Goal: Task Accomplishment & Management: Manage account settings

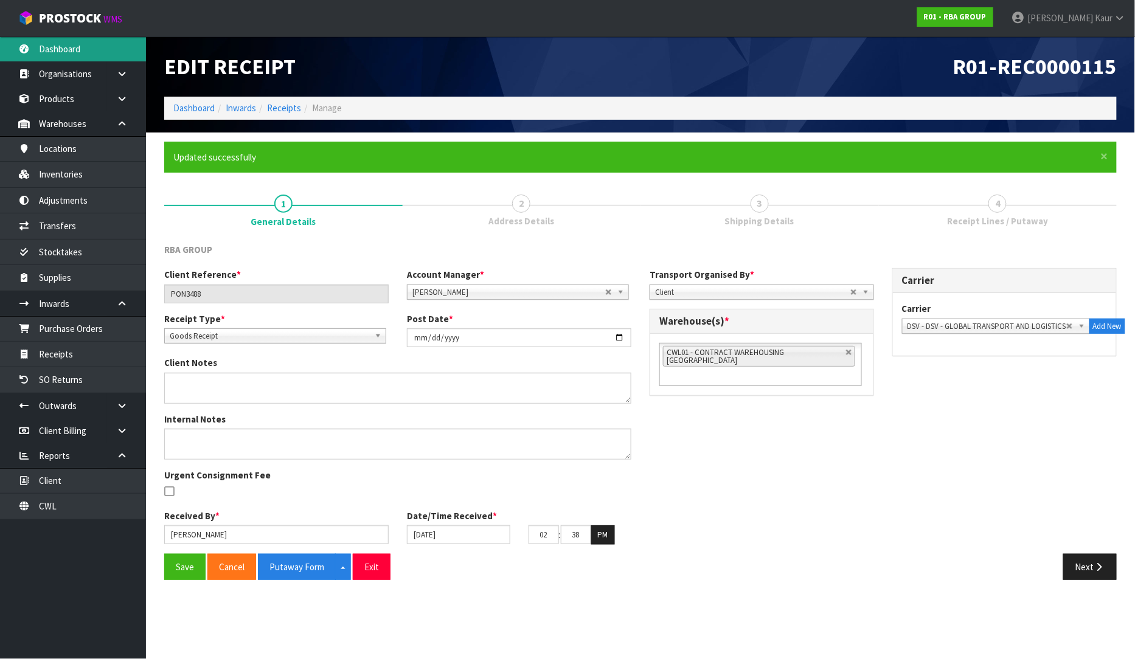
click at [91, 44] on link "Dashboard" at bounding box center [73, 48] width 146 height 25
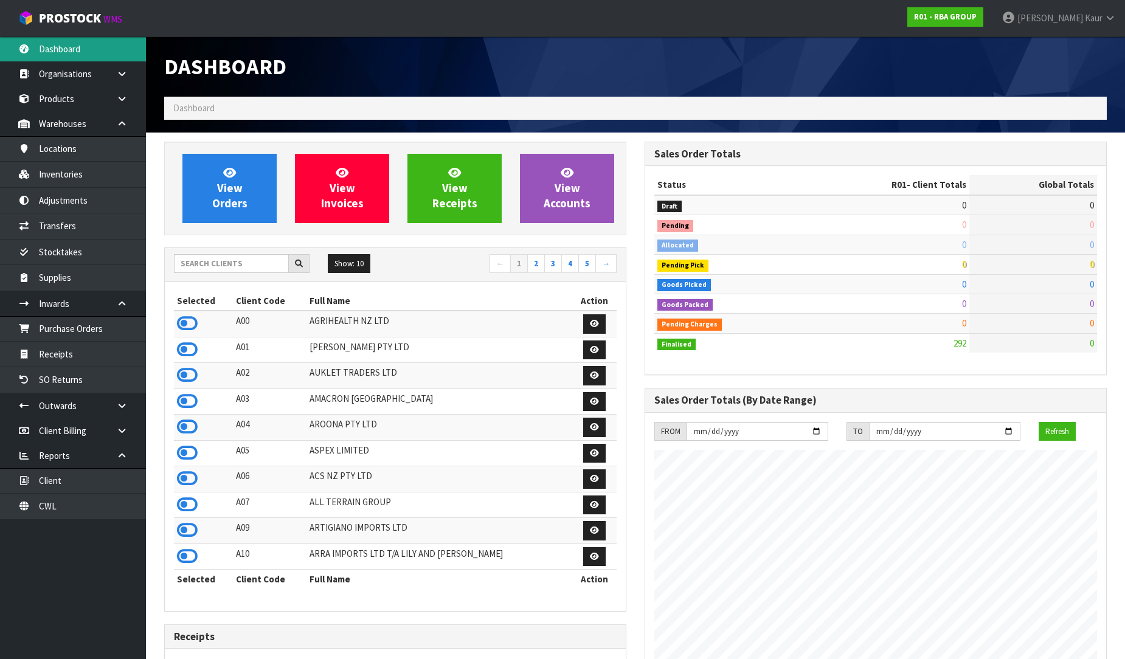
scroll to position [744, 480]
click at [210, 269] on input "text" at bounding box center [231, 263] width 115 height 19
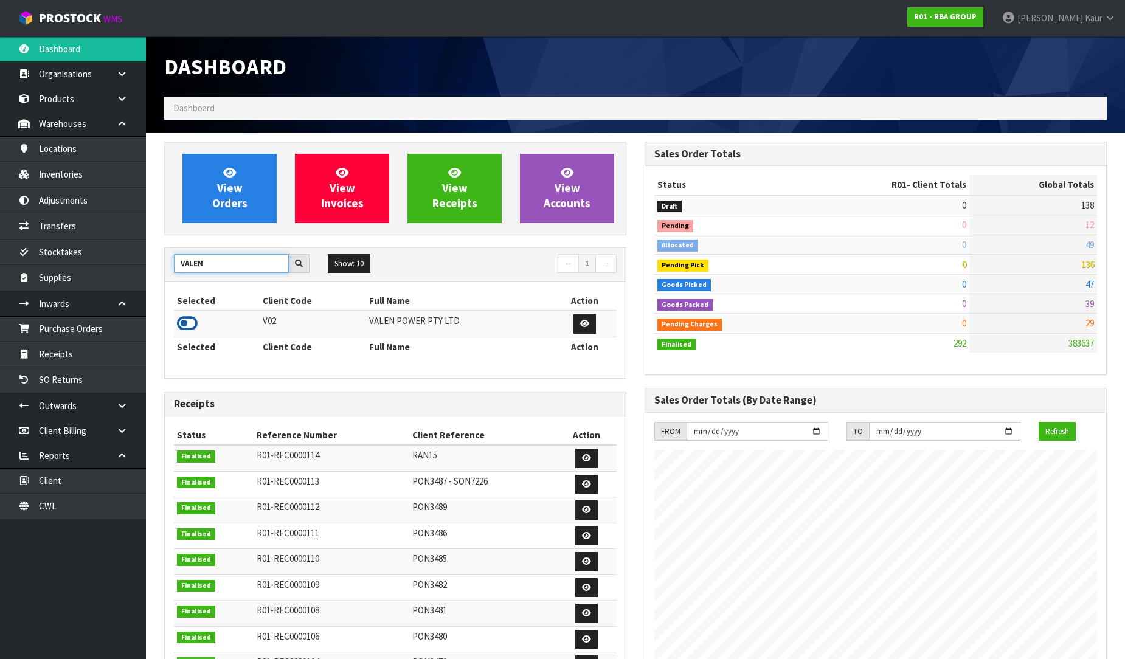
type input "VALEN"
click at [185, 327] on icon at bounding box center [187, 323] width 21 height 18
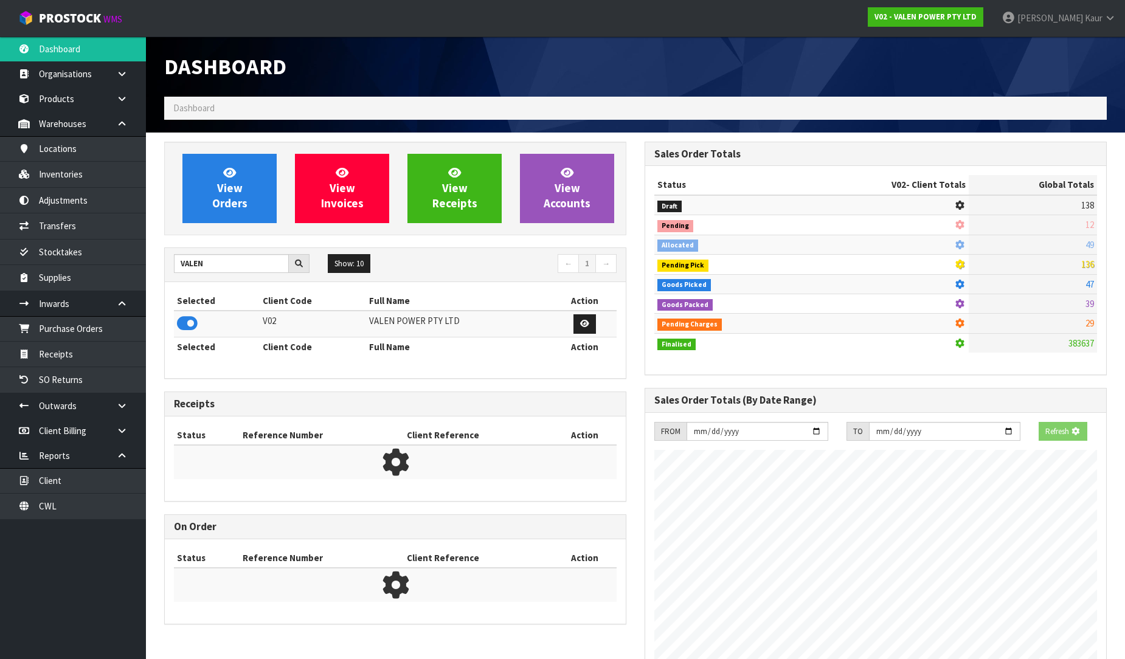
scroll to position [758, 480]
click at [63, 323] on link "Purchase Orders" at bounding box center [73, 328] width 146 height 25
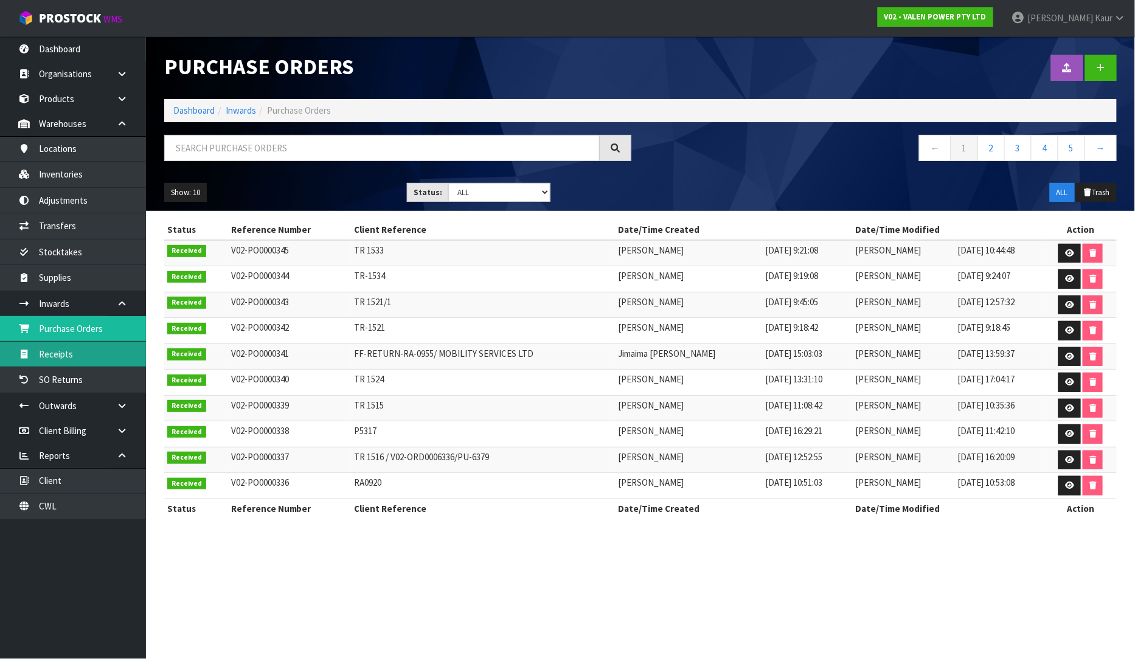
drag, startPoint x: 81, startPoint y: 364, endPoint x: 738, endPoint y: 348, distance: 657.5
click at [81, 364] on link "Receipts" at bounding box center [73, 354] width 146 height 25
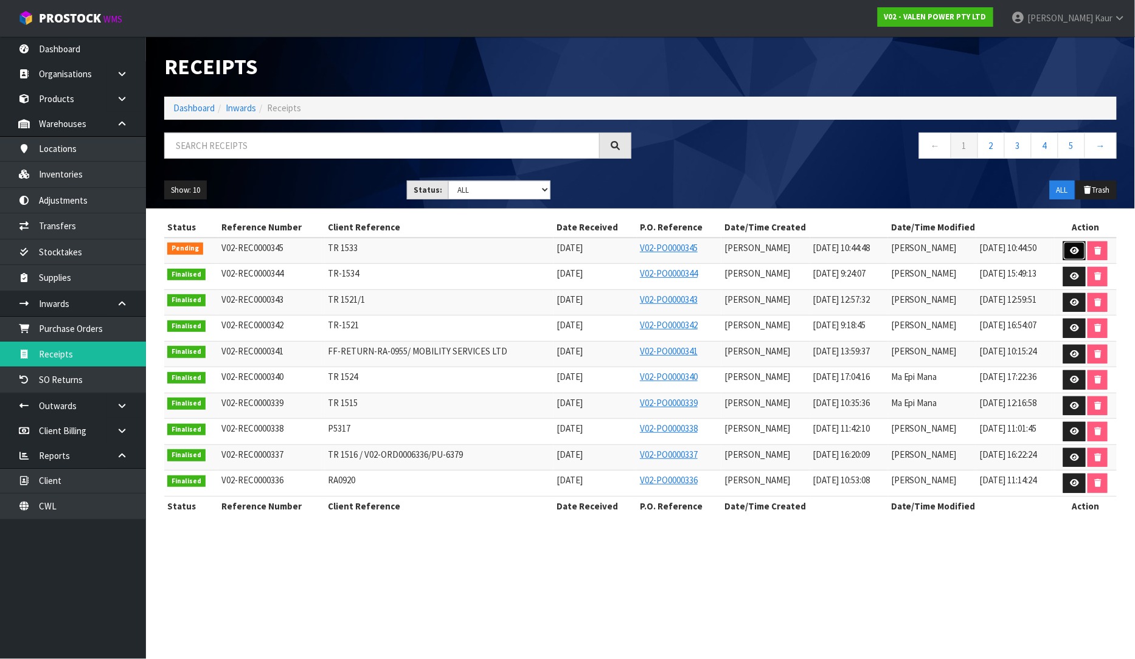
click at [1079, 245] on link at bounding box center [1074, 250] width 22 height 19
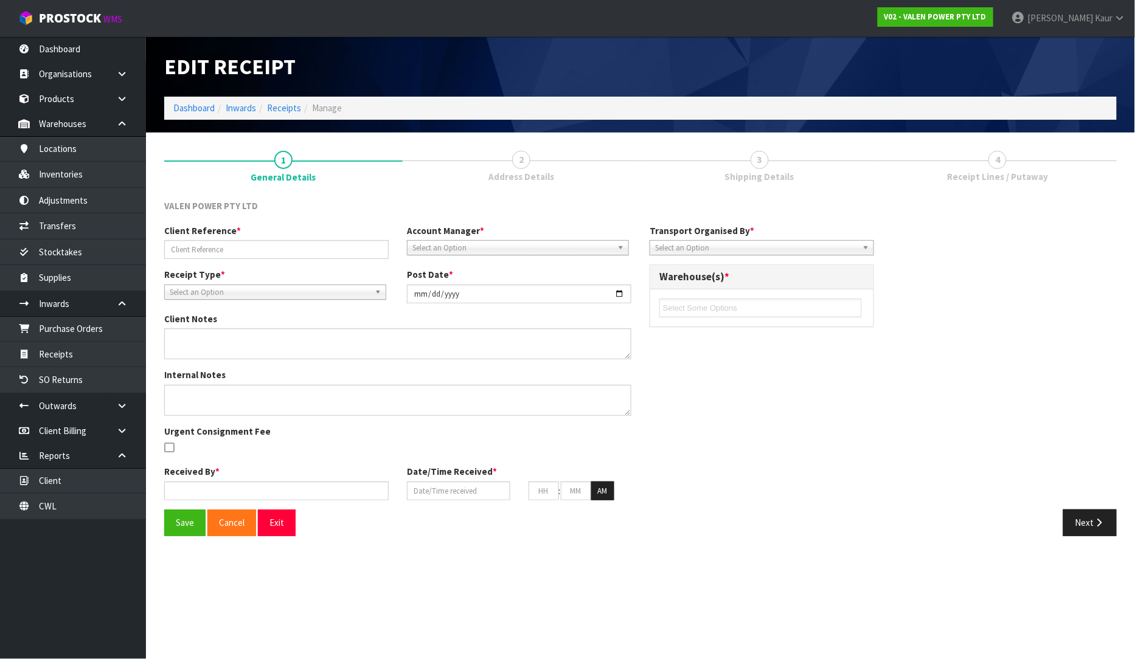
type input "TR 1533"
type input "2025-09-29"
type input "[PERSON_NAME]"
type input "[DATE]"
type input "10"
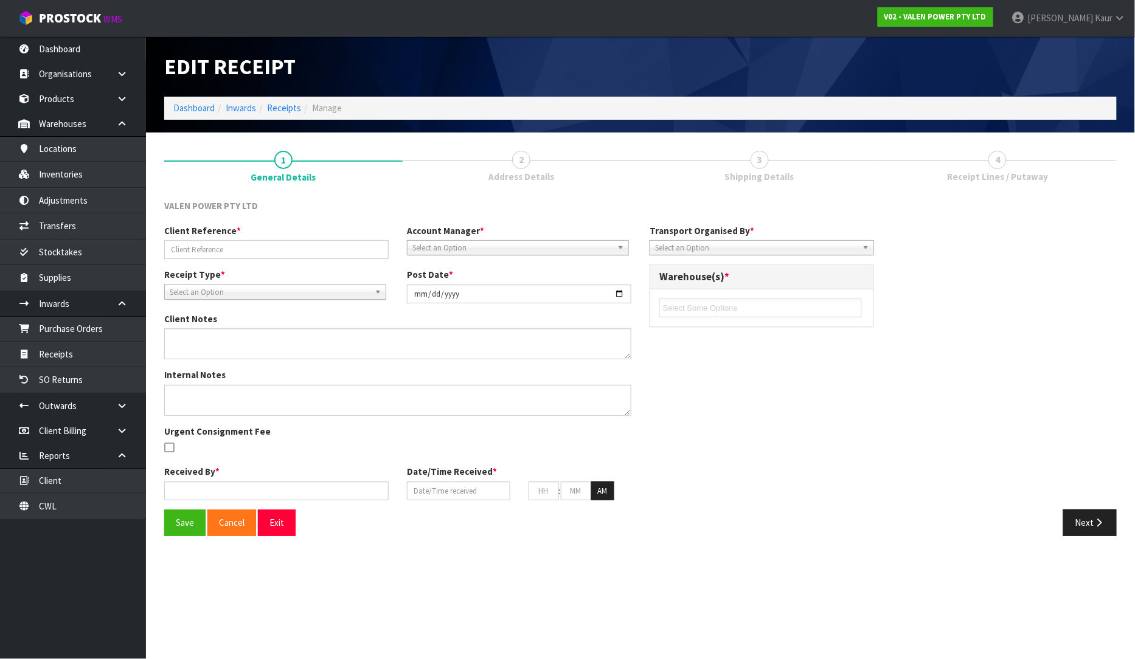
type input "44"
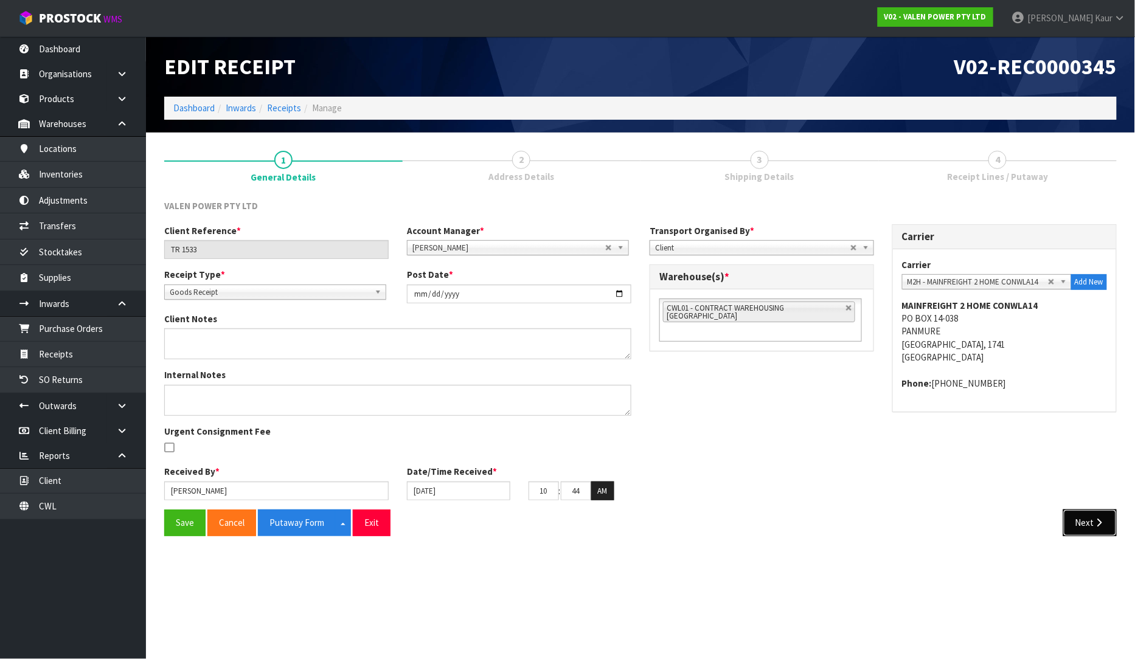
click at [1097, 522] on icon "button" at bounding box center [1099, 522] width 12 height 9
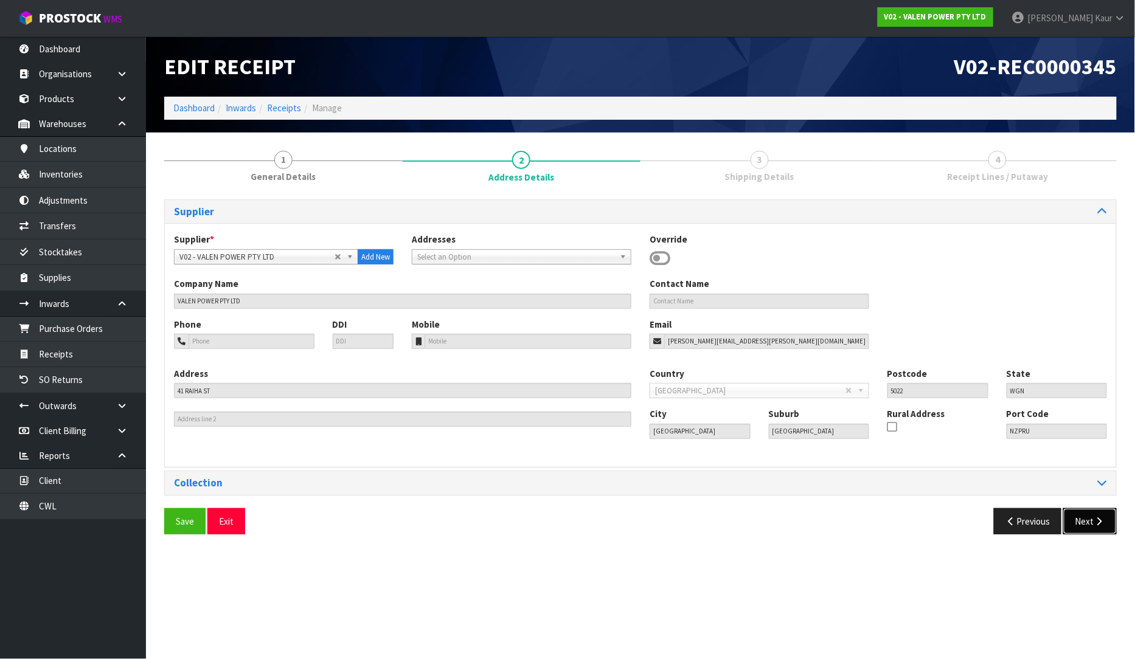
click at [1102, 530] on button "Next" at bounding box center [1090, 521] width 54 height 26
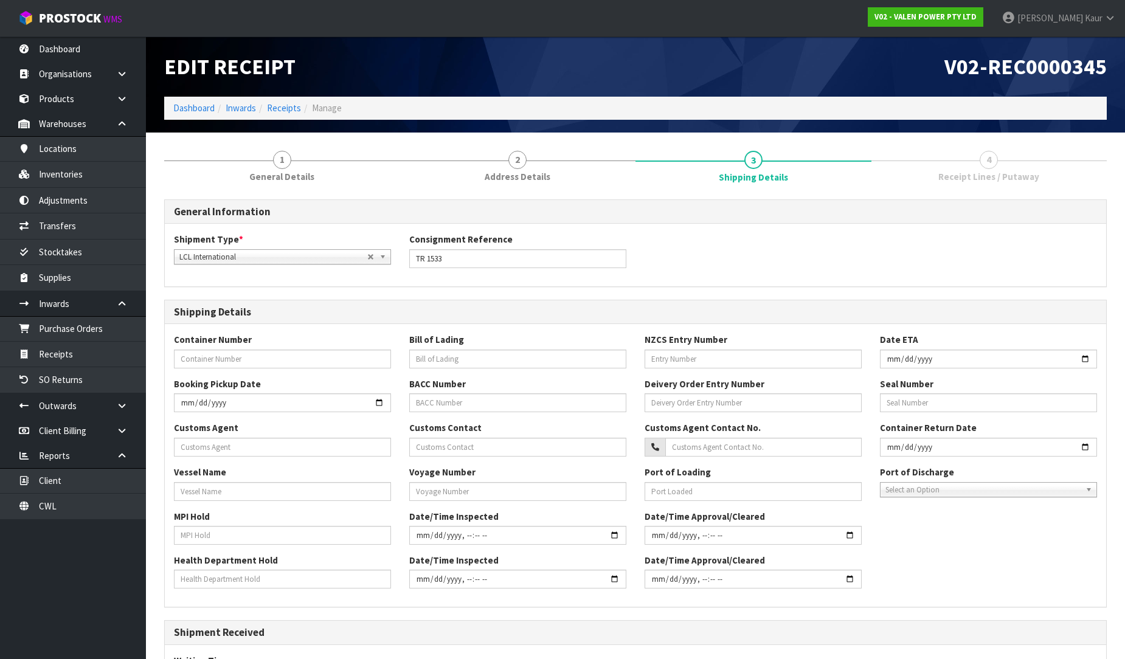
scroll to position [190, 0]
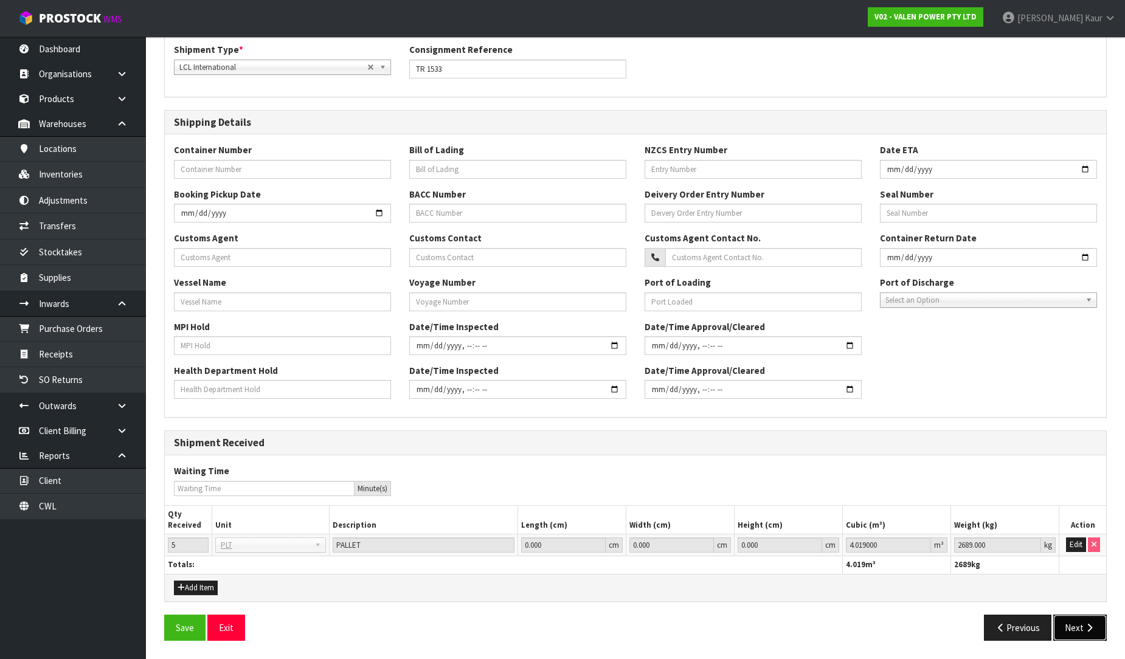
click at [1085, 625] on icon "button" at bounding box center [1089, 627] width 12 height 9
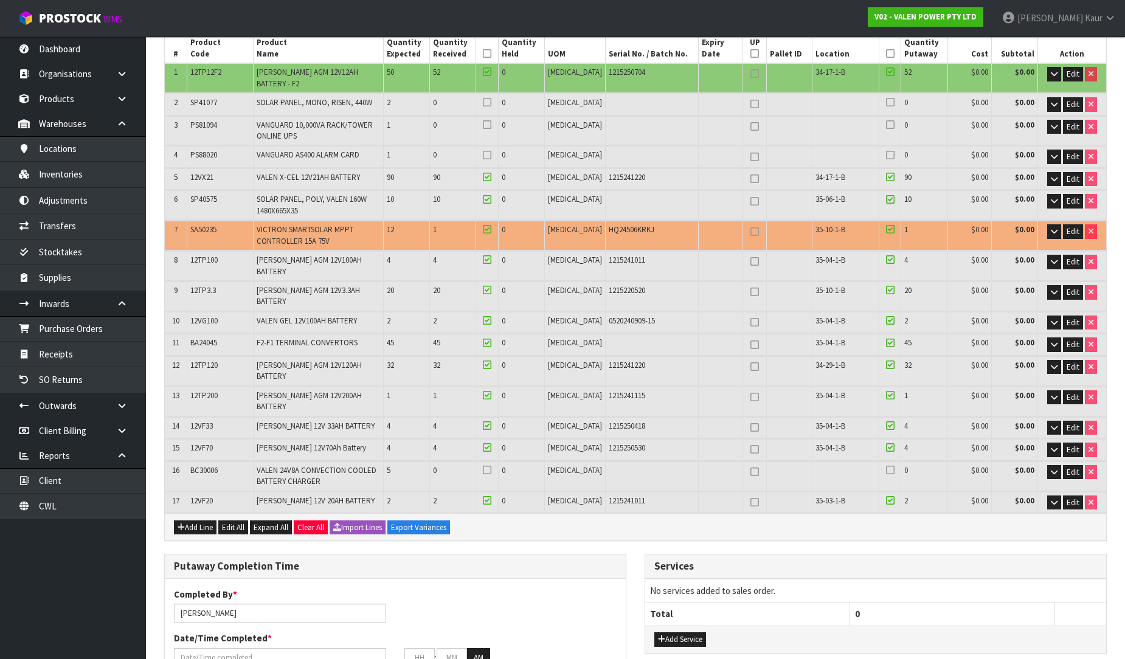
scroll to position [0, 0]
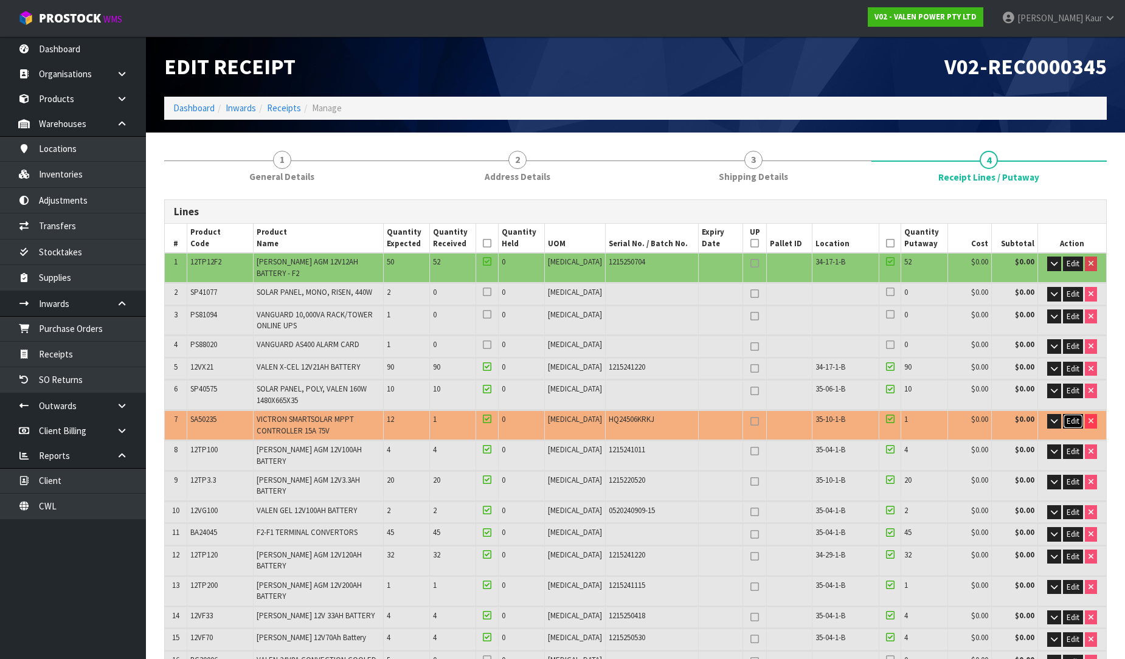
click at [1072, 421] on span "Edit" at bounding box center [1072, 421] width 13 height 10
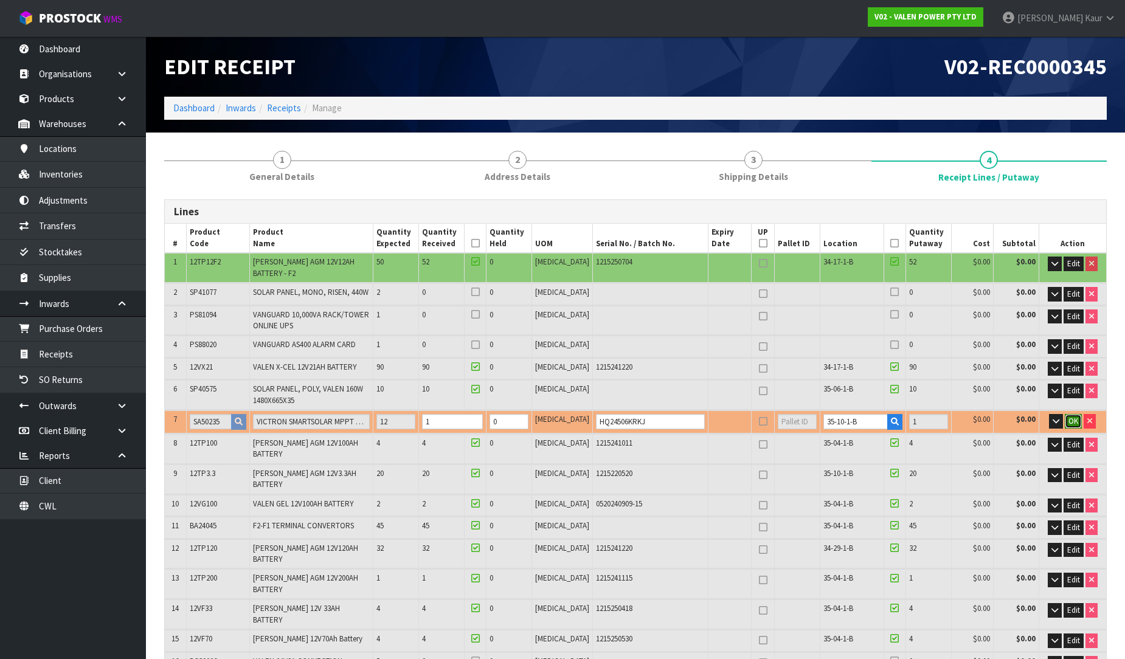
click at [1073, 414] on button "OK" at bounding box center [1073, 421] width 17 height 15
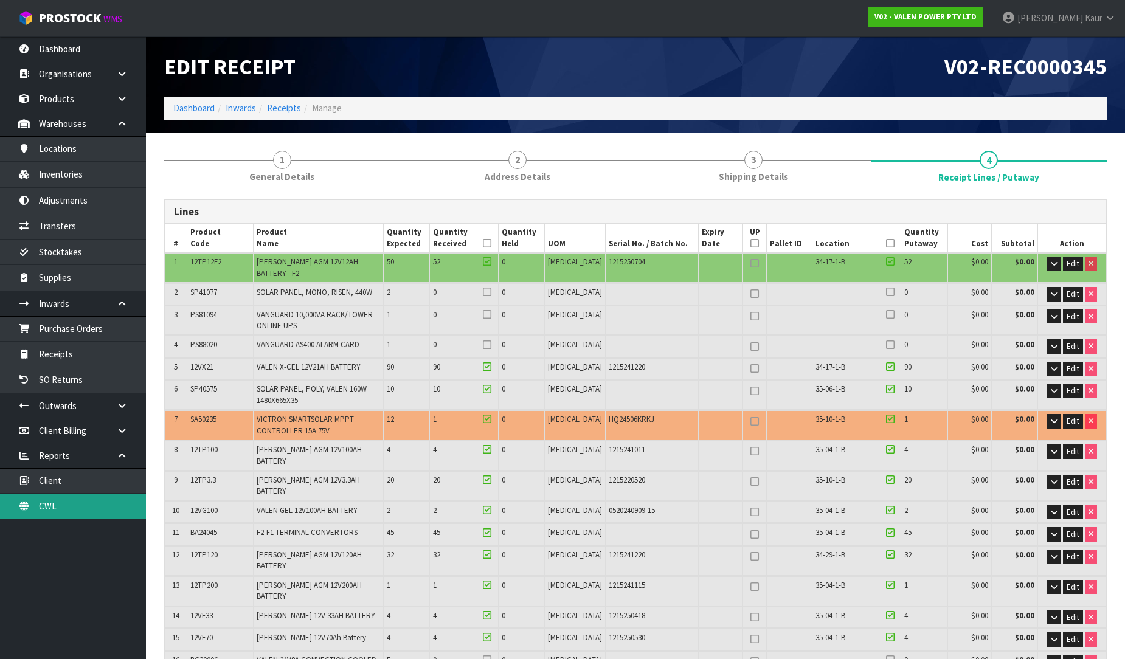
click at [40, 517] on link "CWL" at bounding box center [73, 506] width 146 height 25
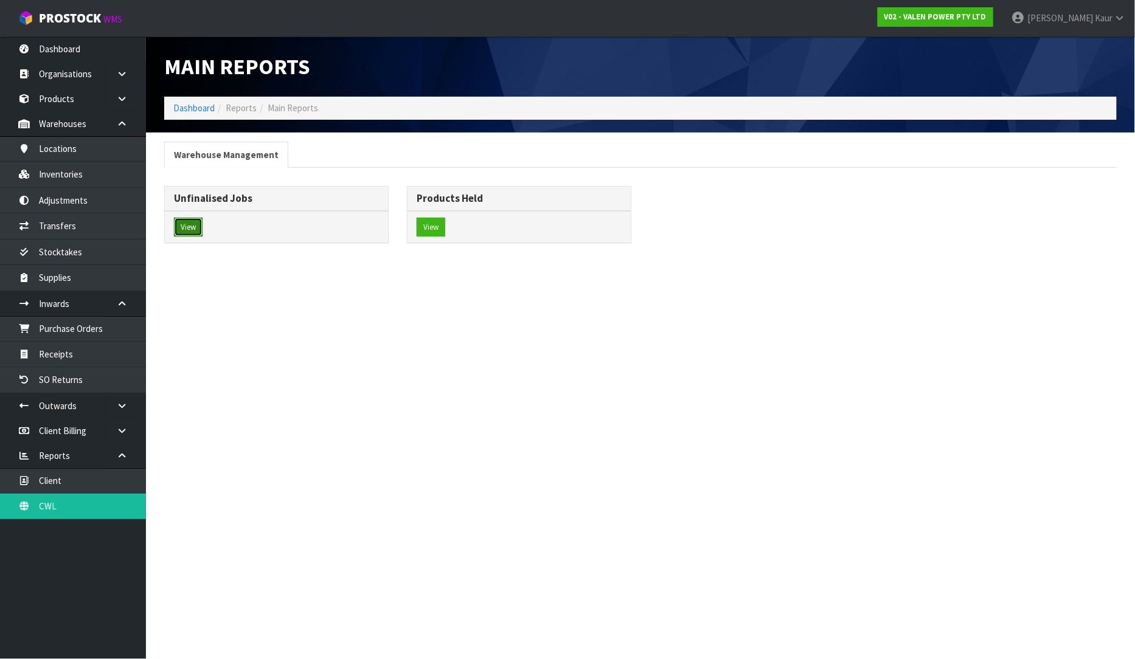
click at [201, 226] on button "View" at bounding box center [188, 227] width 29 height 19
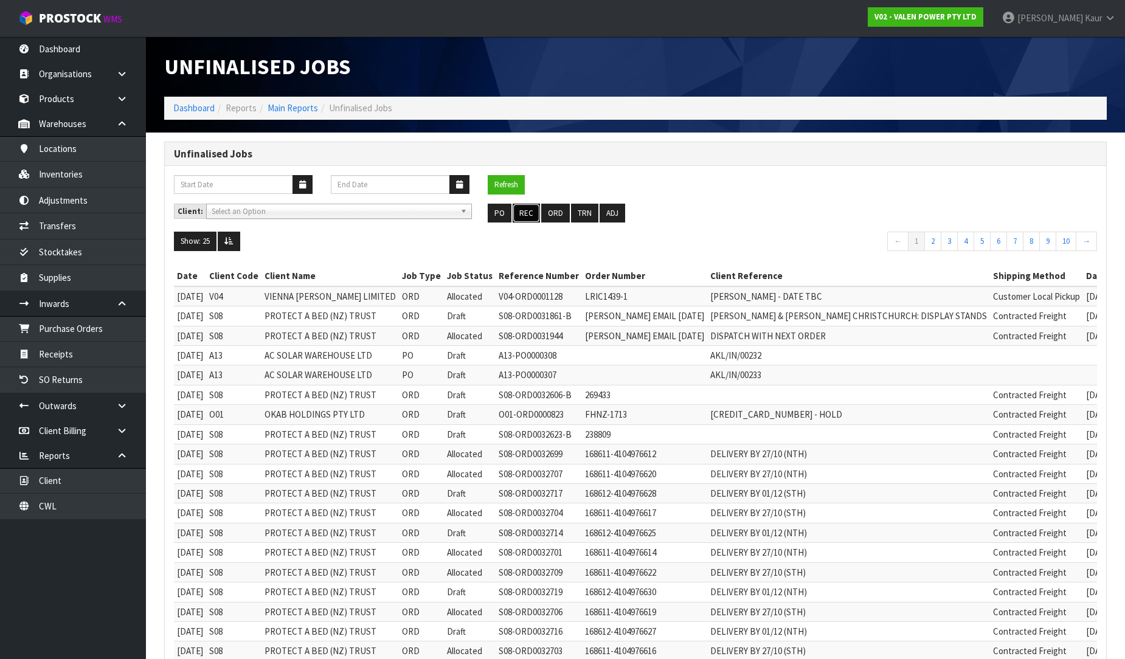
click at [531, 213] on button "REC" at bounding box center [526, 213] width 27 height 19
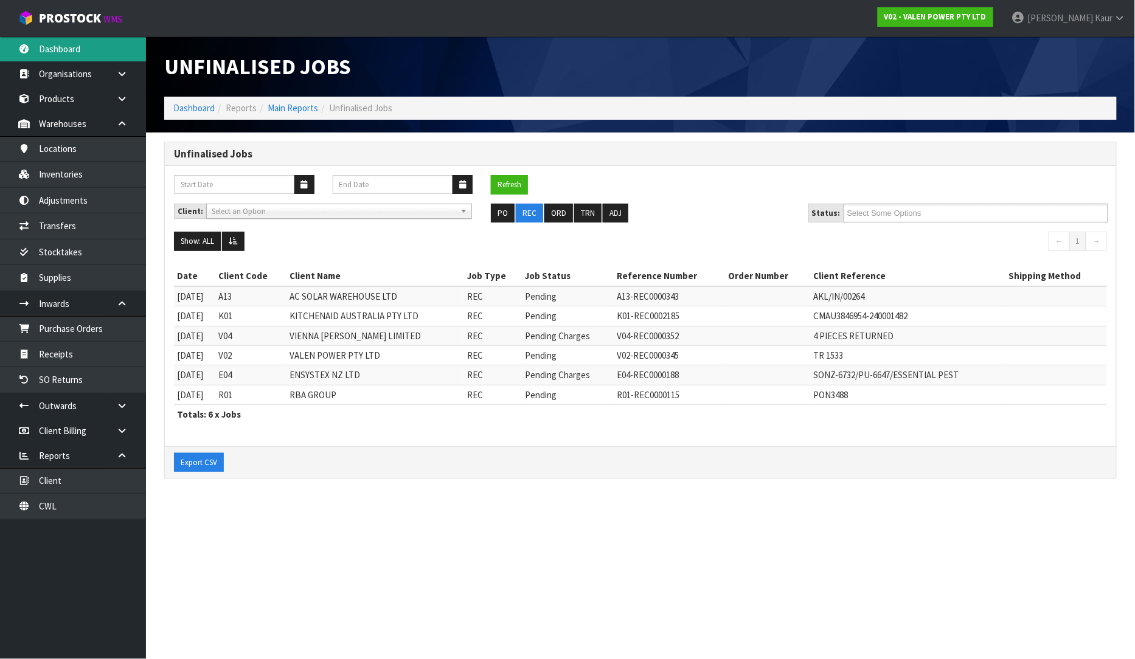
click at [56, 50] on link "Dashboard" at bounding box center [73, 48] width 146 height 25
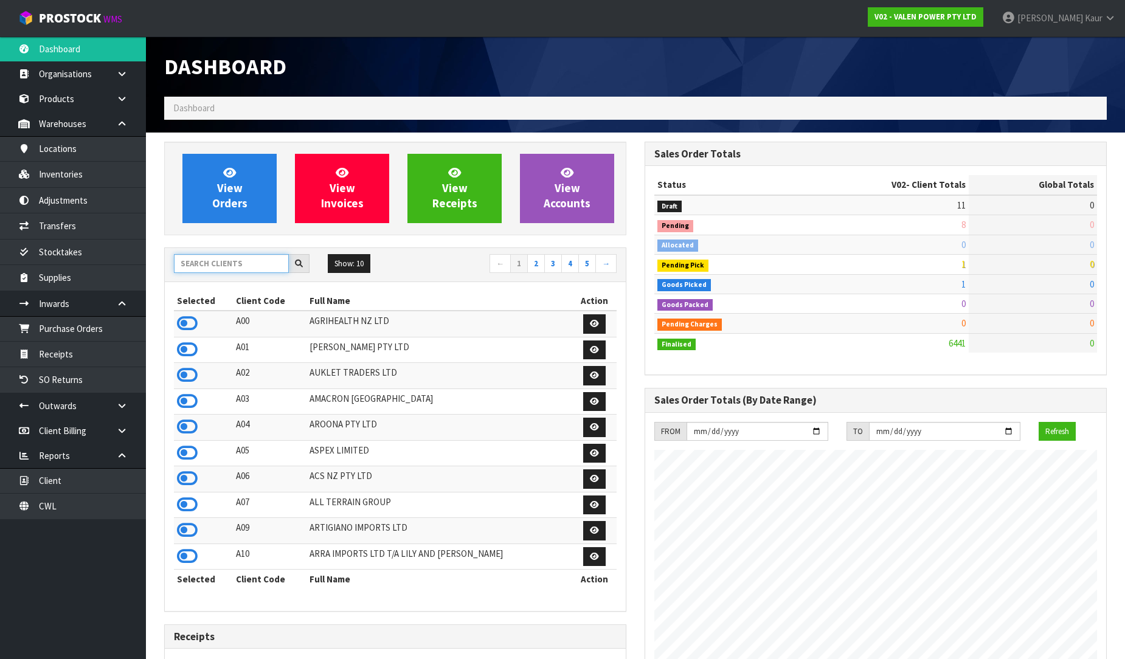
click at [197, 260] on input "text" at bounding box center [231, 263] width 115 height 19
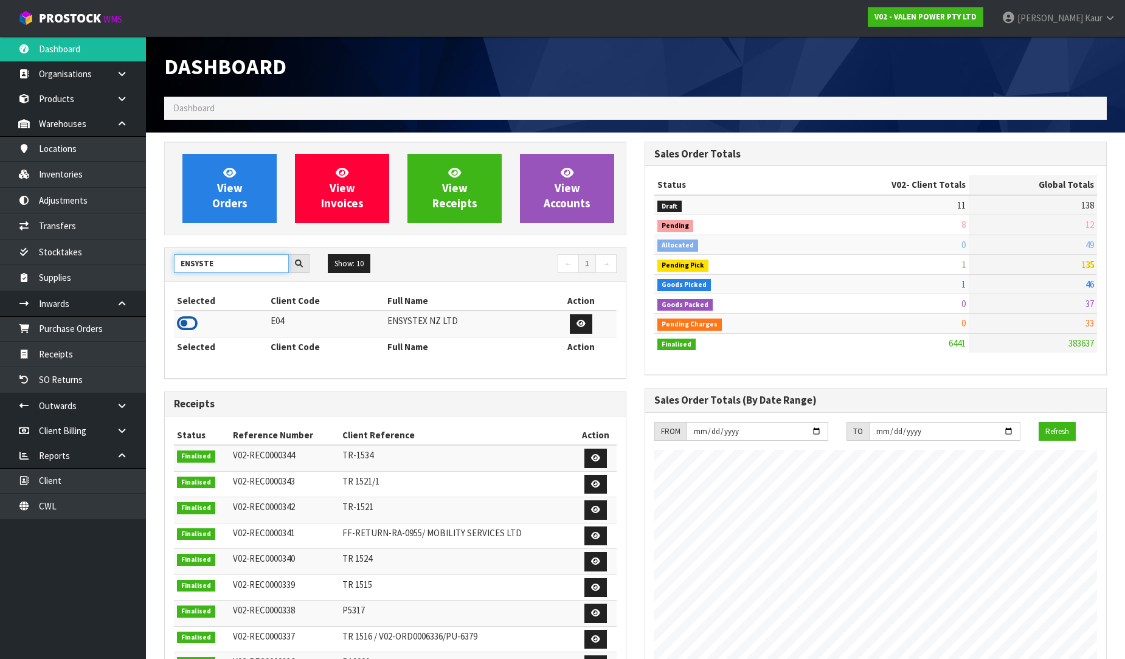
type input "ENSYSTE"
click at [189, 321] on icon at bounding box center [187, 323] width 21 height 18
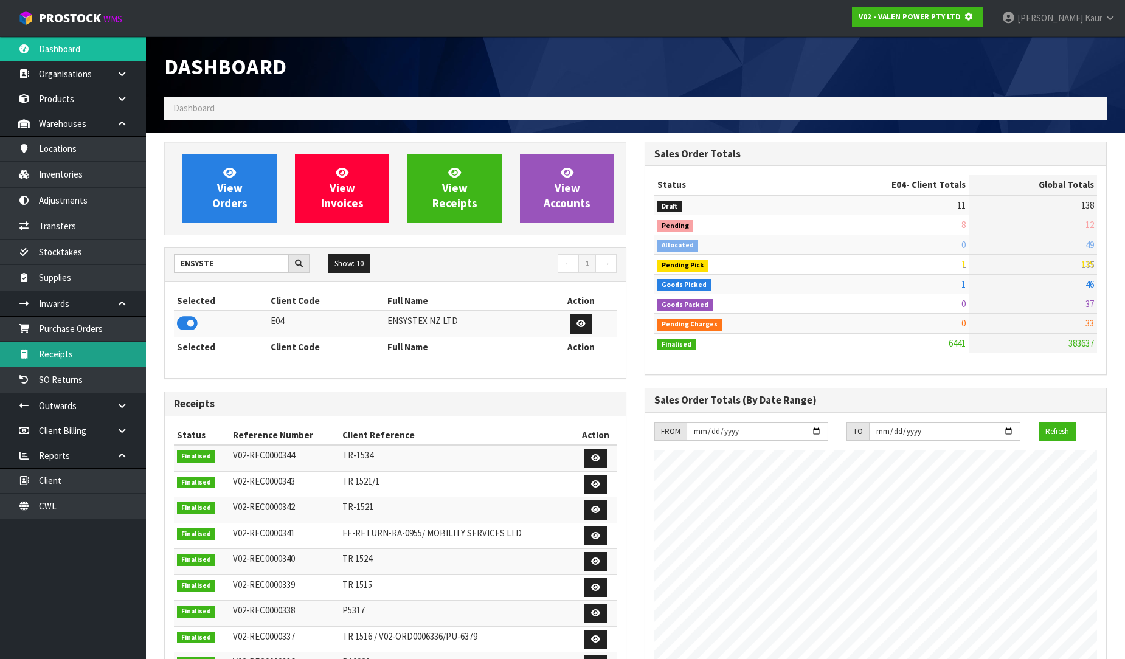
scroll to position [607255, 607533]
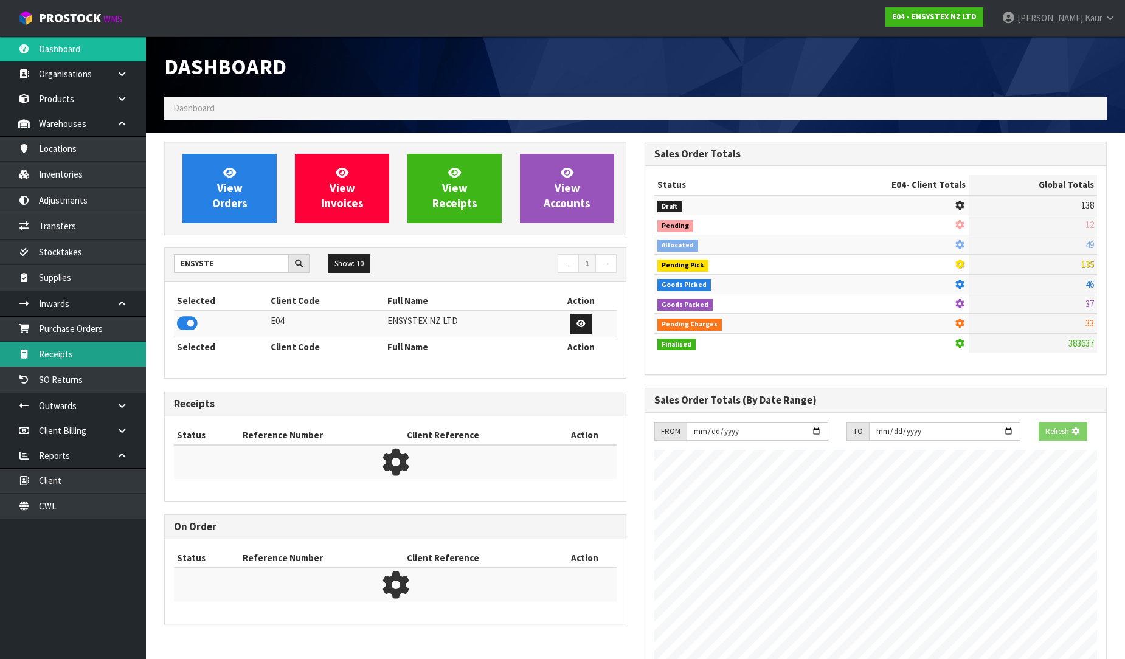
click at [125, 348] on link "Receipts" at bounding box center [73, 354] width 146 height 25
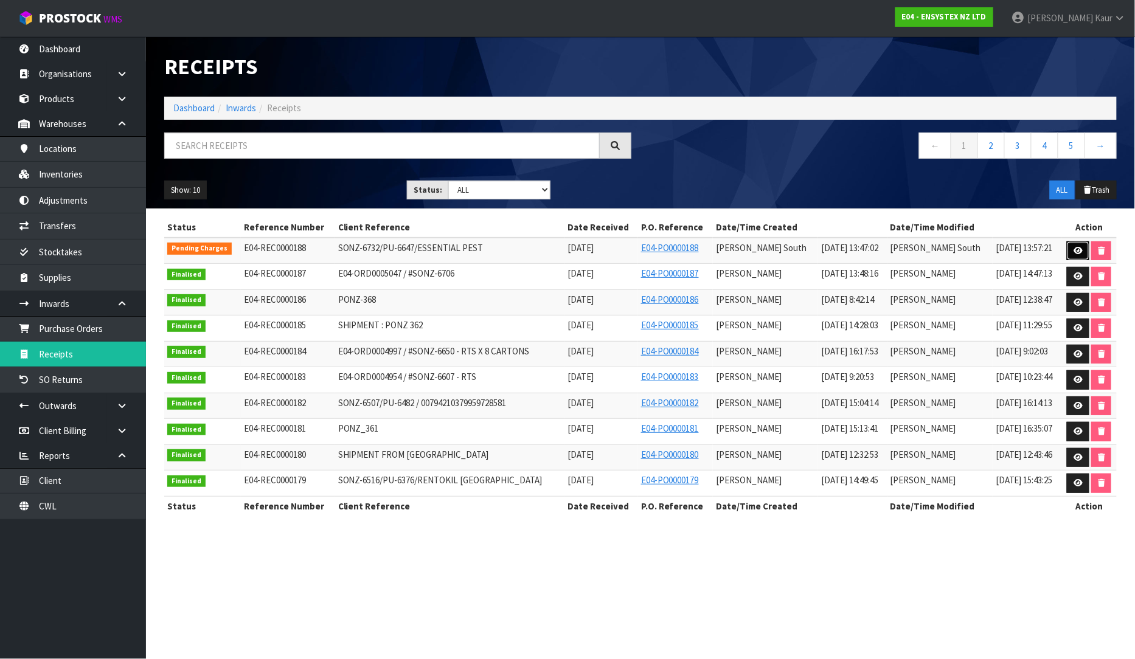
click at [1076, 251] on icon at bounding box center [1077, 251] width 9 height 8
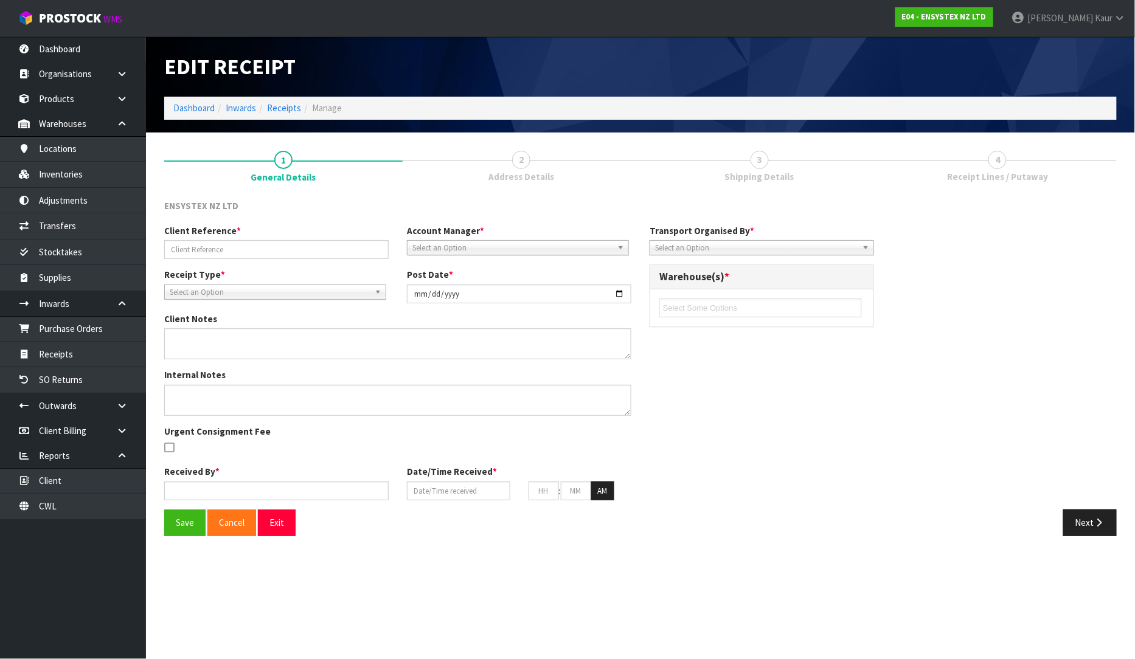
type input "SONZ-6732/PU-6647/ESSENTIAL PEST"
type input "[DATE]"
type input "Zachary South"
type input "29/09/2025"
type input "01"
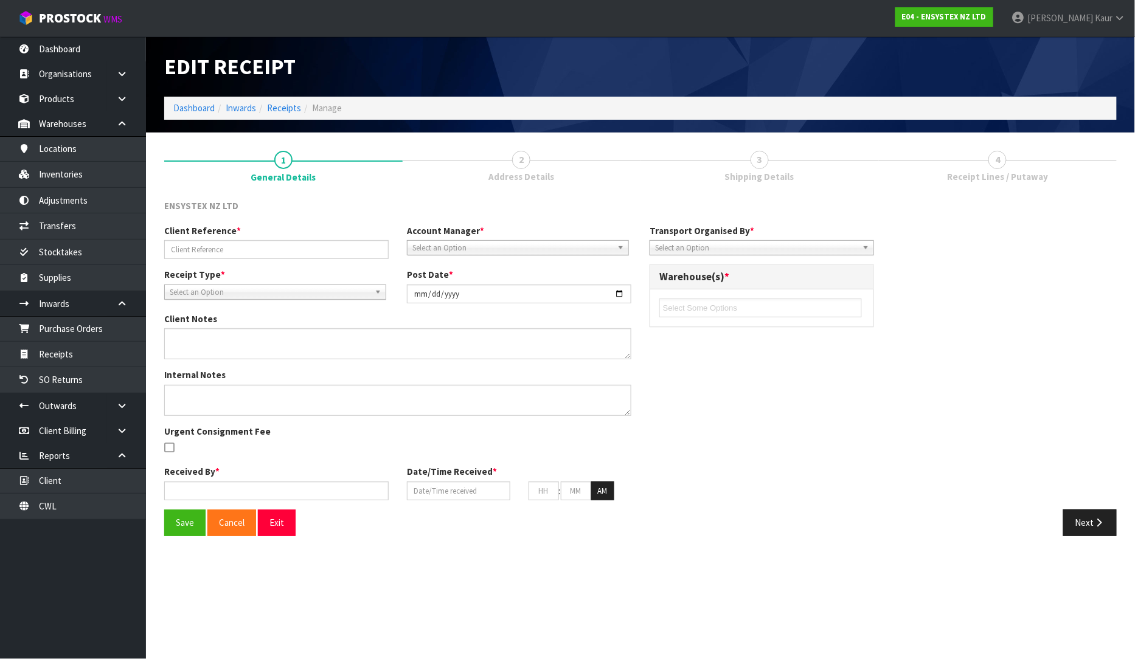
type input "00"
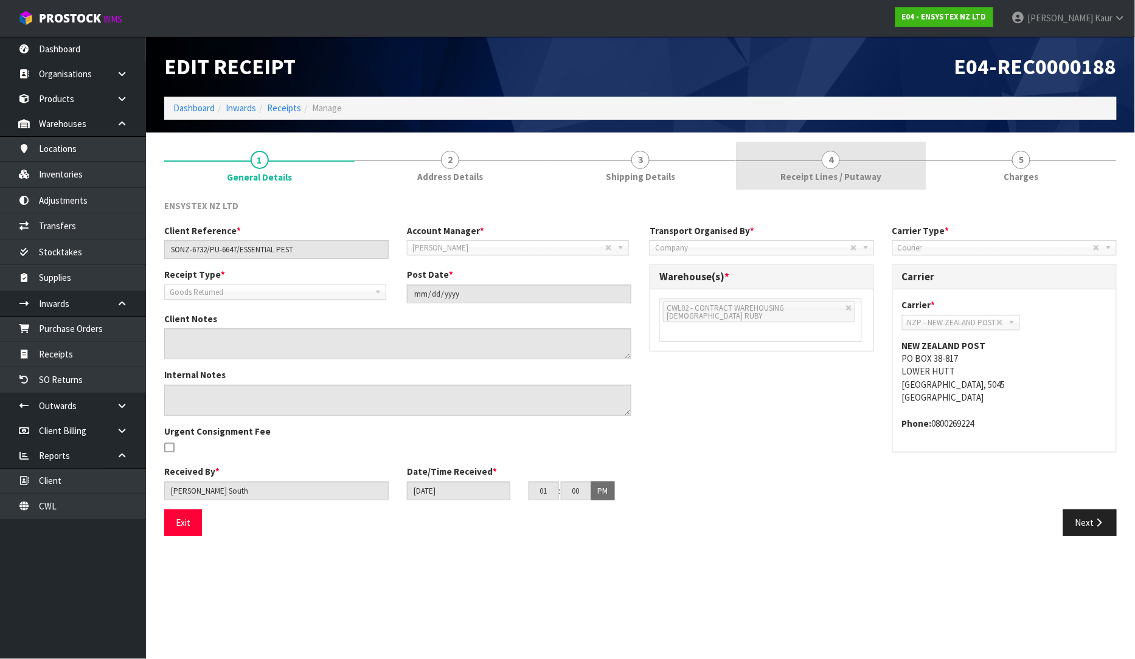
click at [844, 156] on link "4 Receipt Lines / Putaway" at bounding box center [831, 166] width 190 height 48
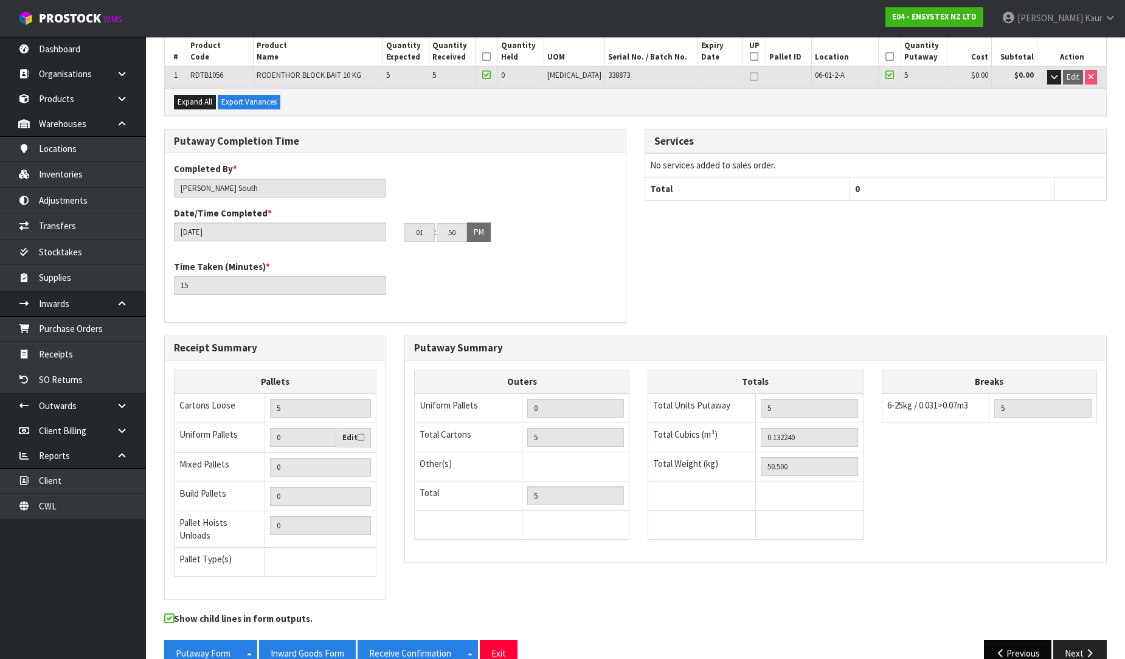
scroll to position [204, 0]
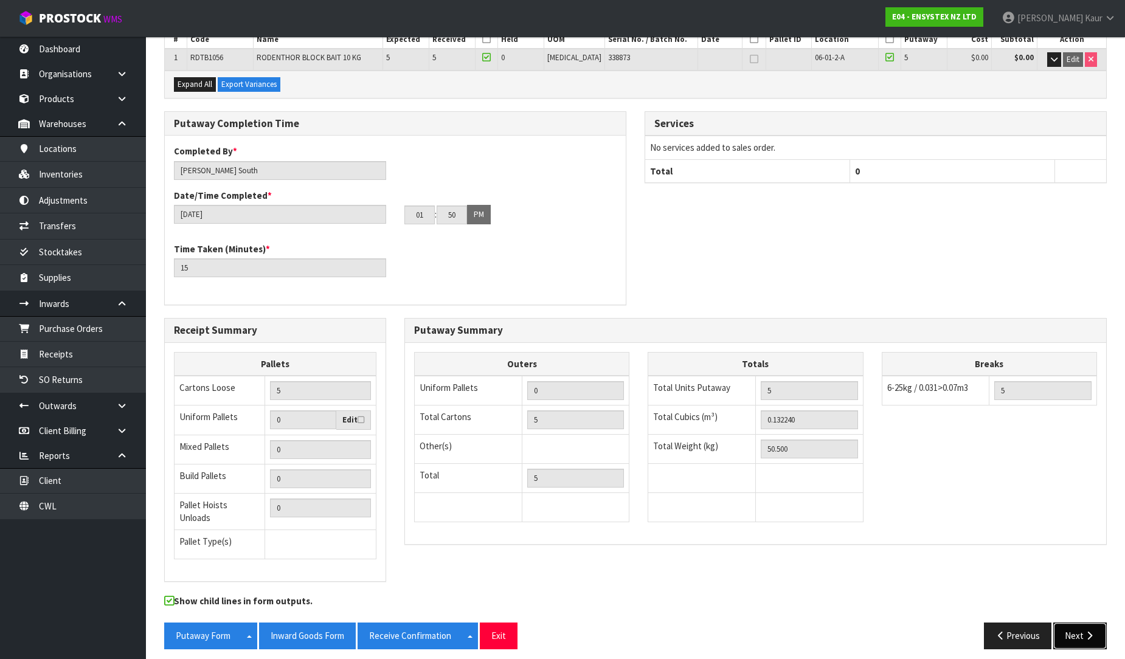
click at [1088, 623] on button "Next" at bounding box center [1080, 636] width 54 height 26
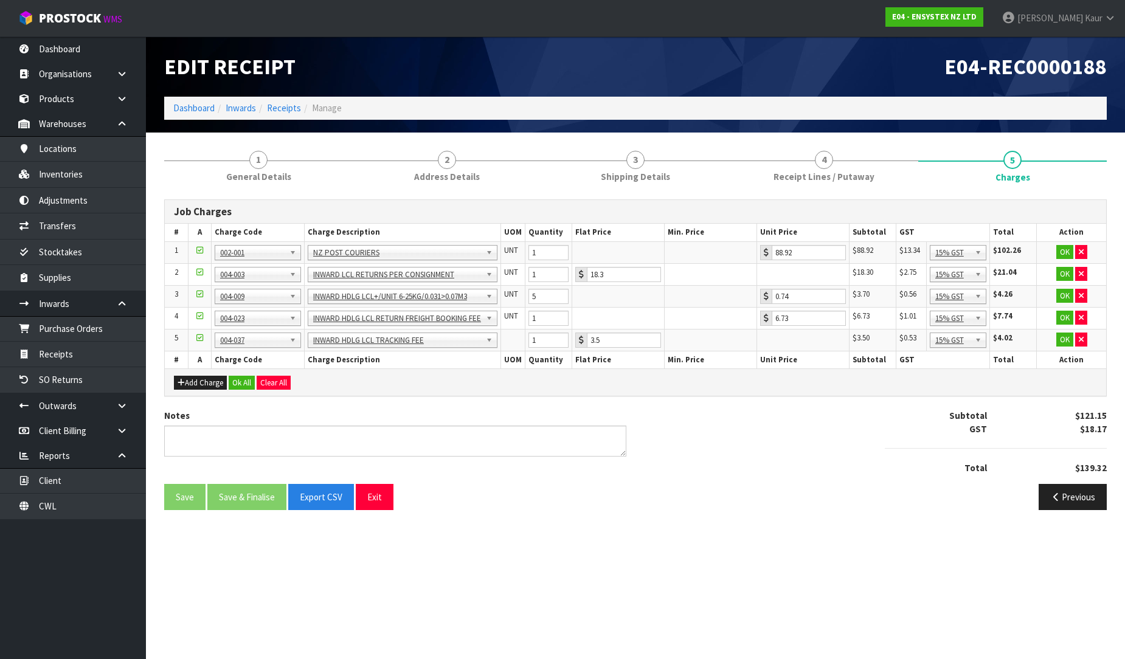
scroll to position [0, 0]
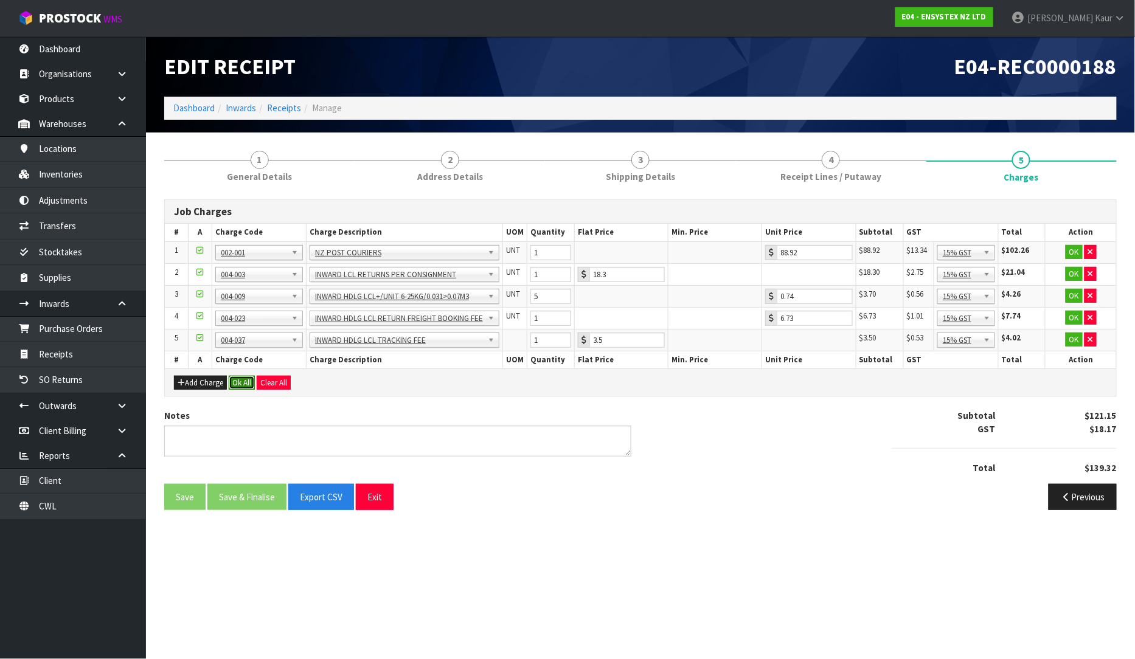
click at [238, 379] on button "Ok All" at bounding box center [242, 383] width 26 height 15
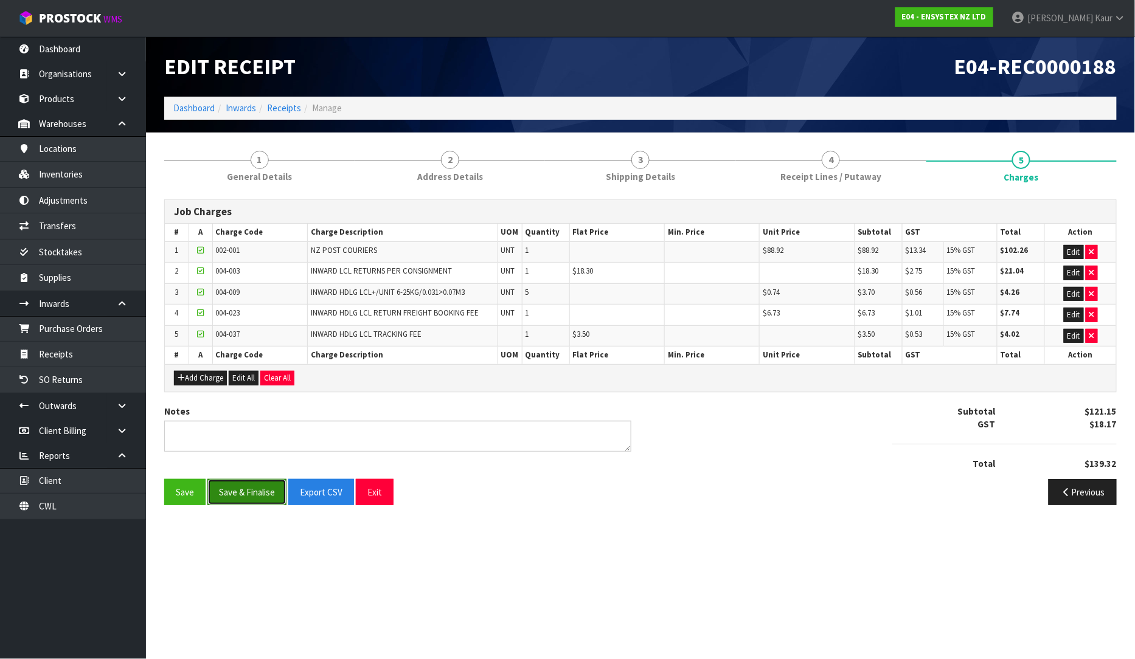
click at [247, 493] on button "Save & Finalise" at bounding box center [246, 492] width 79 height 26
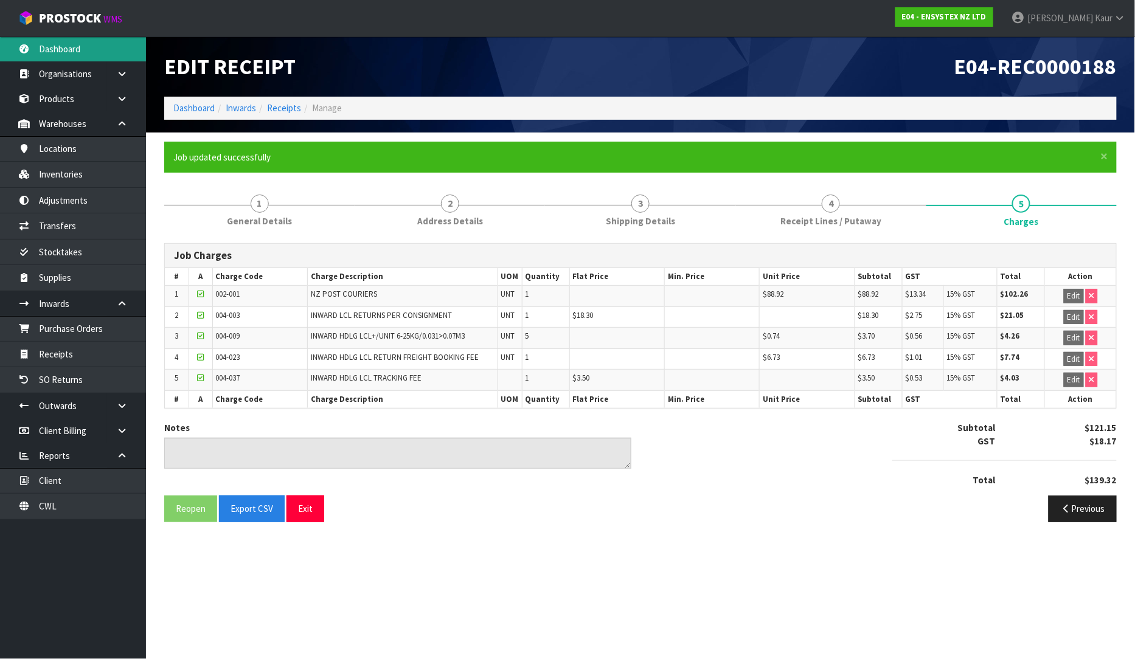
click at [102, 43] on link "Dashboard" at bounding box center [73, 48] width 146 height 25
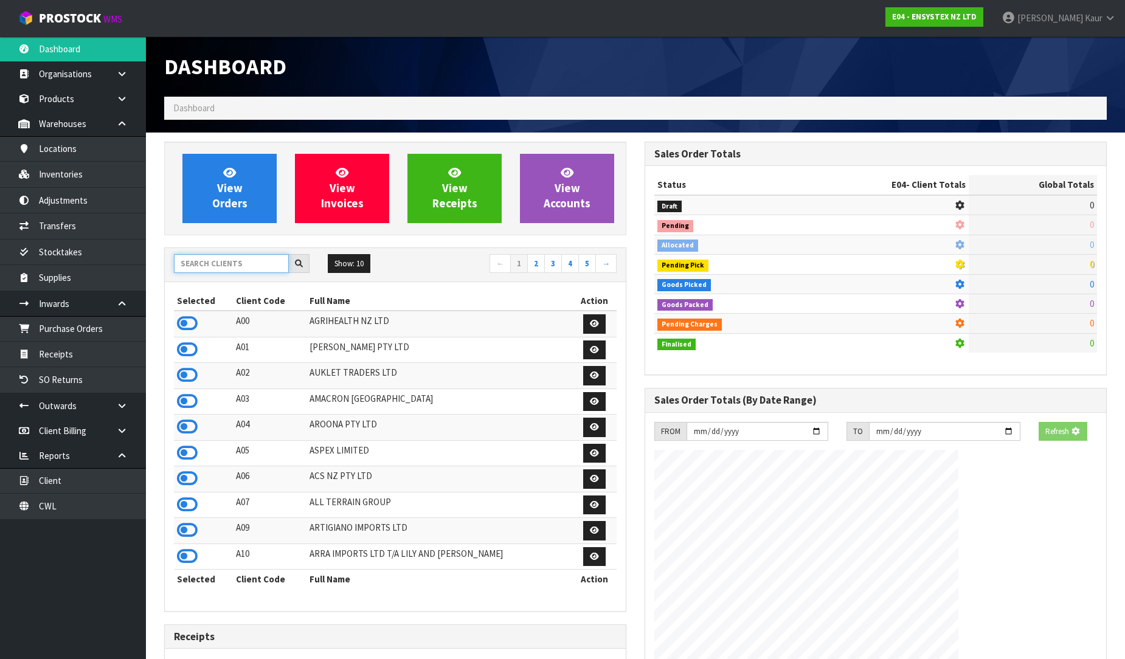
click at [190, 271] on input "text" at bounding box center [231, 263] width 115 height 19
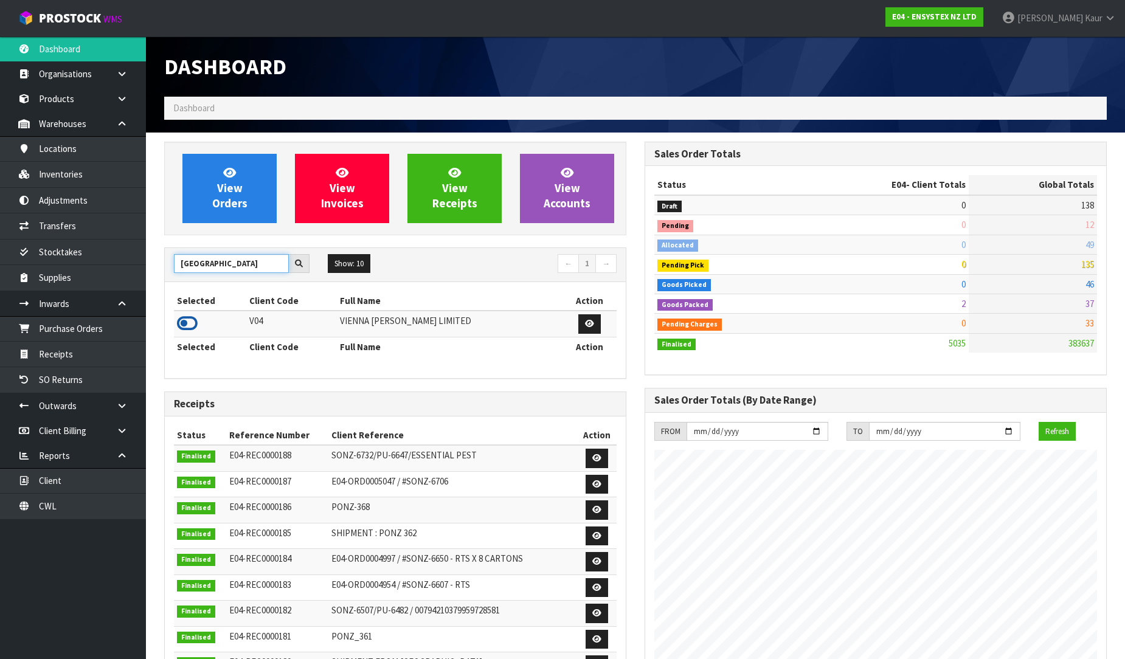
type input "VIENNA"
click at [190, 321] on icon at bounding box center [187, 323] width 21 height 18
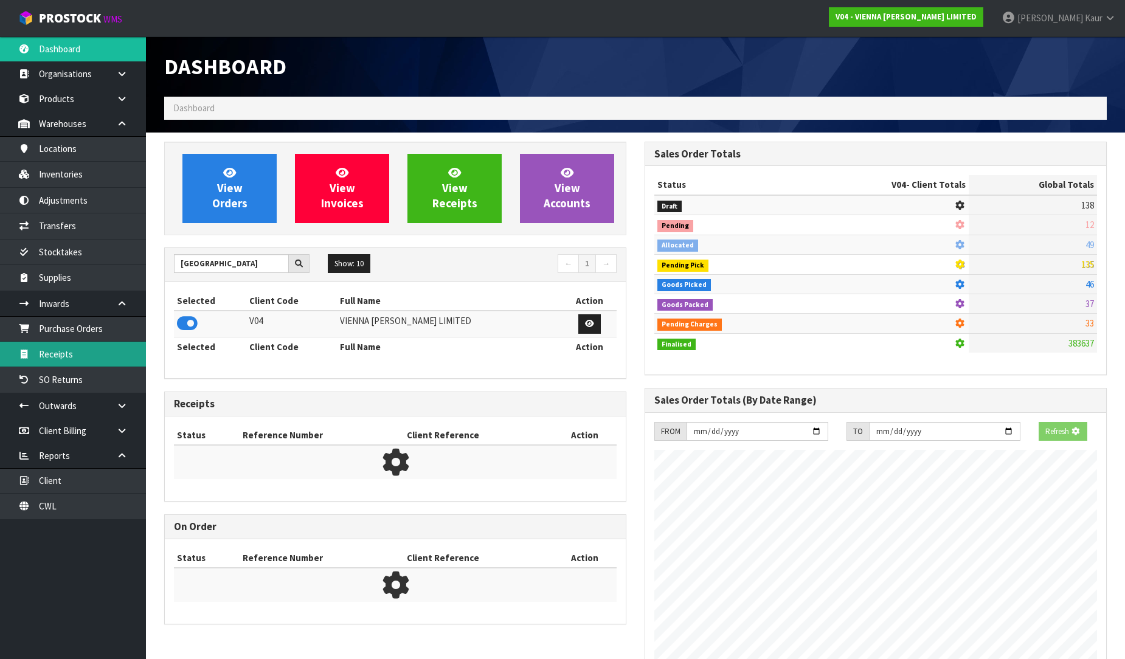
scroll to position [607255, 607533]
click at [86, 348] on link "Receipts" at bounding box center [73, 354] width 146 height 25
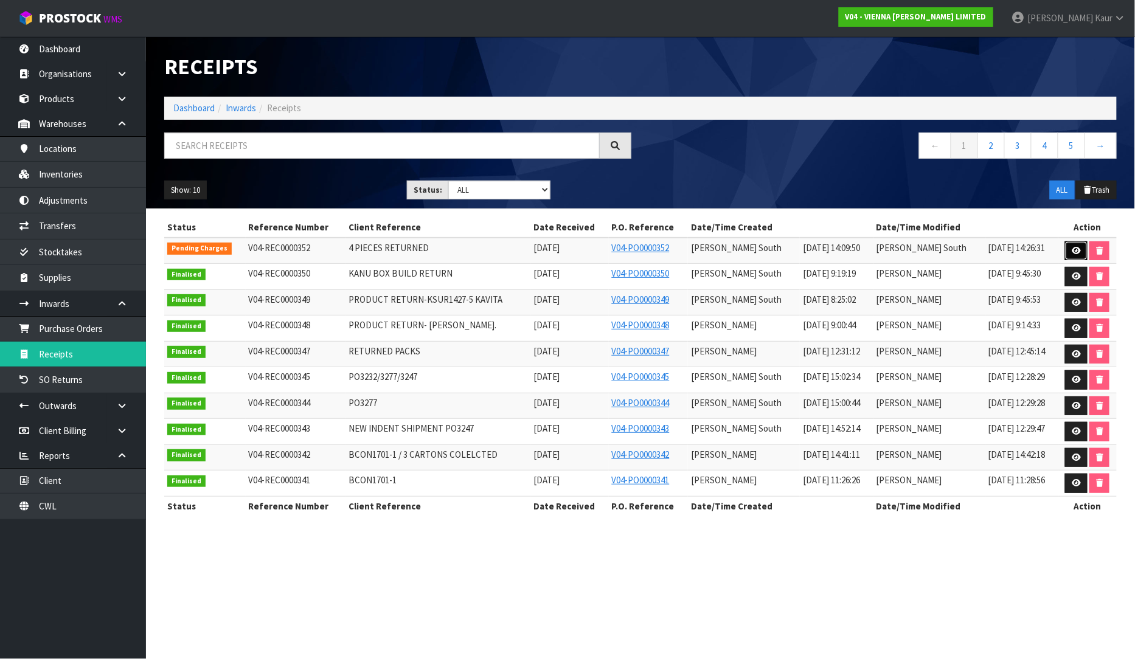
click at [1075, 244] on link at bounding box center [1076, 250] width 22 height 19
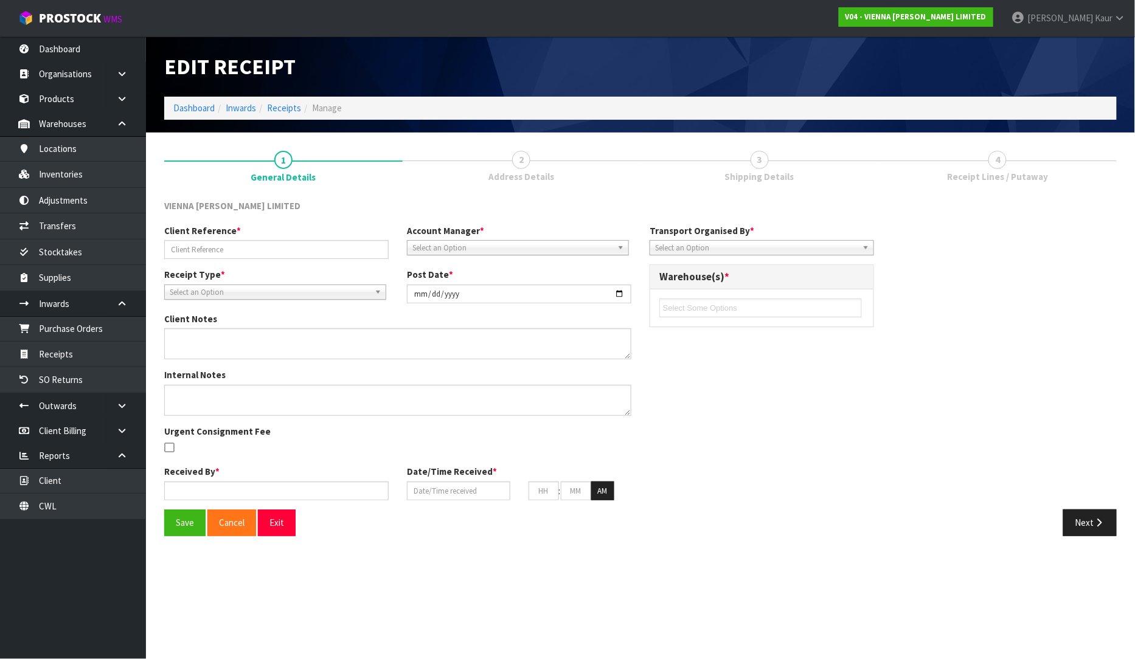
type input "4 PIECES RETURNED"
type input "2025-09-30"
type input "Zachary South"
type input "29/09/2025"
type input "03"
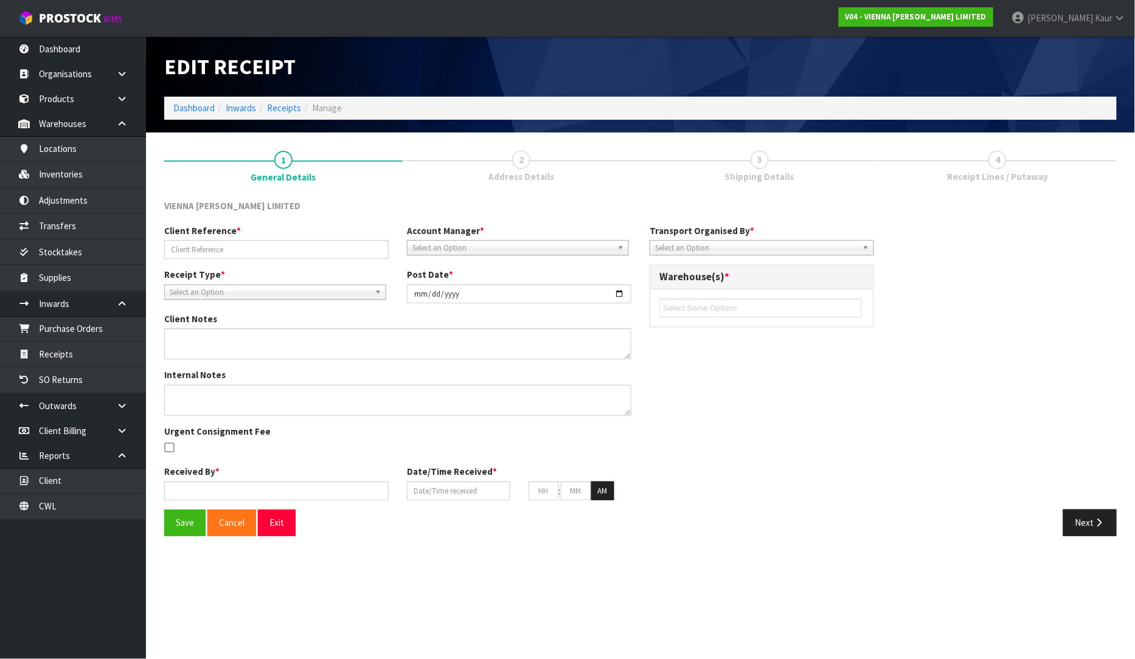
type input "00"
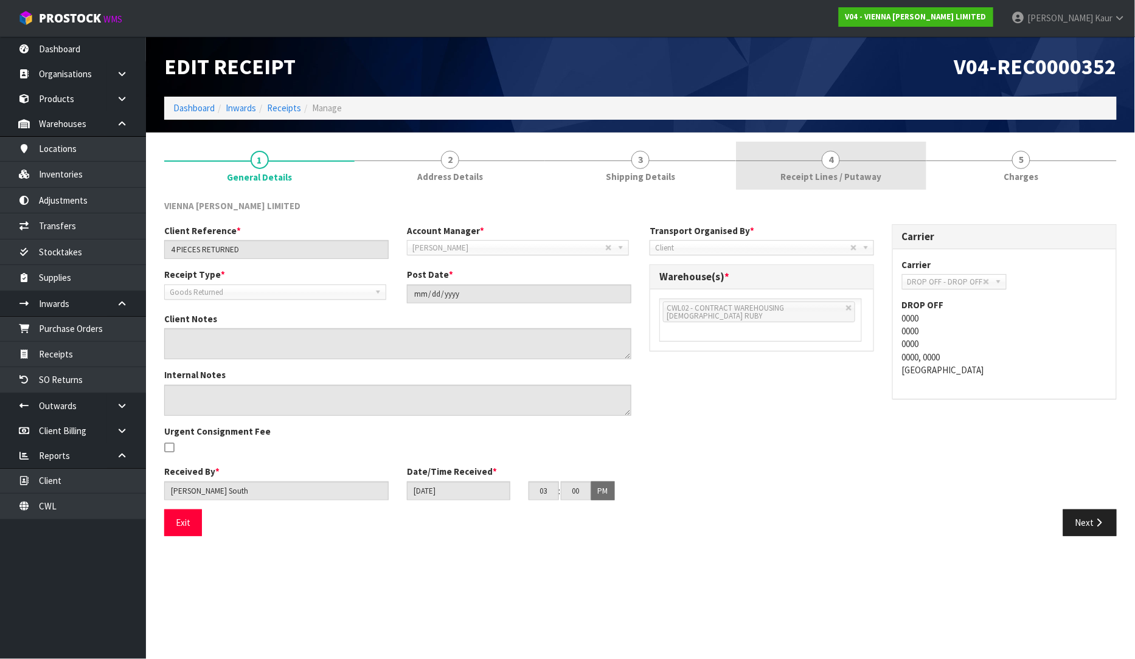
click at [809, 178] on span "Receipt Lines / Putaway" at bounding box center [830, 176] width 101 height 13
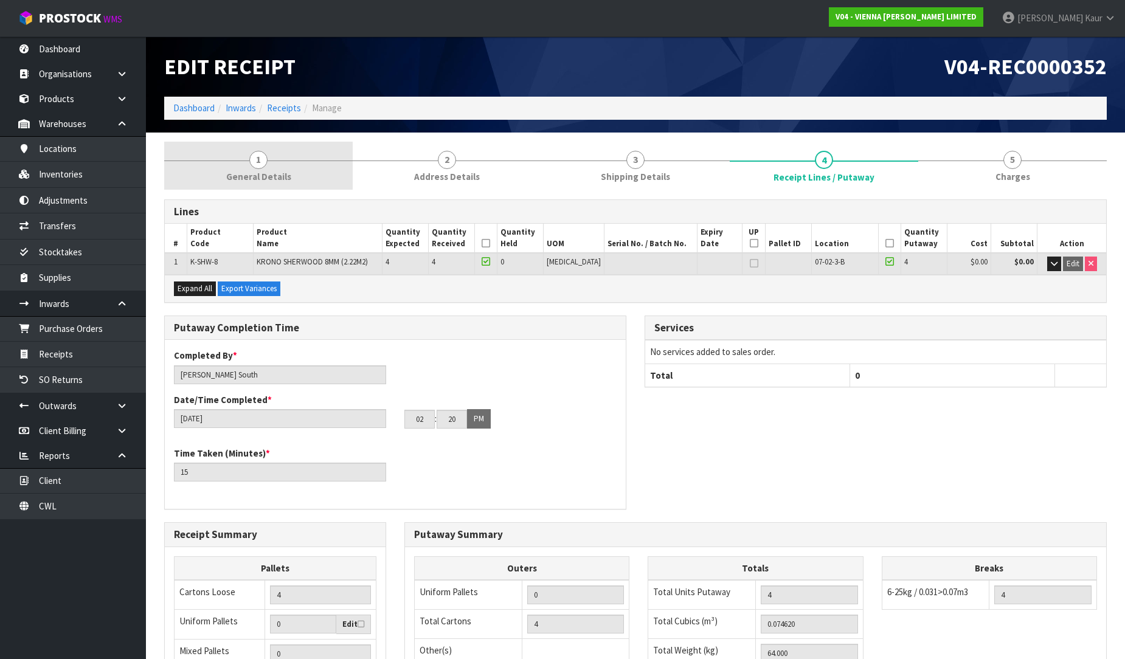
click at [263, 156] on span "1" at bounding box center [258, 160] width 18 height 18
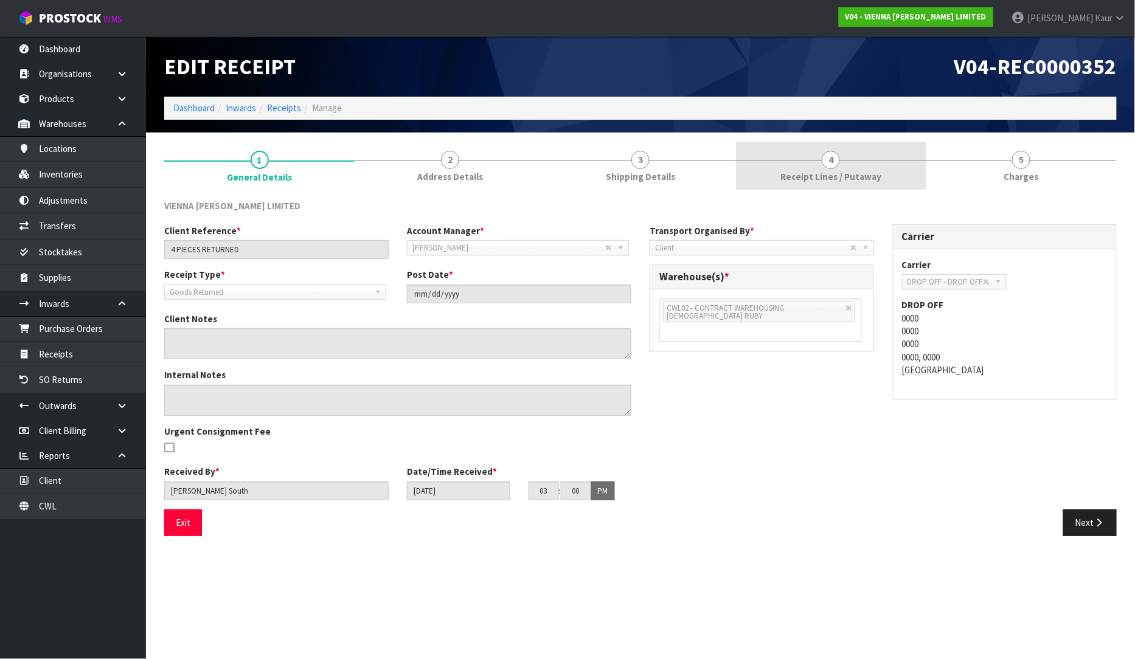
click at [807, 168] on link "4 Receipt Lines / Putaway" at bounding box center [831, 166] width 190 height 48
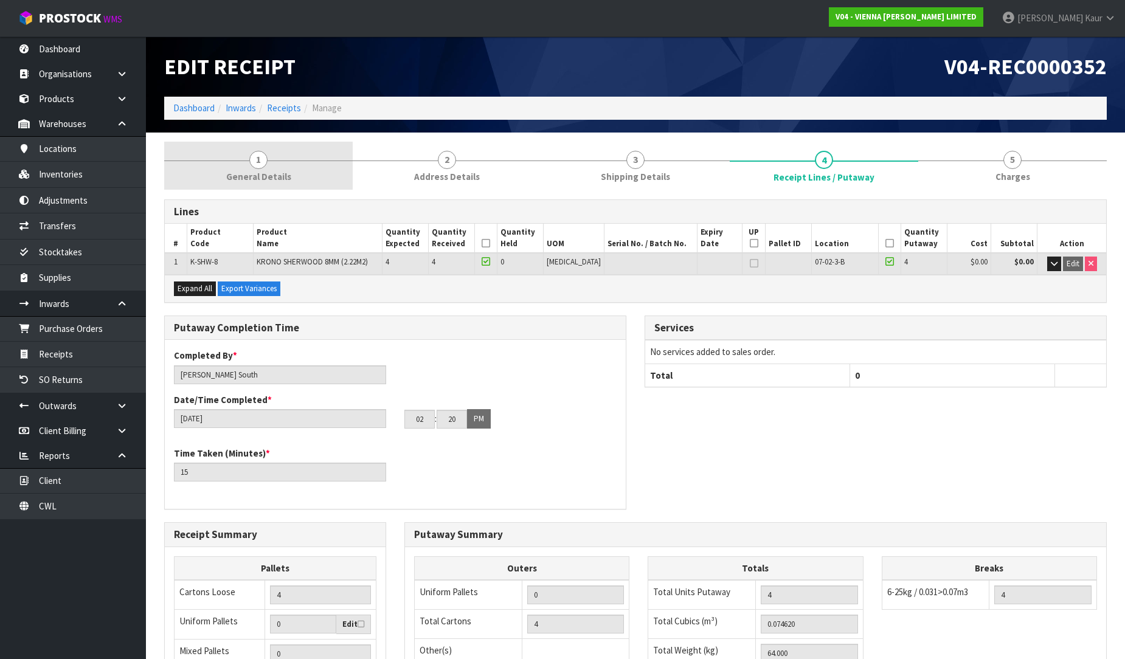
click at [246, 174] on span "General Details" at bounding box center [258, 176] width 65 height 13
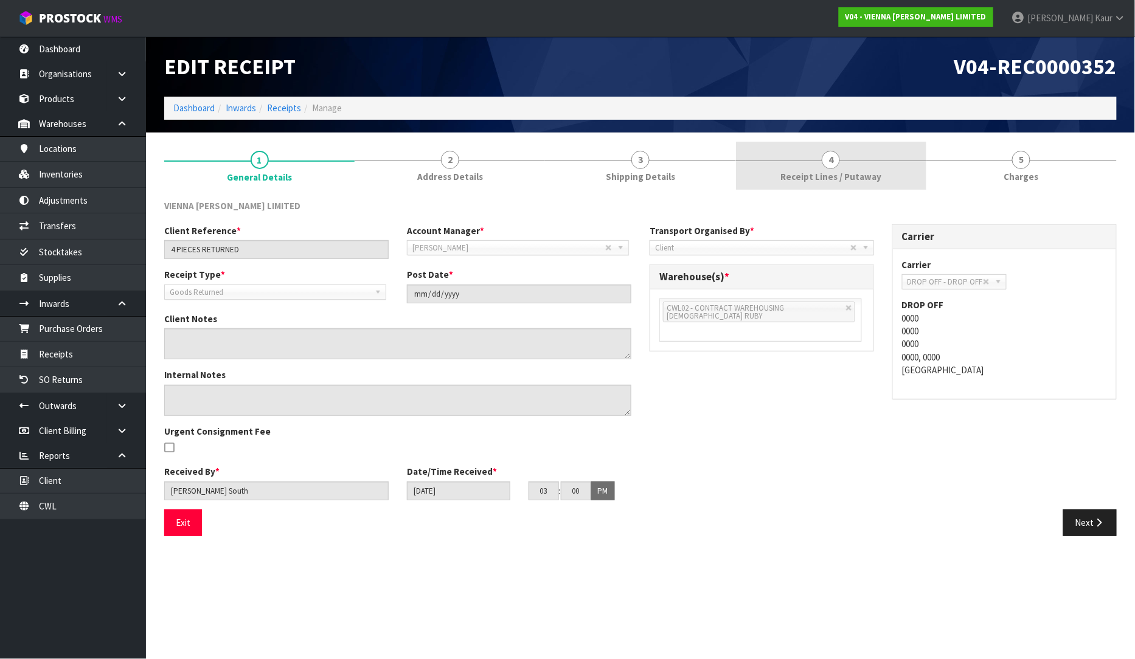
click at [851, 161] on link "4 Receipt Lines / Putaway" at bounding box center [831, 166] width 190 height 48
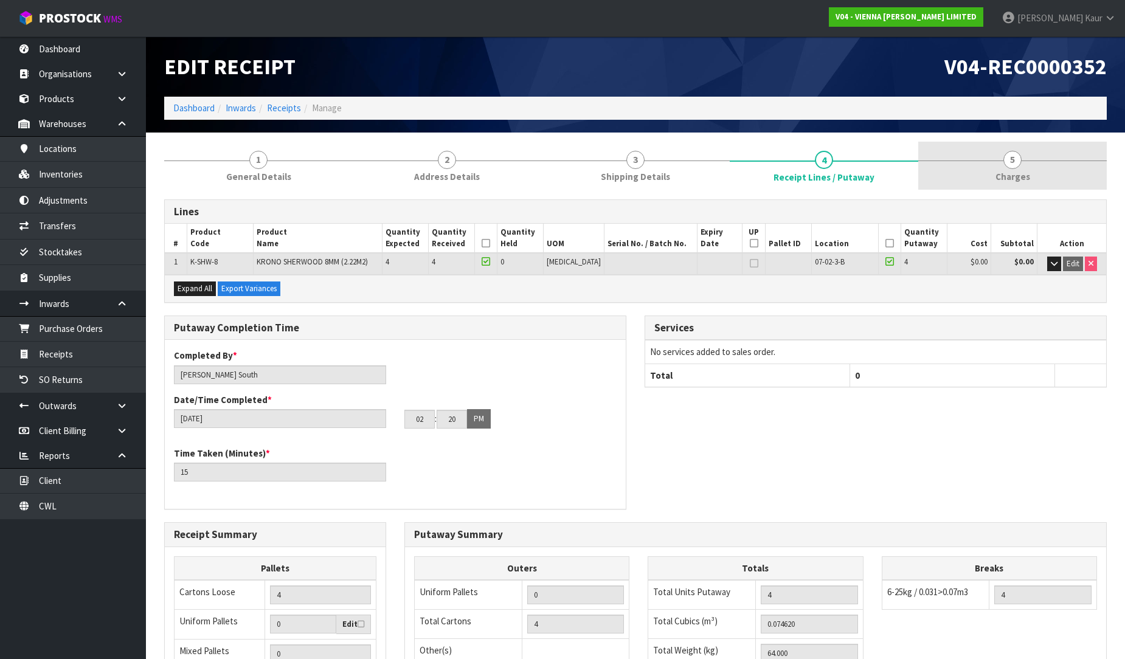
click at [1004, 156] on span "5" at bounding box center [1012, 160] width 18 height 18
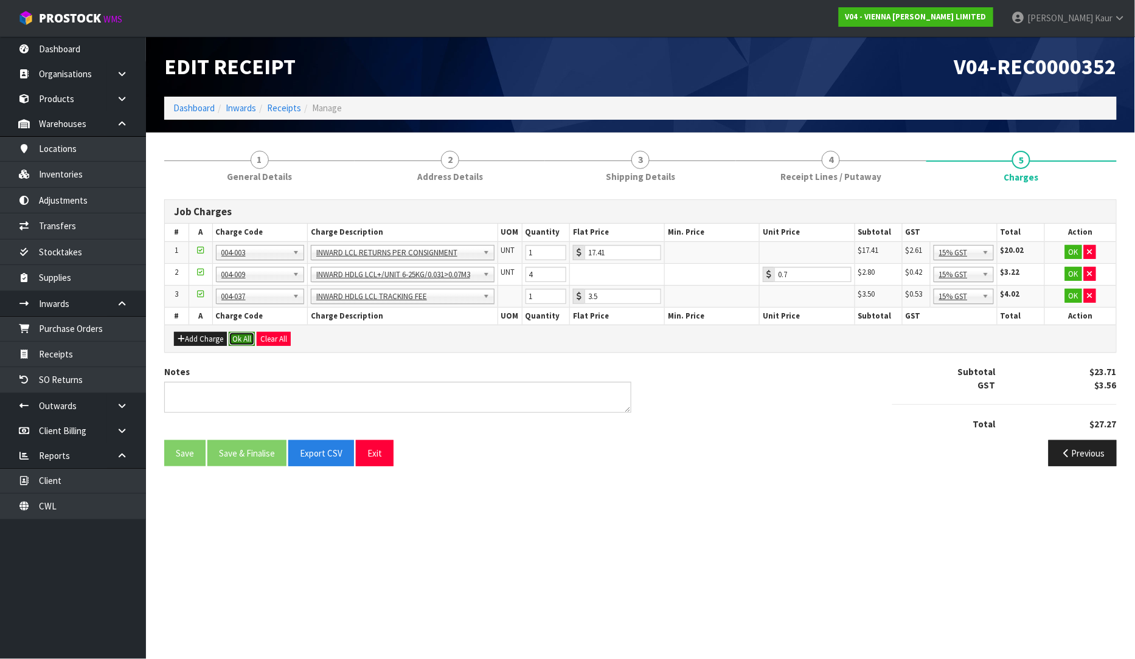
click at [235, 333] on button "Ok All" at bounding box center [242, 339] width 26 height 15
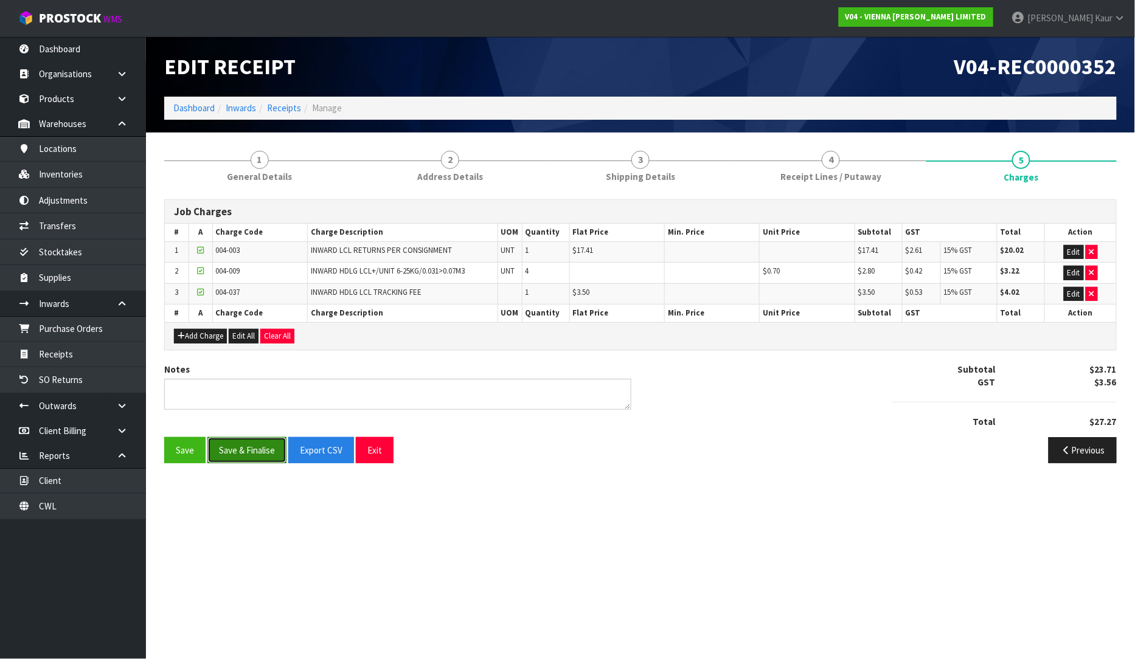
click at [240, 444] on button "Save & Finalise" at bounding box center [246, 450] width 79 height 26
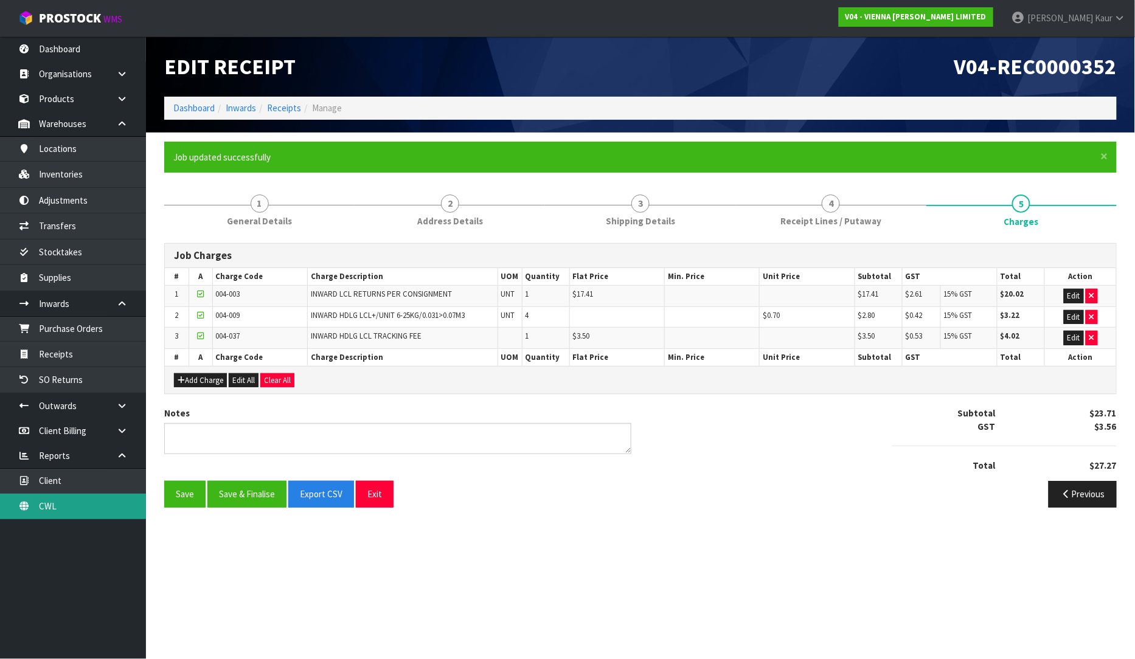
click at [79, 502] on link "CWL" at bounding box center [73, 506] width 146 height 25
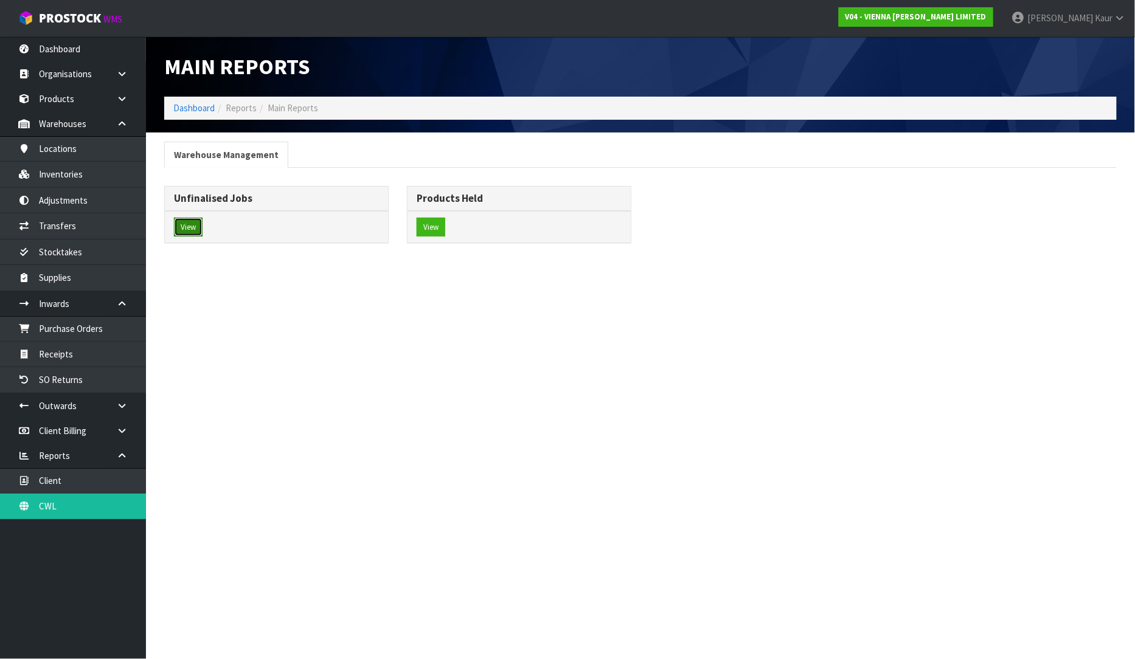
click at [184, 221] on button "View" at bounding box center [188, 227] width 29 height 19
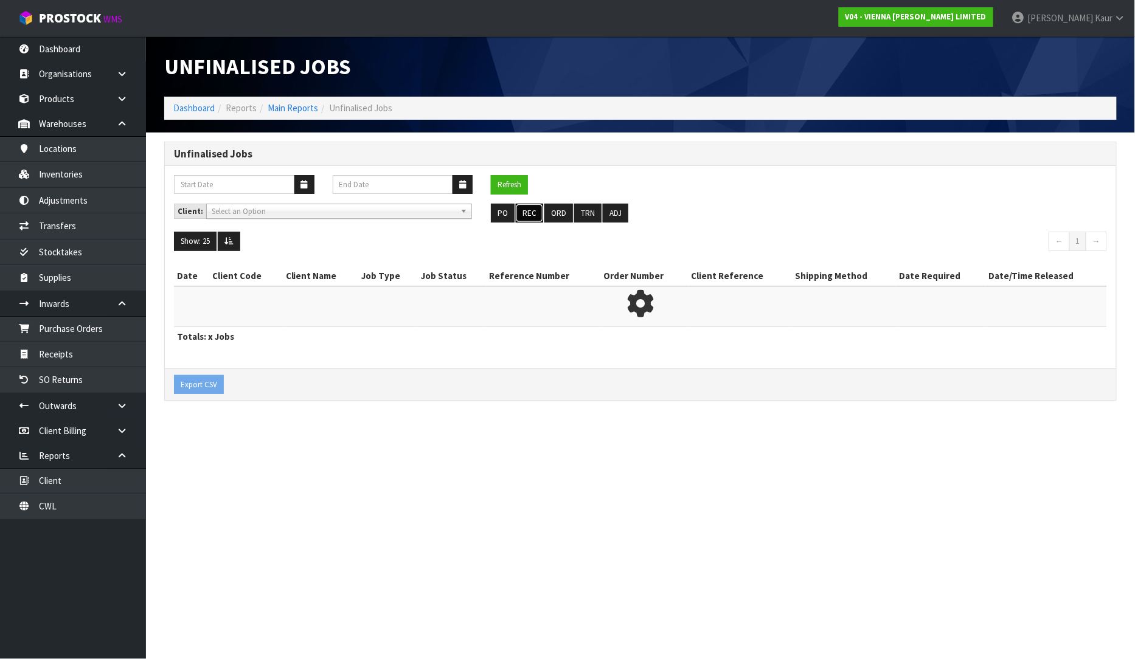
click at [518, 219] on button "REC" at bounding box center [529, 213] width 27 height 19
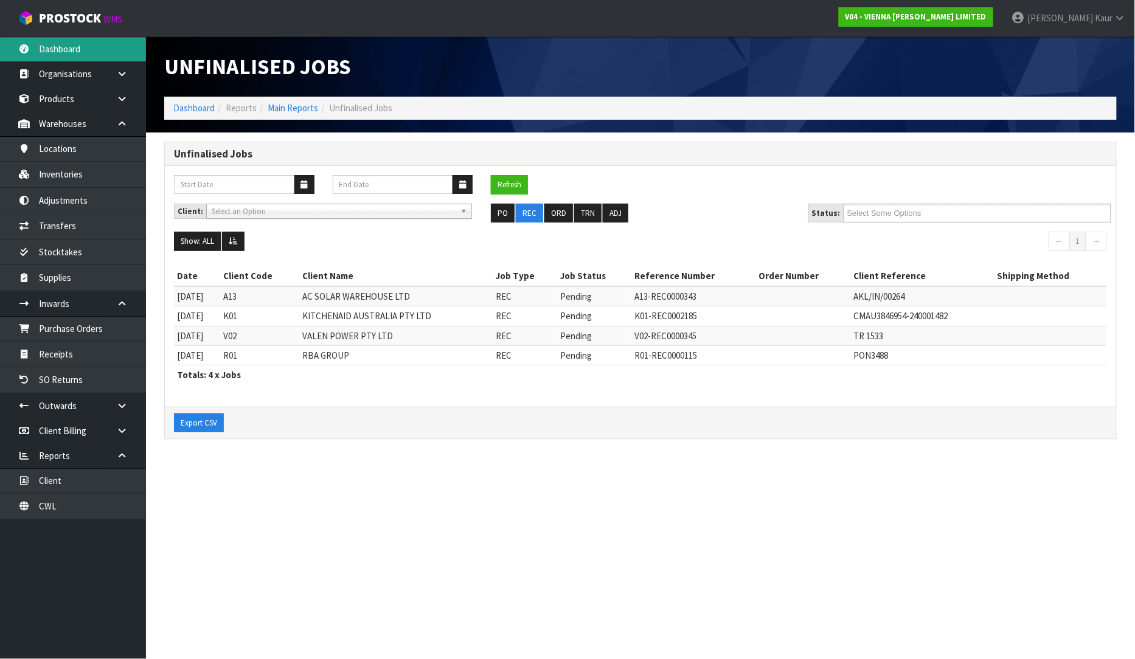
click at [65, 52] on link "Dashboard" at bounding box center [73, 48] width 146 height 25
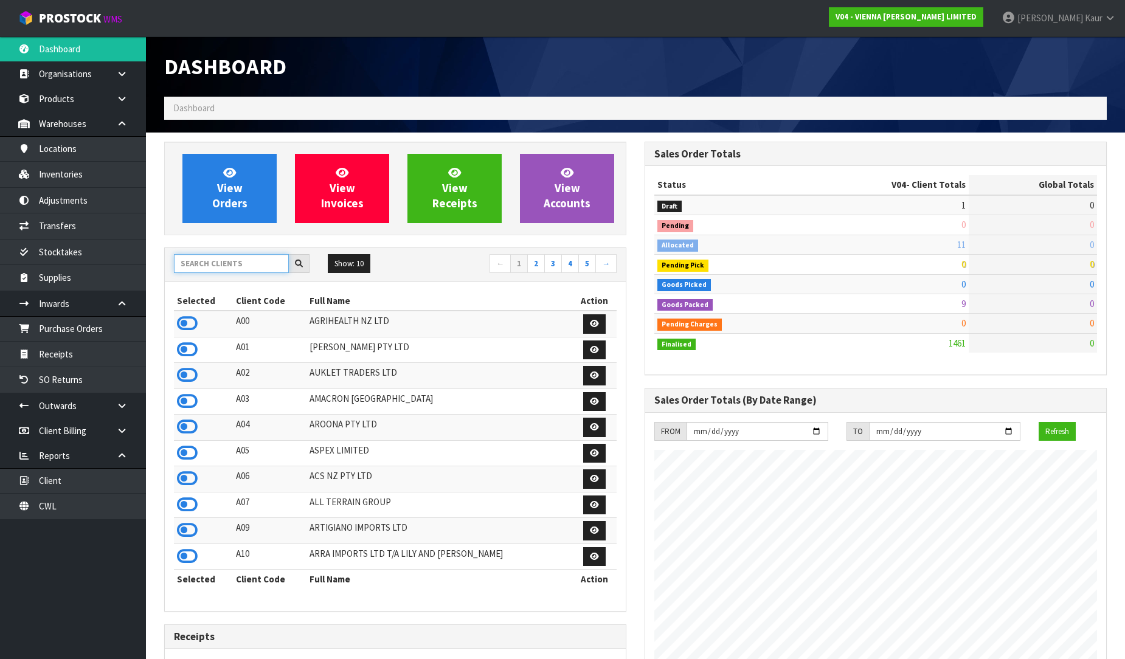
scroll to position [961, 480]
click at [207, 260] on input "text" at bounding box center [231, 263] width 115 height 19
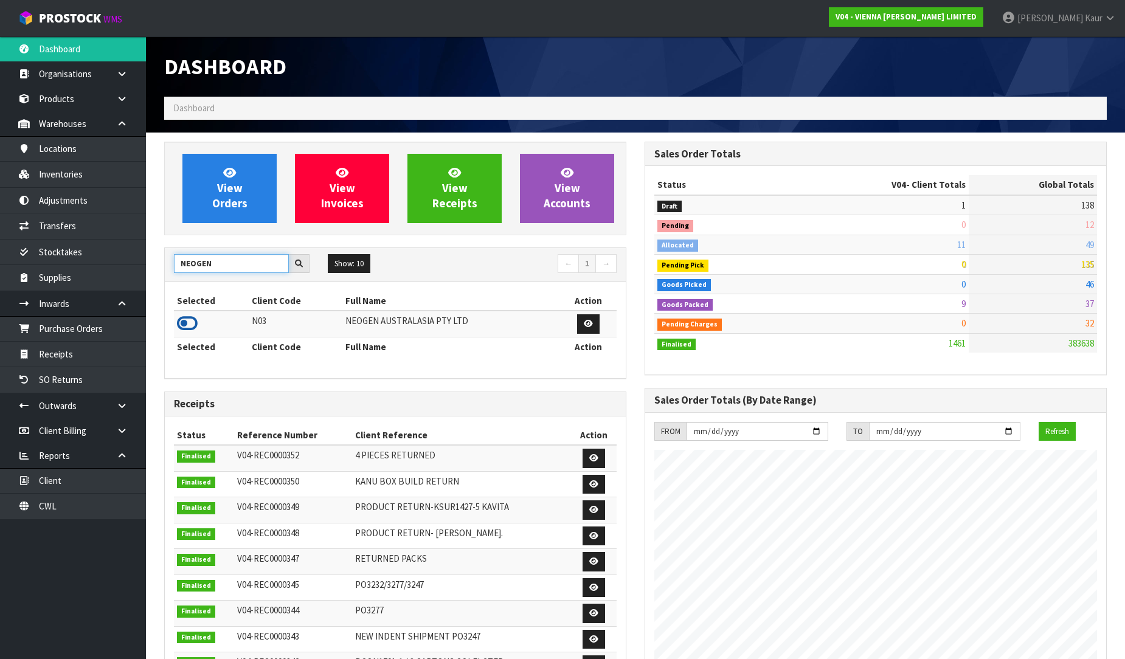
type input "NEOGEN"
click at [184, 324] on icon at bounding box center [187, 323] width 21 height 18
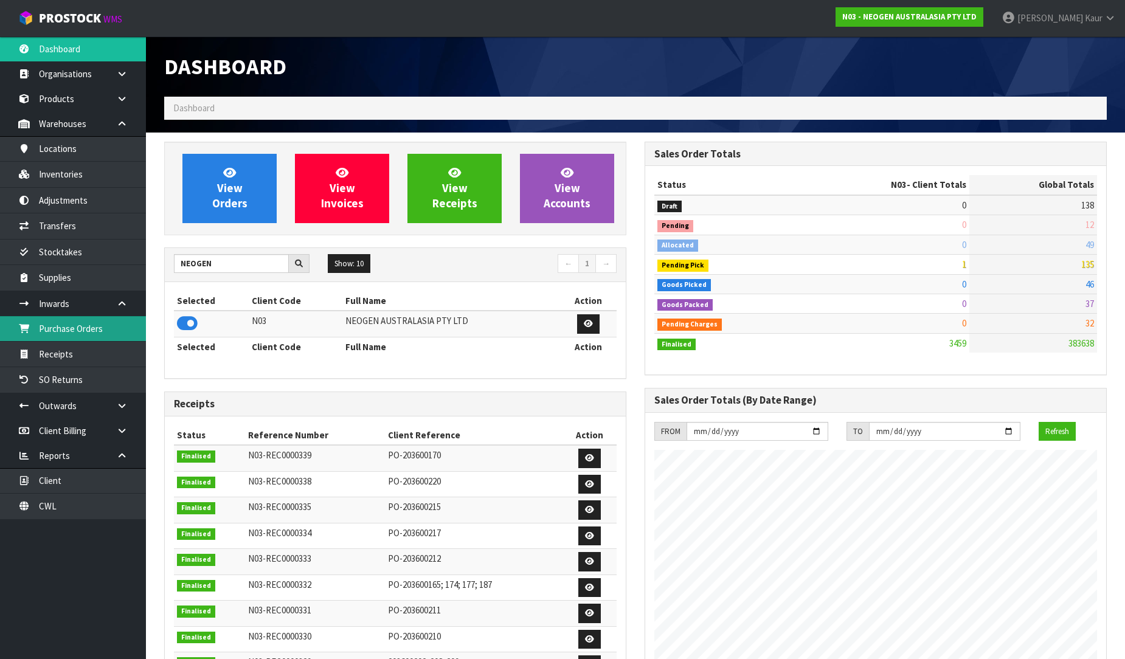
scroll to position [921, 480]
click at [53, 337] on link "Purchase Orders" at bounding box center [73, 328] width 146 height 25
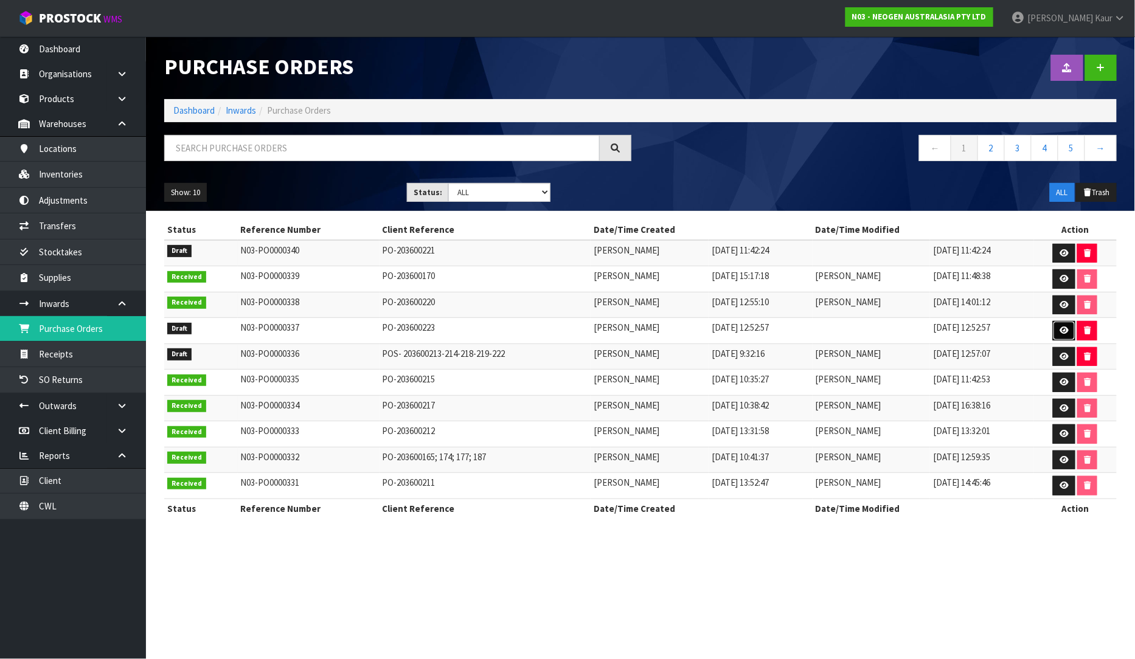
click at [1060, 330] on link at bounding box center [1063, 330] width 22 height 19
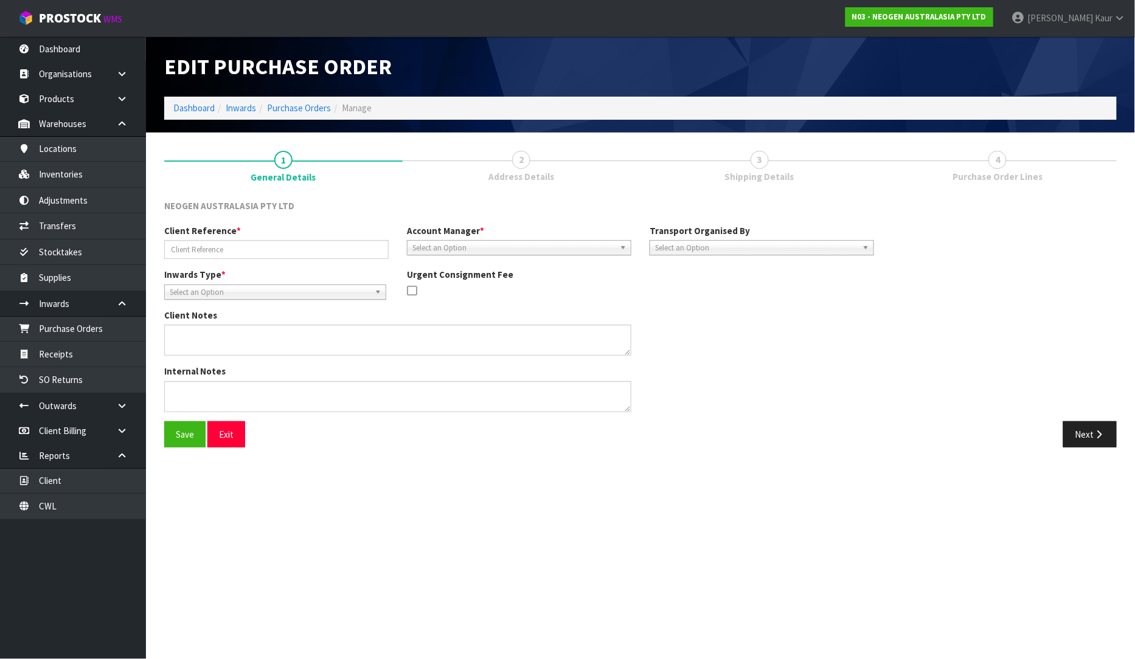
type input "PO-203600223"
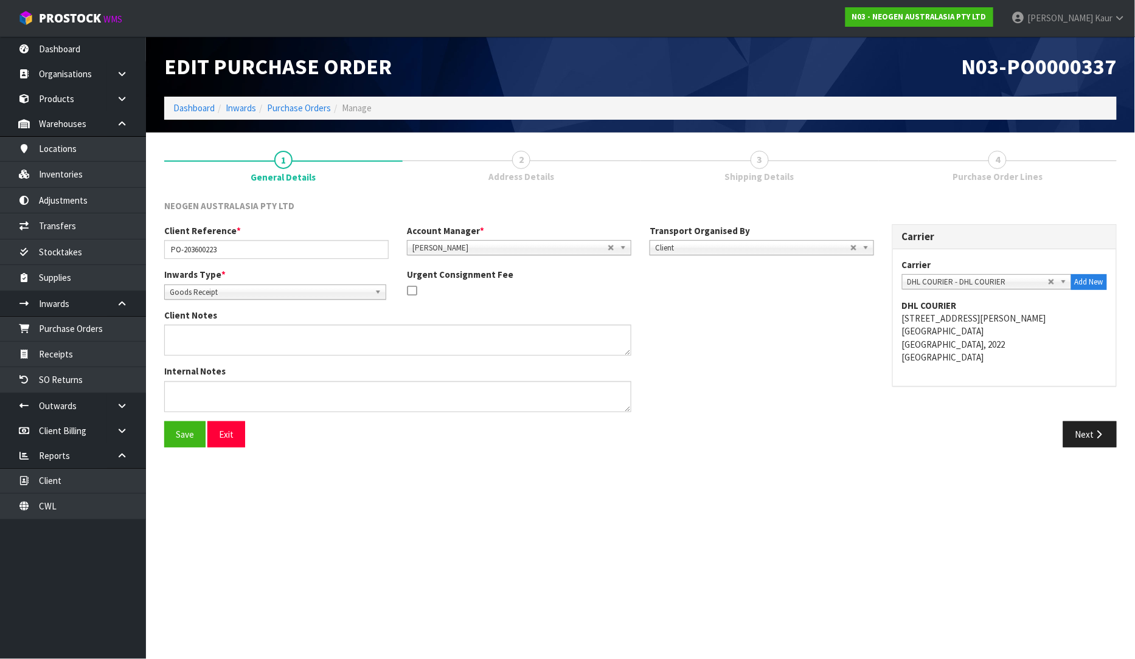
click at [1124, 434] on div "Next" at bounding box center [882, 434] width 485 height 26
click at [1068, 436] on button "Next" at bounding box center [1090, 434] width 54 height 26
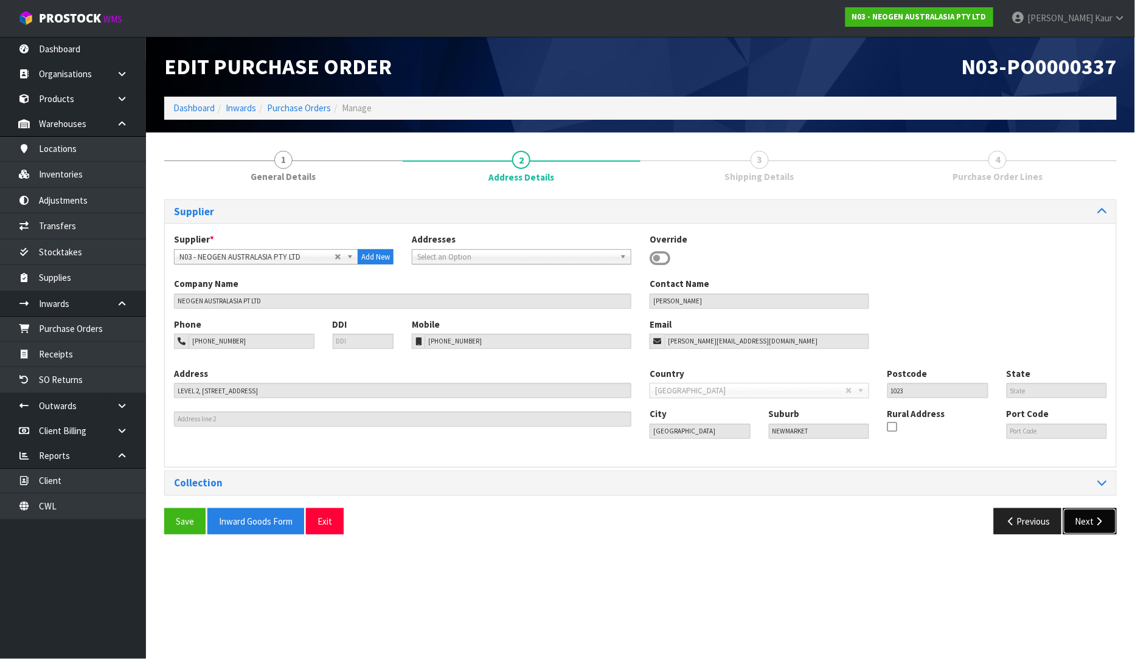
click at [1093, 518] on icon "button" at bounding box center [1099, 521] width 12 height 9
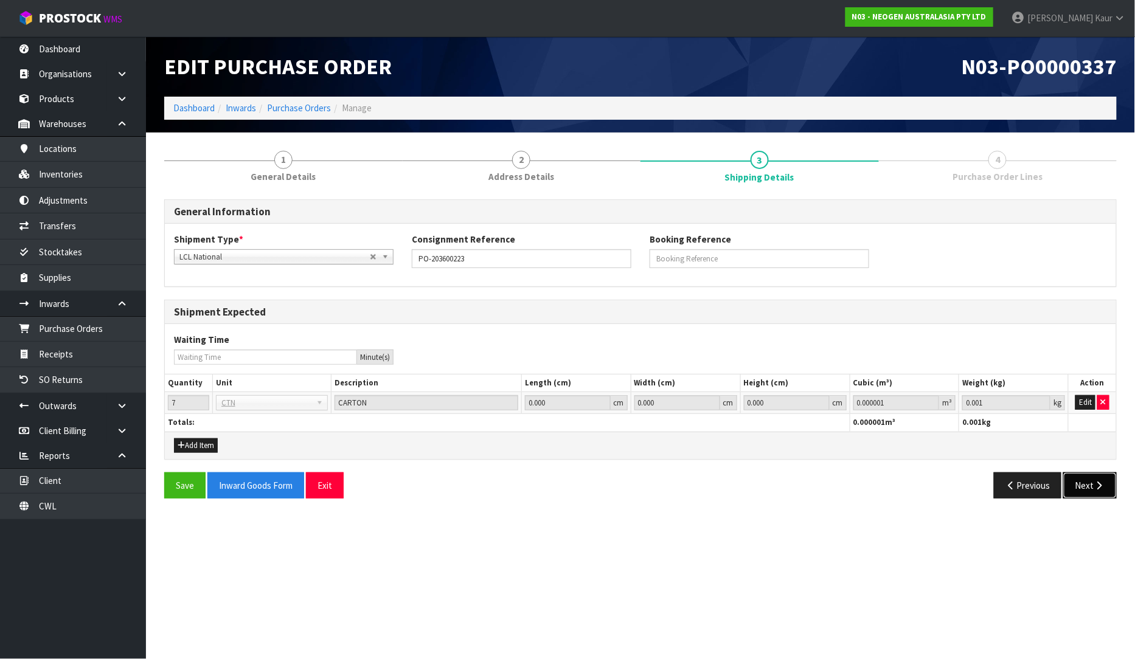
click at [1077, 489] on button "Next" at bounding box center [1090, 485] width 54 height 26
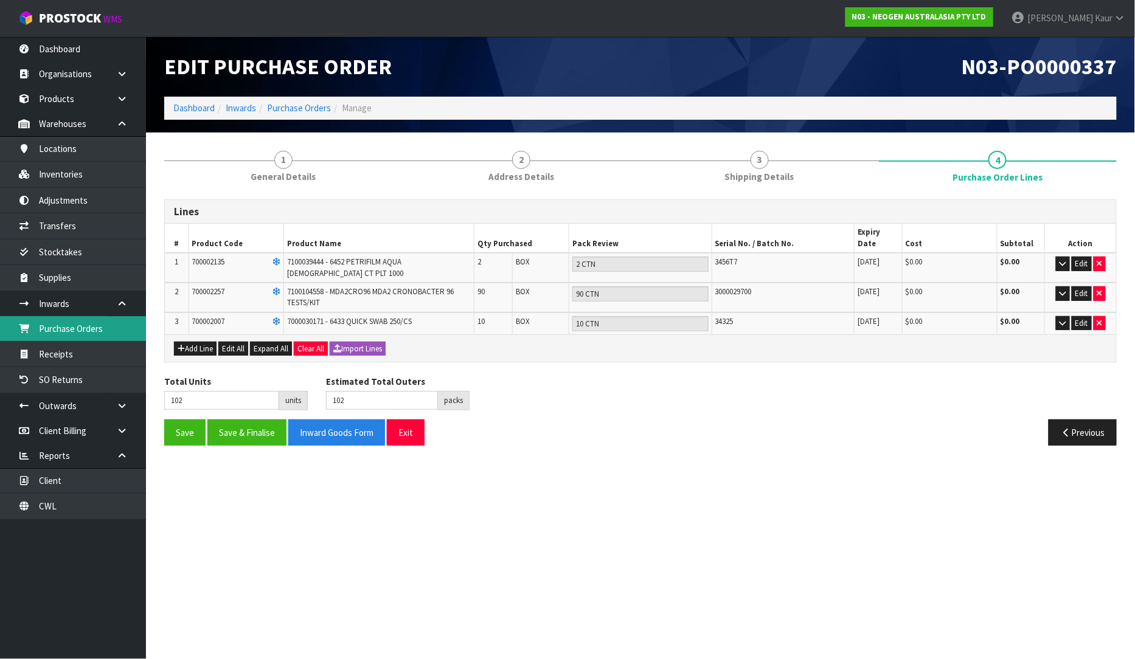
click at [107, 325] on link "Purchase Orders" at bounding box center [73, 328] width 146 height 25
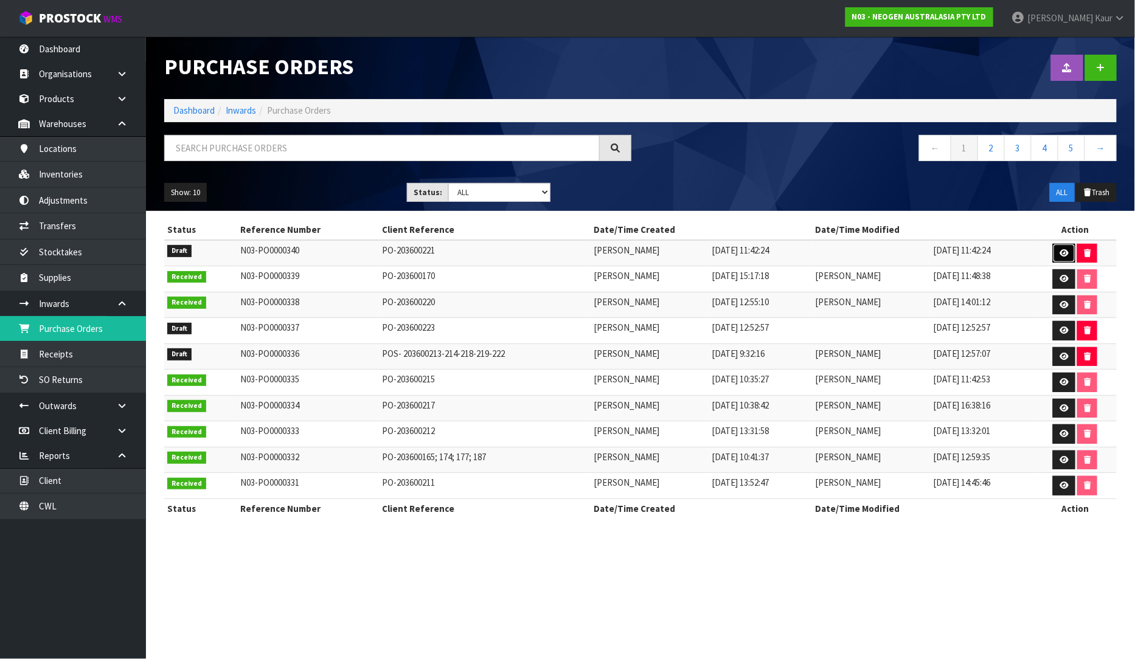
click at [1066, 254] on icon at bounding box center [1063, 253] width 9 height 8
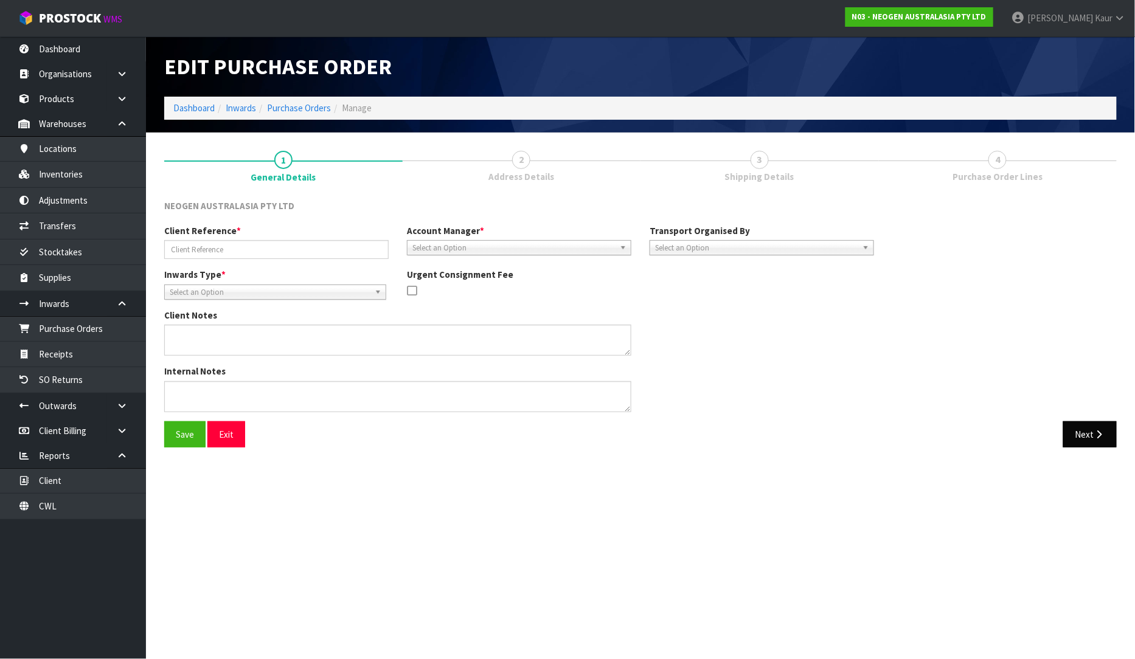
type input "PO-203600221"
type textarea "700002277 PUT ON HELD QA UNTIL TESTING CLEARNACE"
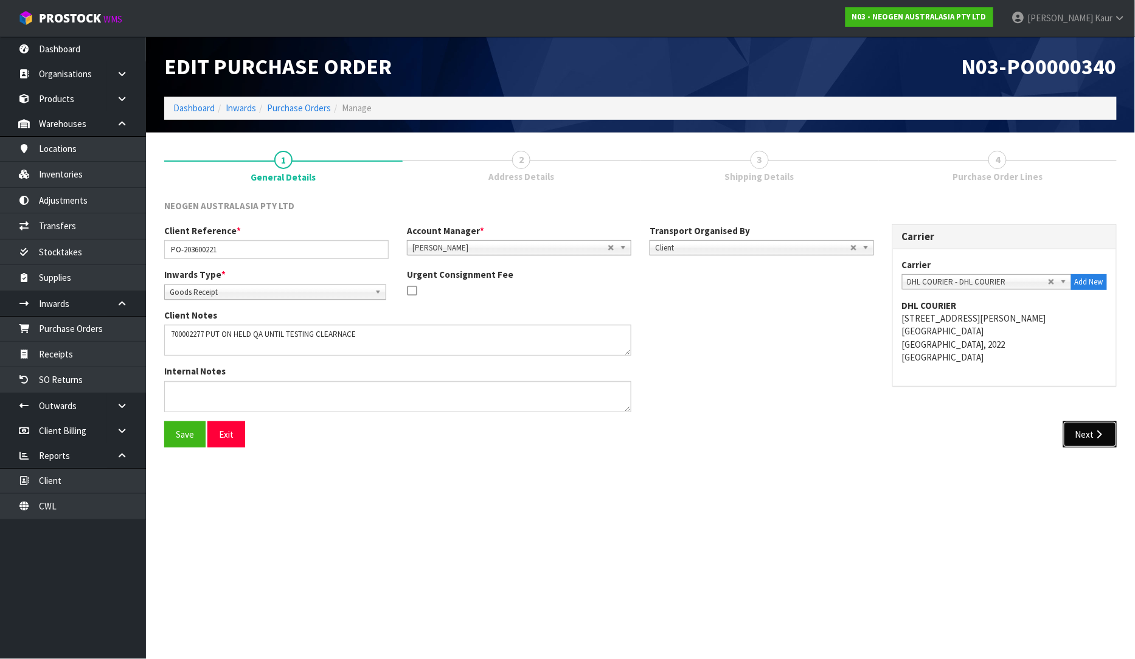
click at [1085, 435] on button "Next" at bounding box center [1090, 434] width 54 height 26
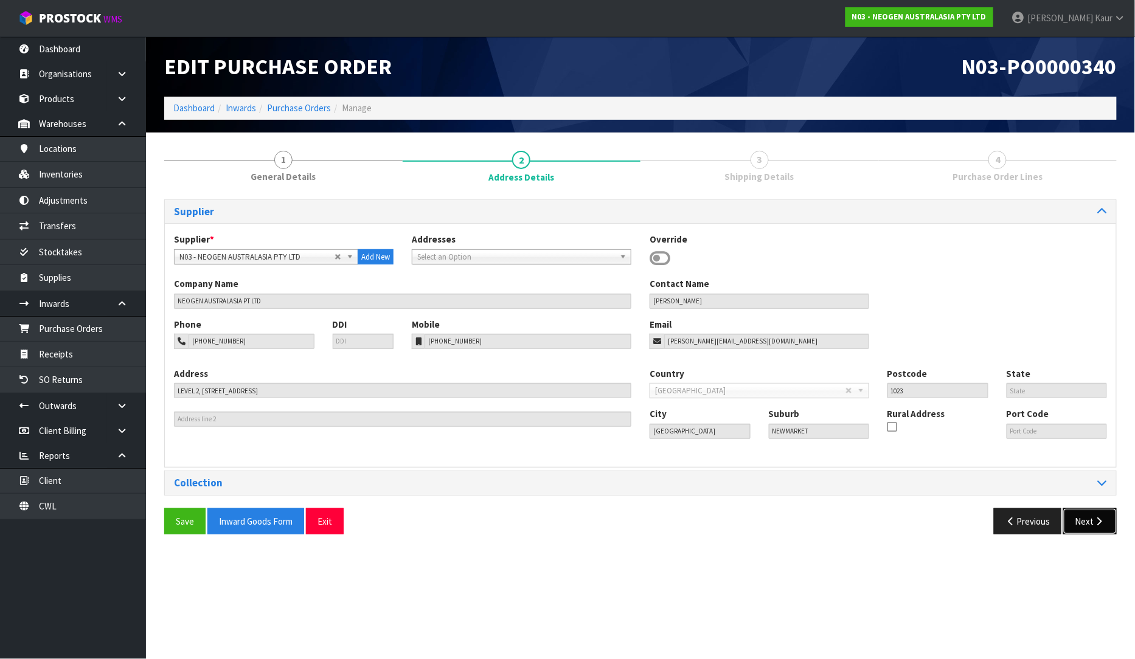
click at [1090, 523] on button "Next" at bounding box center [1090, 521] width 54 height 26
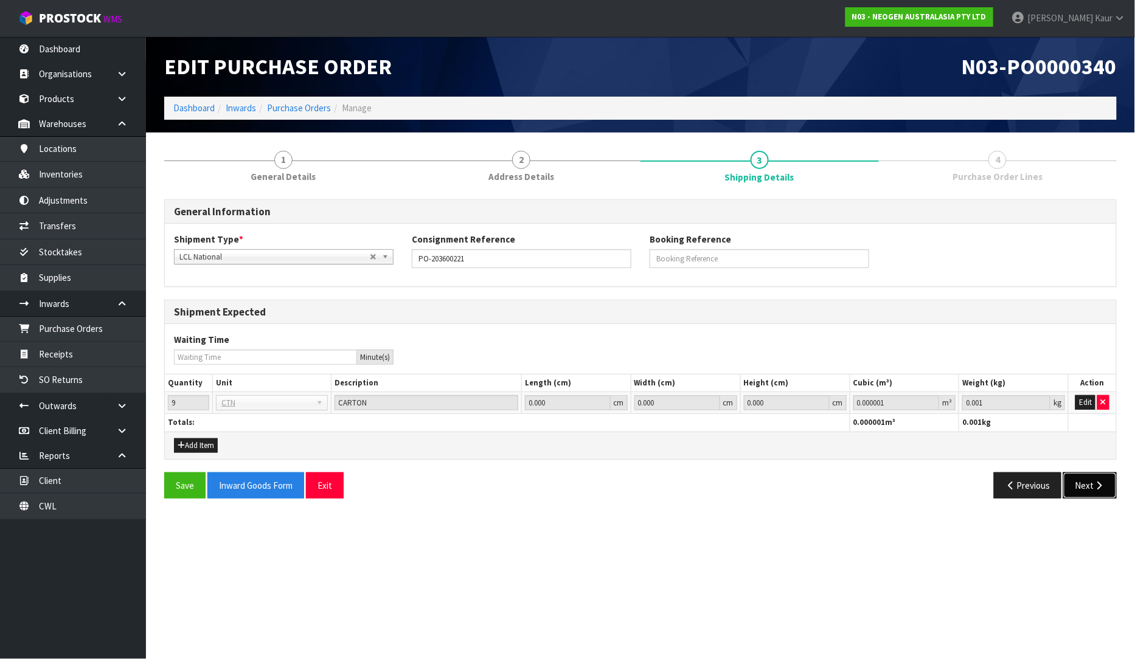
click at [1083, 472] on button "Next" at bounding box center [1090, 485] width 54 height 26
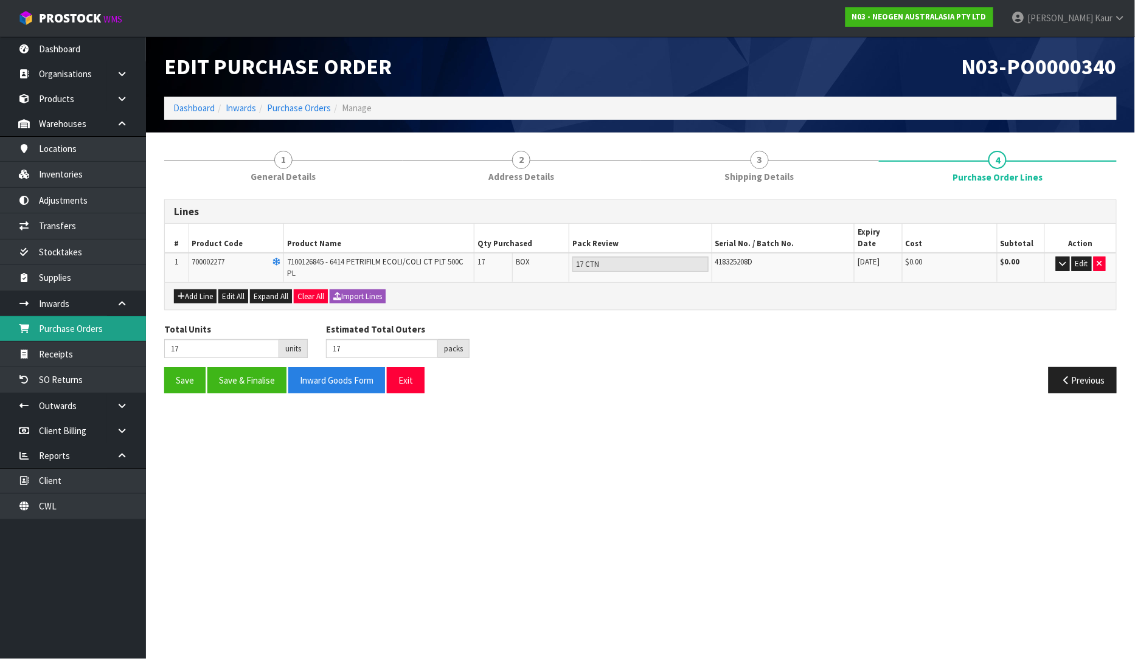
click at [71, 332] on link "Purchase Orders" at bounding box center [73, 328] width 146 height 25
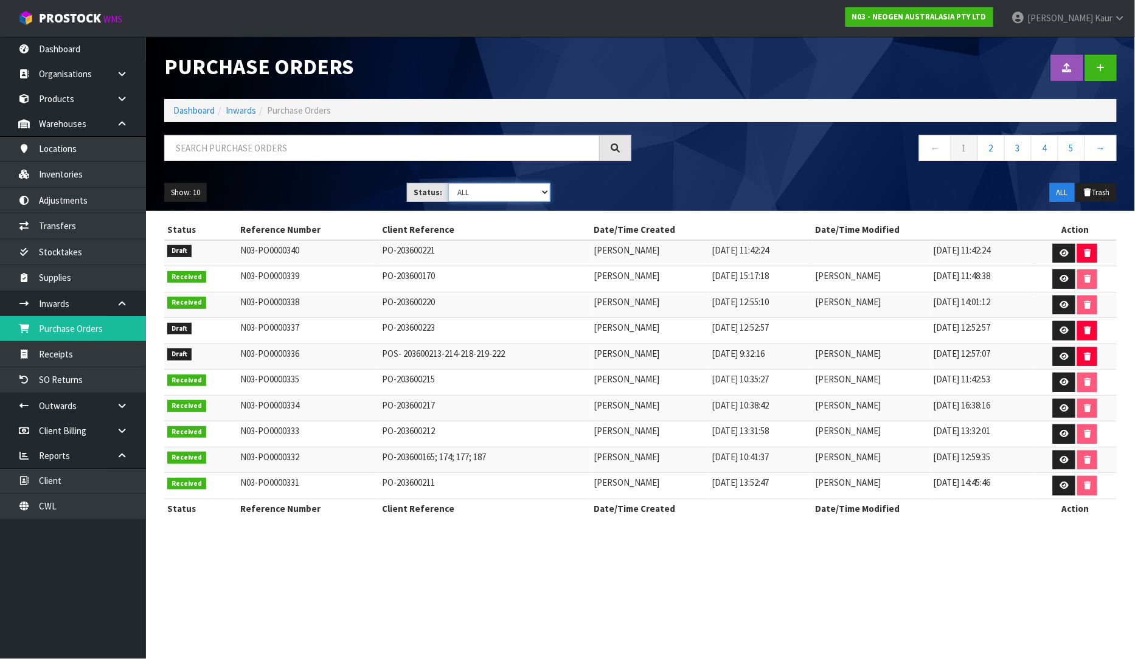
click at [540, 193] on select "Draft Pending Received Cancelled ALL" at bounding box center [499, 192] width 102 height 19
select select "string:0"
click at [448, 183] on select "Draft Pending Received Cancelled ALL" at bounding box center [499, 192] width 102 height 19
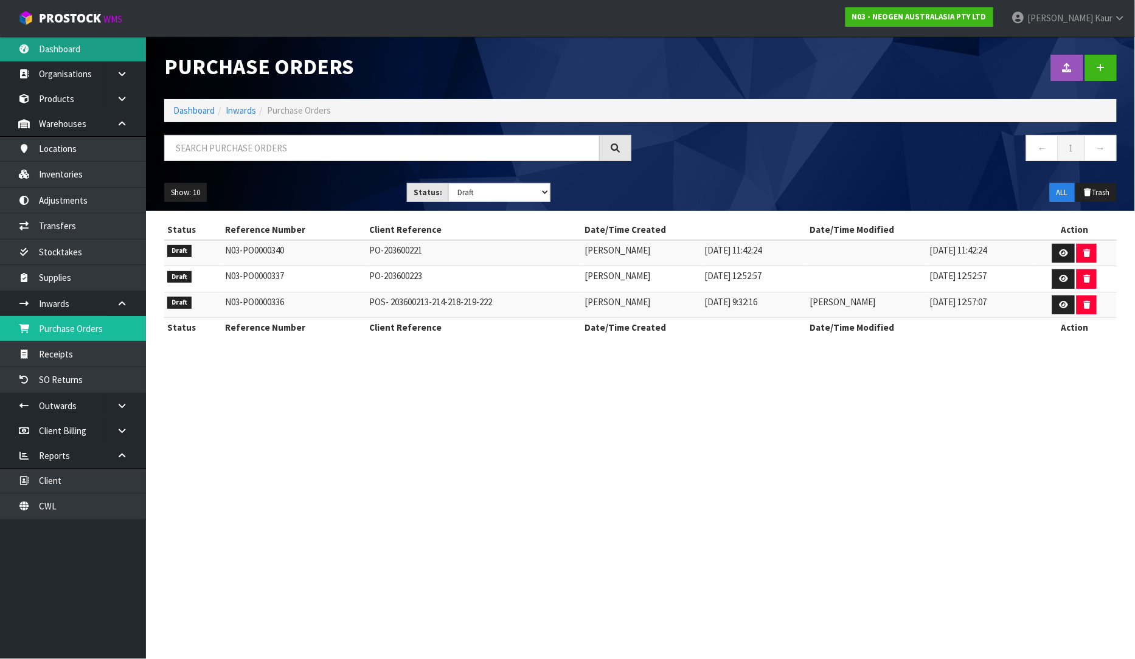
click at [102, 43] on link "Dashboard" at bounding box center [73, 48] width 146 height 25
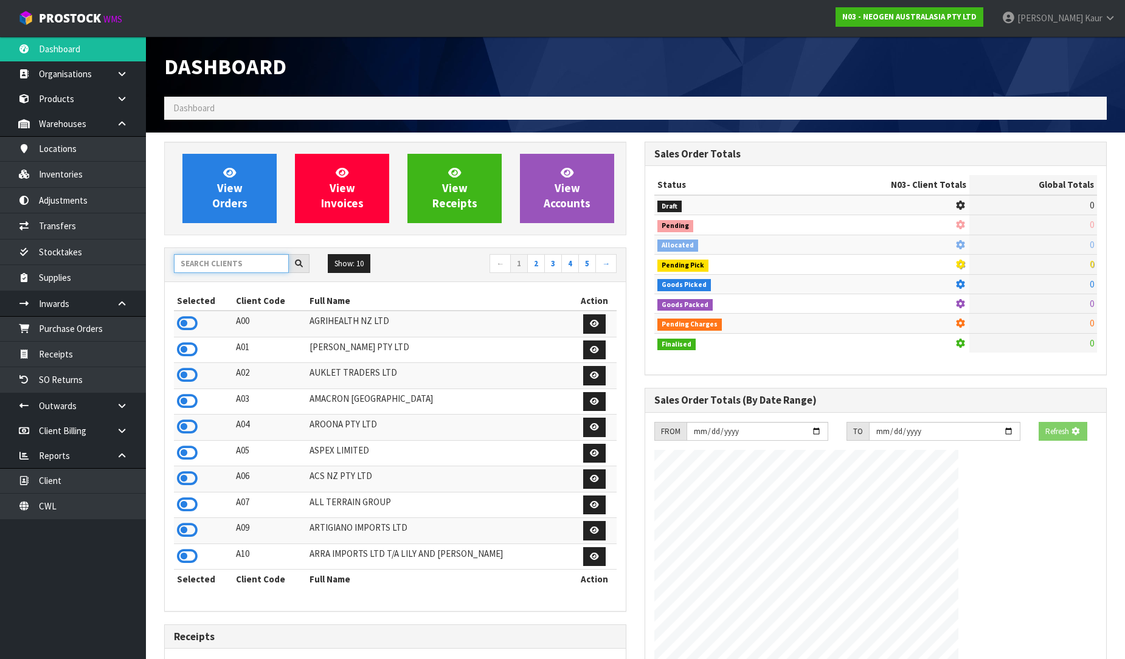
click at [219, 261] on input "text" at bounding box center [231, 263] width 115 height 19
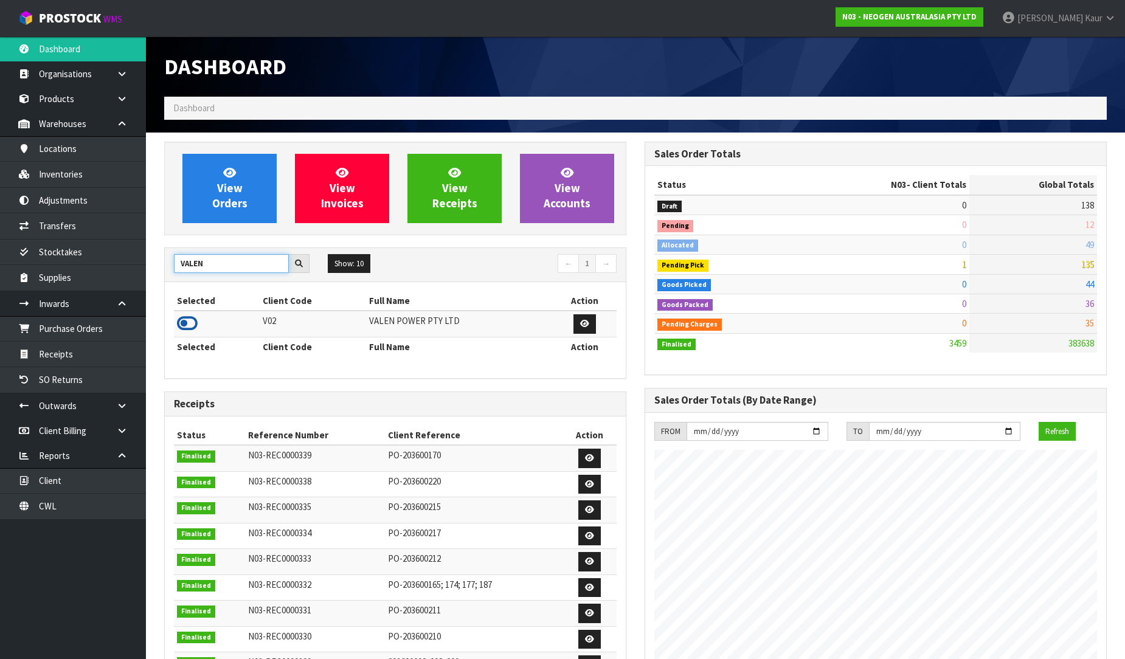
type input "VALEN"
click at [184, 327] on icon at bounding box center [187, 323] width 21 height 18
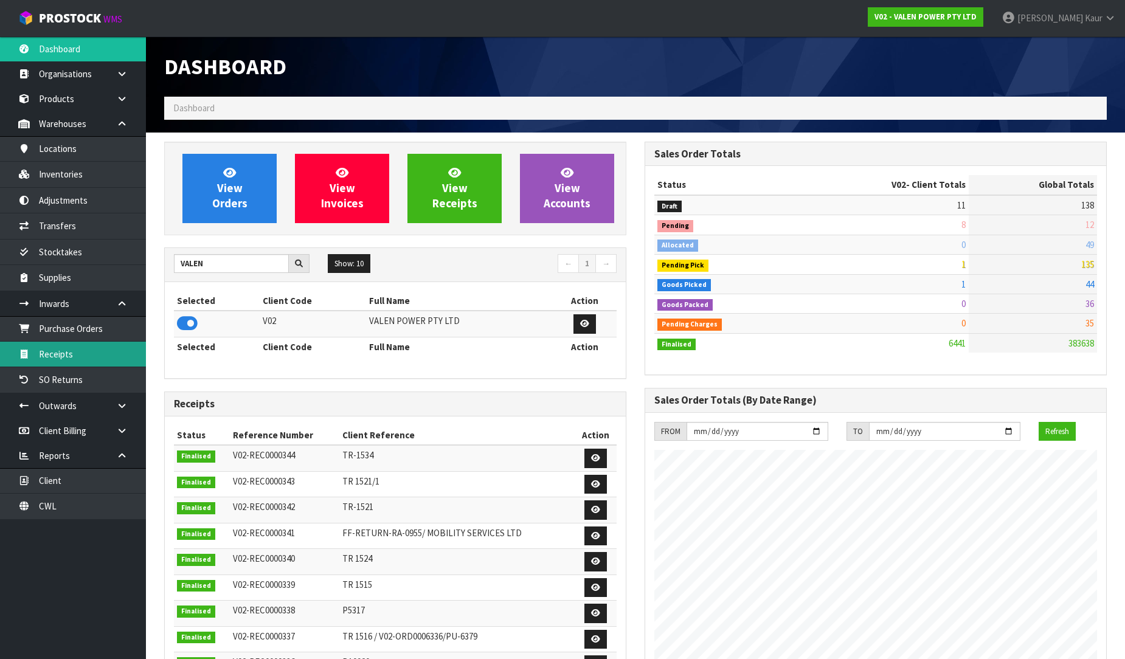
scroll to position [947, 480]
click at [44, 345] on link "Receipts" at bounding box center [73, 354] width 146 height 25
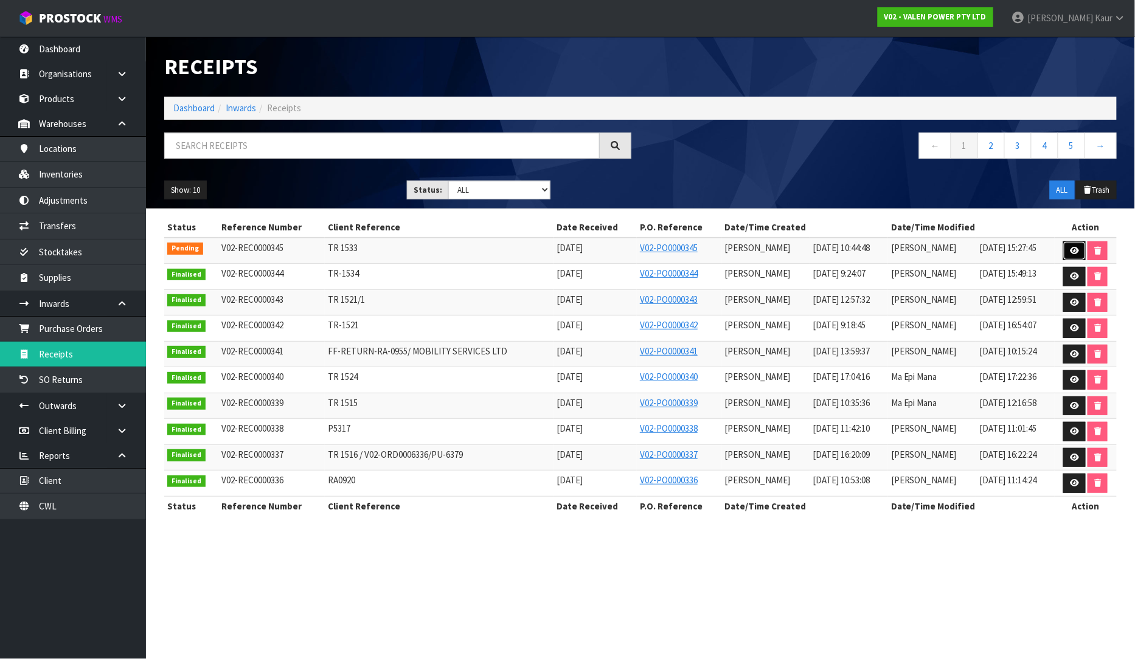
click at [1070, 247] on icon at bounding box center [1073, 251] width 9 height 8
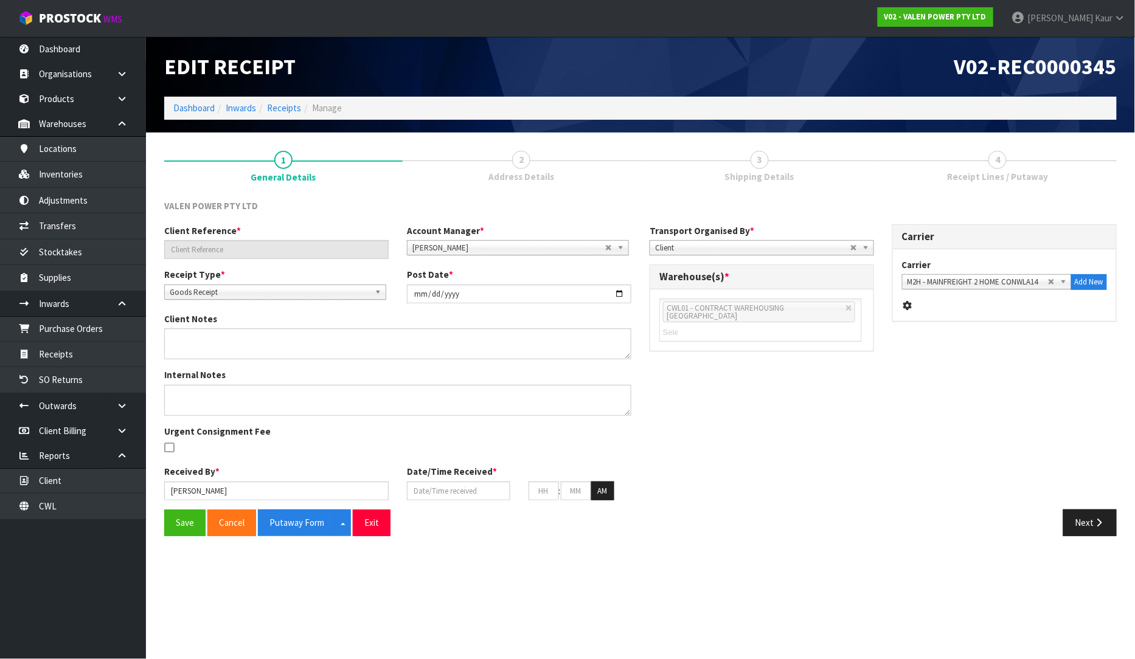
type input "TR 1533"
type input "2025-09-29"
type input "Prabhneet Kaur"
type input "29/09/2025"
type input "10"
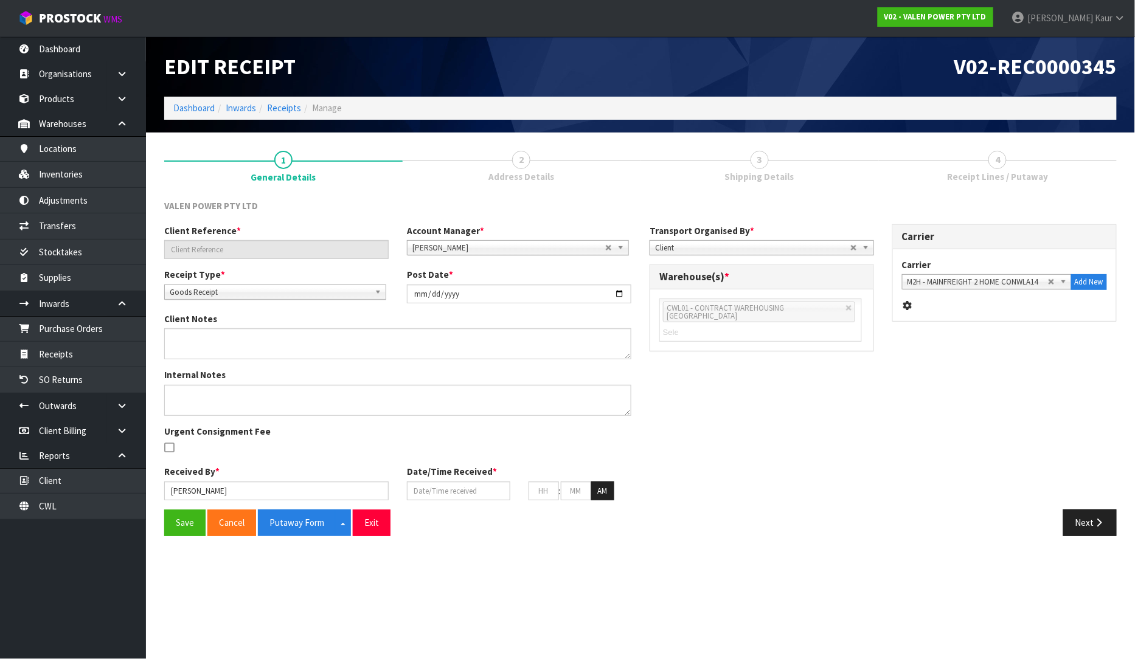
type input "44"
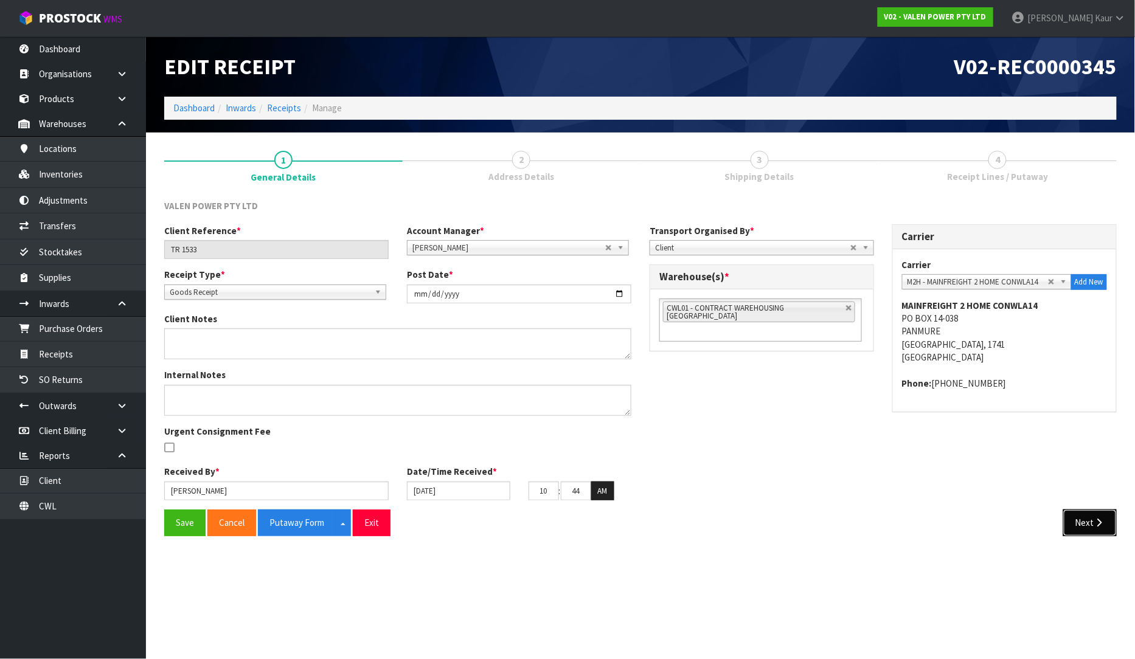
click at [1090, 517] on button "Next" at bounding box center [1090, 523] width 54 height 26
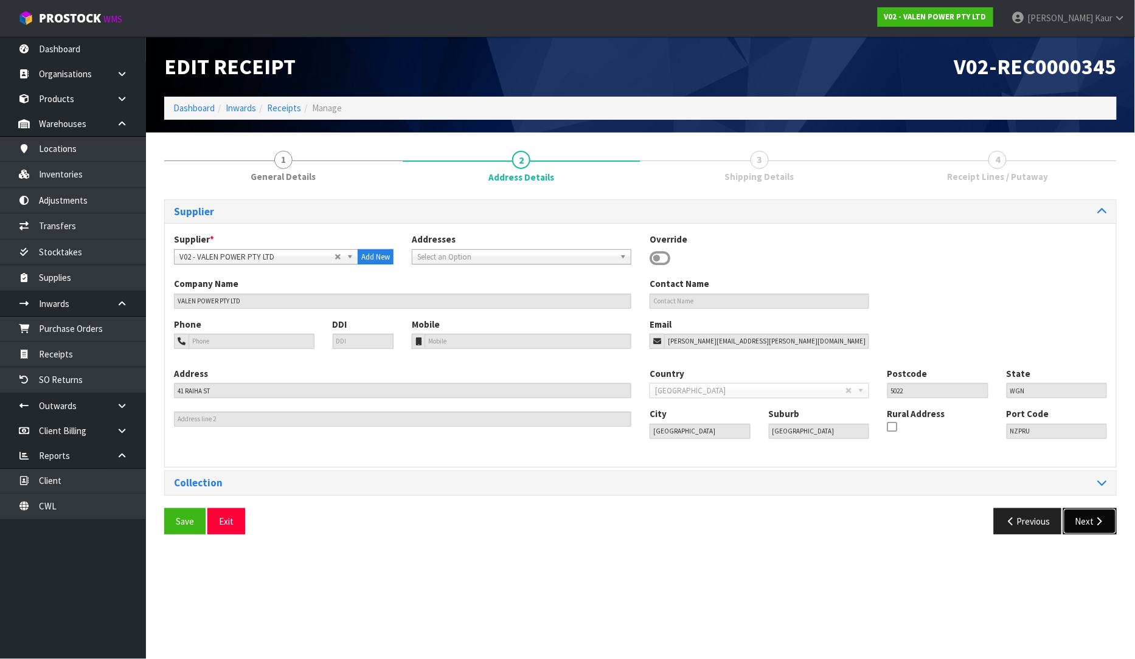
click at [1096, 523] on icon "button" at bounding box center [1099, 521] width 12 height 9
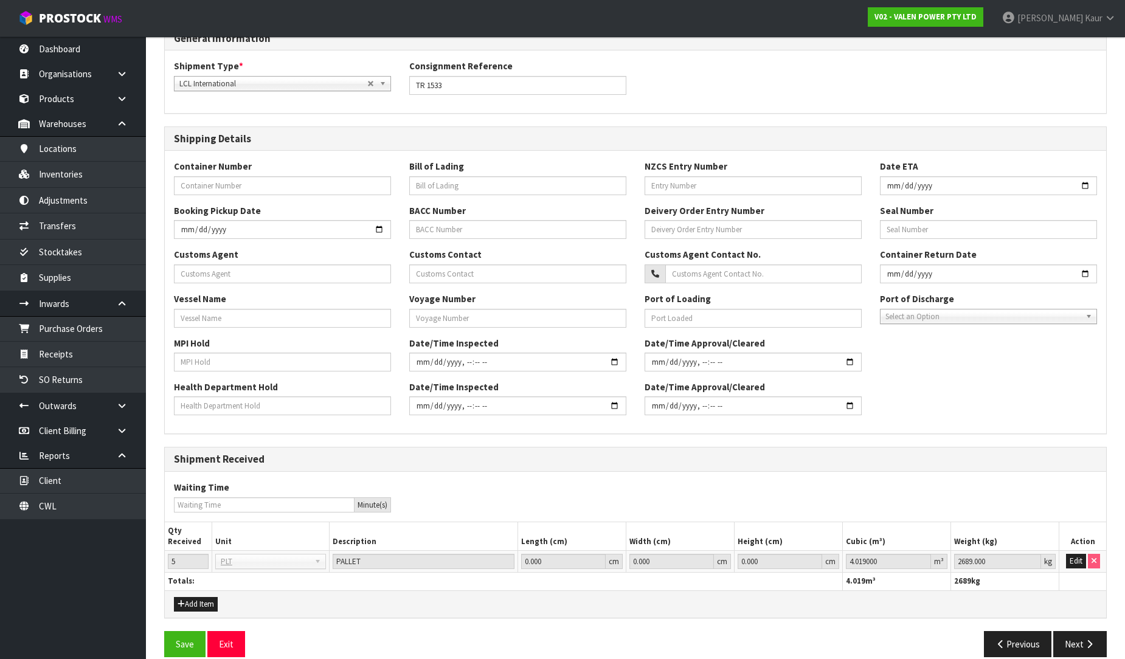
scroll to position [190, 0]
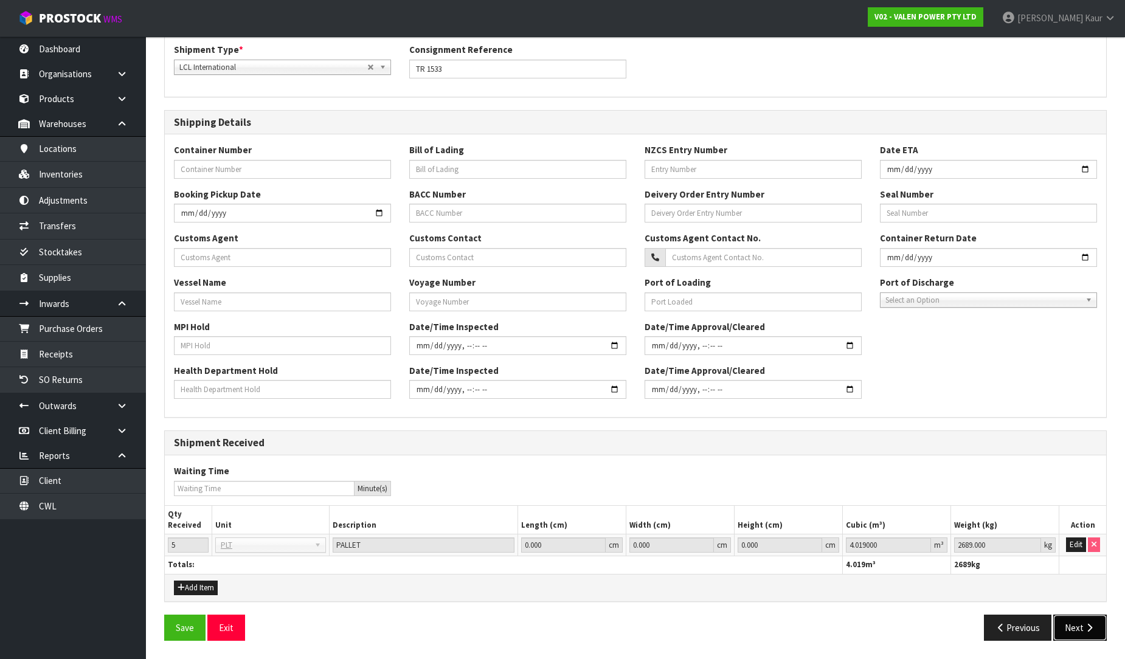
click at [1077, 635] on button "Next" at bounding box center [1080, 628] width 54 height 26
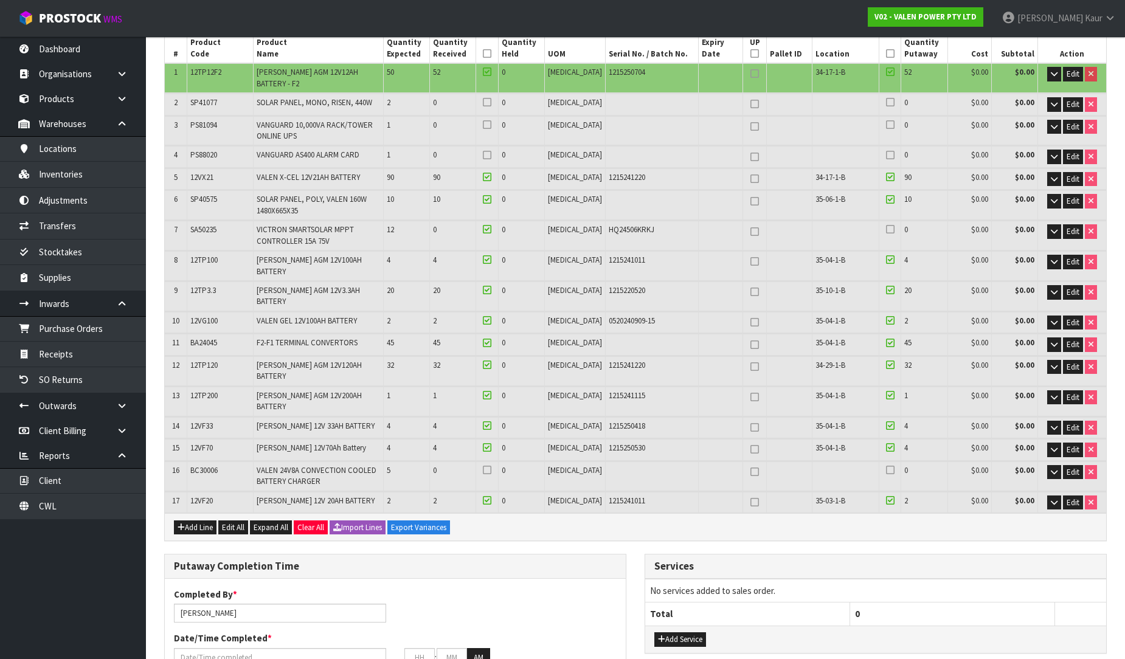
scroll to position [0, 0]
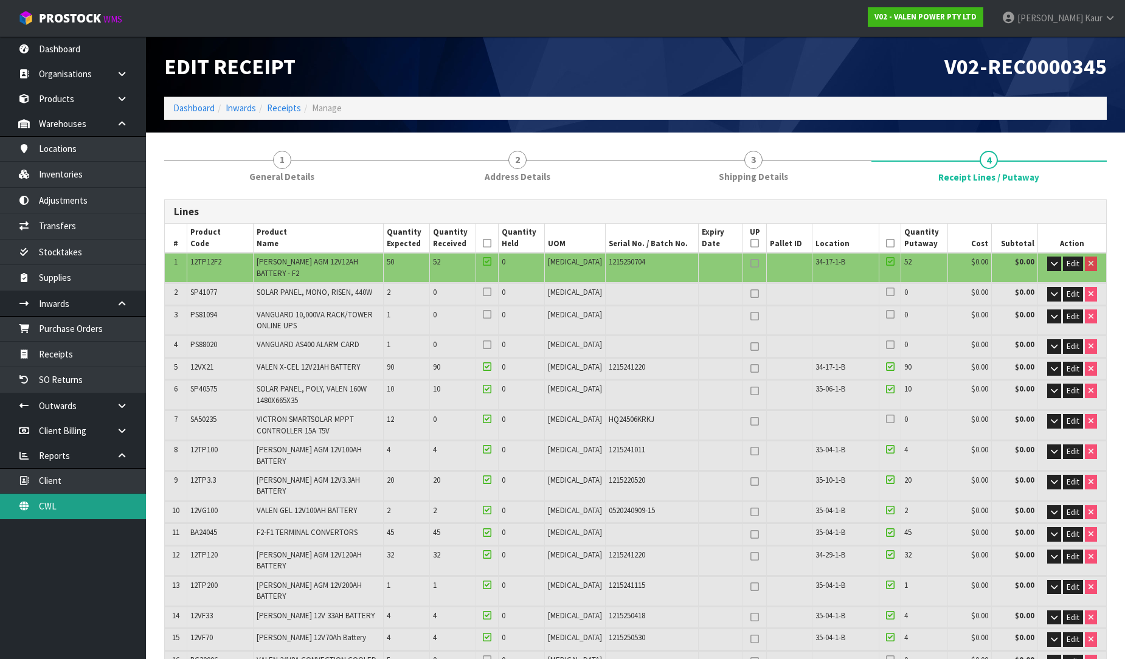
click at [86, 503] on link "CWL" at bounding box center [73, 506] width 146 height 25
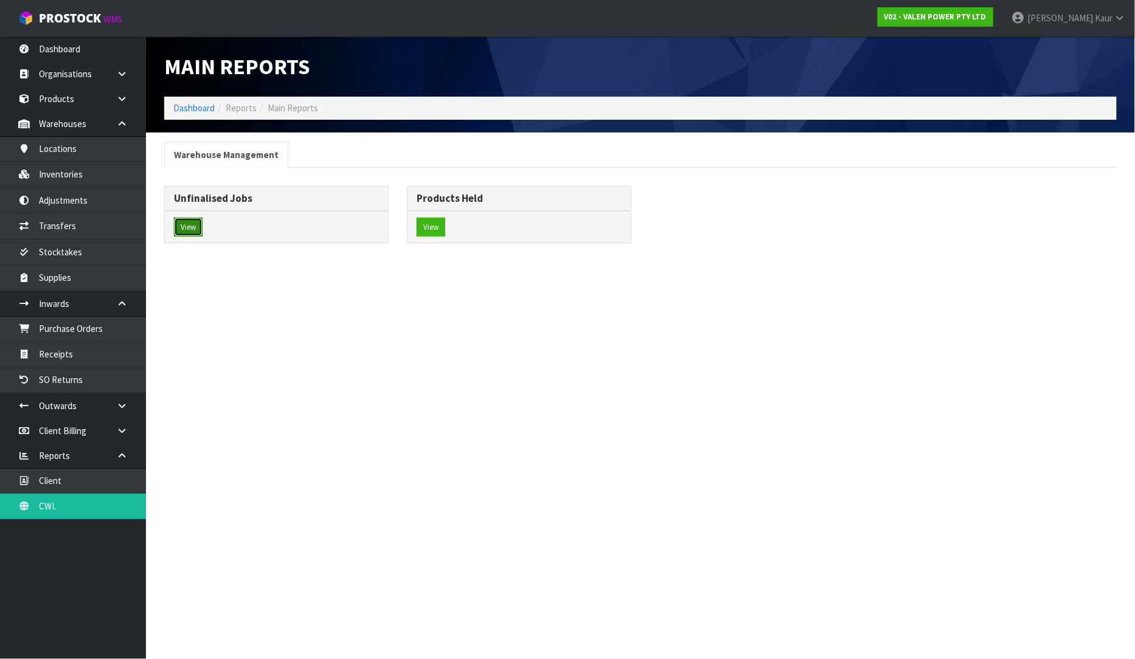
click at [193, 223] on button "View" at bounding box center [188, 227] width 29 height 19
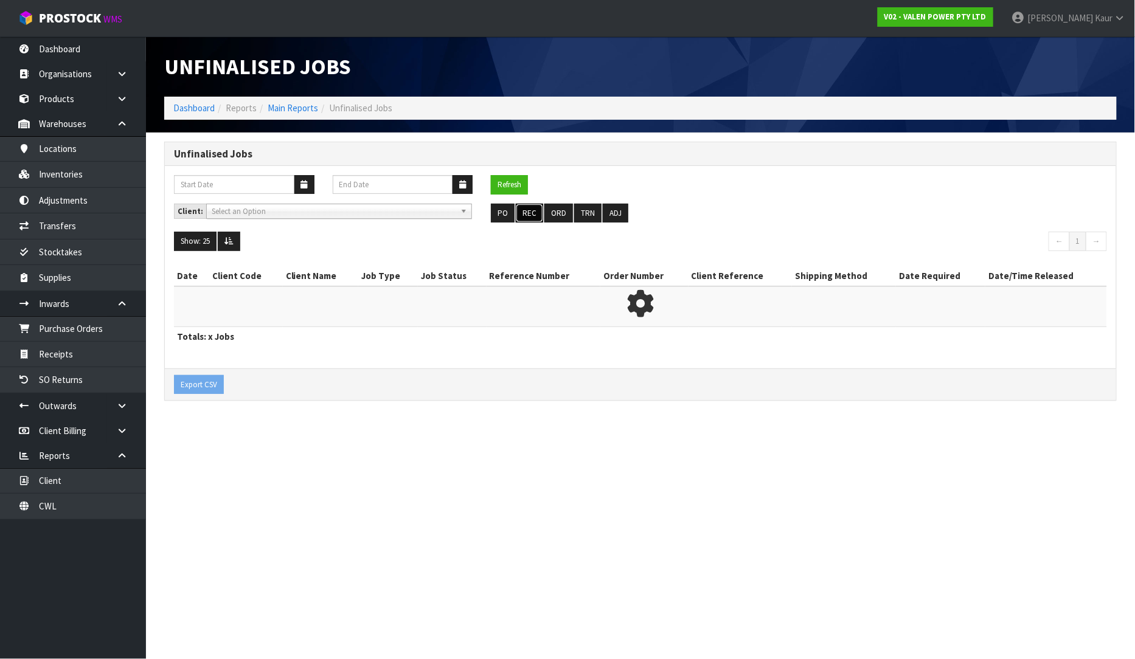
click at [520, 211] on button "REC" at bounding box center [529, 213] width 27 height 19
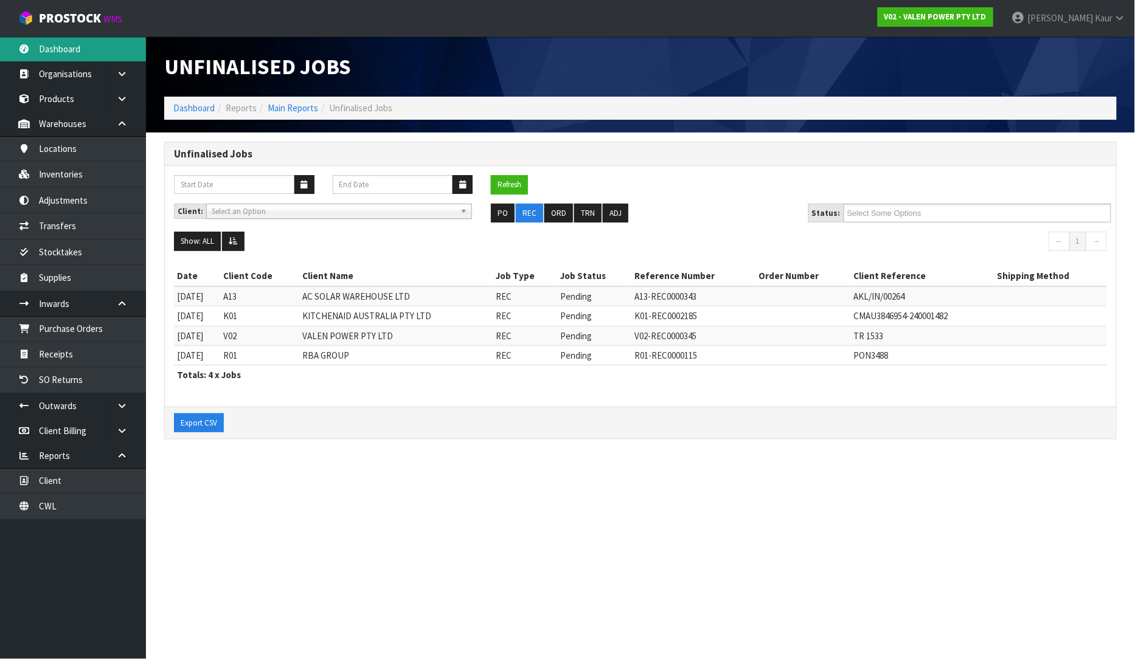
click at [88, 47] on link "Dashboard" at bounding box center [73, 48] width 146 height 25
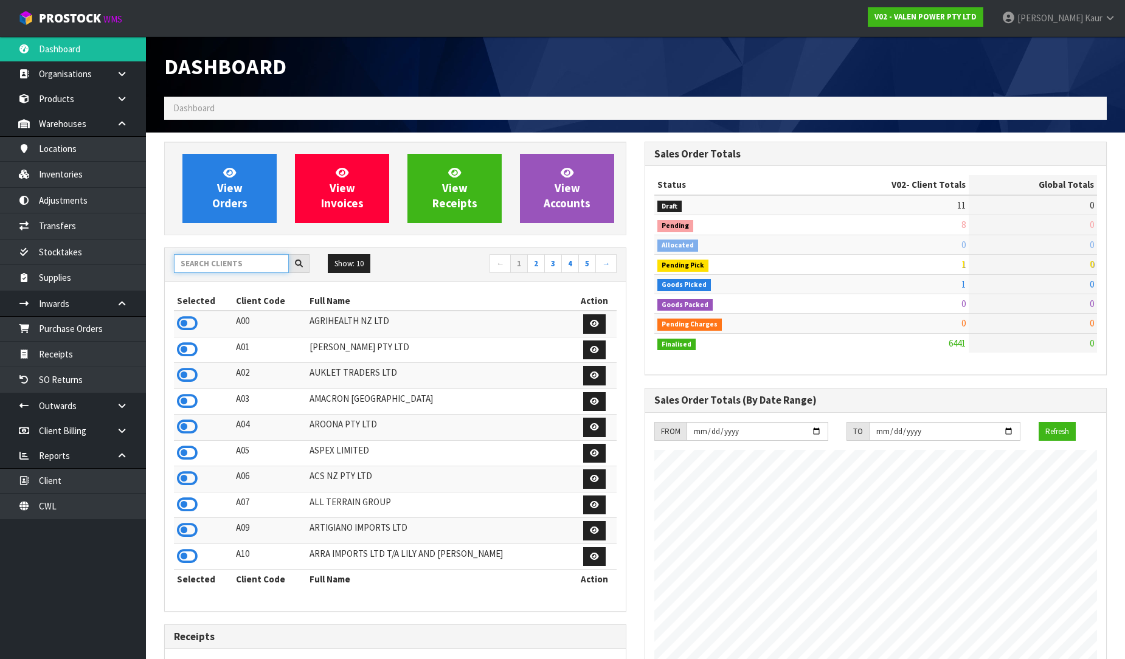
click at [199, 269] on input "text" at bounding box center [231, 263] width 115 height 19
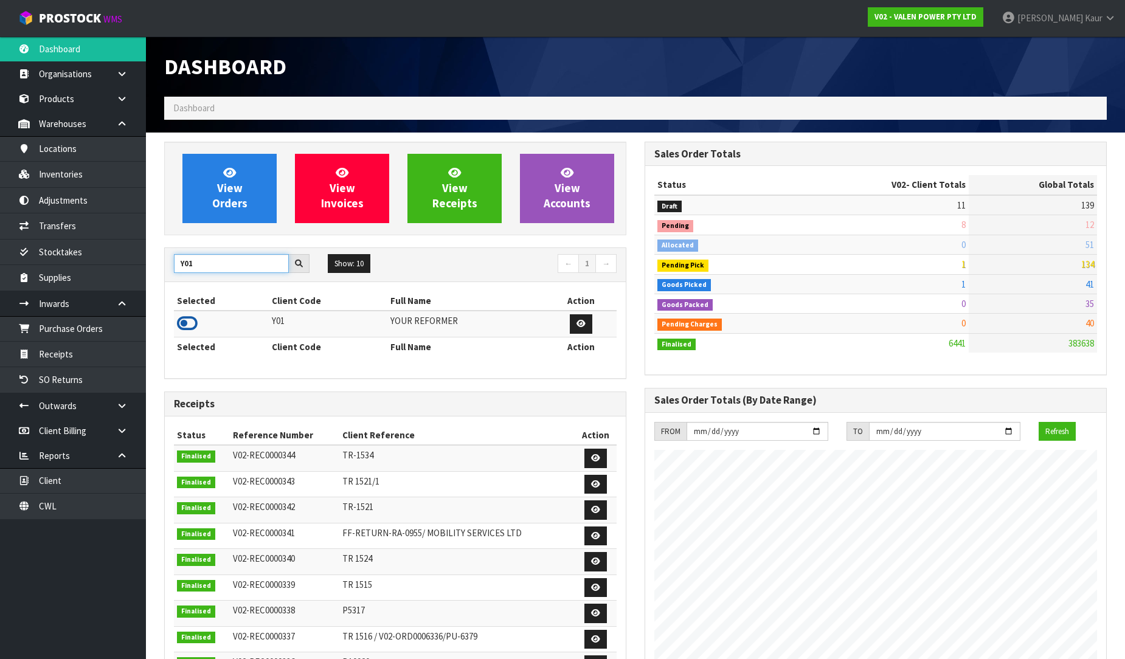
type input "Y01"
click at [191, 314] on icon at bounding box center [187, 323] width 21 height 18
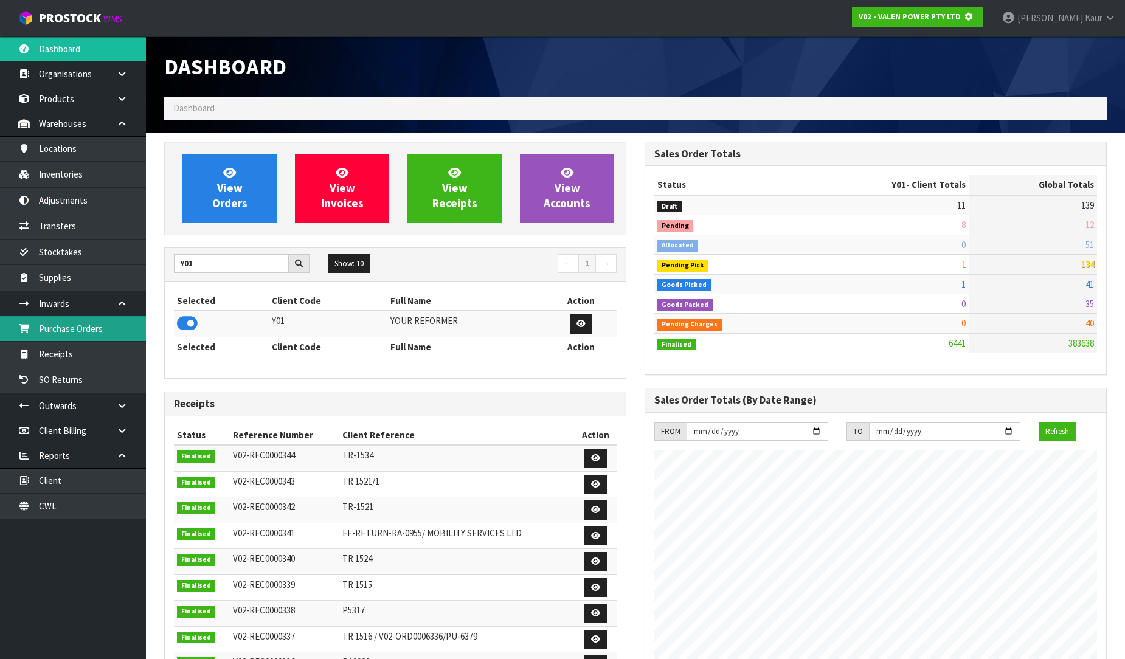
scroll to position [758, 480]
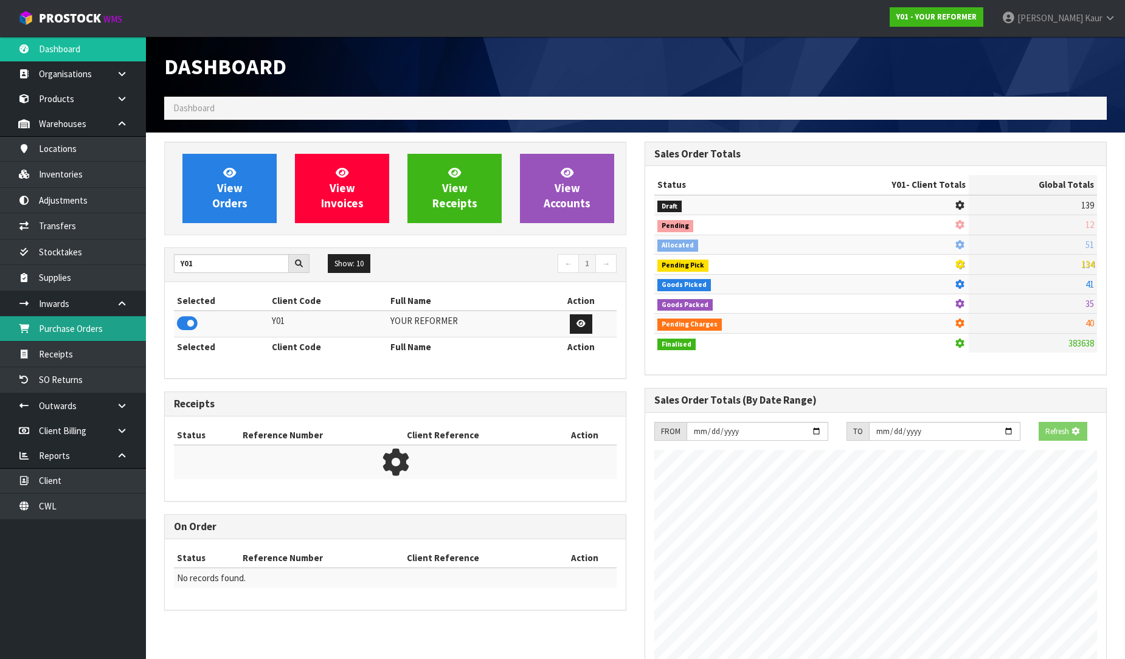
click at [129, 327] on link "Purchase Orders" at bounding box center [73, 328] width 146 height 25
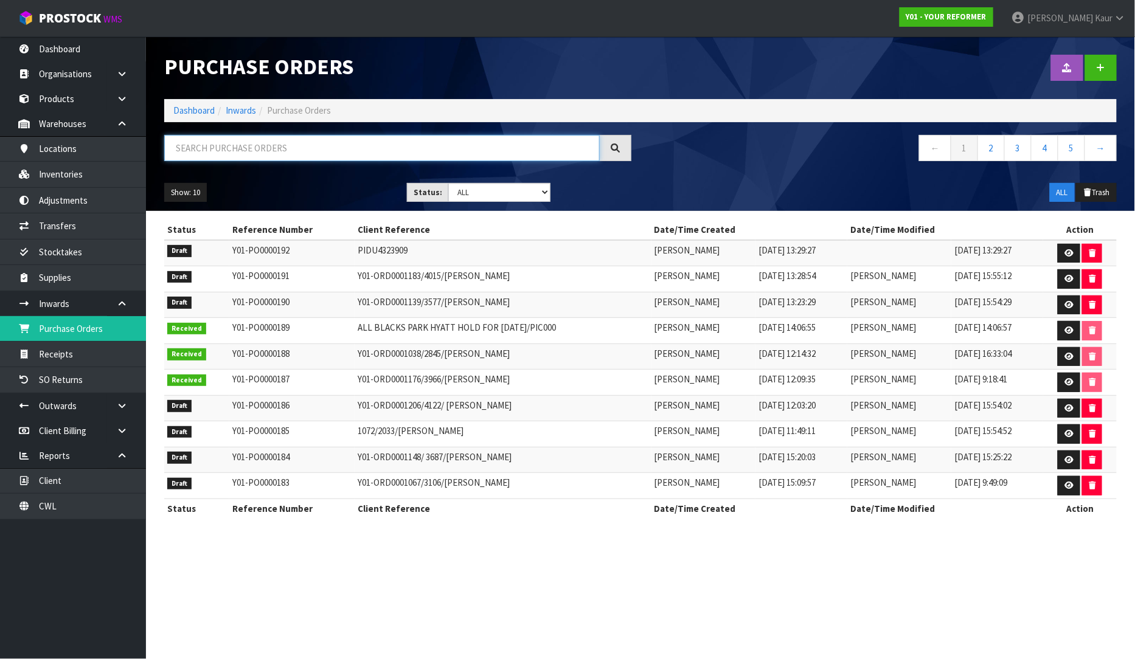
click at [269, 151] on input "text" at bounding box center [381, 148] width 435 height 26
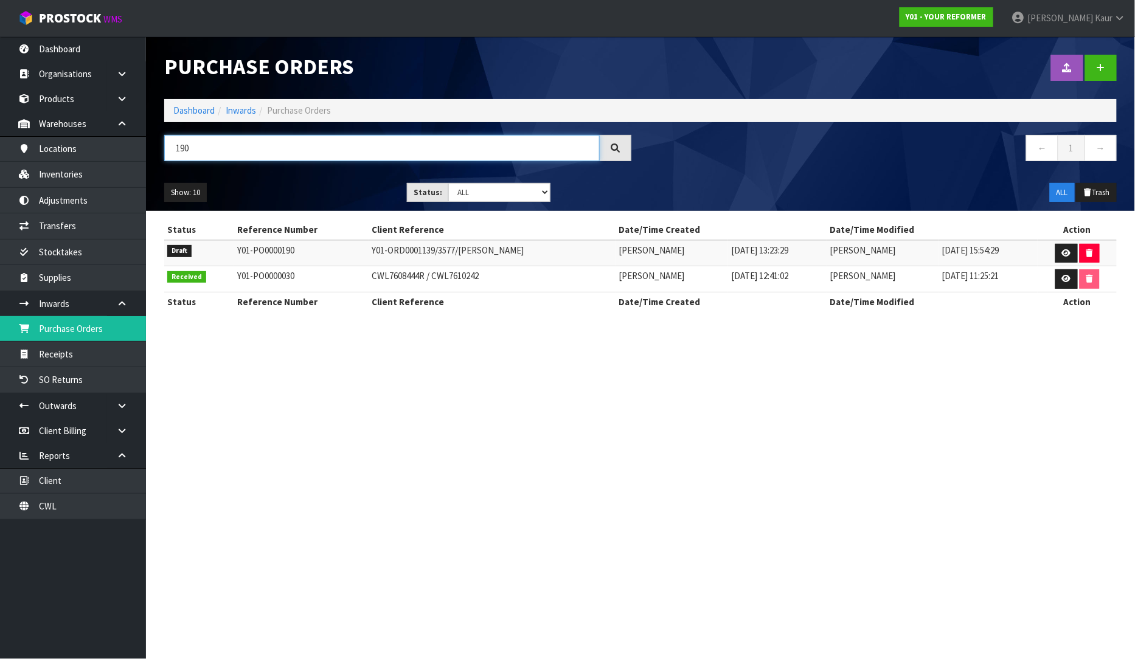
type input "190"
drag, startPoint x: 531, startPoint y: 252, endPoint x: 336, endPoint y: 246, distance: 194.7
click at [336, 246] on tr "Draft Y01-PO0000190 Y01-ORD0001139/3577/KIMBERLEY BAUTISTA Rocio Lopez 23/09/20…" at bounding box center [640, 253] width 952 height 26
copy tr "Y01-ORD0001139/3577/KIMBERLEY BAUTISTA"
click at [1071, 249] on icon at bounding box center [1066, 253] width 9 height 8
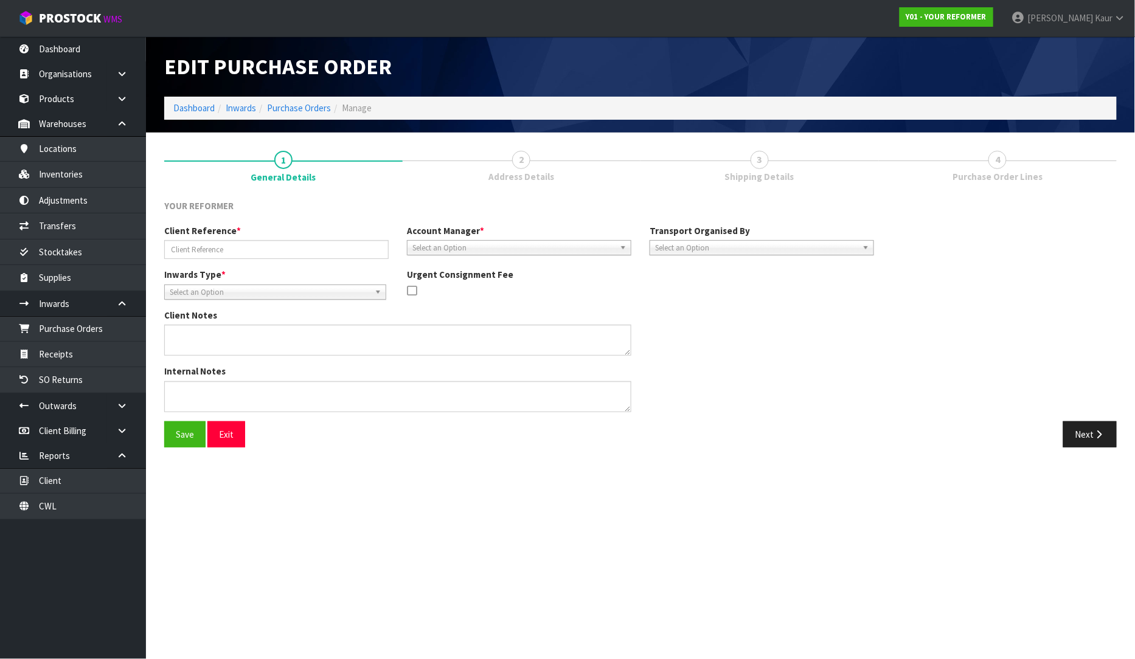
type input "Y01-ORD0001139/3577/KIMBERLEY BAUTISTA"
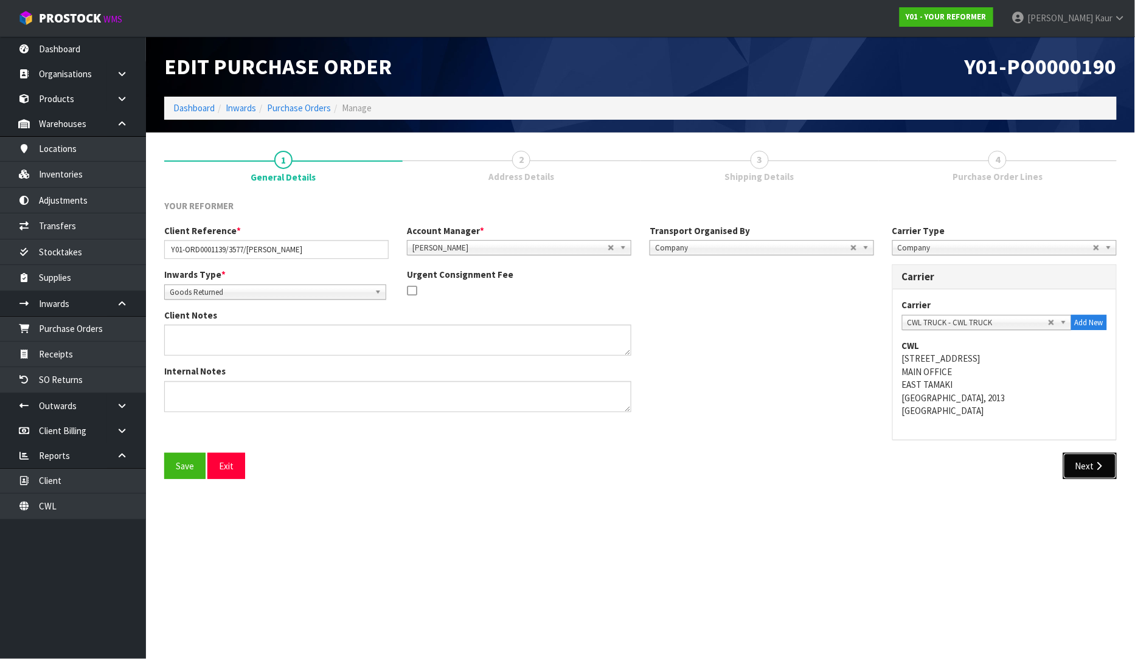
click at [1083, 457] on button "Next" at bounding box center [1090, 466] width 54 height 26
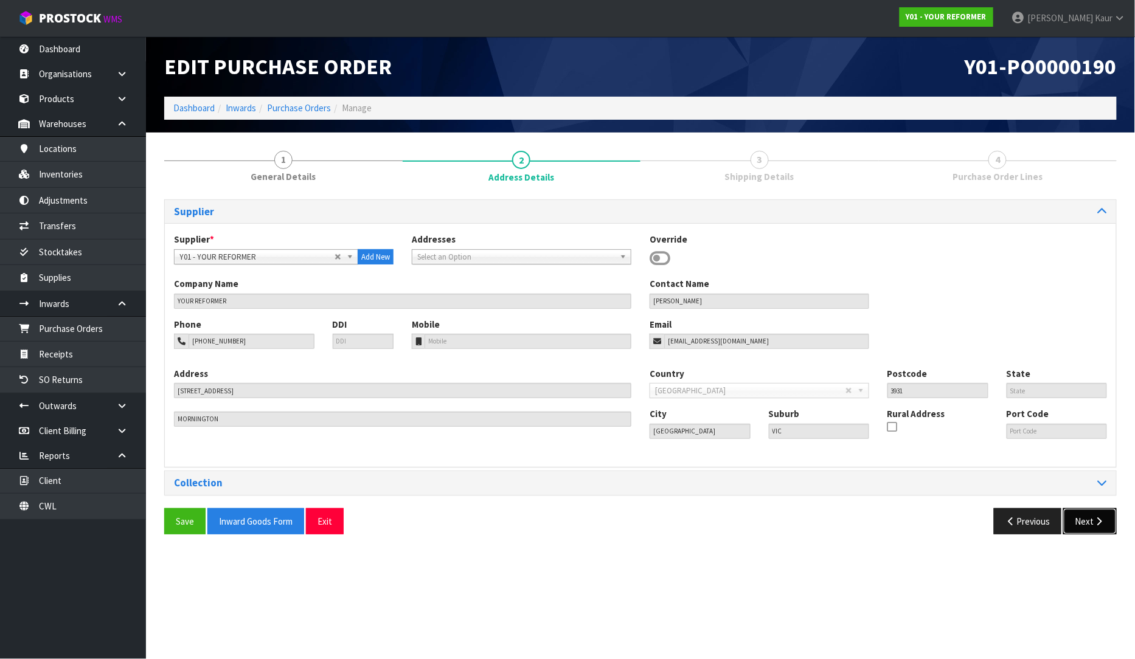
click at [1099, 524] on icon "button" at bounding box center [1099, 521] width 12 height 9
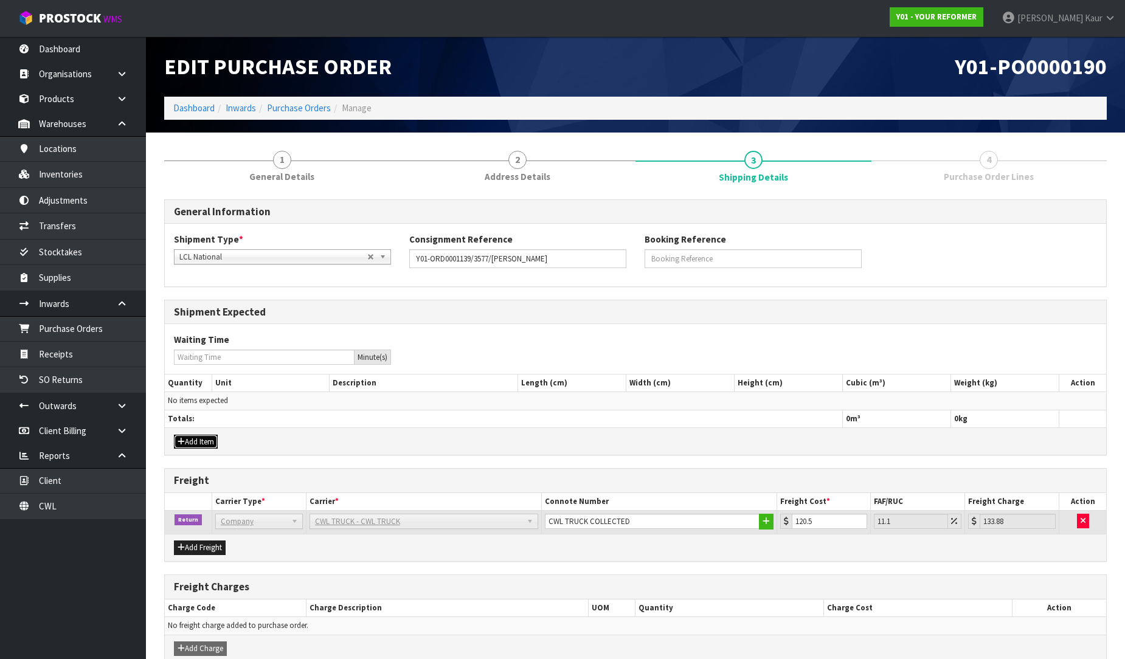
click at [210, 440] on button "Add Item" at bounding box center [196, 442] width 44 height 15
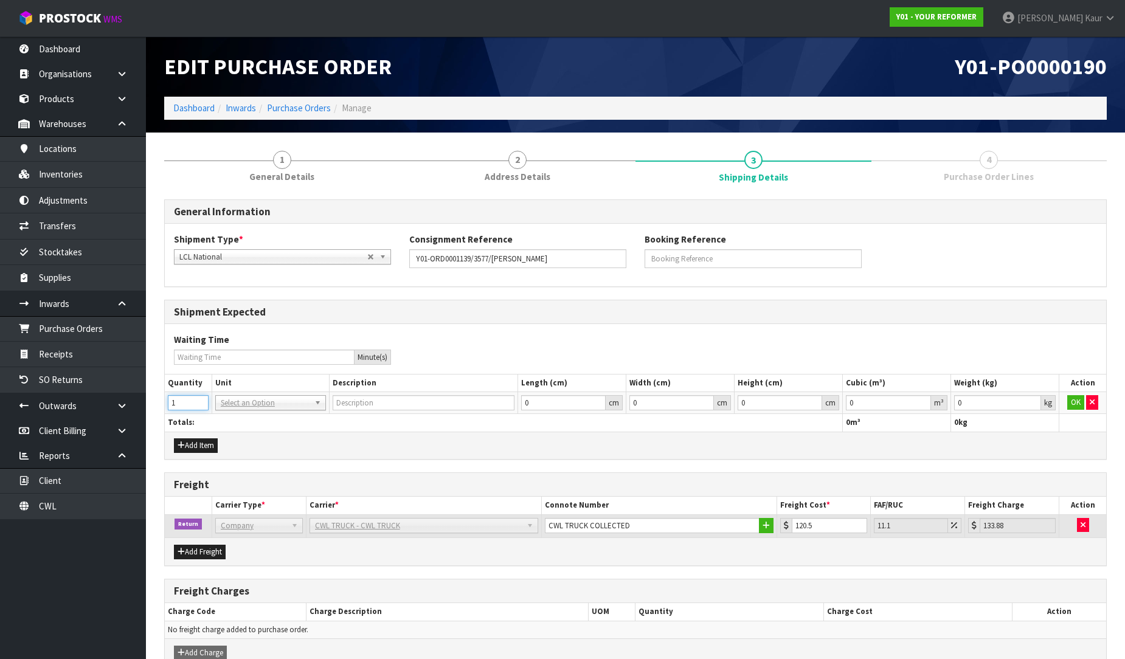
type input "1"
click at [196, 399] on input "1" at bounding box center [188, 402] width 41 height 15
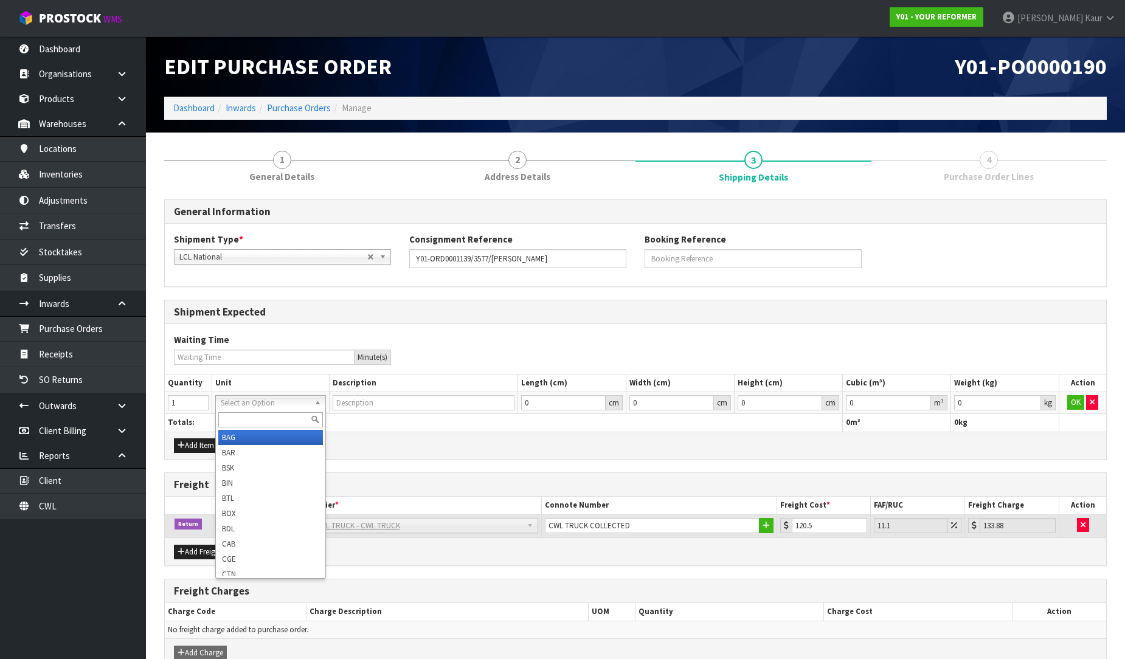
click at [231, 417] on input "text" at bounding box center [270, 419] width 105 height 15
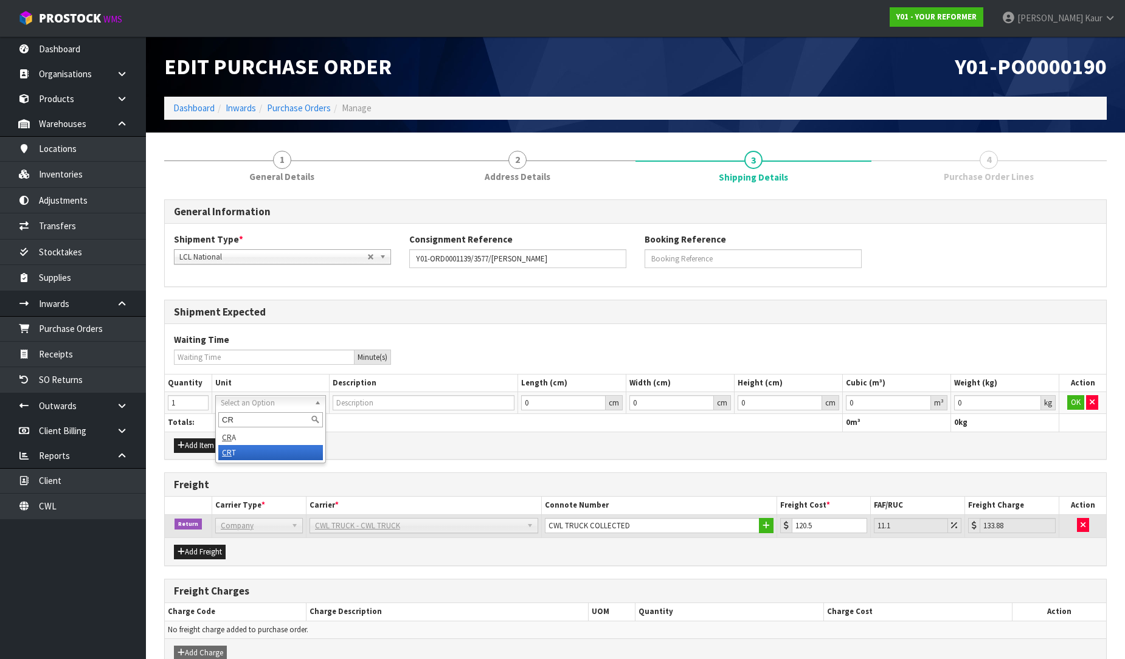
type input "CR"
type input "CRATE"
type input "0.000001"
click at [925, 399] on input "0.000001" at bounding box center [888, 402] width 85 height 15
type input "0.001"
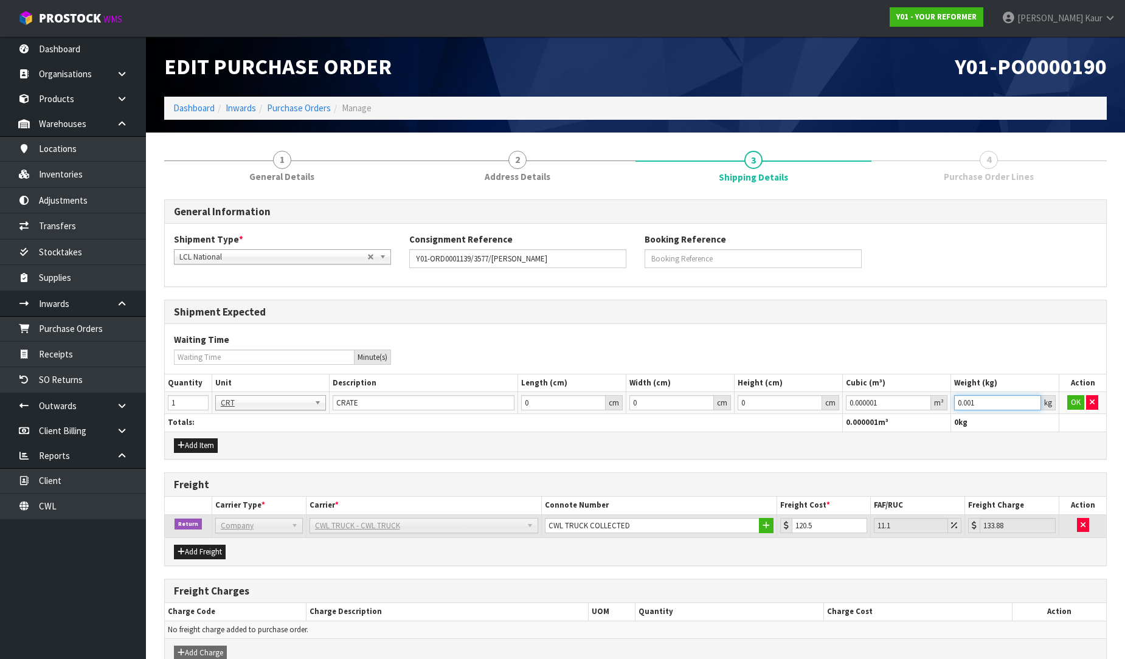
click at [1031, 399] on input "0.001" at bounding box center [997, 402] width 87 height 15
click at [1080, 403] on button "OK" at bounding box center [1075, 402] width 17 height 15
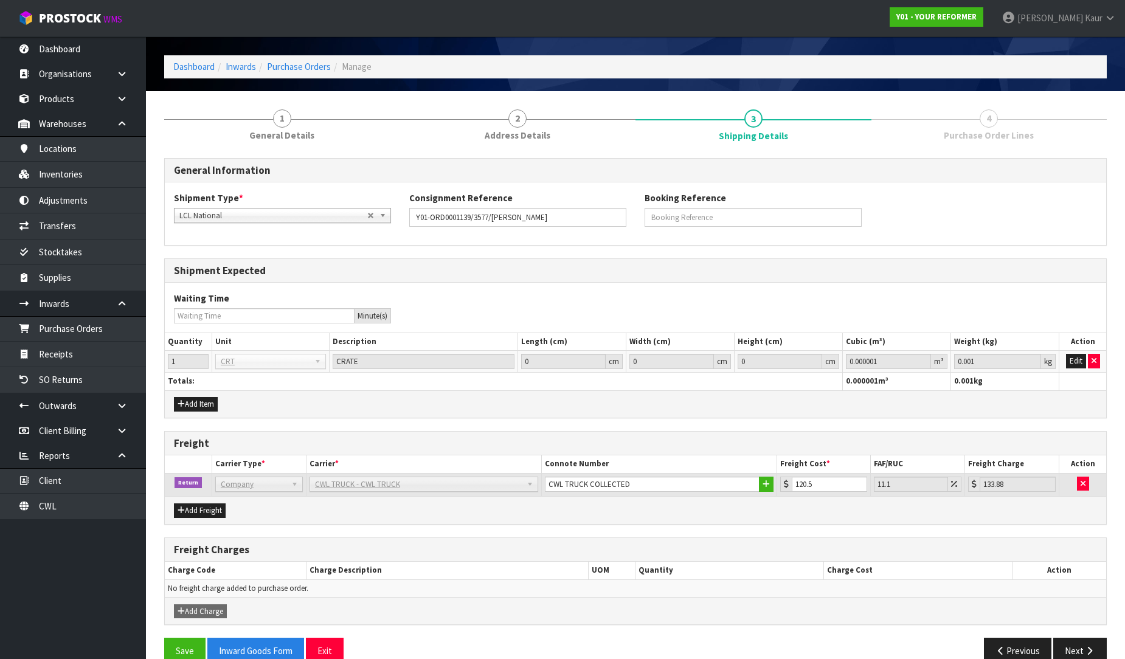
scroll to position [64, 0]
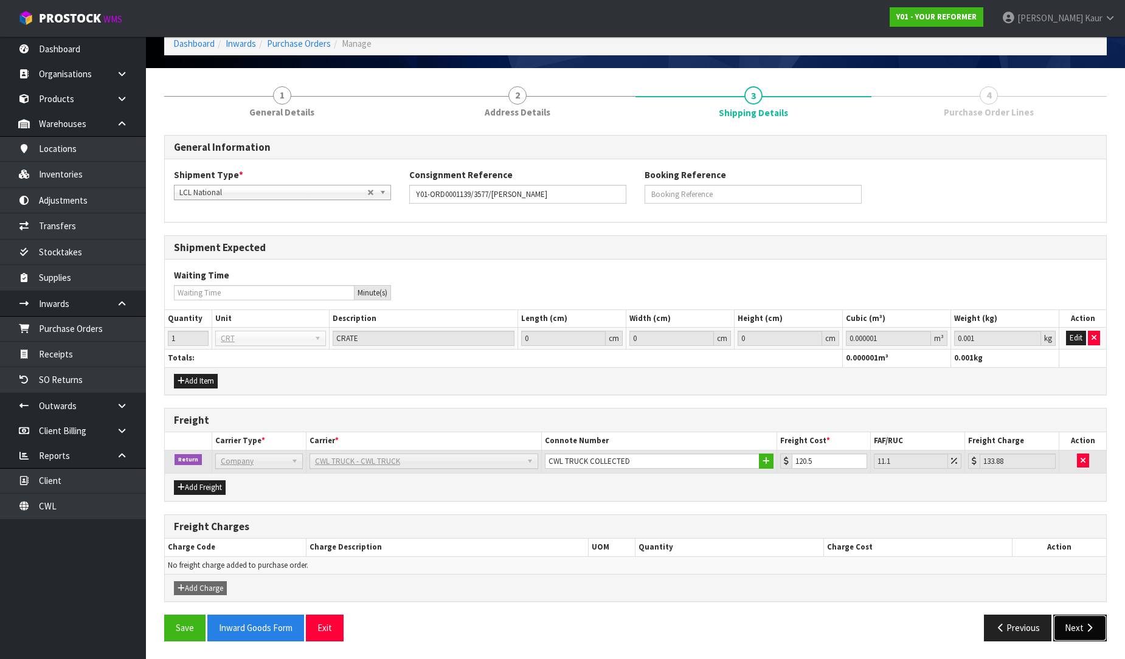
click at [1077, 626] on button "Next" at bounding box center [1080, 628] width 54 height 26
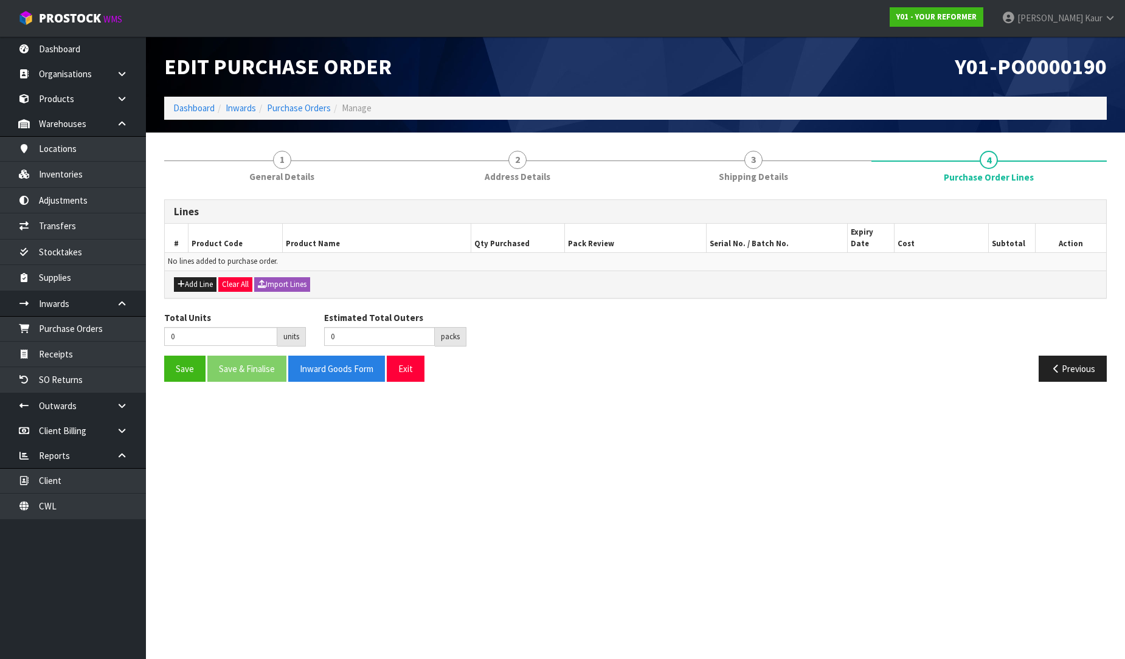
scroll to position [0, 0]
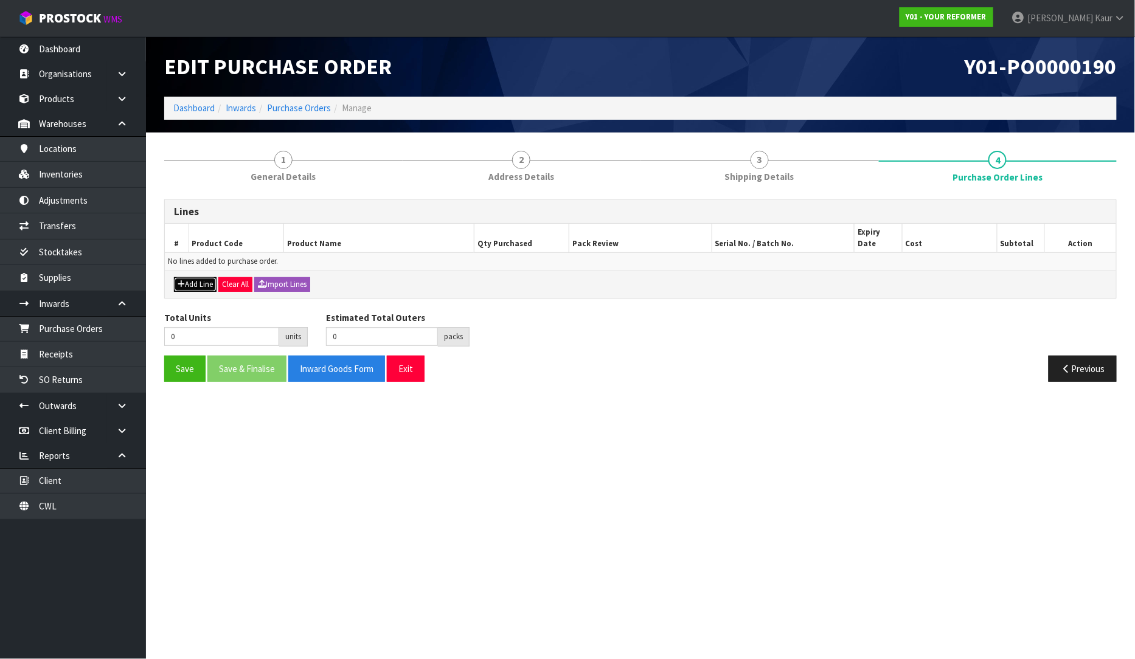
click at [201, 277] on button "Add Line" at bounding box center [195, 284] width 43 height 15
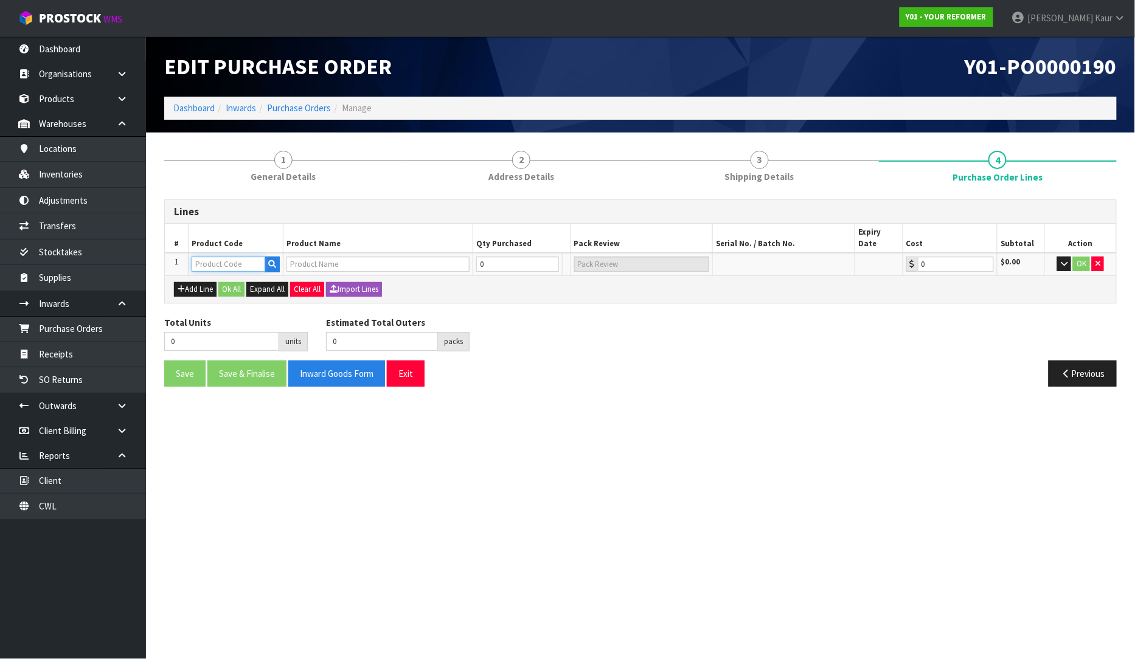
click at [209, 257] on input "text" at bounding box center [229, 264] width 74 height 15
type input "ENVY"
click at [229, 307] on link "ENVY -RENT-01-ASS" at bounding box center [242, 306] width 98 height 16
type input "ENVY-RENT-01-ASS"
type input "ENVY RENTAL ASSEMBLED"
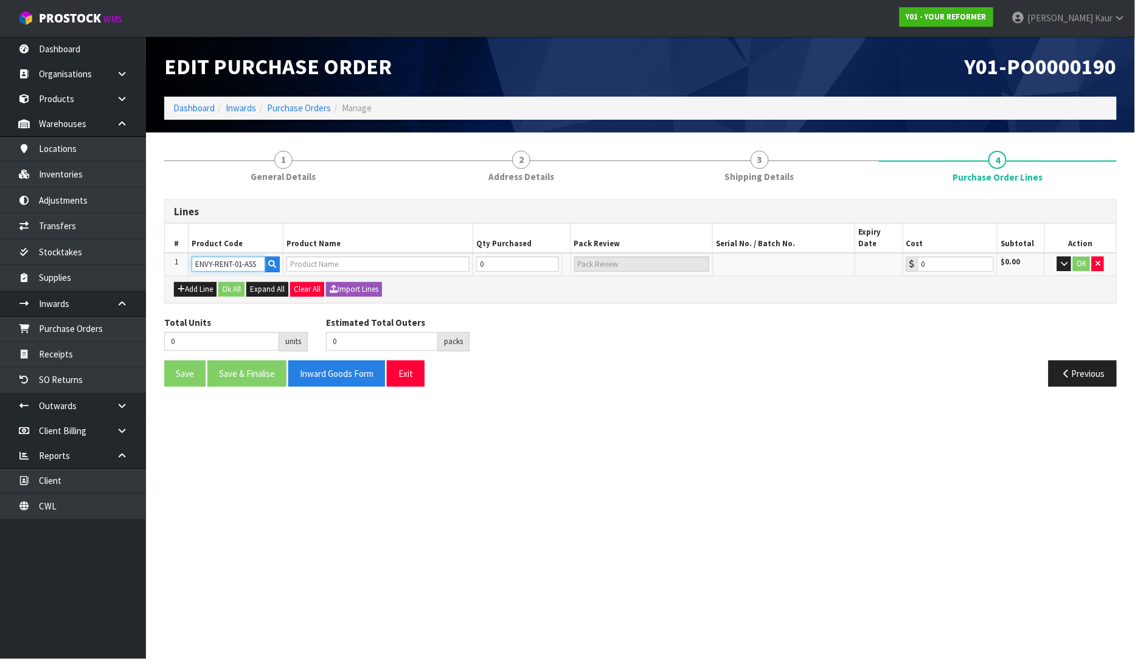
type input "0.00"
click at [508, 257] on input "0" at bounding box center [510, 264] width 73 height 15
type input "1"
type input "1 PLT"
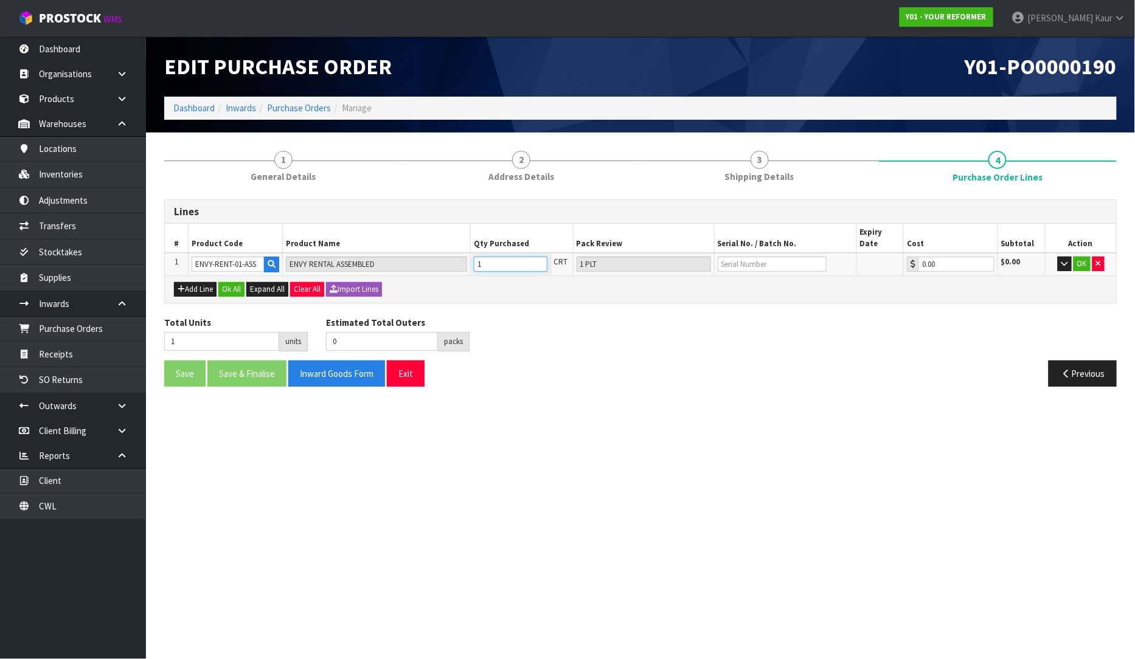
type input "1"
click at [727, 258] on input "text" at bounding box center [771, 264] width 109 height 15
type input "YRENV240011431"
click at [1077, 257] on button "OK" at bounding box center [1081, 264] width 17 height 15
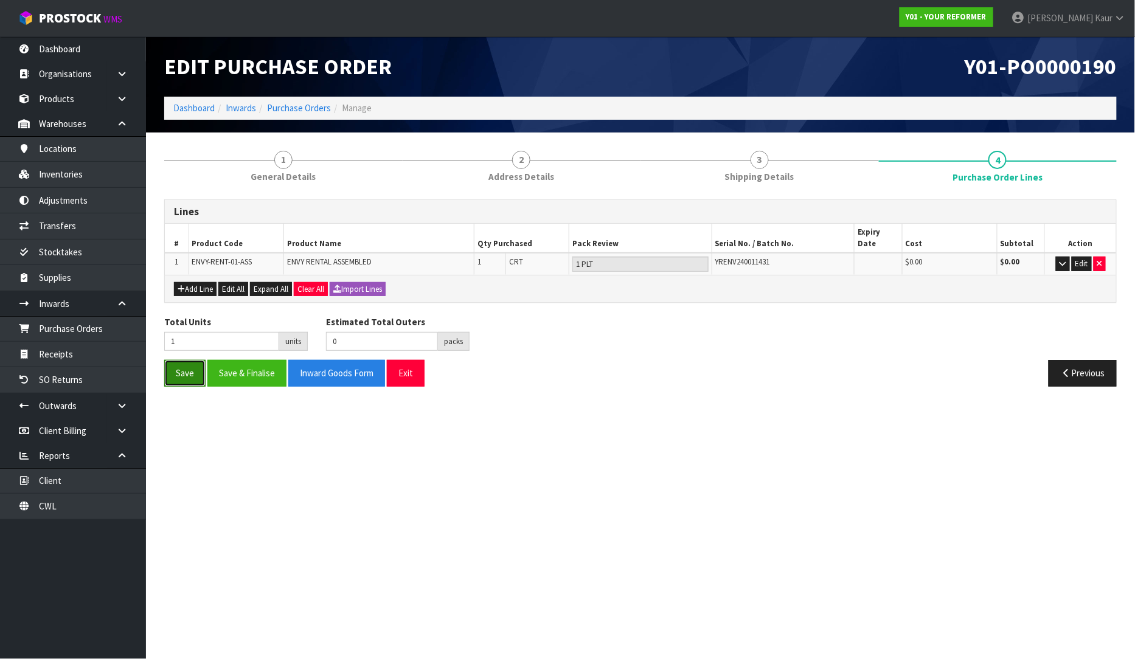
click at [190, 361] on button "Save" at bounding box center [184, 373] width 41 height 26
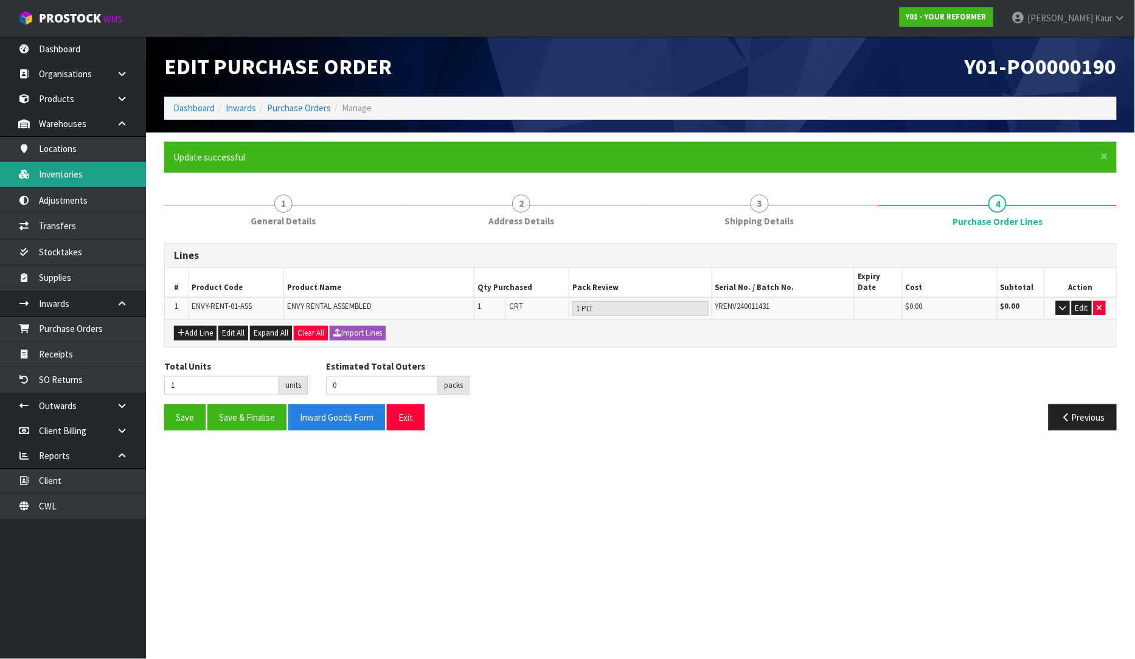
click at [77, 181] on link "Inventories" at bounding box center [73, 174] width 146 height 25
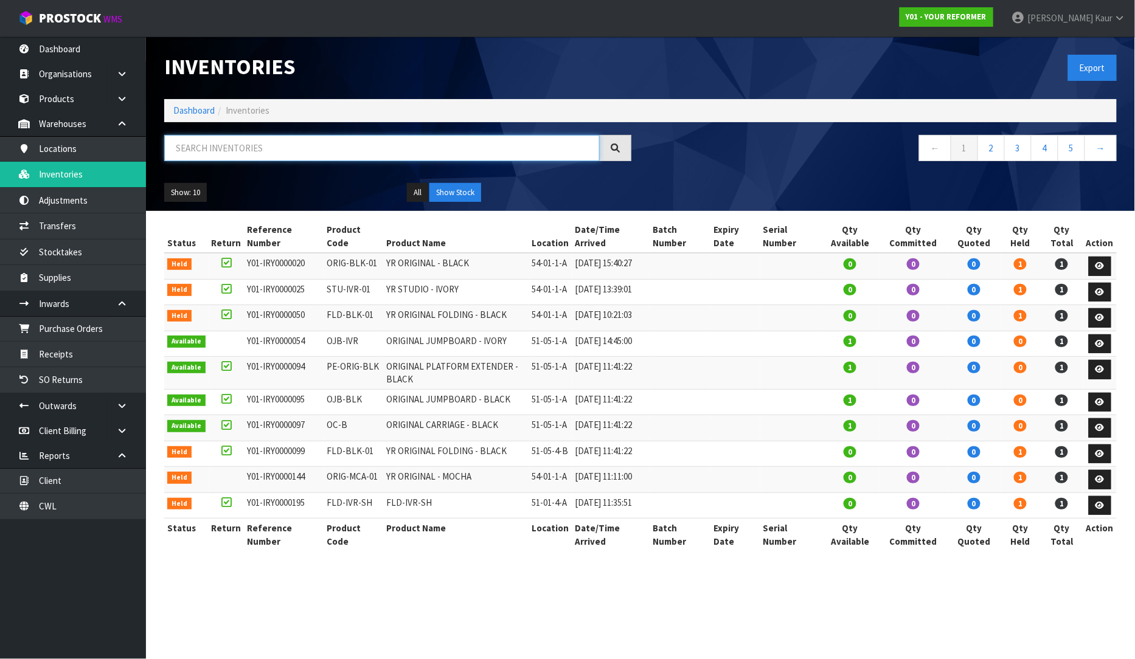
click at [209, 153] on input "text" at bounding box center [381, 148] width 435 height 26
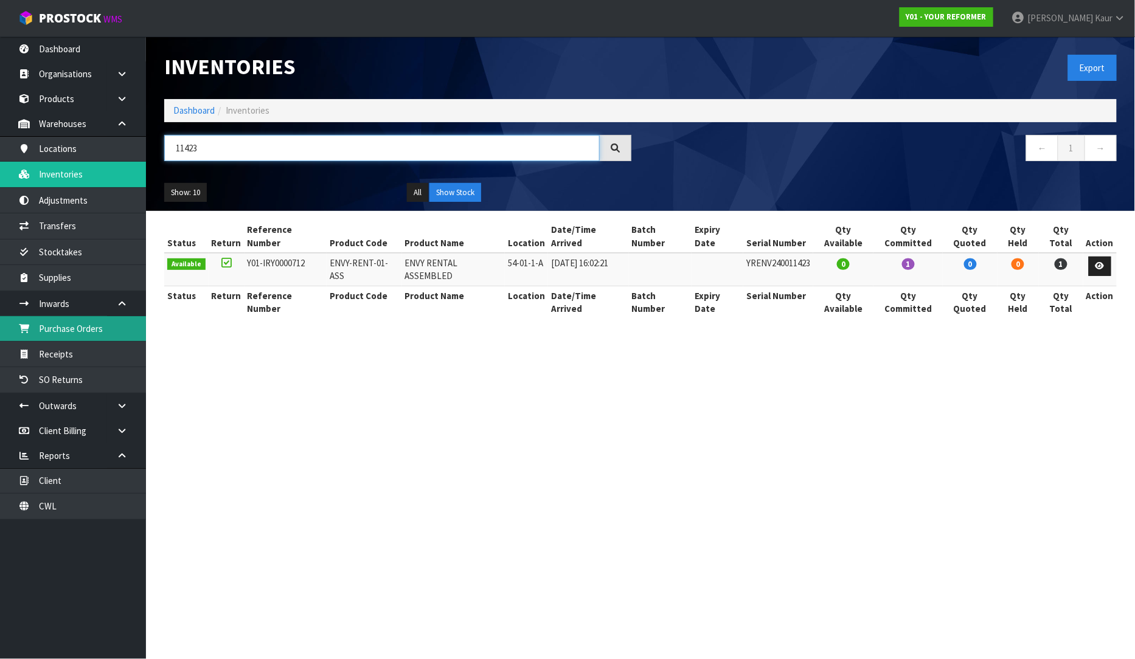
type input "11423"
click at [86, 323] on link "Purchase Orders" at bounding box center [73, 328] width 146 height 25
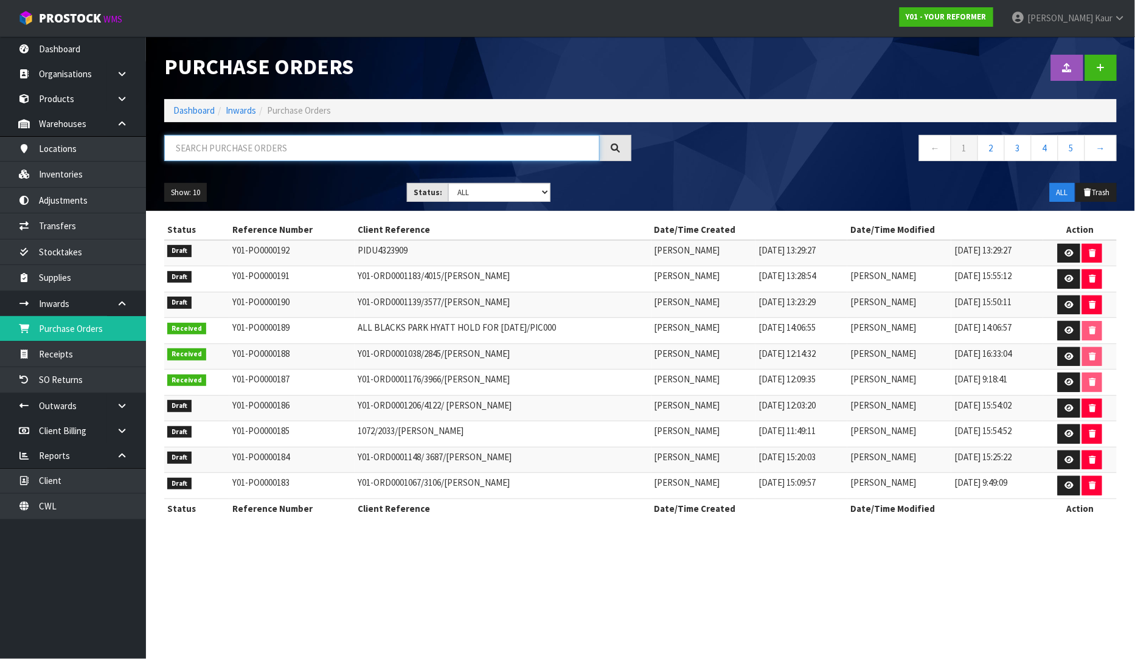
click at [292, 151] on input "text" at bounding box center [381, 148] width 435 height 26
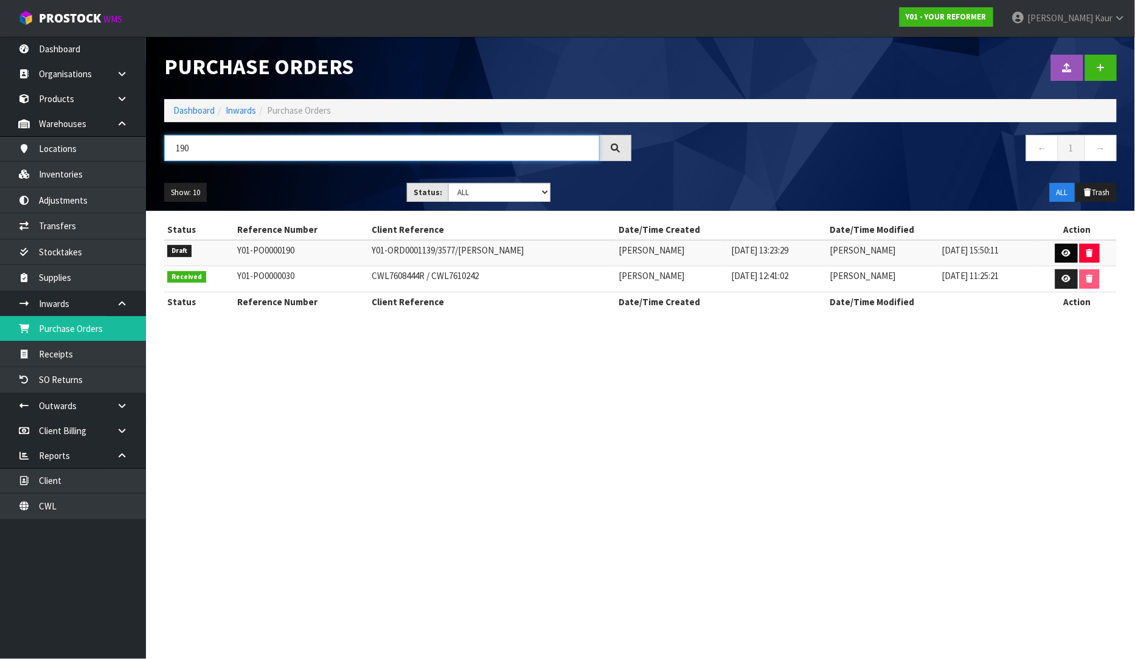
type input "190"
click at [1069, 254] on icon at bounding box center [1066, 253] width 9 height 8
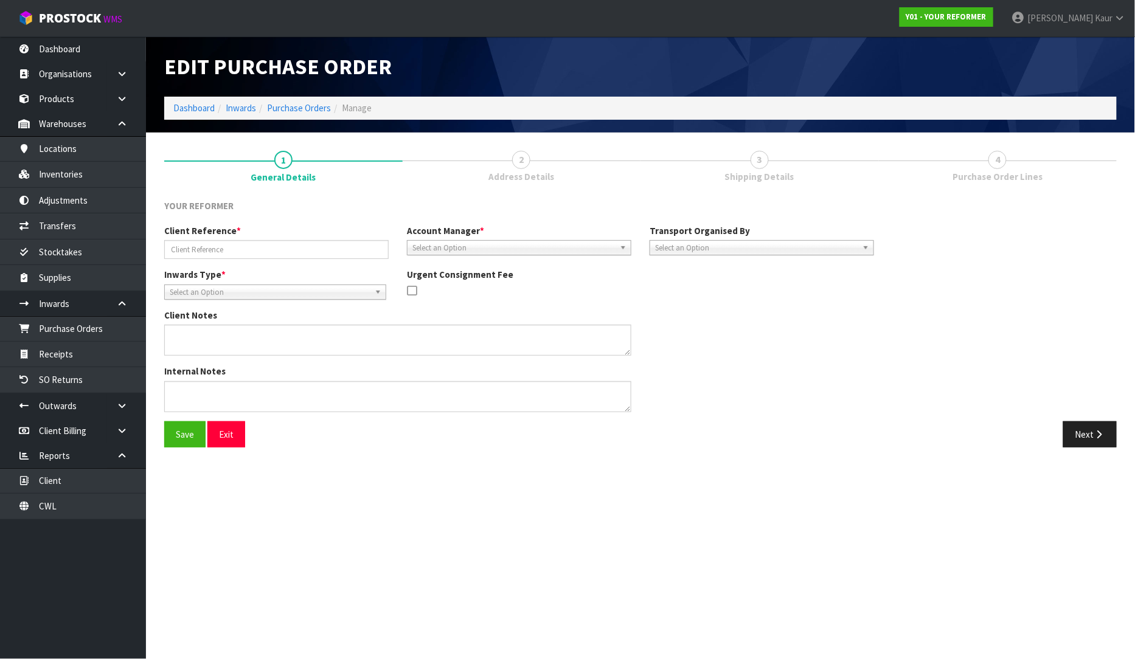
type input "Y01-ORD0001139/3577/KIMBERLEY BAUTISTA"
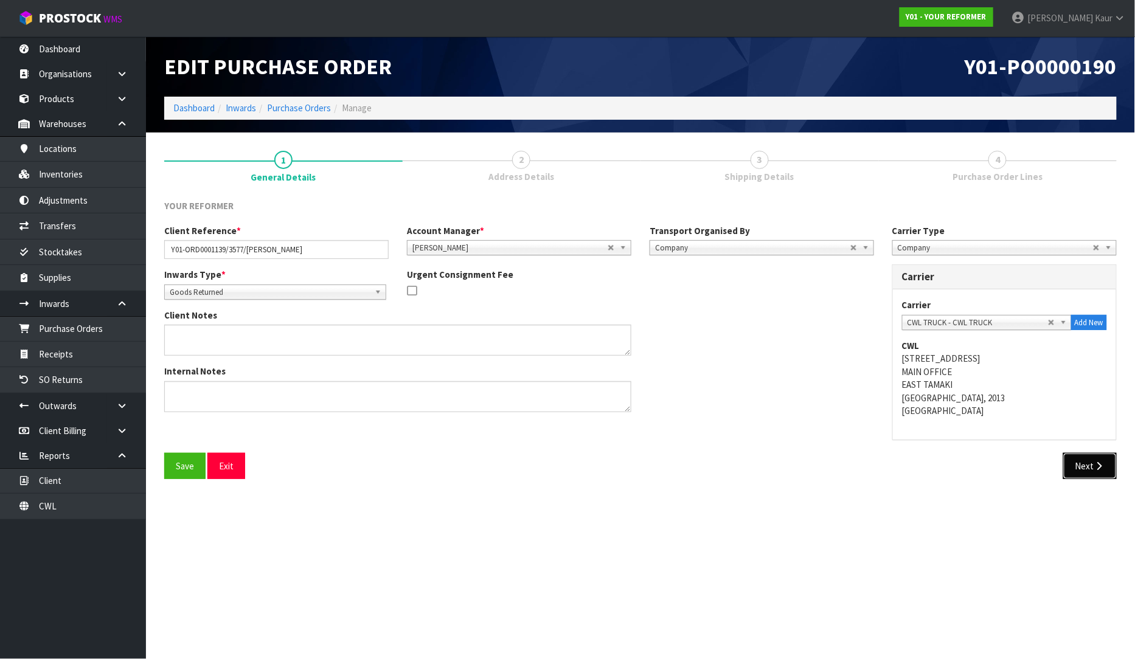
click at [1096, 469] on icon "button" at bounding box center [1099, 465] width 12 height 9
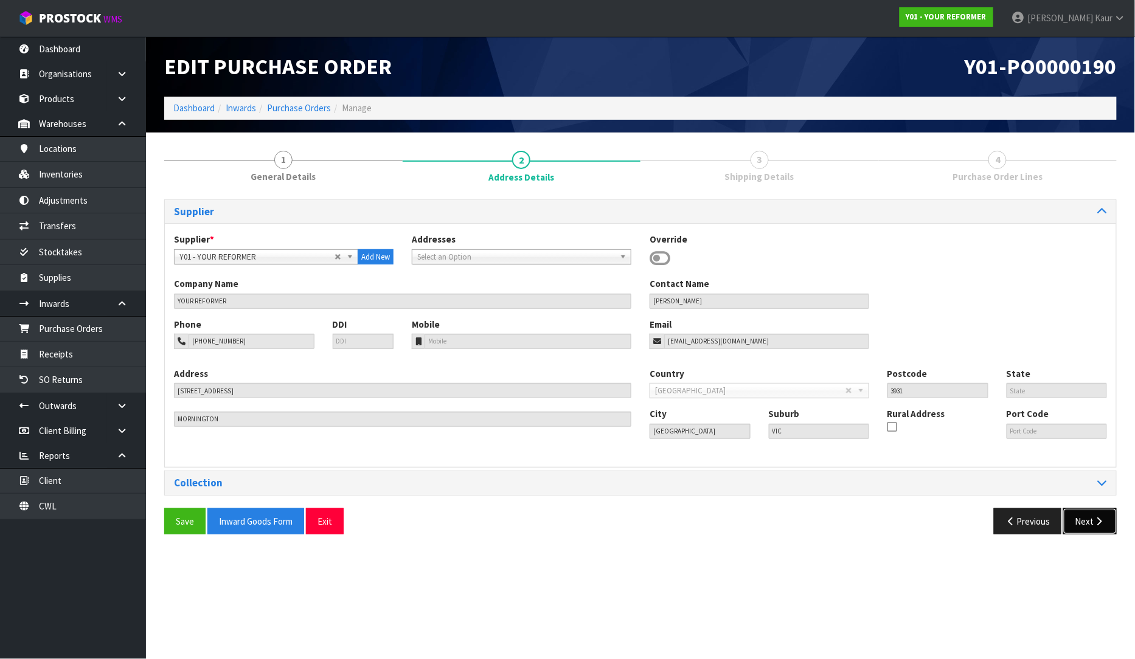
click at [1078, 520] on button "Next" at bounding box center [1090, 521] width 54 height 26
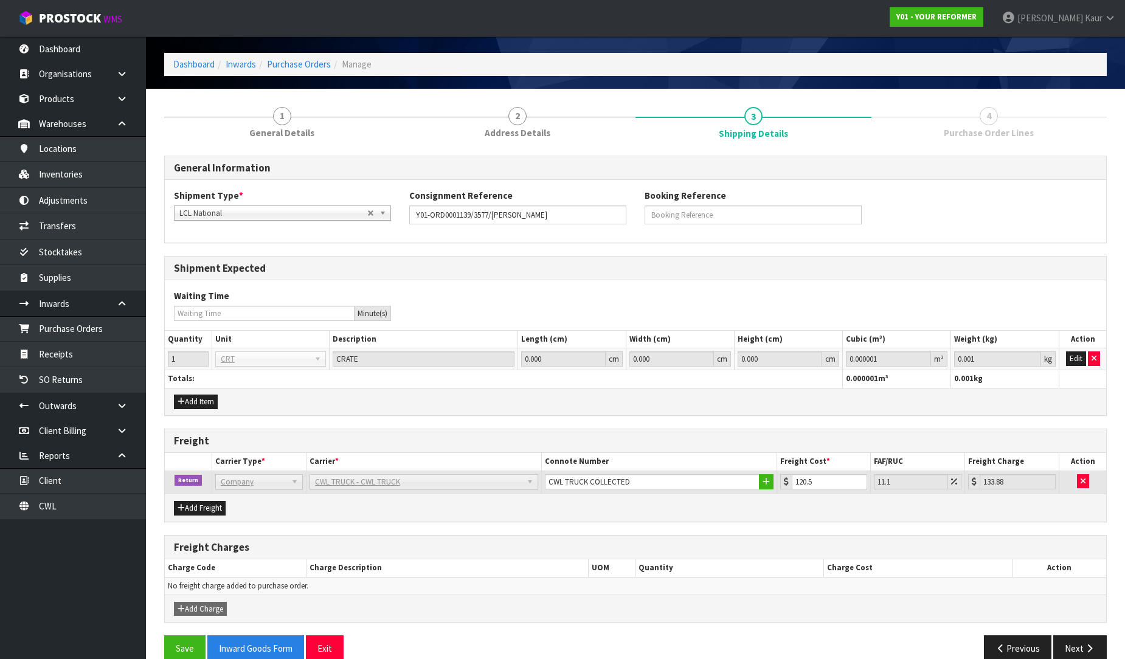
scroll to position [64, 0]
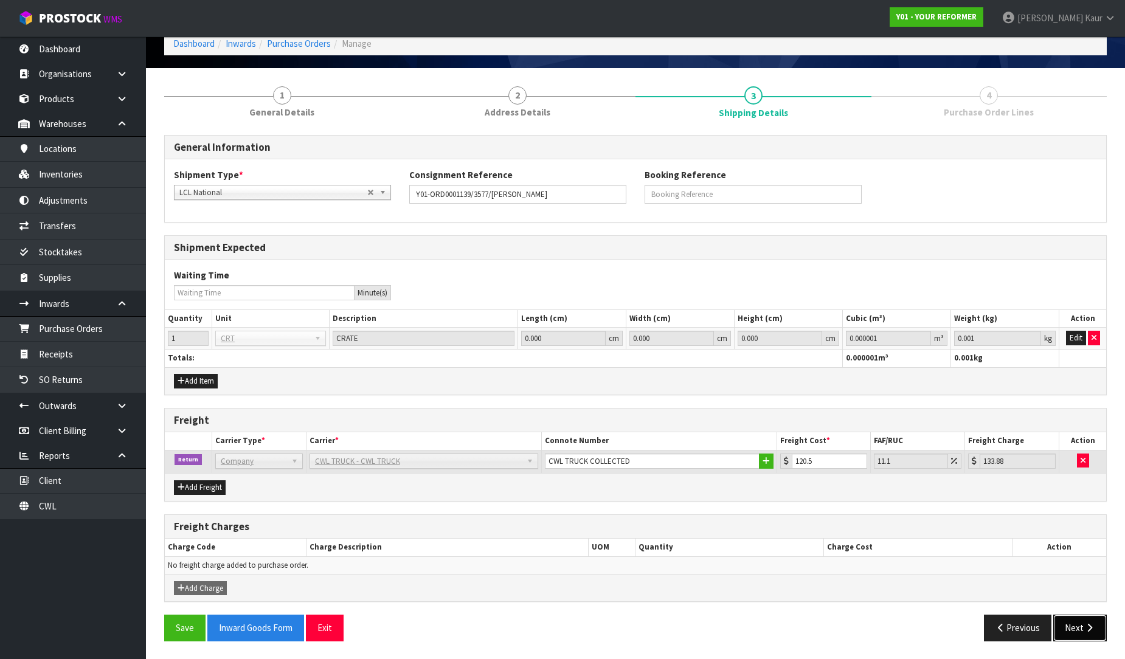
click at [1086, 623] on icon "button" at bounding box center [1089, 627] width 12 height 9
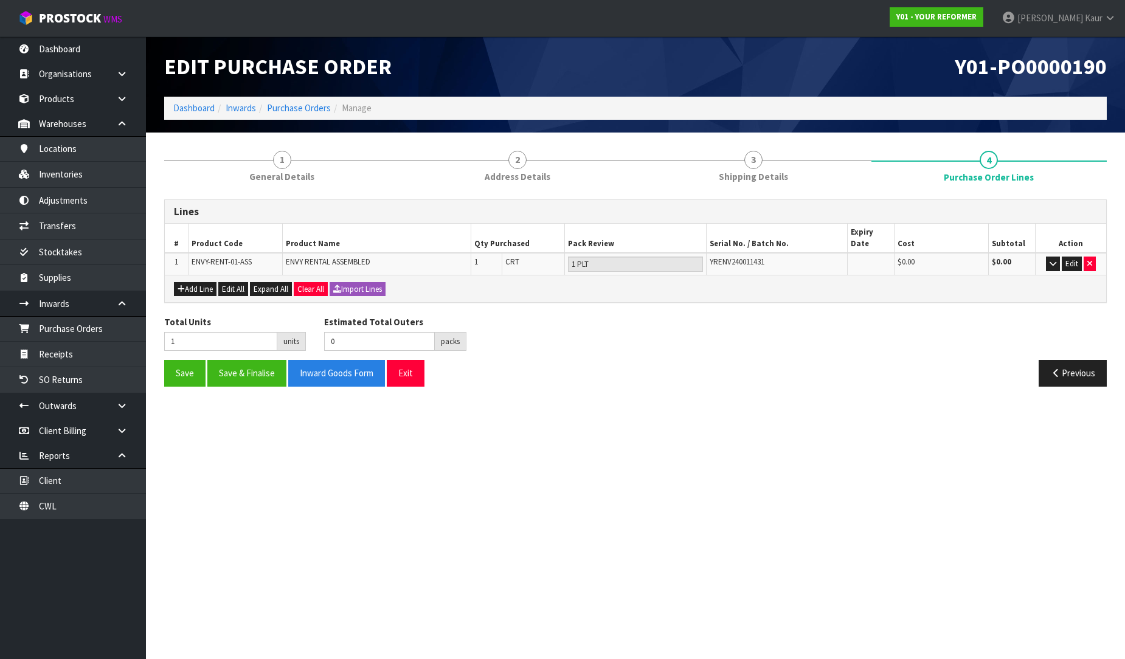
scroll to position [0, 0]
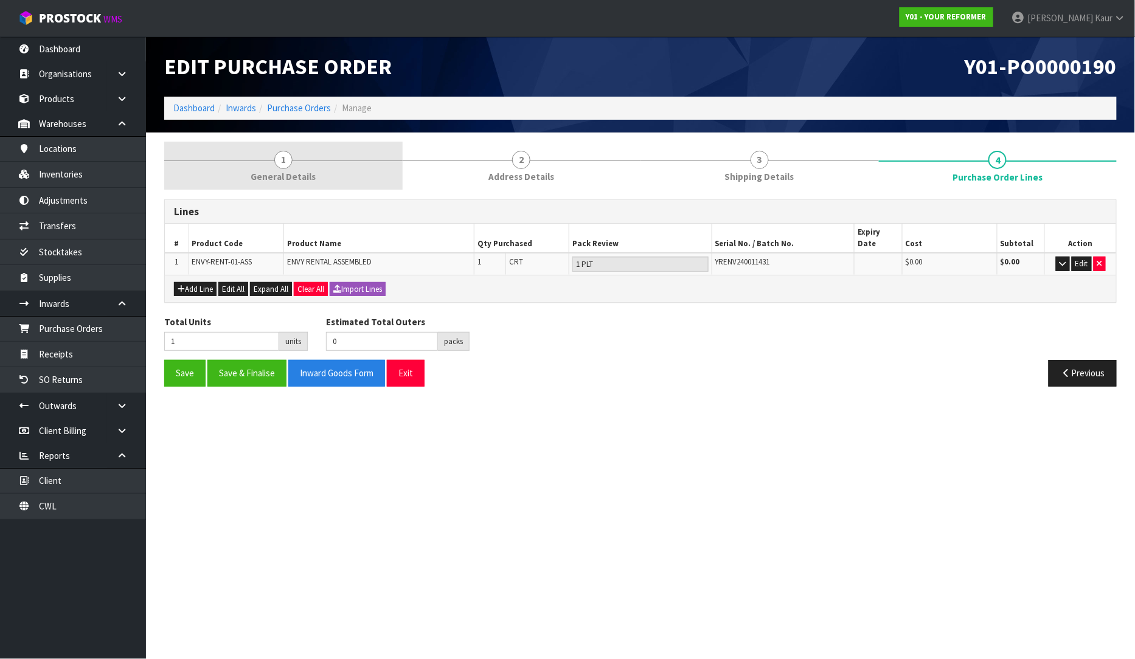
click at [300, 174] on span "General Details" at bounding box center [283, 176] width 65 height 13
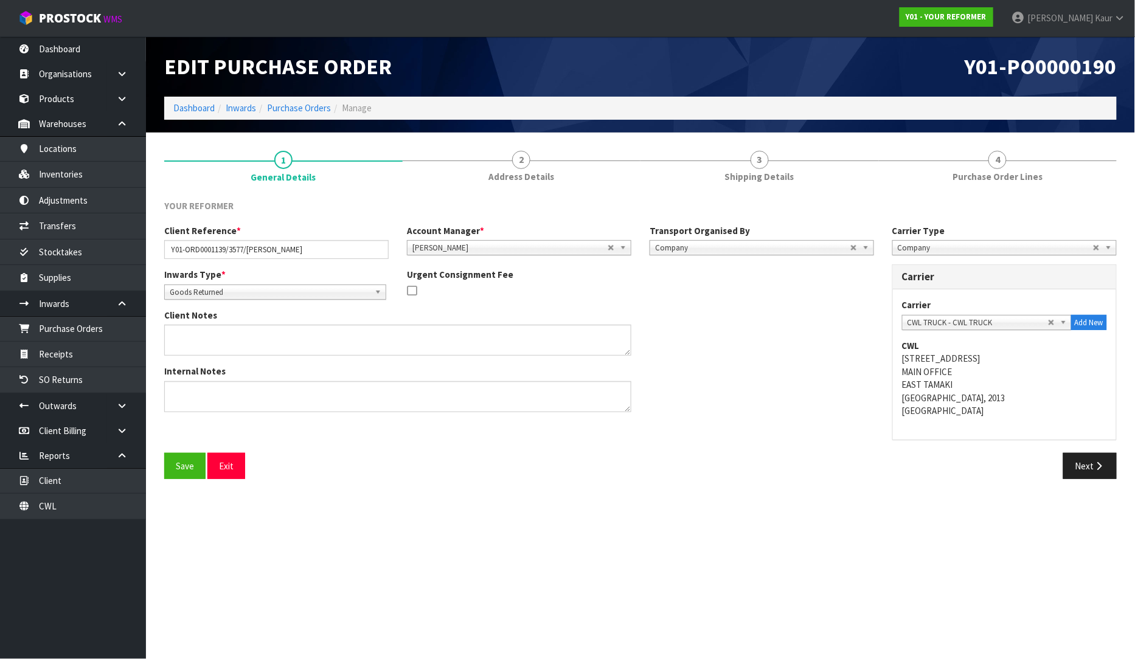
click at [984, 173] on span "Purchase Order Lines" at bounding box center [997, 176] width 90 height 13
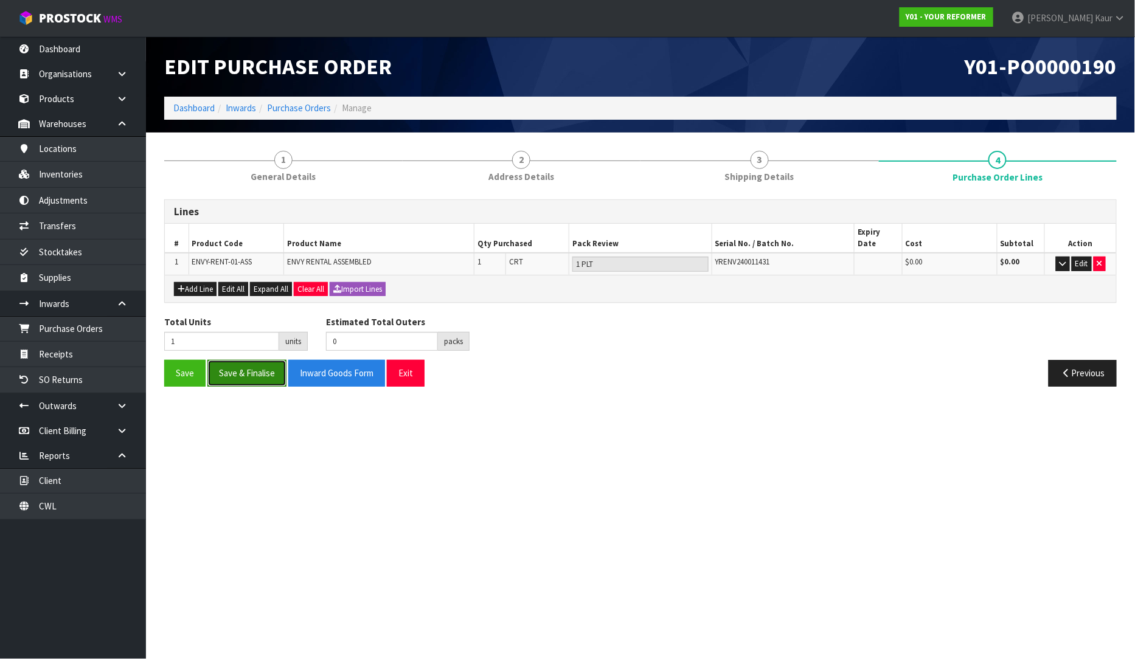
click at [253, 364] on button "Save & Finalise" at bounding box center [246, 373] width 79 height 26
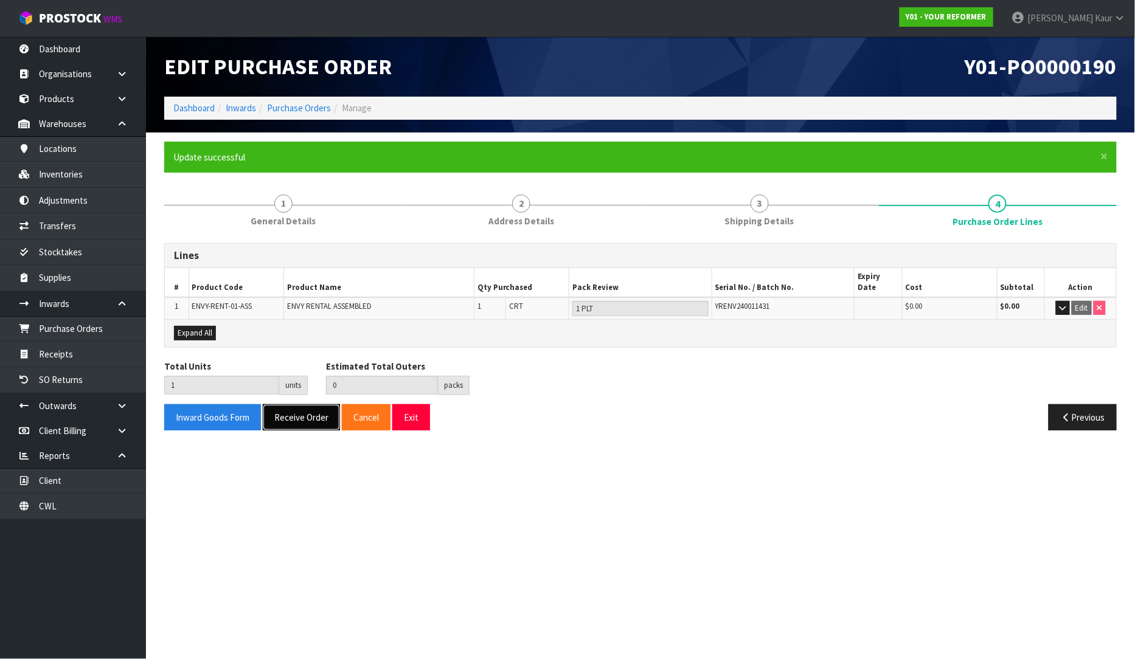
click at [284, 411] on button "Receive Order" at bounding box center [301, 417] width 77 height 26
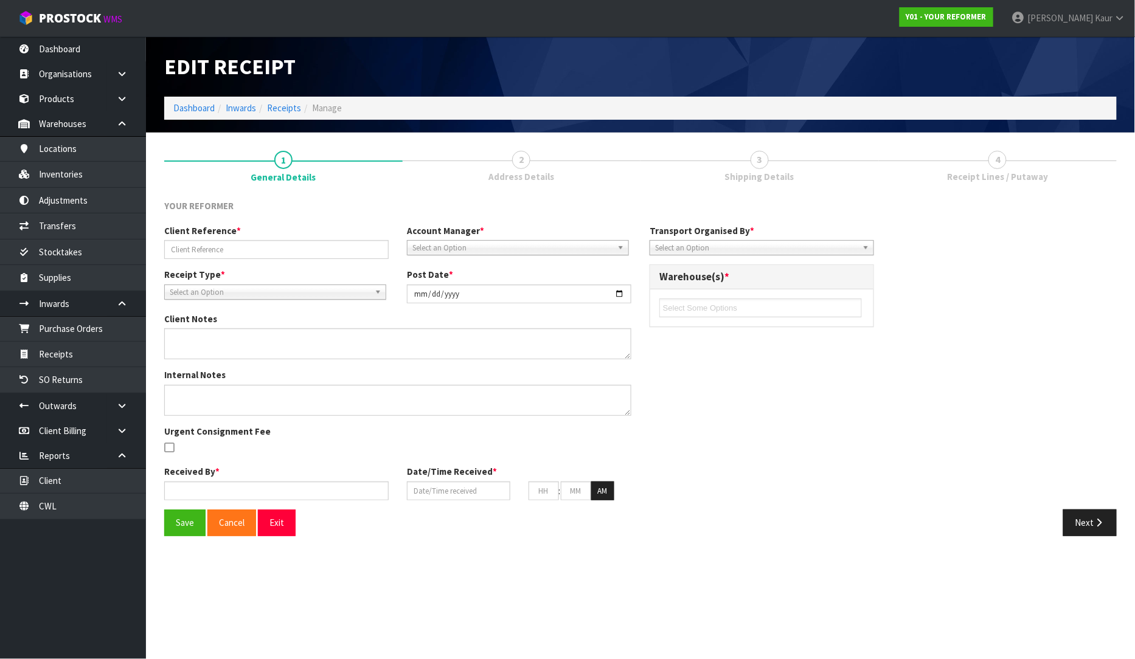
type input "Y01-ORD0001139/3577/KIMBERLEY BAUTISTA"
type input "2025-09-30"
type input "Prabhneet Kaur"
type input "30/09/2025"
type input "03"
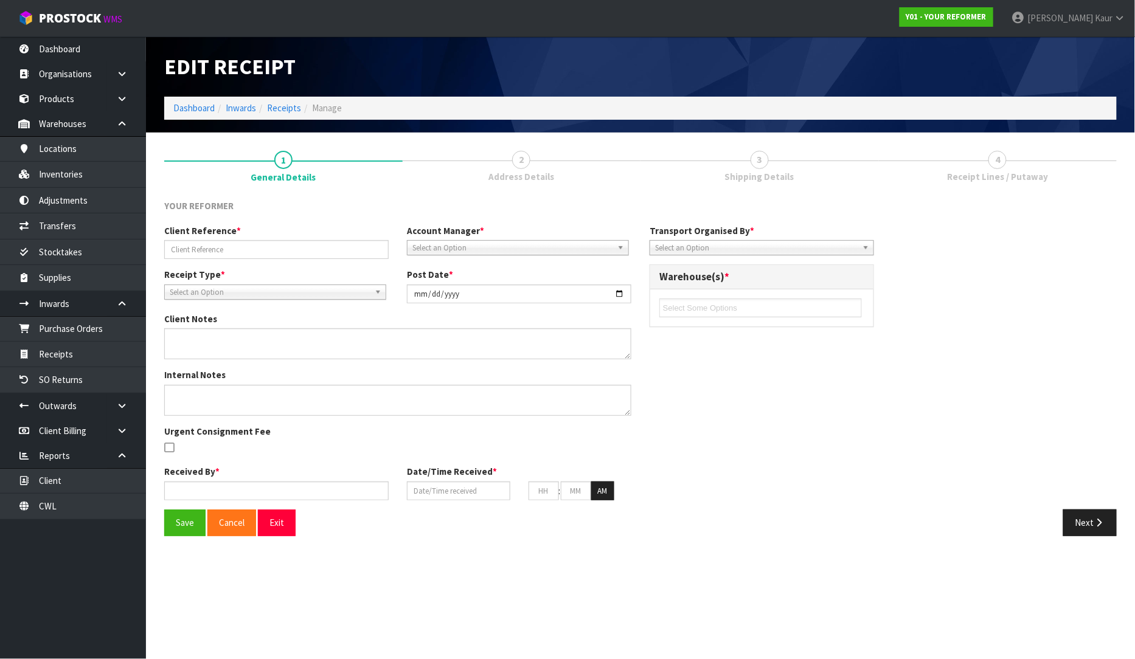
type input "54"
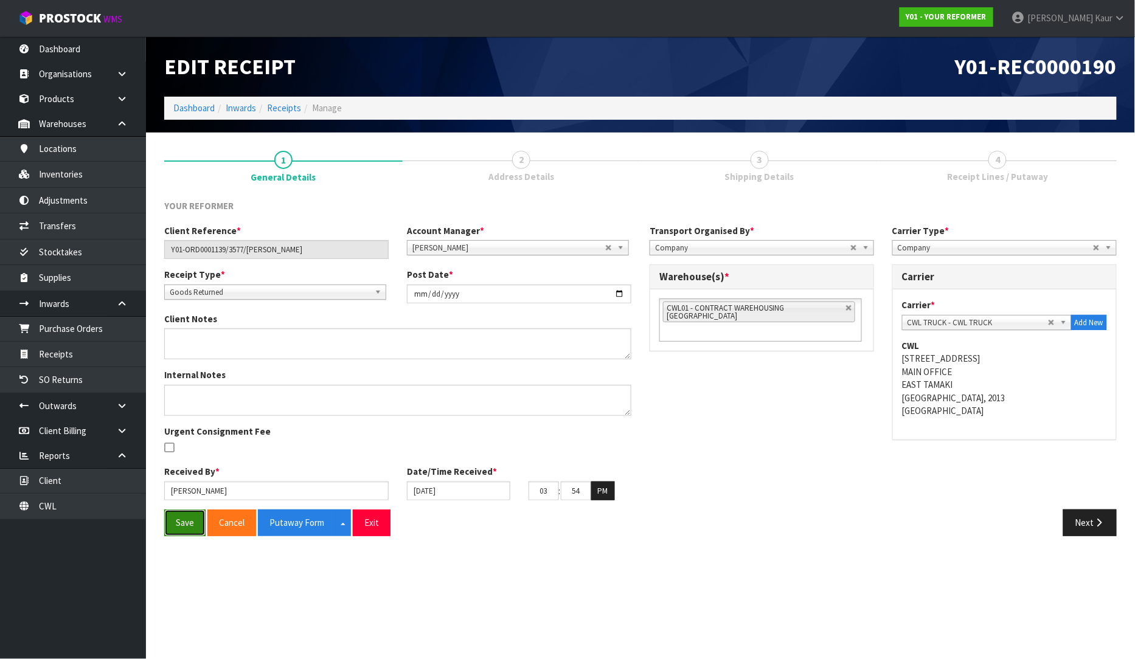
click at [168, 533] on button "Save" at bounding box center [184, 523] width 41 height 26
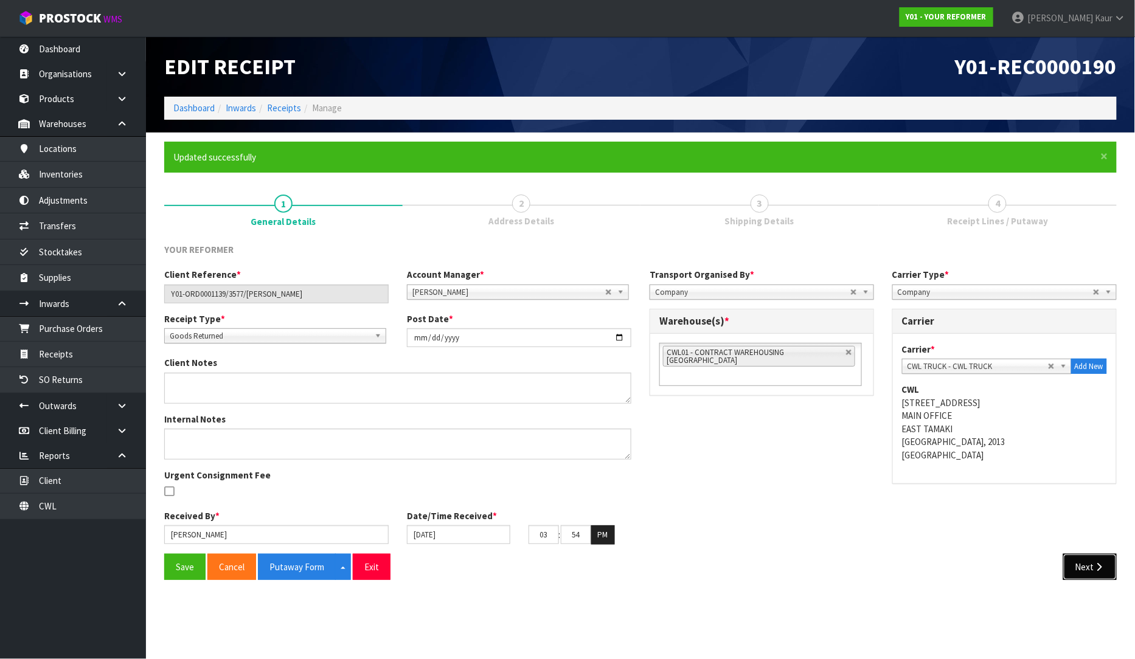
click at [1077, 572] on button "Next" at bounding box center [1090, 567] width 54 height 26
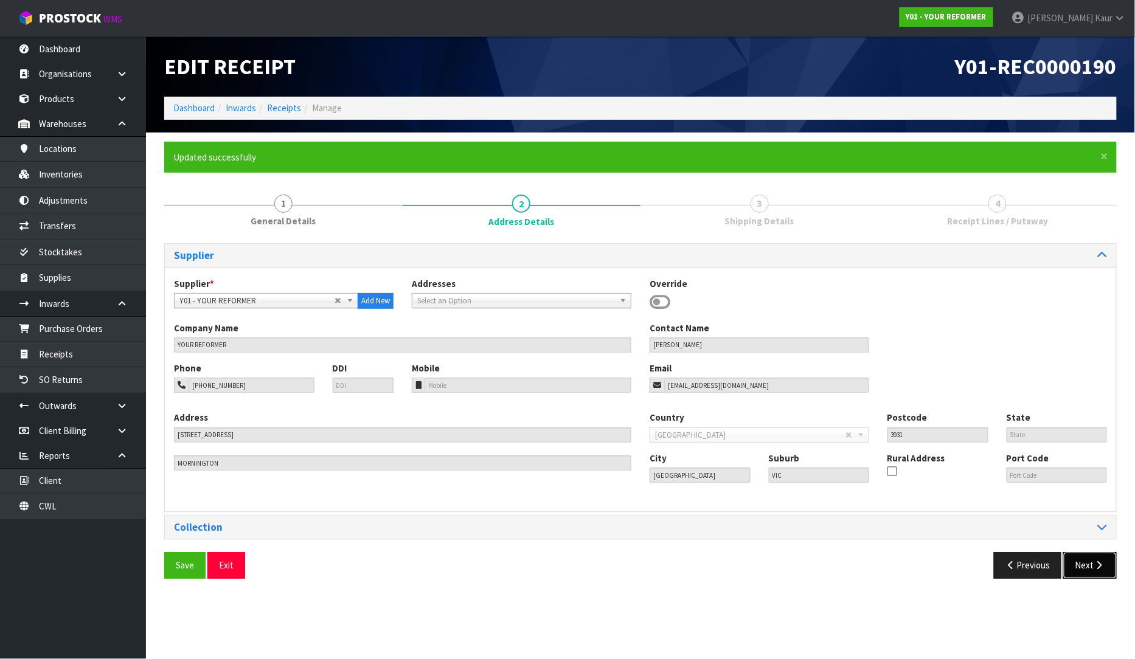
click at [1096, 570] on icon "button" at bounding box center [1099, 565] width 12 height 9
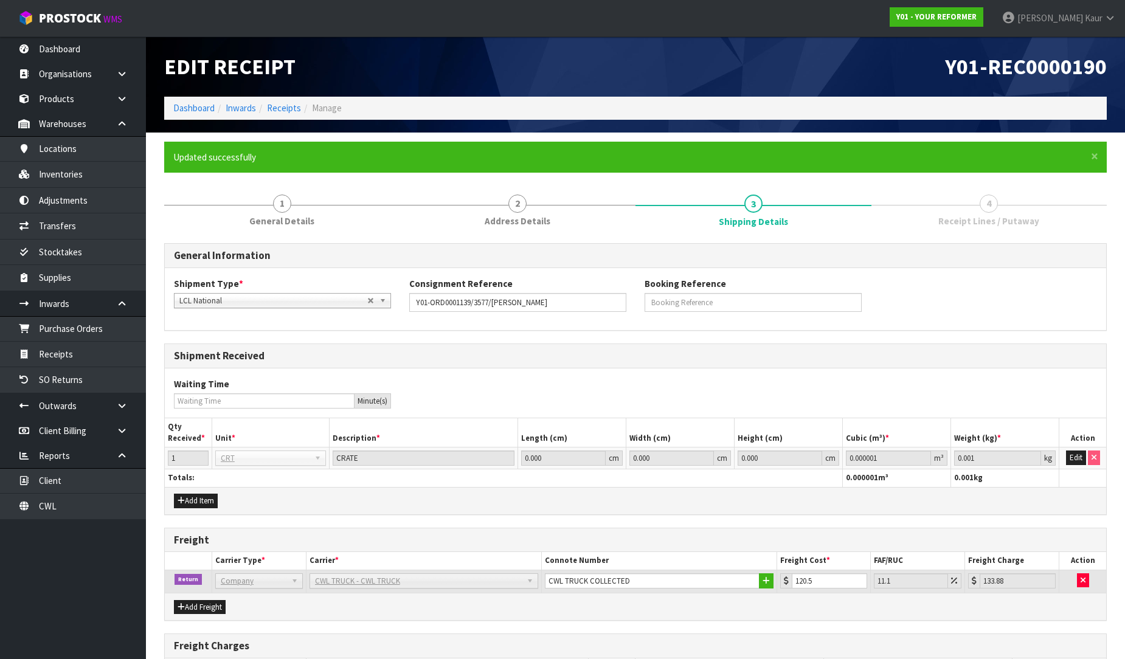
scroll to position [120, 0]
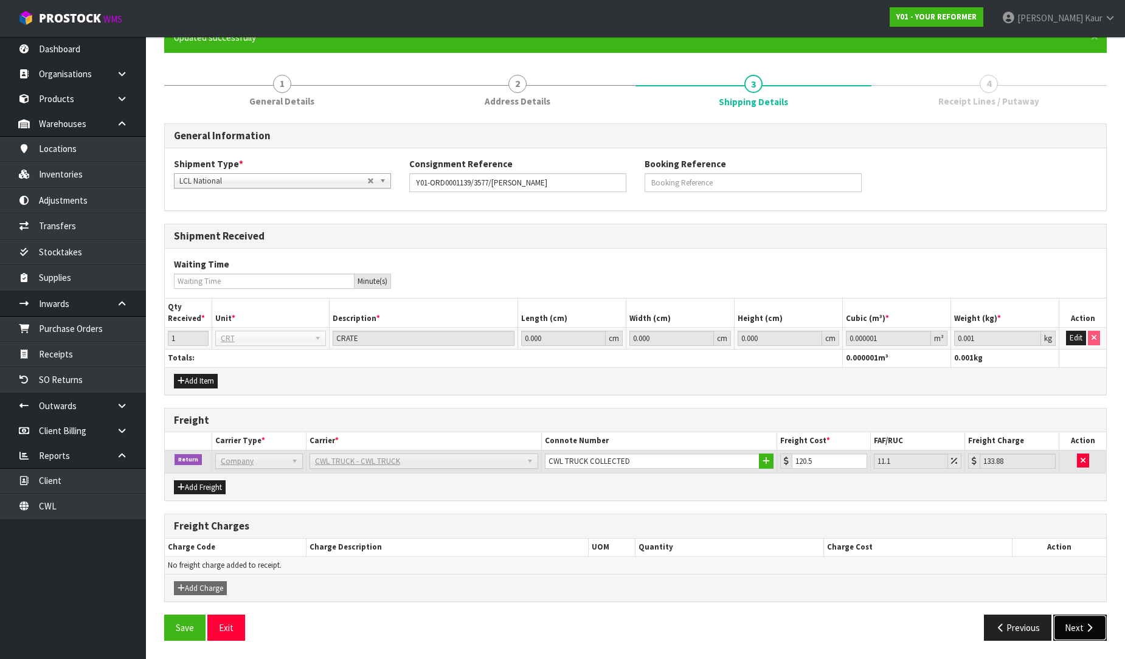
click at [1077, 624] on button "Next" at bounding box center [1080, 628] width 54 height 26
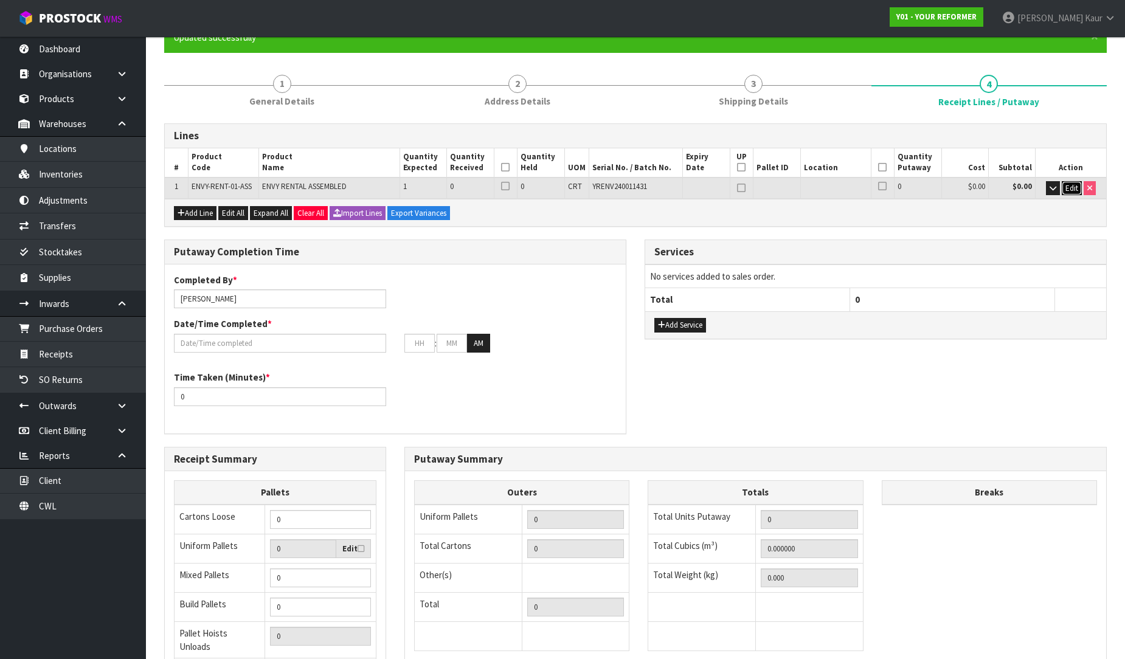
click at [1067, 190] on span "Edit" at bounding box center [1071, 188] width 13 height 10
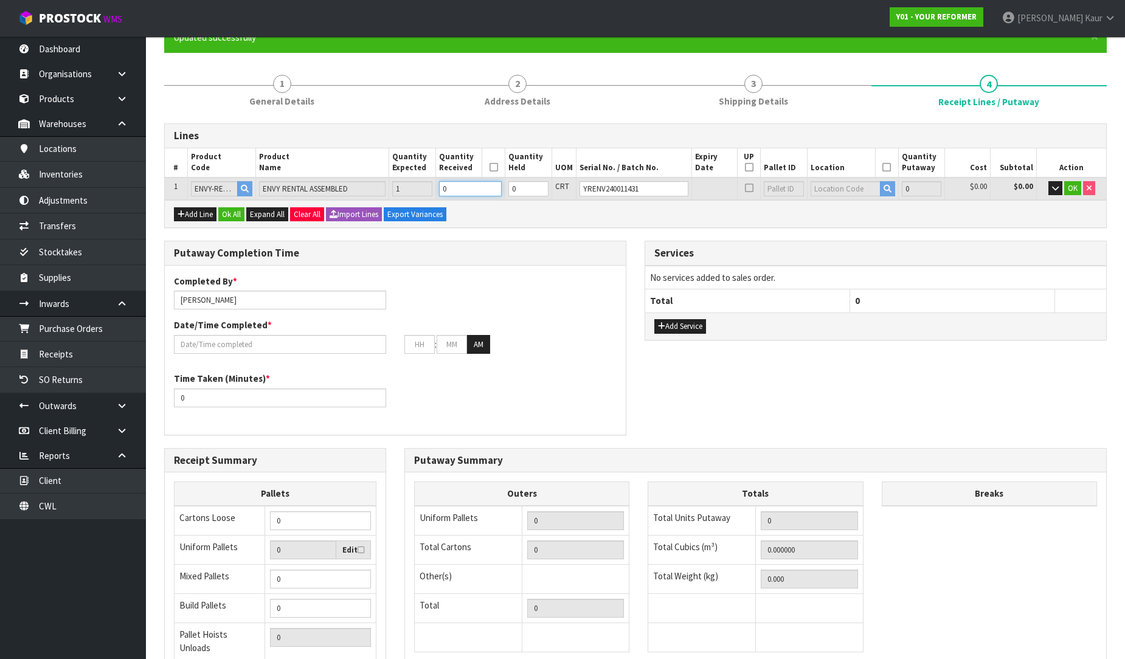
click at [457, 184] on input "0" at bounding box center [470, 188] width 63 height 15
type input "1"
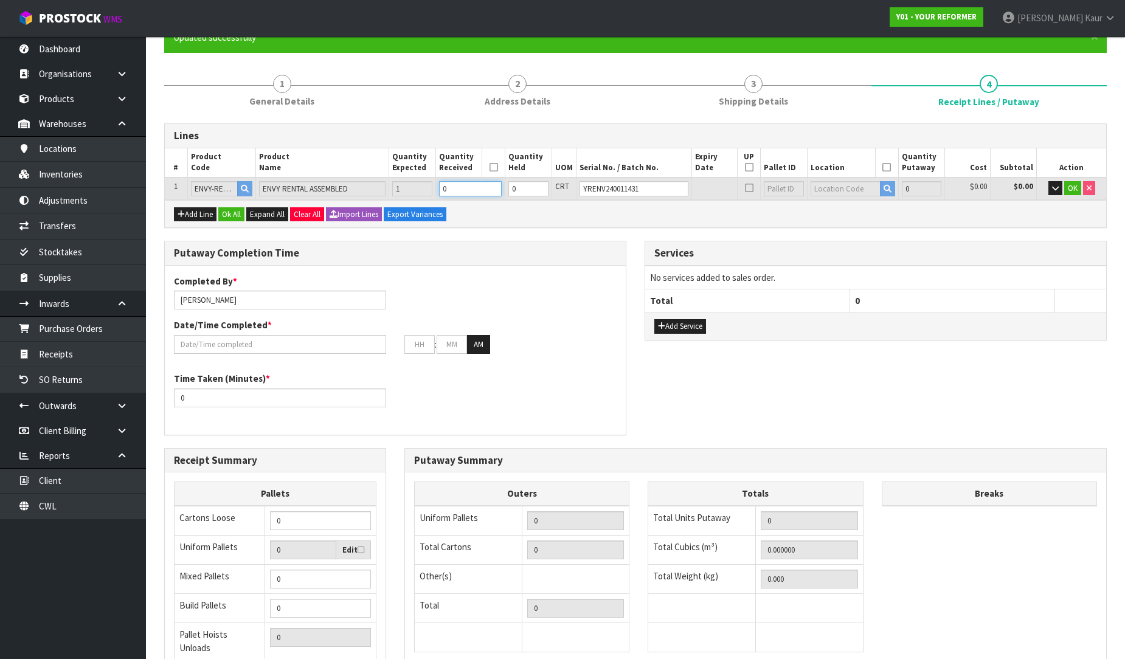
type input "0.825484"
type input "112"
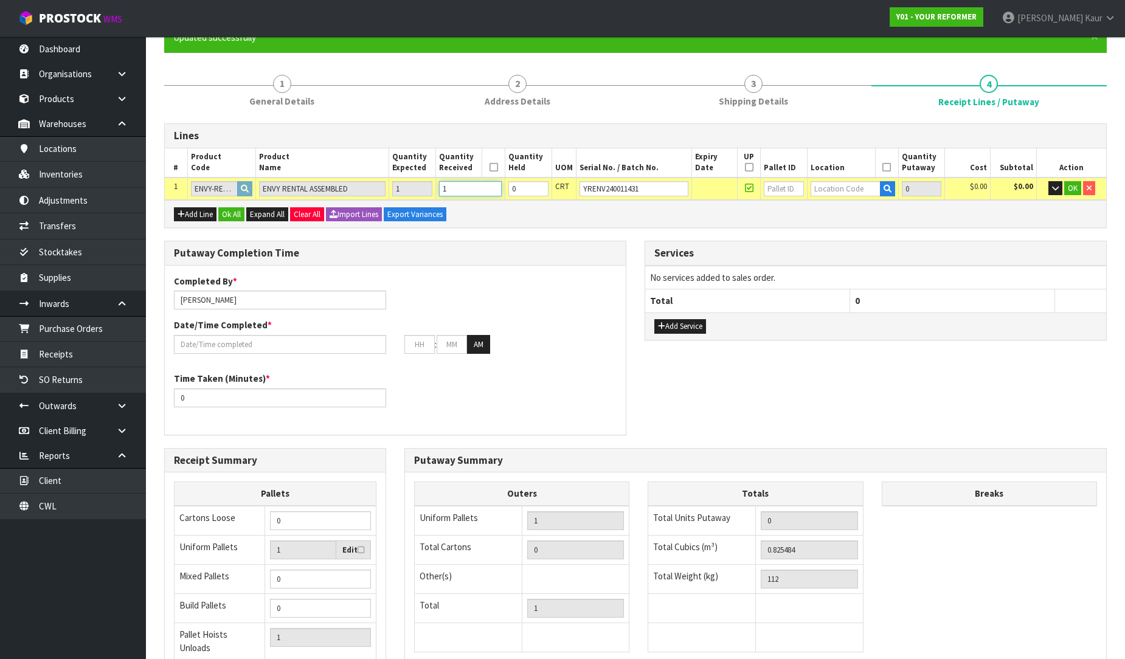
type input "1"
click at [815, 188] on input "text" at bounding box center [845, 188] width 70 height 15
type input "54"
click at [832, 214] on link "54 -01-1-A" at bounding box center [855, 208] width 96 height 16
type input "1"
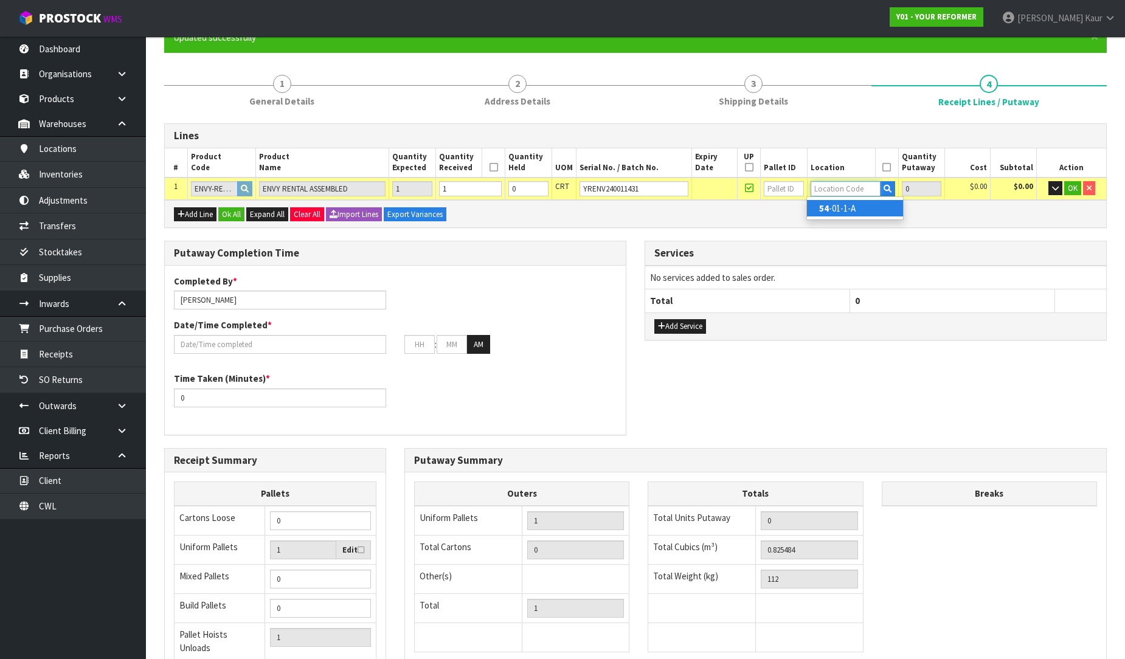
type input "54-01-1-A"
type input "1"
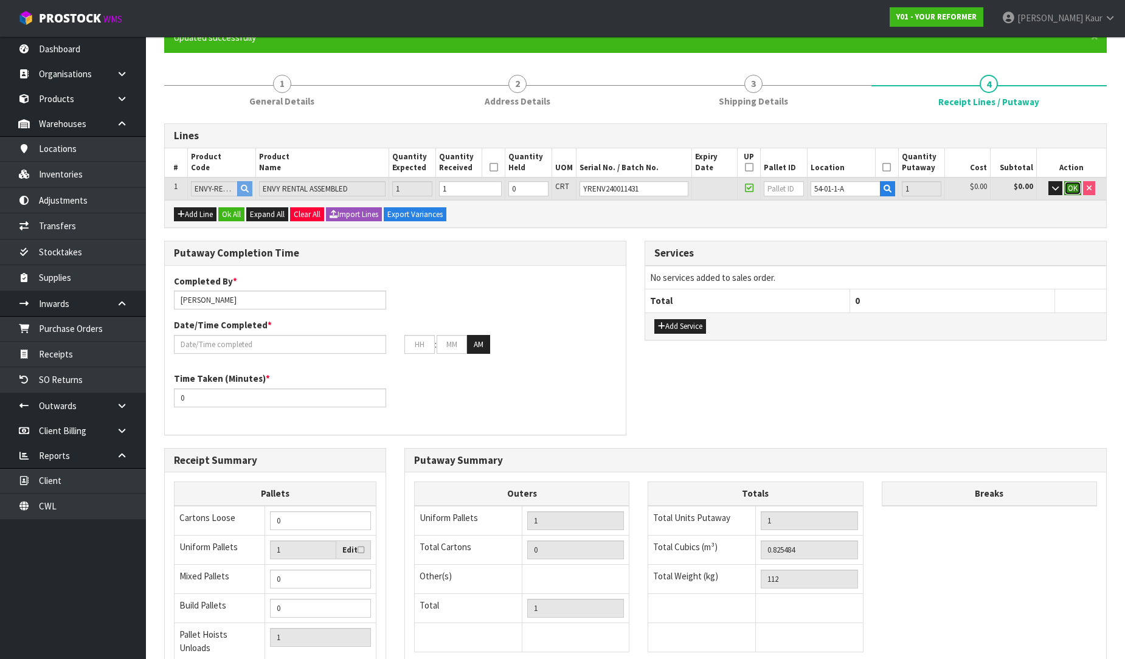
click at [1074, 184] on span "OK" at bounding box center [1073, 188] width 10 height 10
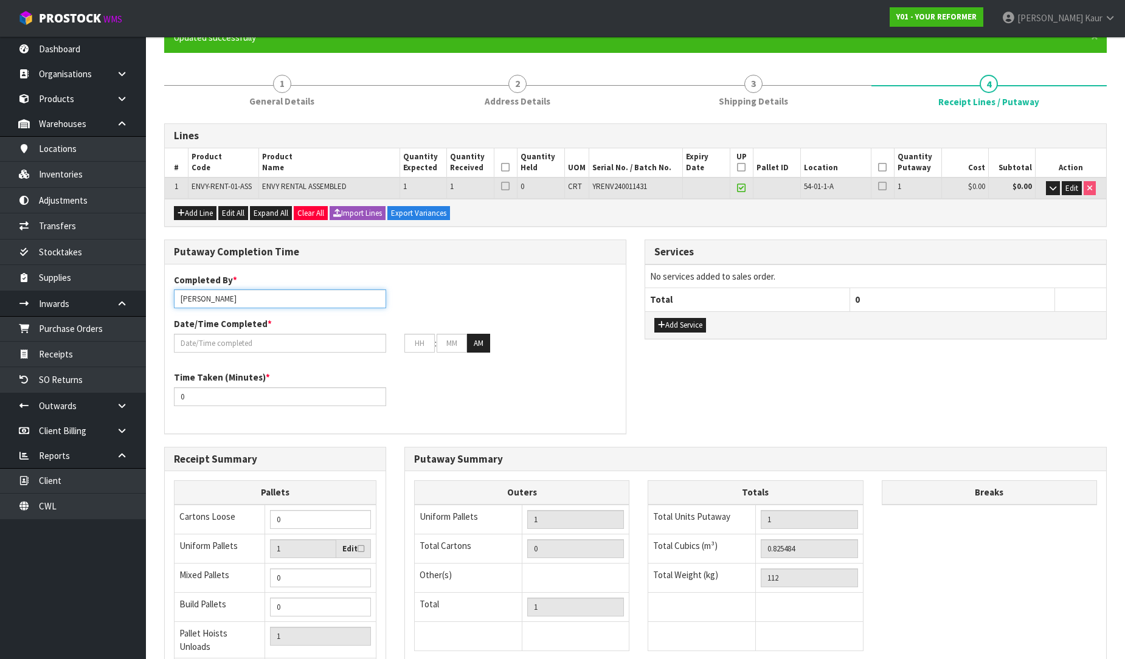
click at [255, 294] on input "Prabhneet Kaur" at bounding box center [280, 298] width 212 height 19
drag, startPoint x: 234, startPoint y: 299, endPoint x: 130, endPoint y: 304, distance: 104.1
click at [130, 304] on body "Toggle navigation ProStock WMS Y01 - YOUR REFORMER Prabhneet Kaur Logout Dashbo…" at bounding box center [562, 209] width 1125 height 659
drag, startPoint x: 232, startPoint y: 299, endPoint x: 116, endPoint y: 299, distance: 115.5
click at [116, 299] on body "Toggle navigation ProStock WMS Y01 - YOUR REFORMER Prabhneet Kaur Logout Dashbo…" at bounding box center [562, 209] width 1125 height 659
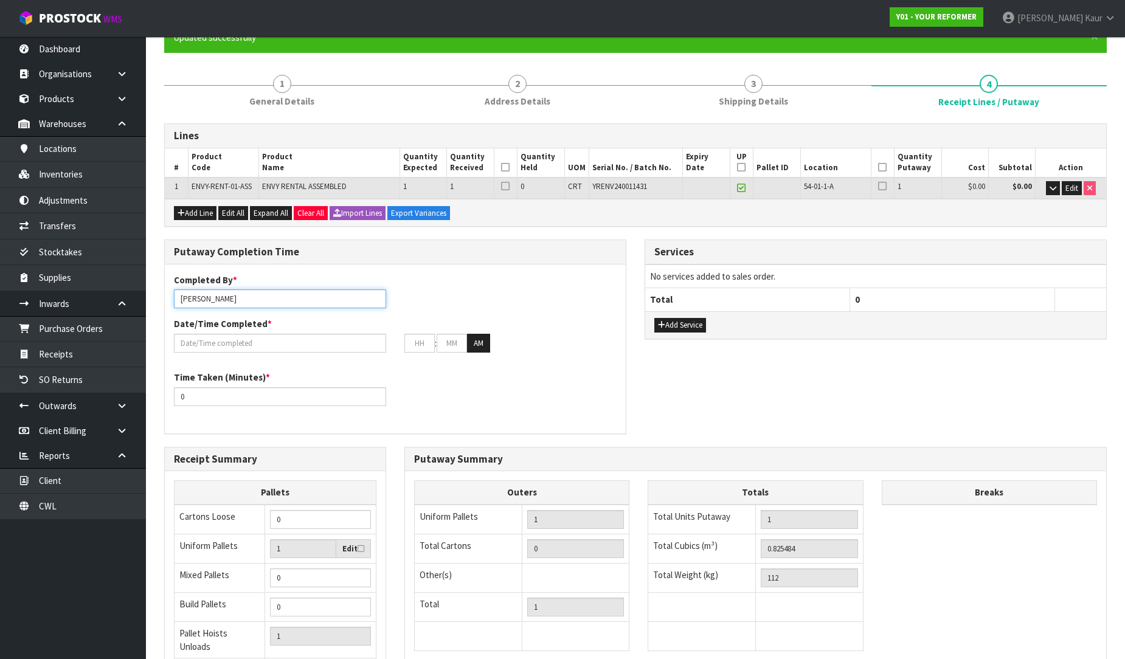
drag, startPoint x: 226, startPoint y: 300, endPoint x: 147, endPoint y: 300, distance: 79.0
click at [147, 300] on section "× Close Updated successfully 1 General Details 2 Address Details 3 Shipping Det…" at bounding box center [635, 404] width 979 height 783
click at [231, 300] on input "JOHN" at bounding box center [280, 298] width 212 height 19
type input "JOHN/RUSSELL"
click at [208, 344] on input "text" at bounding box center [280, 343] width 212 height 19
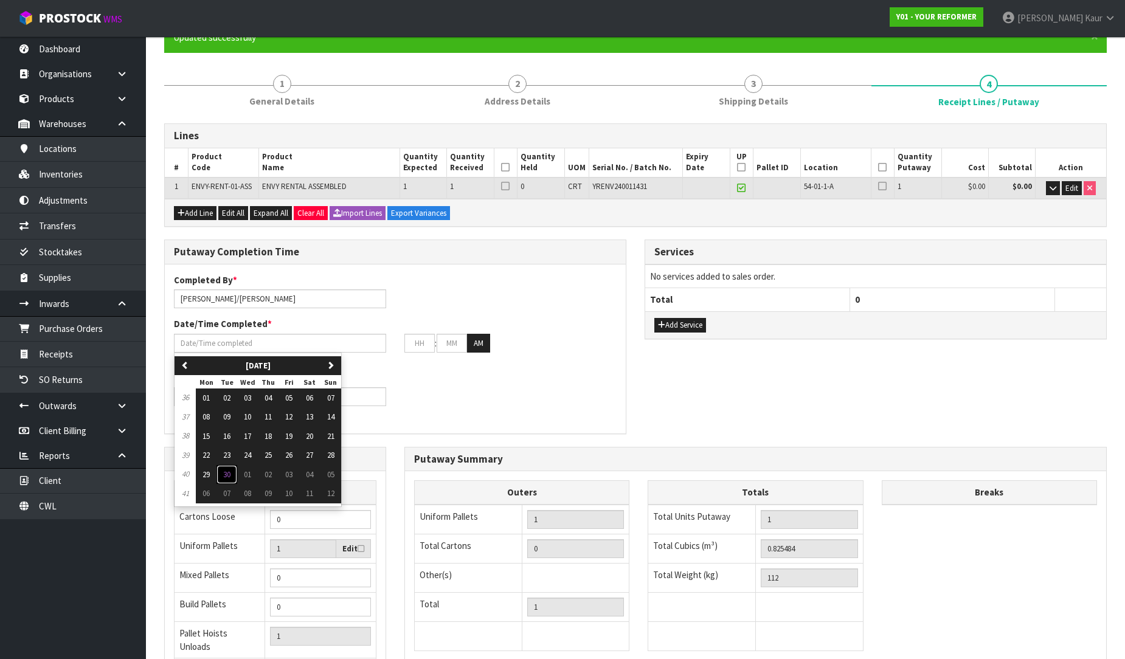
drag, startPoint x: 226, startPoint y: 475, endPoint x: 196, endPoint y: 420, distance: 62.6
click at [226, 475] on span "30" at bounding box center [226, 474] width 7 height 10
type input "30/09/2025"
type input "12"
type input "00"
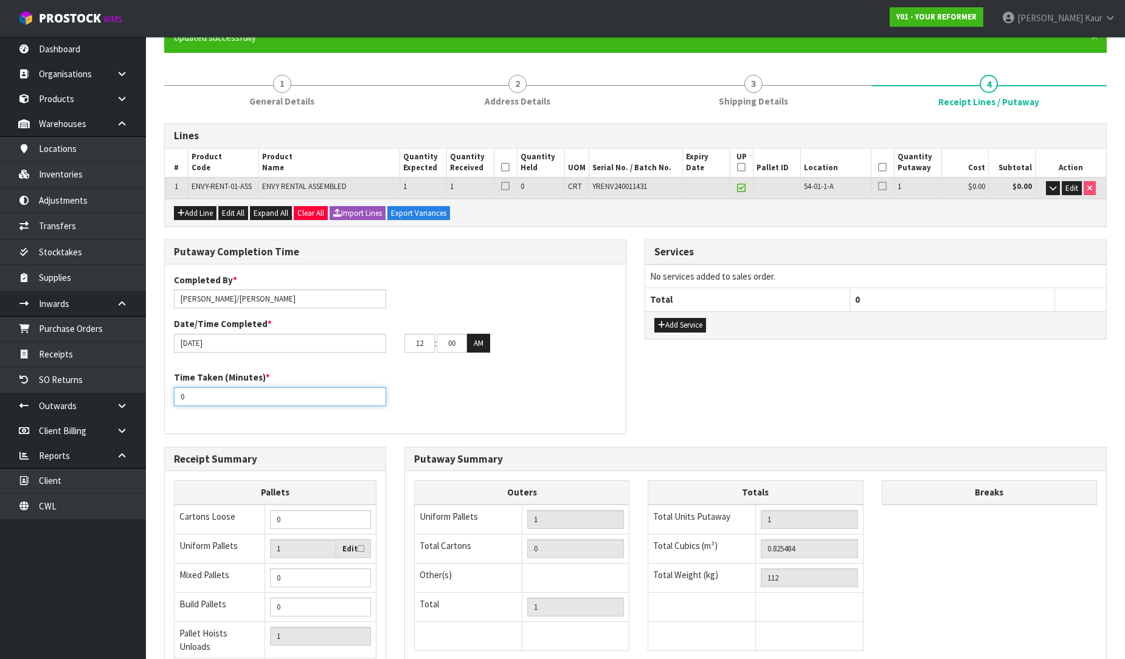
drag, startPoint x: 193, startPoint y: 395, endPoint x: 149, endPoint y: 396, distance: 44.4
click at [149, 396] on section "× Close Updated successfully 1 General Details 2 Address Details 3 Shipping Det…" at bounding box center [635, 404] width 979 height 783
type input "15"
drag, startPoint x: 427, startPoint y: 339, endPoint x: 408, endPoint y: 342, distance: 19.1
click at [408, 342] on input "12" at bounding box center [419, 343] width 30 height 19
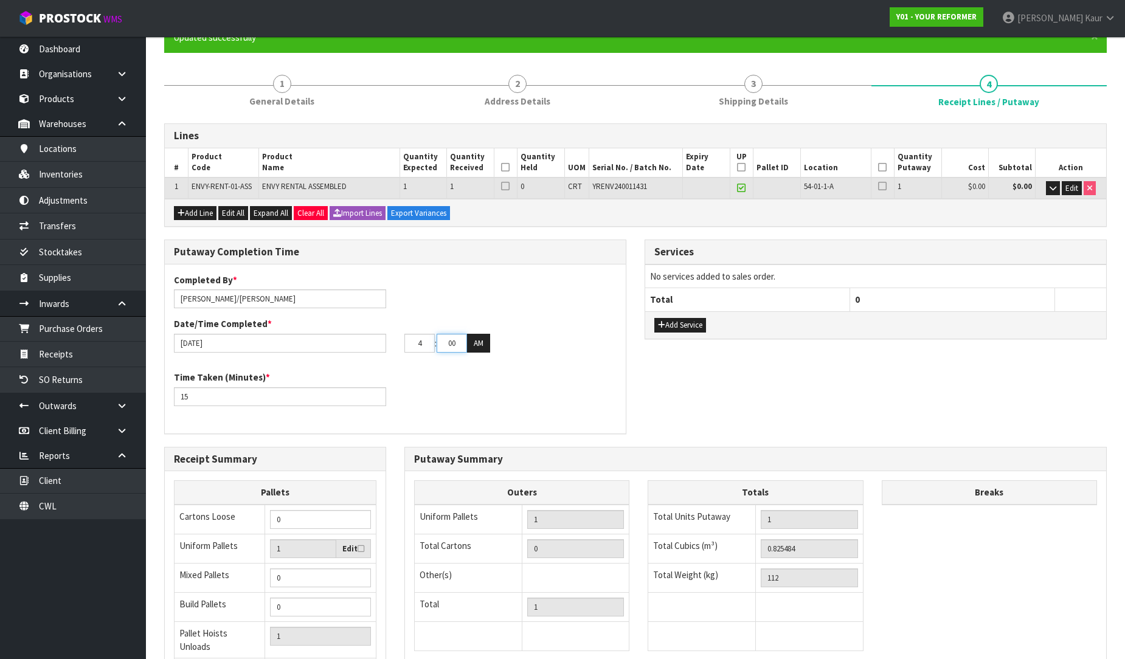
type input "04"
drag, startPoint x: 458, startPoint y: 345, endPoint x: 424, endPoint y: 345, distance: 34.1
click at [424, 345] on tr "04 : 00 : 00 AM" at bounding box center [447, 343] width 86 height 19
type input "05"
click at [483, 338] on button "AM" at bounding box center [478, 343] width 23 height 19
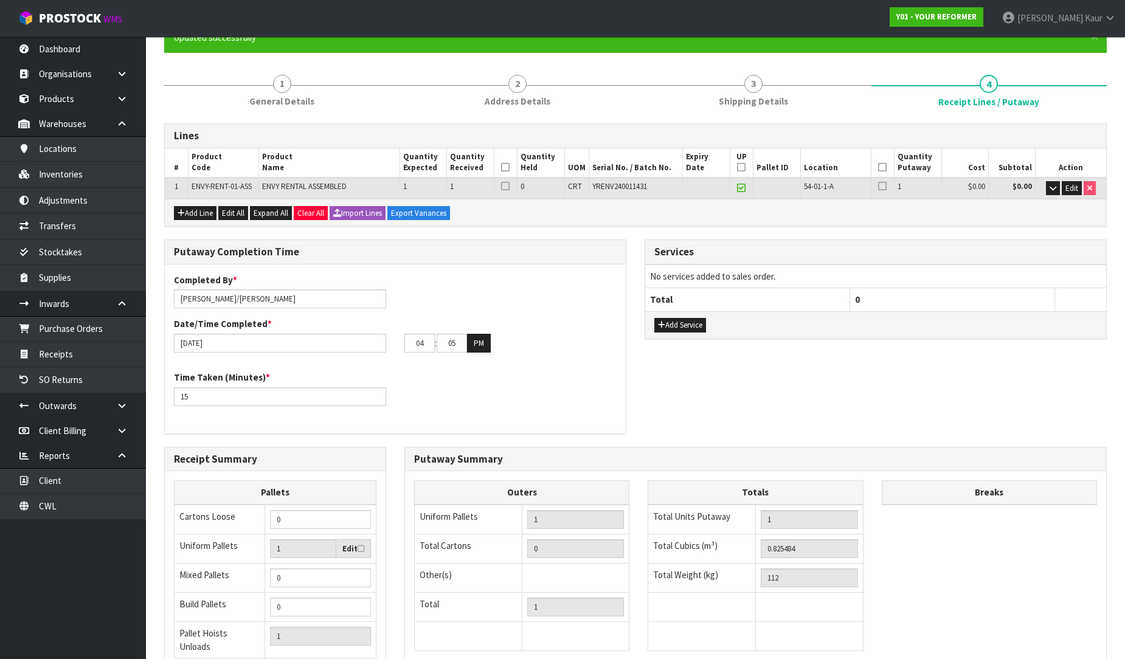
drag, startPoint x: 507, startPoint y: 168, endPoint x: 579, endPoint y: 165, distance: 72.4
click at [508, 168] on icon at bounding box center [505, 167] width 9 height 1
drag, startPoint x: 888, startPoint y: 169, endPoint x: 884, endPoint y: 164, distance: 6.5
click at [888, 168] on th at bounding box center [883, 162] width 24 height 29
click at [882, 167] on icon at bounding box center [882, 167] width 9 height 1
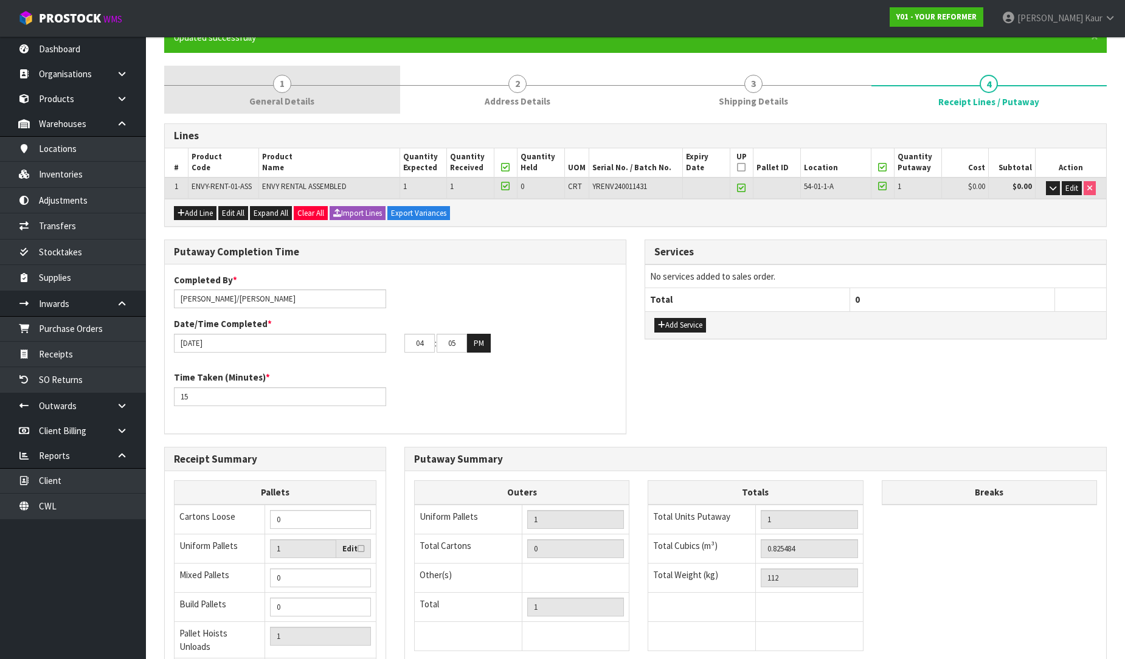
click at [286, 90] on span "1" at bounding box center [282, 84] width 18 height 18
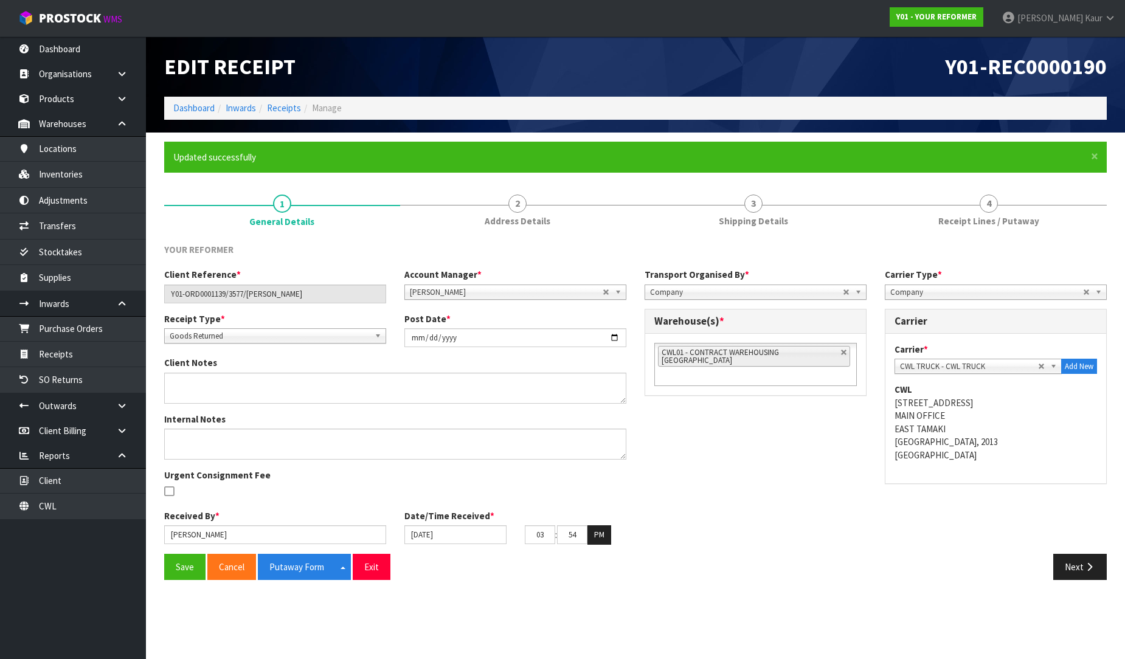
scroll to position [0, 0]
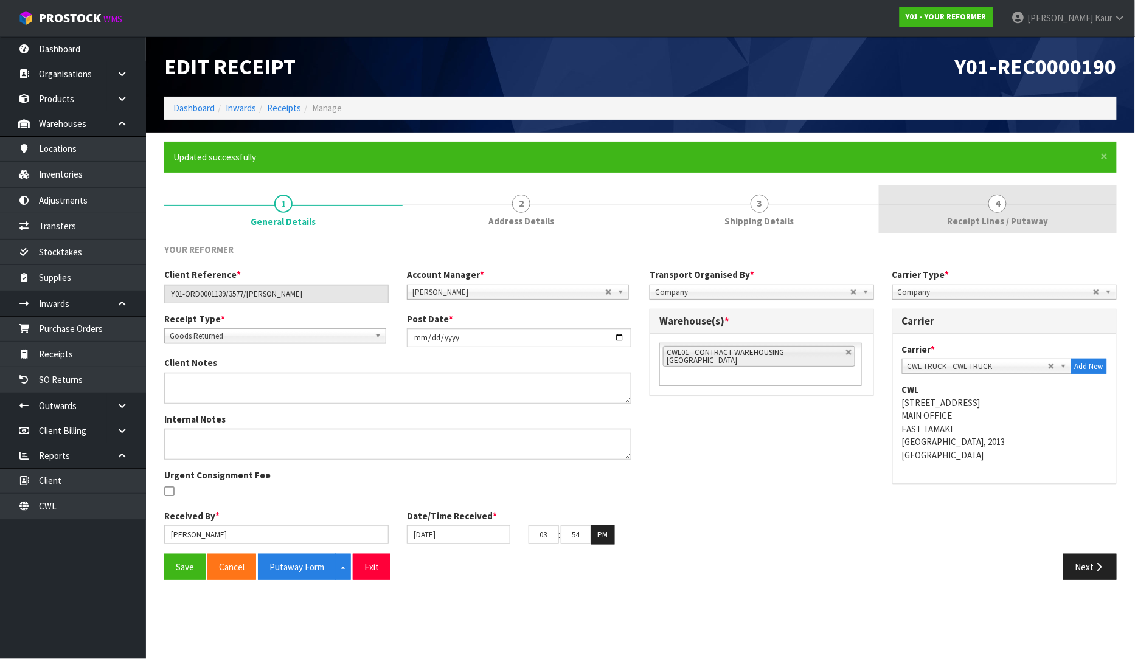
click at [1025, 207] on link "4 Receipt Lines / Putaway" at bounding box center [998, 209] width 238 height 48
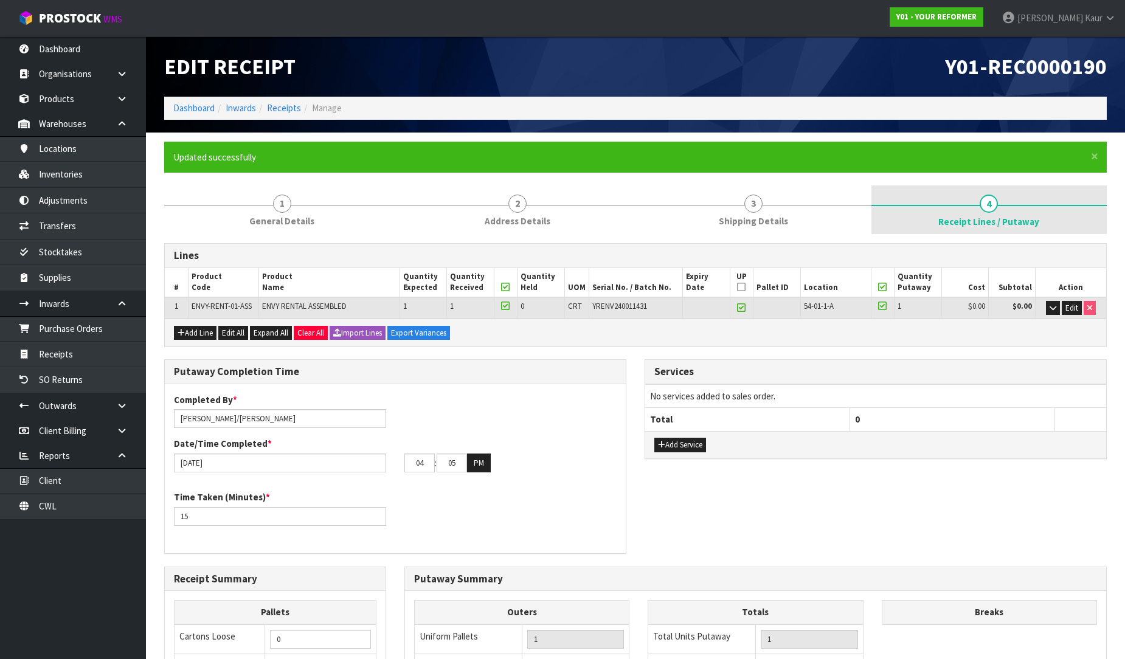
click at [275, 219] on span "General Details" at bounding box center [281, 221] width 65 height 13
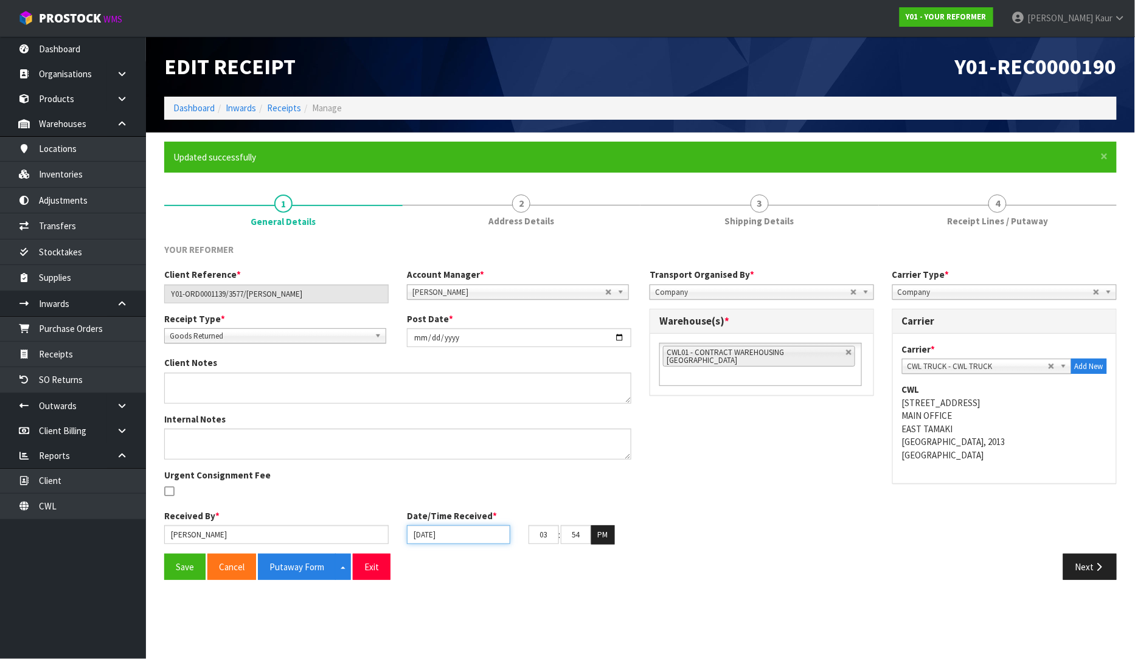
click at [416, 531] on input "30/09/2025" at bounding box center [458, 534] width 103 height 19
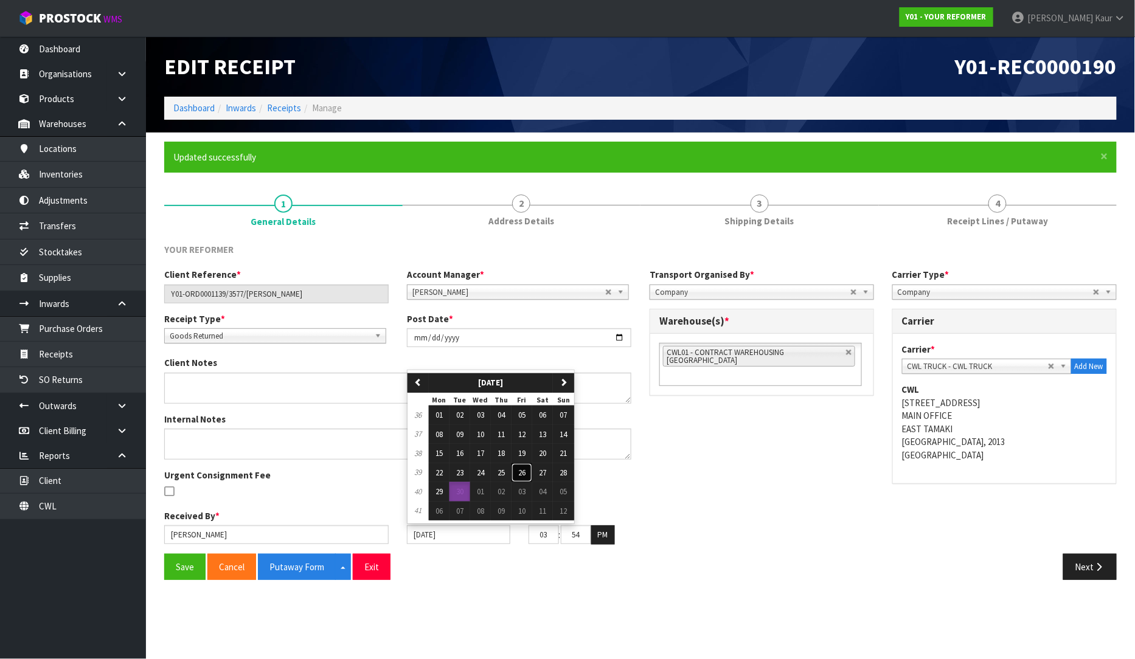
click at [524, 478] on button "26" at bounding box center [521, 472] width 21 height 19
type input "26/09/2025"
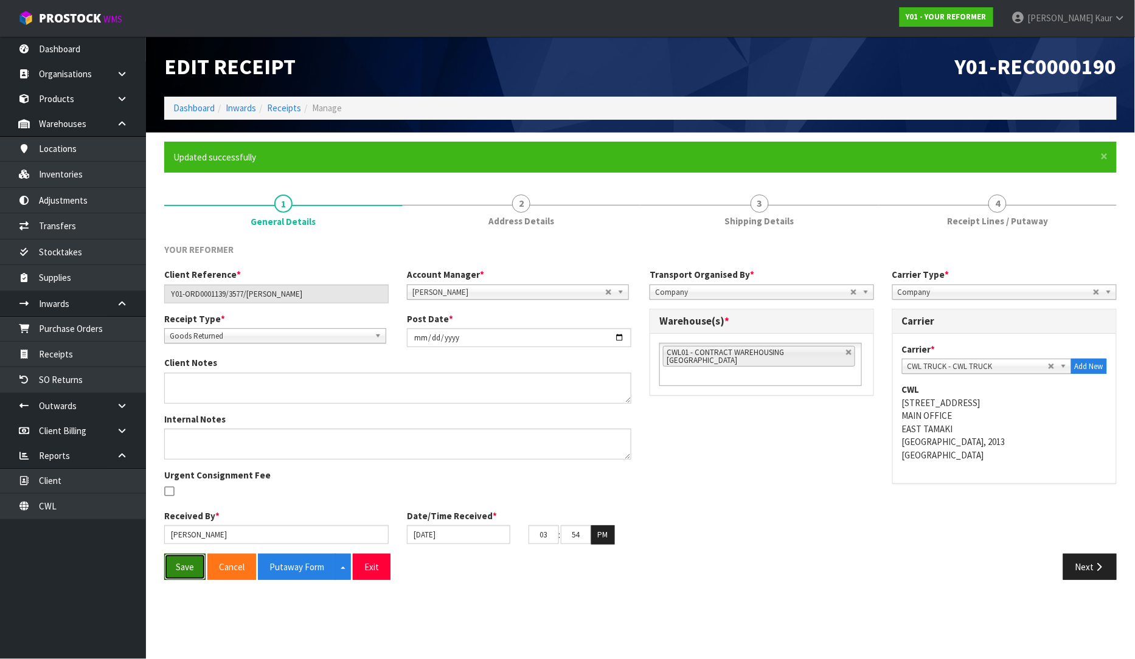
drag, startPoint x: 184, startPoint y: 572, endPoint x: 508, endPoint y: 407, distance: 363.8
click at [184, 570] on button "Save" at bounding box center [184, 567] width 41 height 26
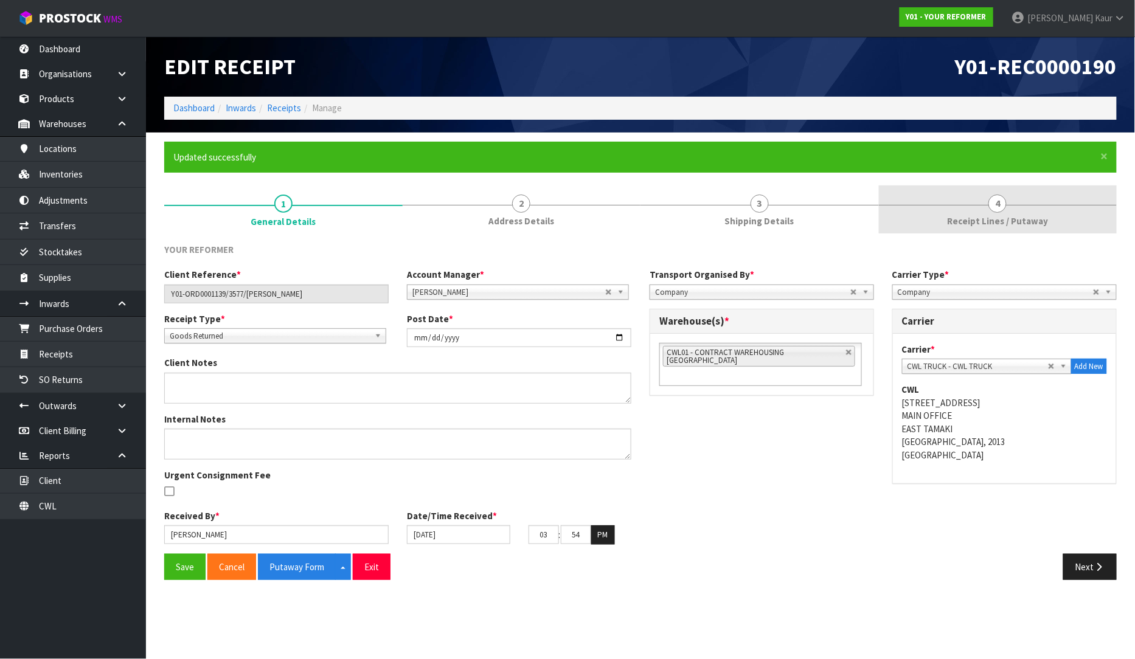
click at [976, 219] on span "Receipt Lines / Putaway" at bounding box center [997, 221] width 101 height 13
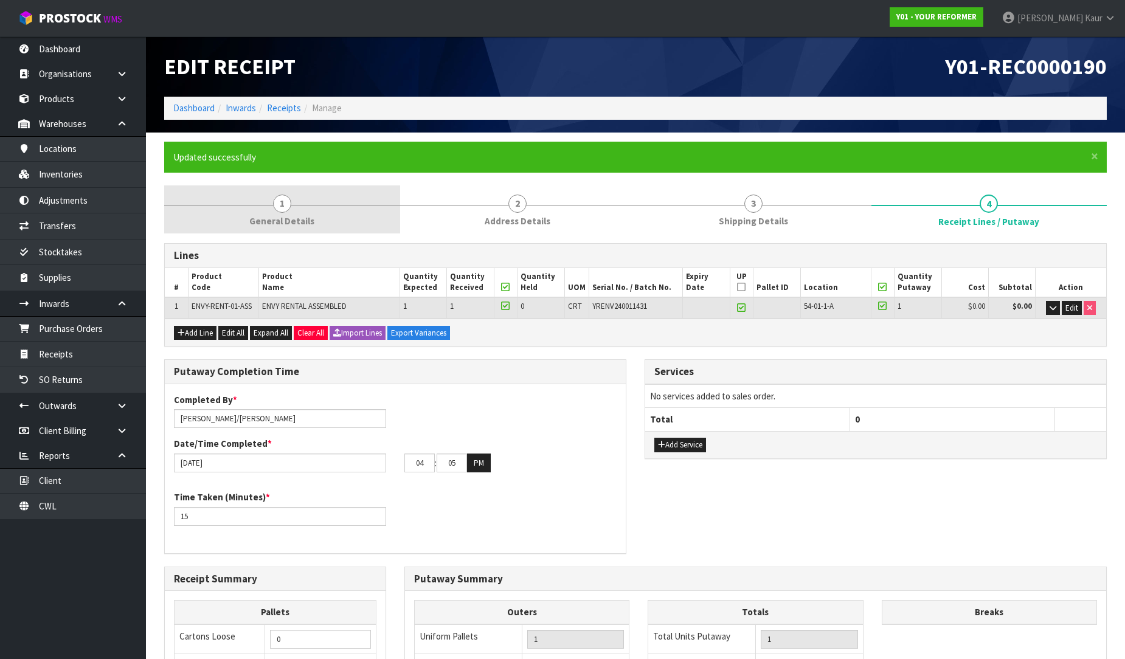
click at [286, 211] on span "1" at bounding box center [282, 204] width 18 height 18
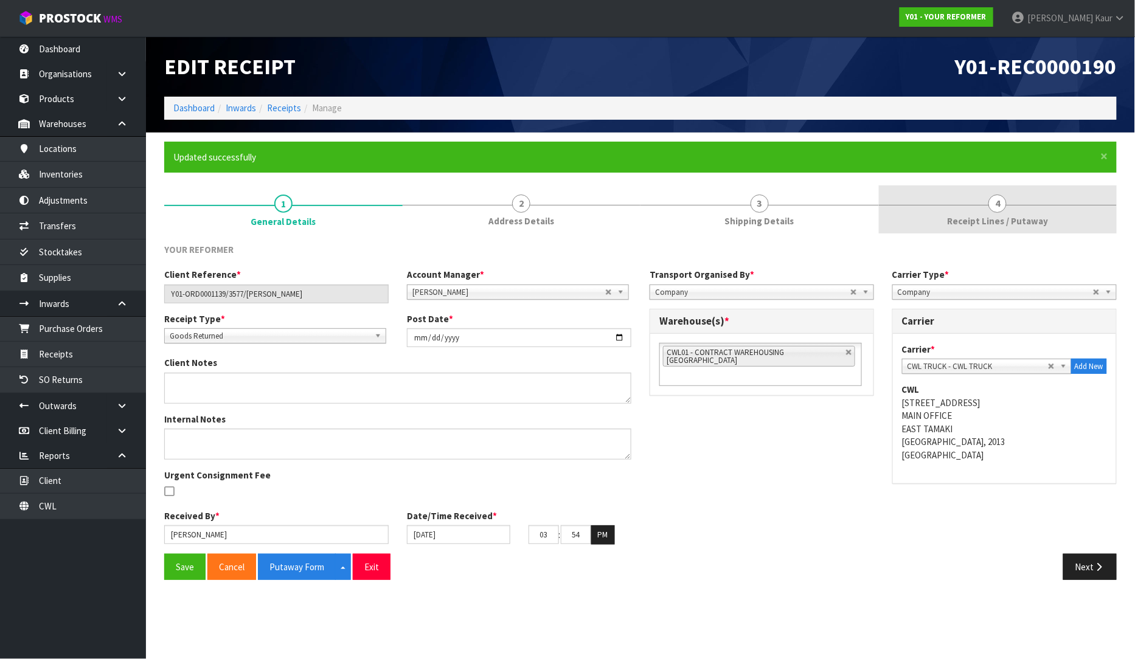
click at [995, 218] on span "Receipt Lines / Putaway" at bounding box center [997, 221] width 101 height 13
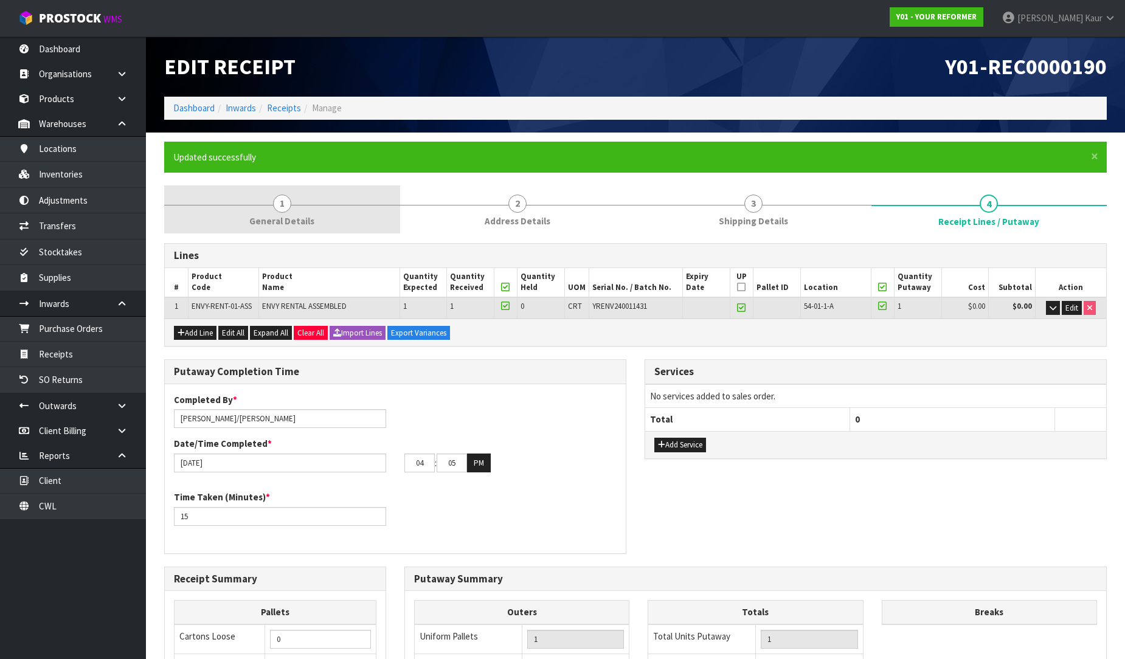
click at [268, 213] on link "1 General Details" at bounding box center [282, 209] width 236 height 48
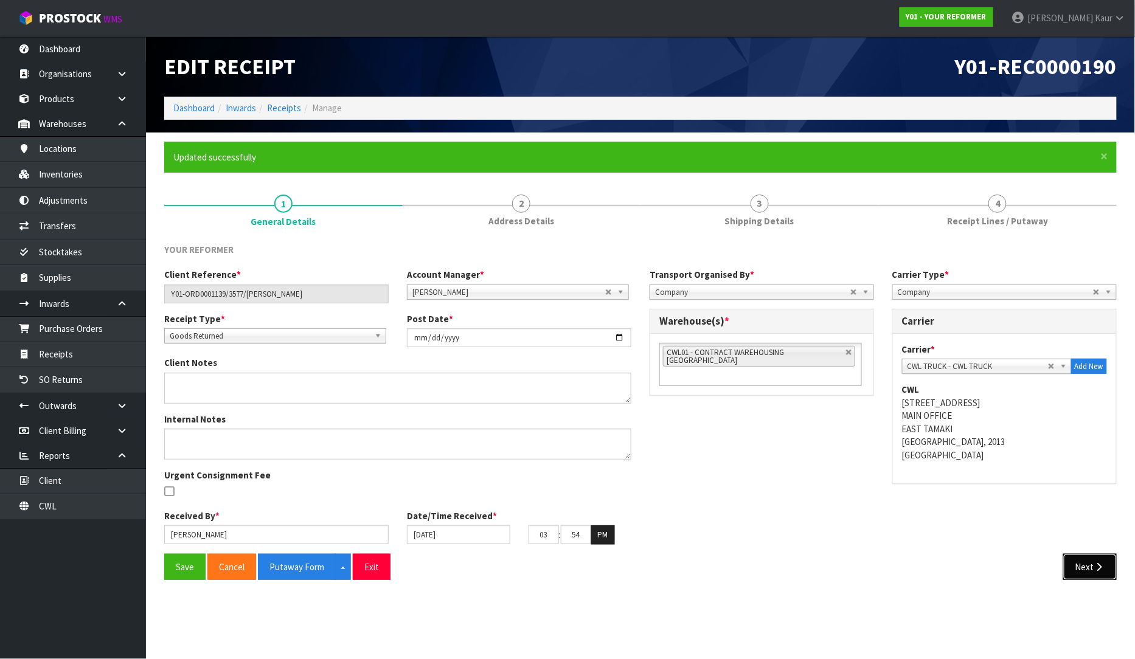
click at [1090, 564] on button "Next" at bounding box center [1090, 567] width 54 height 26
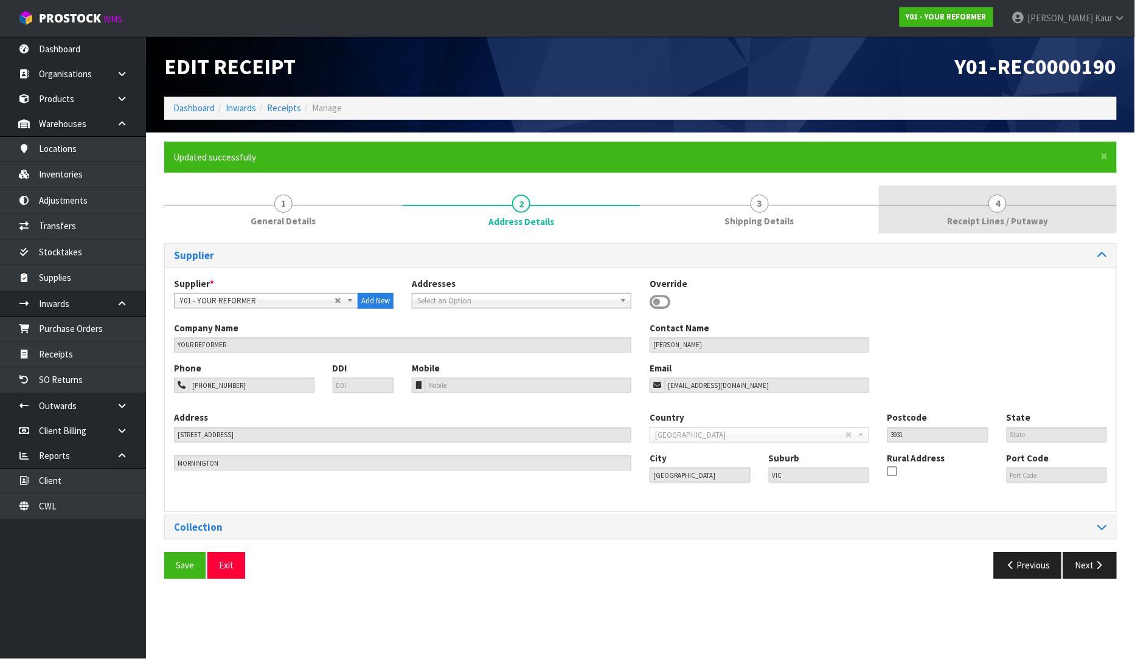
click at [989, 205] on span "4" at bounding box center [997, 204] width 18 height 18
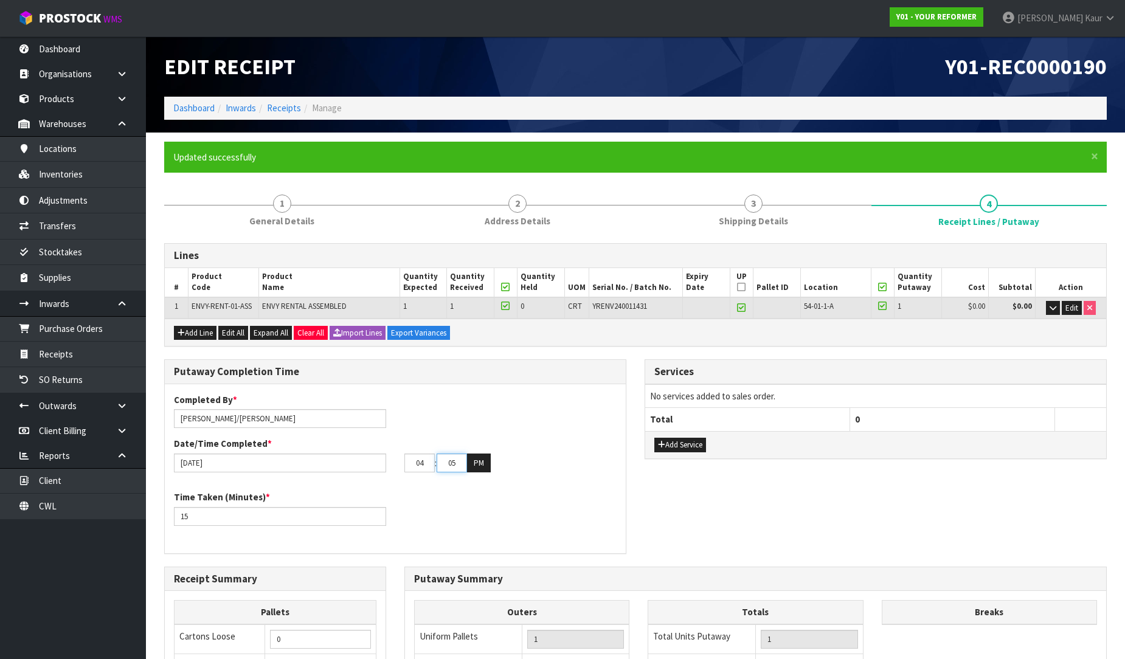
drag, startPoint x: 462, startPoint y: 463, endPoint x: 438, endPoint y: 464, distance: 24.4
click at [438, 464] on input "05" at bounding box center [452, 463] width 30 height 19
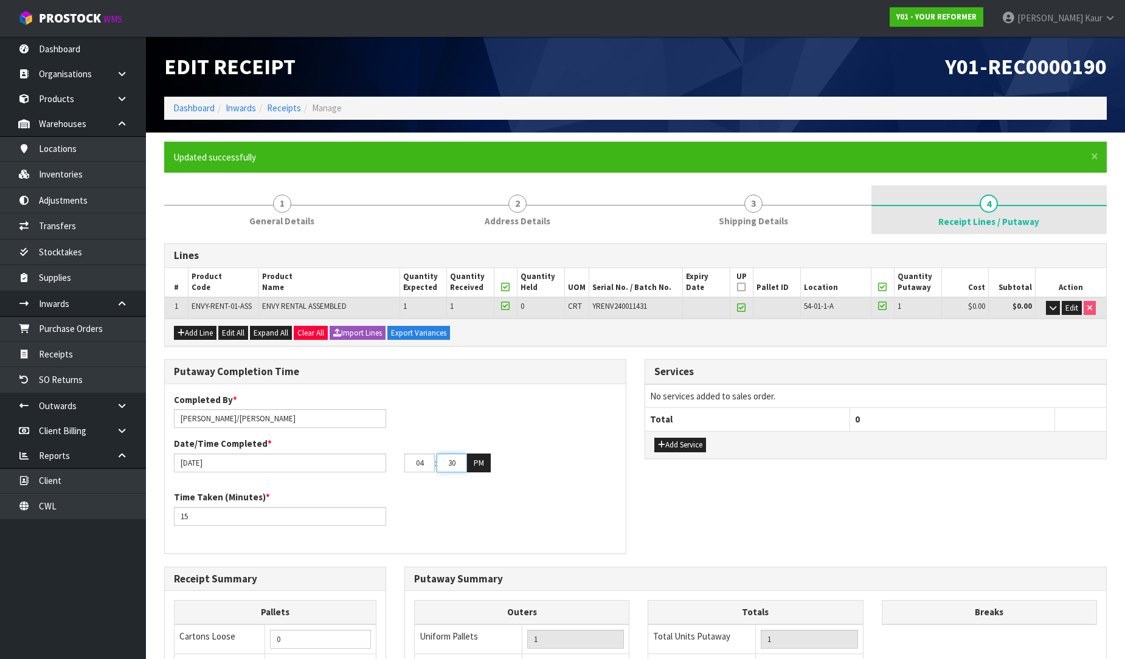
type input "30"
click at [1026, 222] on span "Receipt Lines / Putaway" at bounding box center [988, 221] width 101 height 13
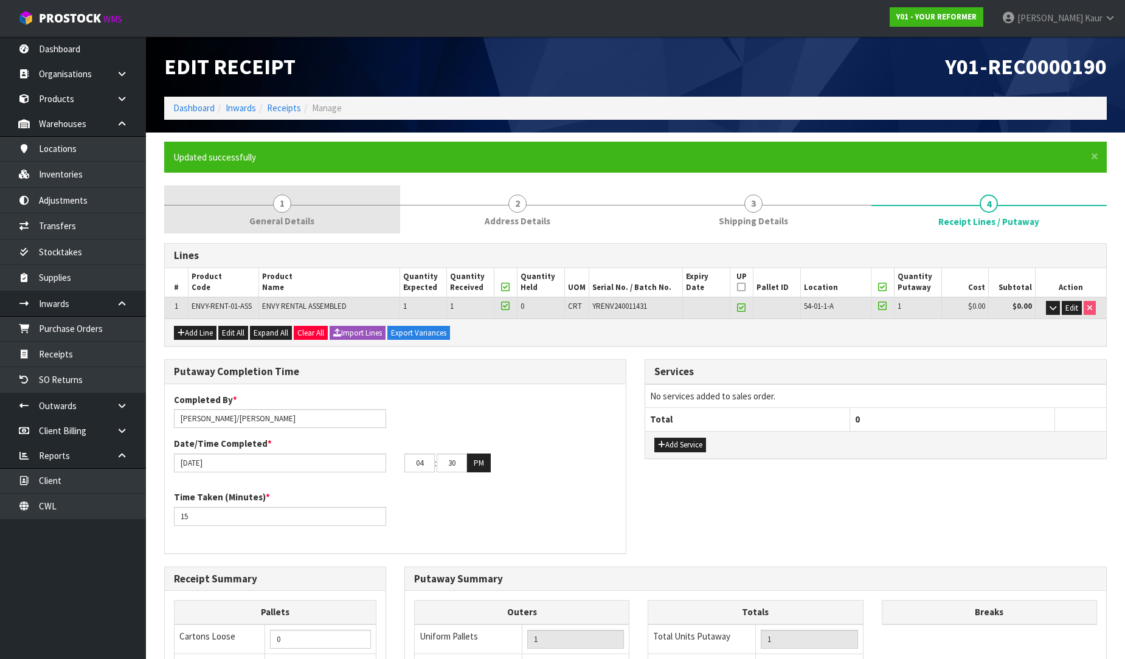
click at [271, 221] on span "General Details" at bounding box center [281, 221] width 65 height 13
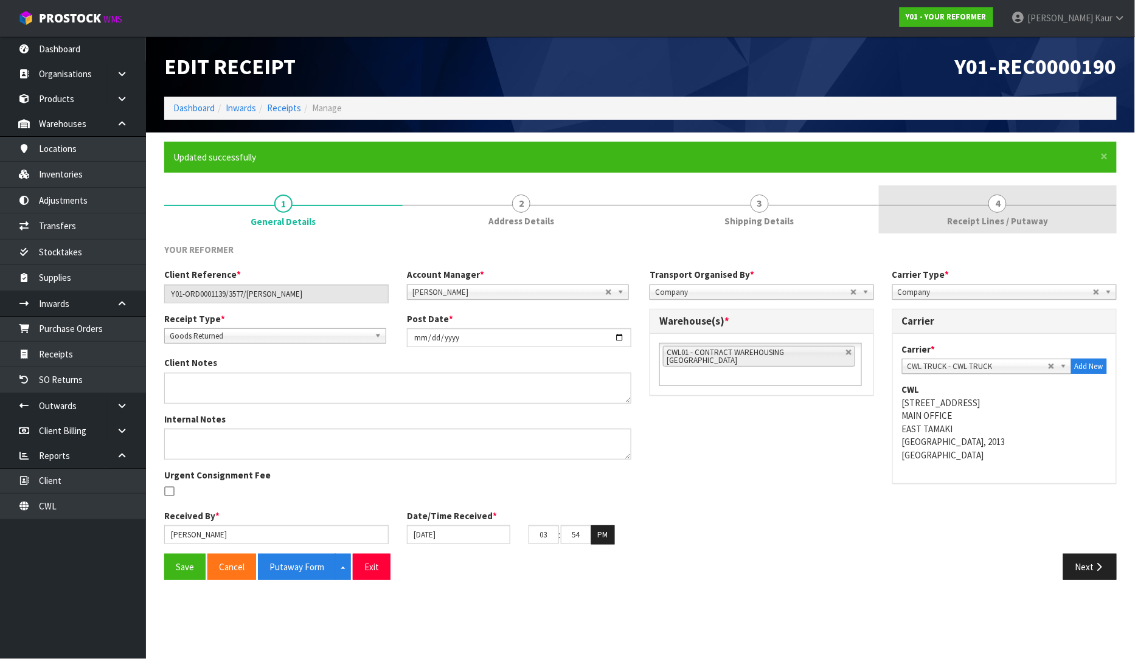
click at [1014, 209] on link "4 Receipt Lines / Putaway" at bounding box center [998, 209] width 238 height 48
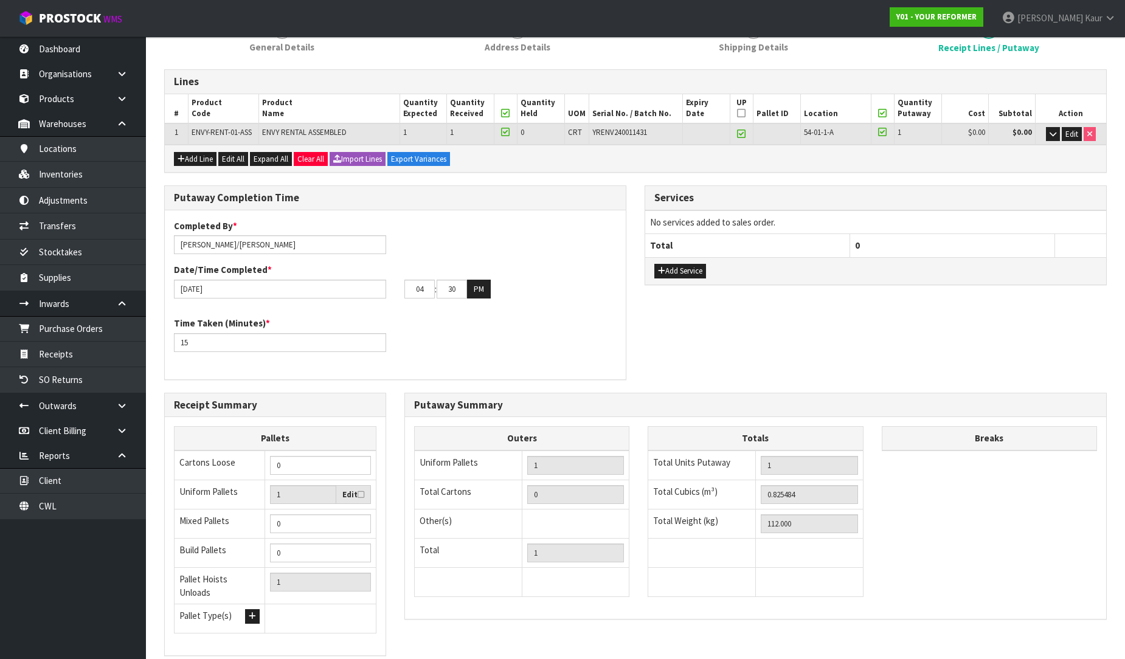
scroll to position [248, 0]
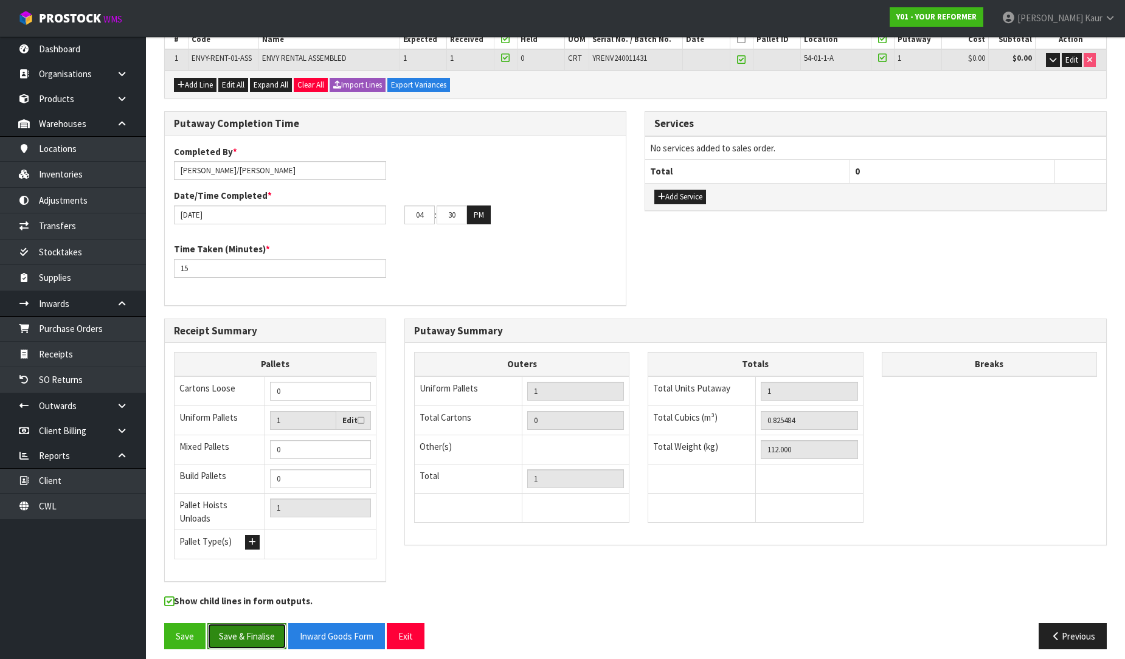
click at [255, 623] on button "Save & Finalise" at bounding box center [246, 636] width 79 height 26
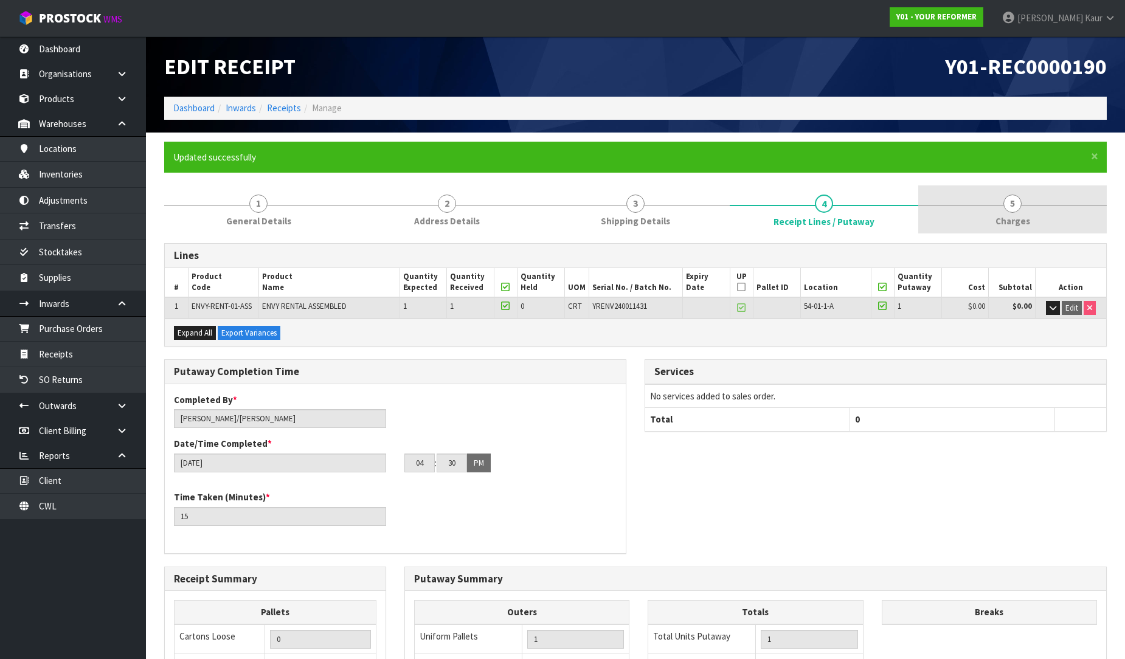
click at [1006, 217] on span "Charges" at bounding box center [1012, 221] width 35 height 13
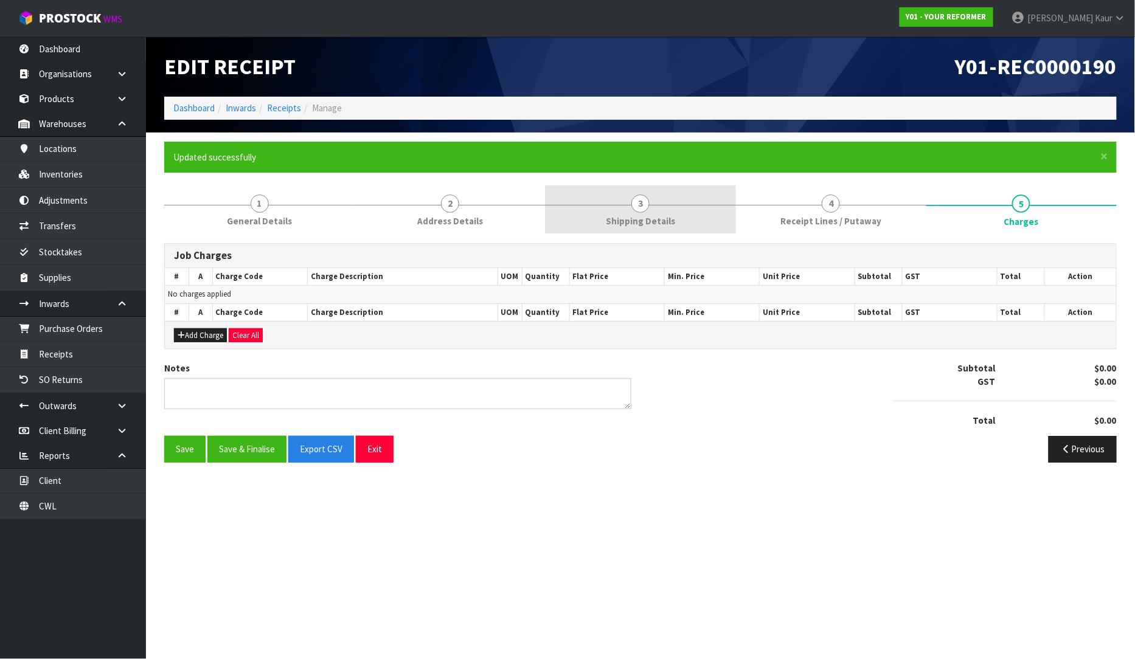
click at [617, 215] on span "Shipping Details" at bounding box center [640, 221] width 69 height 13
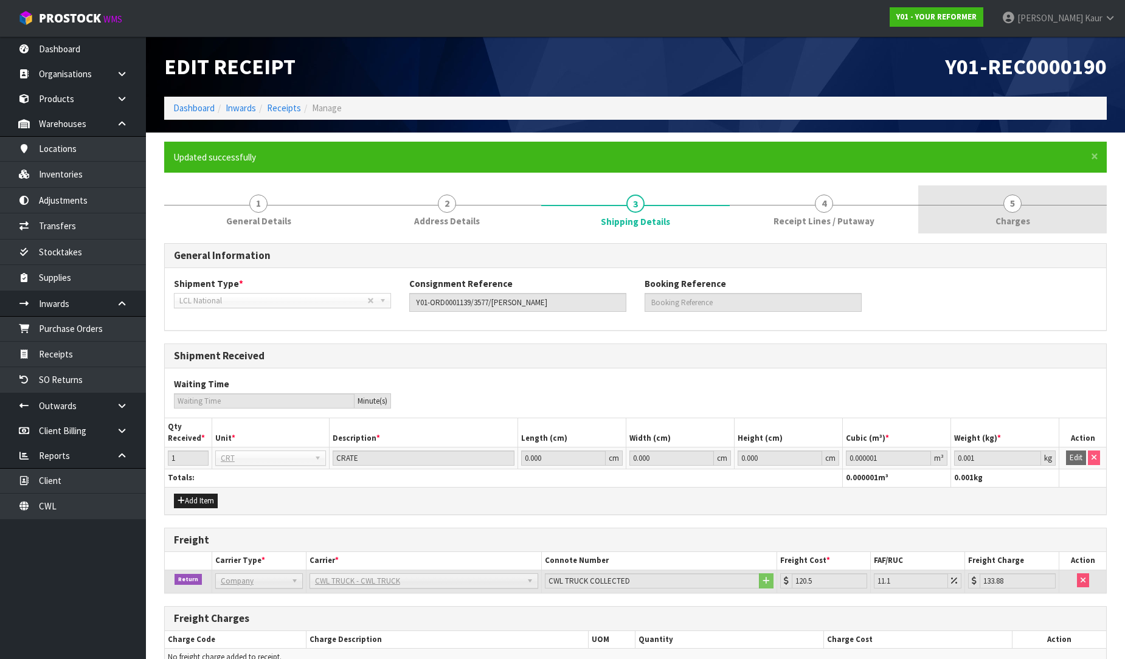
click at [1013, 213] on link "5 Charges" at bounding box center [1012, 209] width 188 height 48
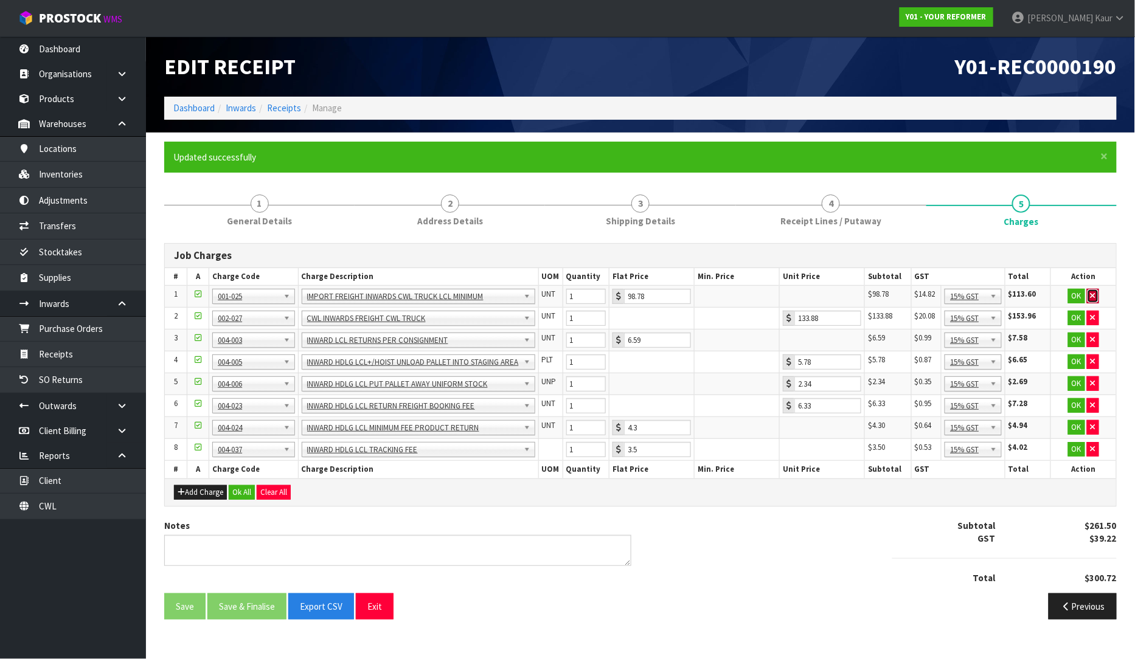
click at [1089, 293] on button "button" at bounding box center [1093, 296] width 12 height 15
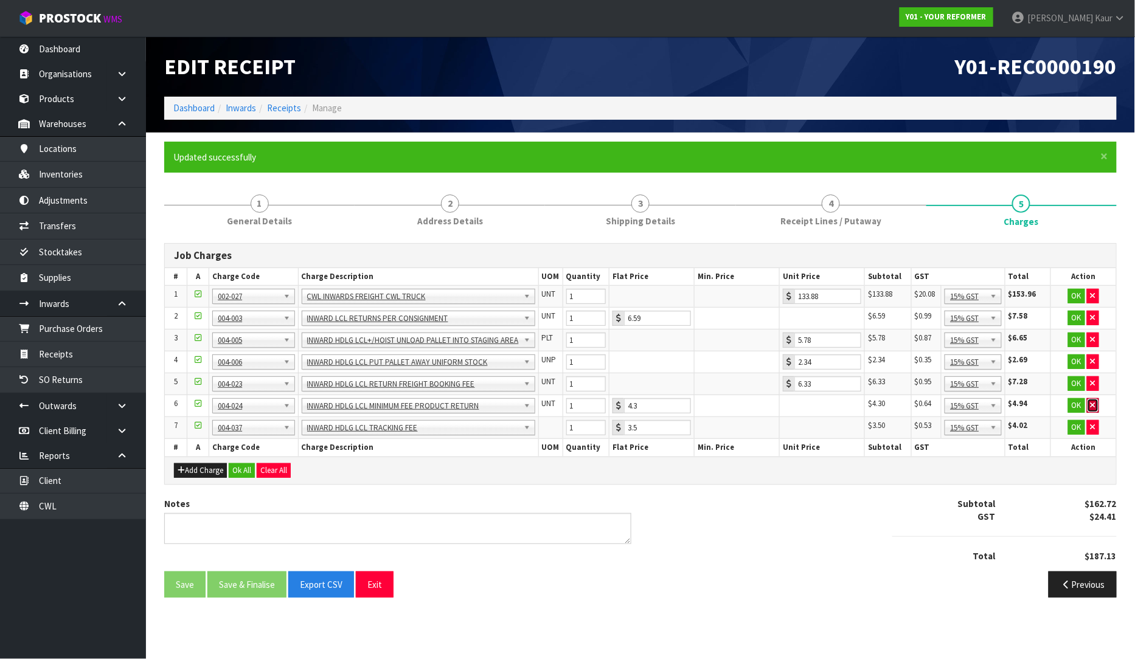
click at [1093, 405] on icon "button" at bounding box center [1092, 405] width 5 height 8
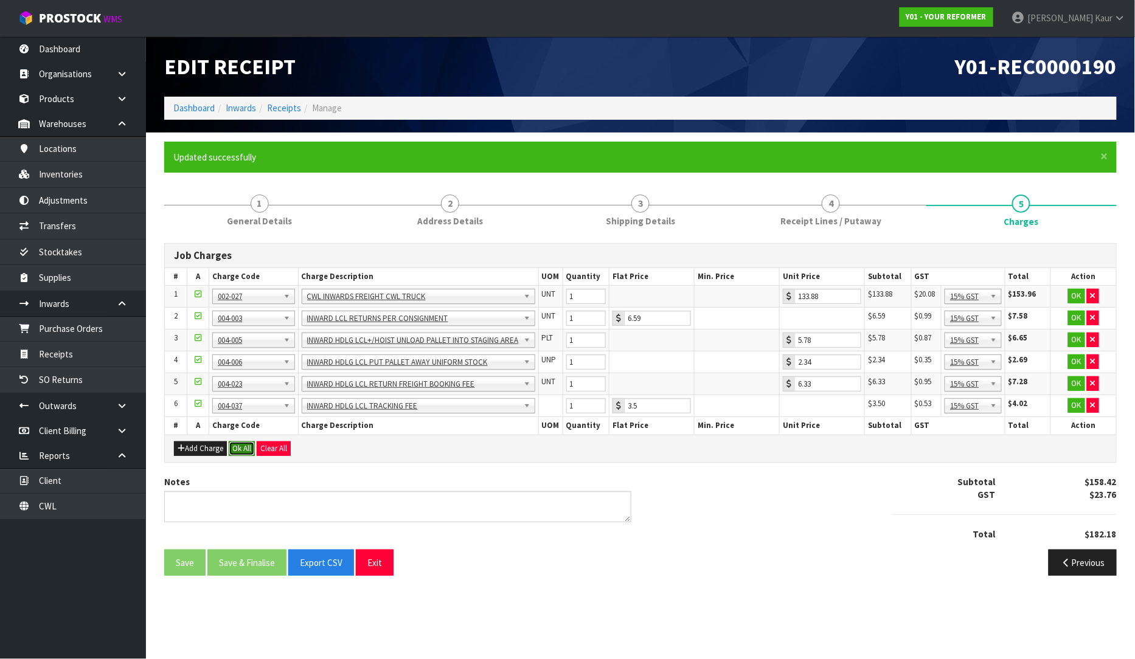
click at [243, 451] on button "Ok All" at bounding box center [242, 448] width 26 height 15
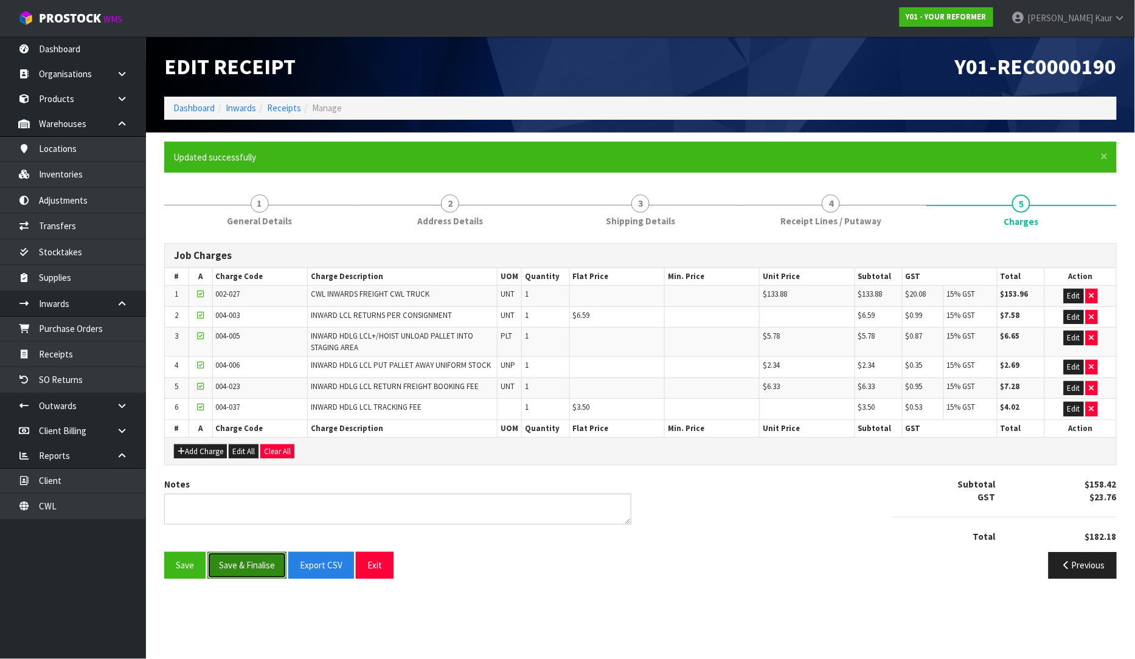
click at [238, 568] on button "Save & Finalise" at bounding box center [246, 565] width 79 height 26
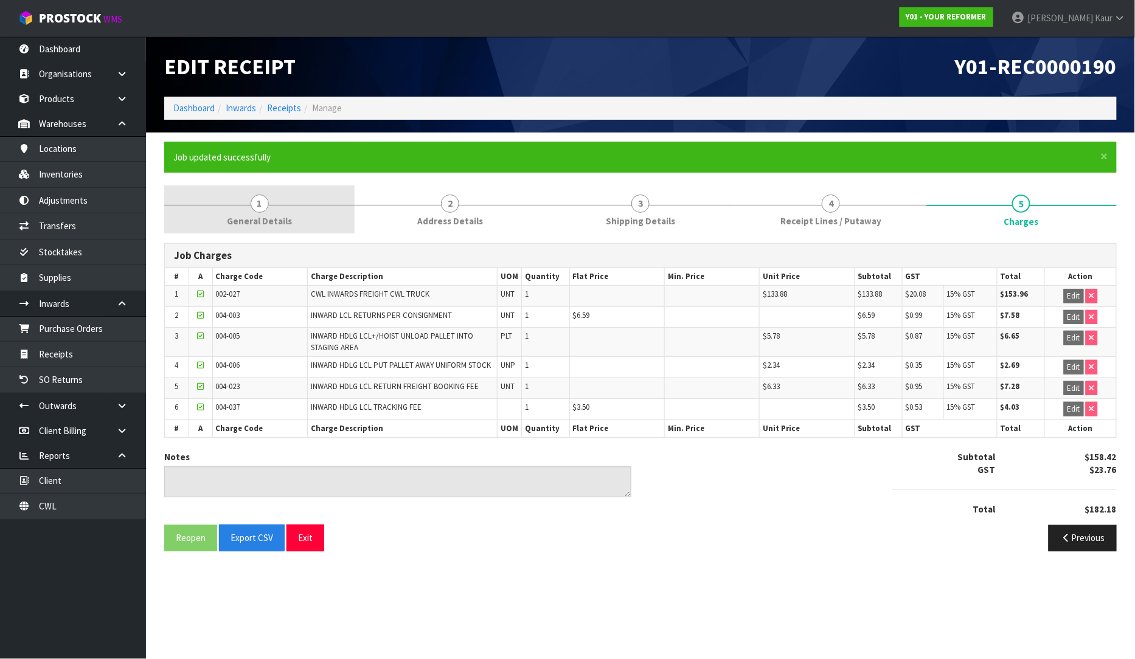
click at [256, 199] on span "1" at bounding box center [260, 204] width 18 height 18
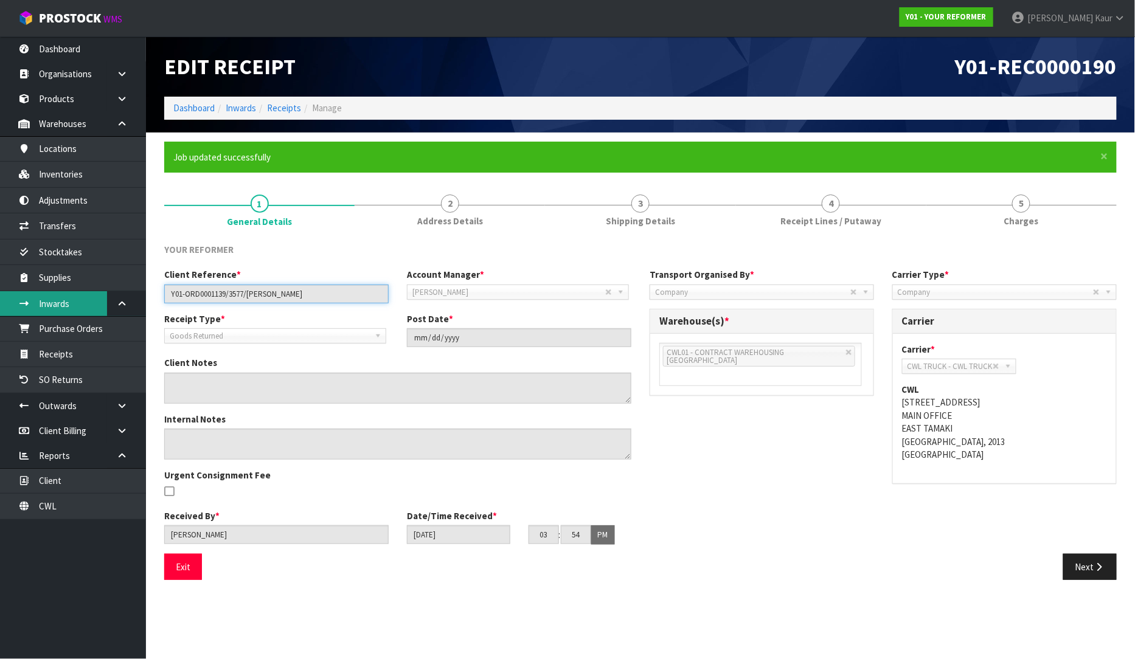
drag, startPoint x: 330, startPoint y: 292, endPoint x: 104, endPoint y: 294, distance: 225.6
click at [104, 294] on body "Toggle navigation ProStock WMS Y01 - YOUR REFORMER Prabhneet Kaur Logout Dashbo…" at bounding box center [567, 329] width 1135 height 659
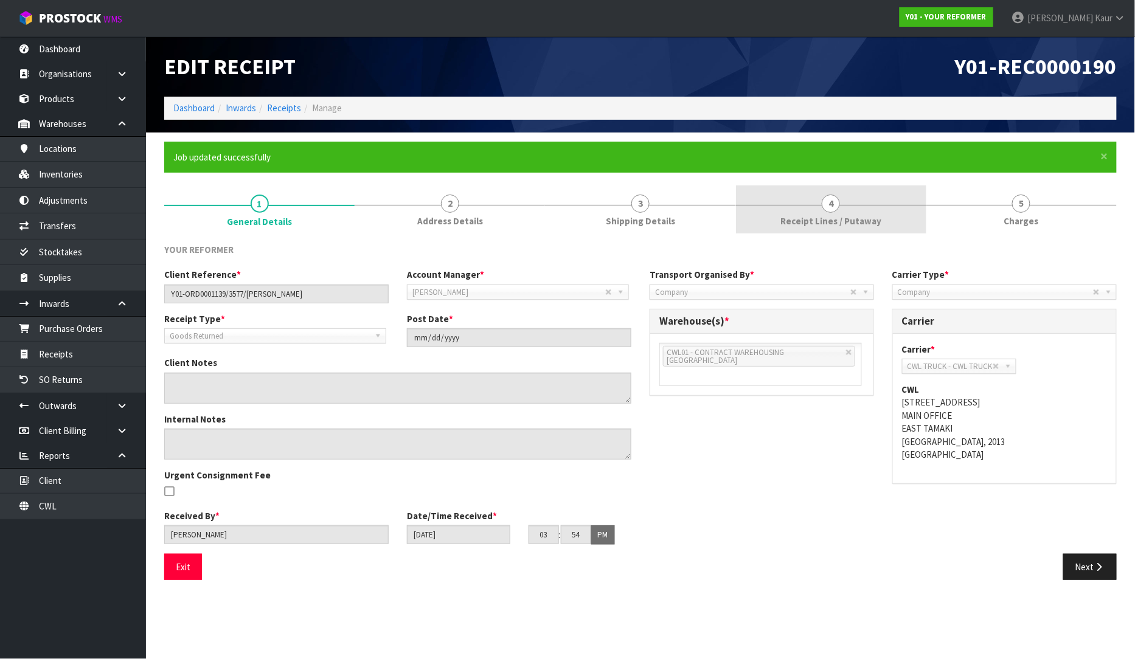
click at [774, 201] on link "4 Receipt Lines / Putaway" at bounding box center [831, 209] width 190 height 48
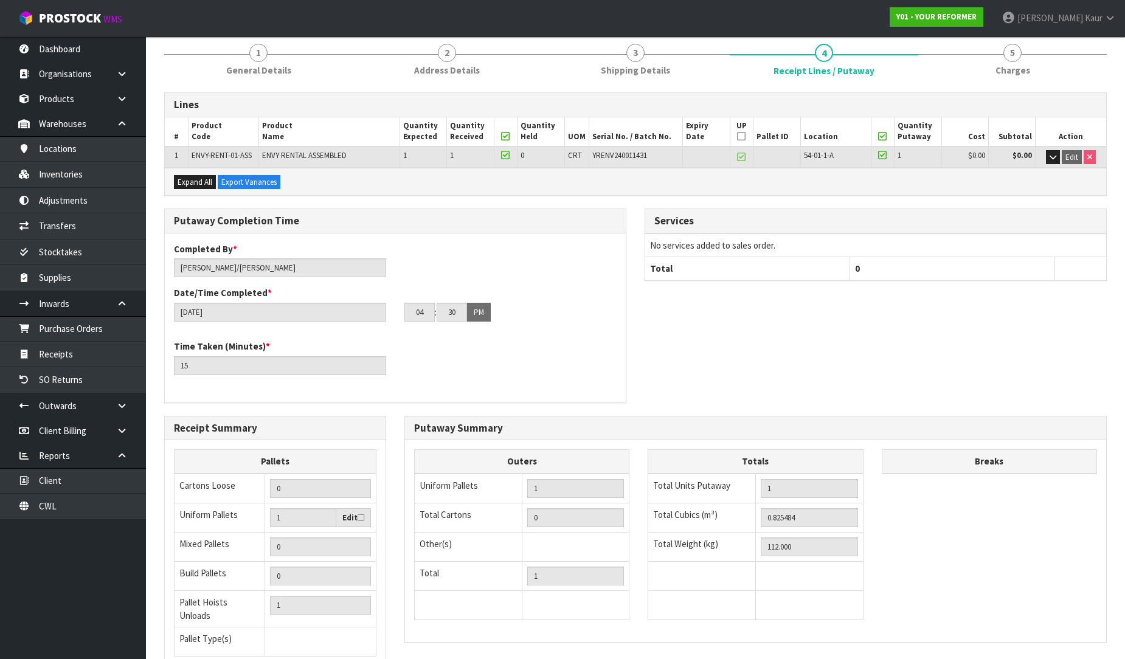
scroll to position [248, 0]
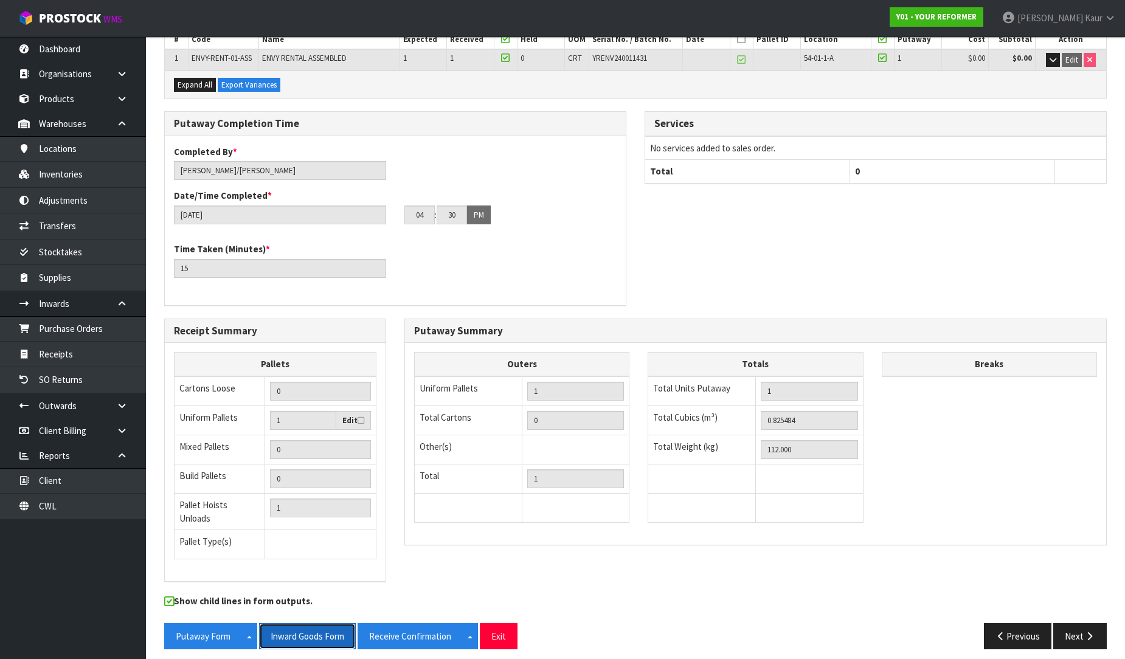
click at [320, 627] on button "Inward Goods Form" at bounding box center [307, 636] width 97 height 26
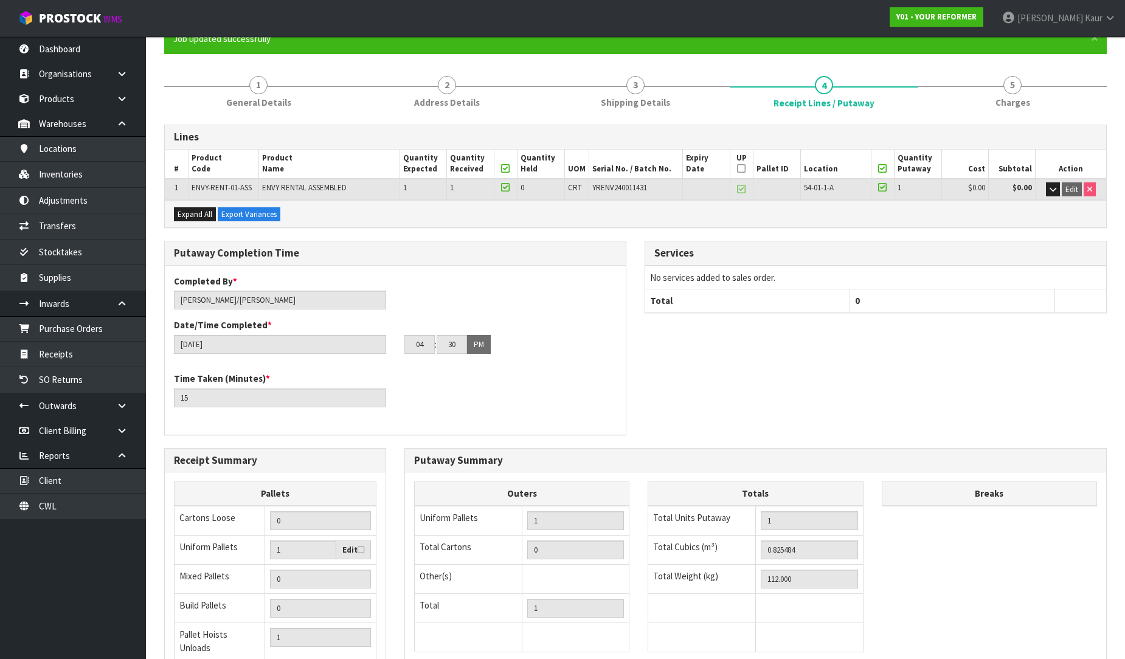
scroll to position [0, 0]
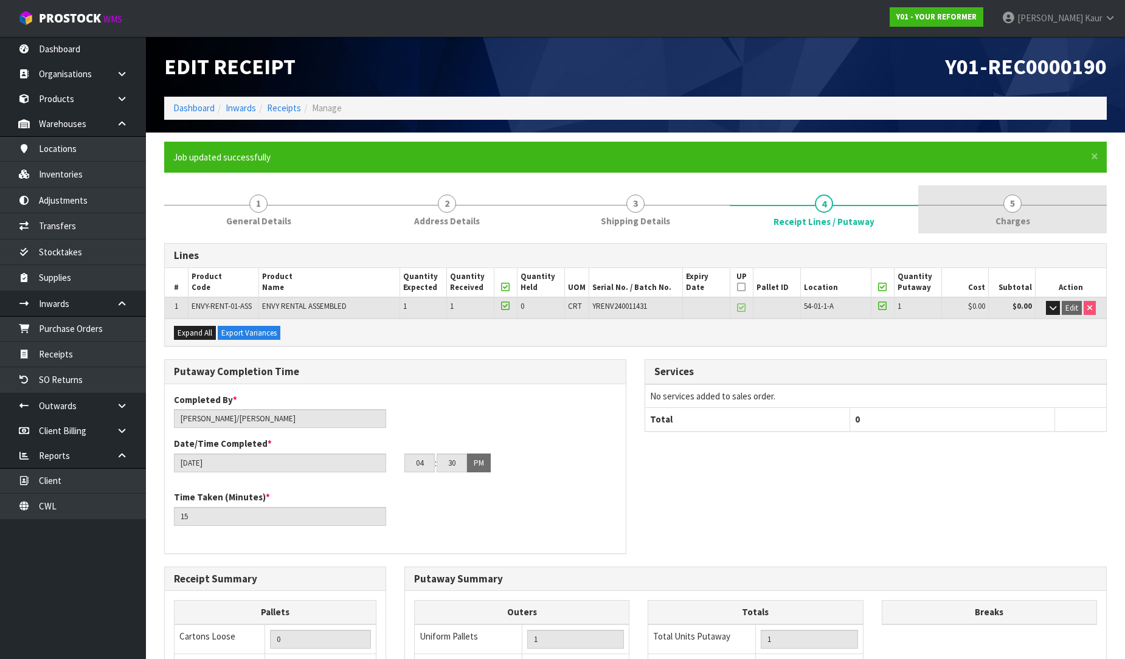
click at [1007, 198] on span "5" at bounding box center [1012, 204] width 18 height 18
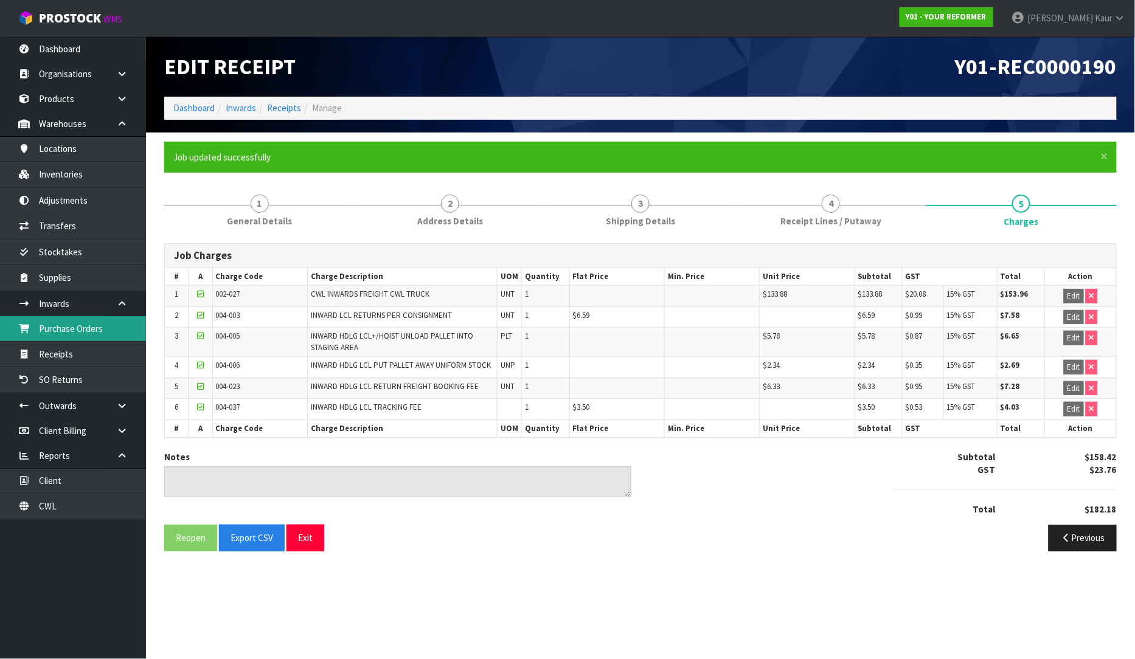
click at [49, 328] on link "Purchase Orders" at bounding box center [73, 328] width 146 height 25
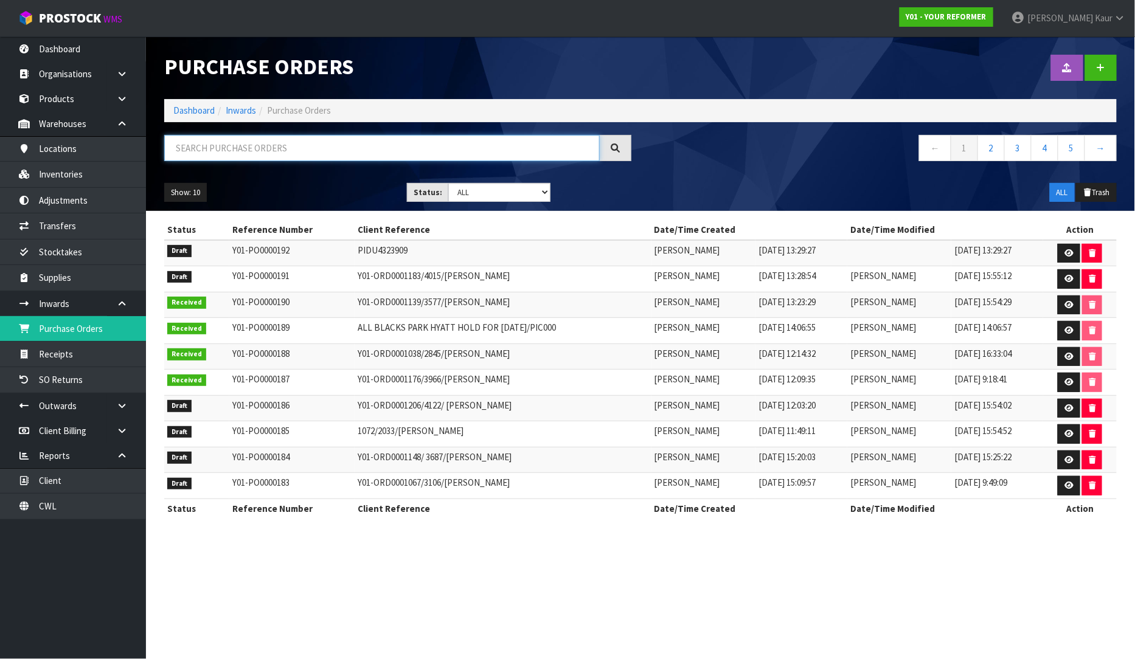
click at [248, 148] on input "text" at bounding box center [381, 148] width 435 height 26
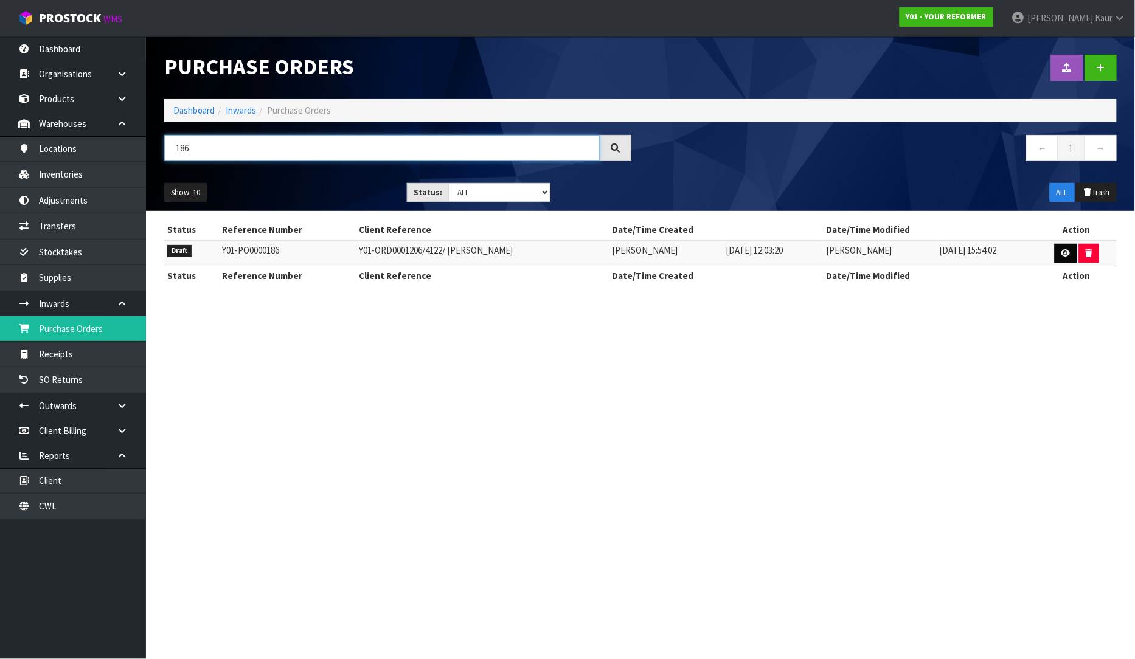
type input "186"
click at [1064, 251] on icon at bounding box center [1065, 253] width 9 height 8
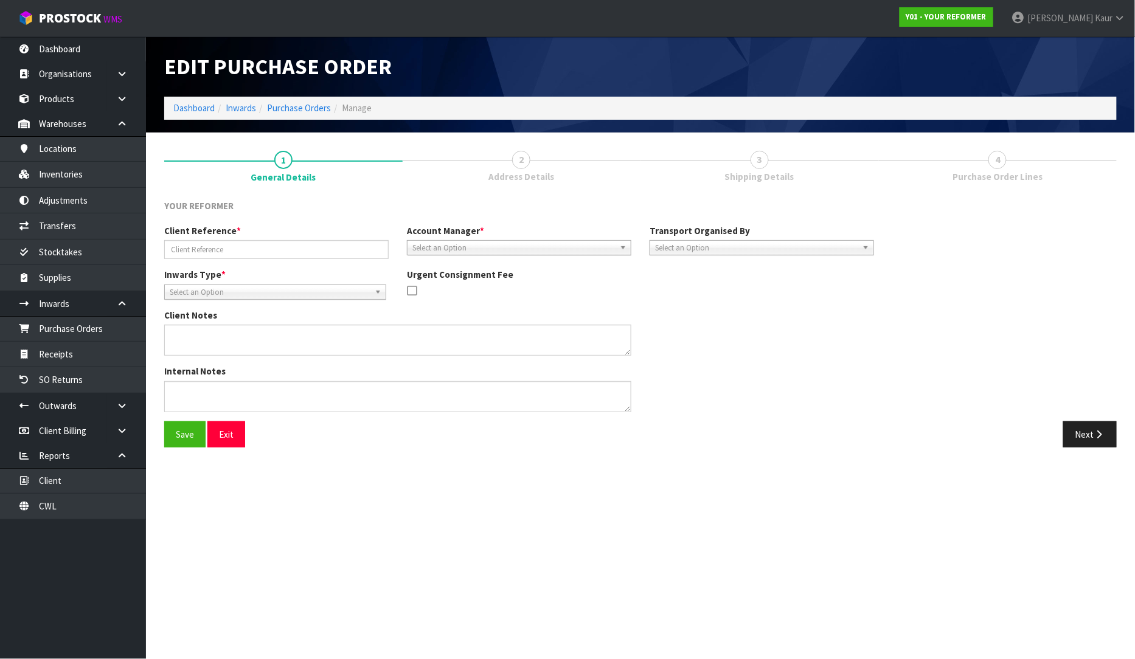
type input "Y01-ORD0001206/4122/ TESS GLEESON"
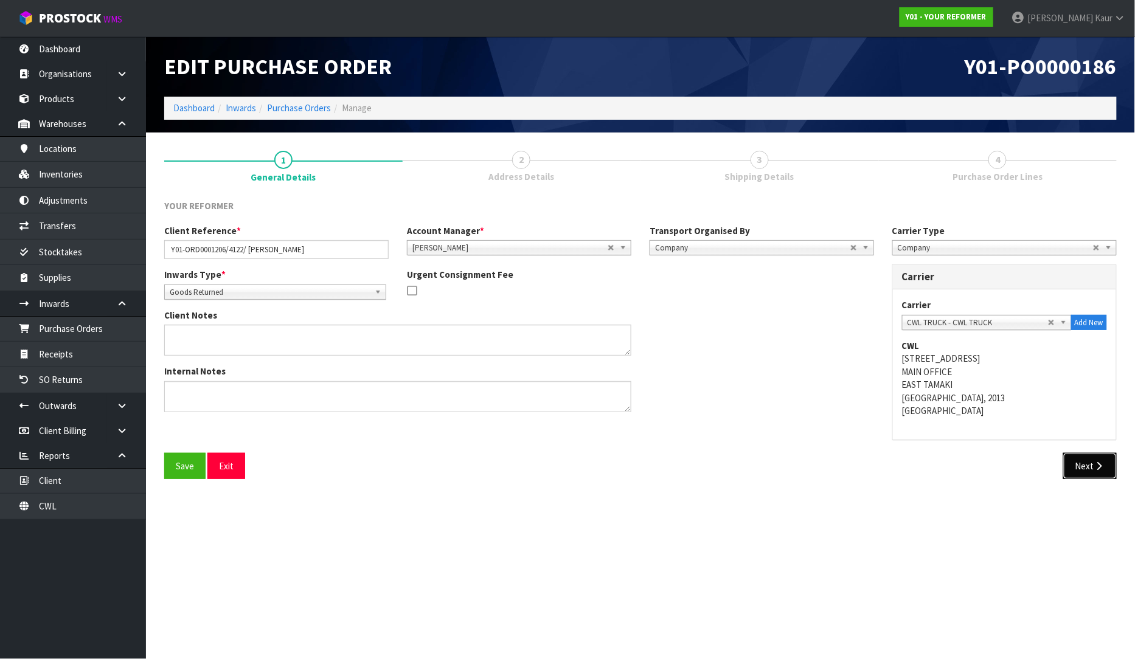
drag, startPoint x: 1079, startPoint y: 465, endPoint x: 1087, endPoint y: 486, distance: 23.3
click at [1079, 465] on button "Next" at bounding box center [1090, 466] width 54 height 26
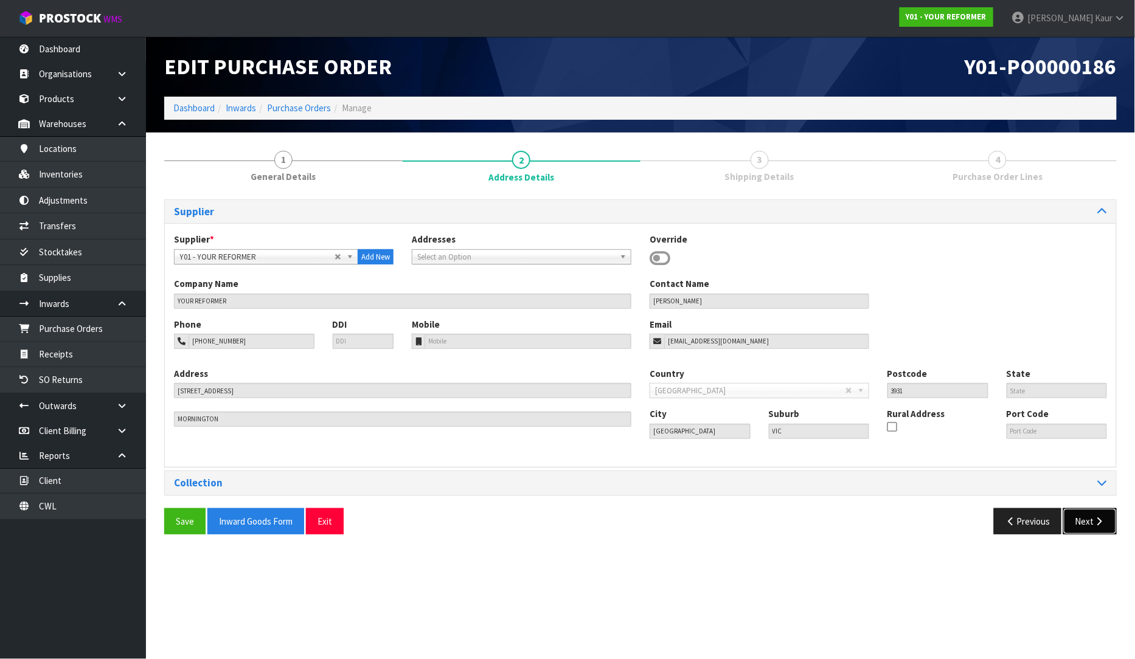
click at [1091, 513] on button "Next" at bounding box center [1090, 521] width 54 height 26
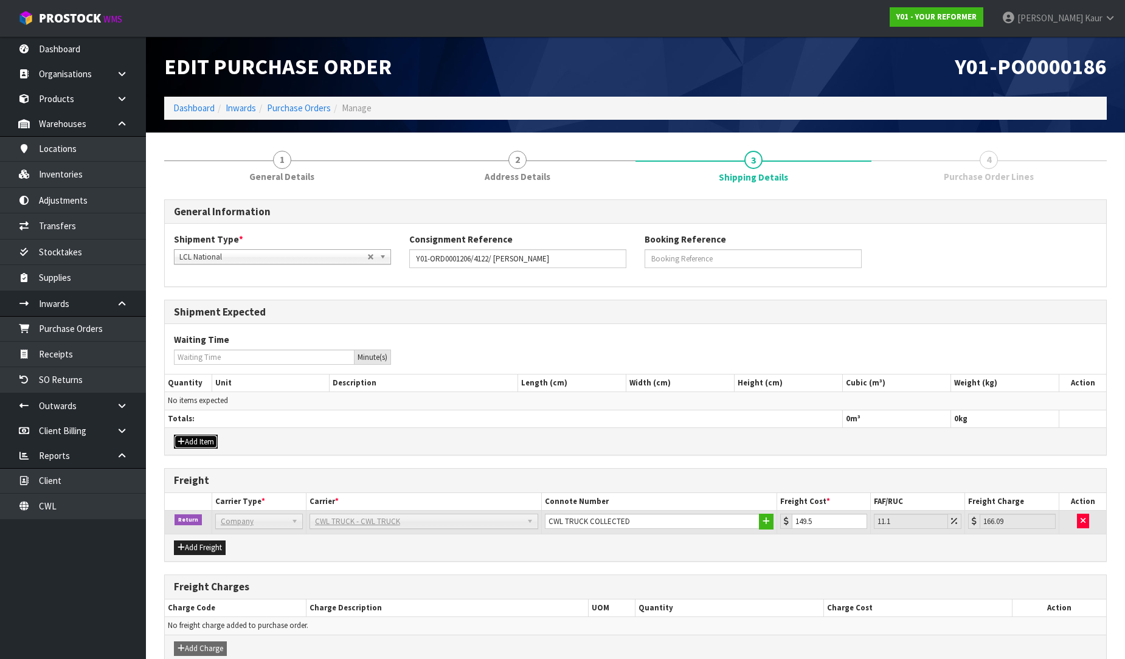
click at [205, 445] on button "Add Item" at bounding box center [196, 442] width 44 height 15
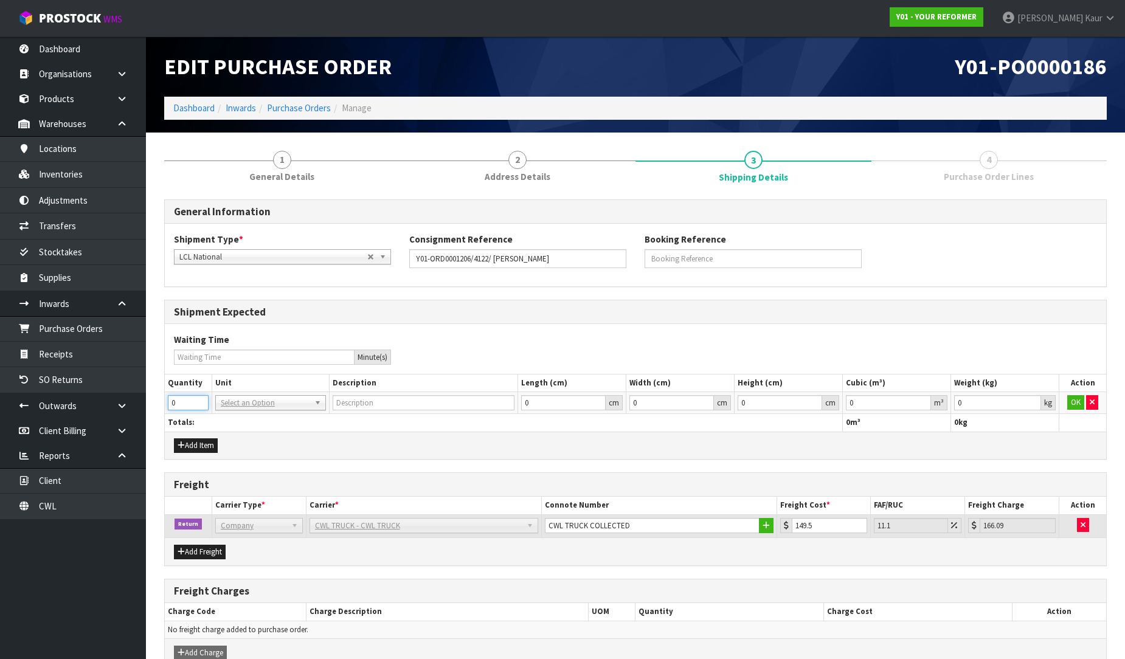
click at [199, 396] on input "0" at bounding box center [188, 402] width 41 height 15
type input "1"
click at [201, 400] on input "1" at bounding box center [188, 402] width 41 height 15
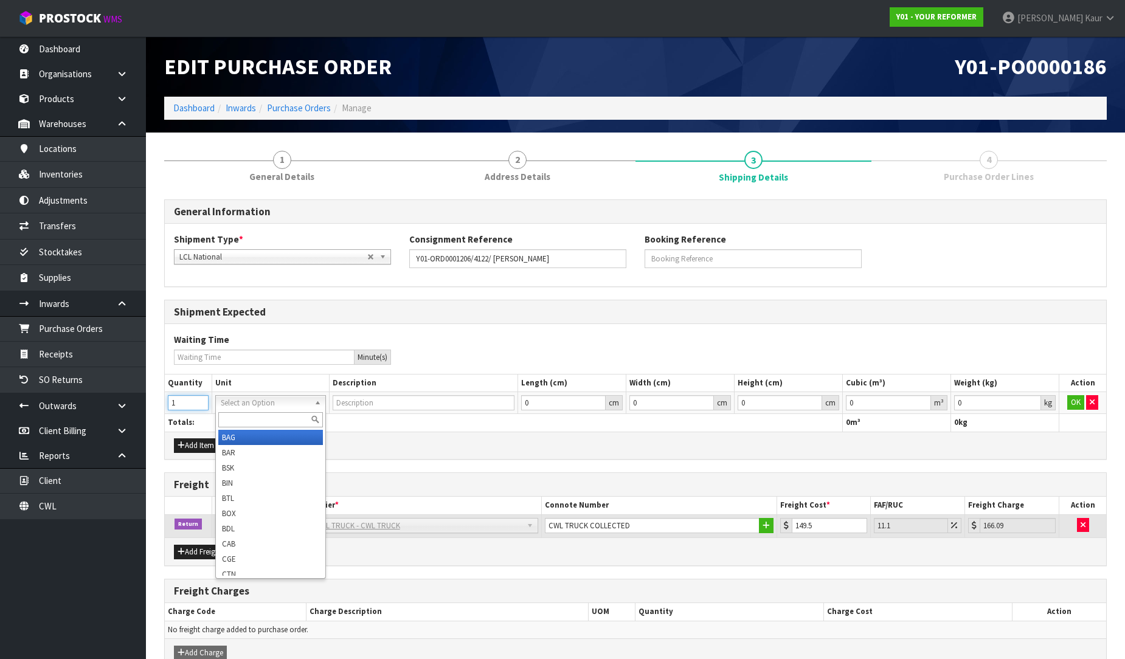
drag, startPoint x: 234, startPoint y: 407, endPoint x: 233, endPoint y: 415, distance: 7.9
click at [233, 417] on input "text" at bounding box center [270, 419] width 105 height 15
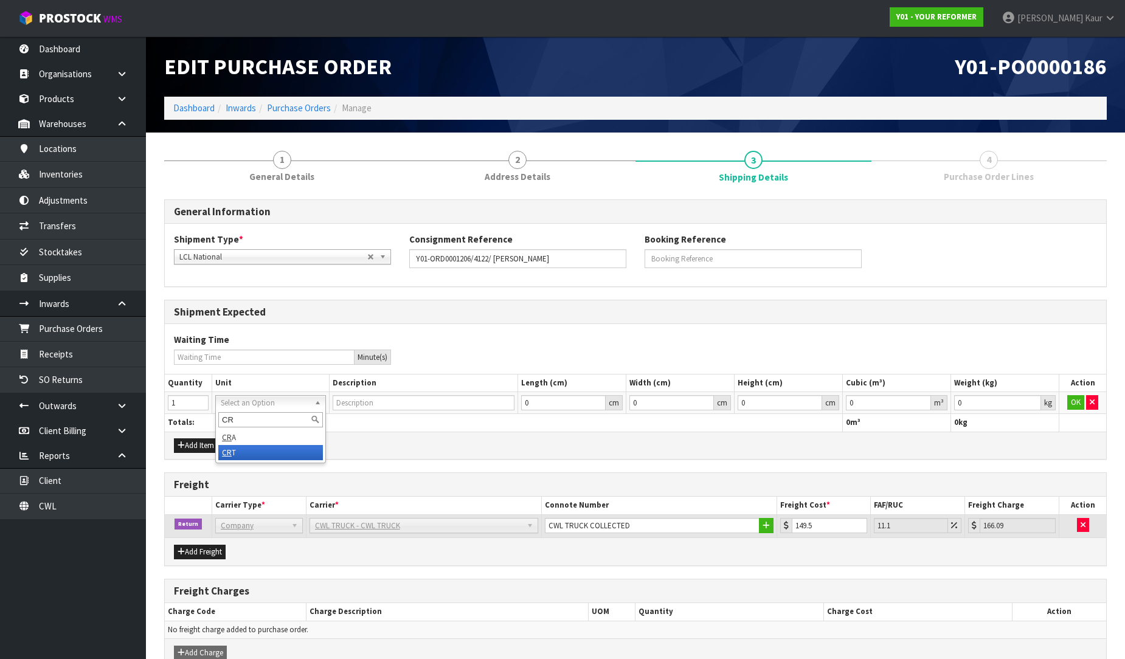
type input "CR"
type input "CRATE"
type input "0.000001"
click at [922, 398] on input "0.000001" at bounding box center [888, 402] width 85 height 15
type input "0.001"
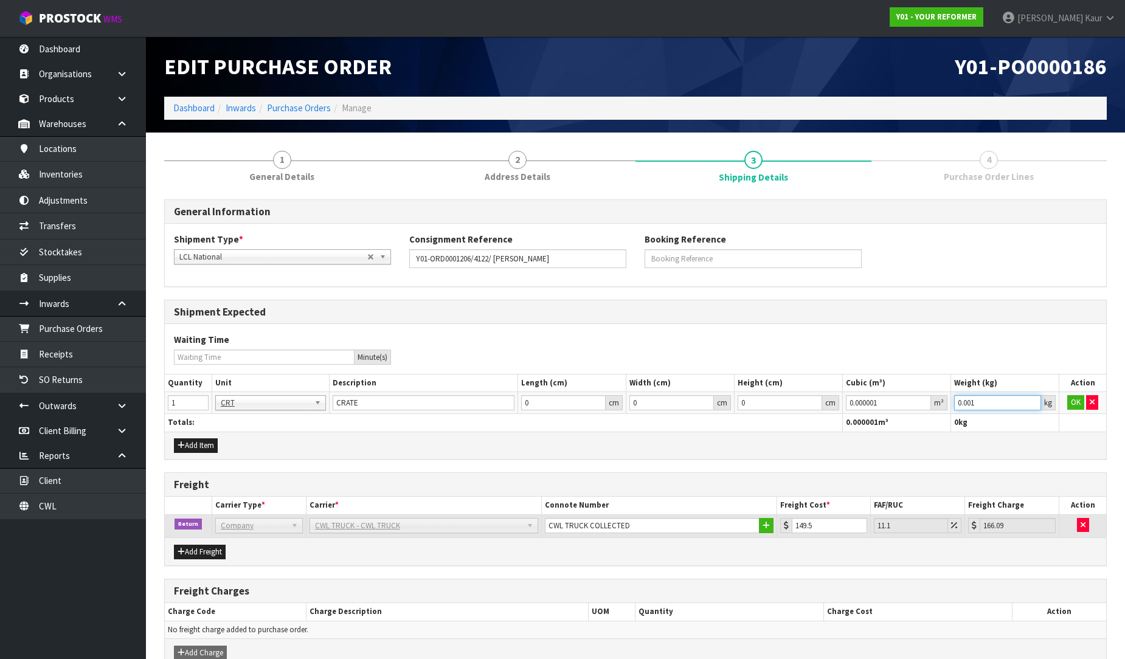
click at [1030, 397] on input "0.001" at bounding box center [997, 402] width 87 height 15
click at [1074, 400] on button "OK" at bounding box center [1075, 402] width 17 height 15
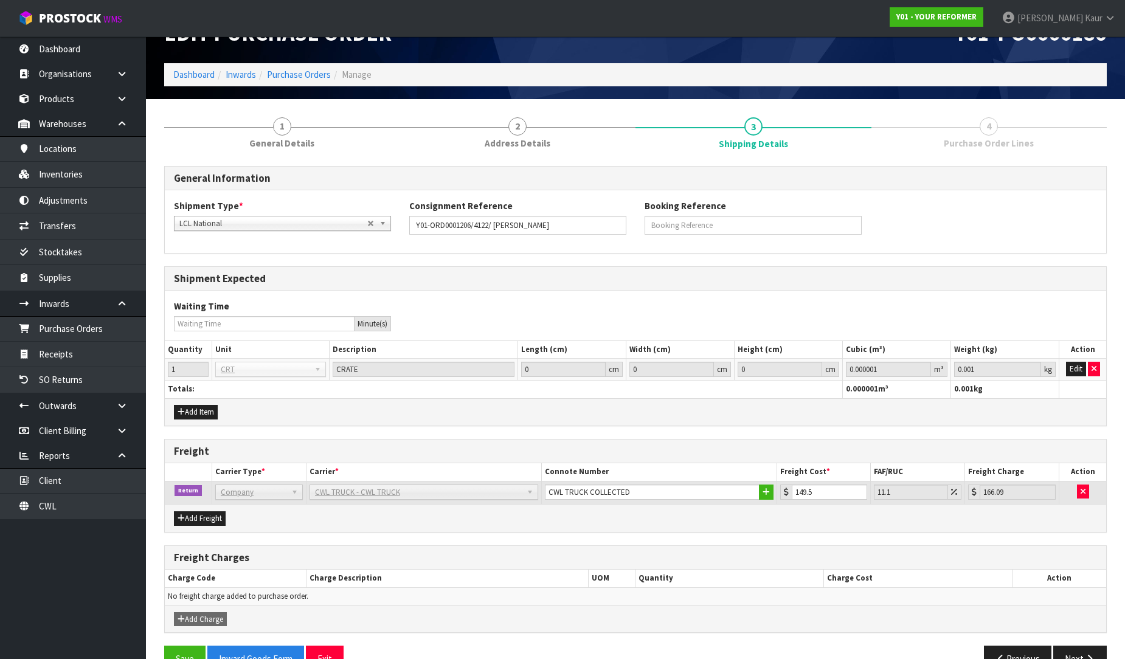
scroll to position [64, 0]
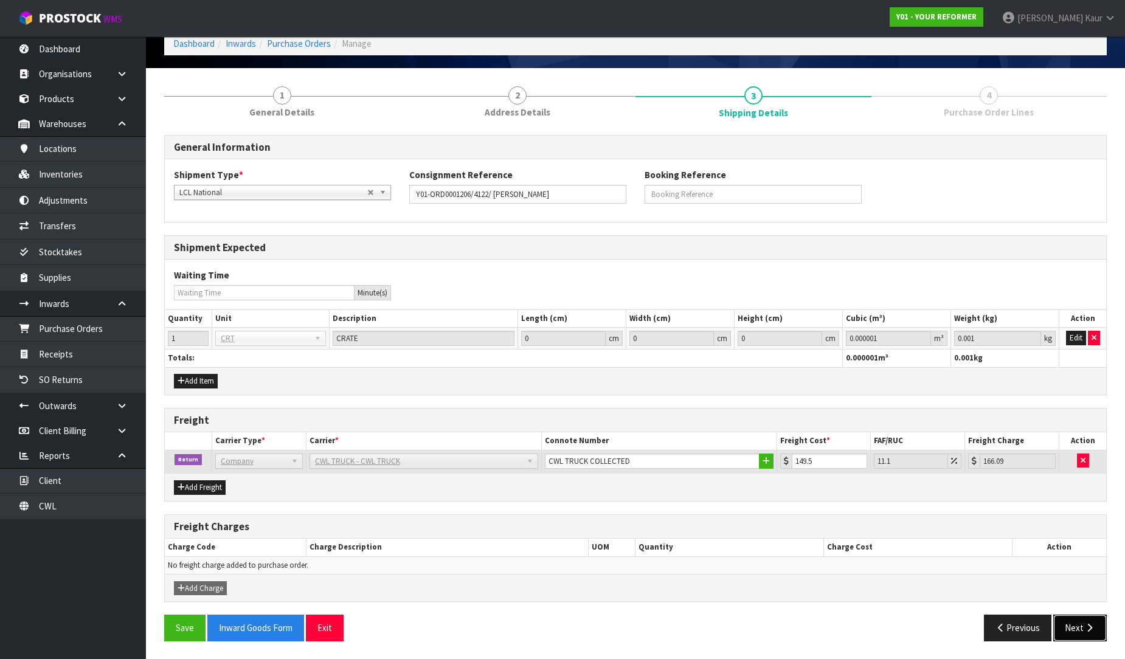
click at [1092, 627] on icon "button" at bounding box center [1089, 627] width 12 height 9
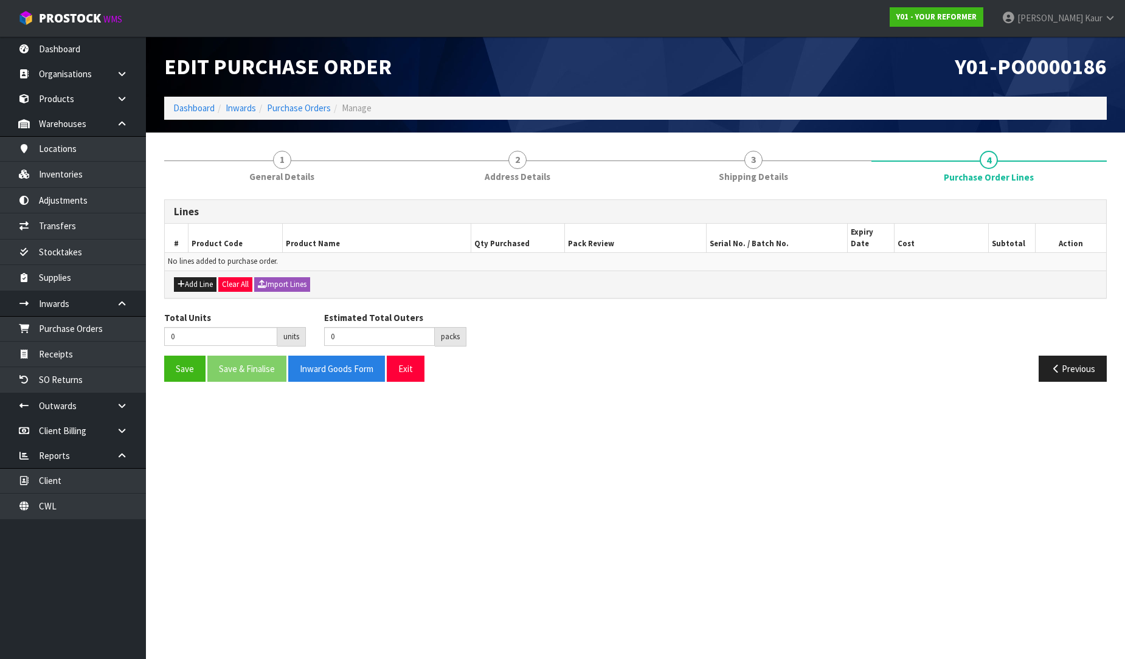
scroll to position [0, 0]
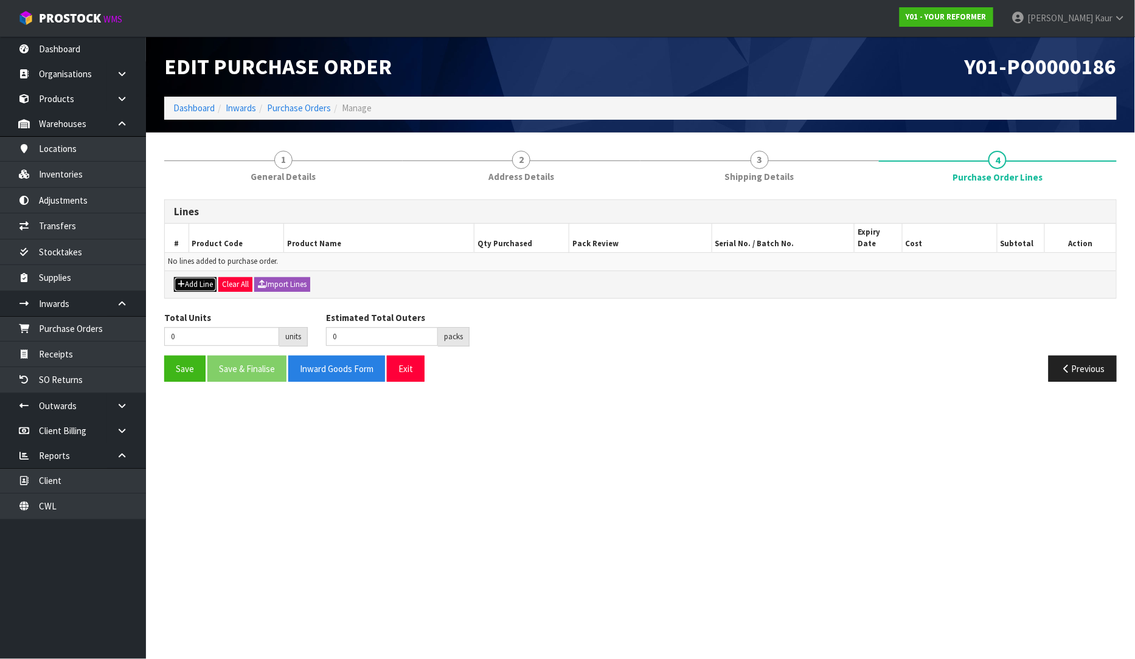
click at [189, 277] on button "Add Line" at bounding box center [195, 284] width 43 height 15
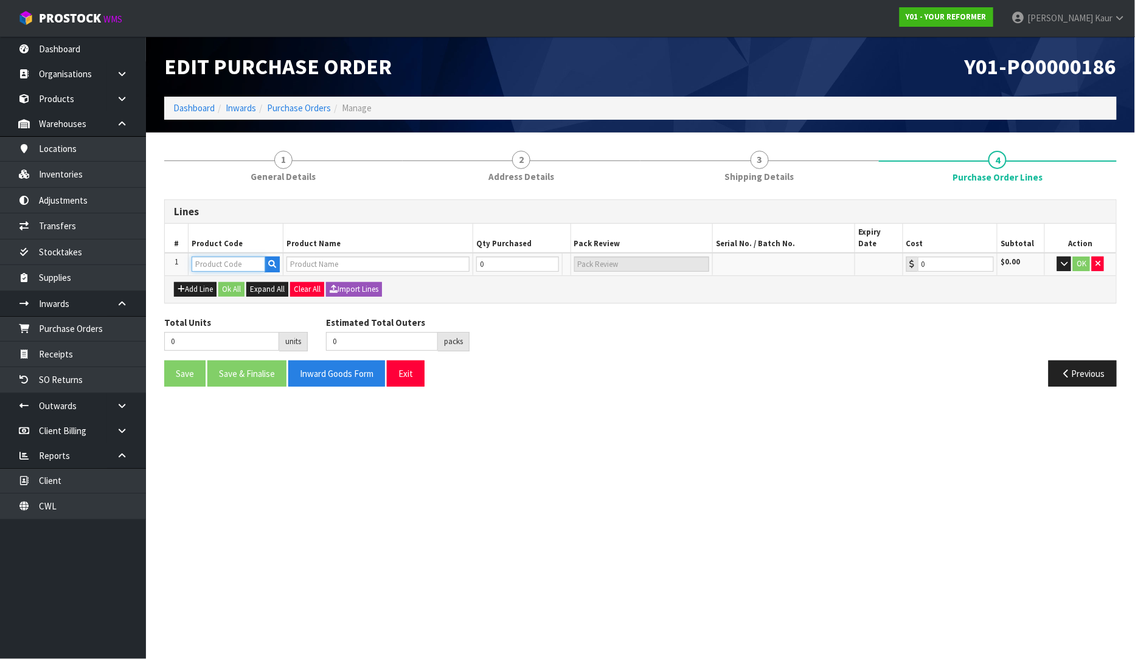
click at [201, 257] on input "text" at bounding box center [229, 264] width 74 height 15
type input "ENVY"
click at [246, 308] on link "ENVY -RENT-01-ASS" at bounding box center [242, 306] width 98 height 16
type input "ENVY-RENT-01-ASS"
type input "ENVY RENTAL ASSEMBLED"
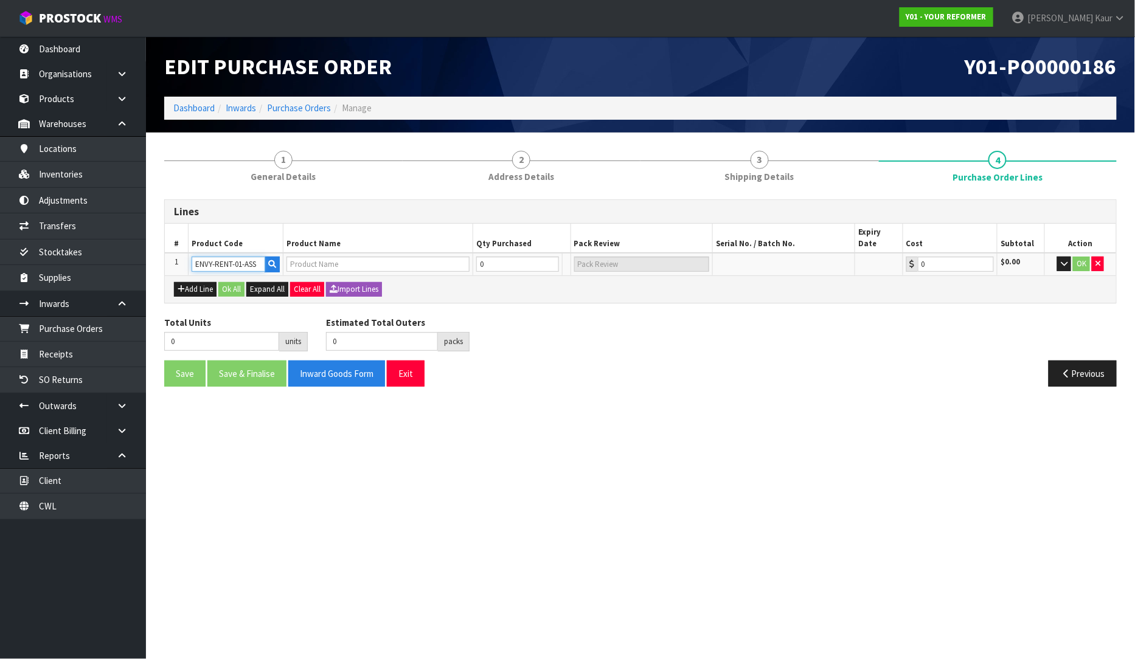
type input "0.00"
click at [491, 257] on input "0" at bounding box center [510, 264] width 73 height 15
type input "1"
type input "1 PLT"
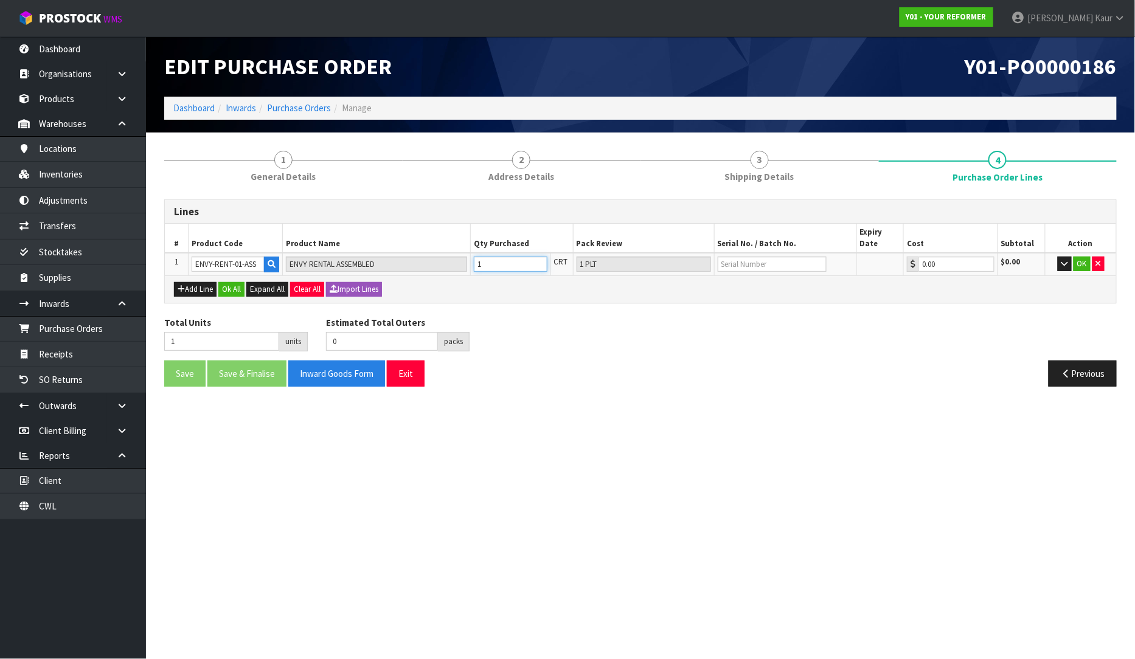
type input "1"
click at [742, 257] on input "text" at bounding box center [771, 264] width 109 height 15
type input "YRENV240012032"
click at [1077, 257] on button "OK" at bounding box center [1081, 264] width 17 height 15
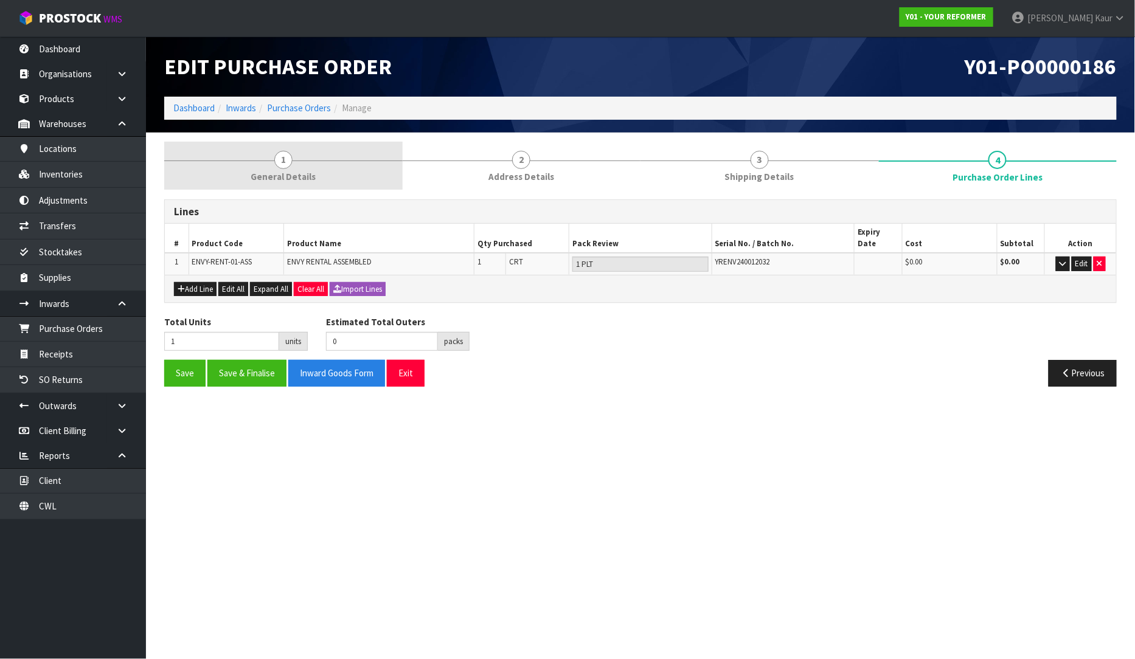
click at [298, 171] on span "General Details" at bounding box center [283, 176] width 65 height 13
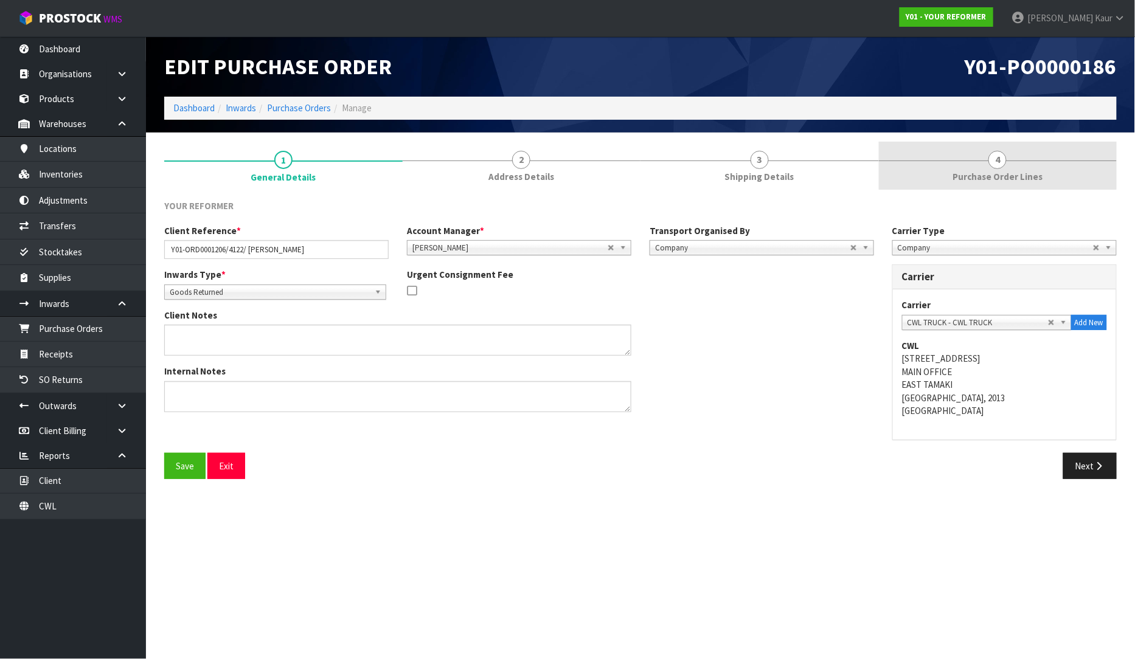
click at [980, 174] on span "Purchase Order Lines" at bounding box center [997, 176] width 90 height 13
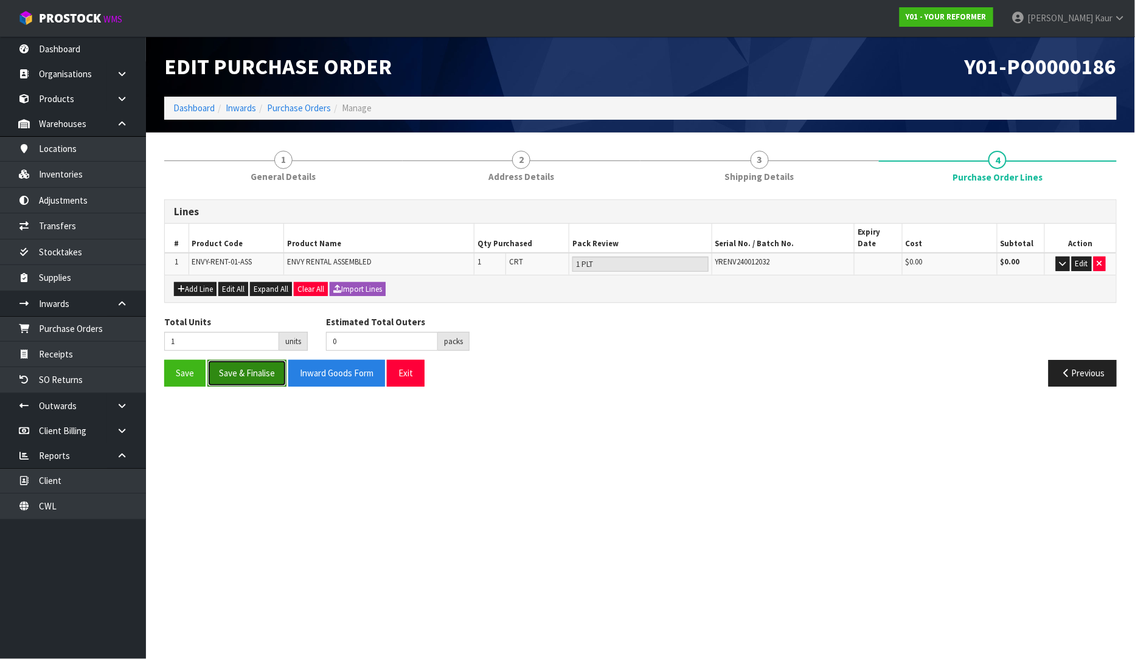
click at [271, 368] on button "Save & Finalise" at bounding box center [246, 373] width 79 height 26
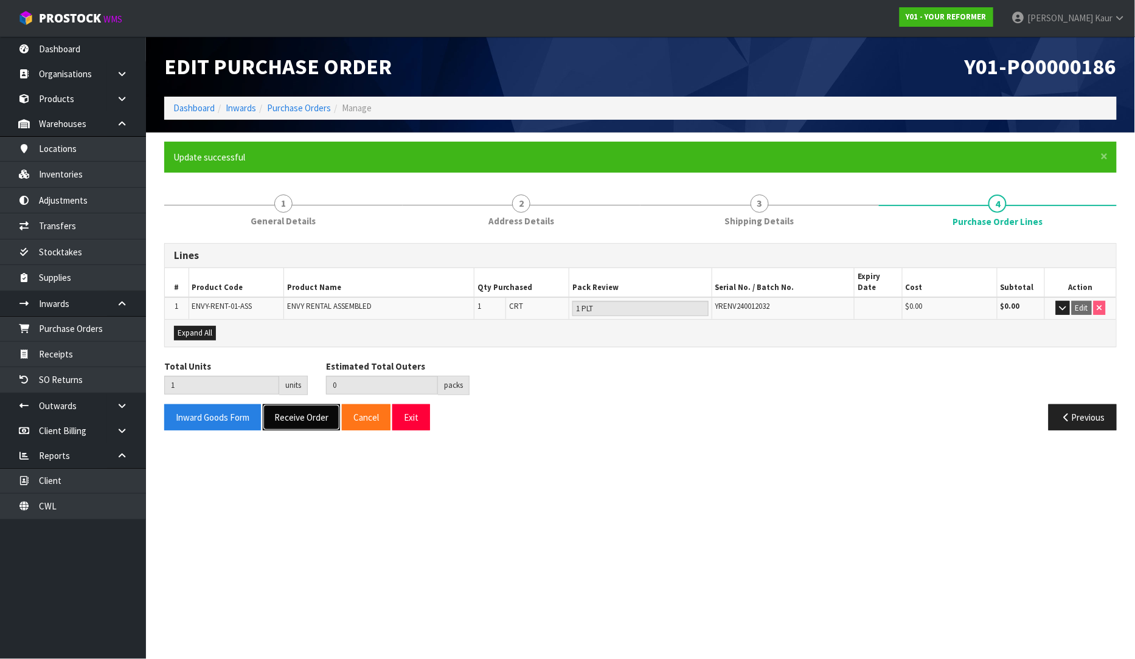
click at [317, 410] on button "Receive Order" at bounding box center [301, 417] width 77 height 26
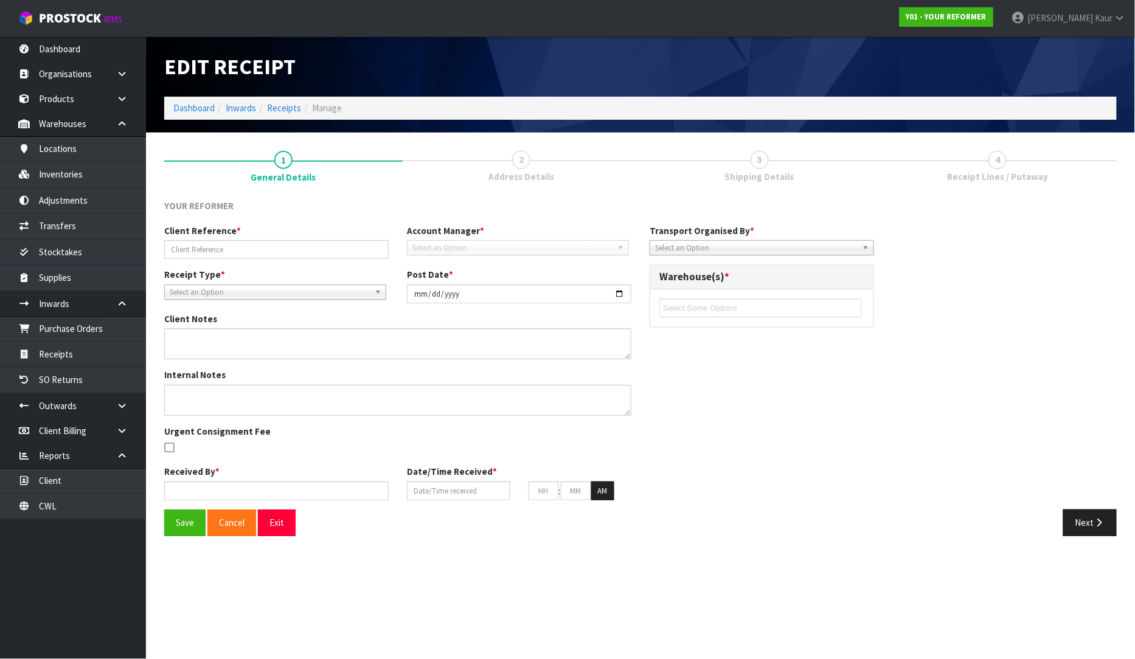
type input "Y01-ORD0001206/4122/ TESS GLEESON"
type input "2025-09-30"
type input "Prabhneet Kaur"
type input "30/09/2025"
type input "04"
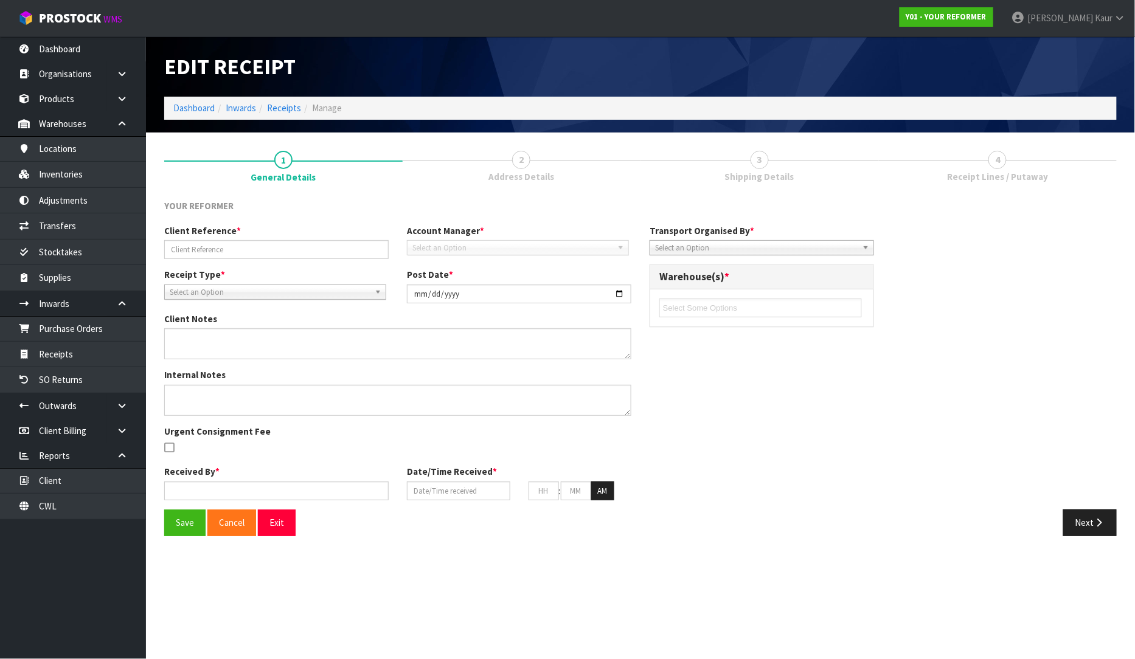
type input "34"
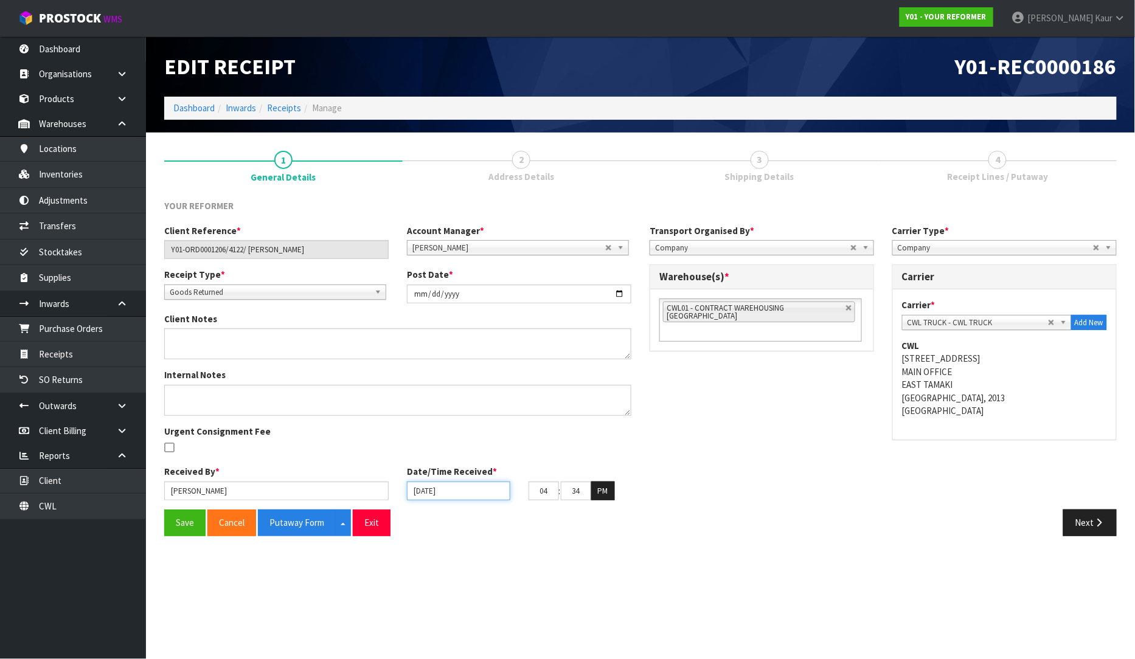
click at [418, 491] on input "30/09/2025" at bounding box center [458, 491] width 103 height 19
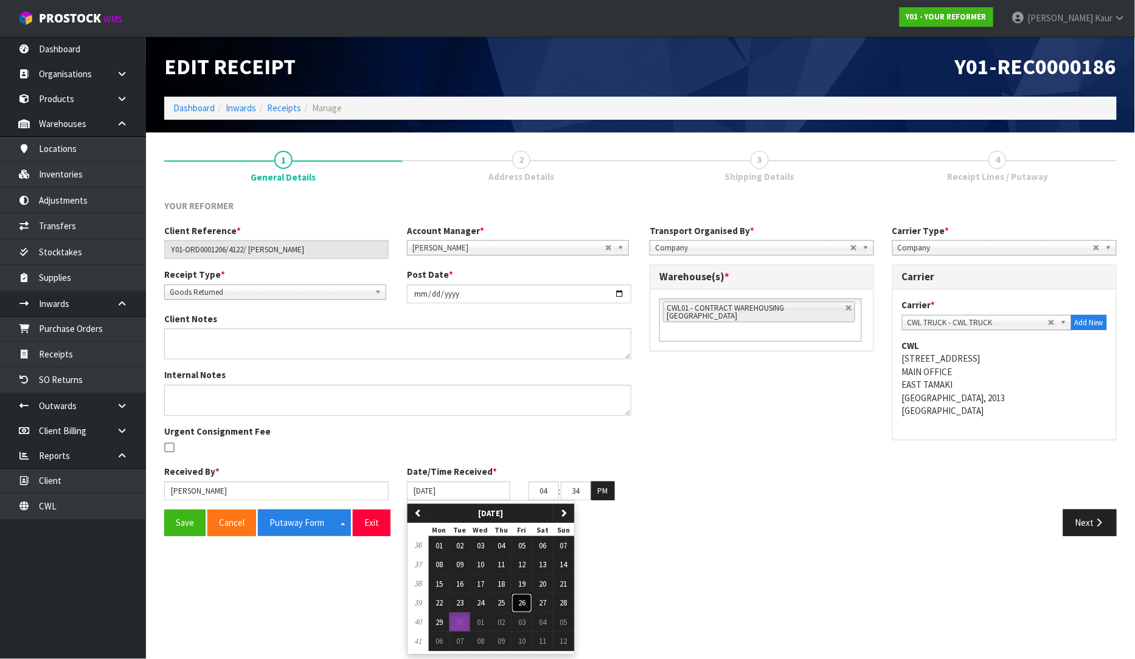
drag, startPoint x: 524, startPoint y: 604, endPoint x: 314, endPoint y: 576, distance: 212.1
click at [522, 605] on span "26" at bounding box center [521, 603] width 7 height 10
type input "26/09/2025"
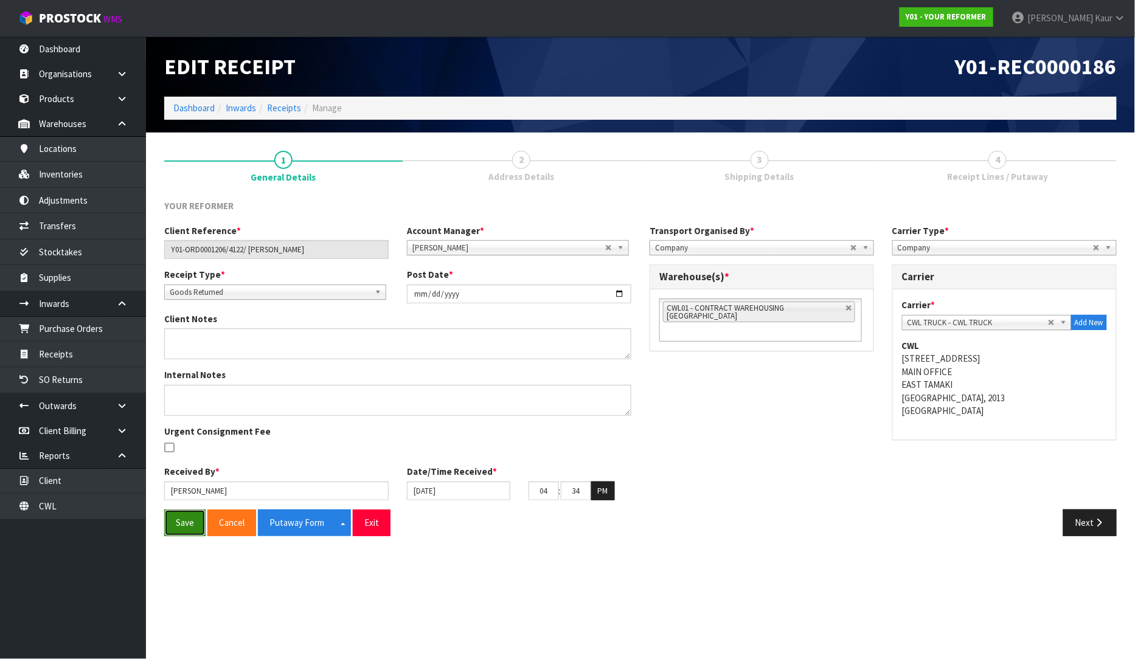
click at [190, 527] on button "Save" at bounding box center [184, 523] width 41 height 26
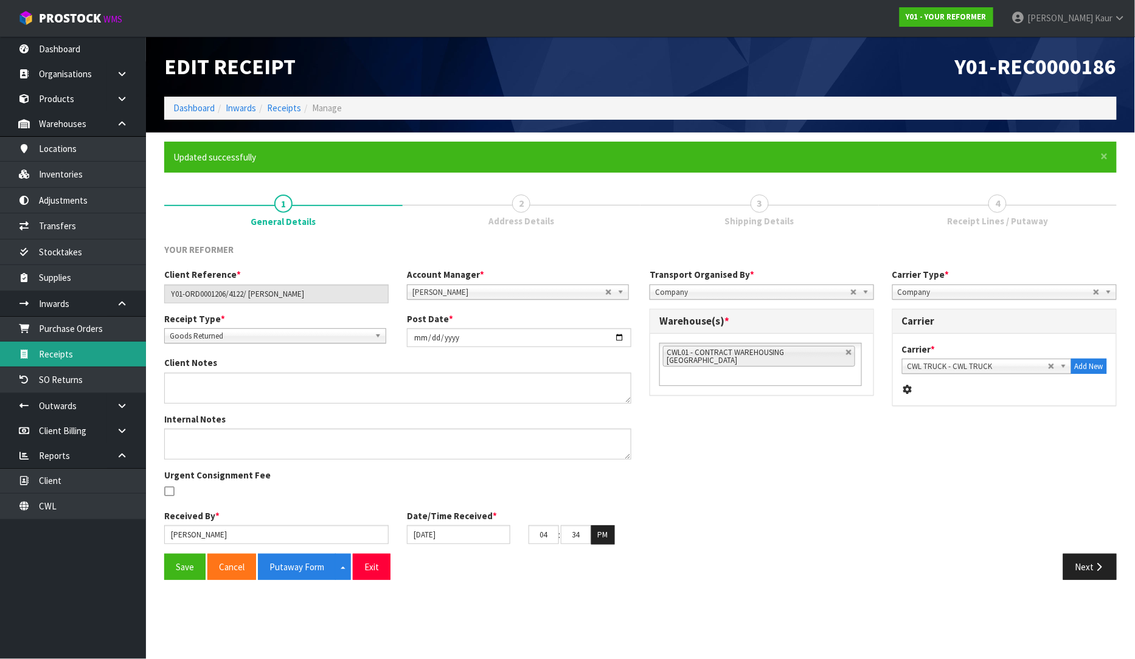
click at [87, 349] on link "Receipts" at bounding box center [73, 354] width 146 height 25
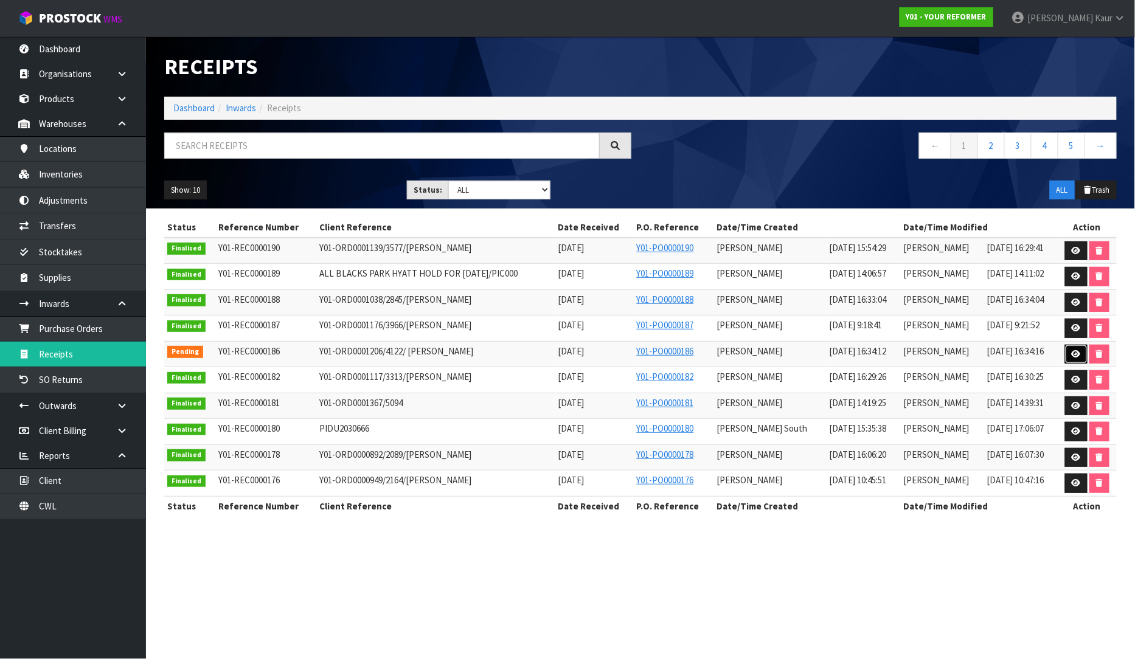
click at [1075, 348] on link at bounding box center [1076, 354] width 22 height 19
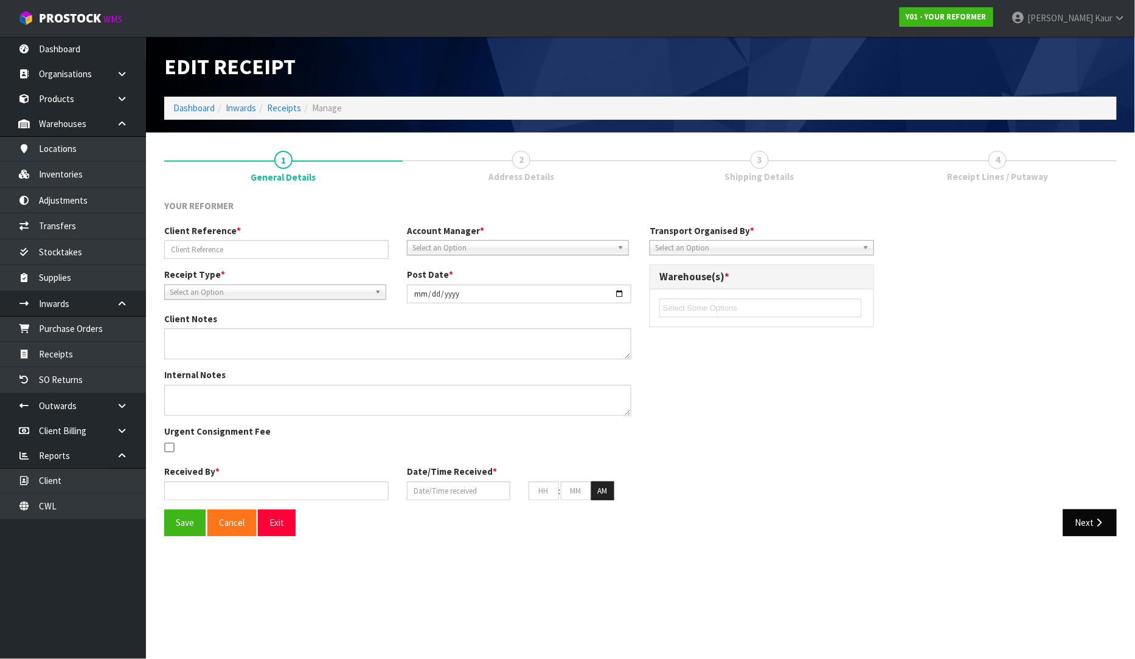
type input "Y01-ORD0001206/4122/ TESS GLEESON"
type input "2025-09-30"
type input "Prabhneet Kaur"
type input "26/09/2025"
type input "04"
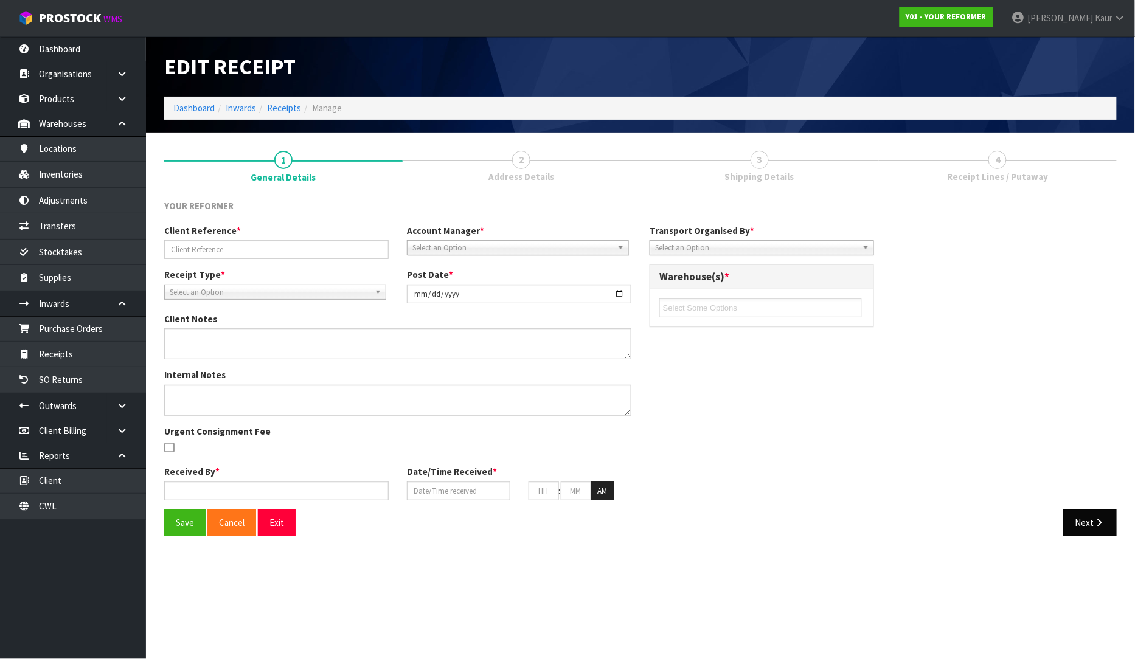
type input "34"
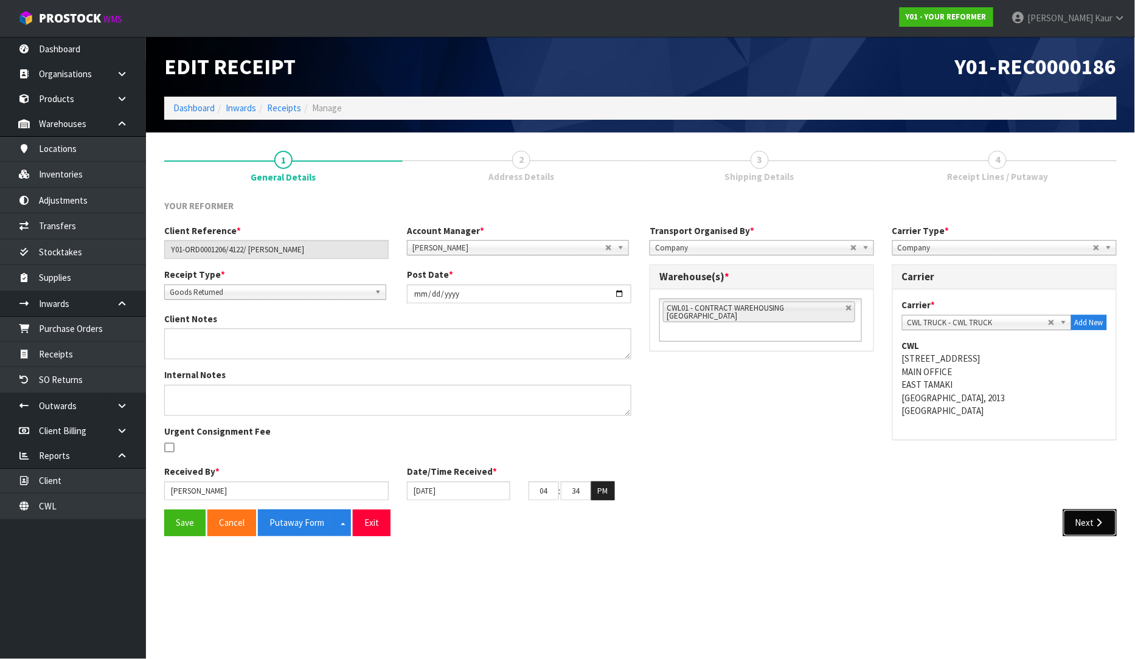
click at [1088, 525] on button "Next" at bounding box center [1090, 523] width 54 height 26
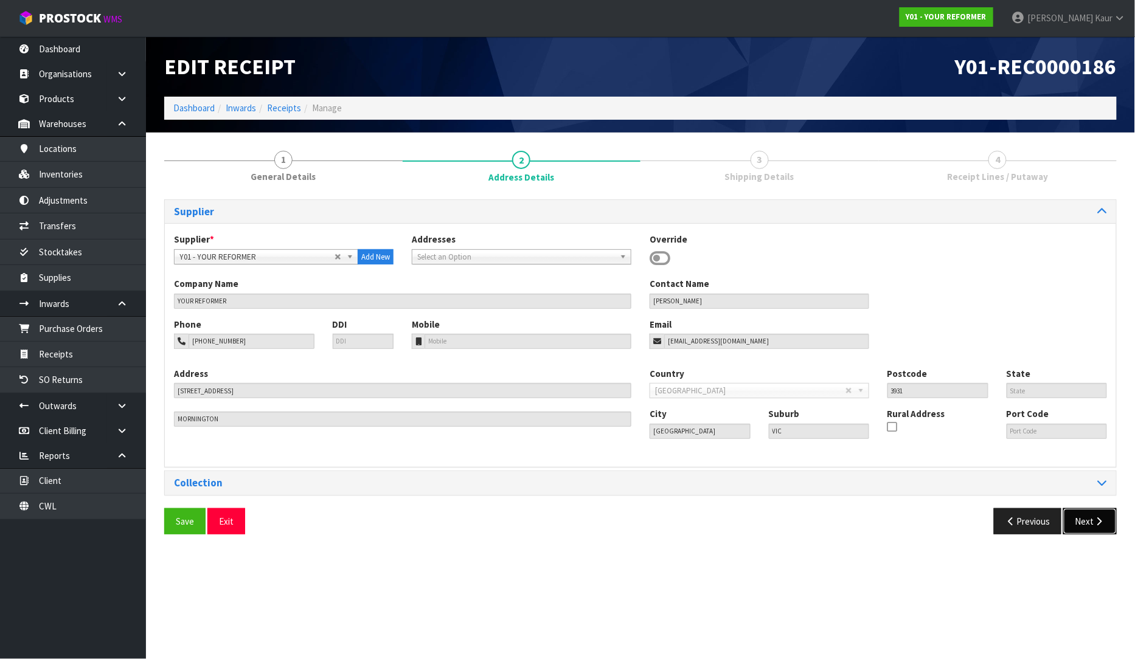
click at [1096, 525] on icon "button" at bounding box center [1099, 521] width 12 height 9
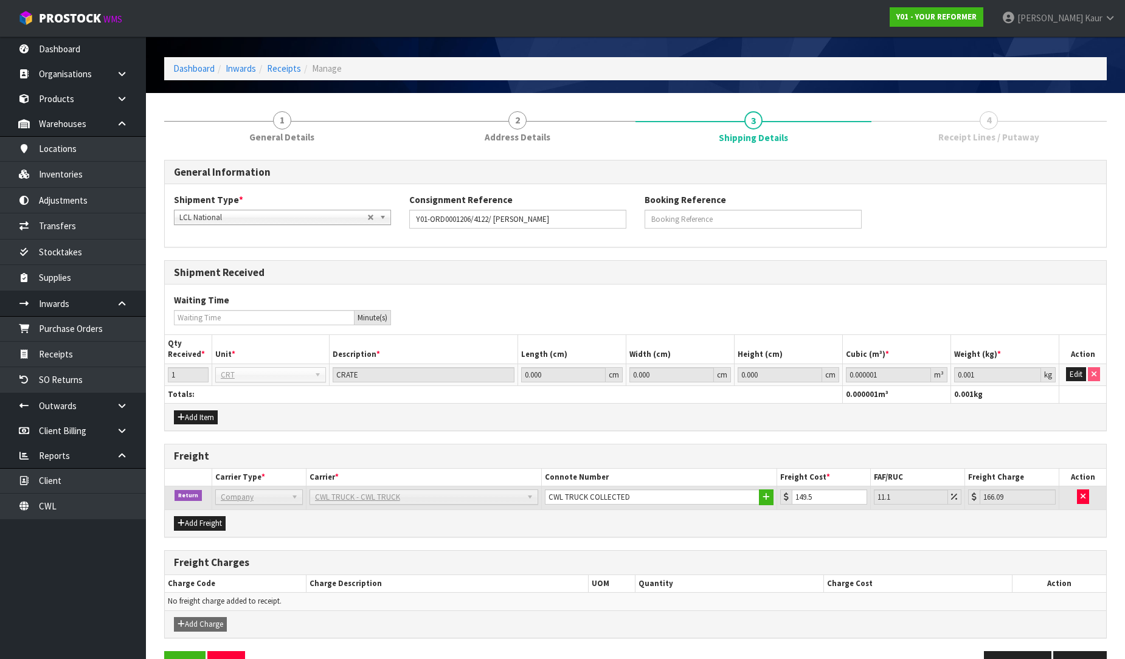
scroll to position [76, 0]
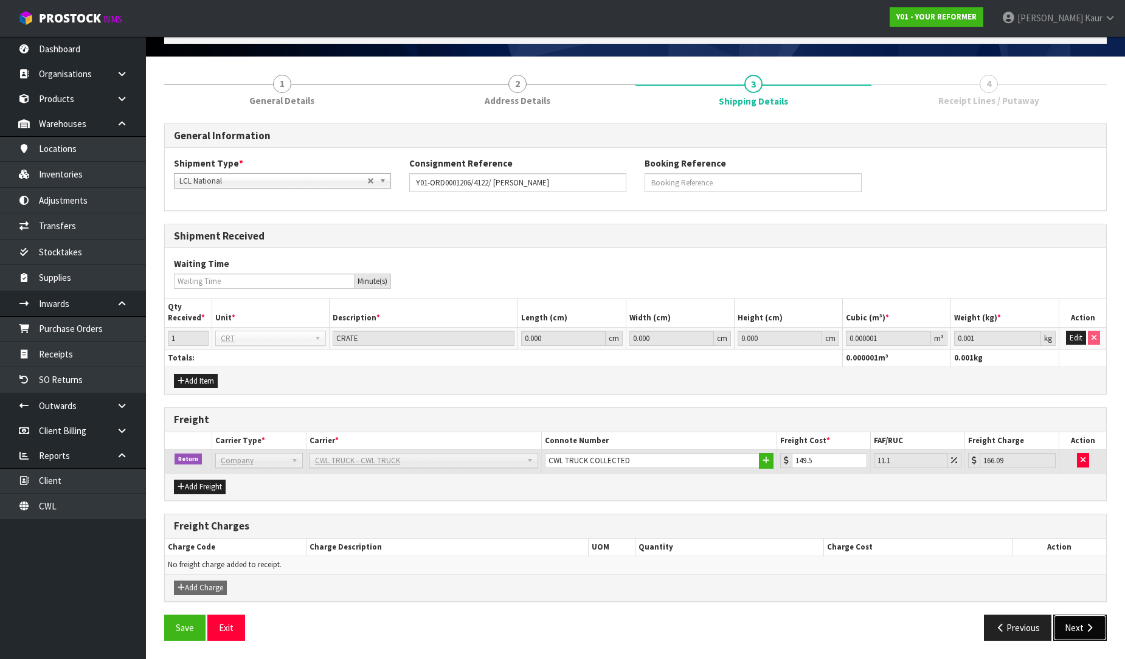
click at [1084, 624] on icon "button" at bounding box center [1089, 627] width 12 height 9
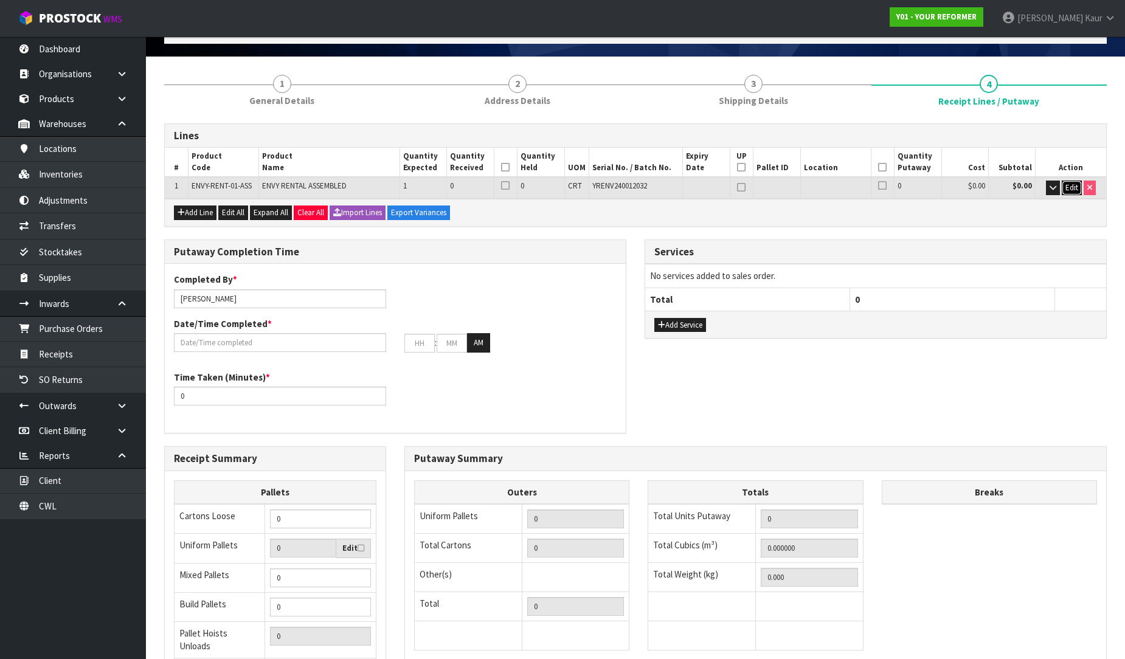
click at [1074, 185] on span "Edit" at bounding box center [1071, 187] width 13 height 10
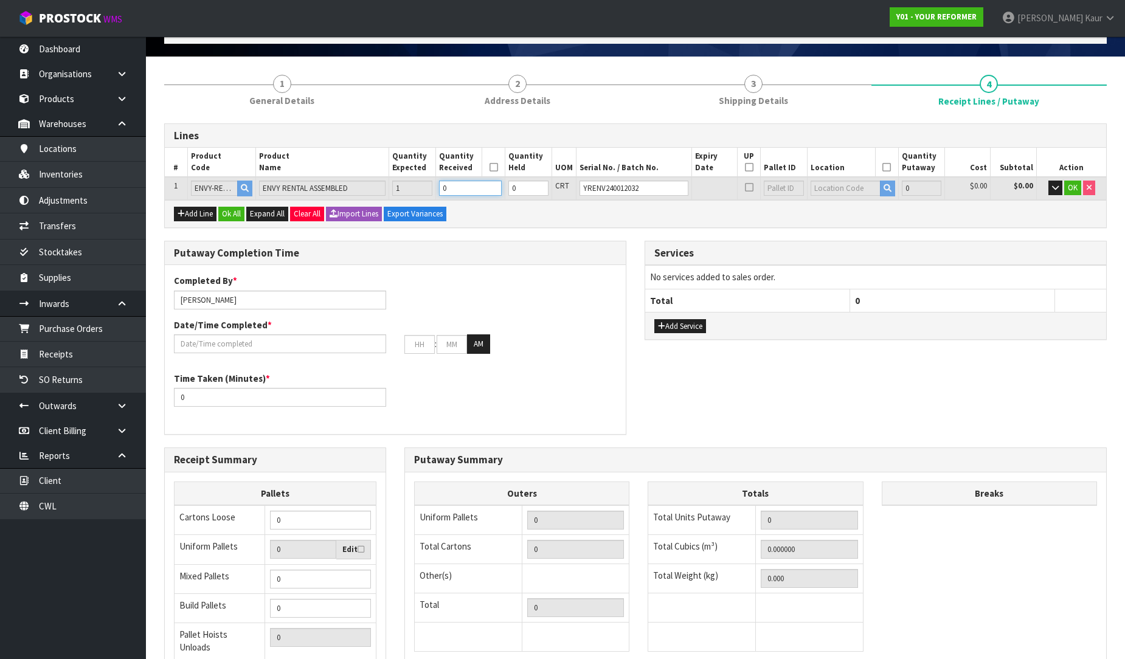
click at [501, 188] on input "0" at bounding box center [470, 188] width 63 height 15
type input "1"
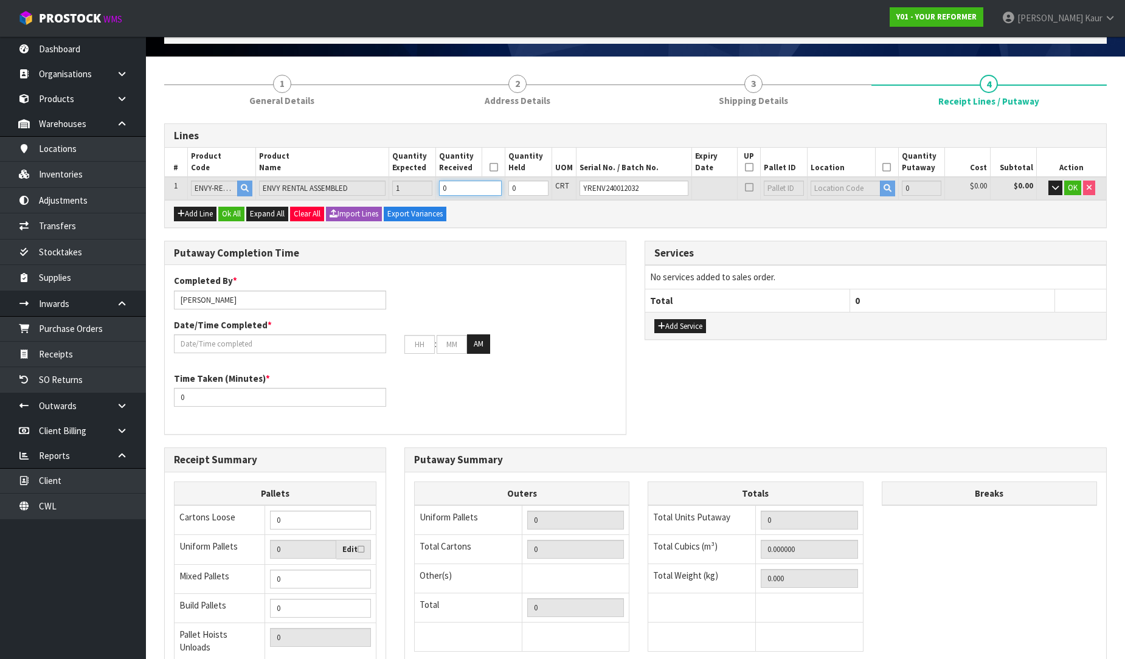
type input "0.825484"
type input "112"
type input "1"
click at [497, 181] on input "1" at bounding box center [470, 188] width 63 height 15
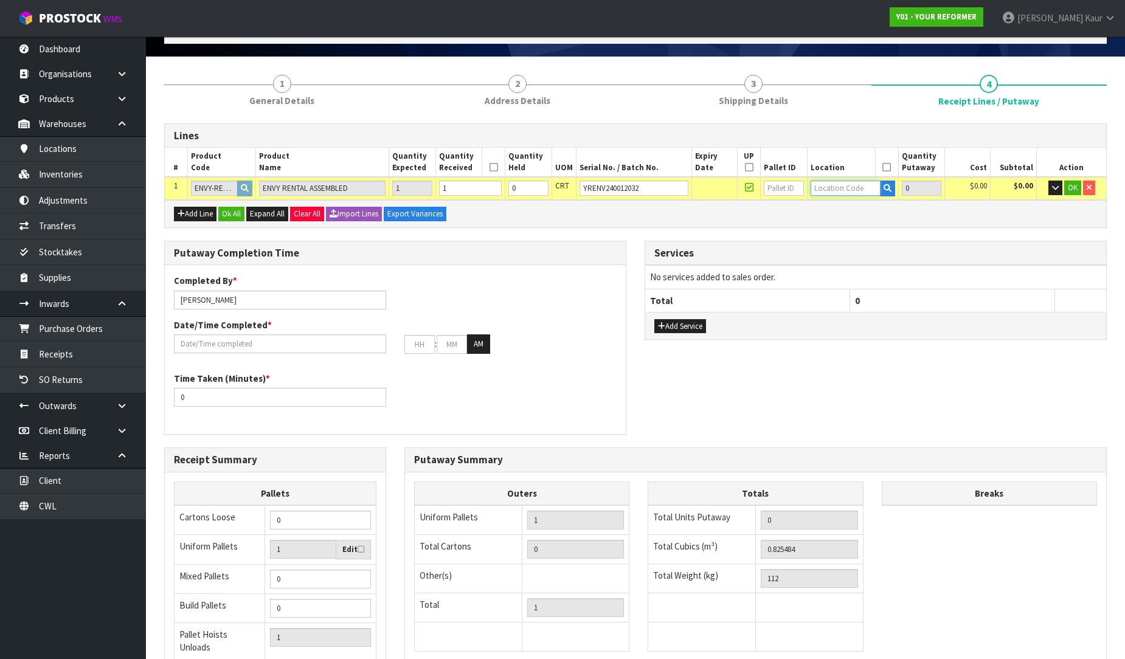
click at [817, 184] on input "text" at bounding box center [845, 188] width 70 height 15
type input "54"
click at [869, 210] on link "54 -01-1-A" at bounding box center [855, 208] width 96 height 16
type input "1"
type input "54-01-1-A"
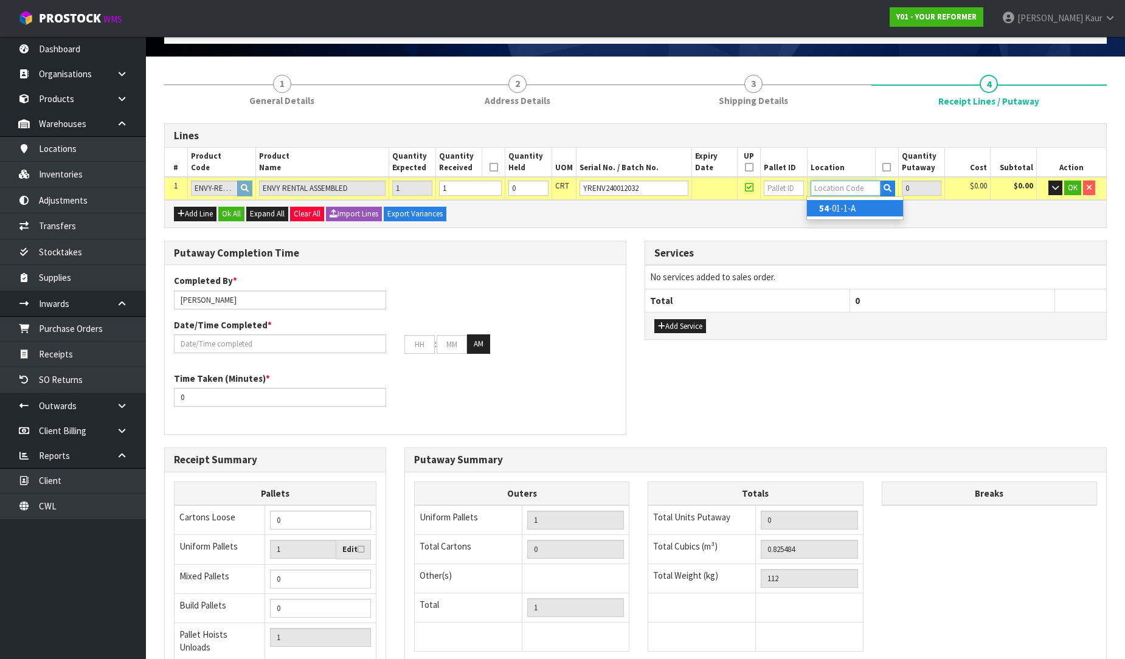
type input "1"
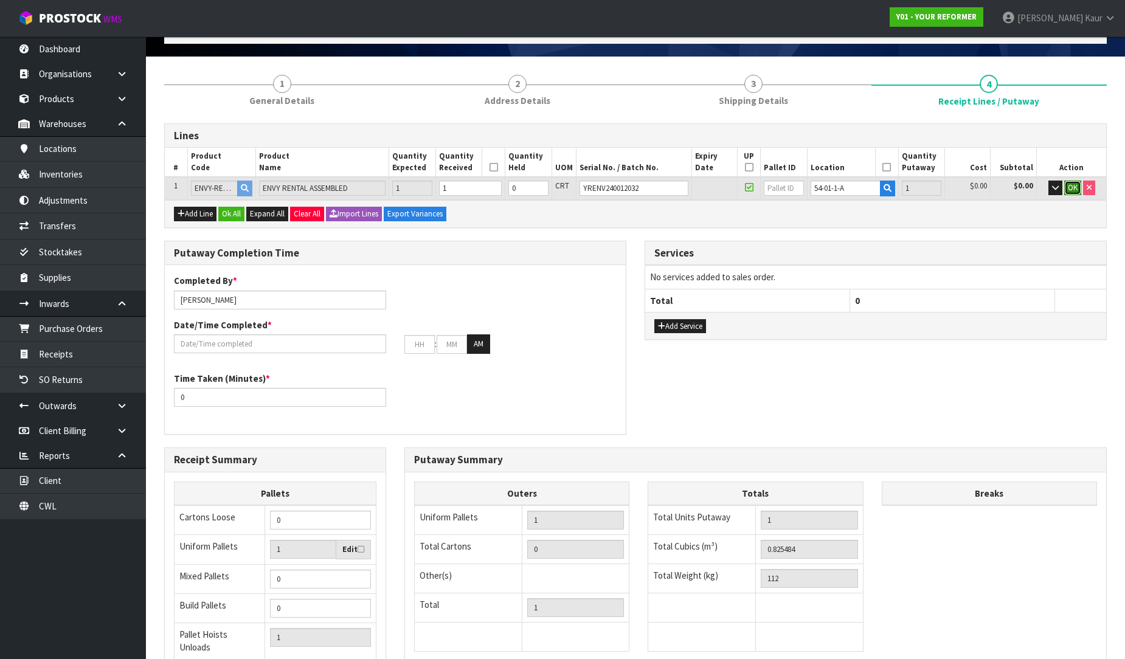
click at [1068, 184] on span "OK" at bounding box center [1073, 187] width 10 height 10
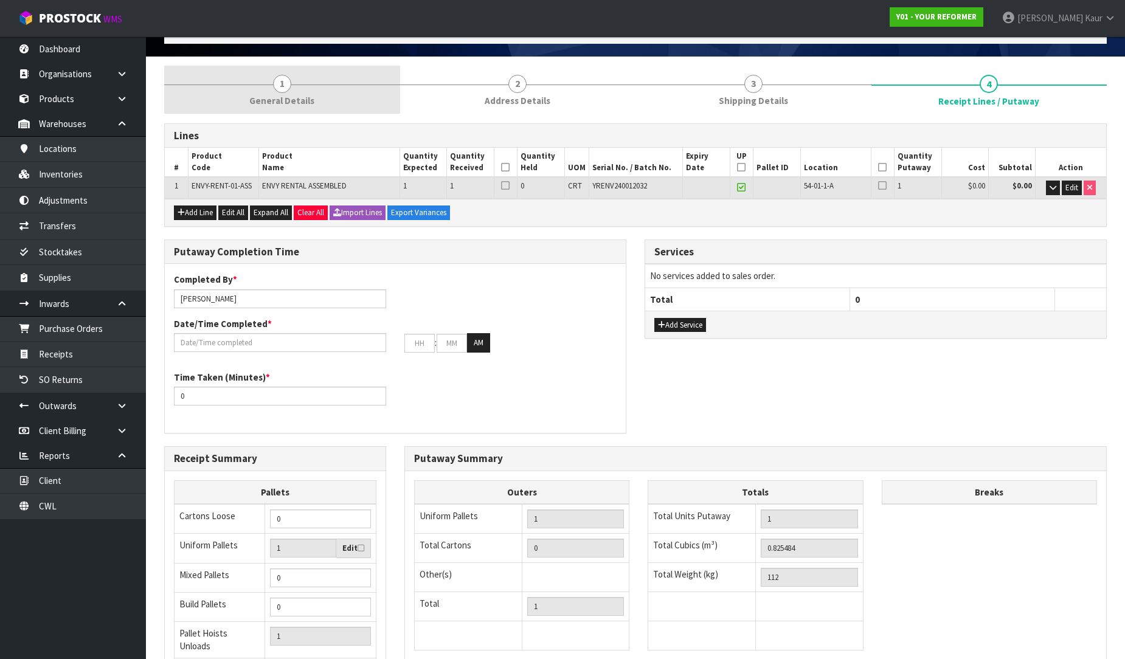
click at [313, 88] on link "1 General Details" at bounding box center [282, 90] width 236 height 48
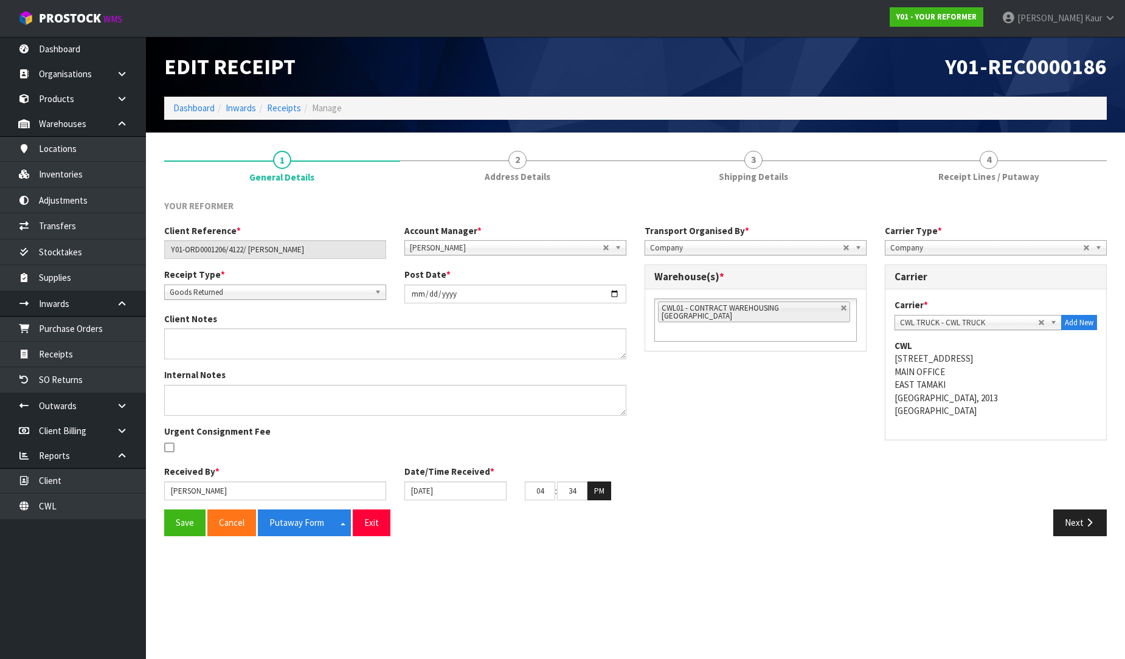
scroll to position [0, 0]
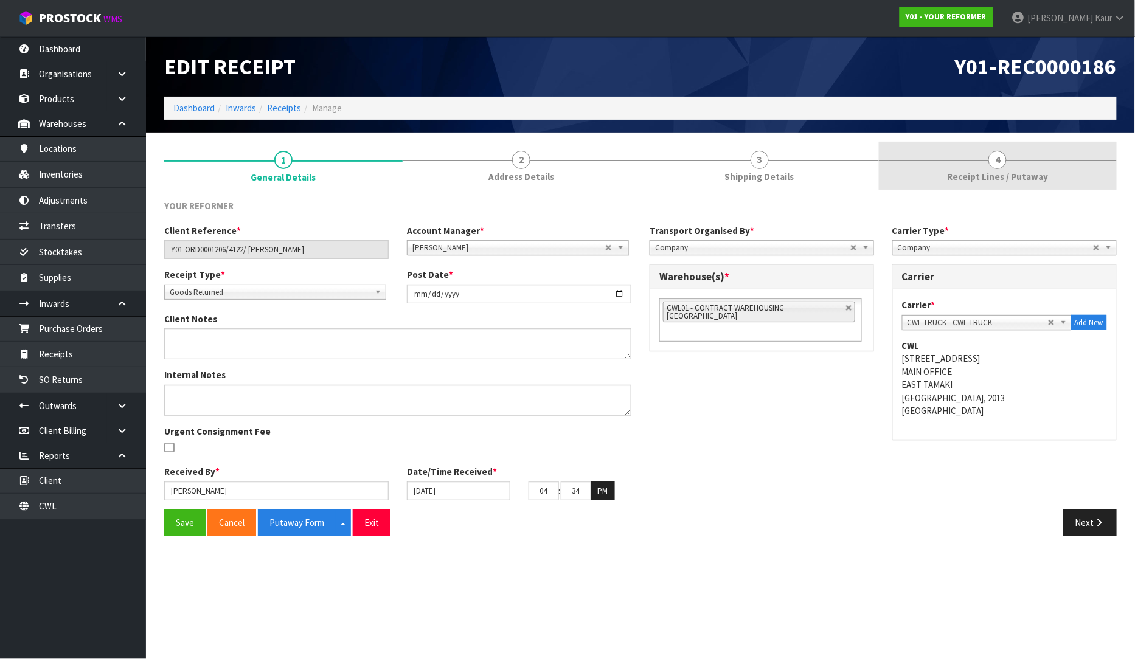
drag, startPoint x: 974, startPoint y: 157, endPoint x: 764, endPoint y: 219, distance: 218.9
click at [974, 158] on link "4 Receipt Lines / Putaway" at bounding box center [998, 166] width 238 height 48
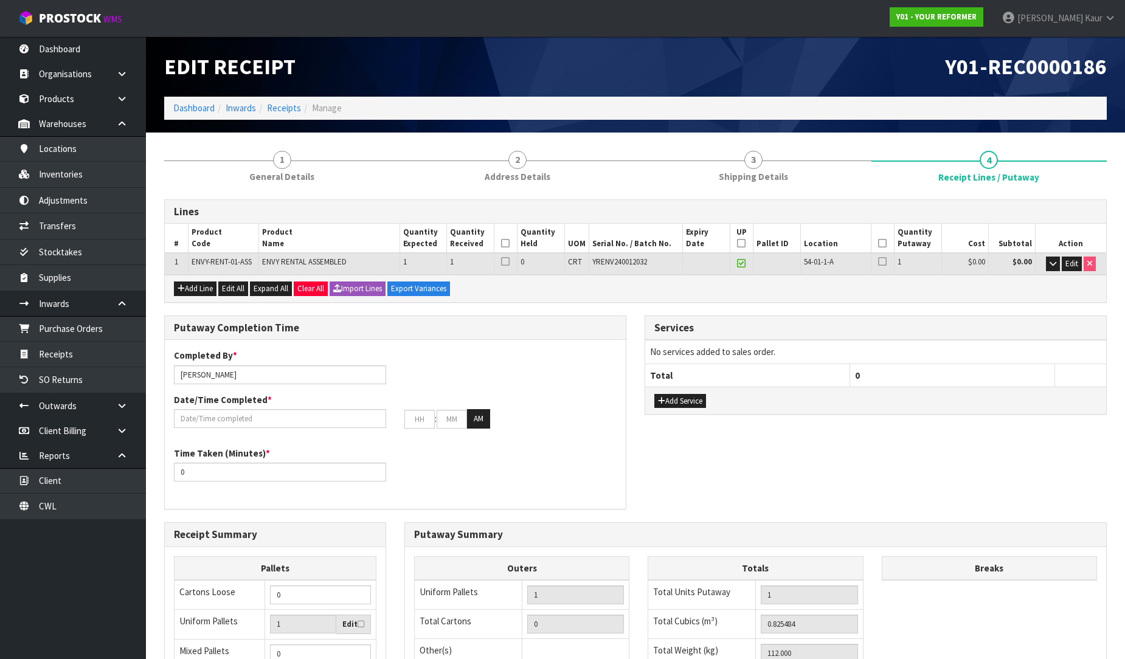
click at [508, 243] on icon at bounding box center [505, 243] width 9 height 1
click at [744, 243] on icon at bounding box center [741, 243] width 9 height 1
click at [886, 244] on th at bounding box center [883, 238] width 24 height 29
drag, startPoint x: 880, startPoint y: 241, endPoint x: 641, endPoint y: 354, distance: 264.1
click at [880, 243] on icon at bounding box center [882, 243] width 9 height 1
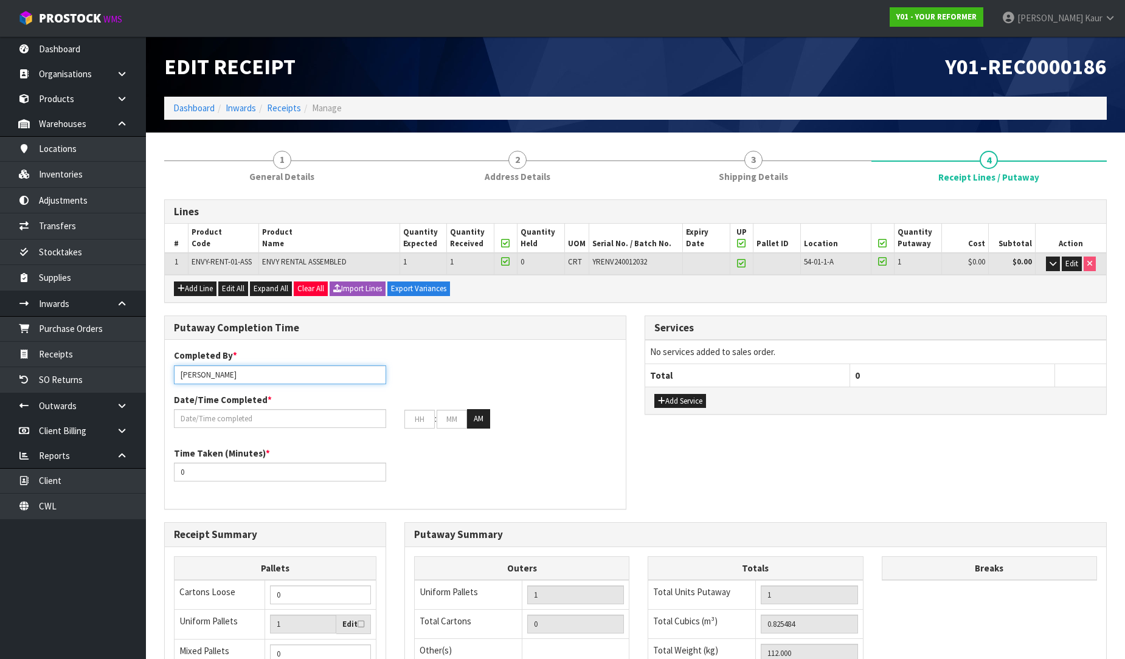
click at [285, 378] on input "Prabhneet Kaur" at bounding box center [280, 374] width 212 height 19
drag, startPoint x: 236, startPoint y: 371, endPoint x: 188, endPoint y: 377, distance: 47.8
click at [188, 377] on input "Prabhneet Kaur JOHN AND RUSSELL" at bounding box center [280, 374] width 212 height 19
click at [232, 377] on input "Prabhneet Kaur JOHN AND RUSSELL" at bounding box center [280, 374] width 212 height 19
click at [232, 375] on input "Prabhneet Kaur JOHN AND RUSSELL" at bounding box center [280, 374] width 212 height 19
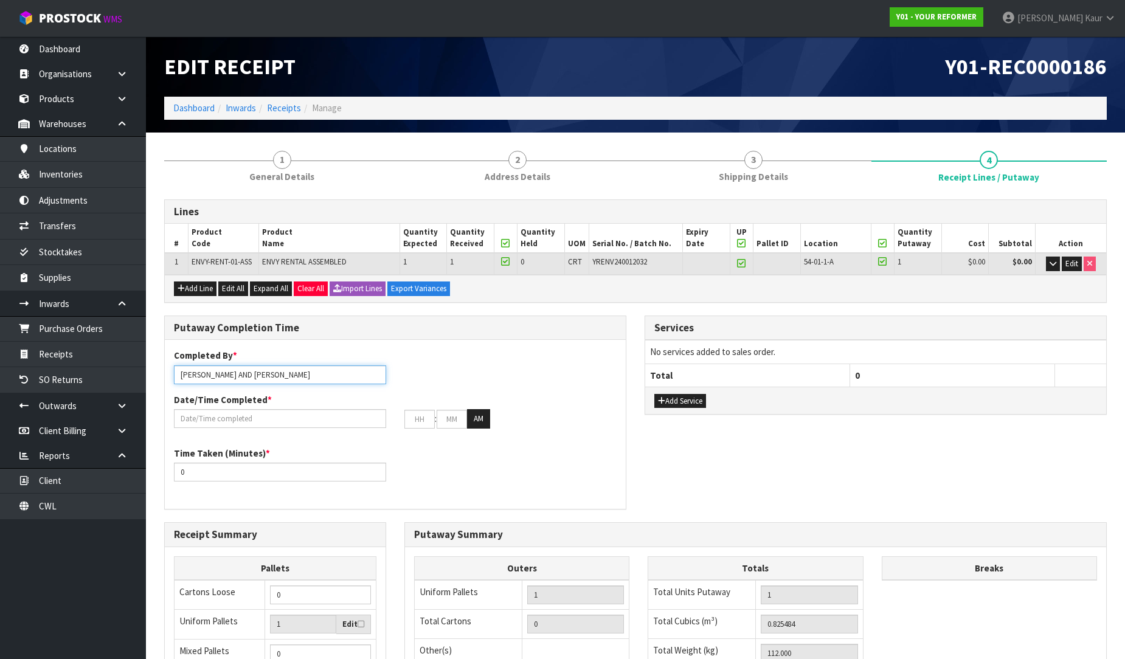
type input "JOHN AND RUSSELL"
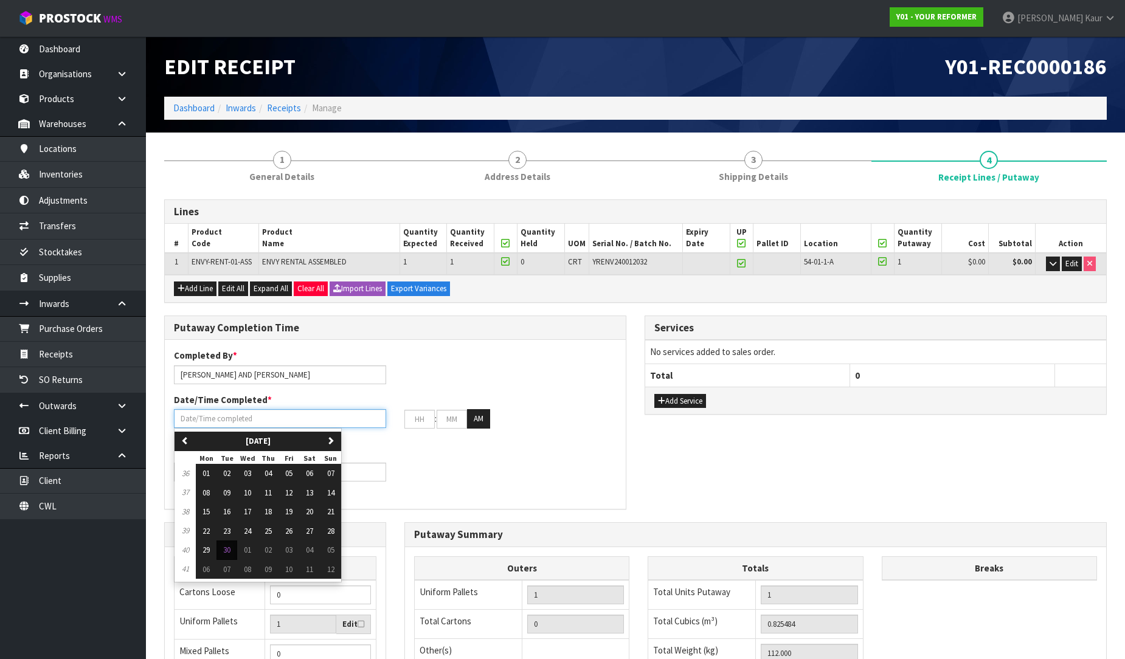
click at [215, 426] on input "text" at bounding box center [280, 418] width 212 height 19
click at [221, 549] on button "30" at bounding box center [226, 550] width 21 height 19
type input "30/09/2025"
type input "12"
type input "00"
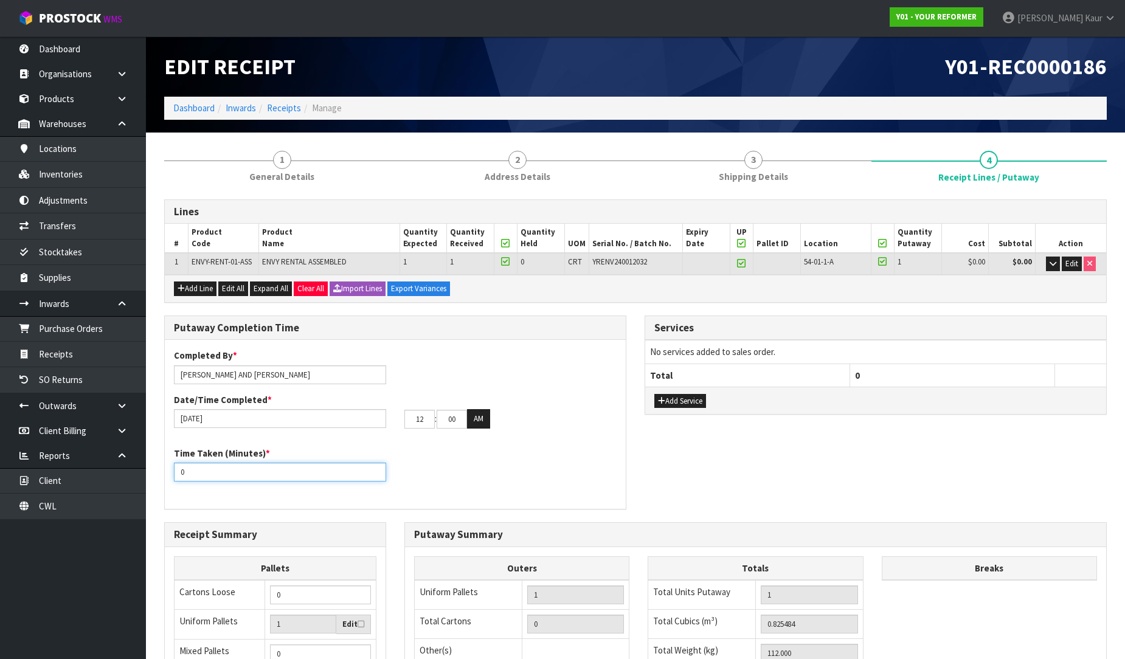
drag, startPoint x: 195, startPoint y: 472, endPoint x: 167, endPoint y: 467, distance: 27.9
click at [167, 467] on div "Time Taken (Minutes) * 0" at bounding box center [280, 464] width 230 height 35
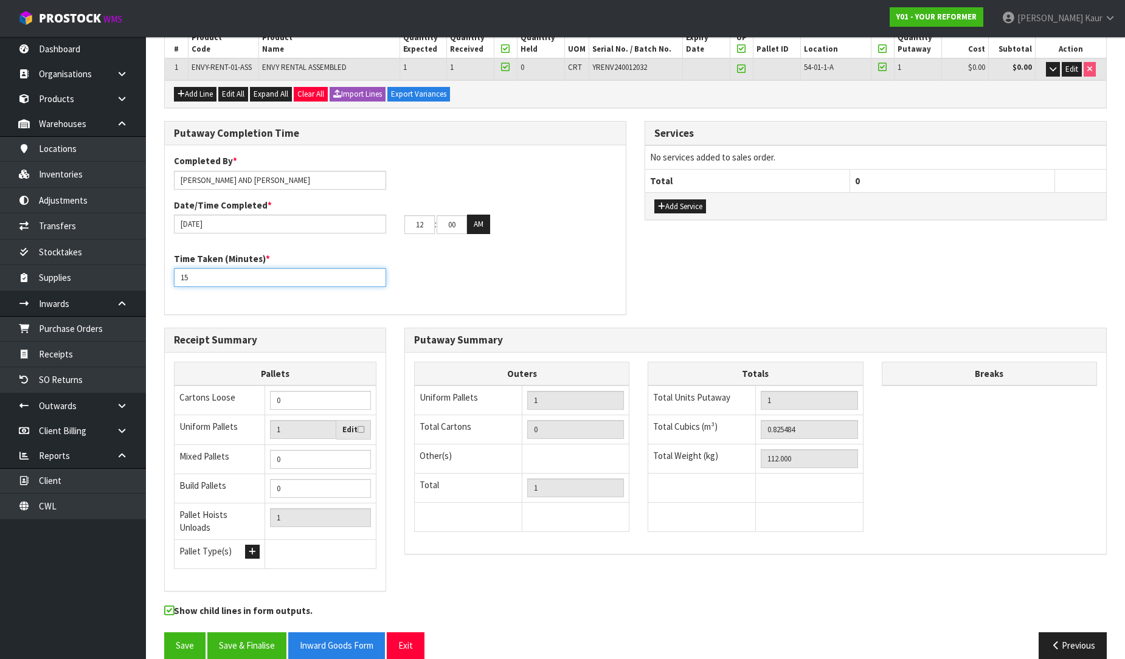
scroll to position [202, 0]
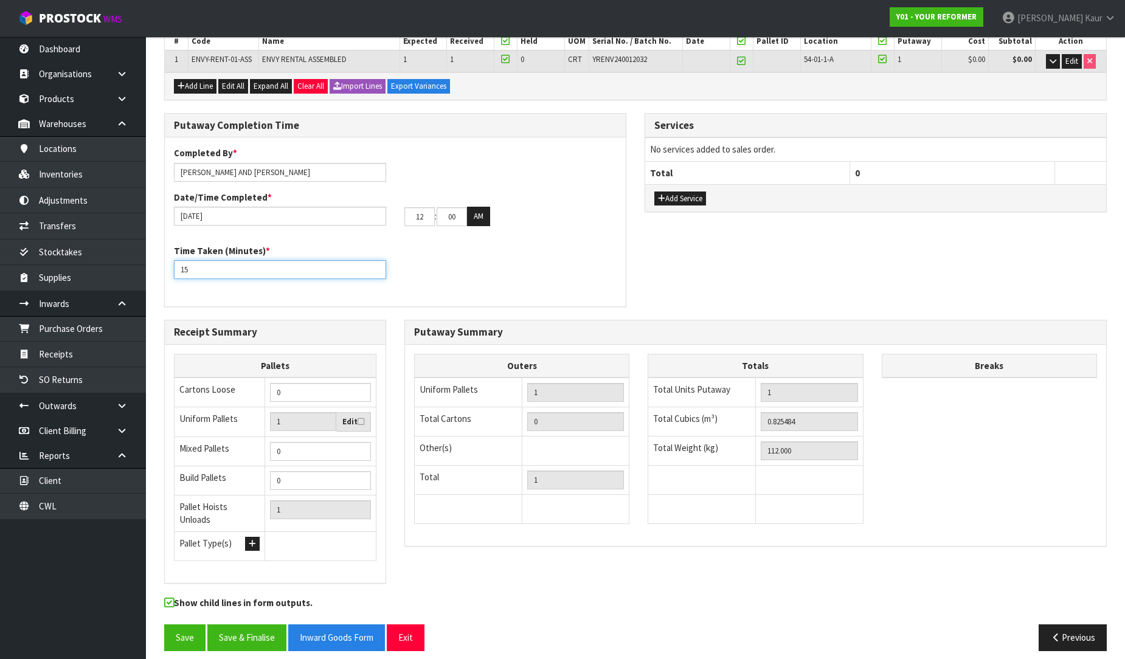
type input "15"
drag, startPoint x: 427, startPoint y: 220, endPoint x: 382, endPoint y: 217, distance: 45.1
click at [382, 217] on div "30/09/2025 12 : 00 : 00 AM" at bounding box center [395, 216] width 461 height 19
type input "04"
drag, startPoint x: 457, startPoint y: 216, endPoint x: 423, endPoint y: 219, distance: 34.2
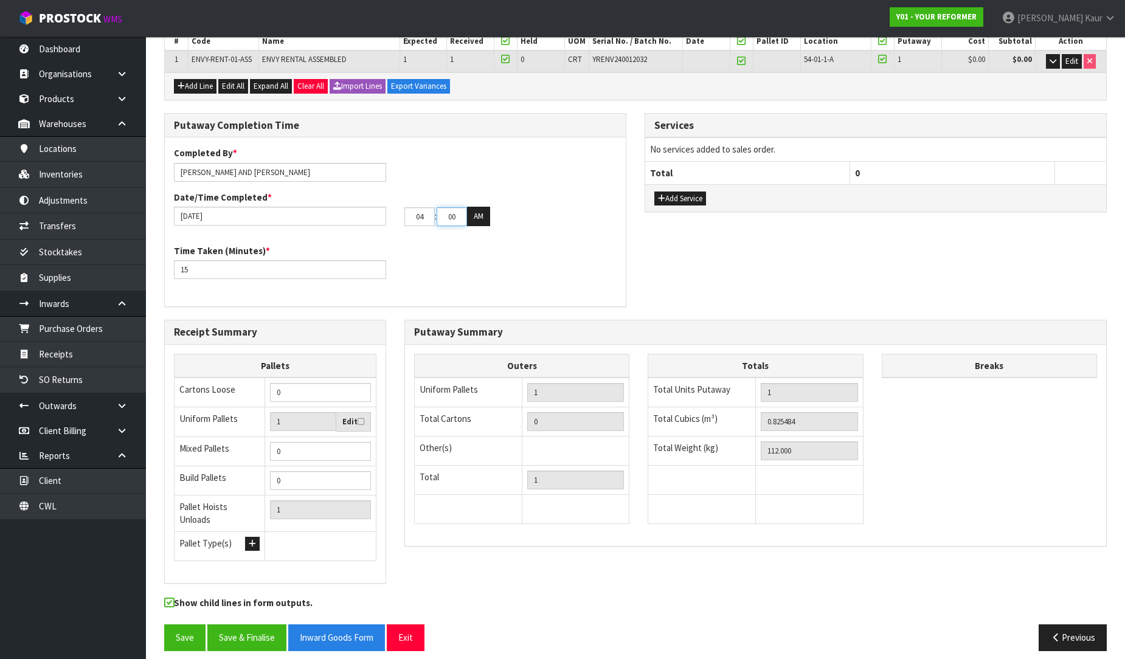
click at [423, 219] on tr "04 : 00 : 00 AM" at bounding box center [447, 216] width 86 height 19
type input "35"
click at [481, 219] on button "AM" at bounding box center [478, 216] width 23 height 19
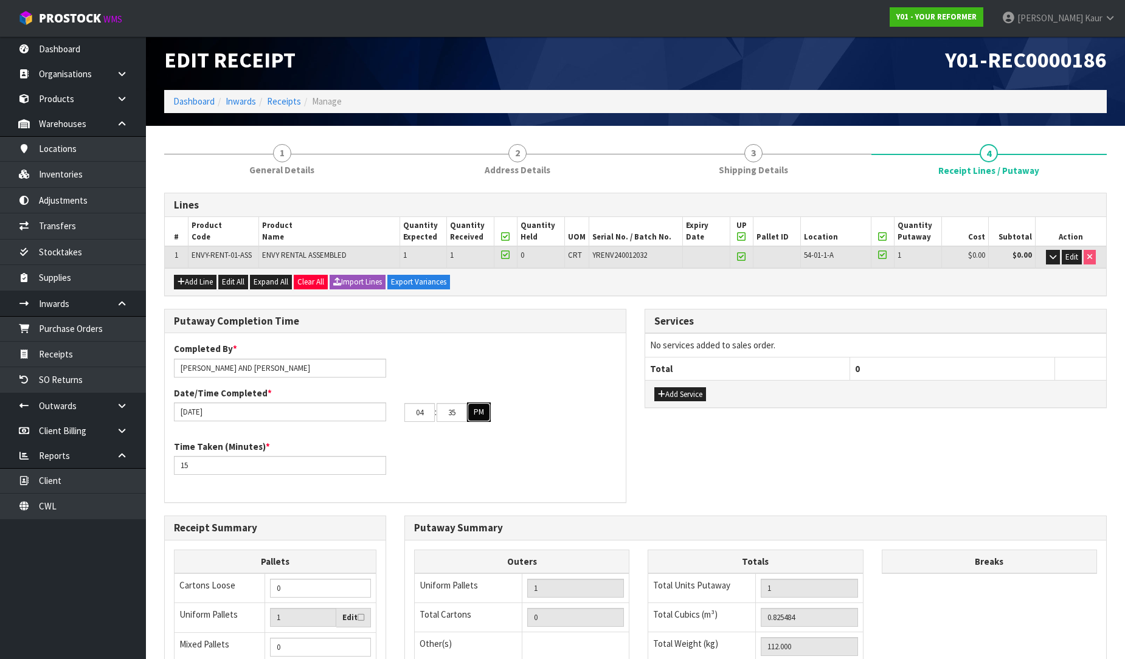
scroll to position [0, 0]
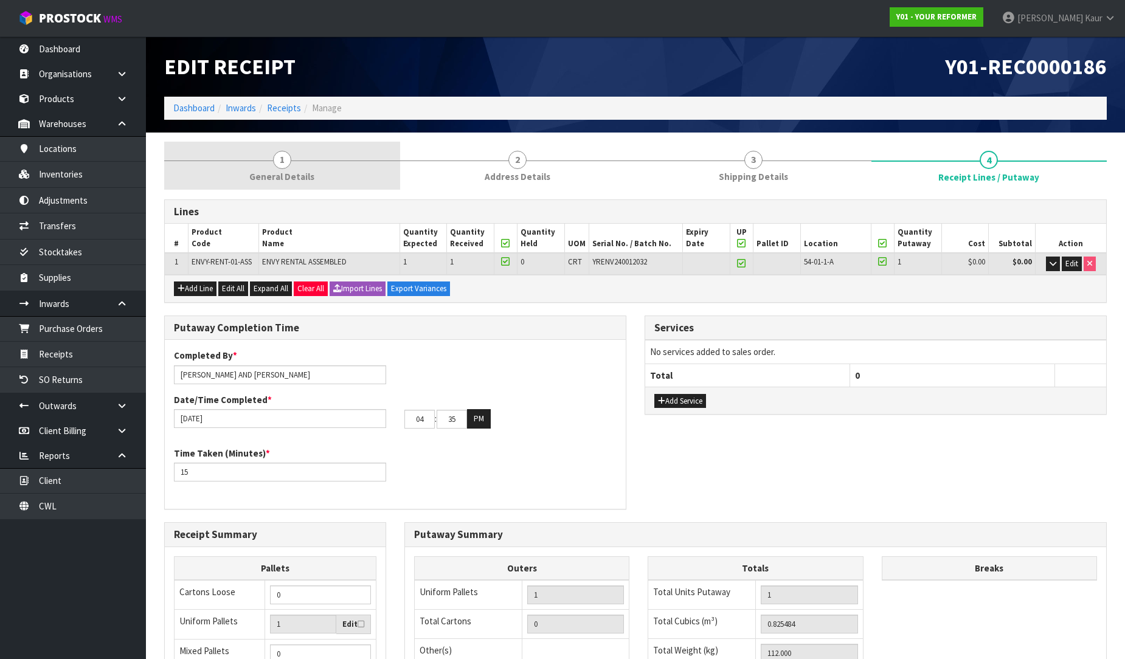
click at [263, 184] on link "1 General Details" at bounding box center [282, 166] width 236 height 48
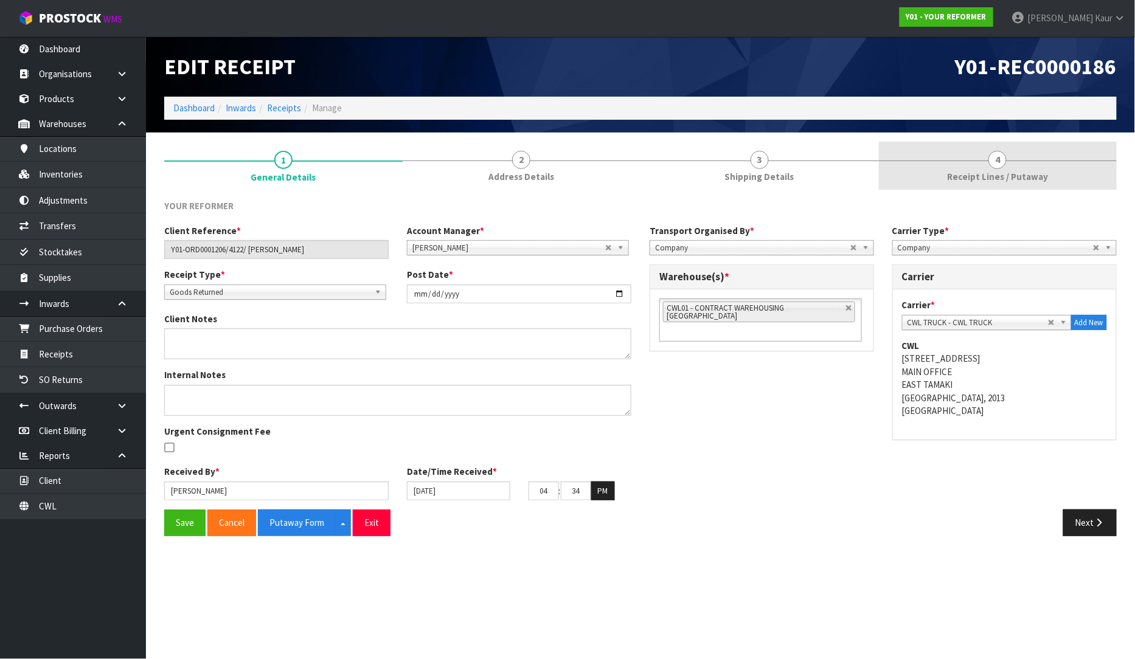
click at [1022, 168] on link "4 Receipt Lines / Putaway" at bounding box center [998, 166] width 238 height 48
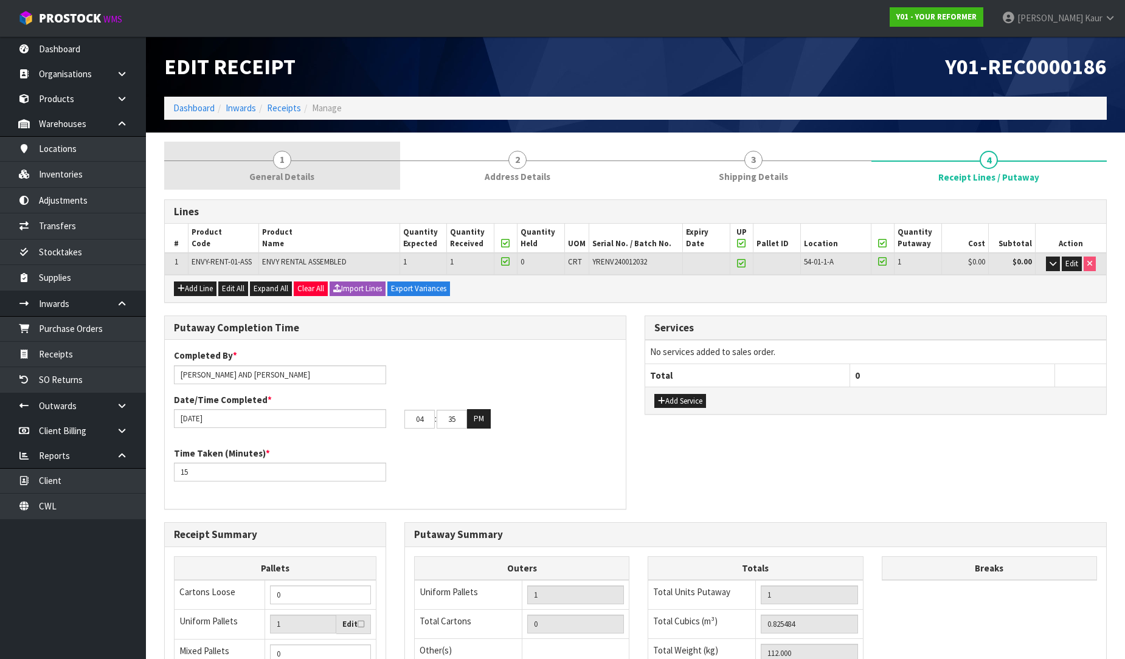
click at [282, 177] on span "General Details" at bounding box center [281, 176] width 65 height 13
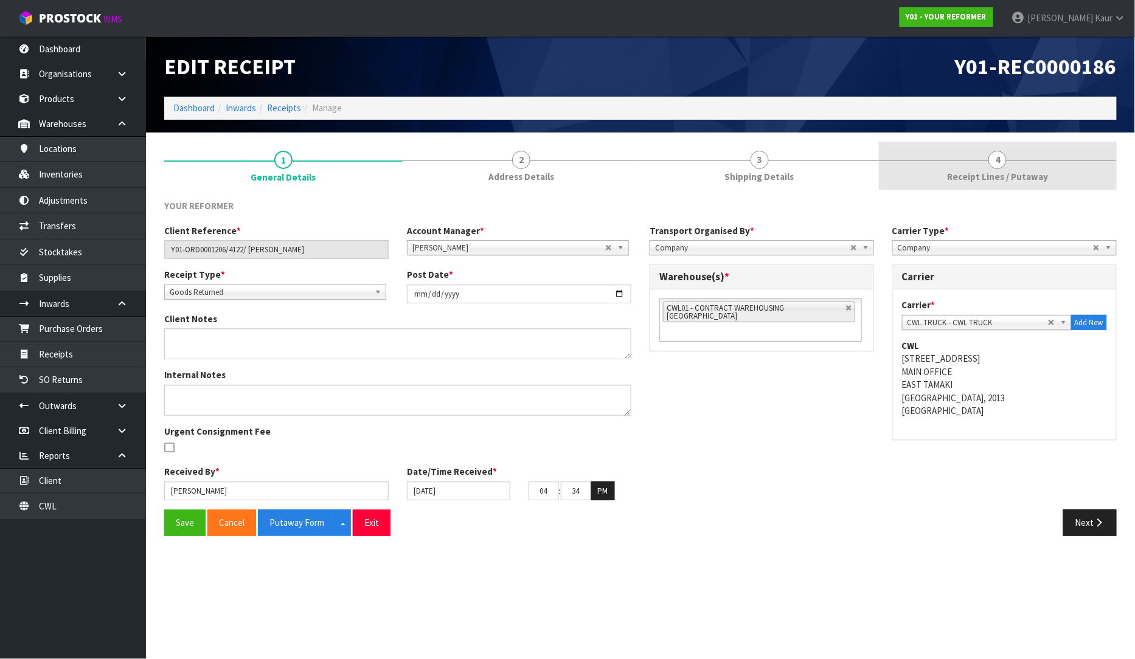
click at [1028, 181] on span "Receipt Lines / Putaway" at bounding box center [997, 176] width 101 height 13
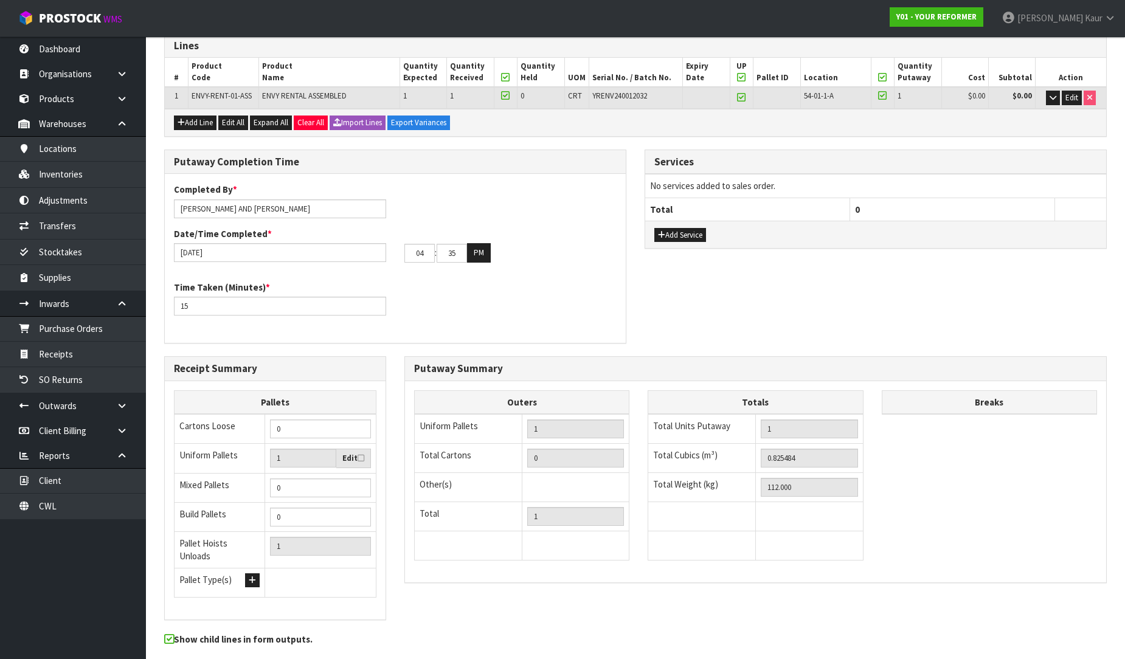
scroll to position [204, 0]
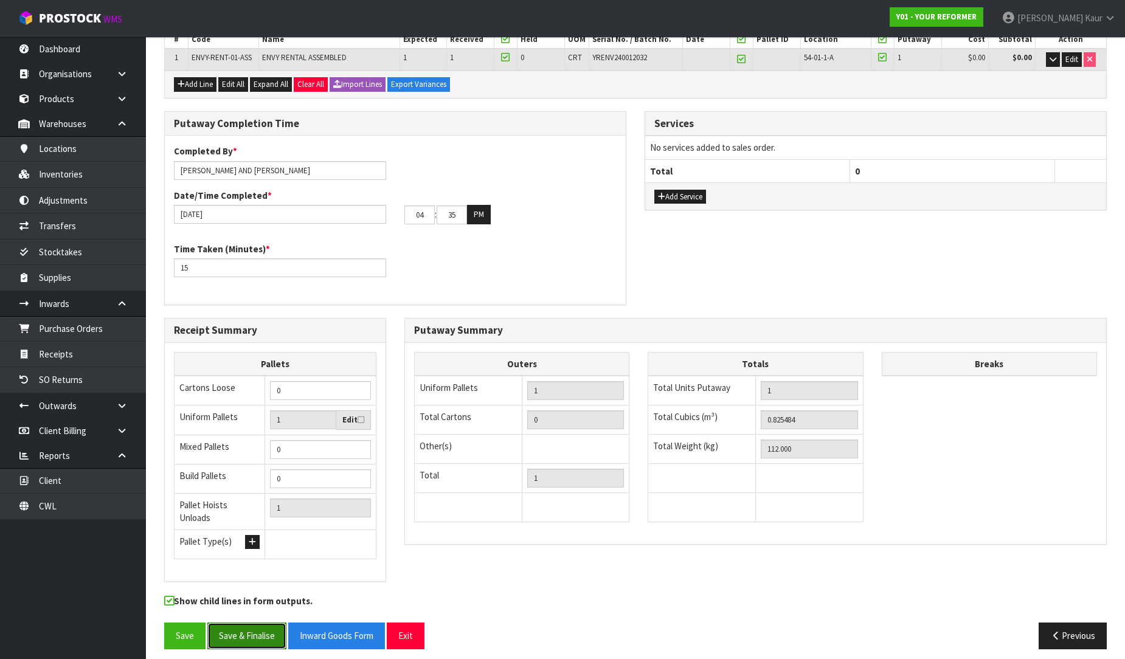
click at [243, 623] on button "Save & Finalise" at bounding box center [246, 636] width 79 height 26
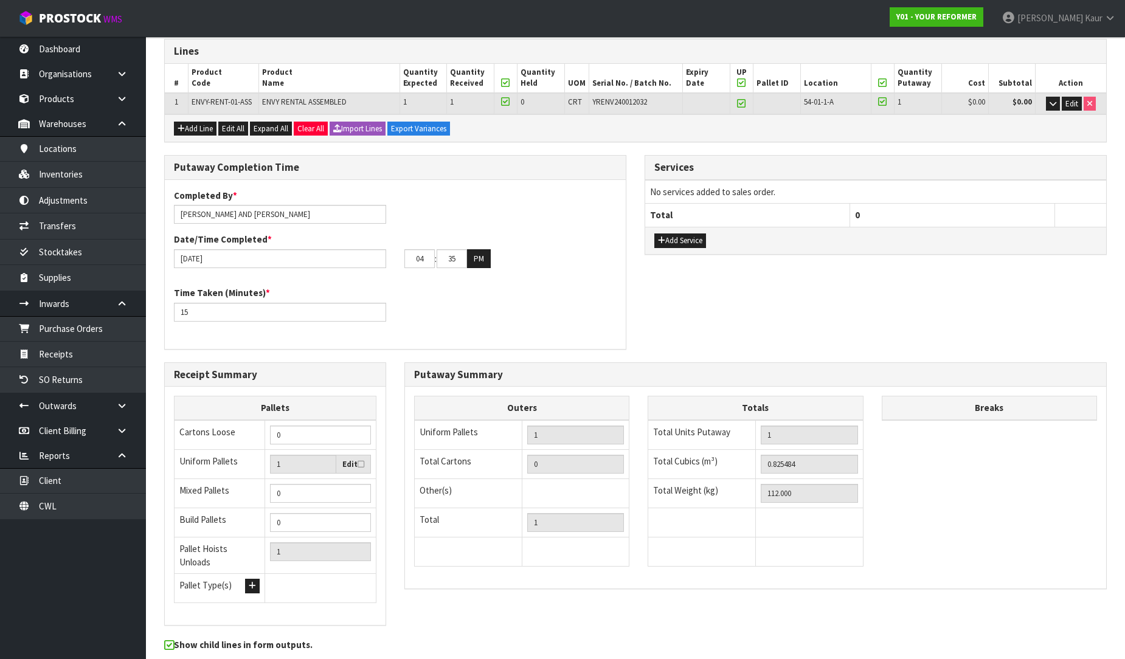
scroll to position [0, 0]
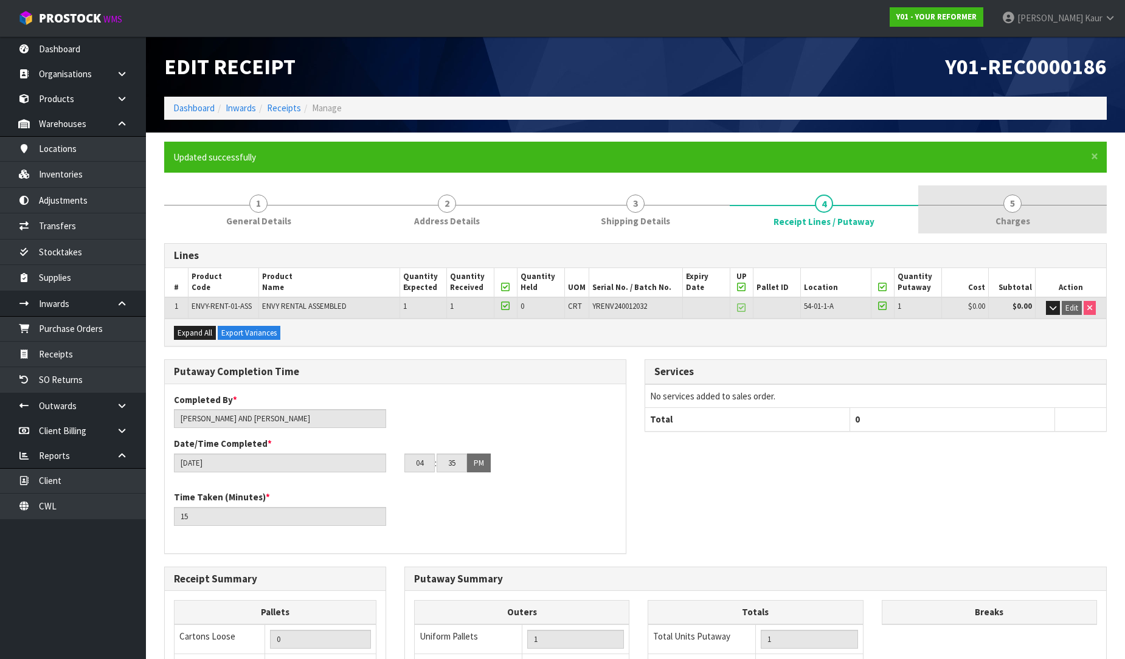
click at [1009, 209] on span "5" at bounding box center [1012, 204] width 18 height 18
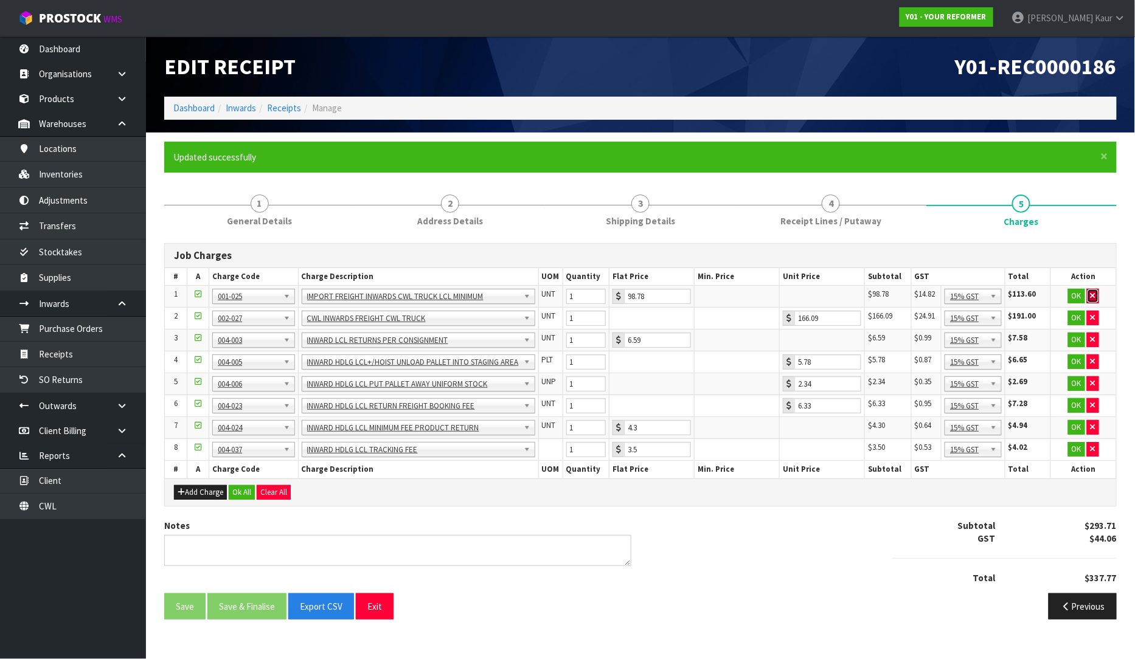
click at [1096, 291] on button "button" at bounding box center [1093, 296] width 12 height 15
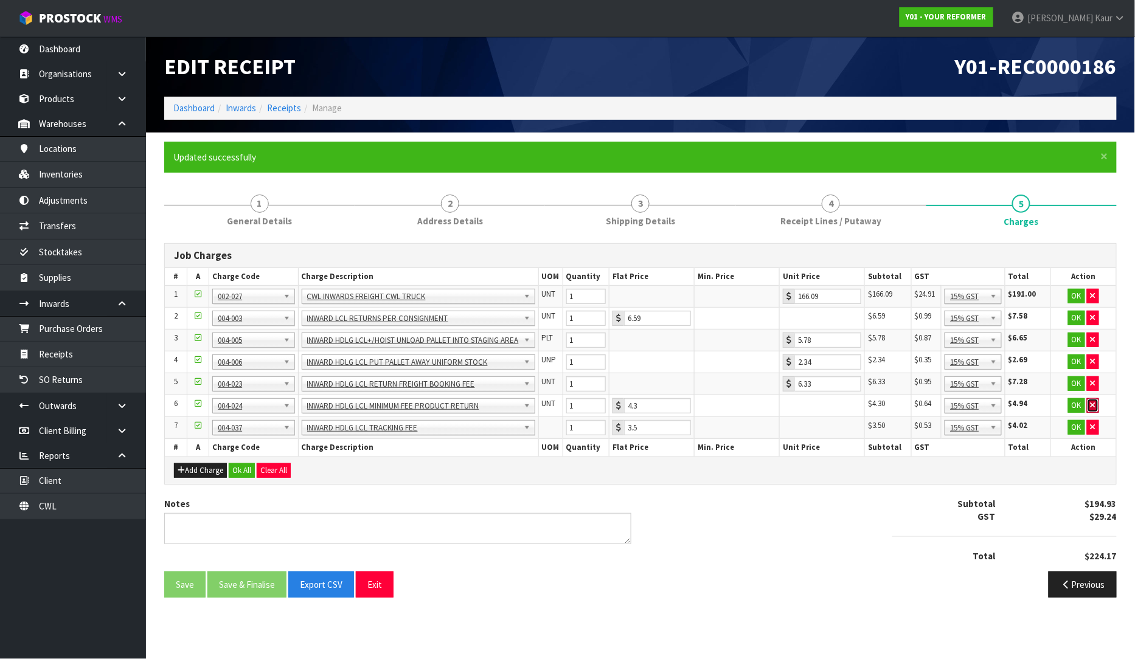
click at [1090, 406] on icon "button" at bounding box center [1092, 405] width 5 height 8
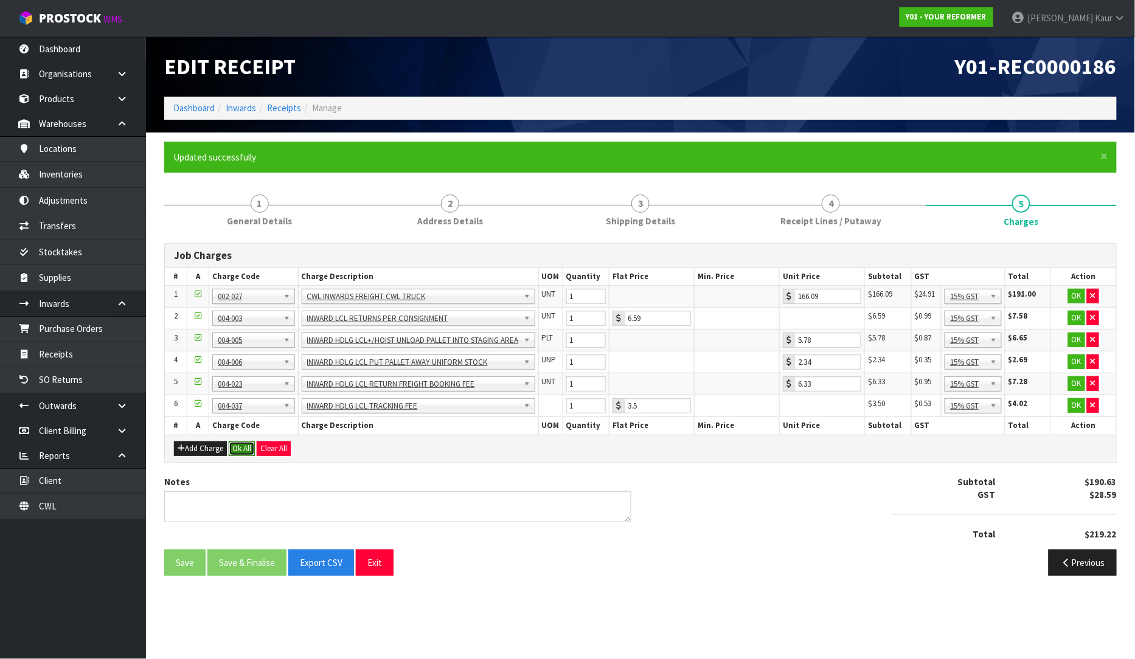
click at [247, 451] on button "Ok All" at bounding box center [242, 448] width 26 height 15
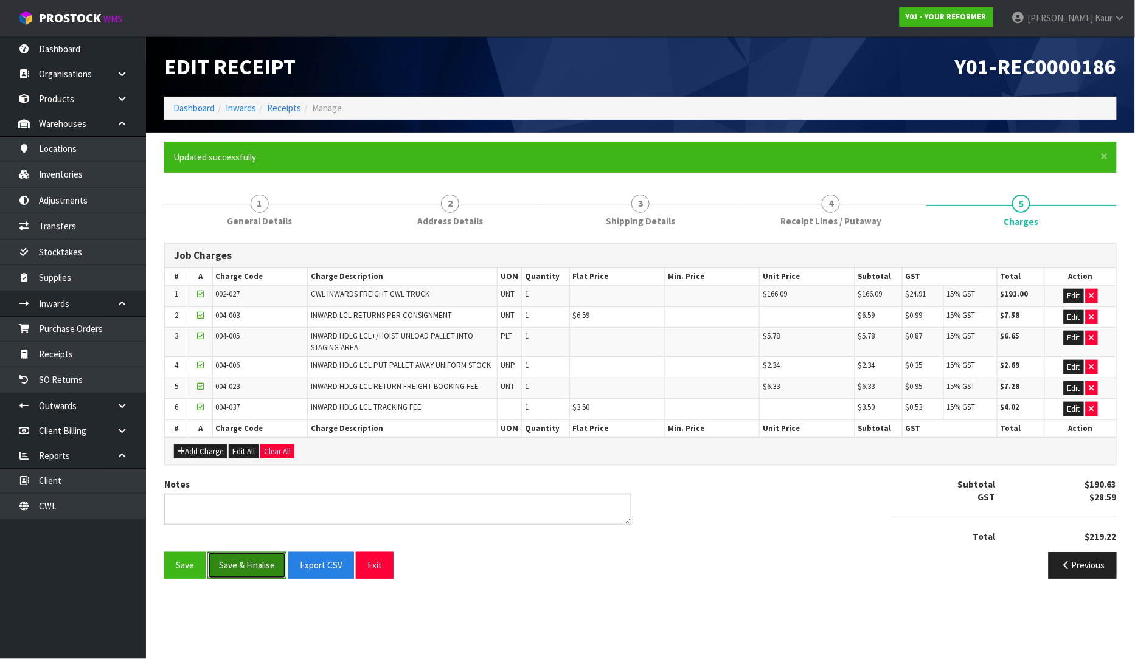
click at [246, 565] on button "Save & Finalise" at bounding box center [246, 565] width 79 height 26
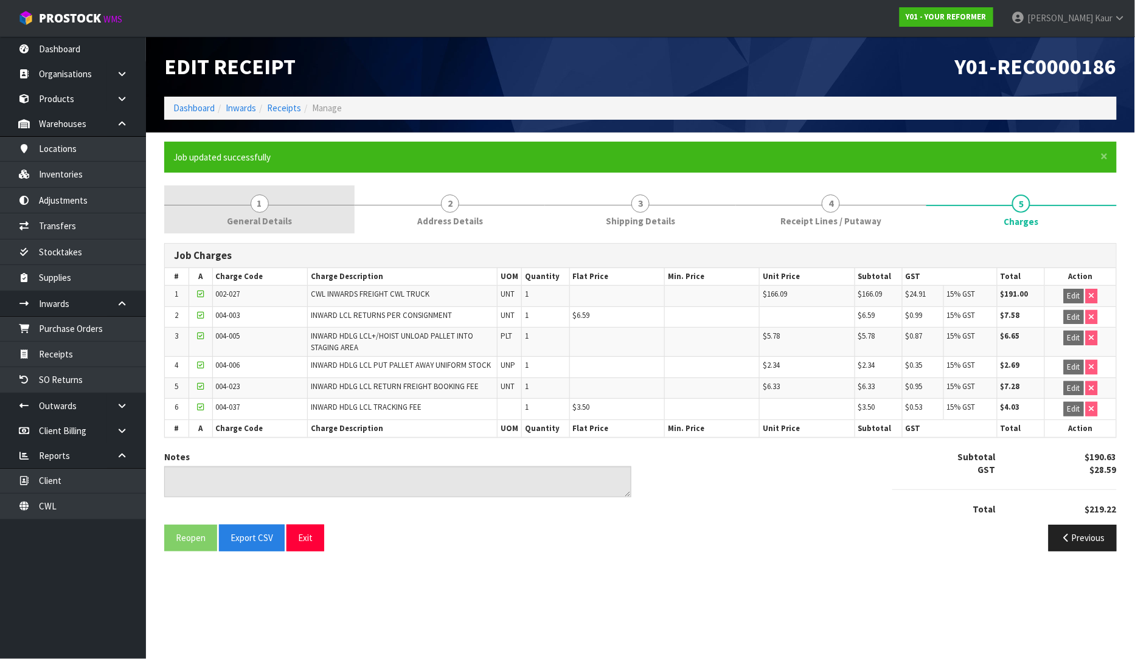
click at [263, 201] on span "1" at bounding box center [260, 204] width 18 height 18
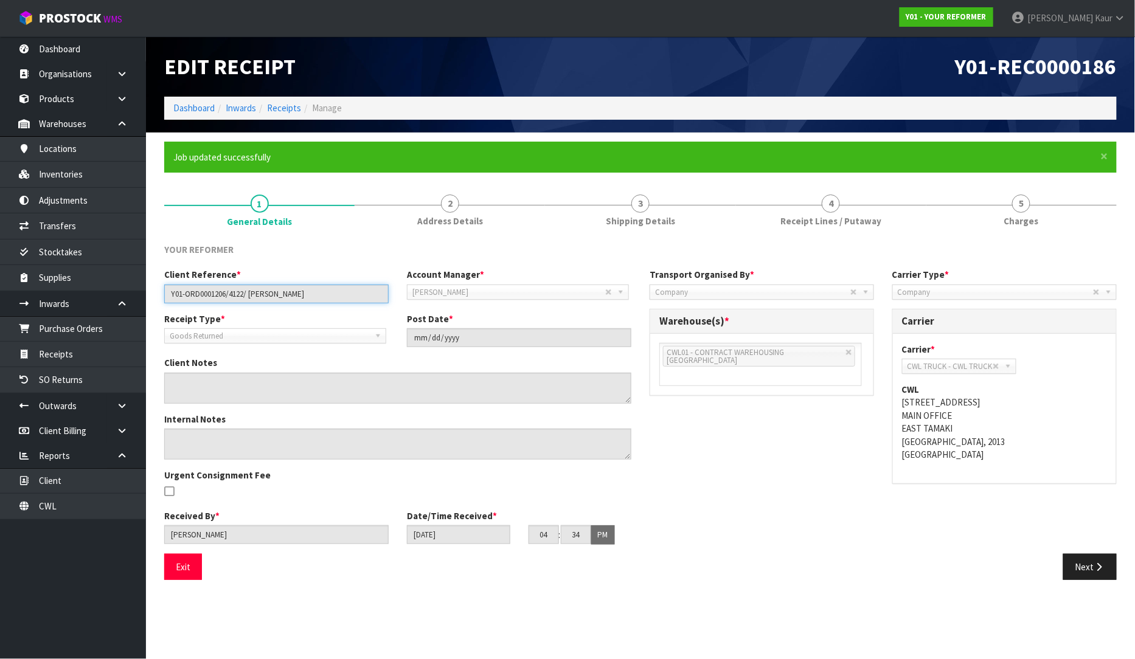
drag, startPoint x: 312, startPoint y: 294, endPoint x: 158, endPoint y: 295, distance: 153.8
click at [158, 295] on div "Client Reference * Y01-ORD0001206/4122/ TESS GLEESON" at bounding box center [276, 285] width 243 height 35
click at [770, 223] on link "4 Receipt Lines / Putaway" at bounding box center [831, 209] width 190 height 48
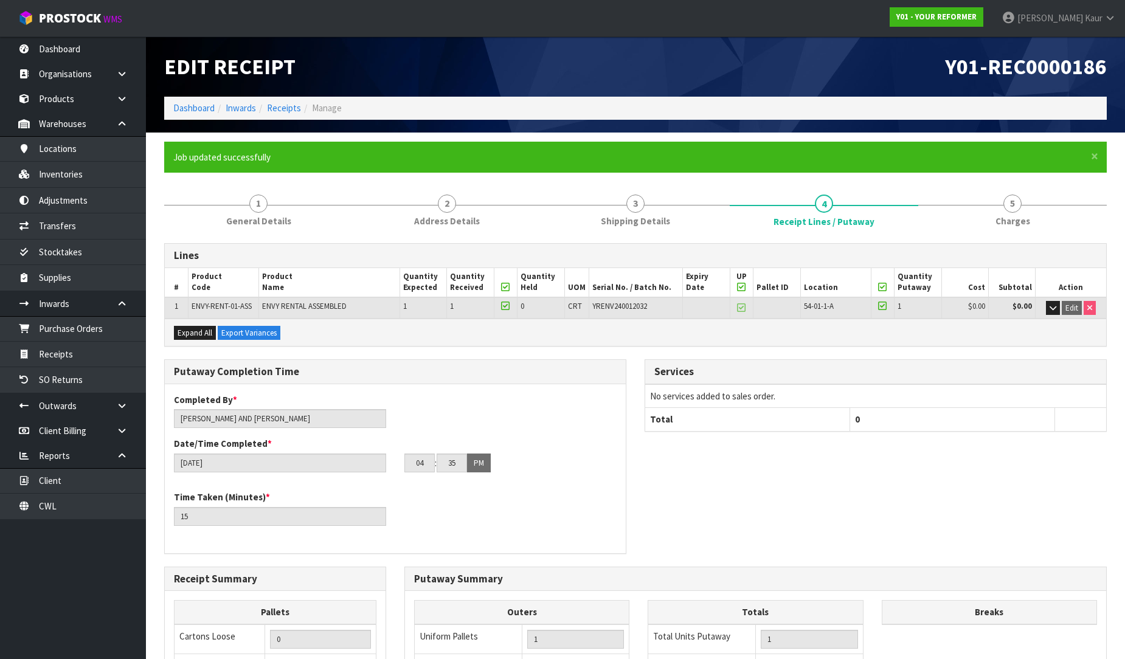
scroll to position [248, 0]
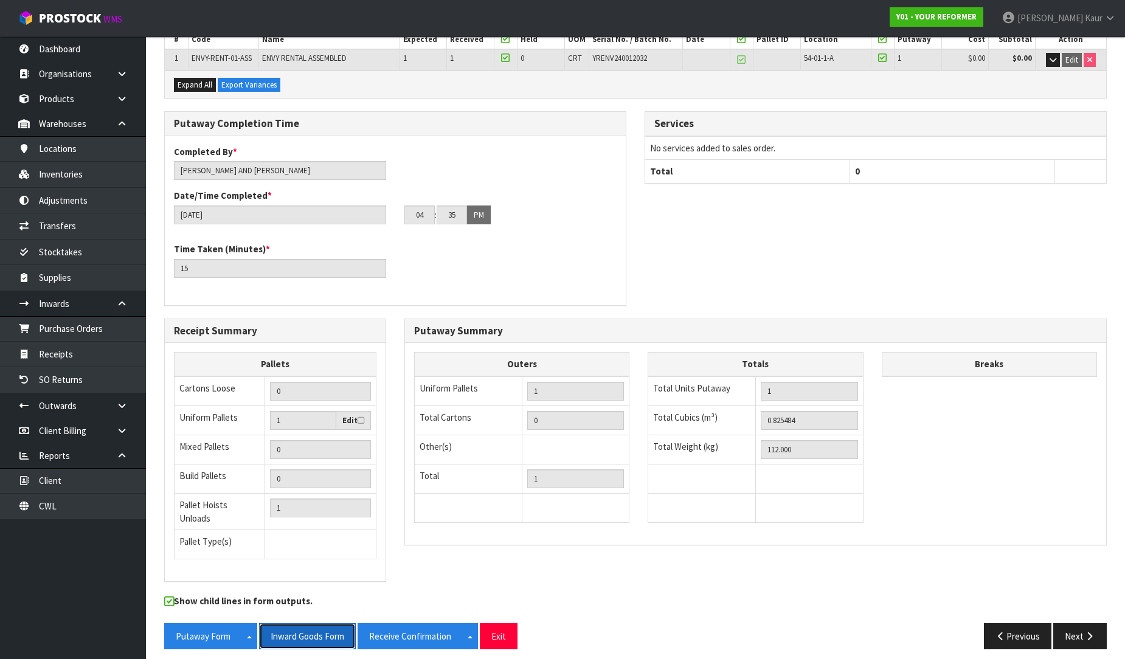
click at [306, 631] on button "Inward Goods Form" at bounding box center [307, 636] width 97 height 26
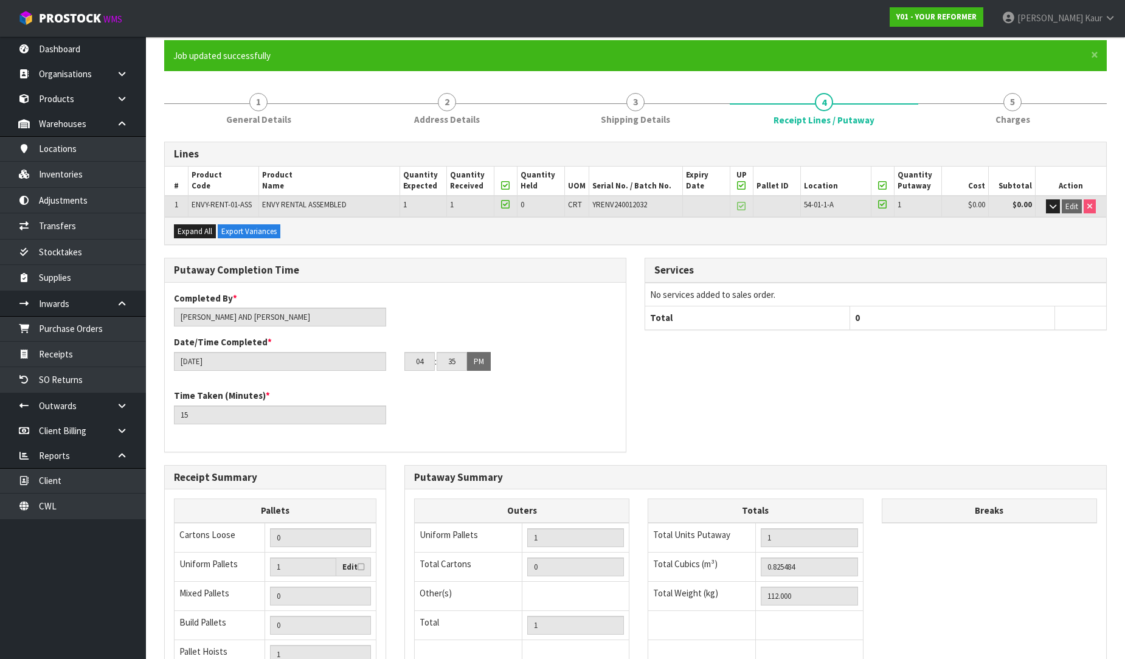
scroll to position [0, 0]
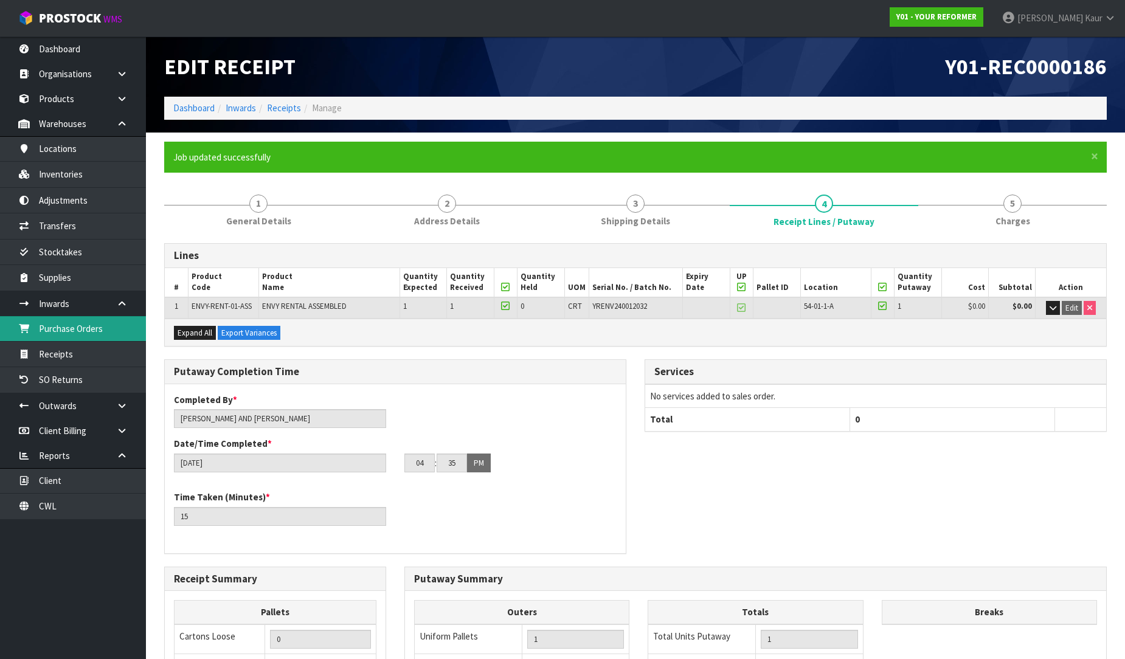
click at [119, 327] on link "Purchase Orders" at bounding box center [73, 328] width 146 height 25
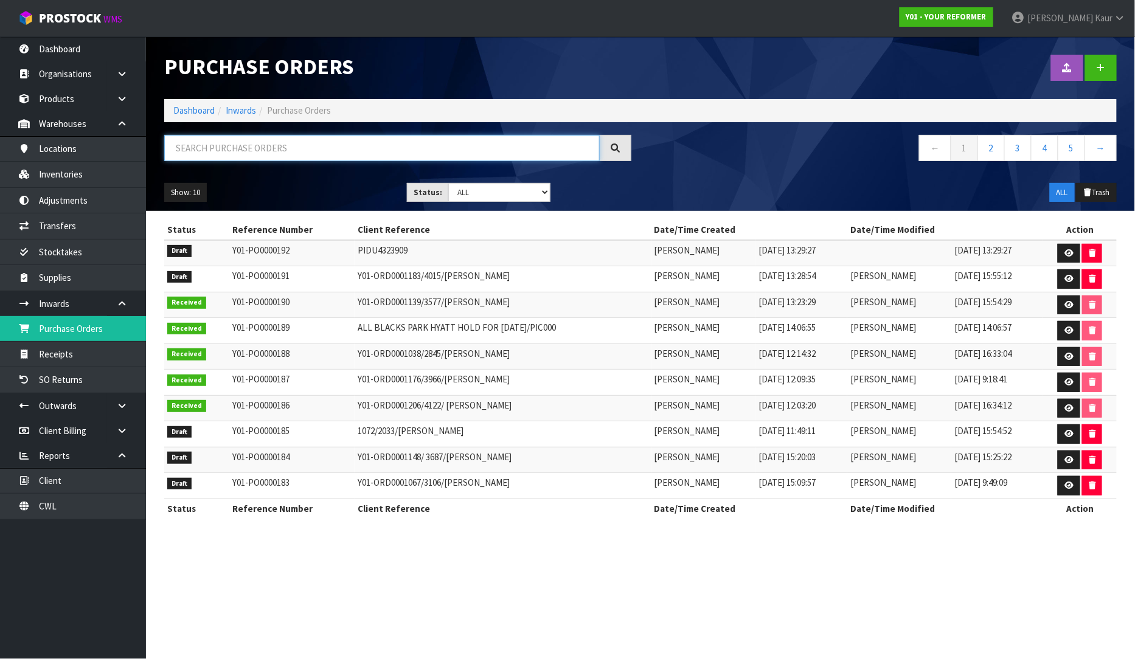
click at [239, 145] on input "text" at bounding box center [381, 148] width 435 height 26
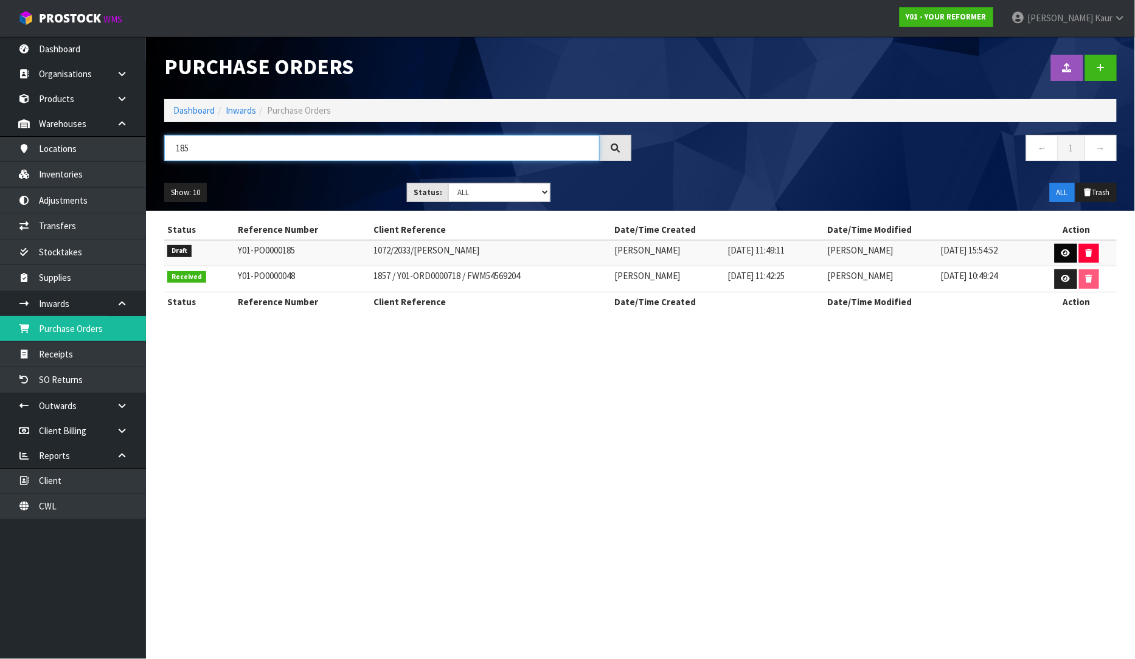
type input "185"
click at [1062, 258] on link at bounding box center [1065, 253] width 22 height 19
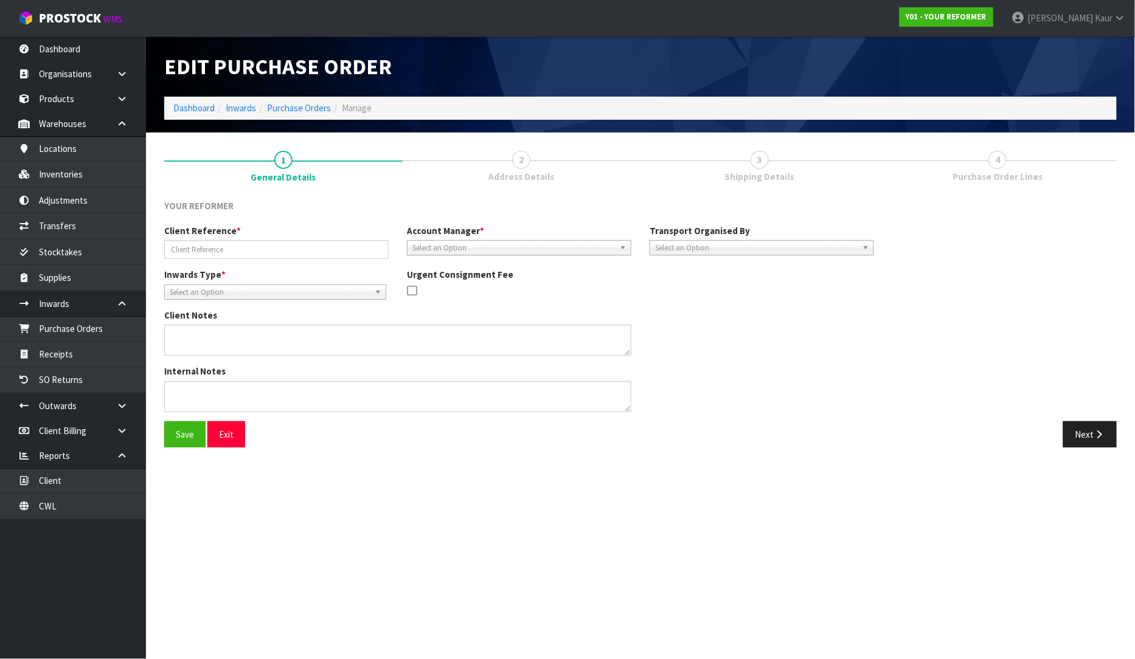
type input "1072/2033/KATE GARDIEN"
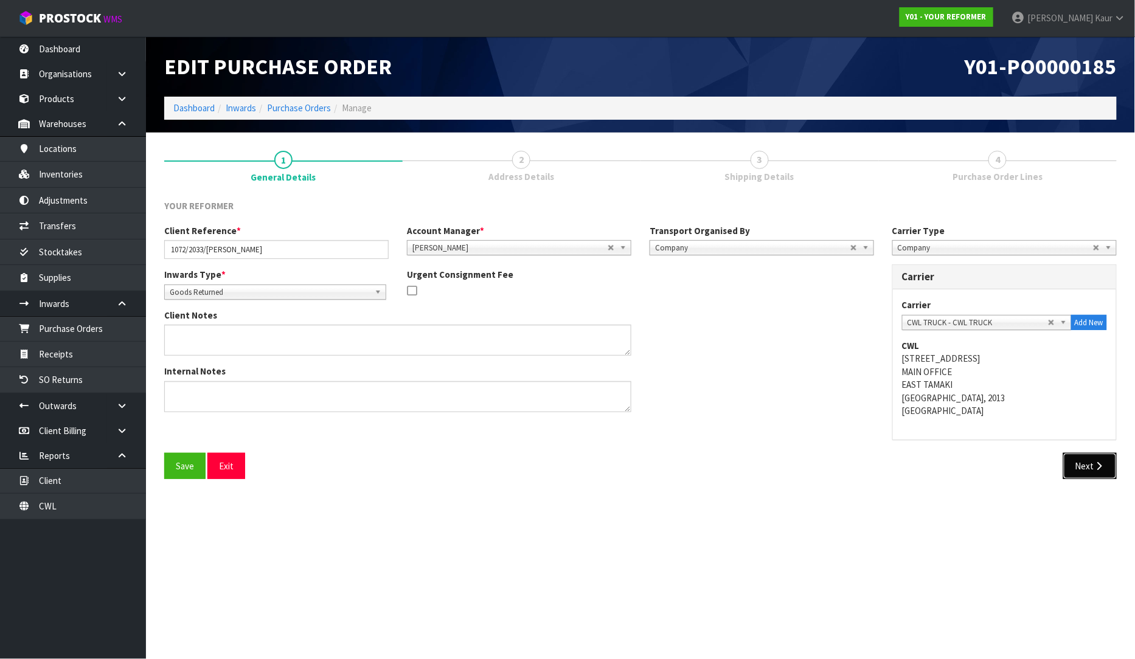
click at [1077, 471] on button "Next" at bounding box center [1090, 466] width 54 height 26
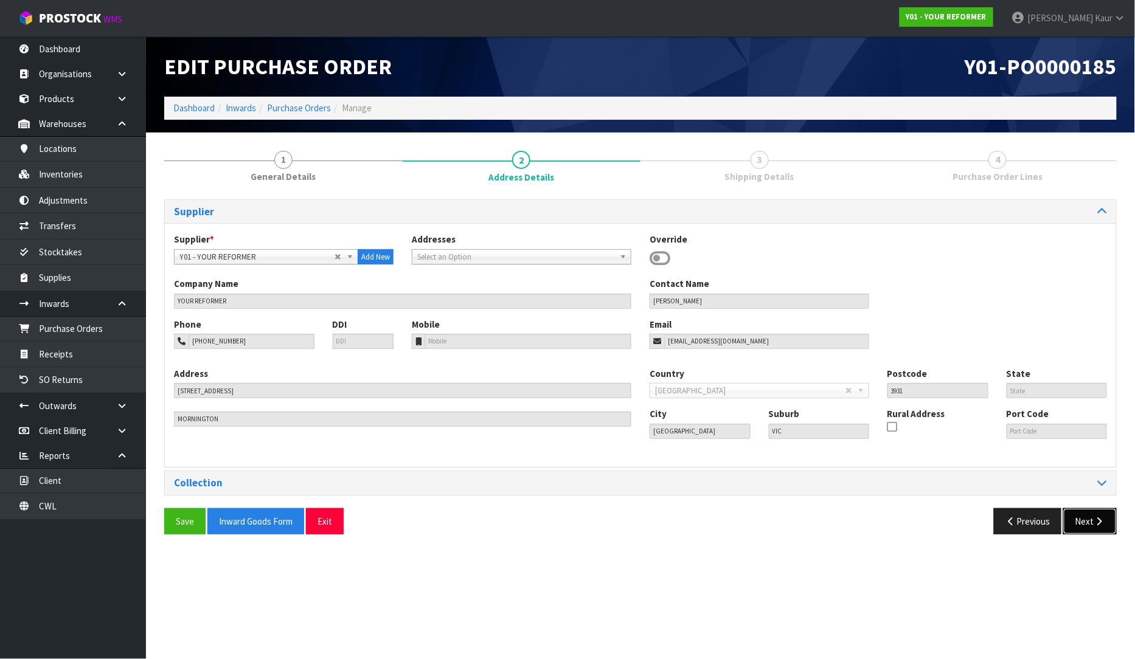
click at [1097, 519] on icon "button" at bounding box center [1099, 521] width 12 height 9
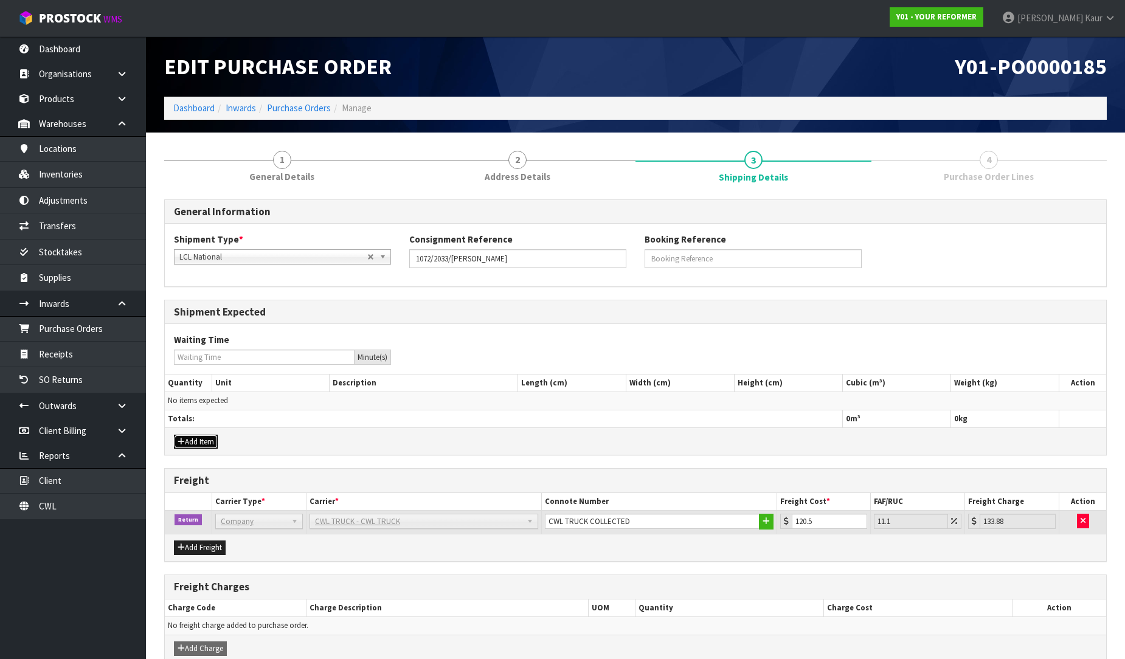
click at [196, 437] on button "Add Item" at bounding box center [196, 442] width 44 height 15
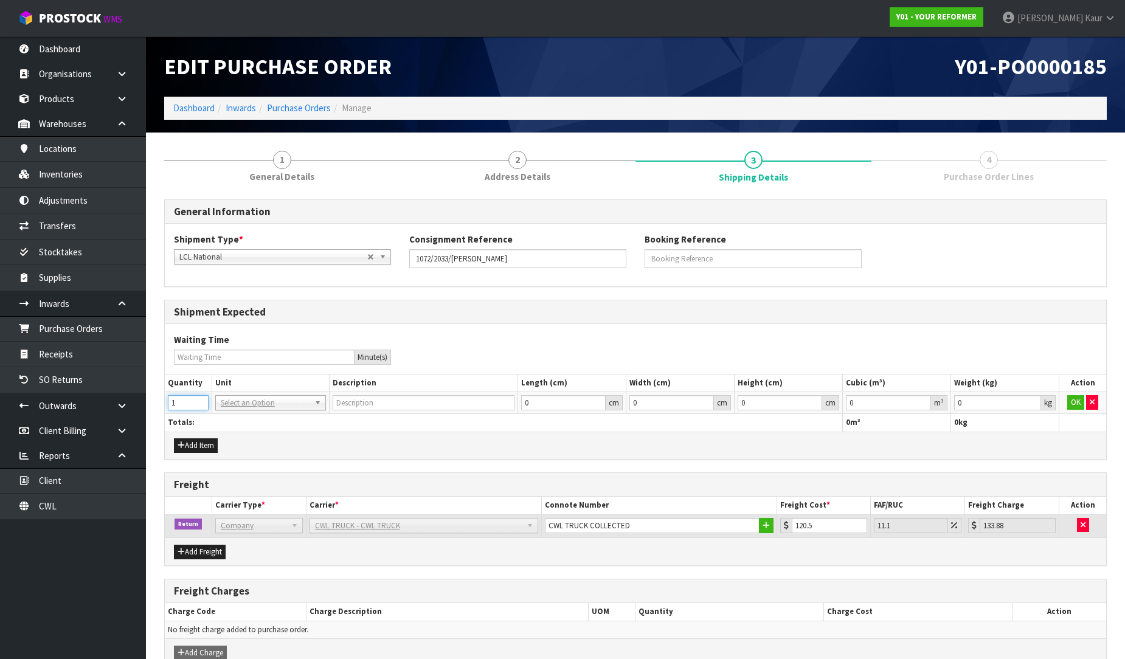
type input "1"
click at [204, 399] on input "1" at bounding box center [188, 402] width 41 height 15
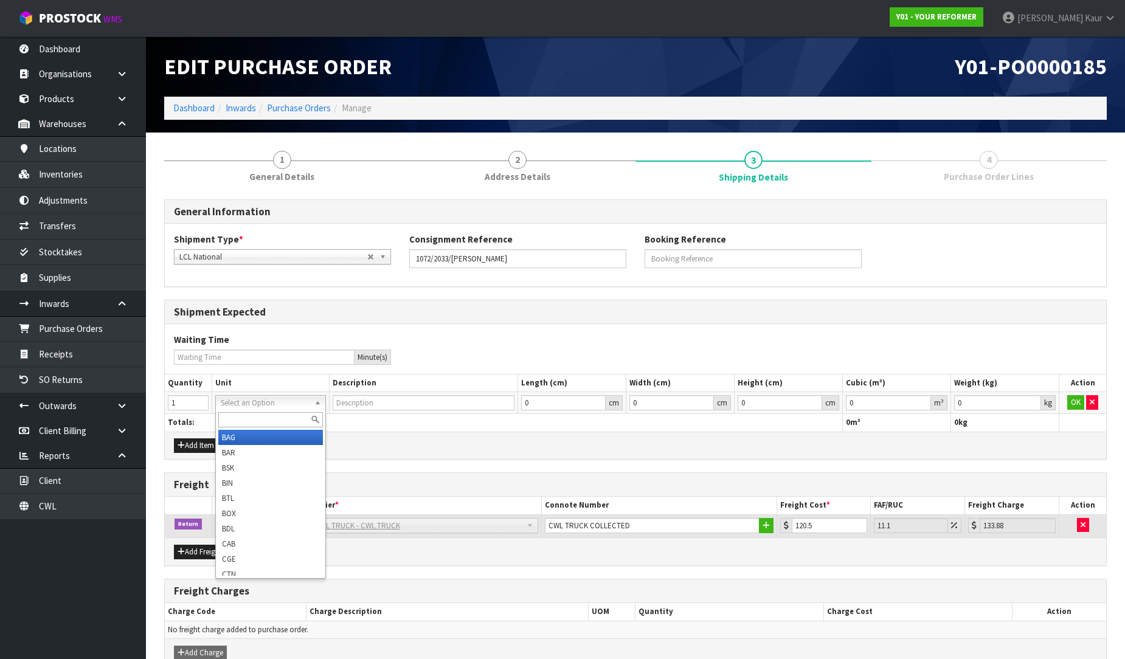
click at [239, 420] on input "text" at bounding box center [270, 419] width 105 height 15
type input "CRT"
type input "CRATE"
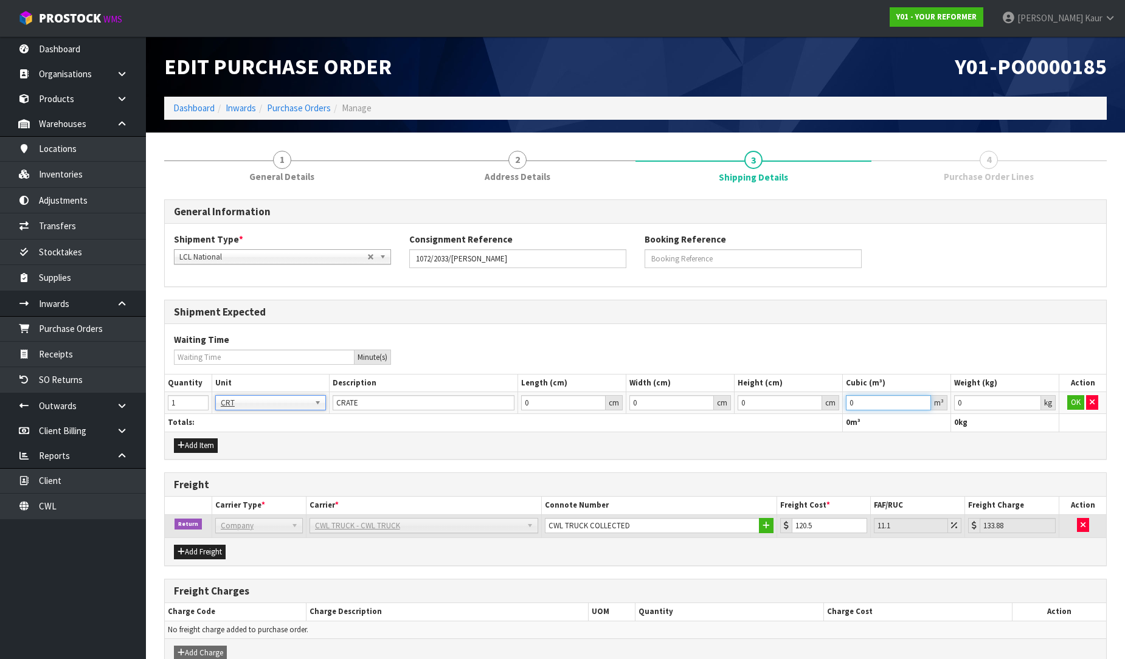
type input "0.000001"
click at [921, 403] on input "0.000001" at bounding box center [888, 402] width 85 height 15
type input "0.001"
click at [1029, 397] on input "0.001" at bounding box center [997, 402] width 87 height 15
click at [1073, 403] on button "OK" at bounding box center [1075, 402] width 17 height 15
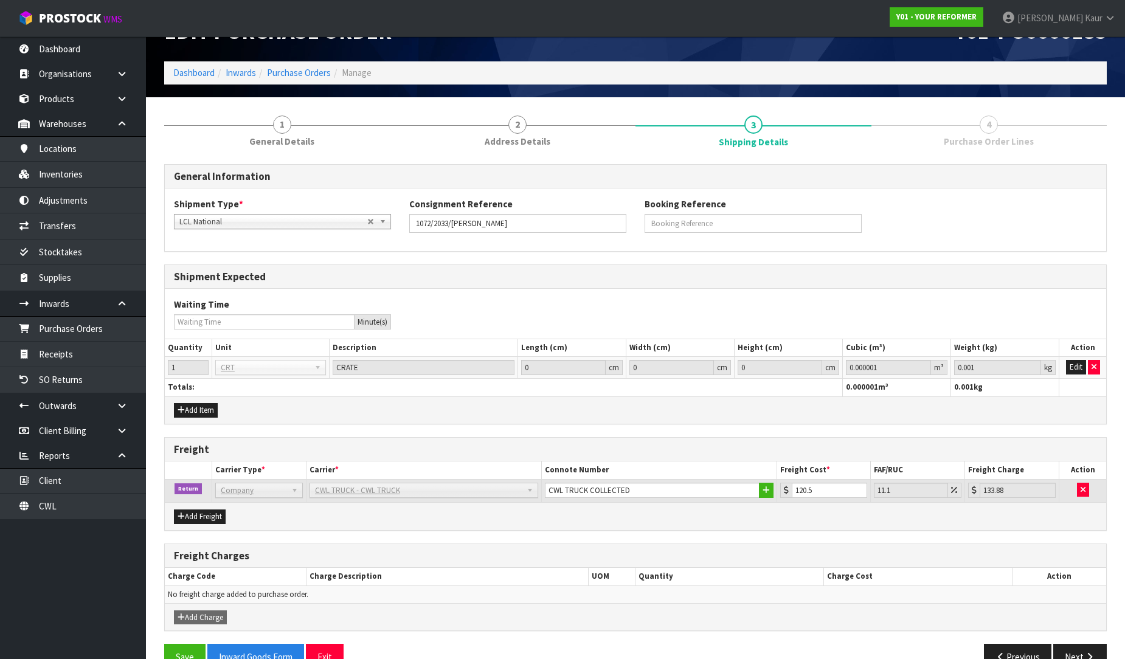
scroll to position [64, 0]
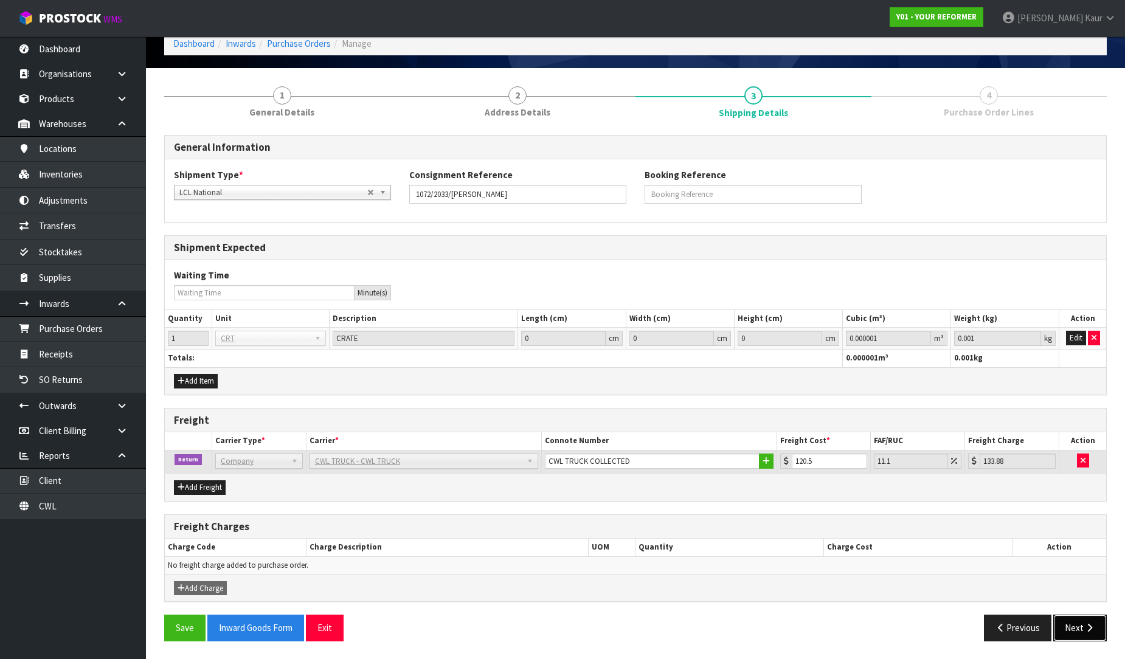
click at [1078, 626] on button "Next" at bounding box center [1080, 628] width 54 height 26
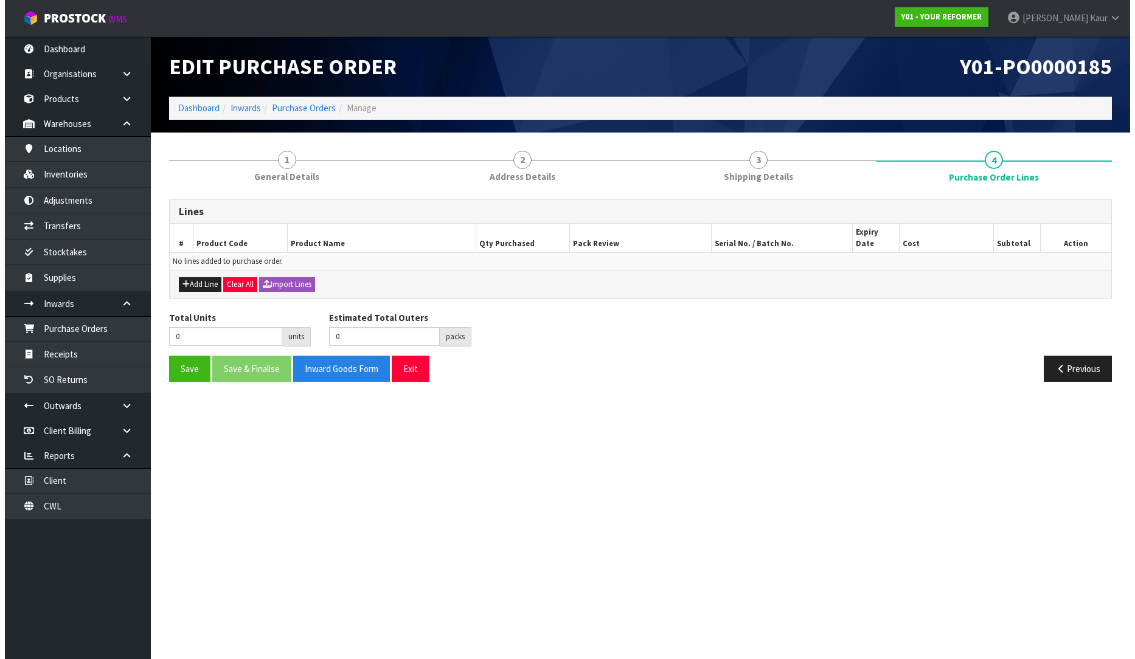
scroll to position [0, 0]
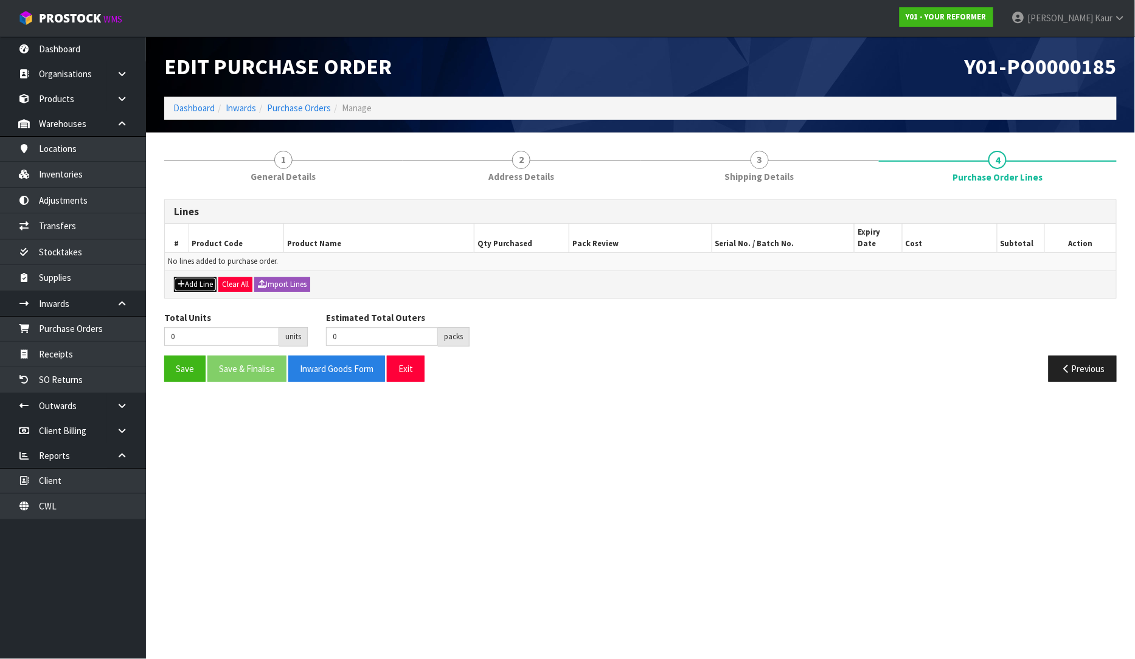
click at [205, 277] on button "Add Line" at bounding box center [195, 284] width 43 height 15
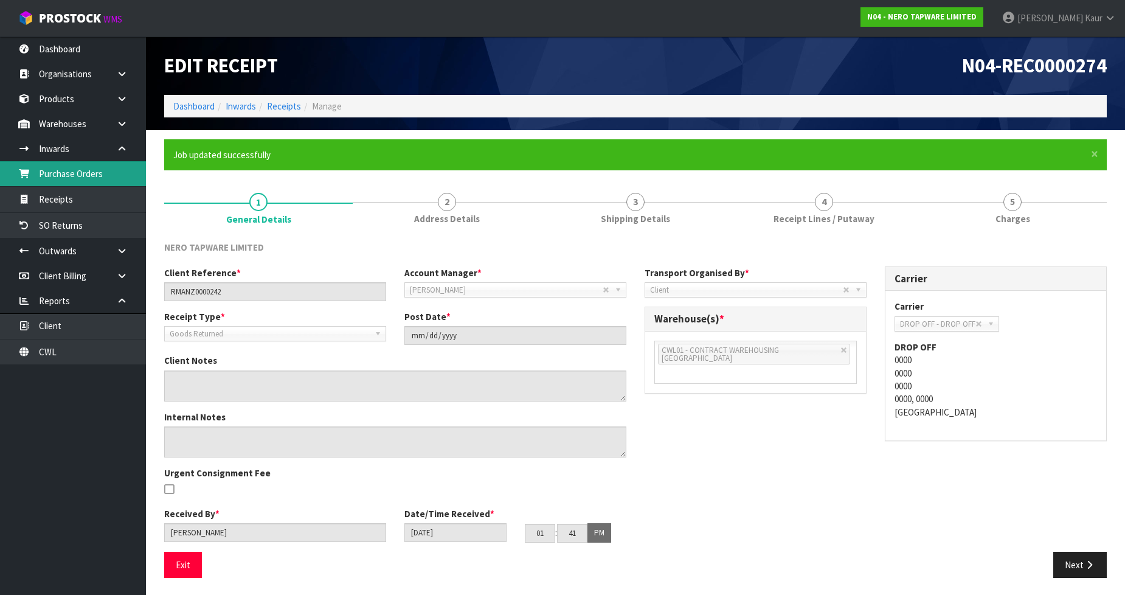
click at [78, 181] on link "Purchase Orders" at bounding box center [73, 173] width 146 height 25
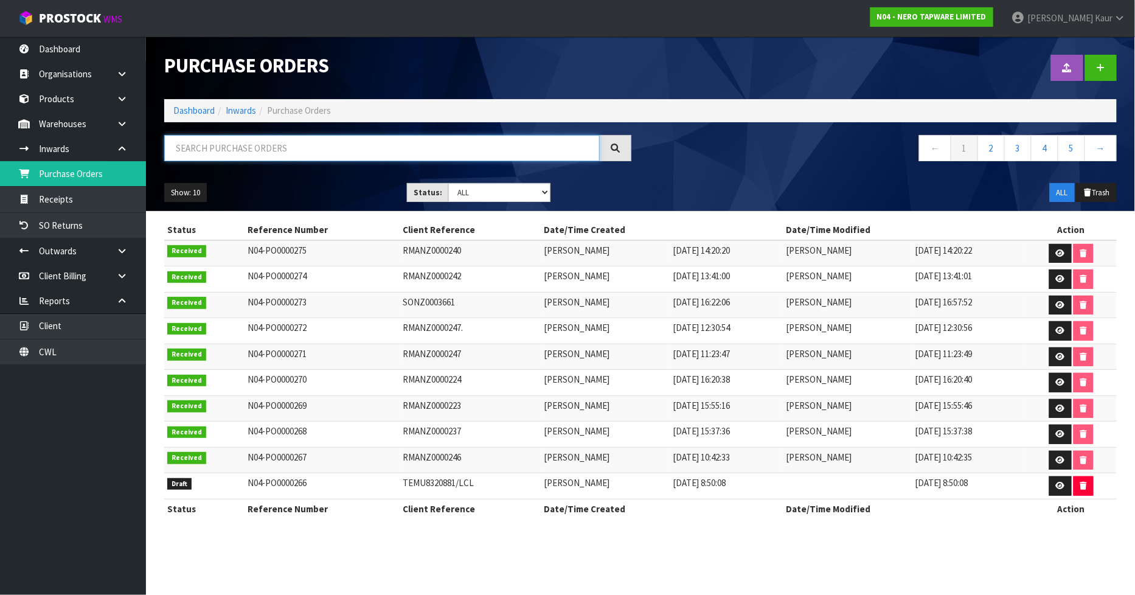
click at [191, 144] on input "text" at bounding box center [381, 148] width 435 height 26
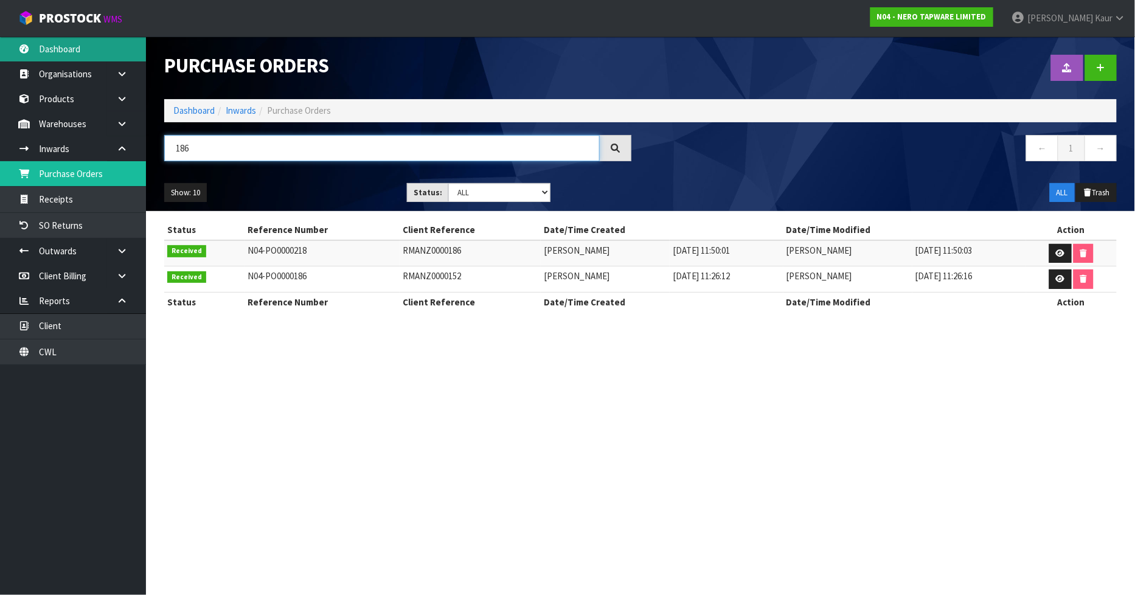
type input "186"
click at [35, 40] on link "Dashboard" at bounding box center [73, 48] width 146 height 25
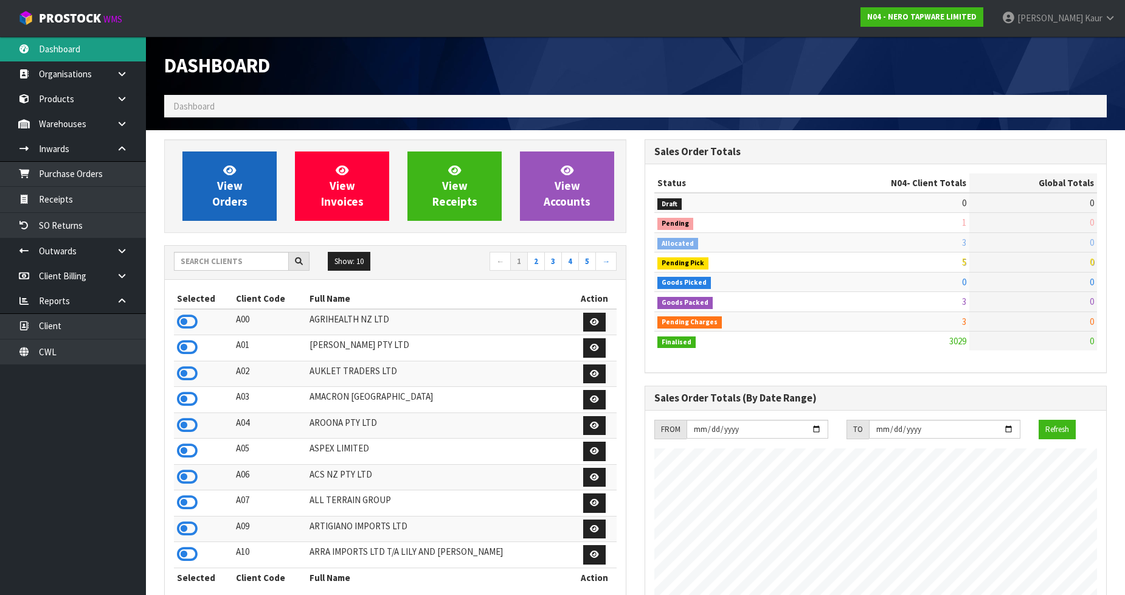
scroll to position [961, 480]
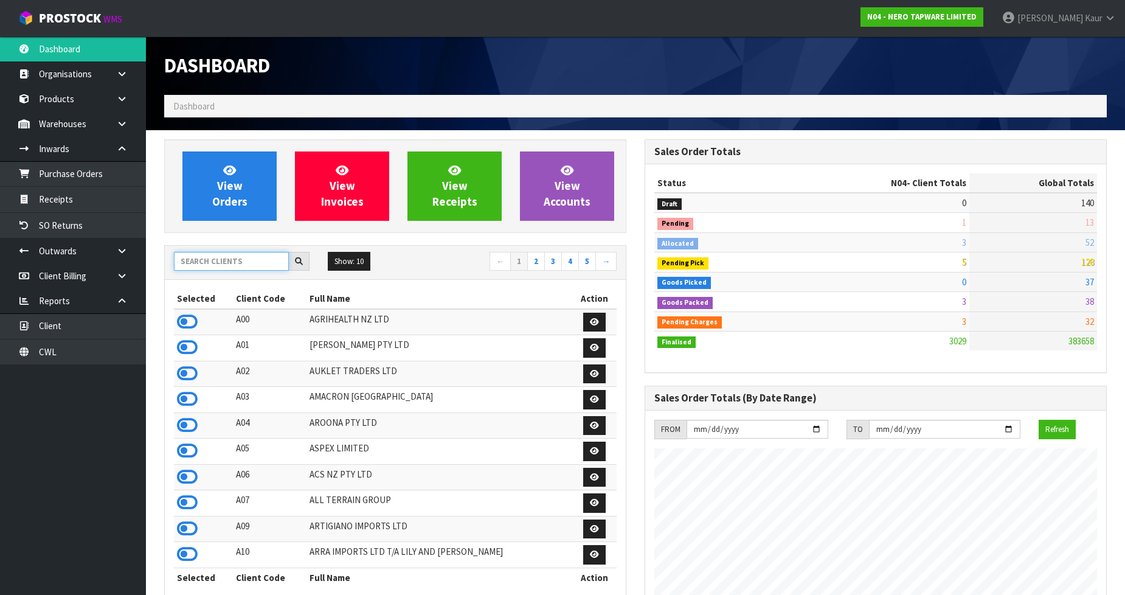
click at [208, 253] on input "text" at bounding box center [231, 261] width 115 height 19
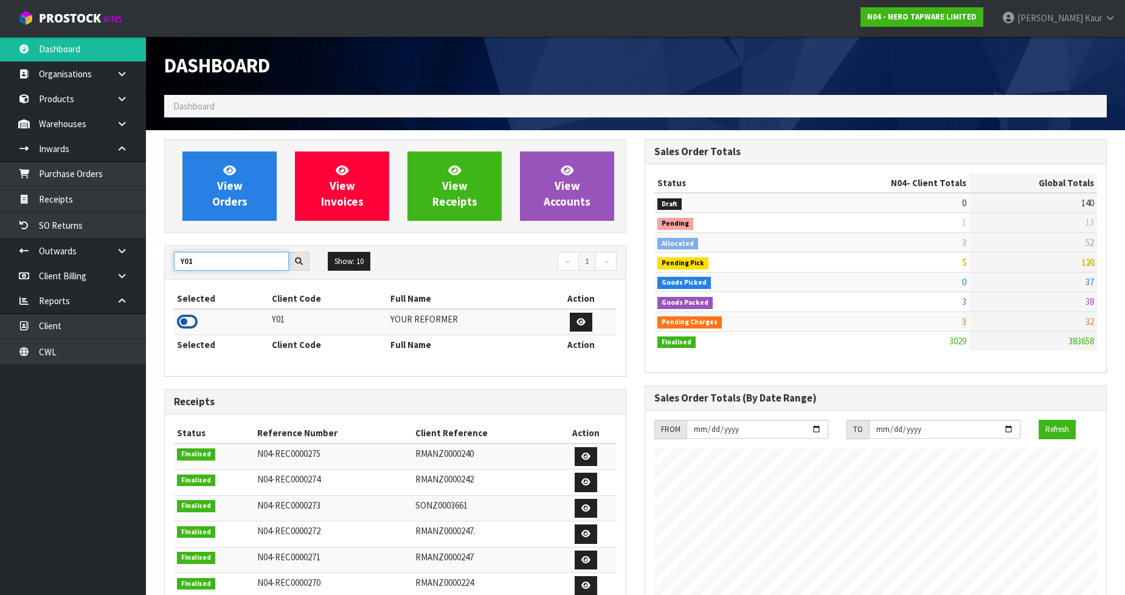
type input "Y01"
click at [185, 319] on icon at bounding box center [187, 322] width 21 height 18
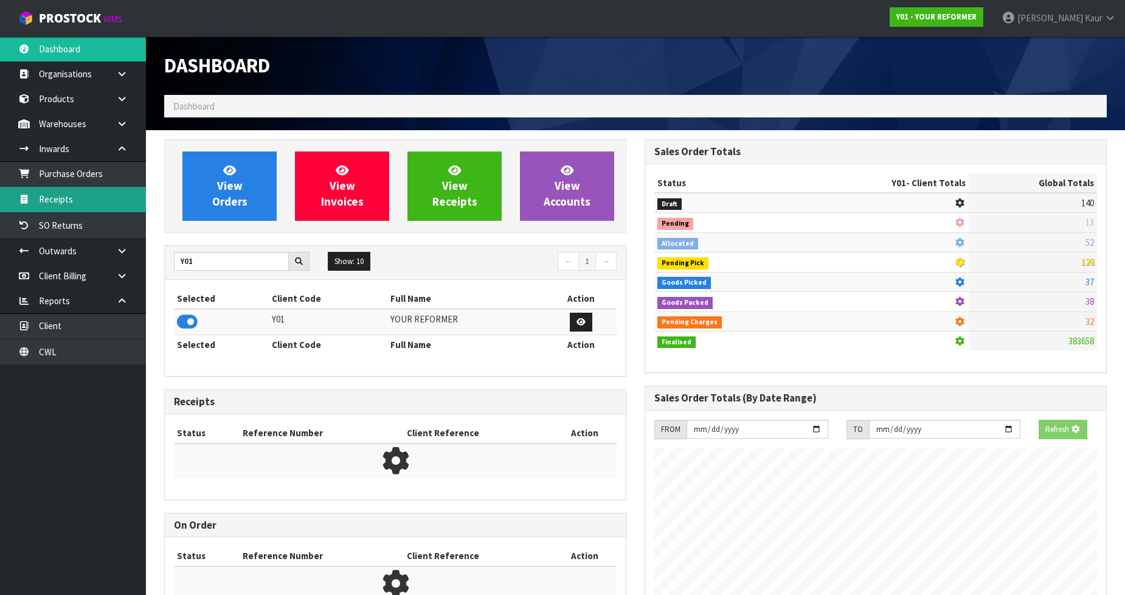
scroll to position [607255, 607533]
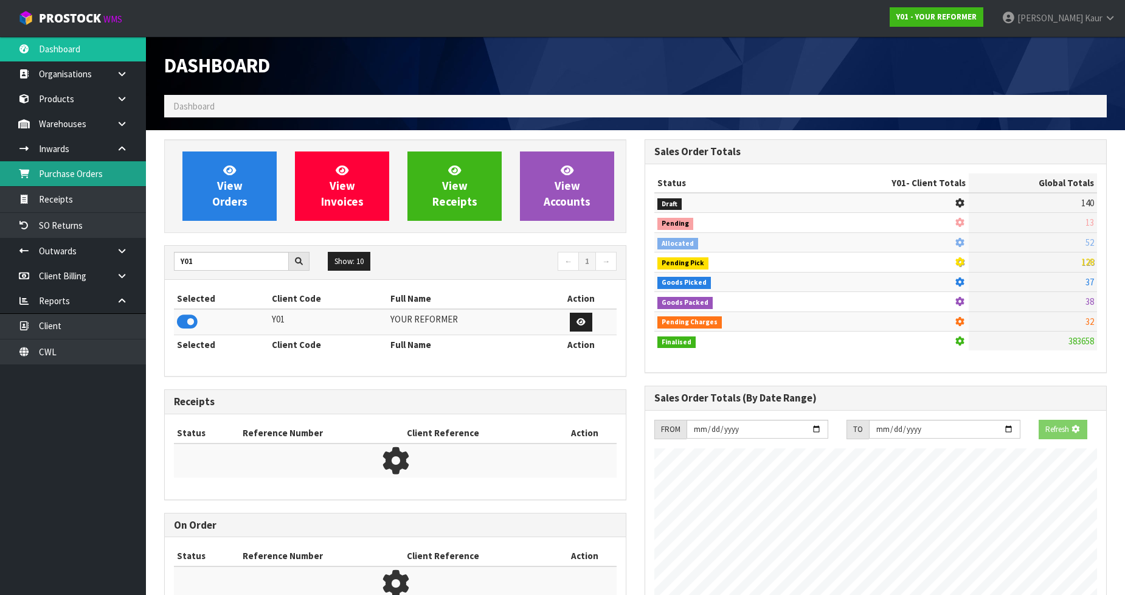
click at [67, 170] on link "Purchase Orders" at bounding box center [73, 173] width 146 height 25
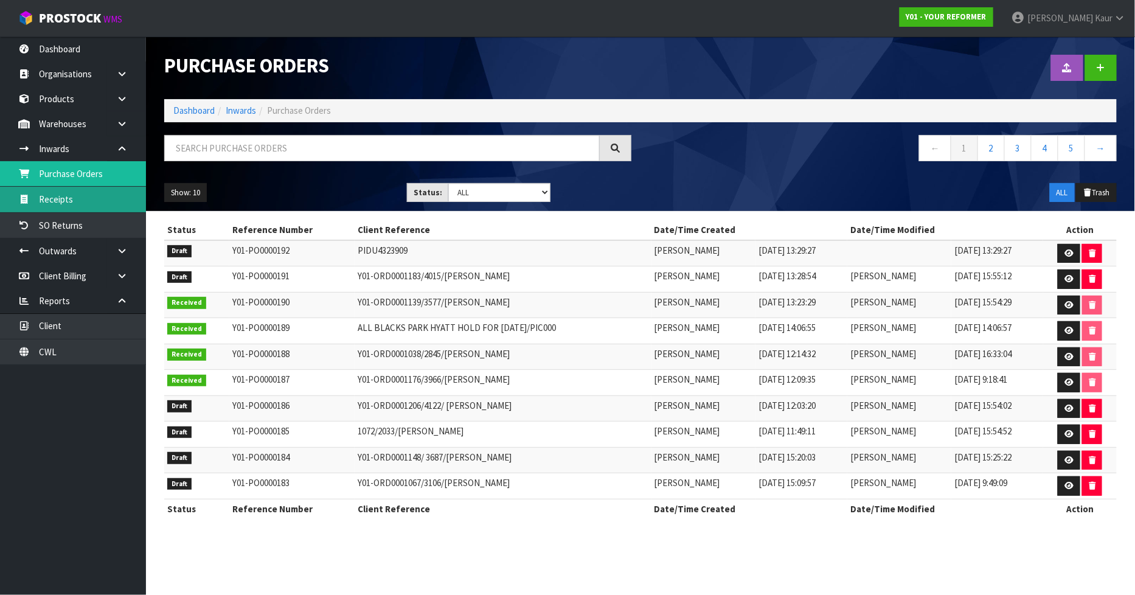
click at [69, 207] on link "Receipts" at bounding box center [73, 199] width 146 height 25
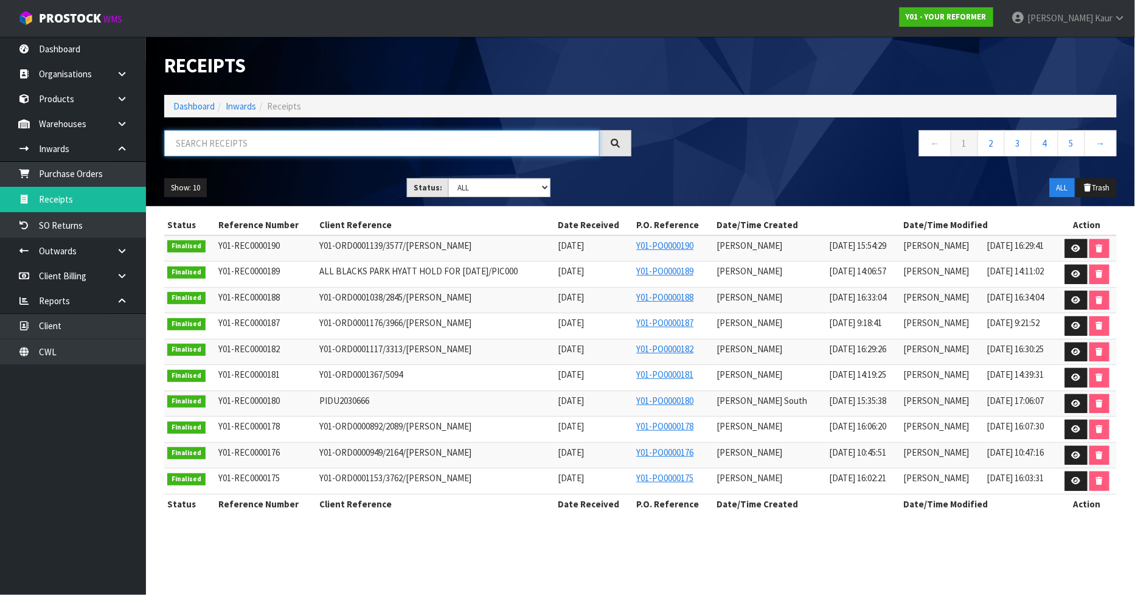
click at [353, 148] on input "text" at bounding box center [381, 143] width 435 height 26
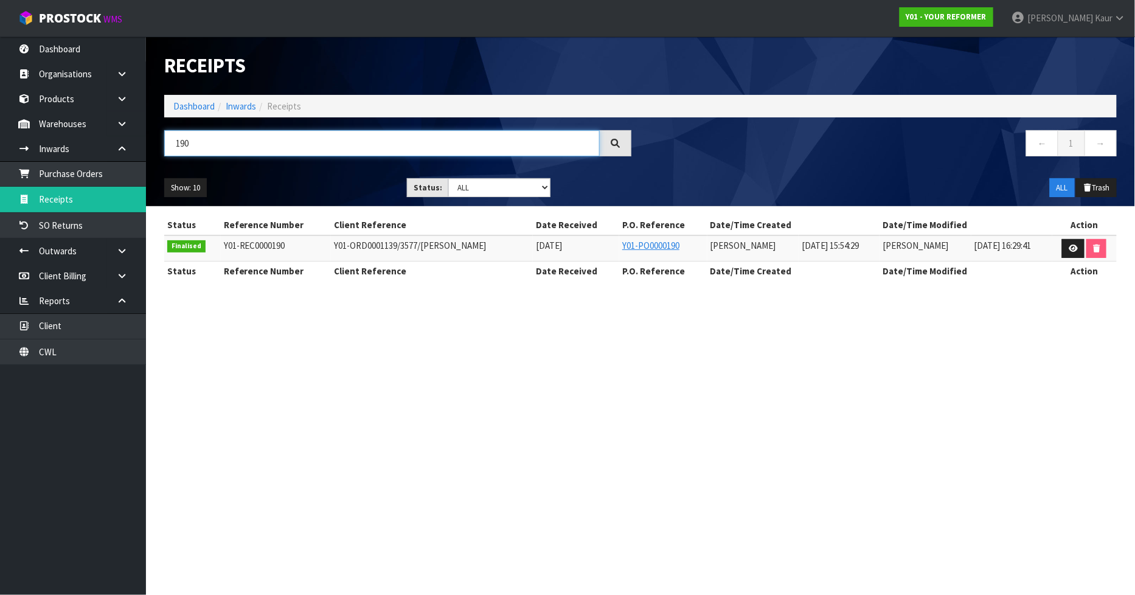
drag, startPoint x: 199, startPoint y: 144, endPoint x: 125, endPoint y: 173, distance: 80.1
click at [169, 151] on input "190" at bounding box center [381, 143] width 435 height 26
type input "190"
click at [104, 179] on link "Purchase Orders" at bounding box center [73, 173] width 146 height 25
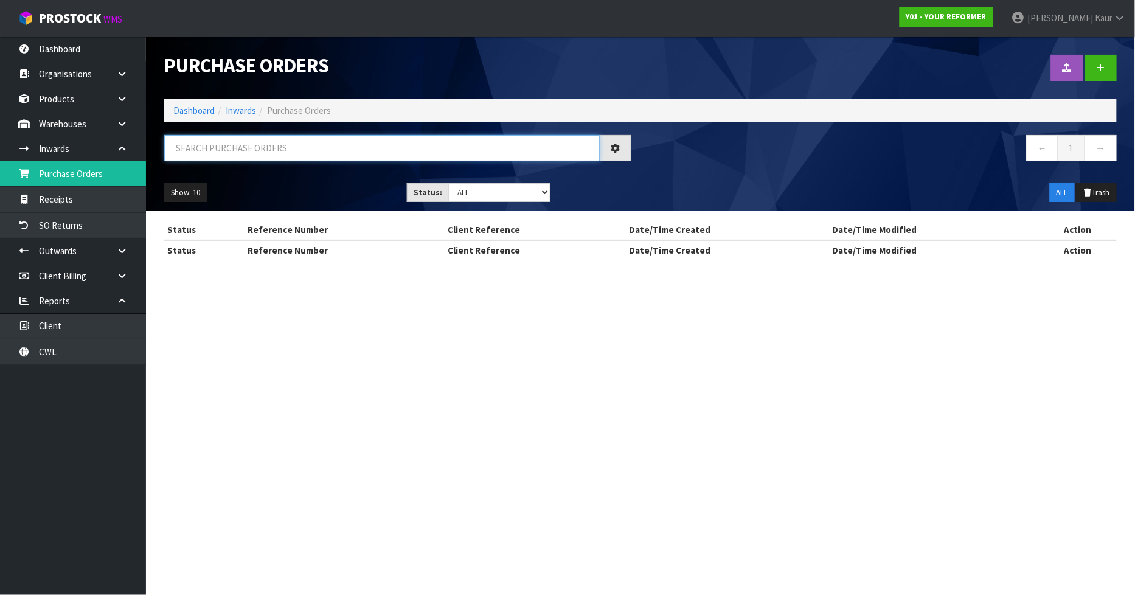
click at [215, 150] on input "text" at bounding box center [381, 148] width 435 height 26
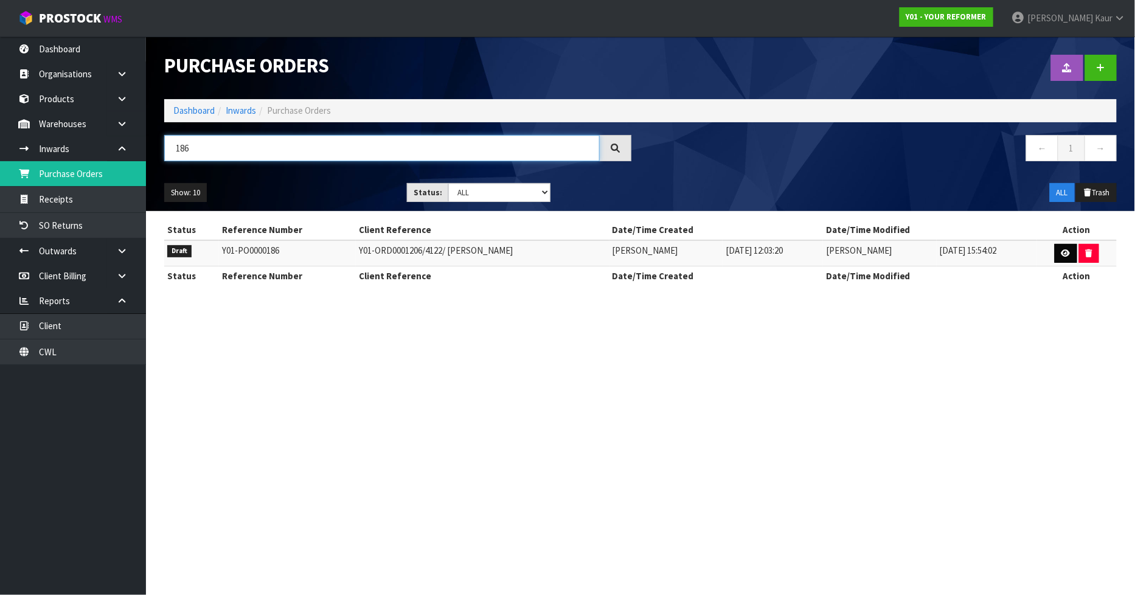
type input "186"
click at [1060, 260] on link at bounding box center [1065, 253] width 22 height 19
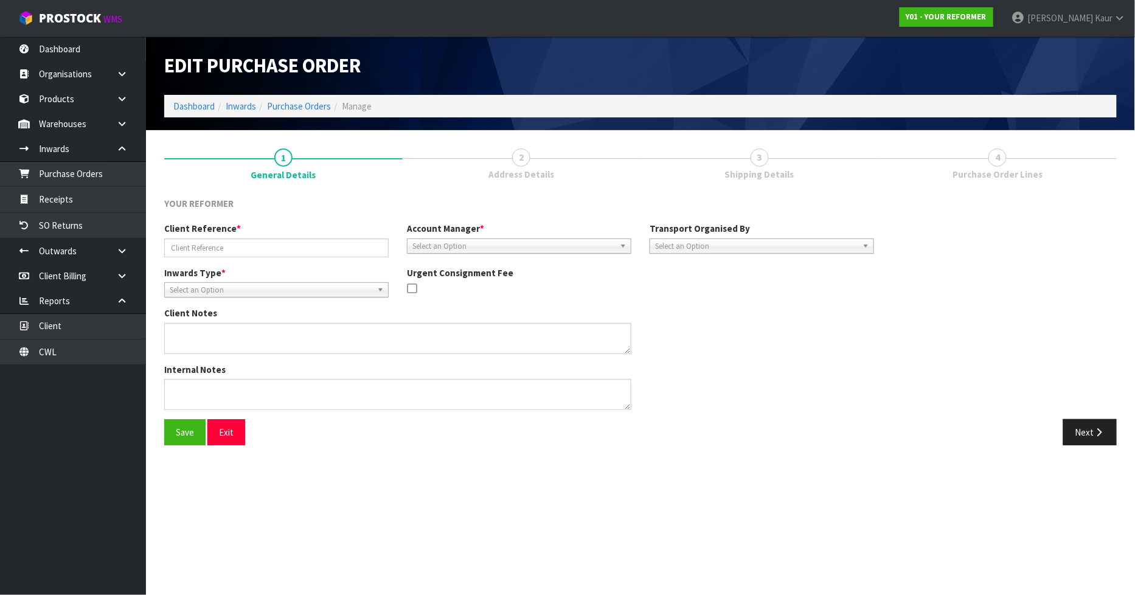
type input "Y01-ORD0001206/4122/ TESS GLEESON"
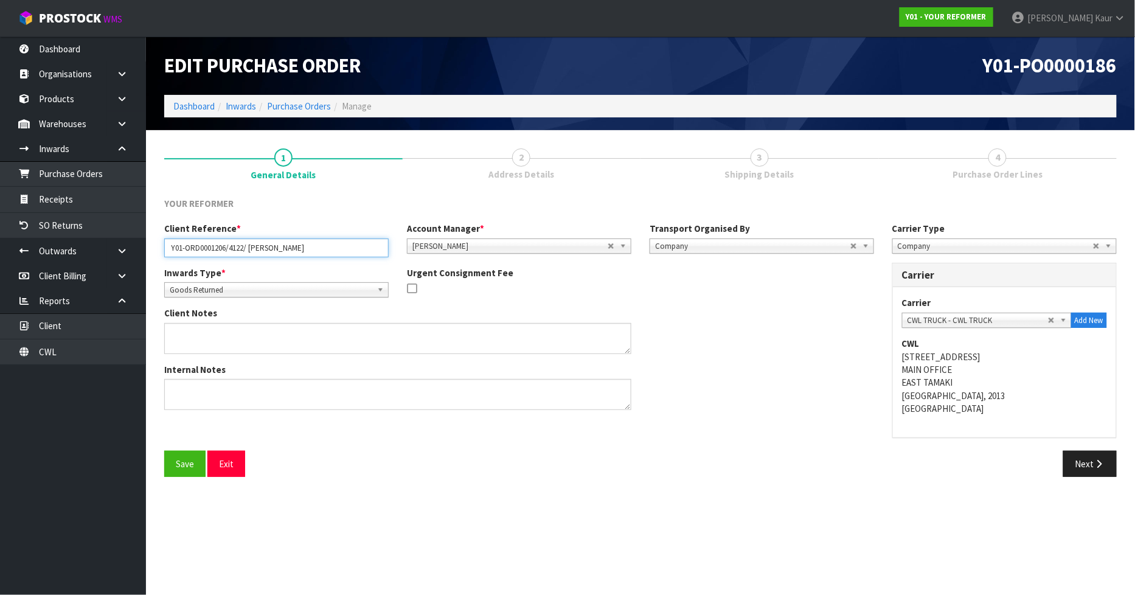
drag, startPoint x: 308, startPoint y: 254, endPoint x: 170, endPoint y: 264, distance: 138.4
click at [170, 264] on div "Client Reference * Y01-ORD0001206/4122/ TESS GLEESON Account Manager * Zubair M…" at bounding box center [519, 244] width 728 height 44
click at [134, 166] on link "Purchase Orders" at bounding box center [73, 173] width 146 height 25
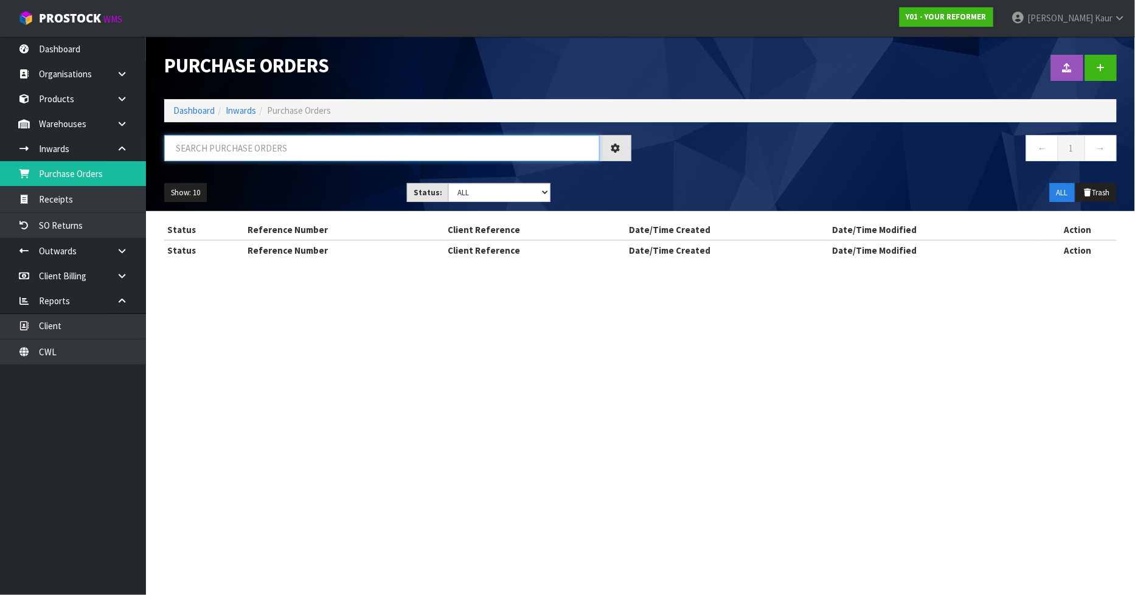
click at [215, 154] on input "text" at bounding box center [381, 148] width 435 height 26
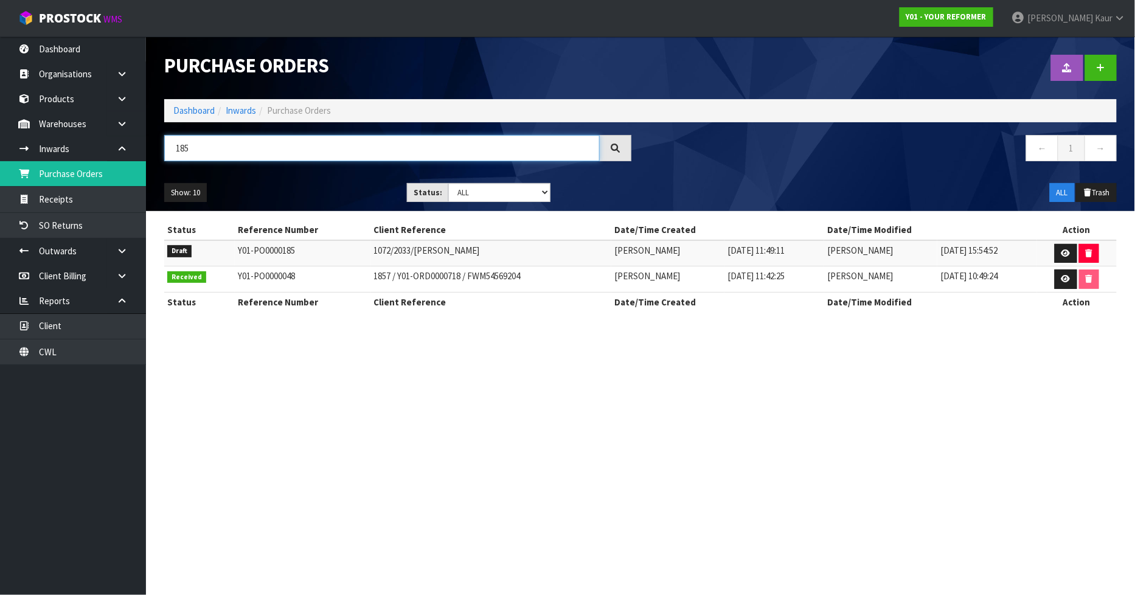
type input "185"
drag, startPoint x: 463, startPoint y: 250, endPoint x: 333, endPoint y: 248, distance: 130.1
click at [333, 248] on tr "Draft Y01-PO0000185 1072/2033/KATE GARDIEN Rocio Lopez 17/09/2025 11:49:11 Sale…" at bounding box center [640, 253] width 952 height 26
copy tr "1072/2033/KATE GARDIEN"
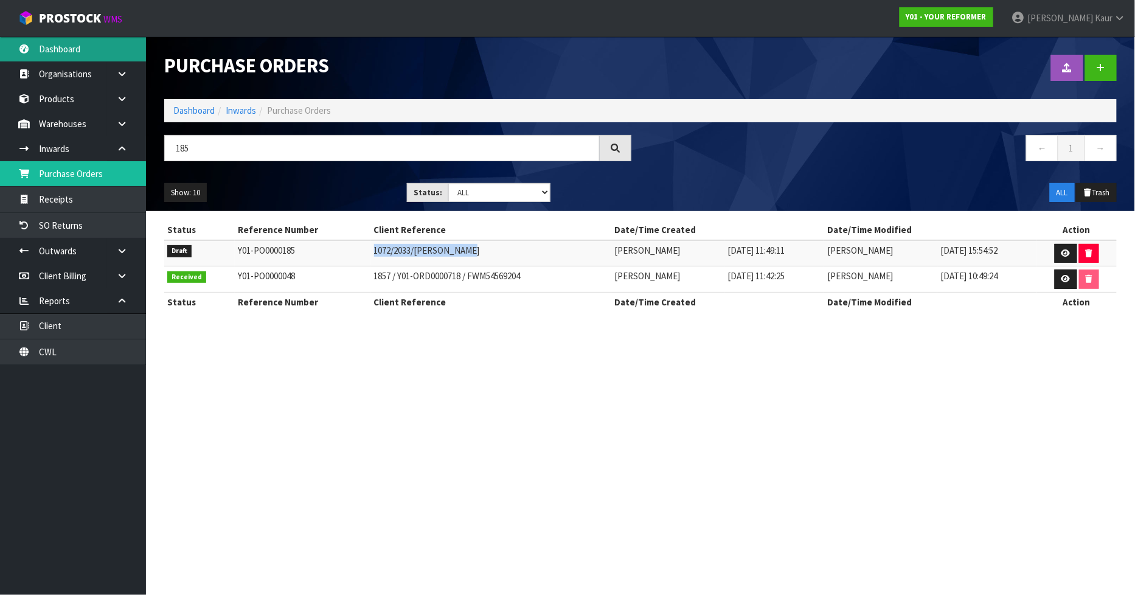
click at [63, 55] on link "Dashboard" at bounding box center [73, 48] width 146 height 25
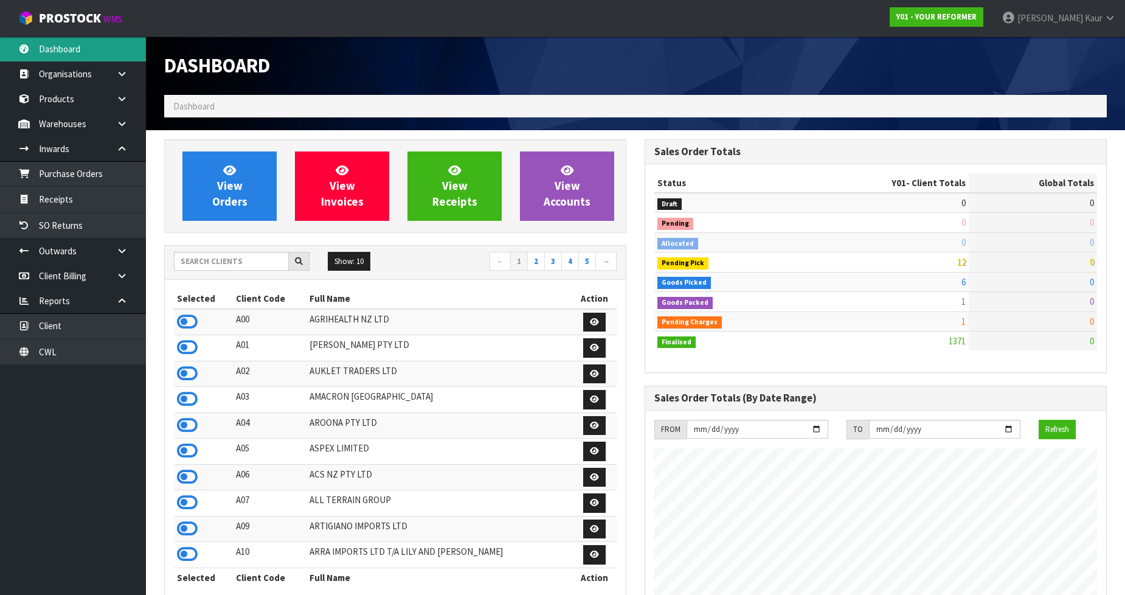
scroll to position [823, 480]
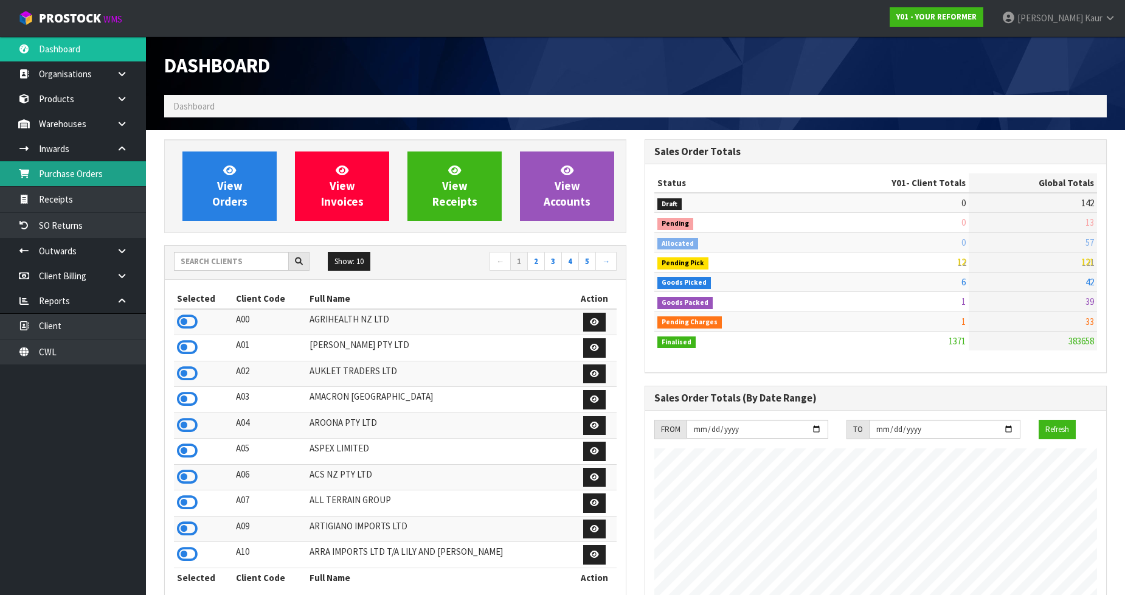
click at [103, 177] on link "Purchase Orders" at bounding box center [73, 173] width 146 height 25
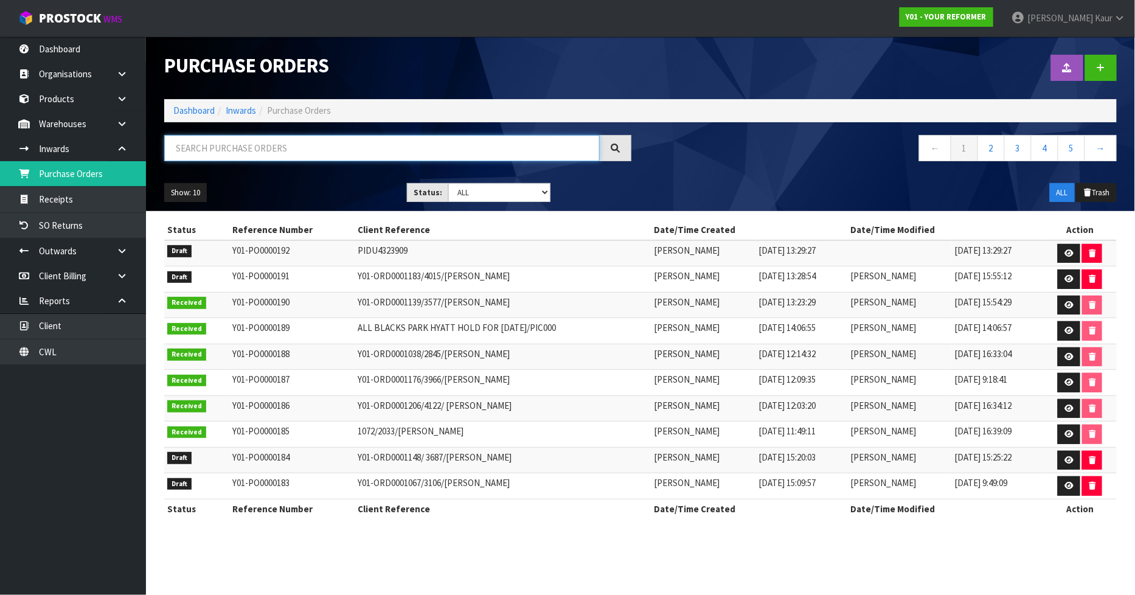
click at [300, 159] on input "text" at bounding box center [381, 148] width 435 height 26
type input "185"
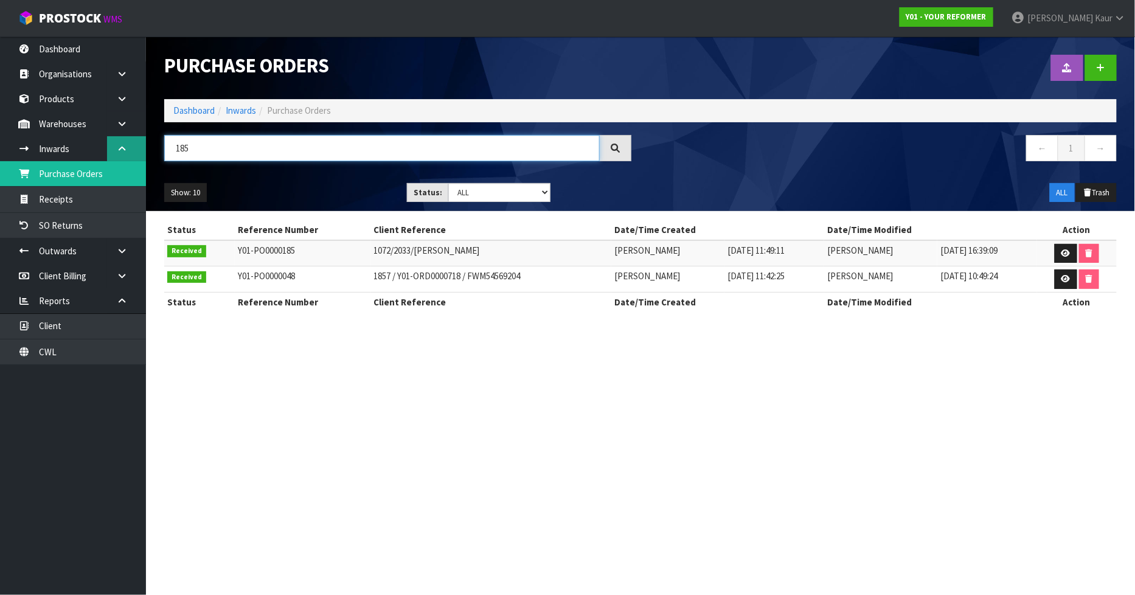
drag, startPoint x: 198, startPoint y: 153, endPoint x: 126, endPoint y: 153, distance: 71.7
click at [126, 153] on body "Toggle navigation ProStock WMS Y01 - YOUR REFORMER Prabhneet Kaur Logout Dashbo…" at bounding box center [567, 297] width 1135 height 595
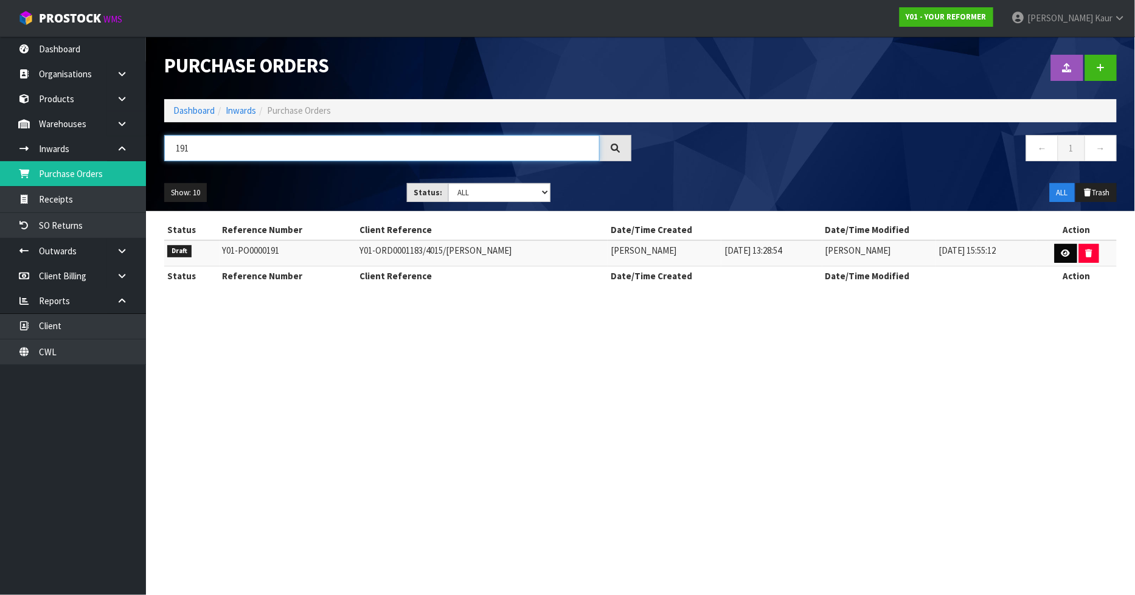
type input "191"
click at [1064, 254] on icon at bounding box center [1065, 253] width 9 height 8
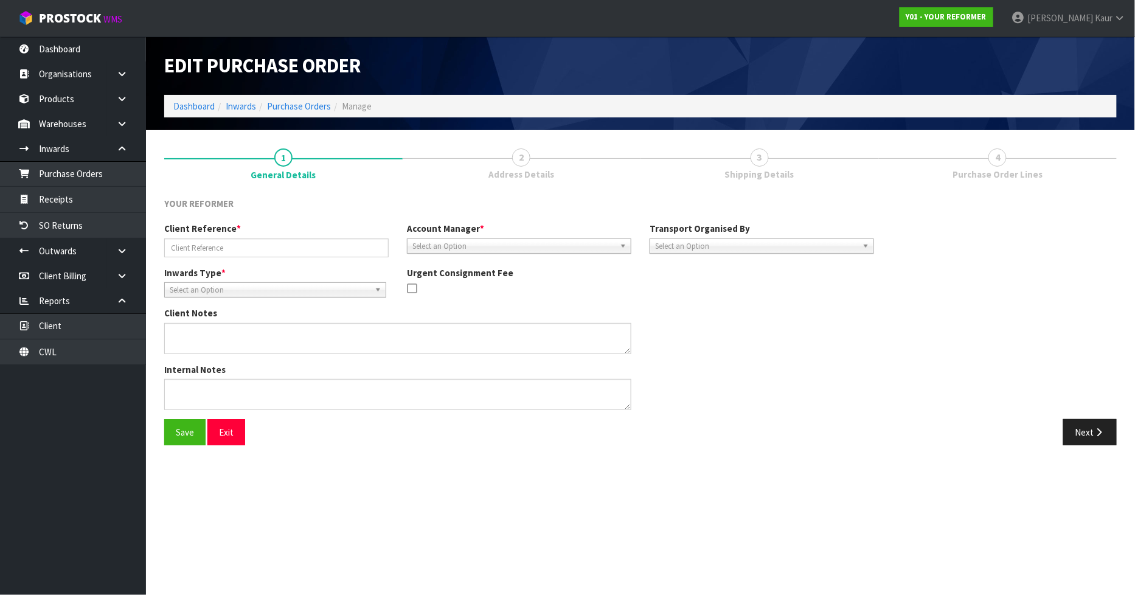
type input "Y01-ORD0001183/4015/ROSA HUTCHISON"
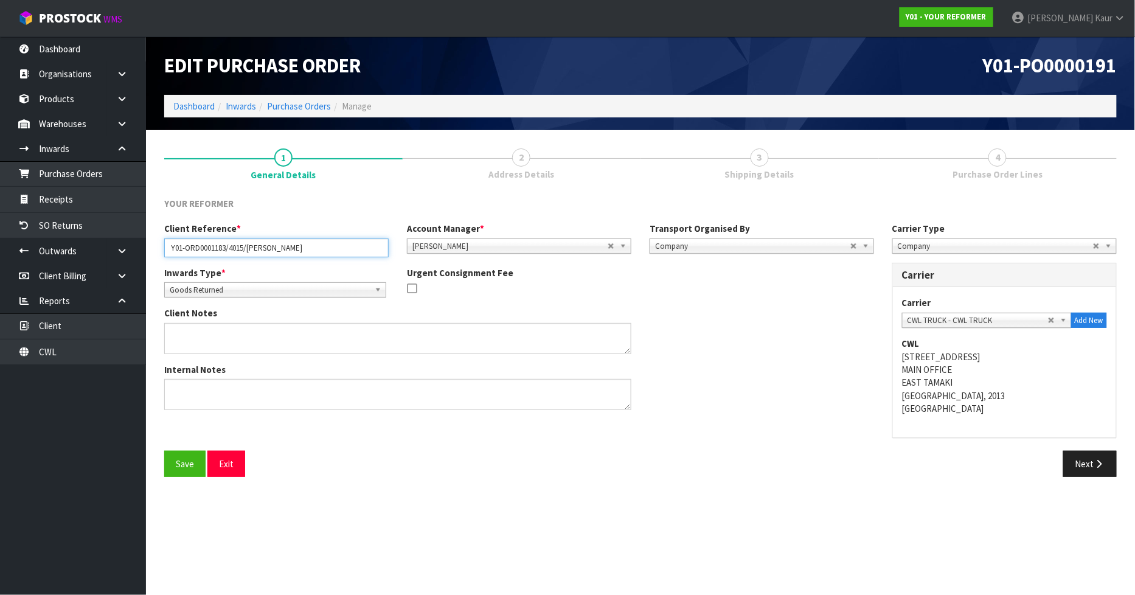
drag, startPoint x: 326, startPoint y: 244, endPoint x: 161, endPoint y: 245, distance: 165.4
click at [161, 245] on div "Client Reference * Y01-ORD0001183/4015/ROSA HUTCHISON" at bounding box center [276, 239] width 243 height 35
click at [64, 348] on link "CWL" at bounding box center [73, 351] width 146 height 25
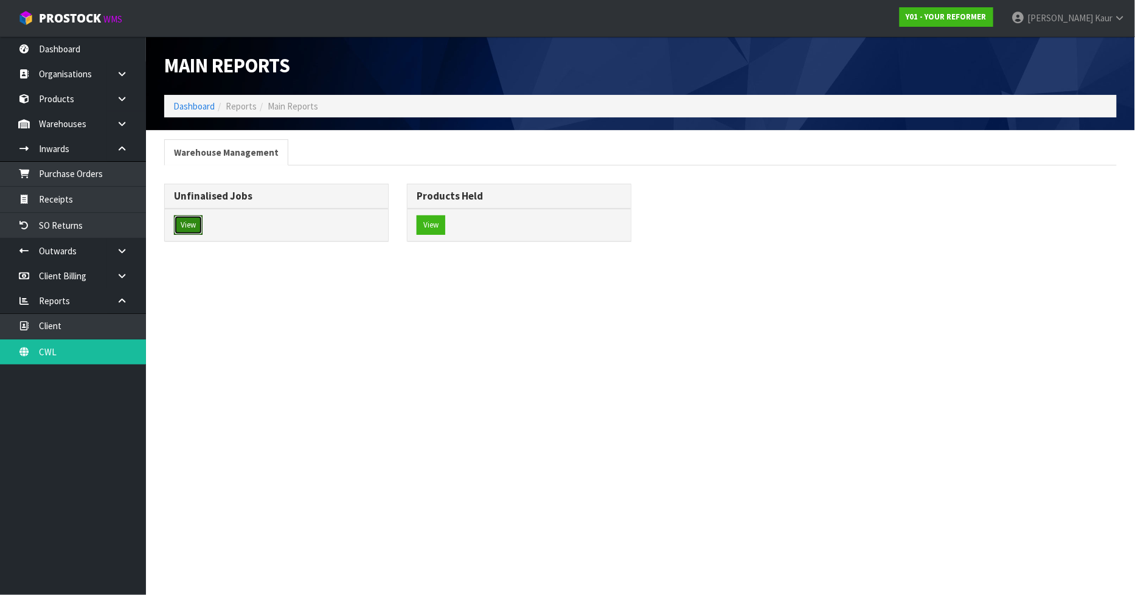
drag, startPoint x: 184, startPoint y: 229, endPoint x: 203, endPoint y: 223, distance: 20.4
click at [185, 229] on button "View" at bounding box center [188, 224] width 29 height 19
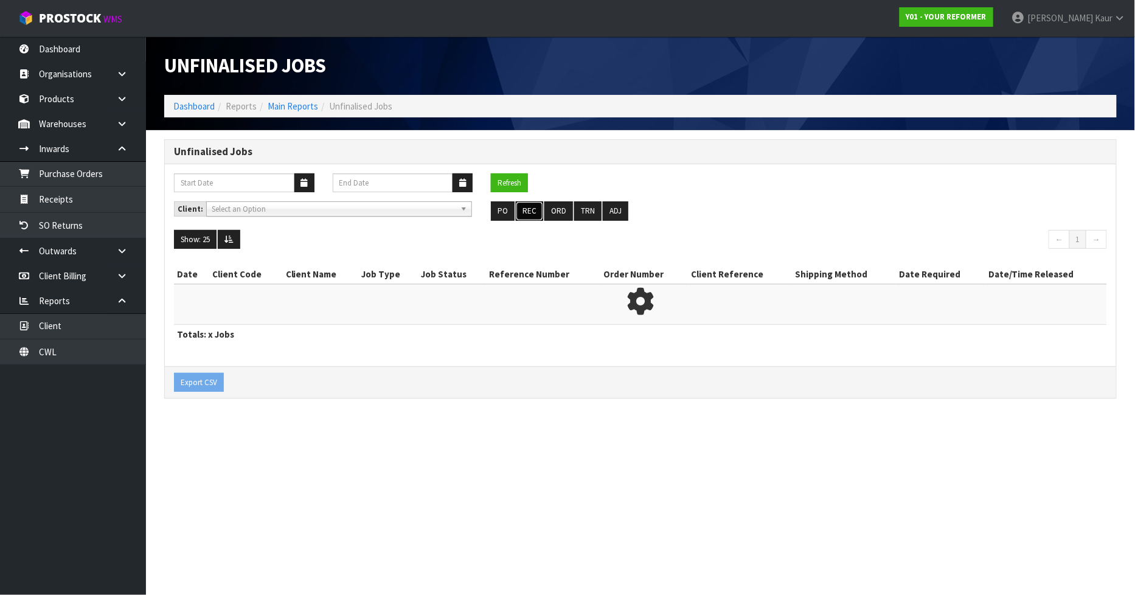
click at [528, 210] on button "REC" at bounding box center [529, 210] width 27 height 19
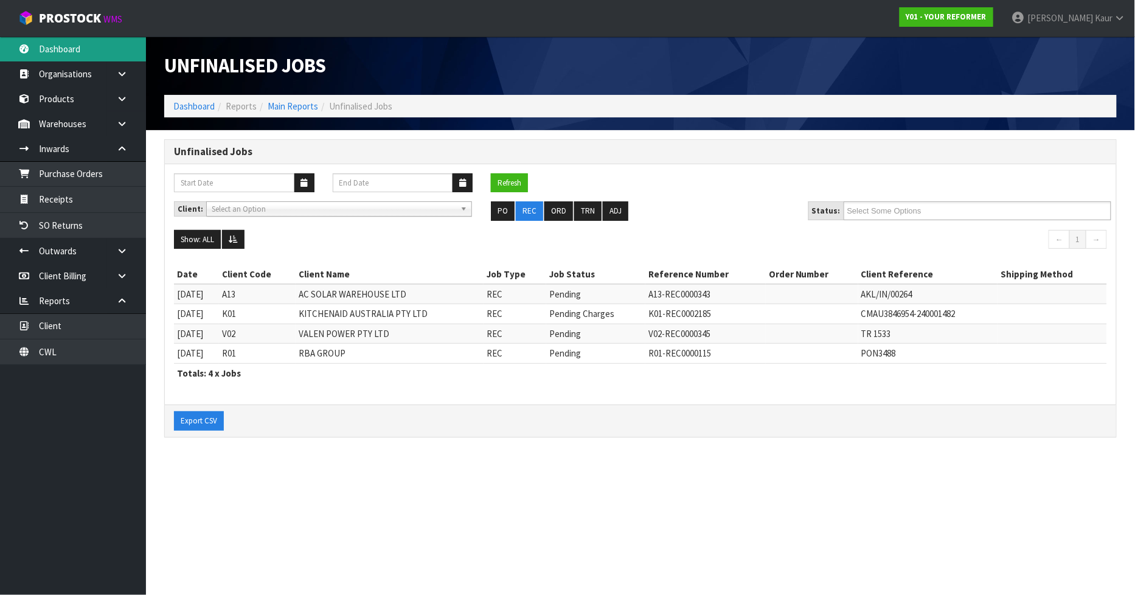
click at [77, 55] on link "Dashboard" at bounding box center [73, 48] width 146 height 25
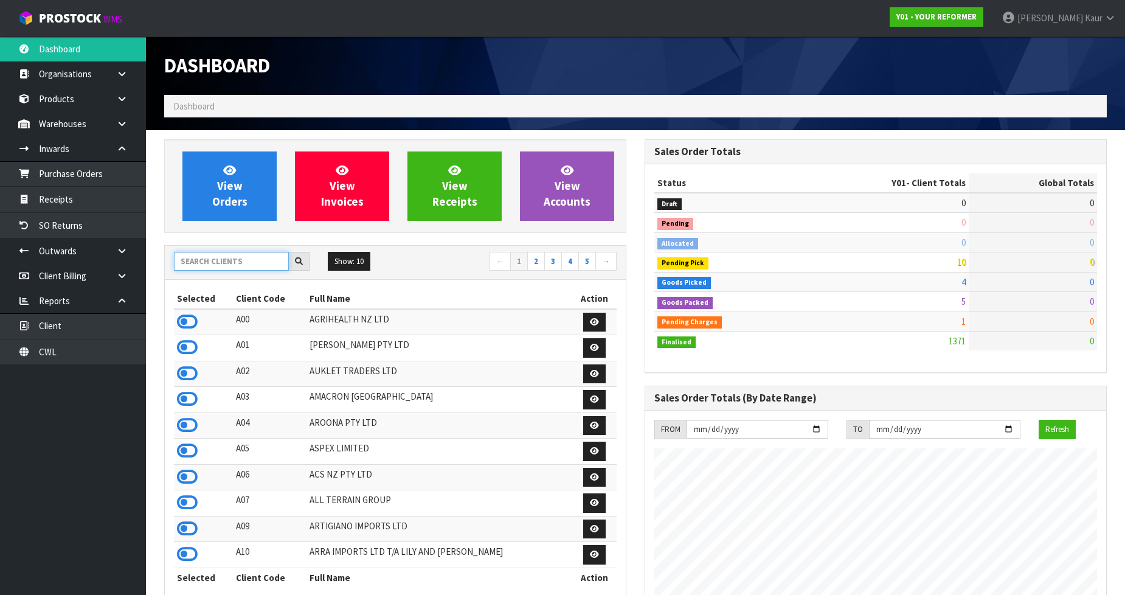
scroll to position [823, 480]
click at [220, 260] on input "text" at bounding box center [231, 261] width 115 height 19
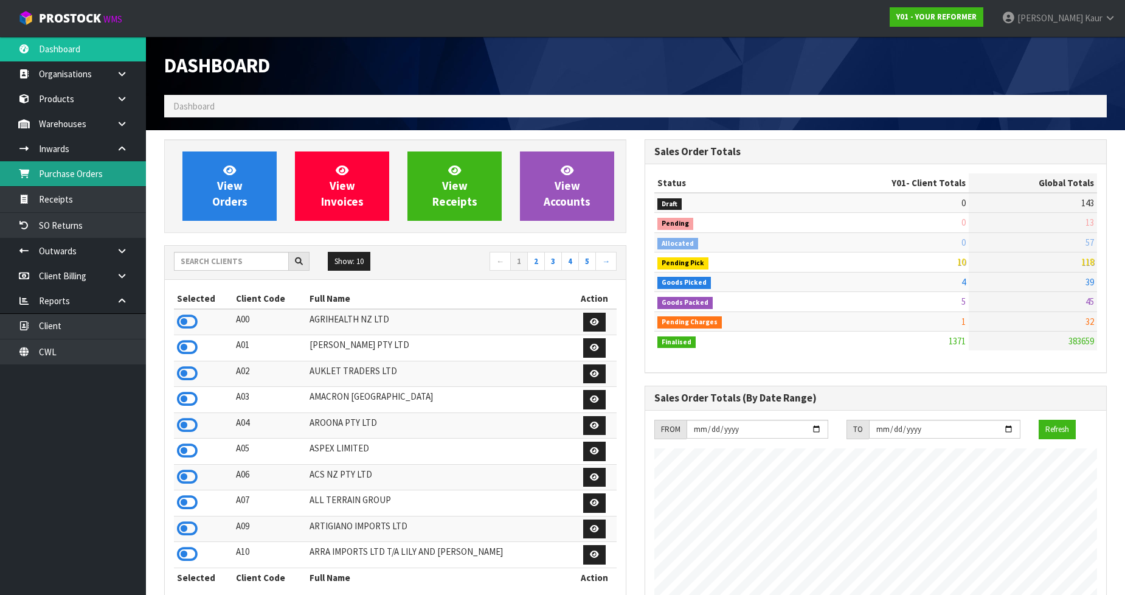
click at [89, 177] on link "Purchase Orders" at bounding box center [73, 173] width 146 height 25
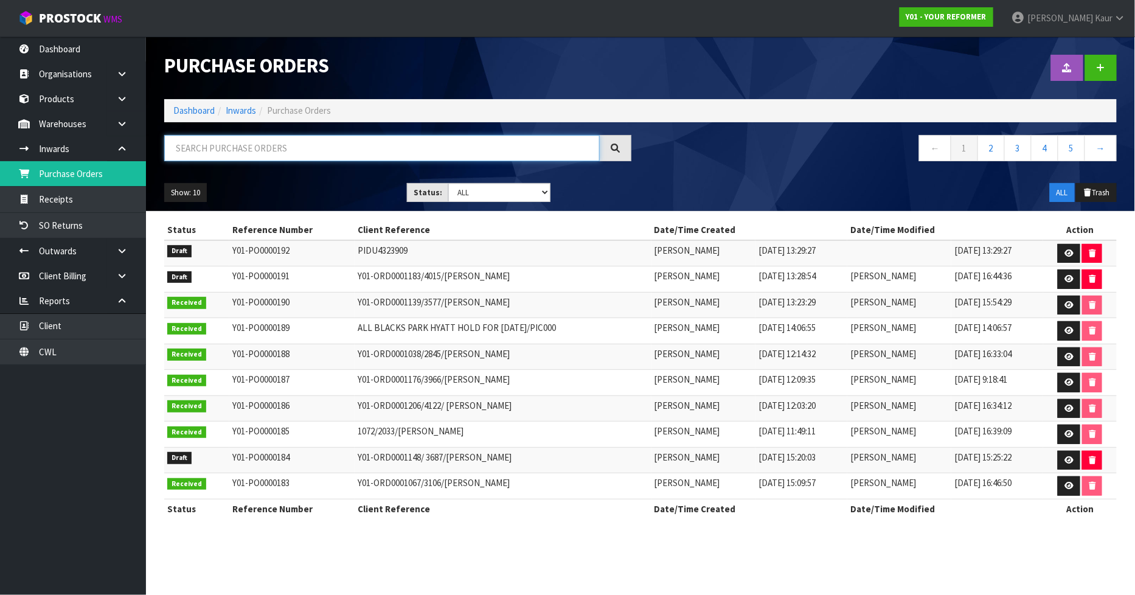
click at [219, 152] on input "text" at bounding box center [381, 148] width 435 height 26
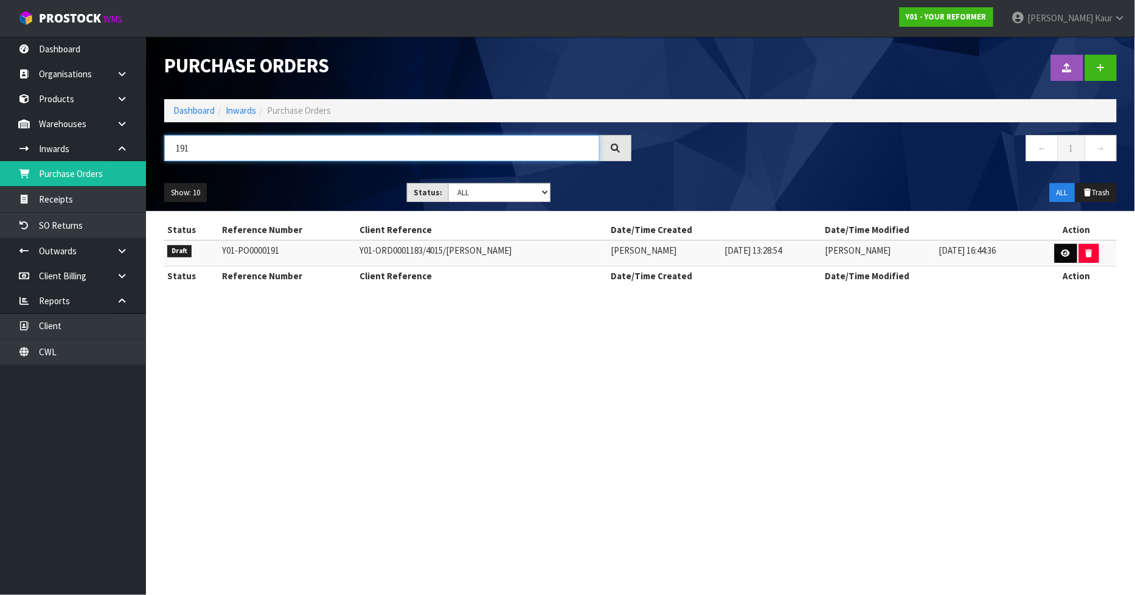
type input "191"
click at [1074, 250] on link at bounding box center [1065, 253] width 22 height 19
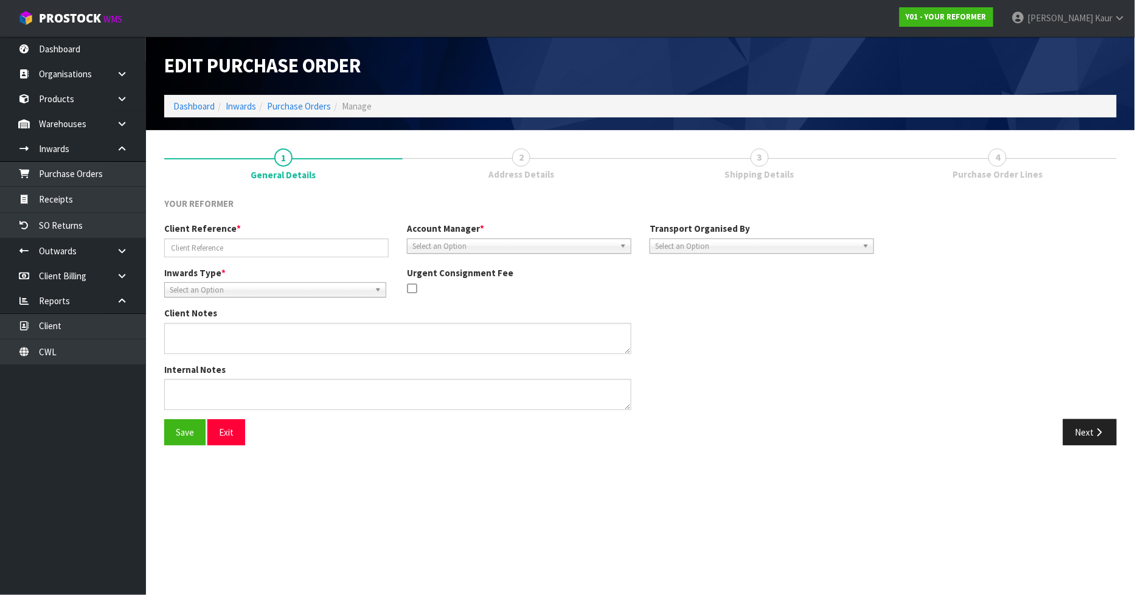
type input "Y01-ORD0001183/4015/ROSA HUTCHISON"
type textarea "MISSIN PARTS-PILATES BALL"
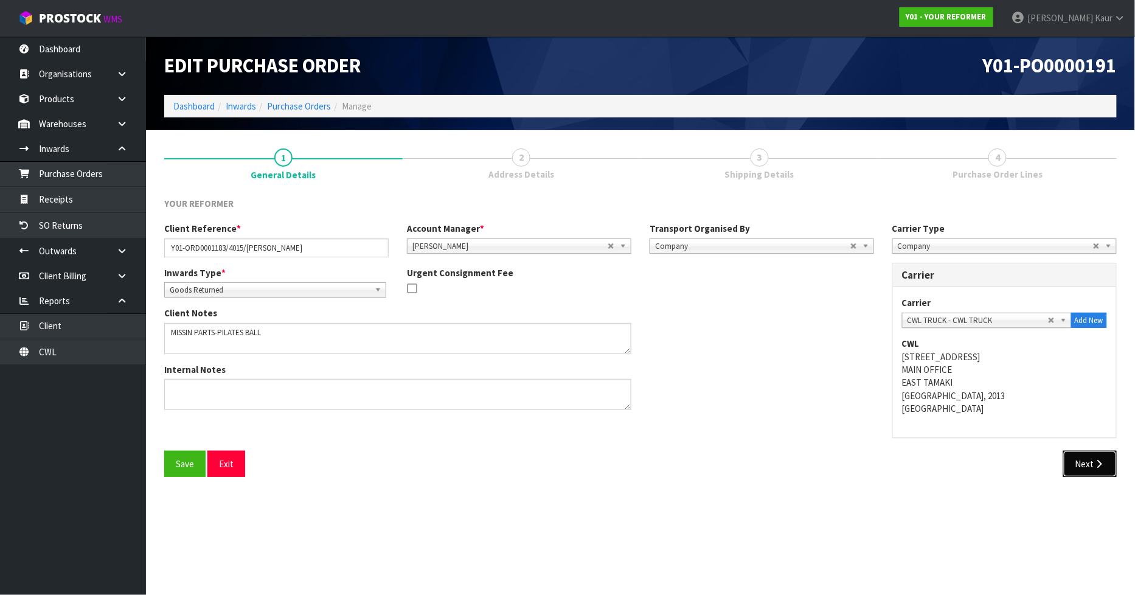
click at [1087, 465] on button "Next" at bounding box center [1090, 464] width 54 height 26
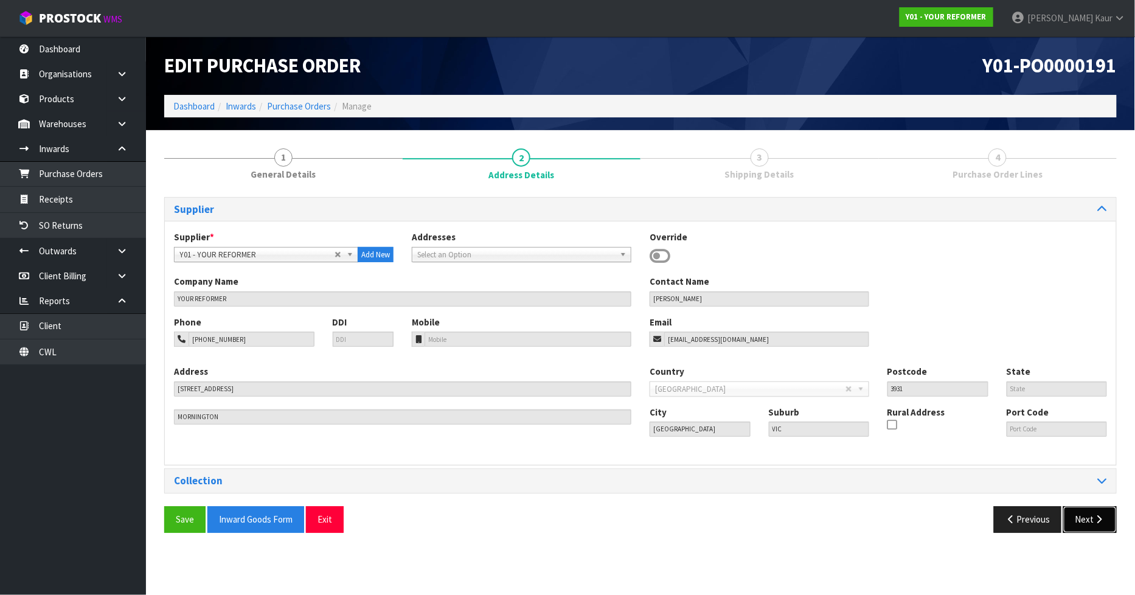
click at [1083, 512] on button "Next" at bounding box center [1090, 519] width 54 height 26
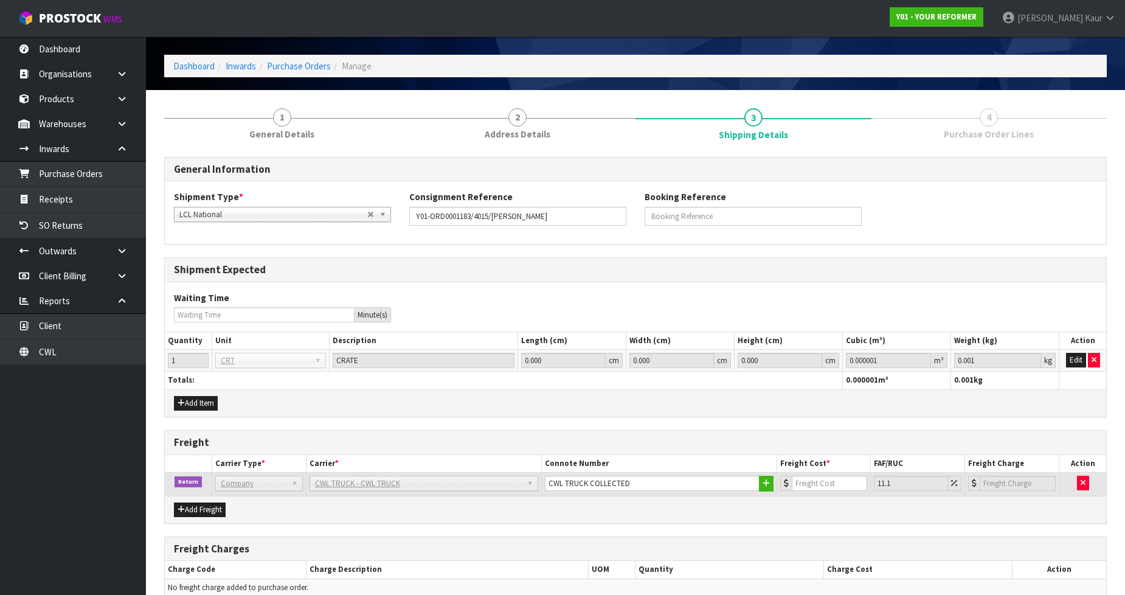
scroll to position [126, 0]
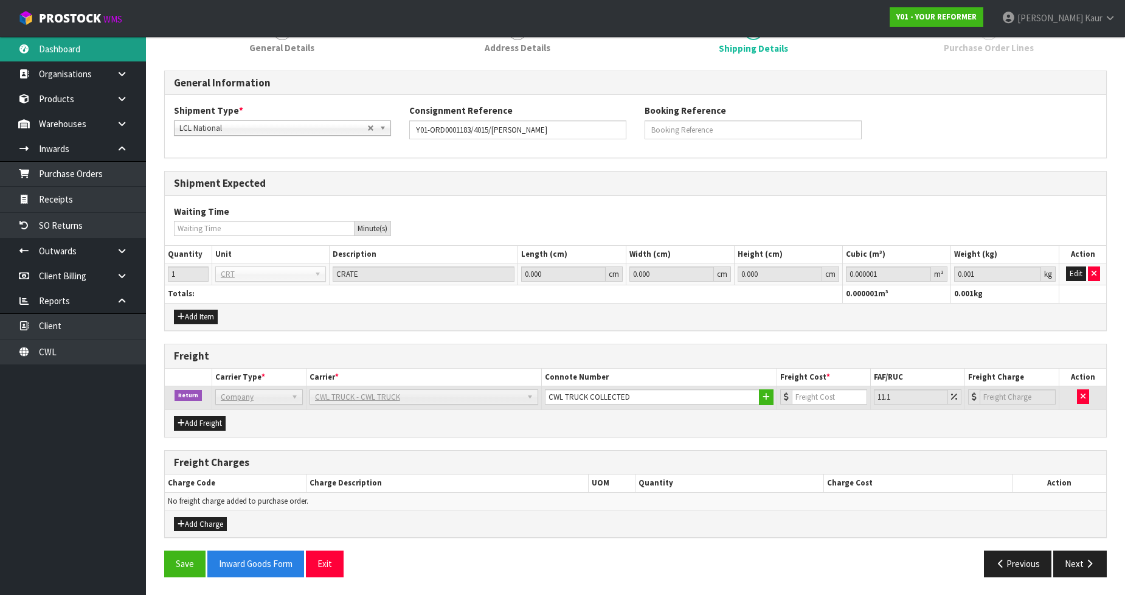
click at [74, 45] on link "Dashboard" at bounding box center [73, 48] width 146 height 25
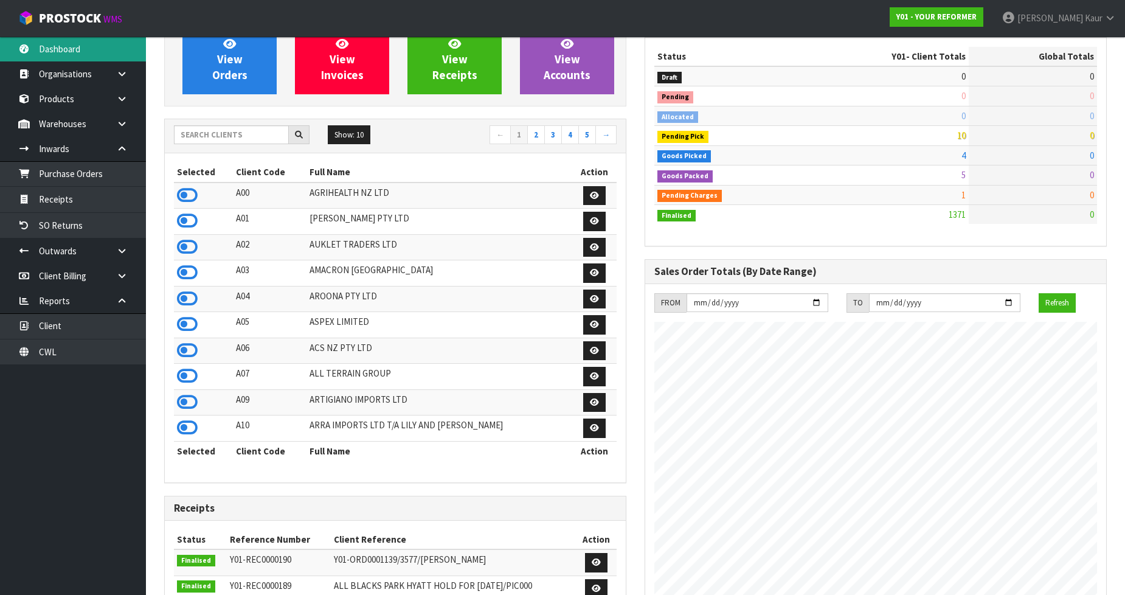
scroll to position [823, 480]
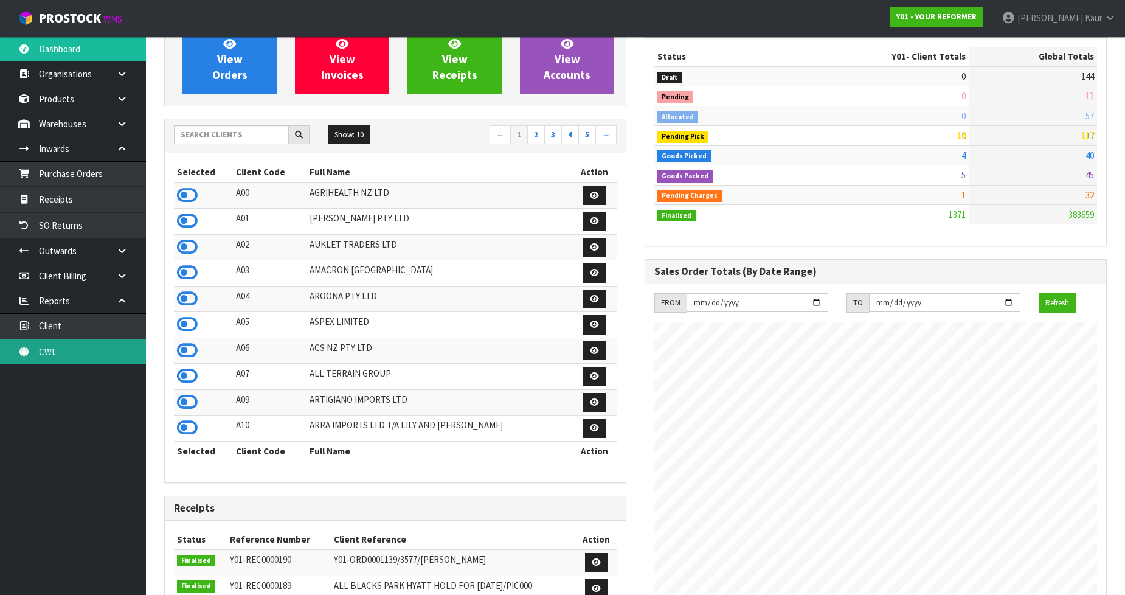
click at [74, 339] on link "CWL" at bounding box center [73, 351] width 146 height 25
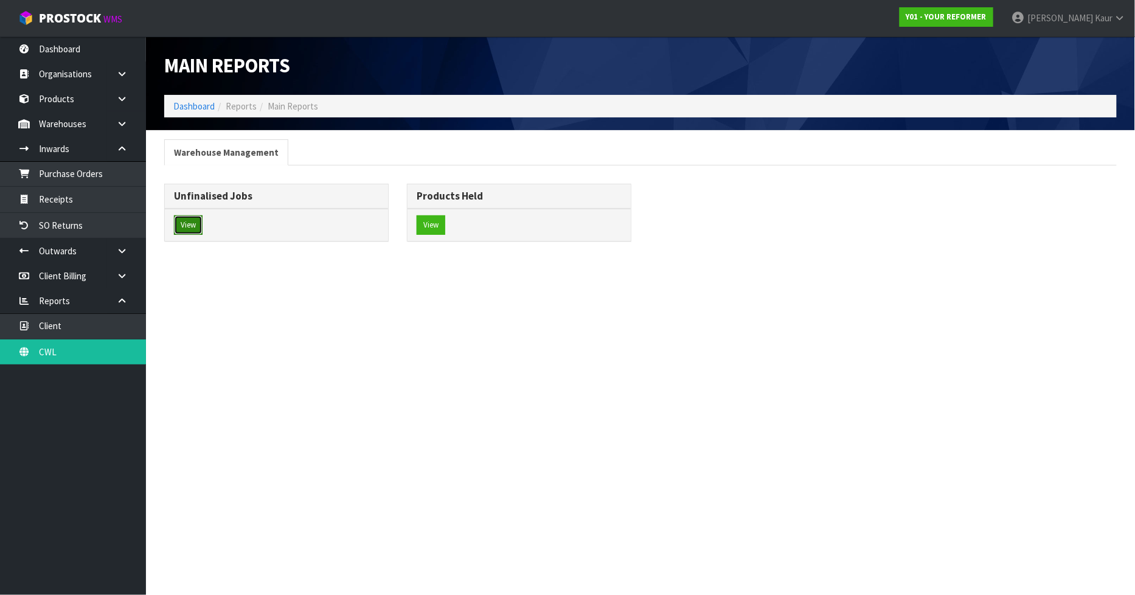
click at [181, 231] on button "View" at bounding box center [188, 224] width 29 height 19
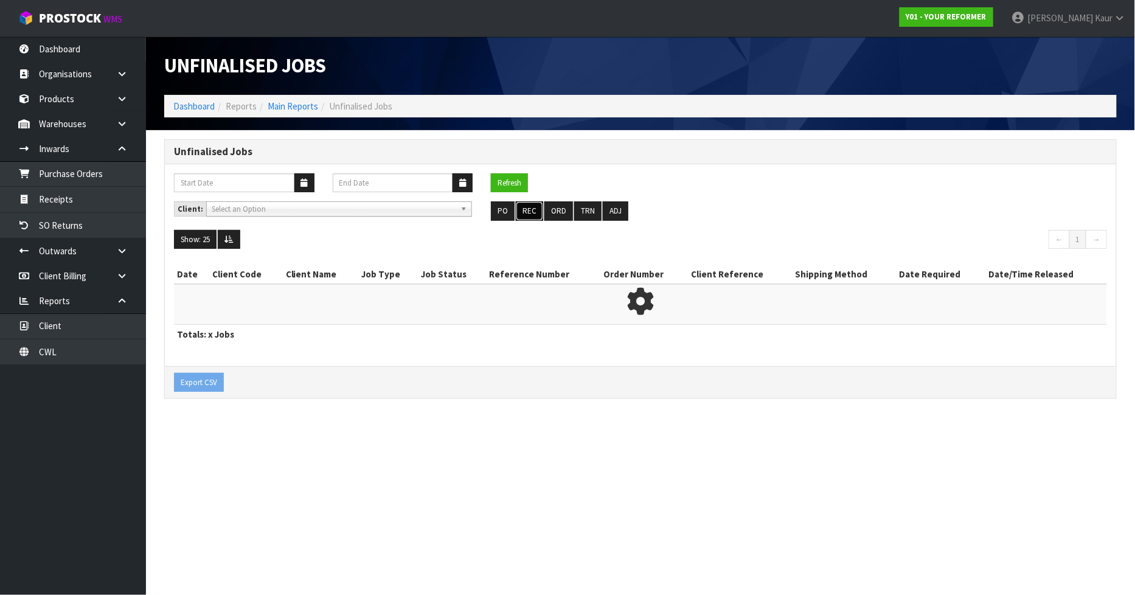
click at [534, 210] on button "REC" at bounding box center [529, 210] width 27 height 19
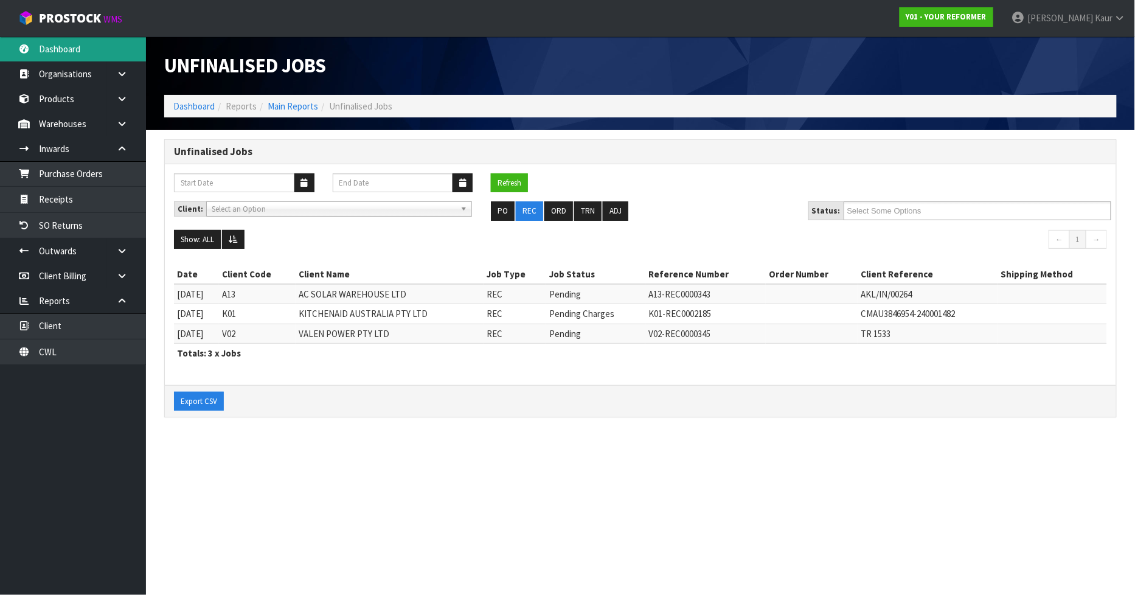
click at [47, 45] on link "Dashboard" at bounding box center [73, 48] width 146 height 25
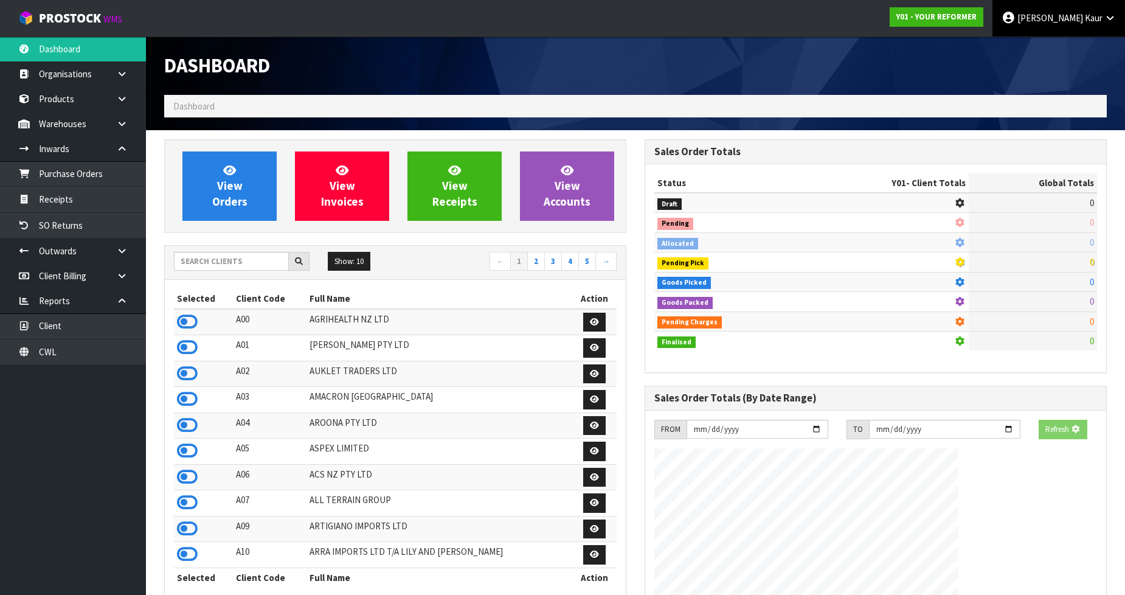
click at [1119, 14] on link "Prabhneet Kaur" at bounding box center [1058, 18] width 133 height 36
click at [1069, 55] on link "Logout" at bounding box center [1076, 48] width 96 height 16
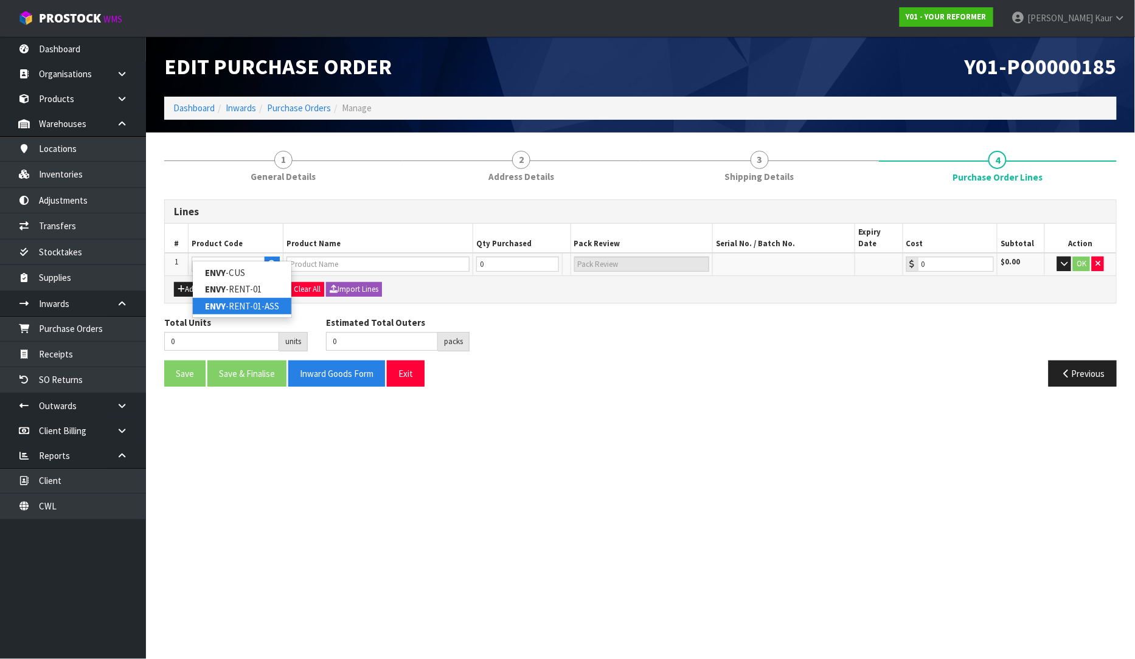
type input "ENVY"
click at [229, 306] on link "ENVY -RENT-01-ASS" at bounding box center [242, 306] width 98 height 16
type input "ENVY-RENT-01-ASS"
type input "ENVY RENTAL ASSEMBLED"
type input "0.00"
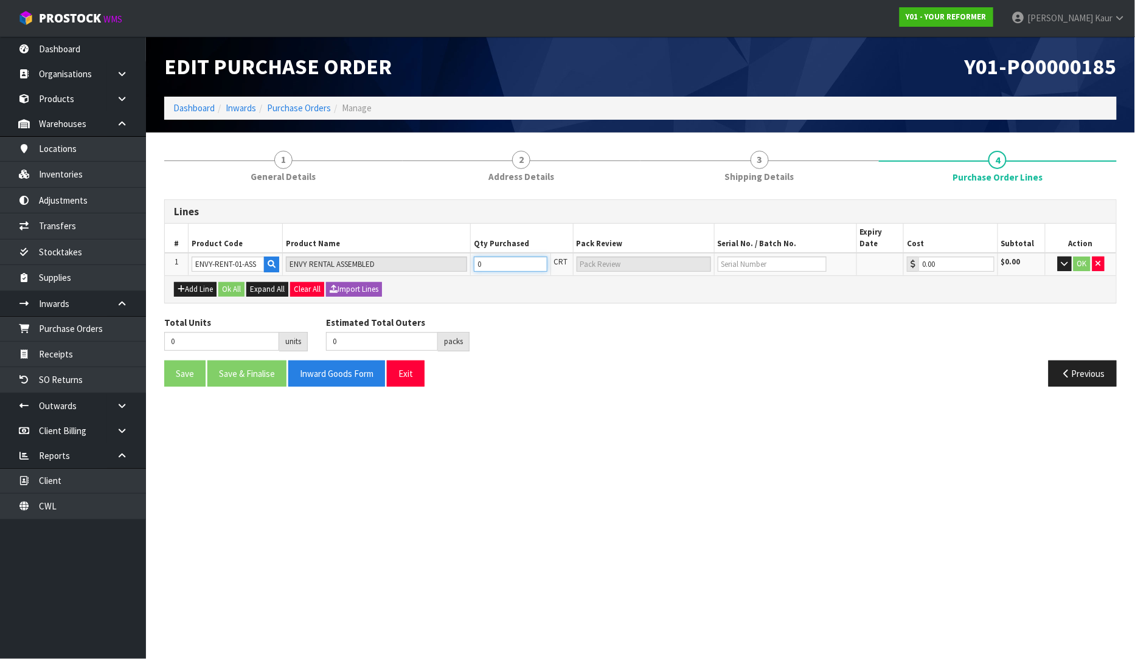
click at [491, 257] on input "0" at bounding box center [510, 264] width 73 height 15
type input "1"
type input "1 PLT"
type input "1"
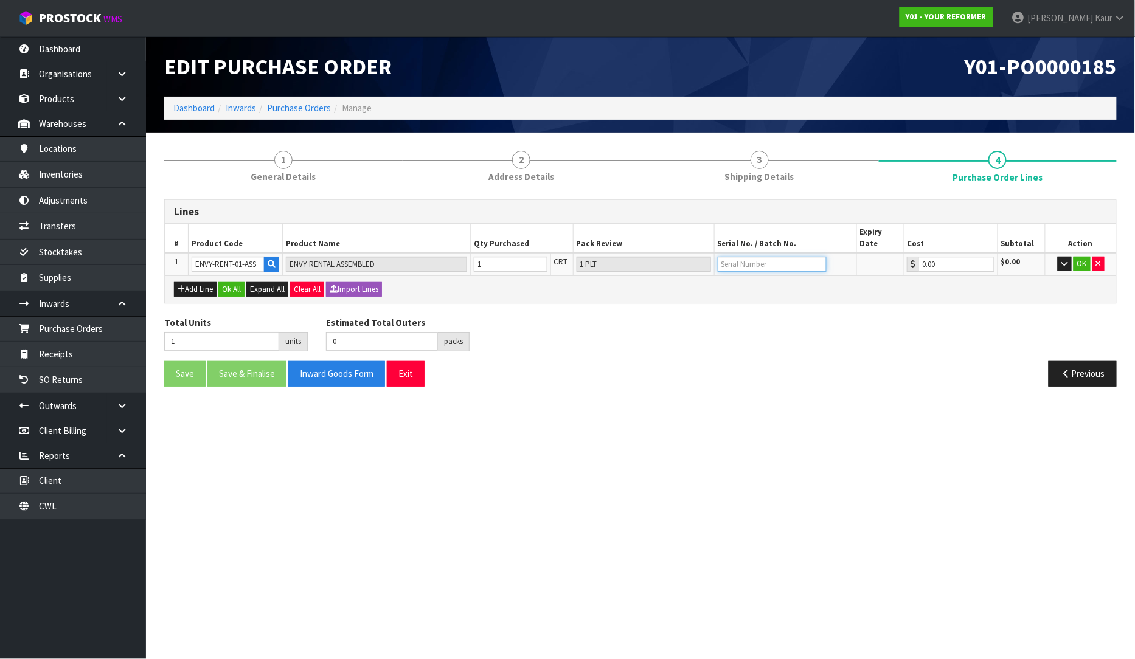
click at [736, 258] on input "text" at bounding box center [771, 264] width 109 height 15
type input "YRENV240011455"
click at [1085, 257] on button "OK" at bounding box center [1081, 264] width 17 height 15
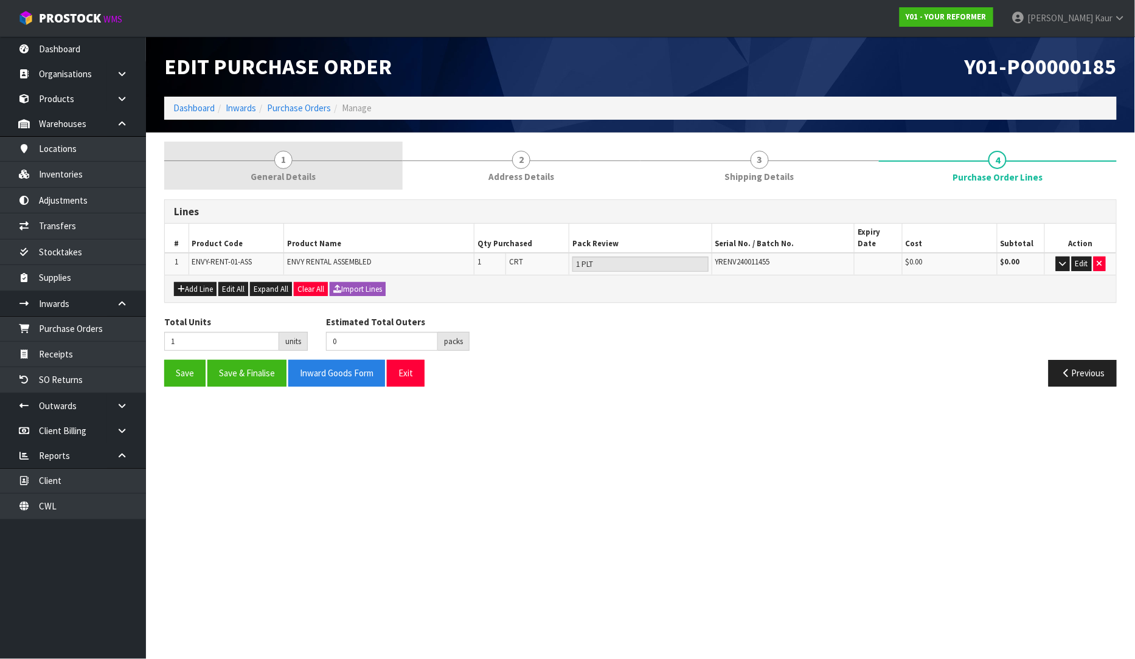
click at [287, 156] on span "1" at bounding box center [283, 160] width 18 height 18
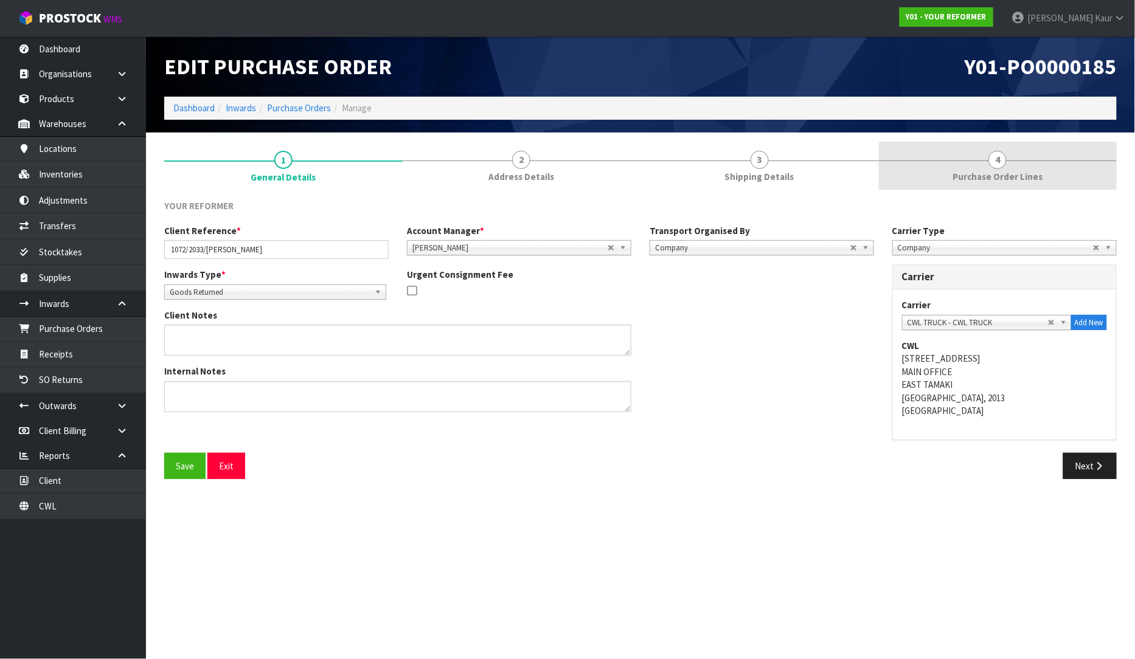
click at [1001, 158] on span "4" at bounding box center [997, 160] width 18 height 18
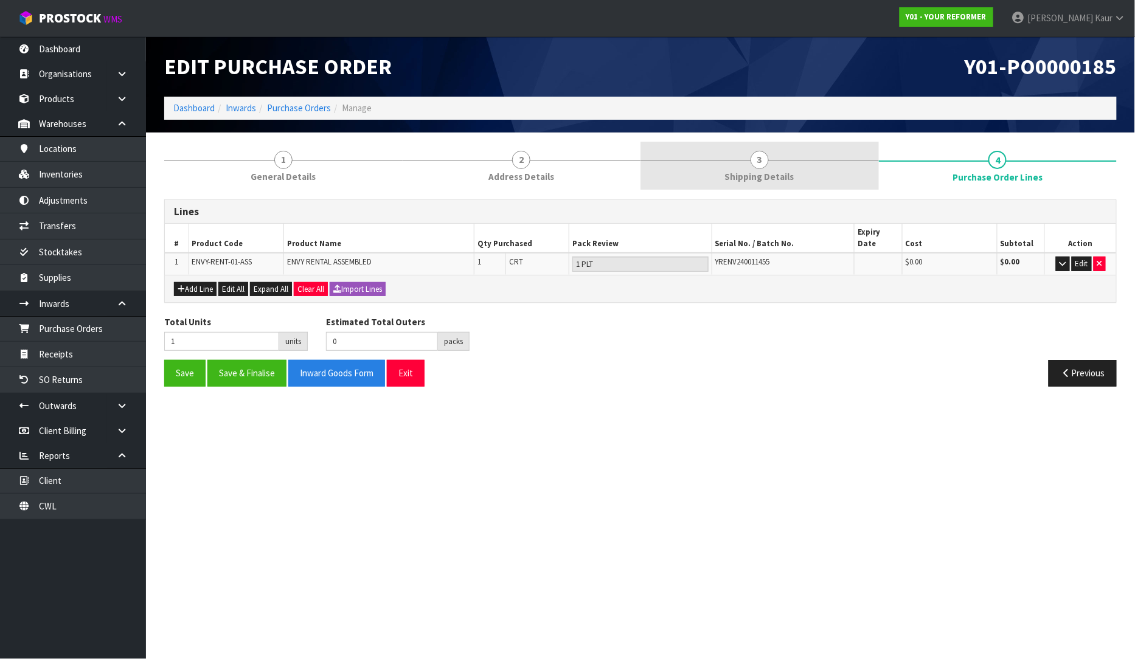
click at [722, 180] on link "3 Shipping Details" at bounding box center [759, 166] width 238 height 48
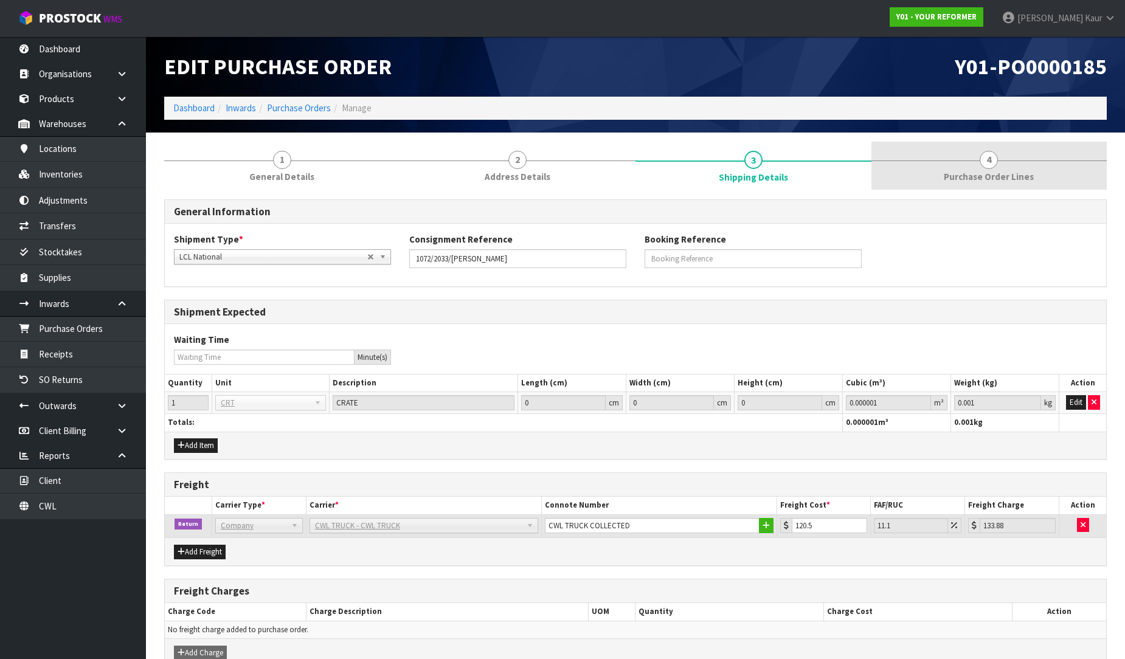
click at [991, 174] on span "Purchase Order Lines" at bounding box center [989, 176] width 90 height 13
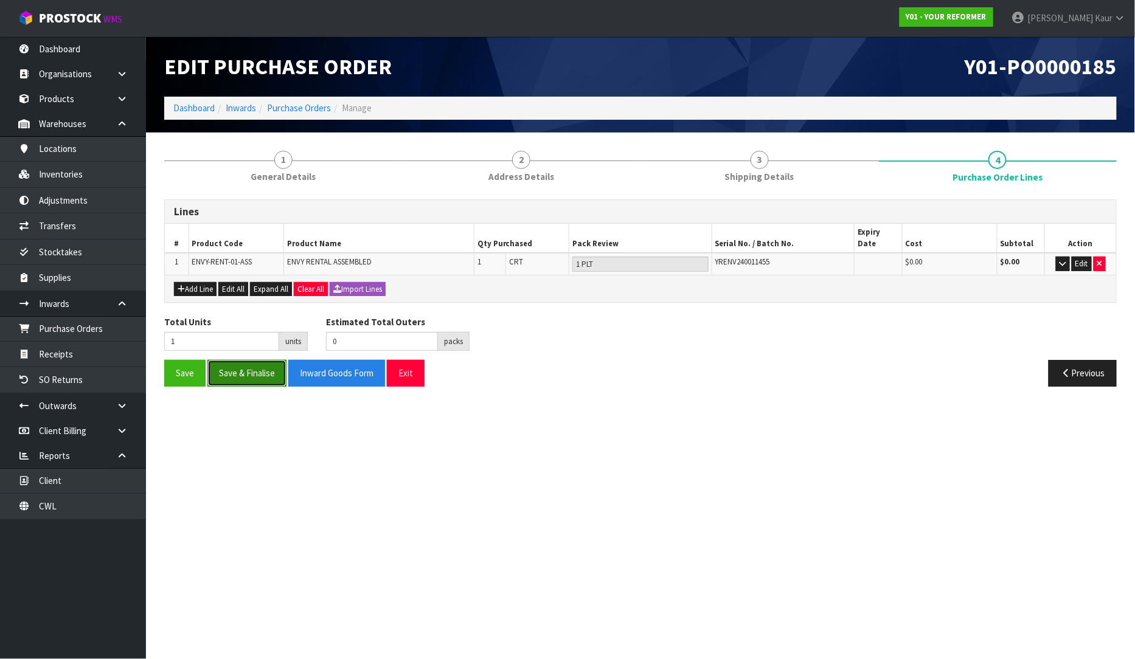
click at [252, 368] on button "Save & Finalise" at bounding box center [246, 373] width 79 height 26
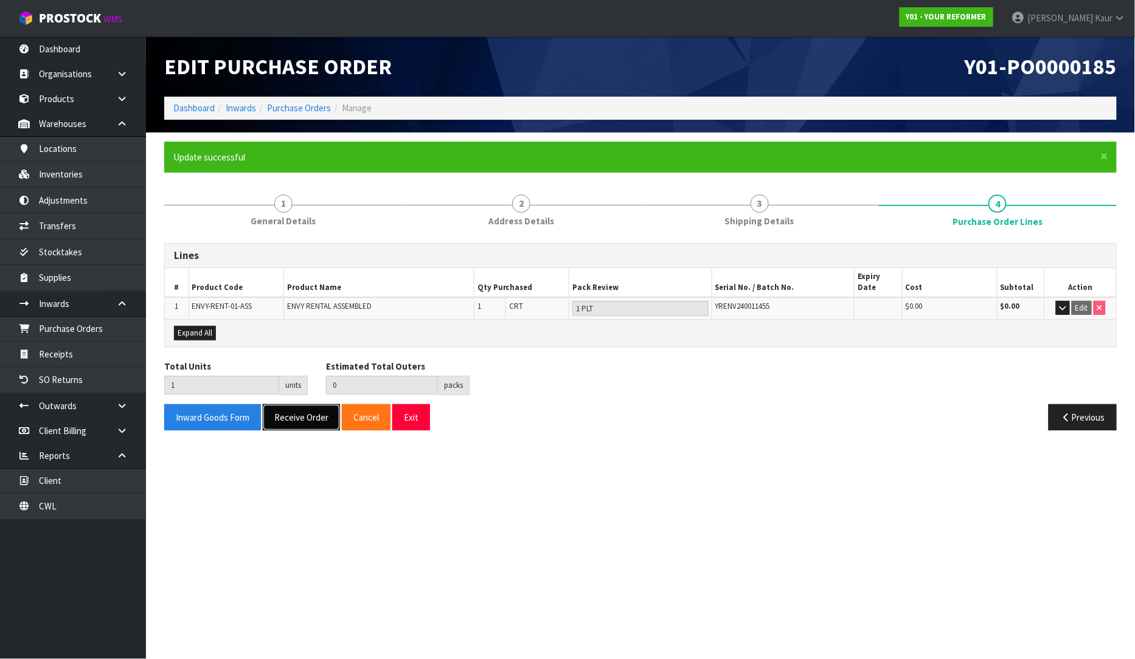
click at [305, 406] on button "Receive Order" at bounding box center [301, 417] width 77 height 26
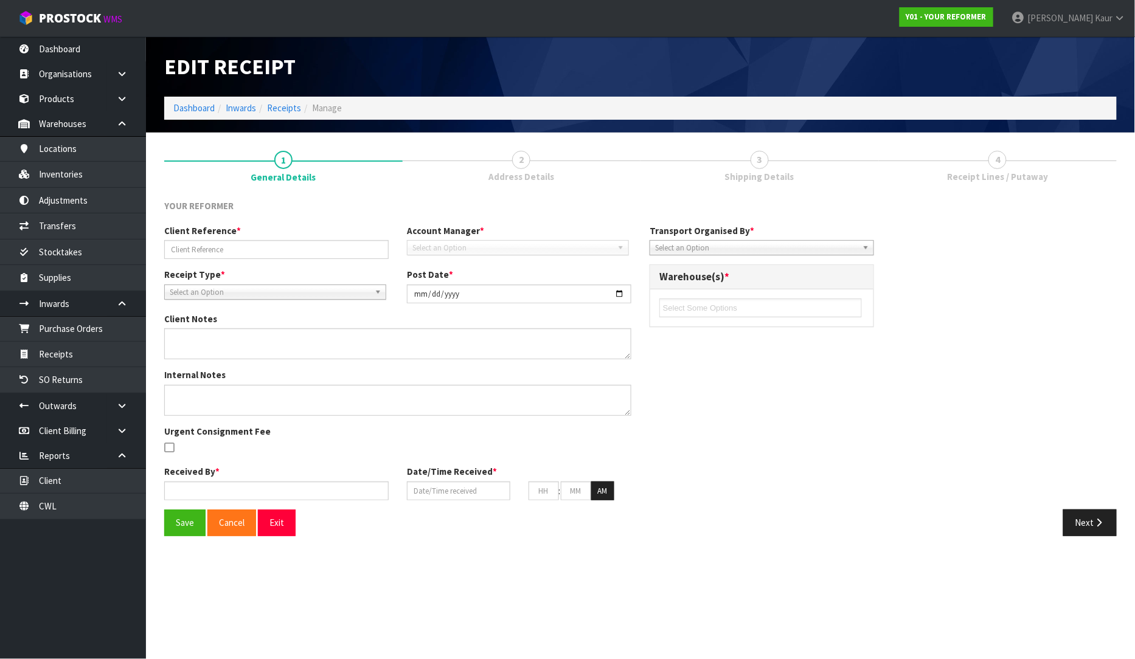
type input "1072/2033/[PERSON_NAME]"
type input "[DATE]"
type input "[PERSON_NAME]"
type input "[DATE]"
type input "04"
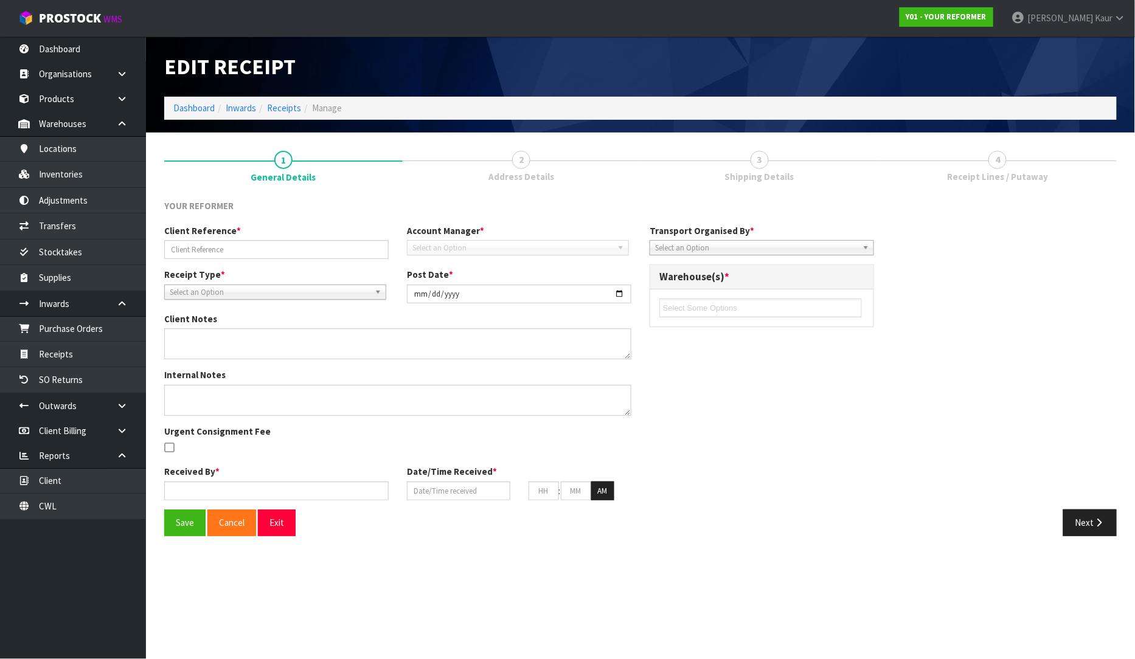
type input "39"
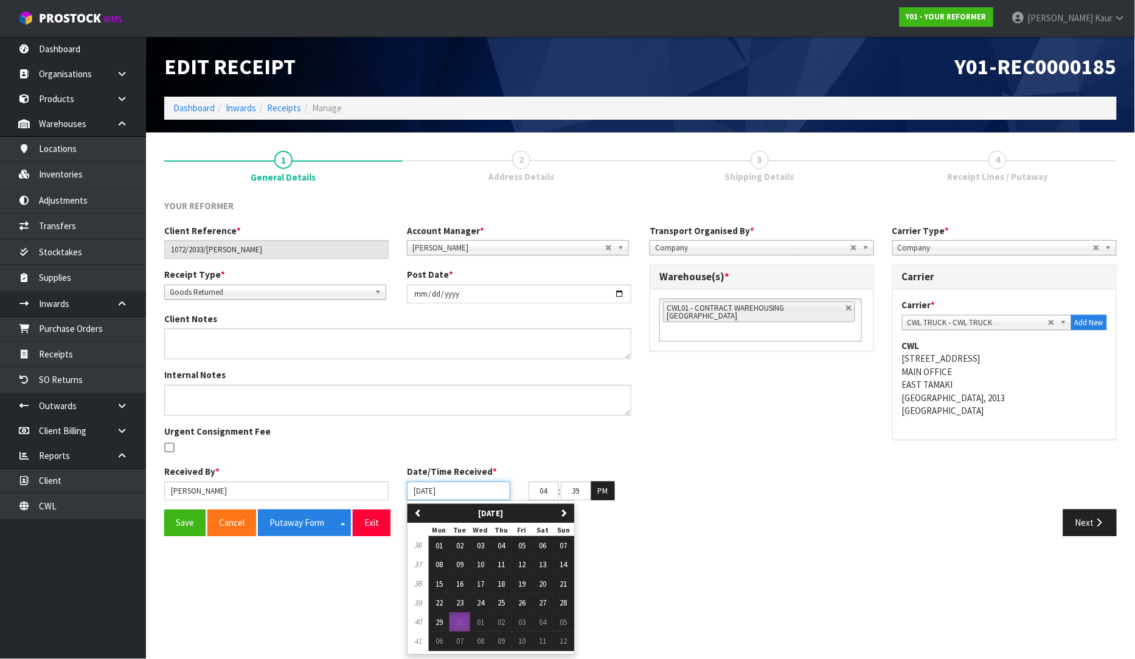
click at [421, 489] on input "[DATE]" at bounding box center [458, 491] width 103 height 19
drag, startPoint x: 520, startPoint y: 604, endPoint x: 199, endPoint y: 562, distance: 323.8
click at [520, 604] on button "26" at bounding box center [521, 602] width 21 height 19
type input "[DATE]"
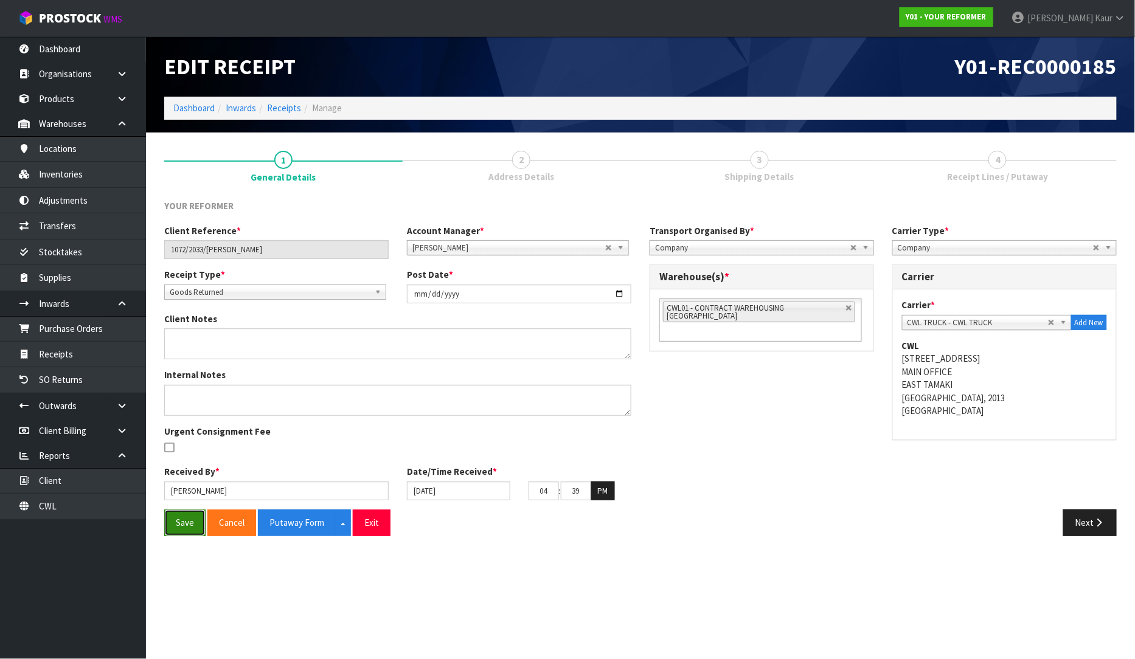
click at [171, 518] on button "Save" at bounding box center [184, 523] width 41 height 26
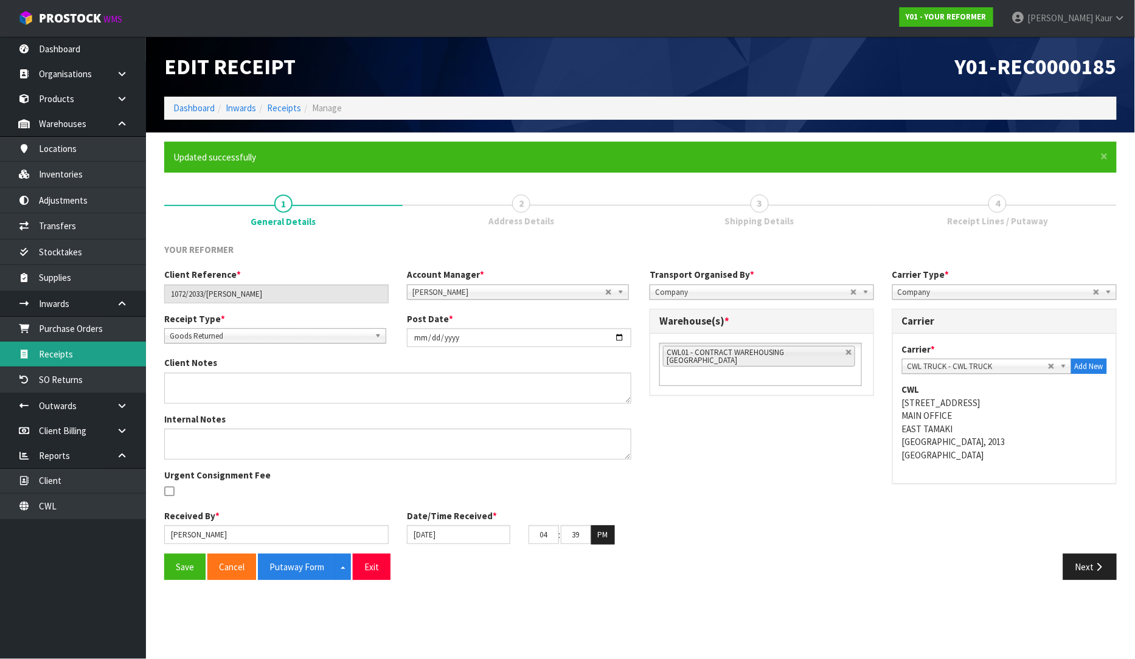
click at [114, 354] on link "Receipts" at bounding box center [73, 354] width 146 height 25
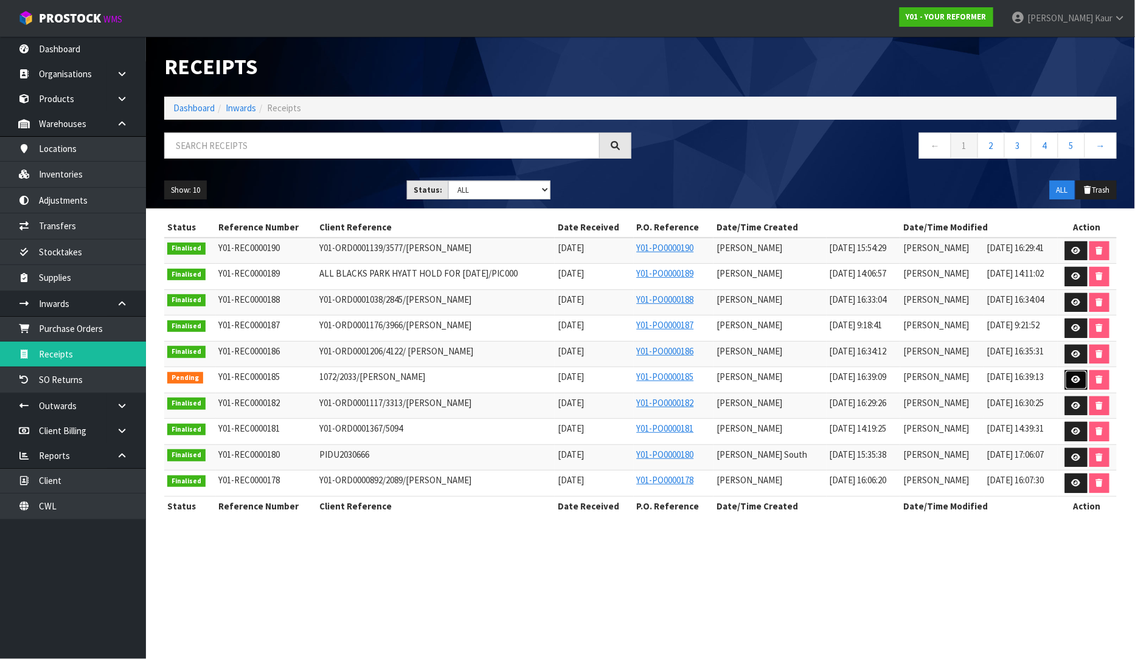
click at [1083, 380] on link at bounding box center [1076, 379] width 22 height 19
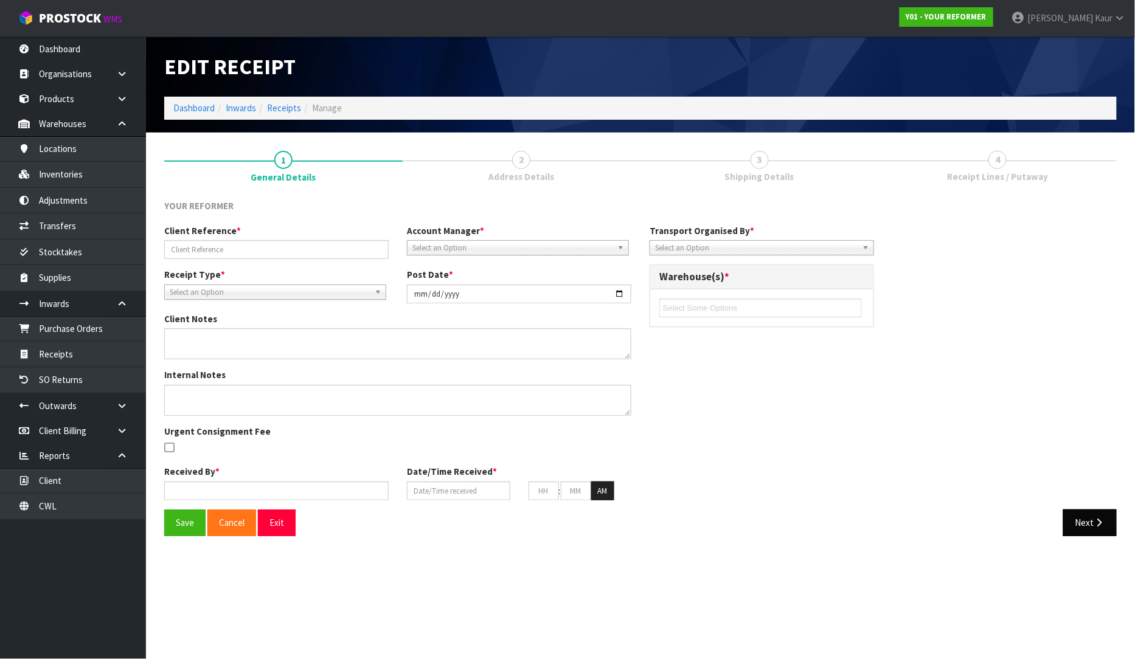
type input "1072/2033/[PERSON_NAME]"
type input "[DATE]"
type input "[PERSON_NAME]"
type input "[DATE]"
type input "04"
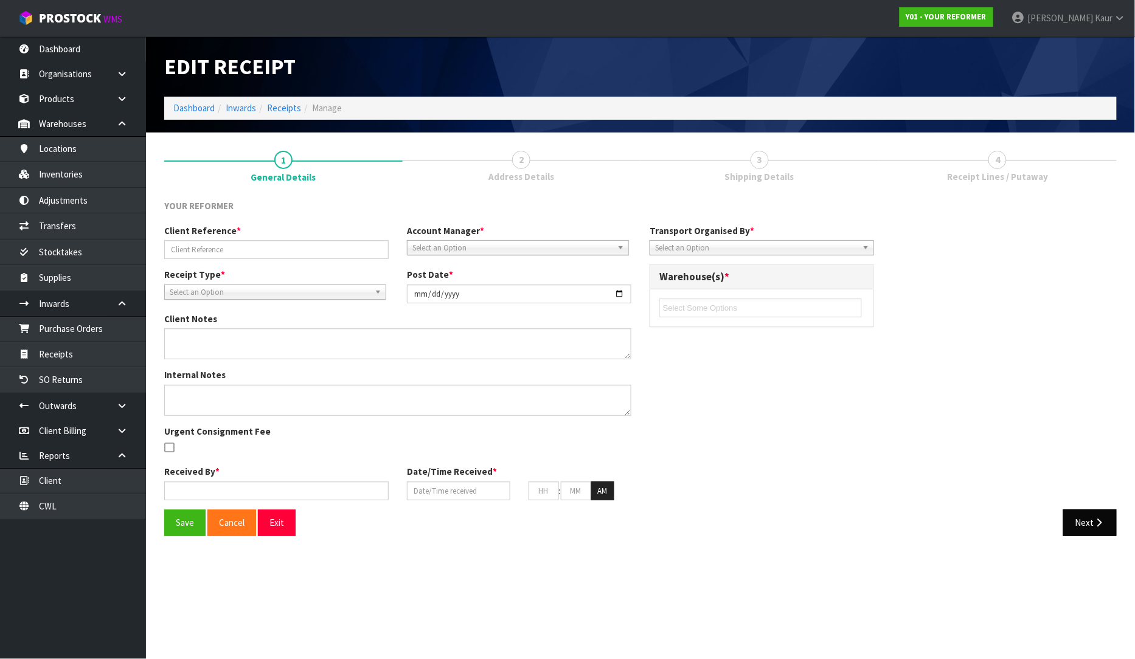
type input "39"
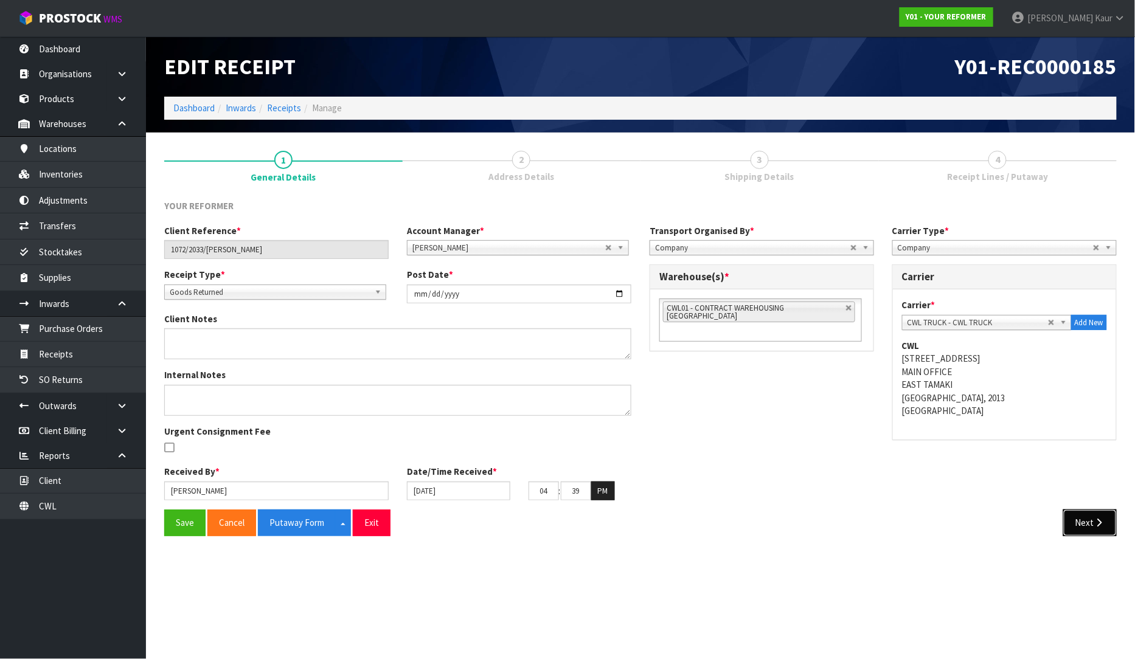
click at [1095, 527] on icon "button" at bounding box center [1099, 522] width 12 height 9
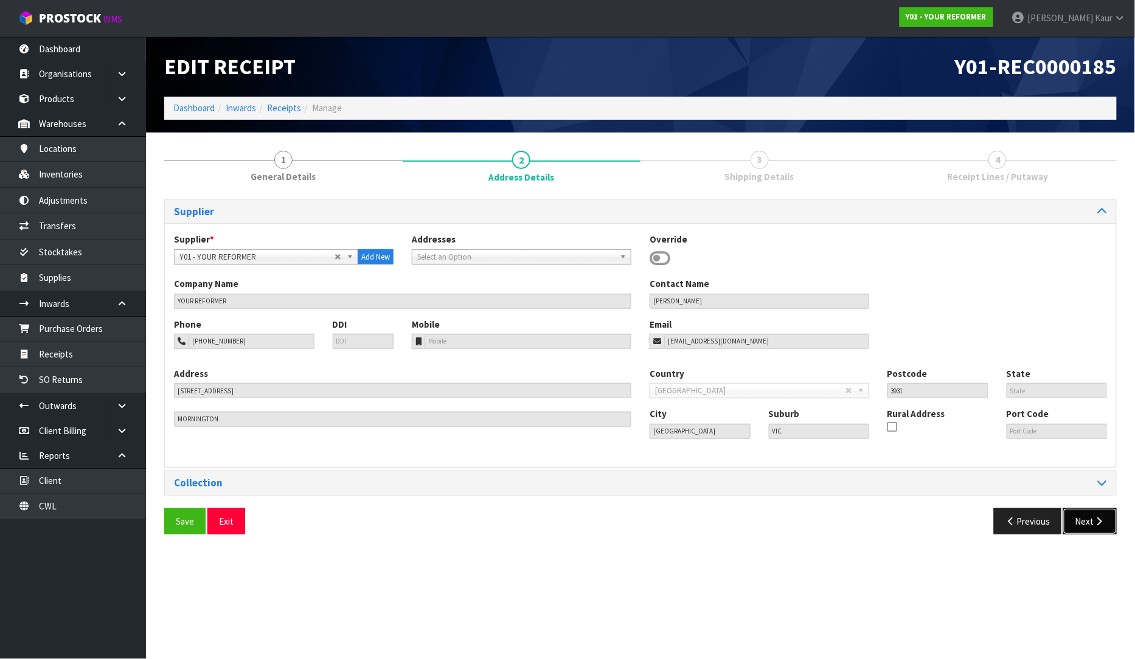
click at [1095, 527] on button "Next" at bounding box center [1090, 521] width 54 height 26
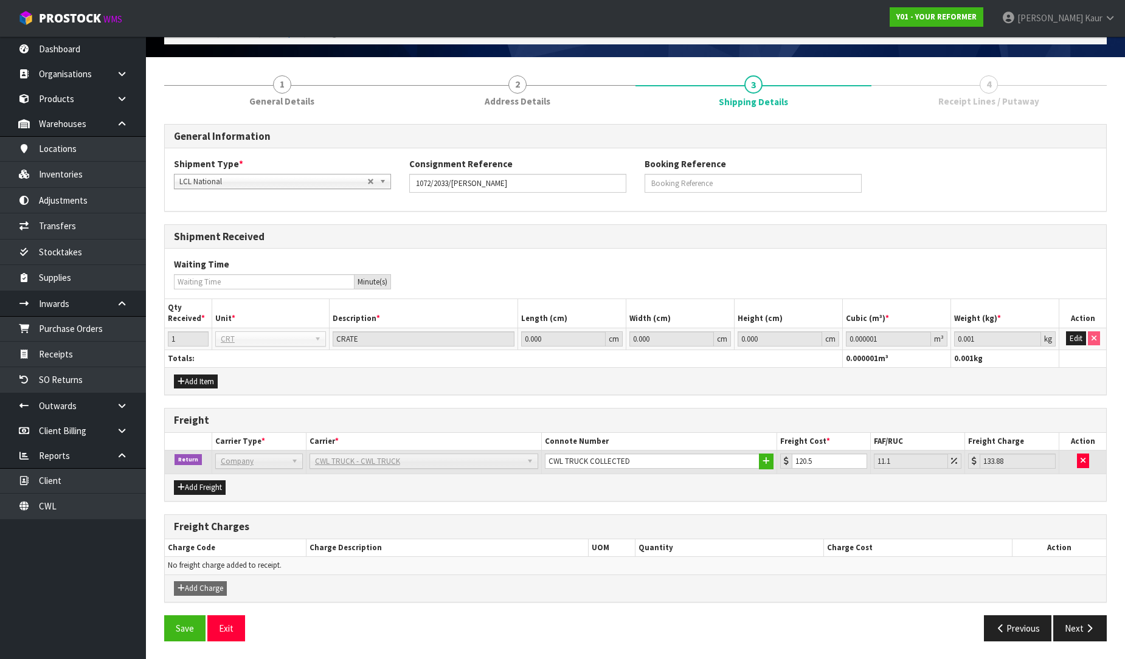
scroll to position [76, 0]
click at [1081, 626] on button "Next" at bounding box center [1080, 628] width 54 height 26
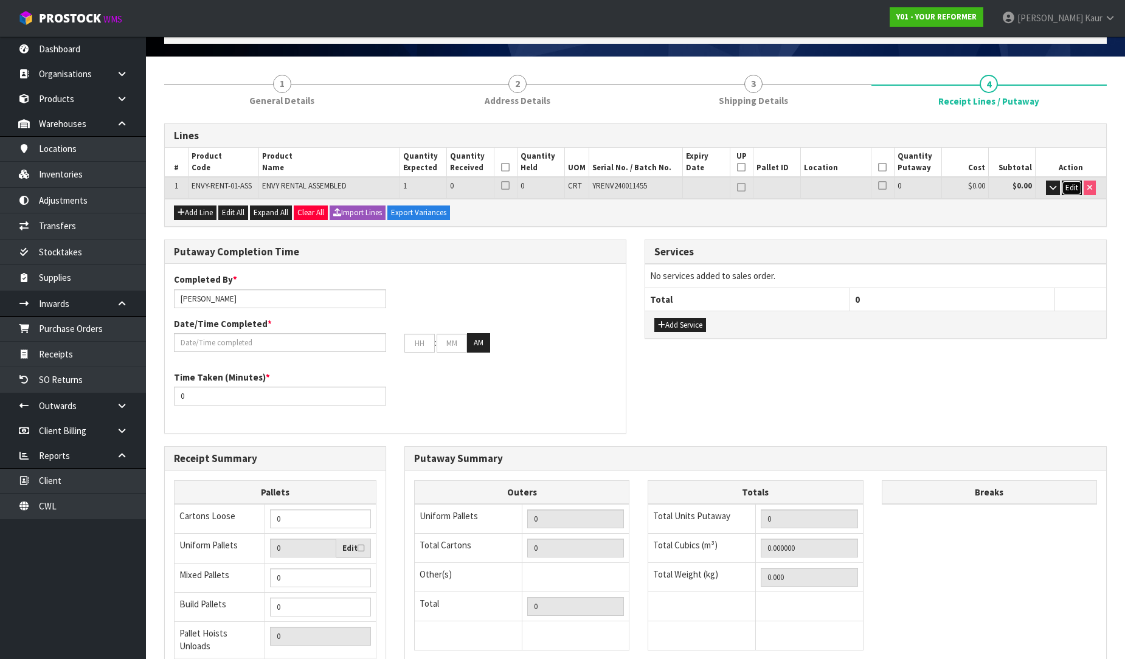
click at [1074, 185] on span "Edit" at bounding box center [1071, 187] width 13 height 10
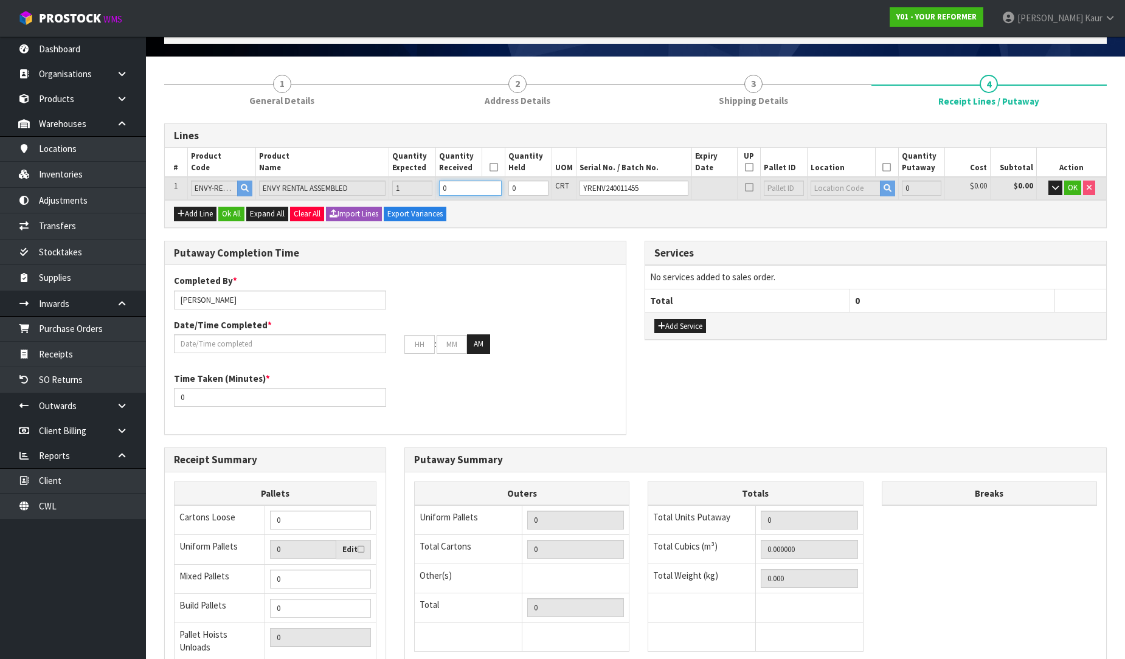
click at [464, 185] on input "0" at bounding box center [470, 188] width 63 height 15
type input "1"
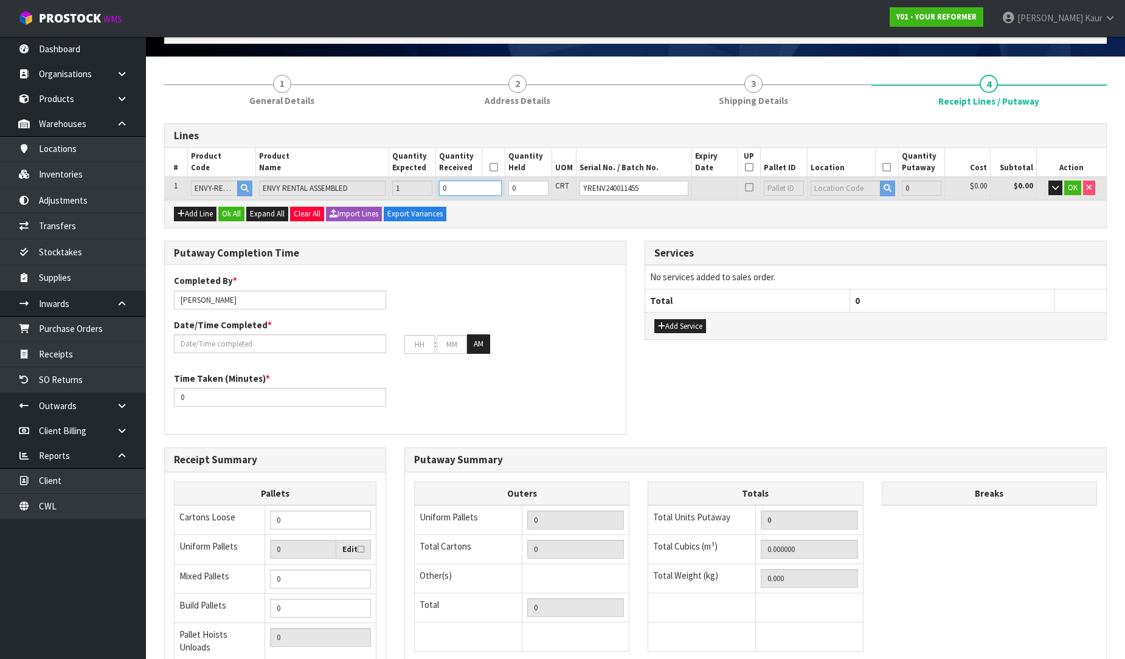
type input "0.825484"
type input "112"
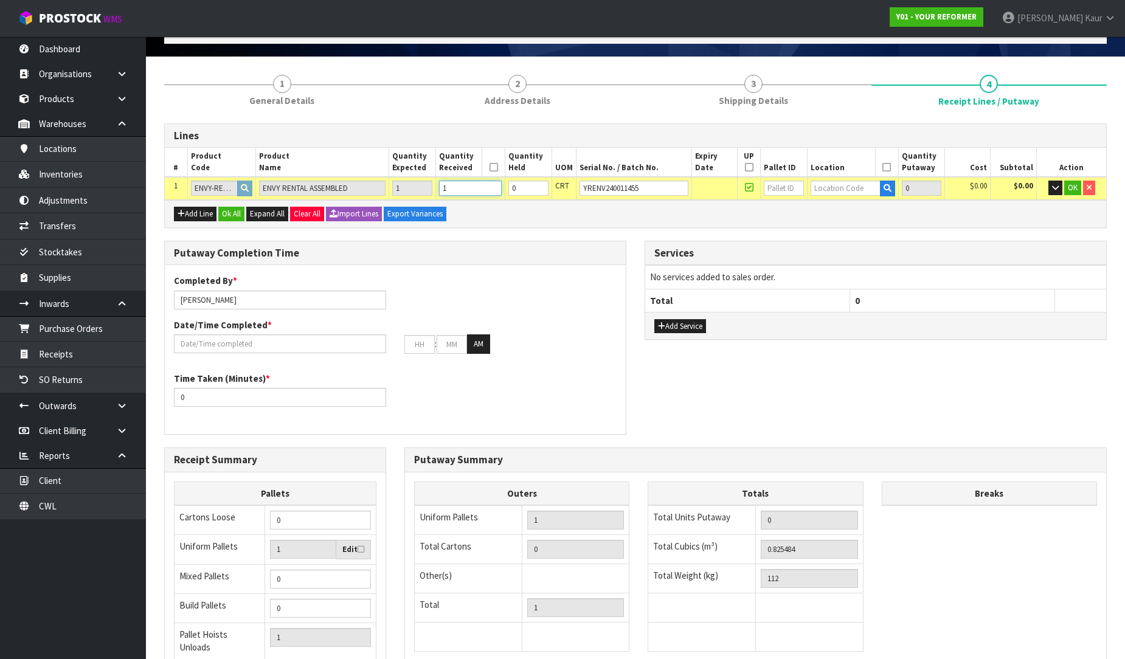
type input "1"
click at [832, 186] on input "text" at bounding box center [845, 188] width 70 height 15
type input "54"
click at [839, 205] on link "54 -01-1-A" at bounding box center [855, 208] width 96 height 16
type input "1"
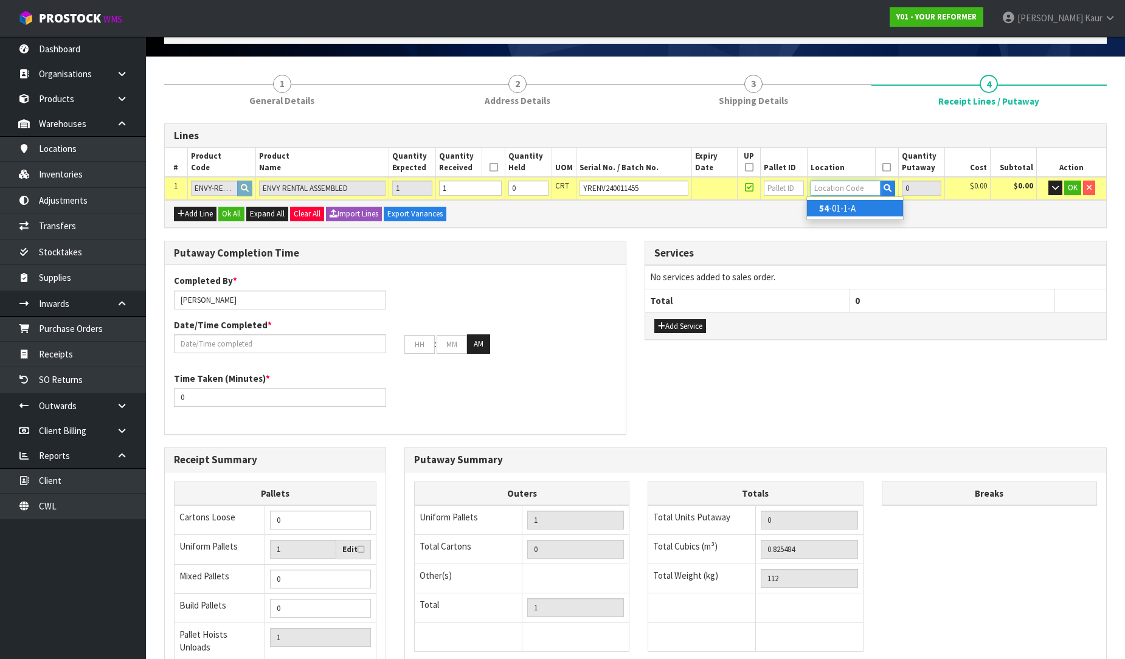
type input "54-01-1-A"
type input "1"
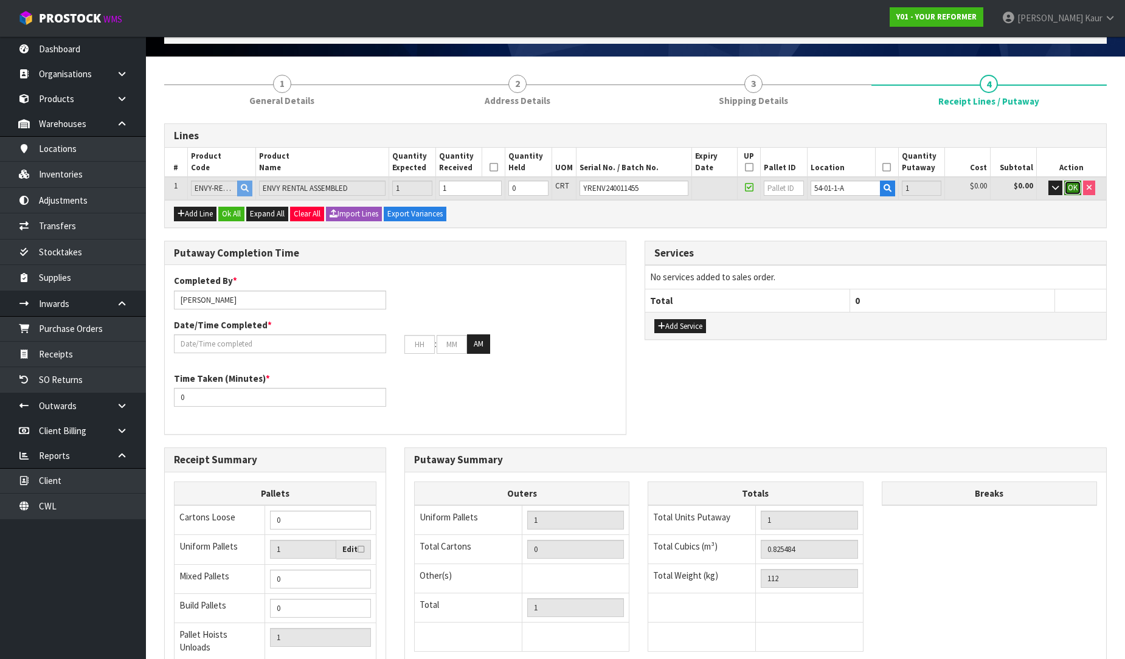
click at [1073, 192] on button "OK" at bounding box center [1072, 188] width 17 height 15
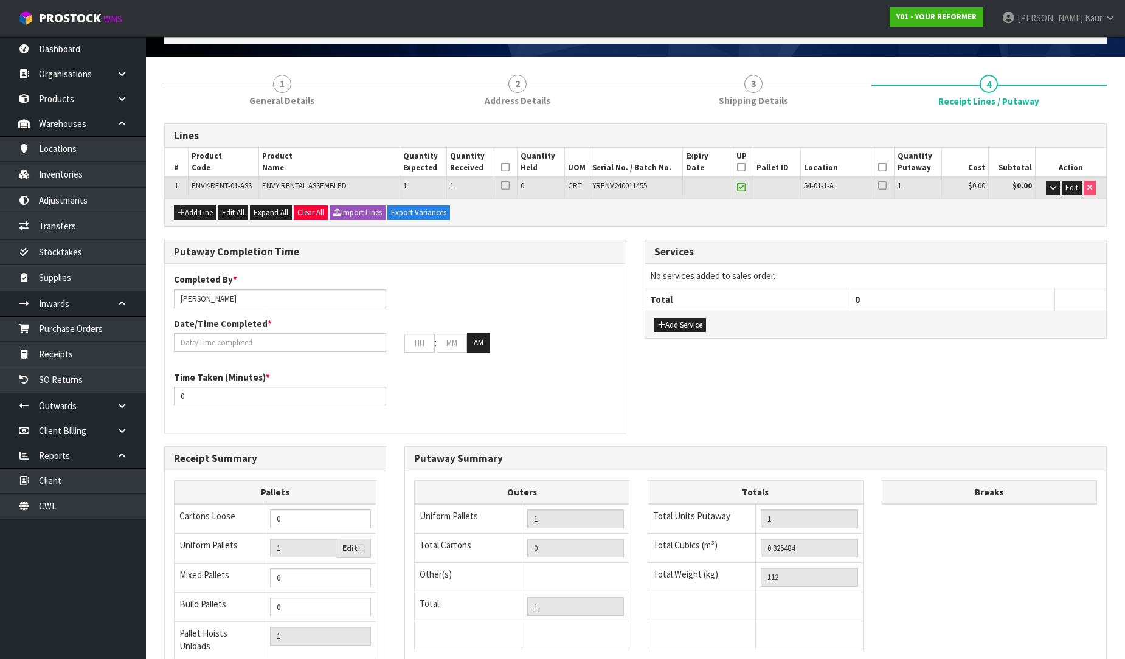
click at [508, 168] on icon at bounding box center [505, 167] width 9 height 1
click at [743, 167] on icon at bounding box center [741, 167] width 9 height 1
click at [883, 167] on icon at bounding box center [882, 167] width 9 height 1
click at [239, 304] on input "Prabhneet Kaur" at bounding box center [280, 298] width 212 height 19
drag, startPoint x: 235, startPoint y: 299, endPoint x: 141, endPoint y: 299, distance: 93.6
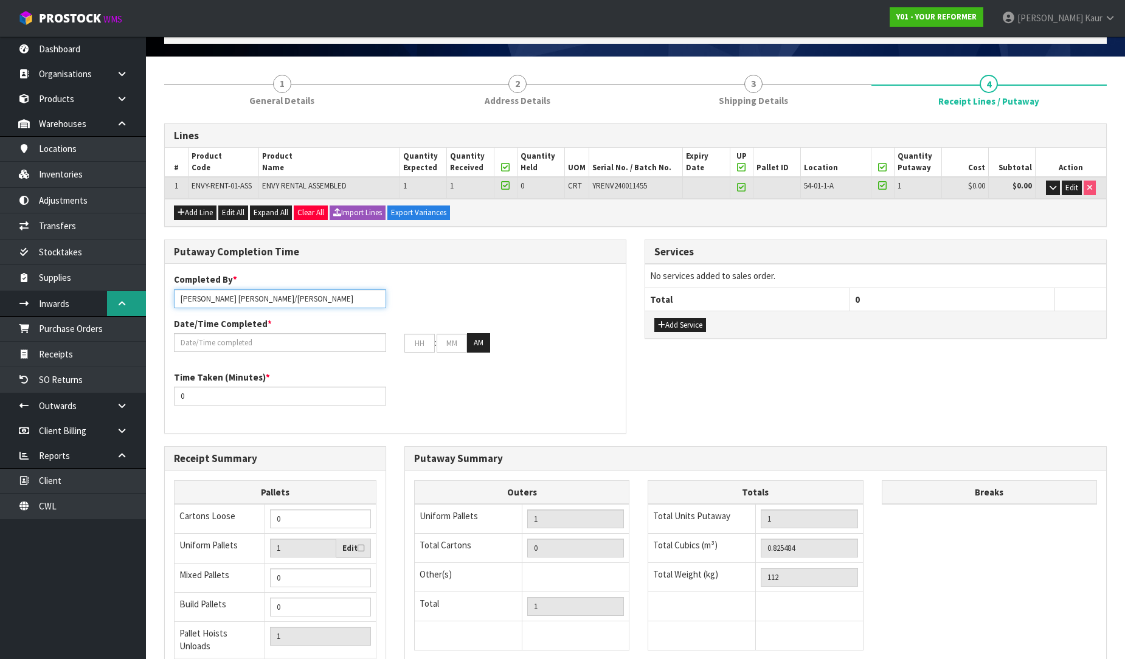
click at [141, 299] on body "Toggle navigation ProStock WMS Y01 - YOUR REFORMER Prabhneet Kaur Logout Dashbo…" at bounding box center [562, 253] width 1125 height 659
type input "JOHN/RUSSELL"
click at [185, 340] on input "text" at bounding box center [280, 342] width 212 height 19
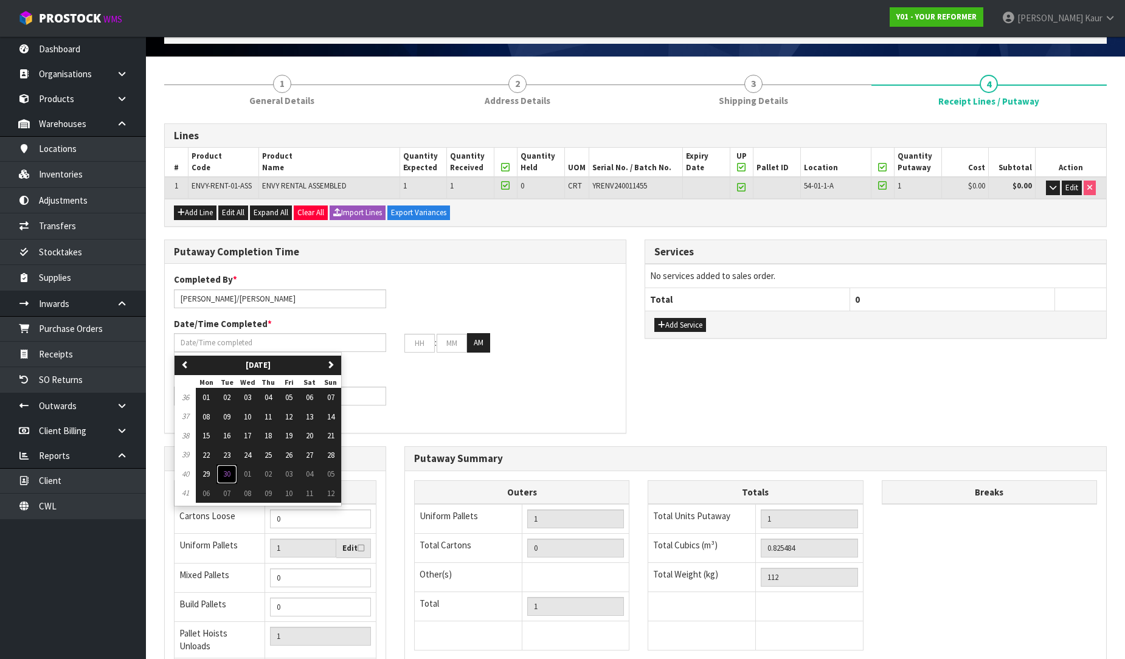
click at [229, 475] on span "30" at bounding box center [226, 474] width 7 height 10
type input "30/09/2025"
type input "12"
type input "00"
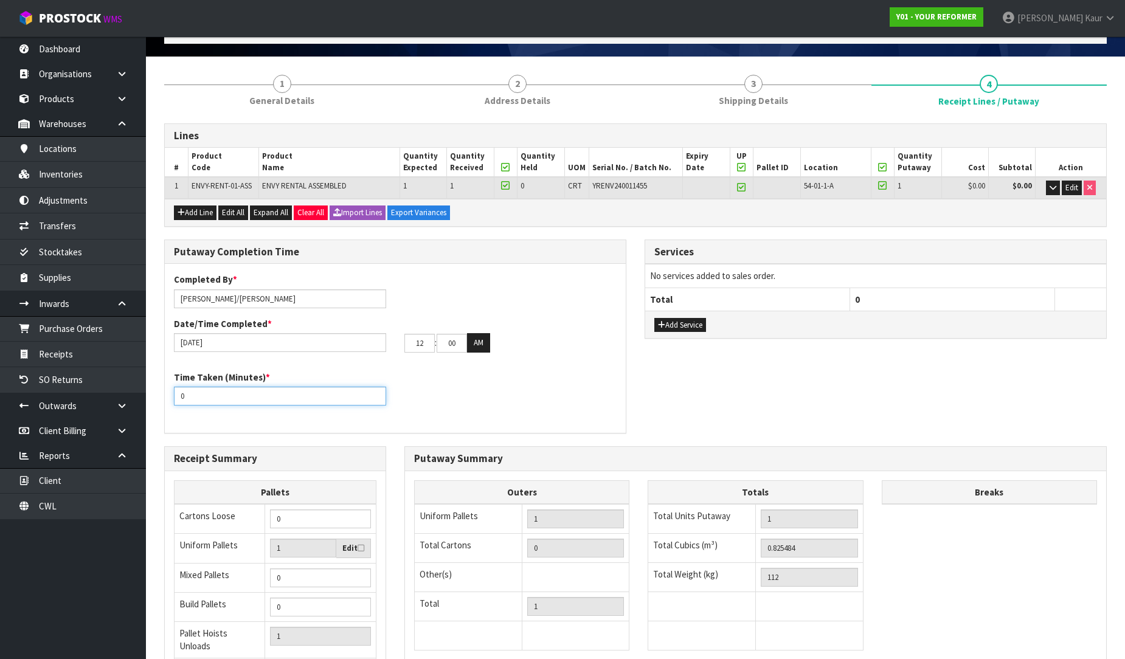
drag, startPoint x: 198, startPoint y: 392, endPoint x: 159, endPoint y: 395, distance: 39.0
click at [159, 395] on div "Putaway Completion Time Completed By * JOHN/RUSSELL Date/Time Completed * 30/09…" at bounding box center [395, 343] width 480 height 207
type input "15"
click at [465, 406] on div "Time Taken (Minutes) * 15" at bounding box center [395, 393] width 461 height 44
drag, startPoint x: 423, startPoint y: 340, endPoint x: 400, endPoint y: 340, distance: 22.5
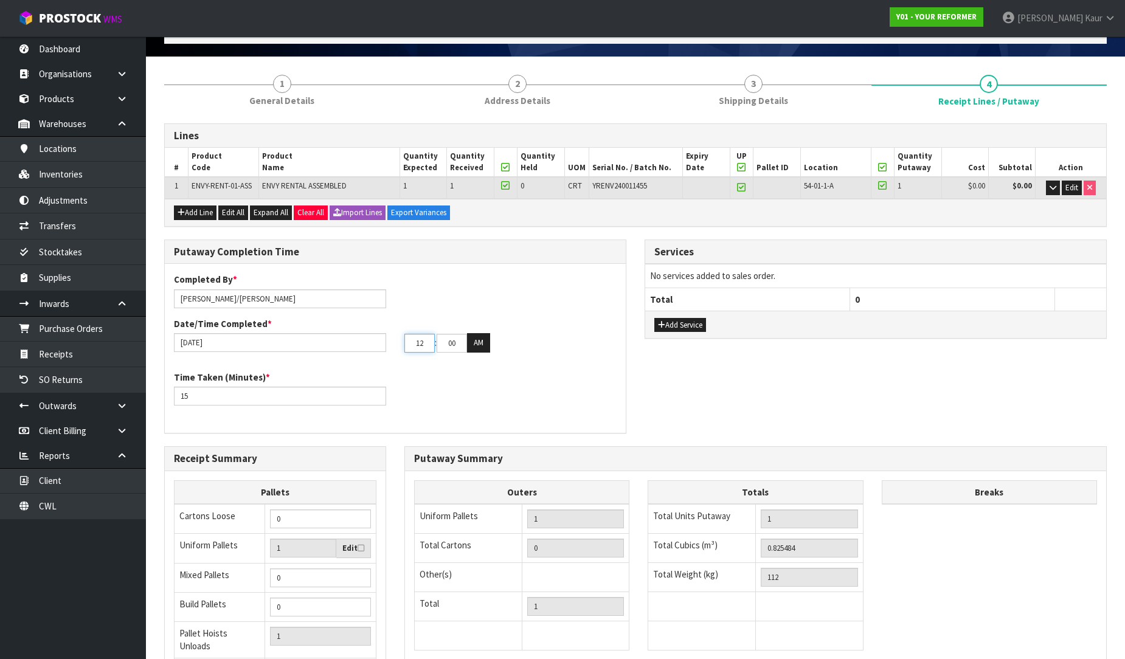
click at [400, 340] on div "12 : 00 : 00 AM" at bounding box center [510, 342] width 230 height 19
type input "04"
drag, startPoint x: 460, startPoint y: 342, endPoint x: 445, endPoint y: 342, distance: 14.6
click at [445, 342] on input "00" at bounding box center [452, 343] width 30 height 19
type input "40"
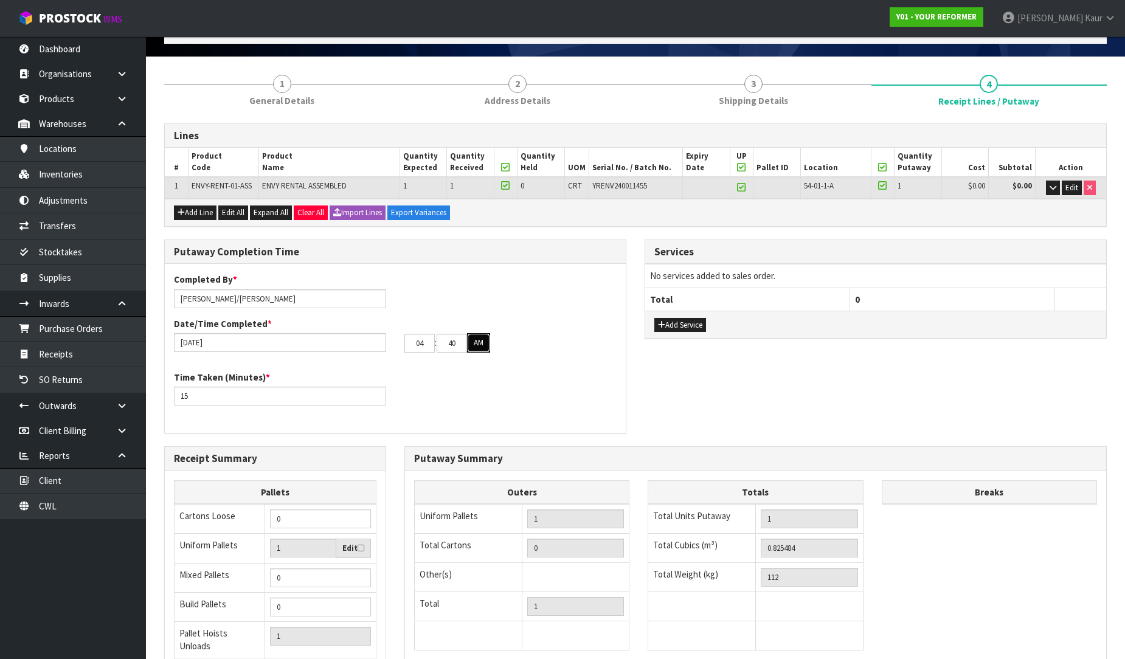
click at [481, 337] on button "AM" at bounding box center [478, 342] width 23 height 19
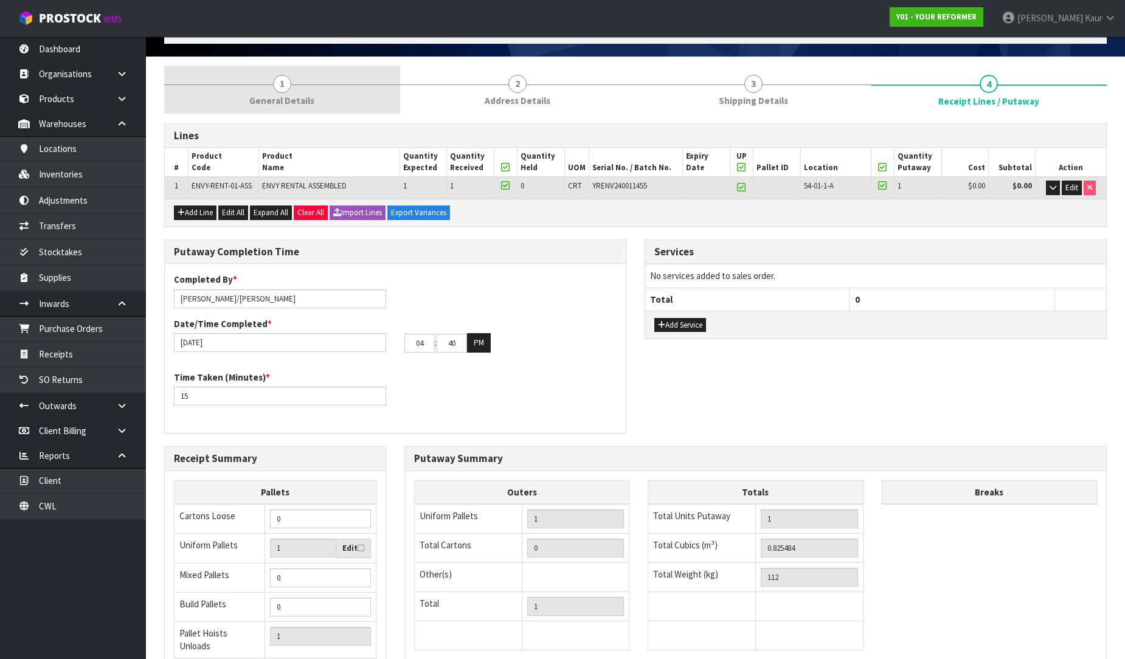
click at [249, 106] on link "1 General Details" at bounding box center [282, 90] width 236 height 48
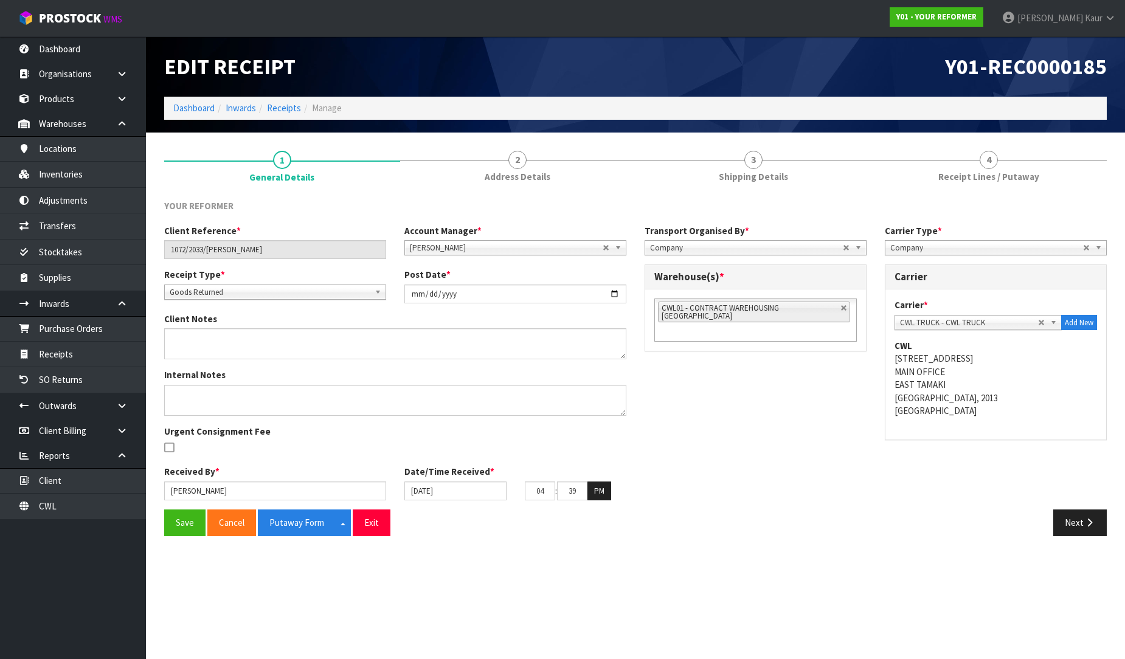
scroll to position [0, 0]
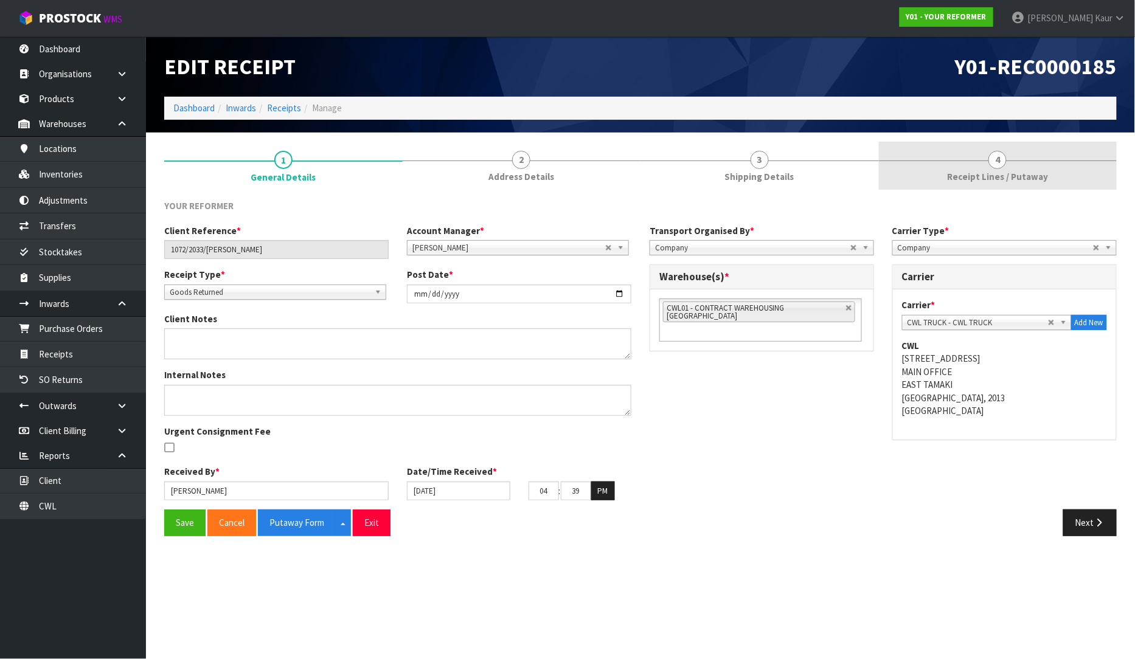
click at [978, 171] on span "Receipt Lines / Putaway" at bounding box center [997, 176] width 101 height 13
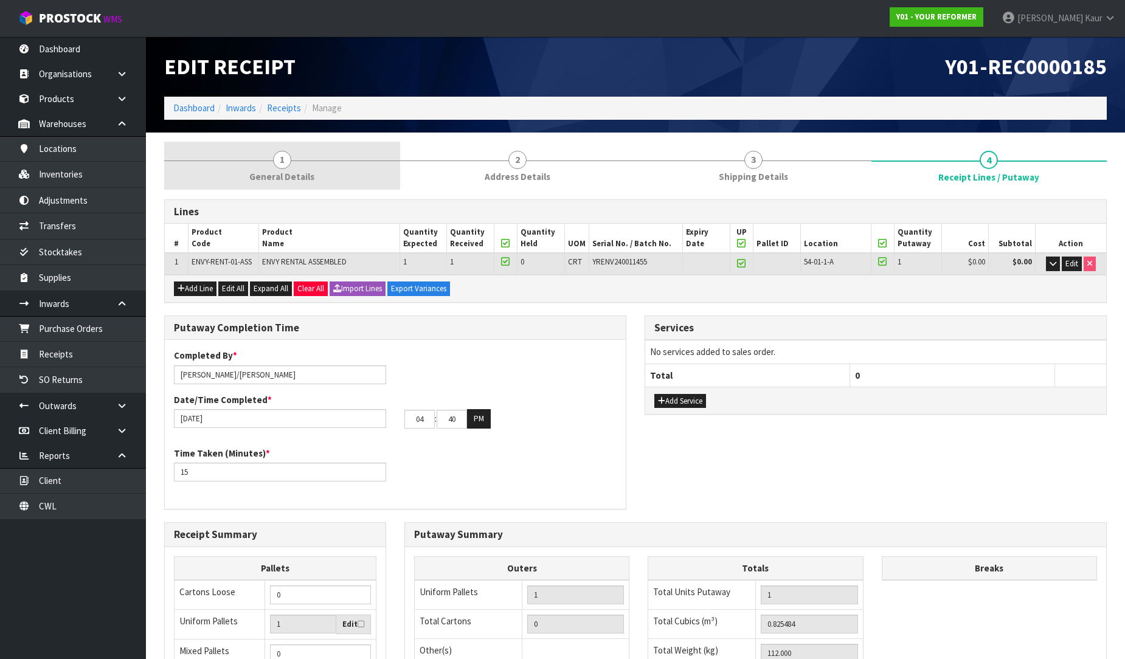
click at [275, 179] on span "General Details" at bounding box center [281, 176] width 65 height 13
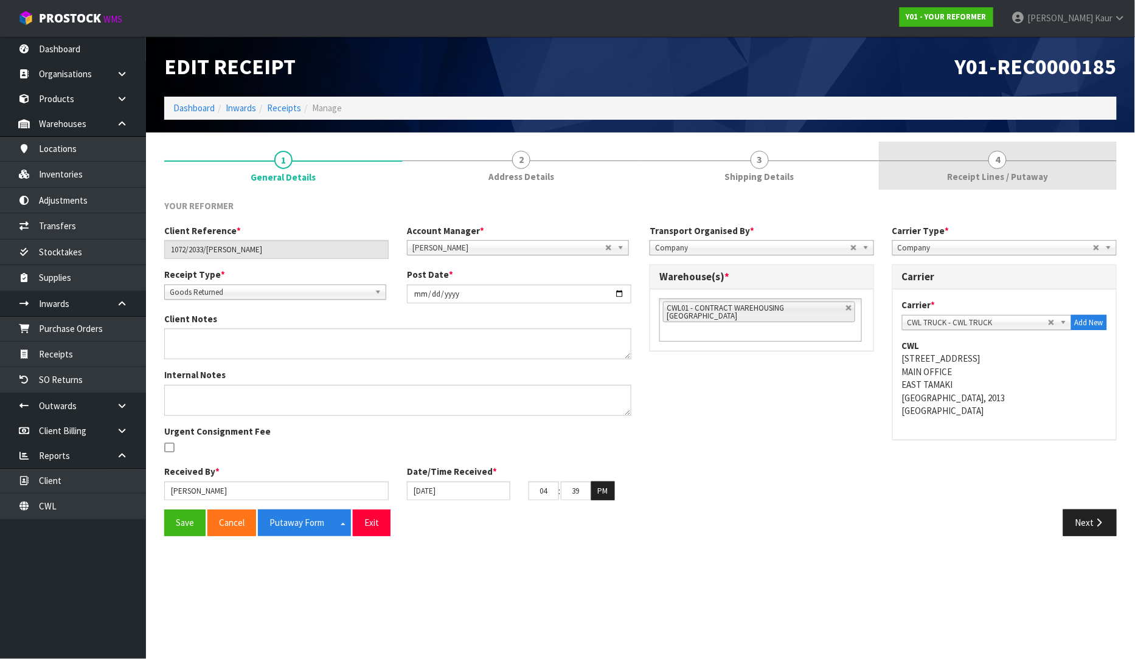
click at [1018, 168] on link "4 Receipt Lines / Putaway" at bounding box center [998, 166] width 238 height 48
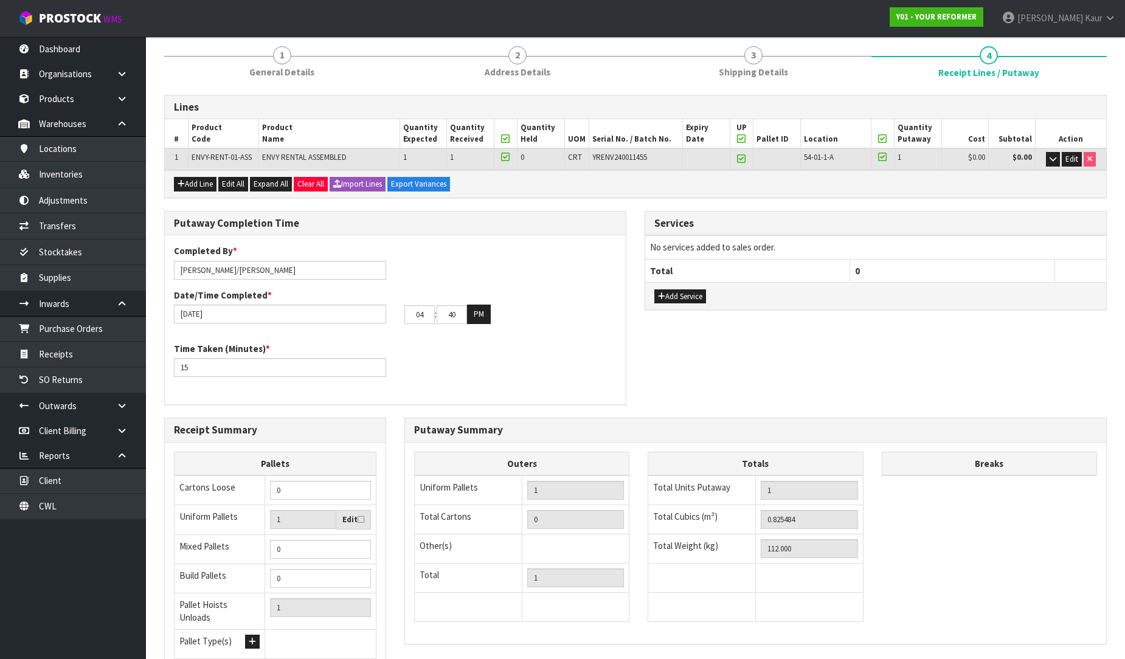
scroll to position [204, 0]
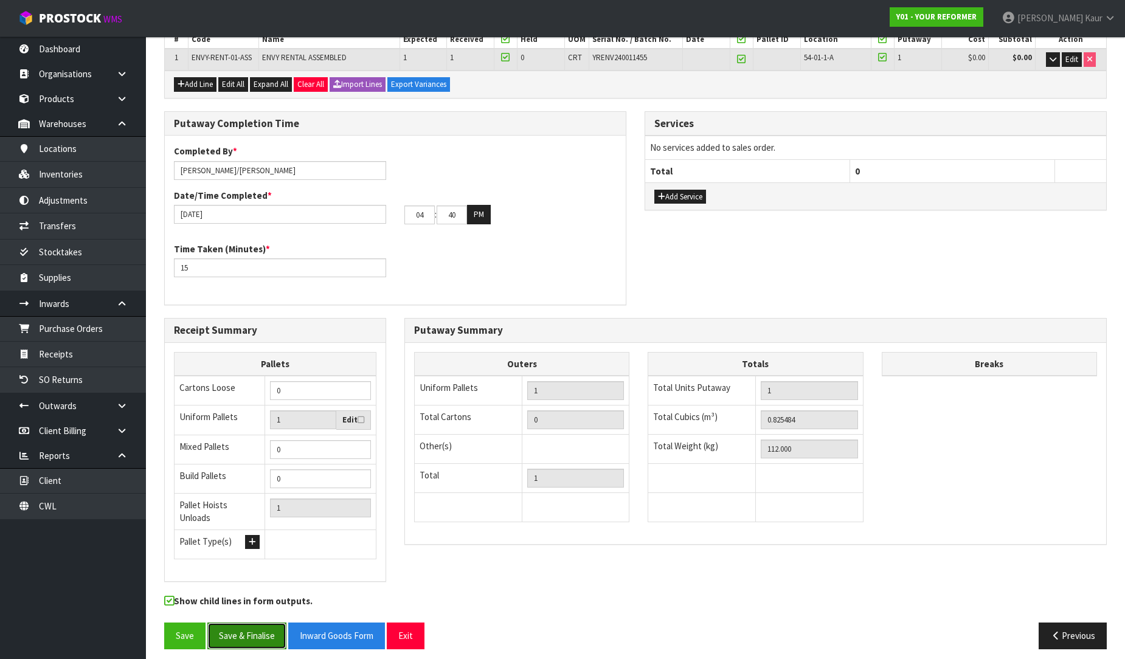
click at [238, 633] on button "Save & Finalise" at bounding box center [246, 636] width 79 height 26
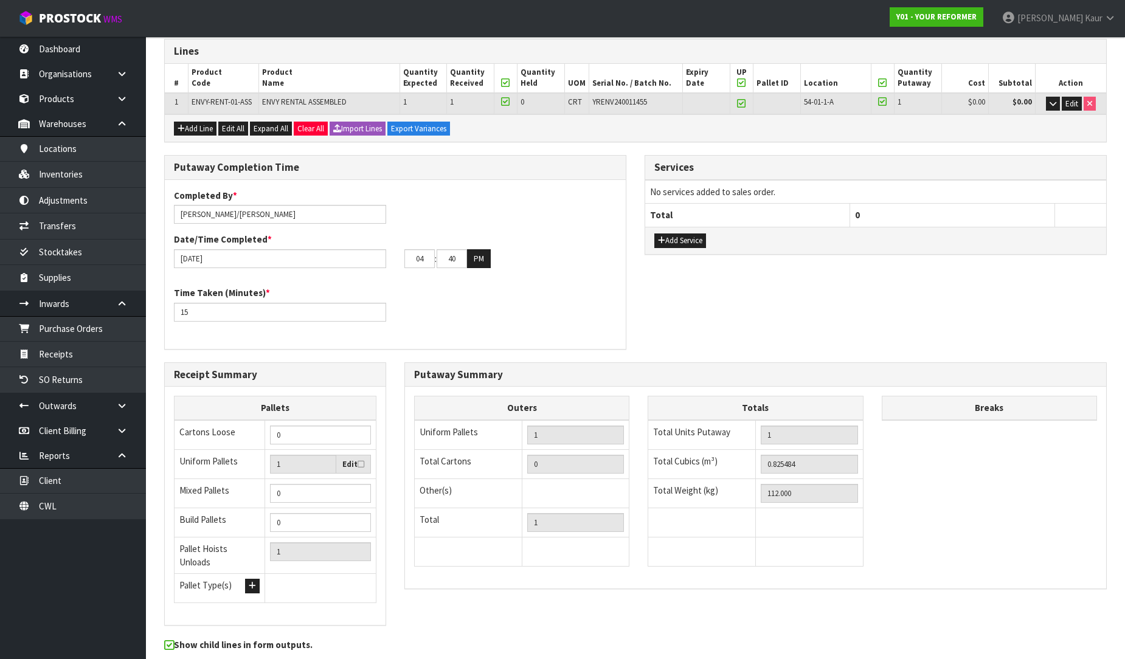
scroll to position [0, 0]
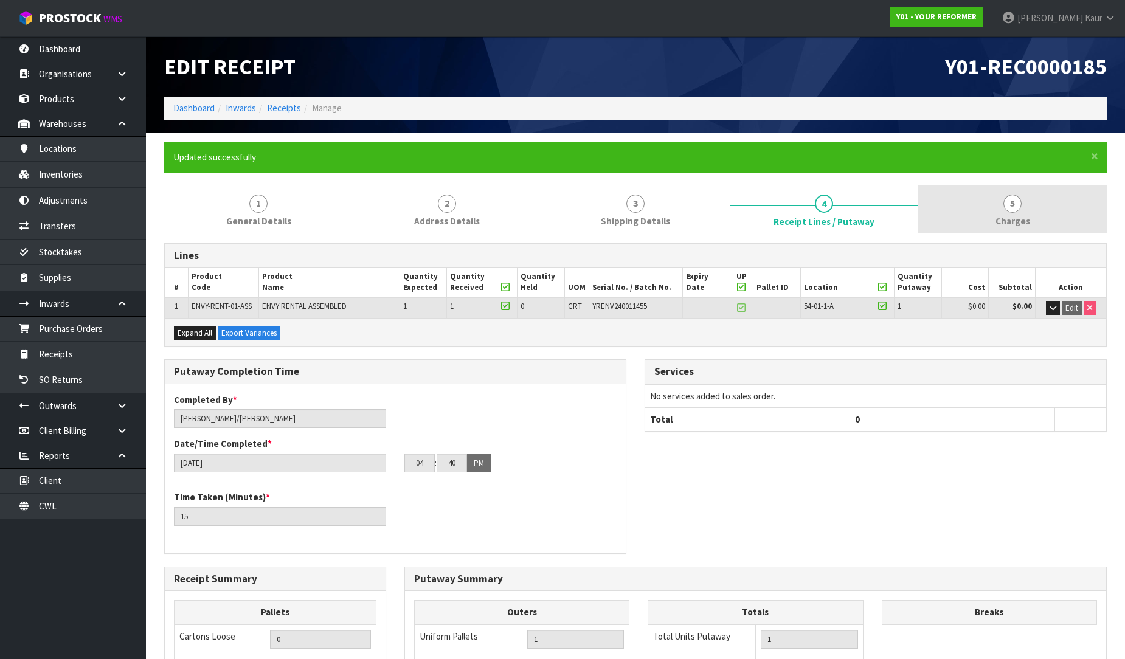
click at [1006, 216] on span "Charges" at bounding box center [1012, 221] width 35 height 13
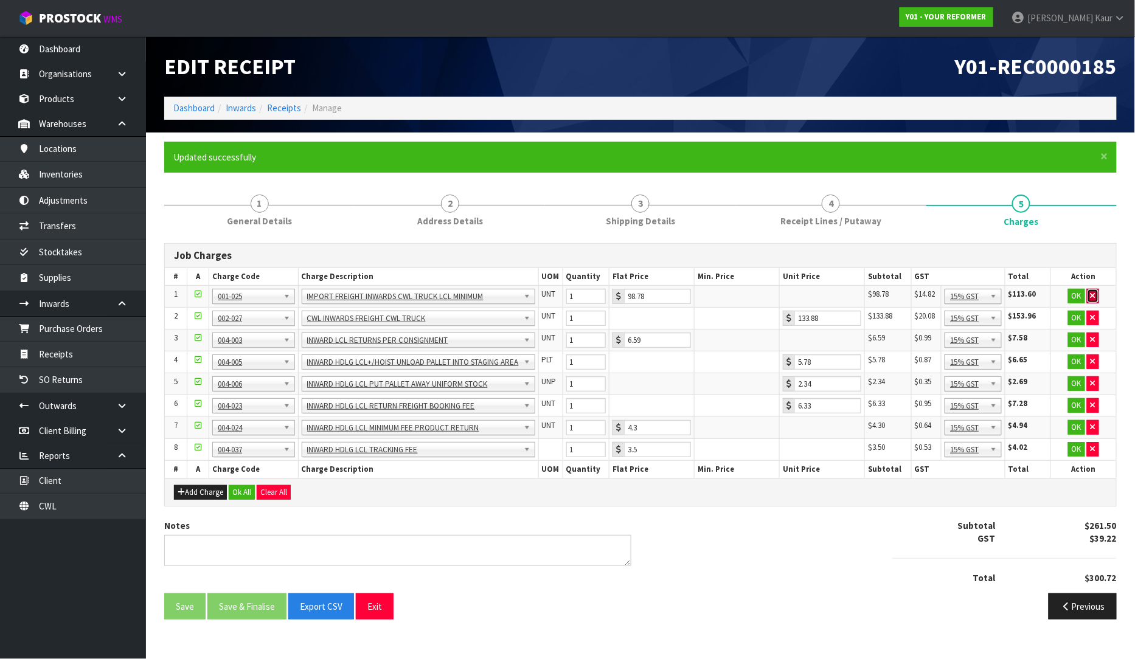
click at [1096, 294] on button "button" at bounding box center [1093, 296] width 12 height 15
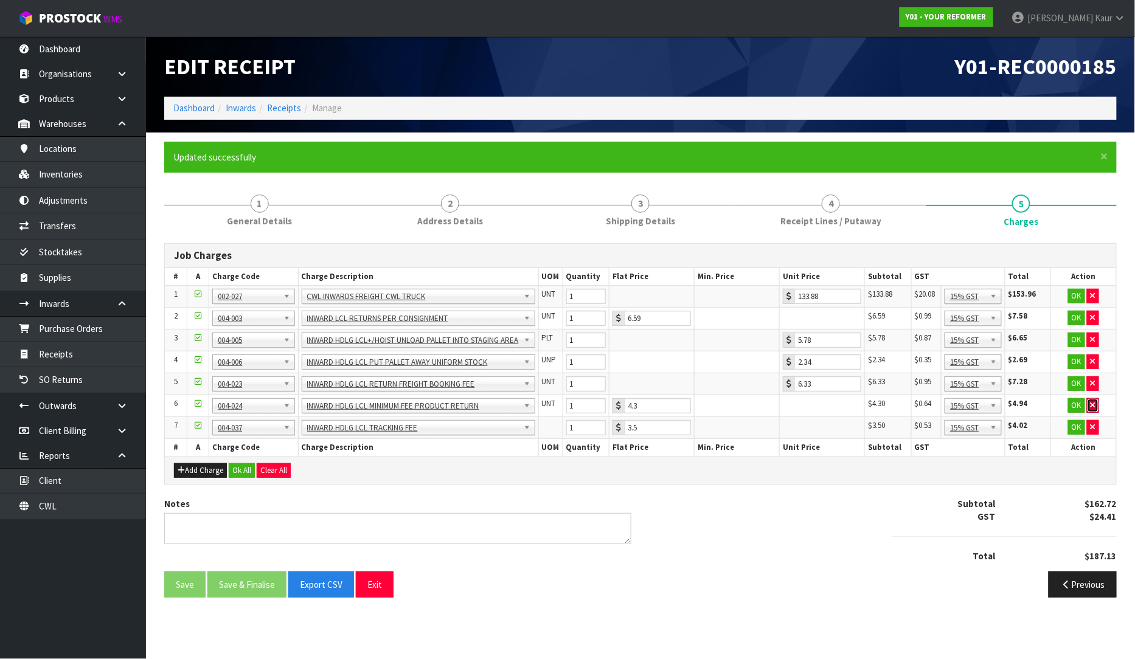
click at [1094, 405] on icon "button" at bounding box center [1092, 405] width 5 height 8
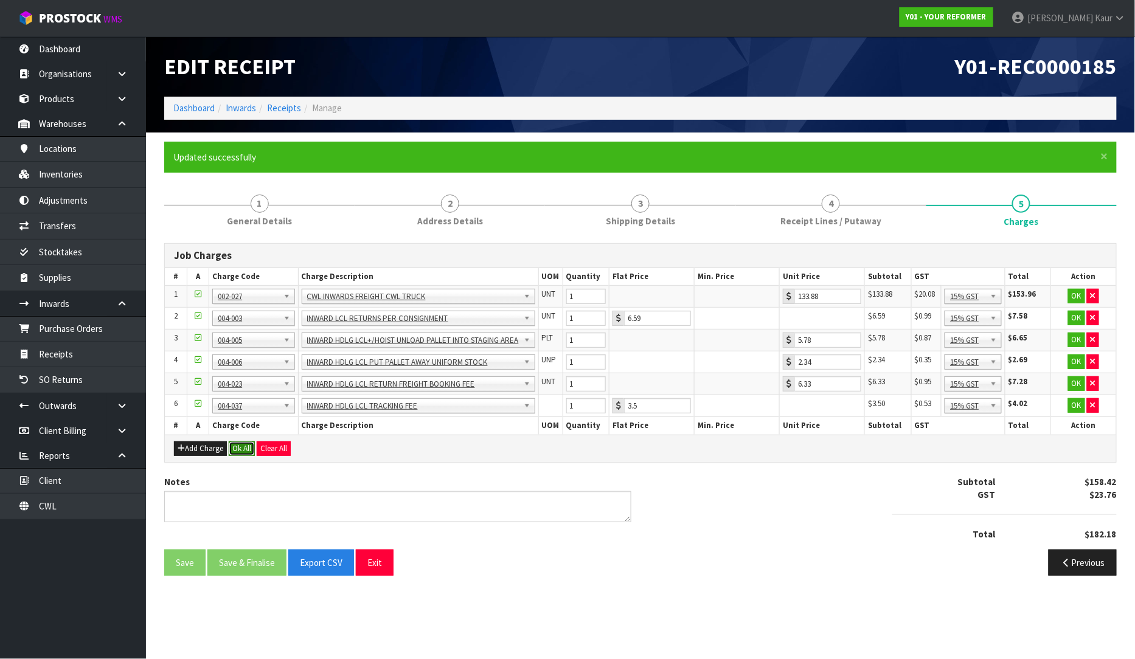
click at [246, 452] on button "Ok All" at bounding box center [242, 448] width 26 height 15
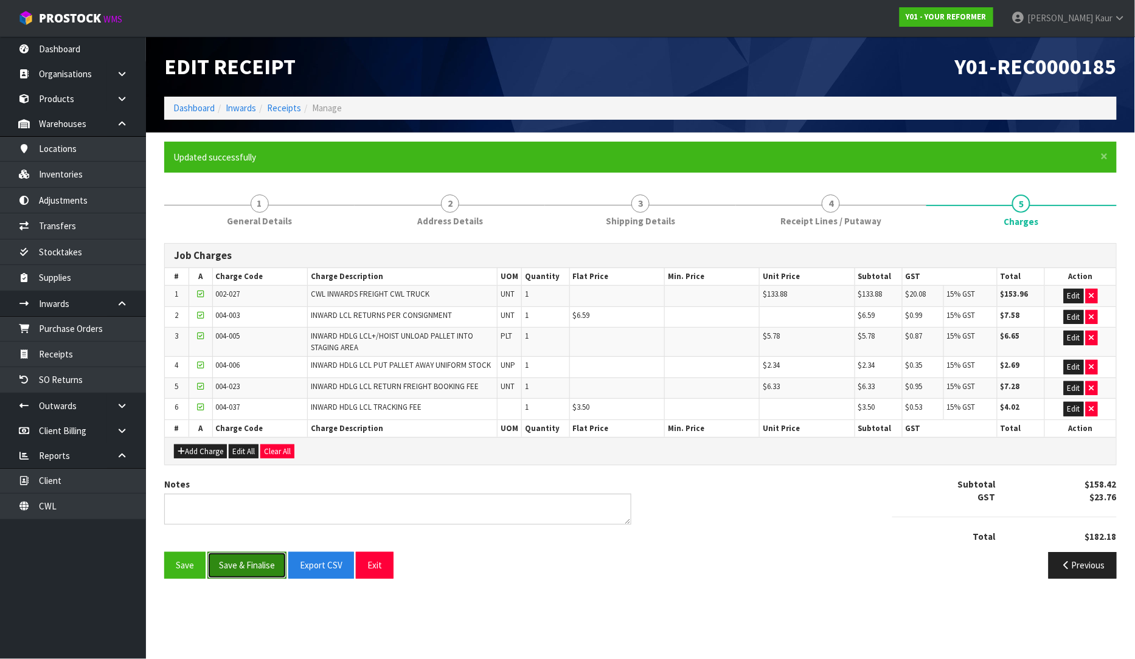
click at [233, 562] on button "Save & Finalise" at bounding box center [246, 565] width 79 height 26
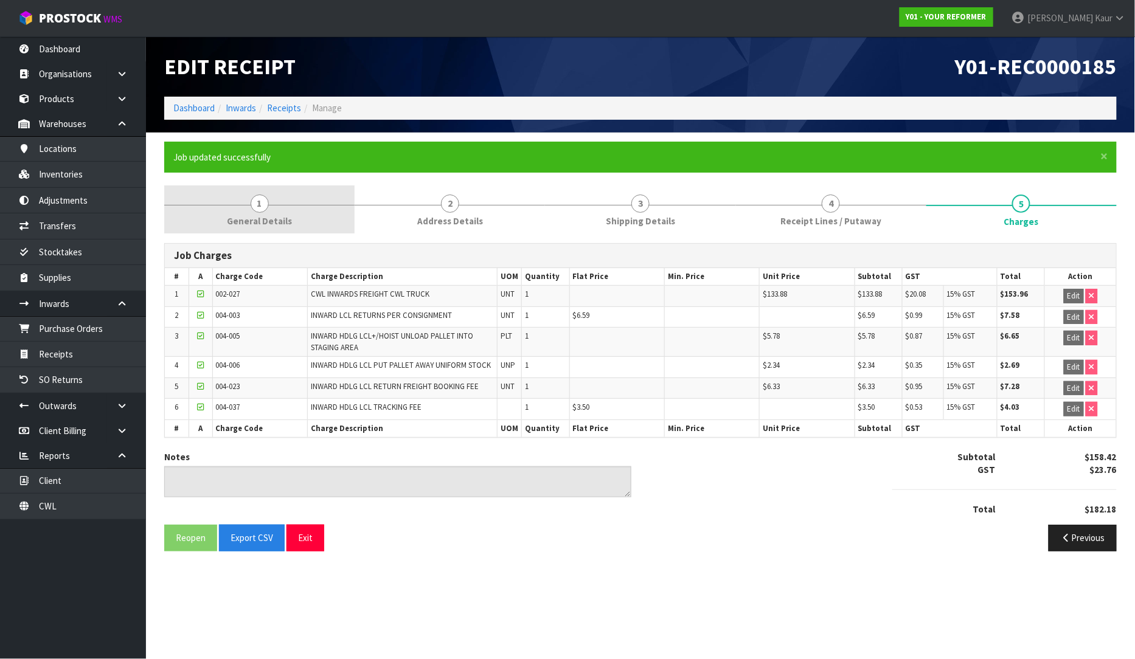
click at [304, 217] on link "1 General Details" at bounding box center [259, 209] width 190 height 48
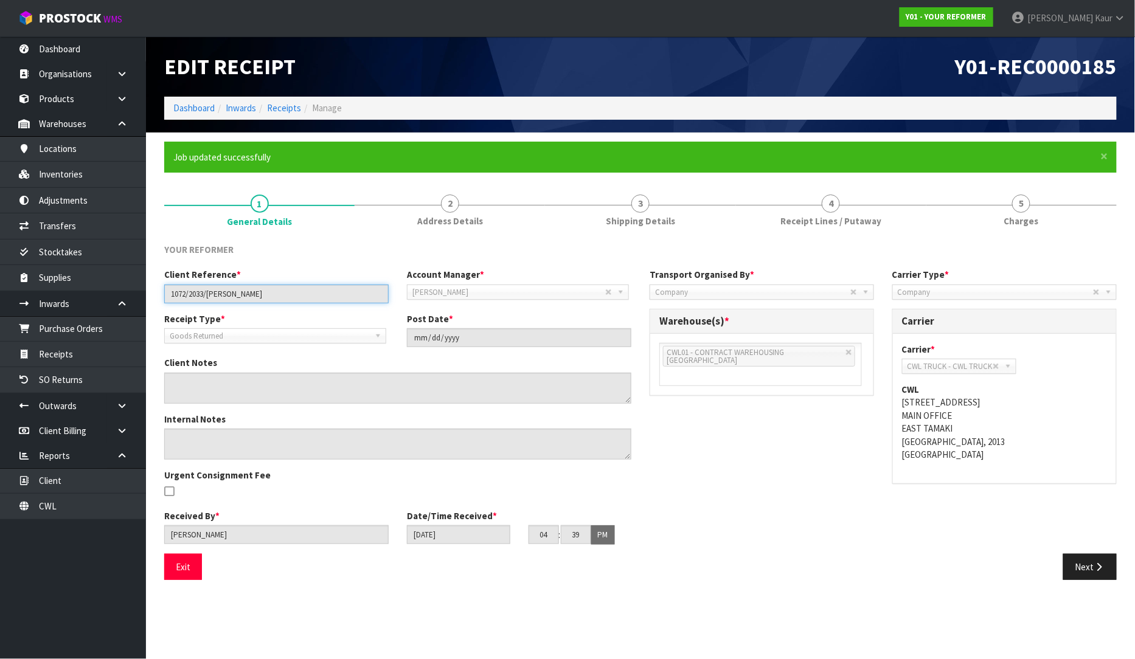
drag, startPoint x: 274, startPoint y: 290, endPoint x: 153, endPoint y: 292, distance: 121.0
click at [153, 292] on section "× Close Job updated successfully 1 General Details 2 Address Details 3 Shipping…" at bounding box center [640, 366] width 989 height 466
click at [779, 222] on link "4 Receipt Lines / Putaway" at bounding box center [831, 209] width 190 height 48
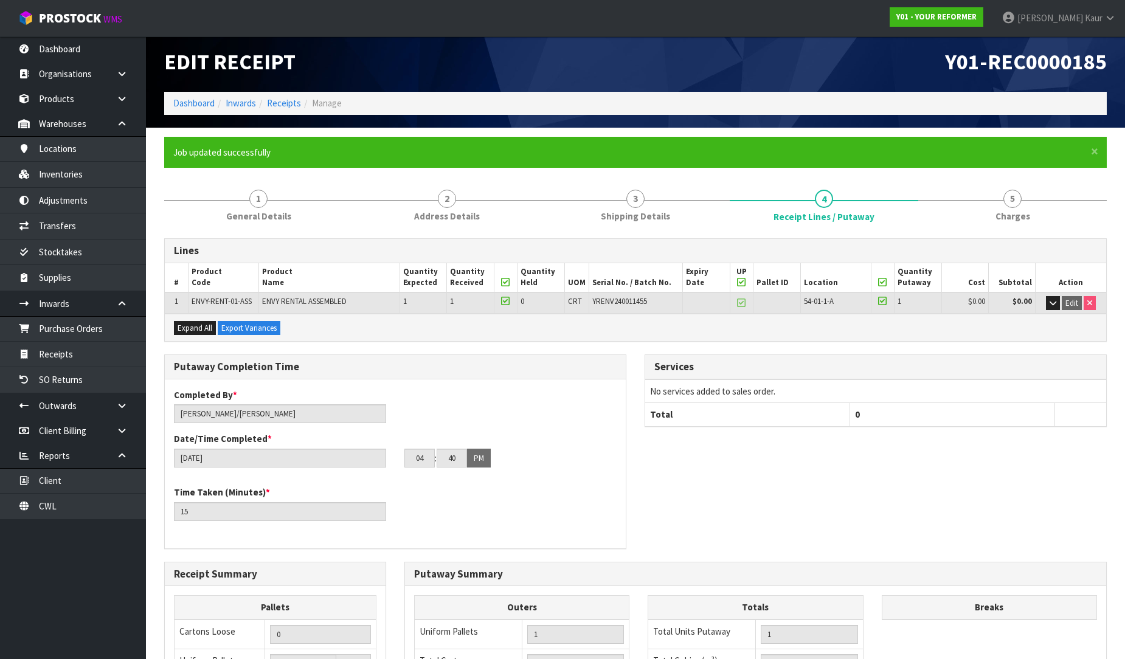
scroll to position [248, 0]
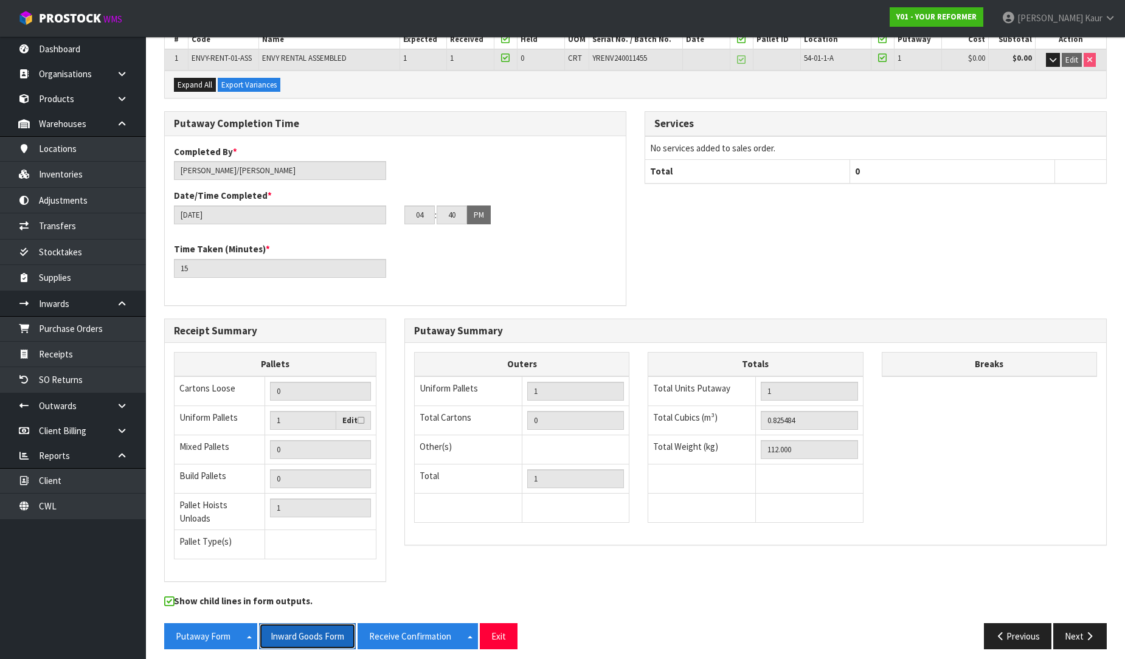
click at [328, 632] on button "Inward Goods Form" at bounding box center [307, 636] width 97 height 26
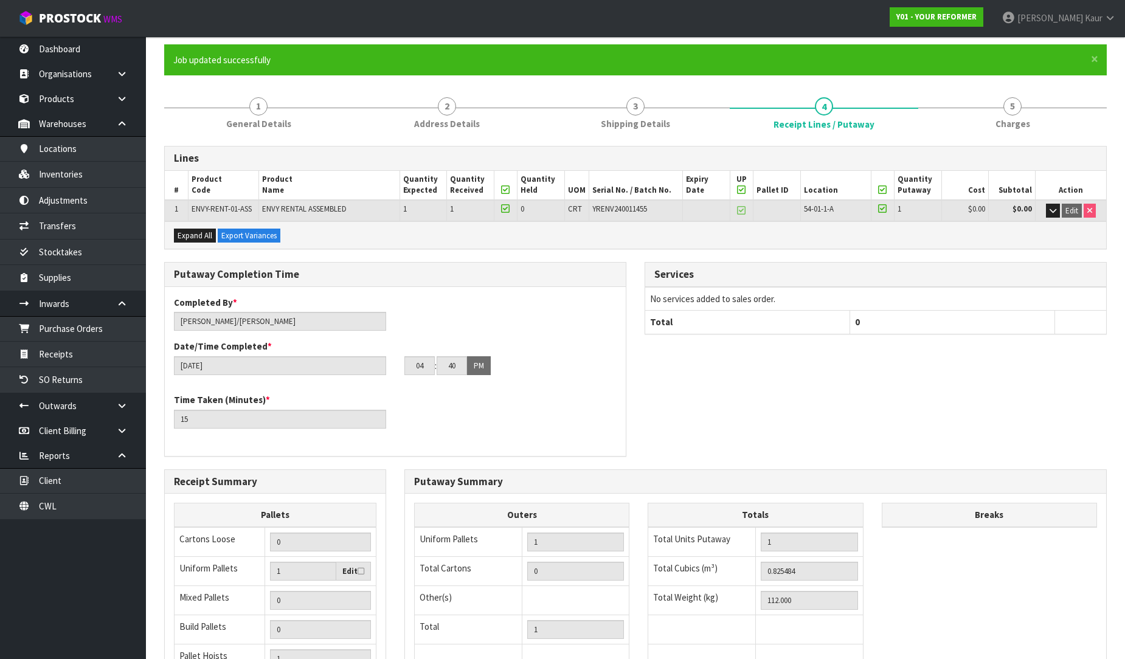
scroll to position [0, 0]
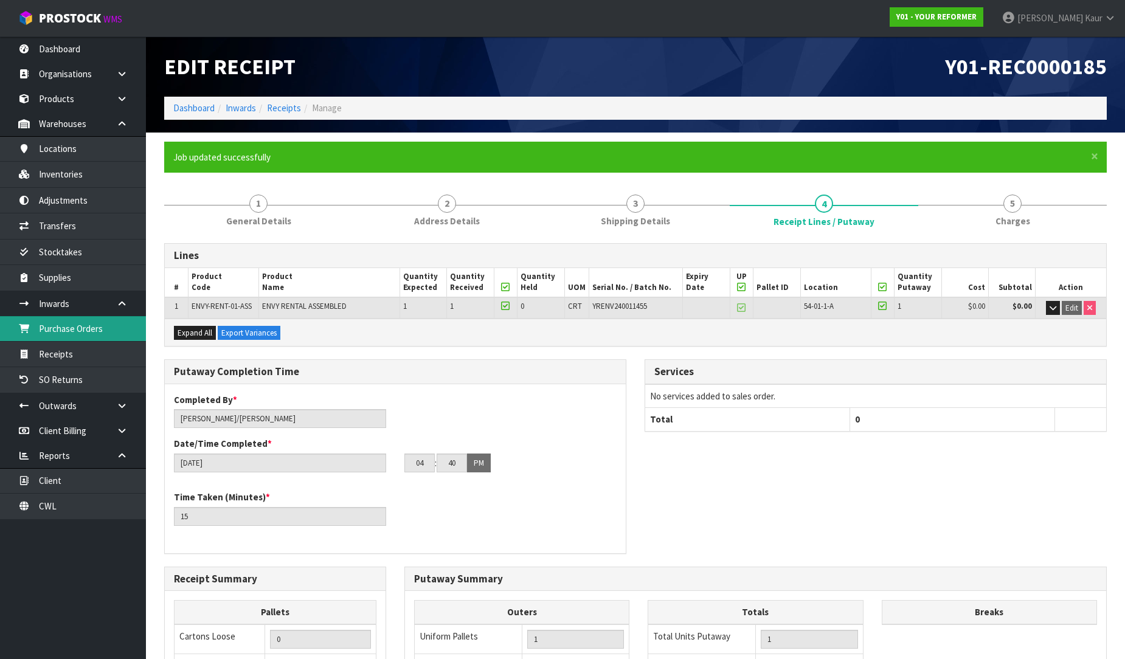
click at [64, 324] on link "Purchase Orders" at bounding box center [73, 328] width 146 height 25
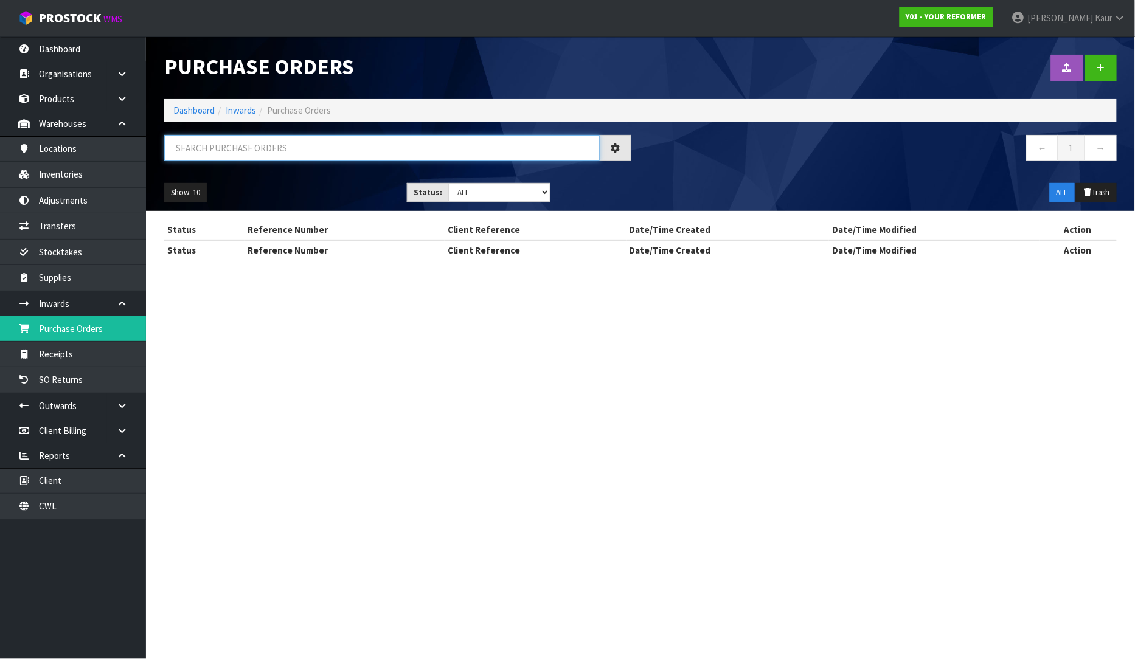
click at [221, 152] on input "text" at bounding box center [381, 148] width 435 height 26
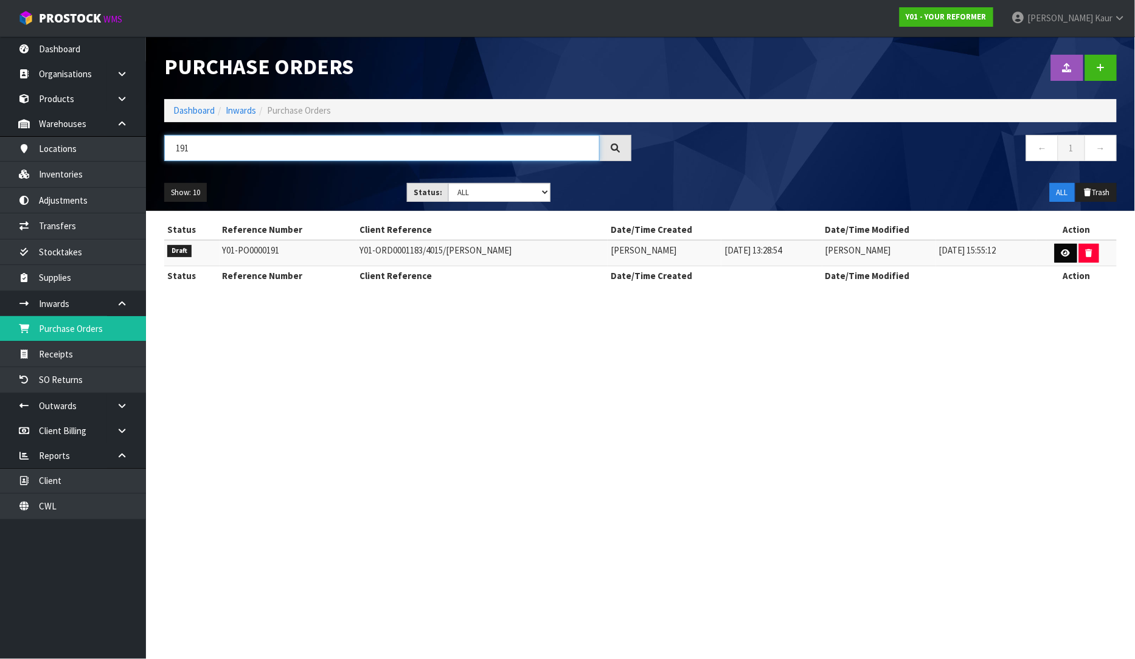
type input "191"
click at [1062, 247] on link at bounding box center [1065, 253] width 22 height 19
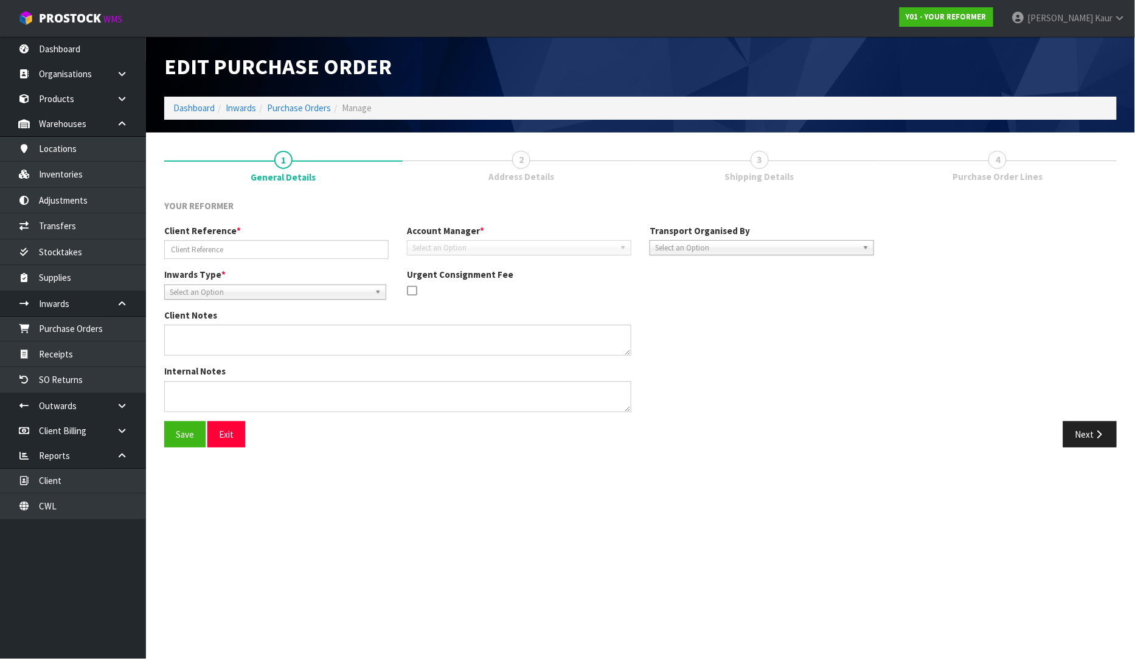
type input "Y01-ORD0001183/4015/ROSA HUTCHISON"
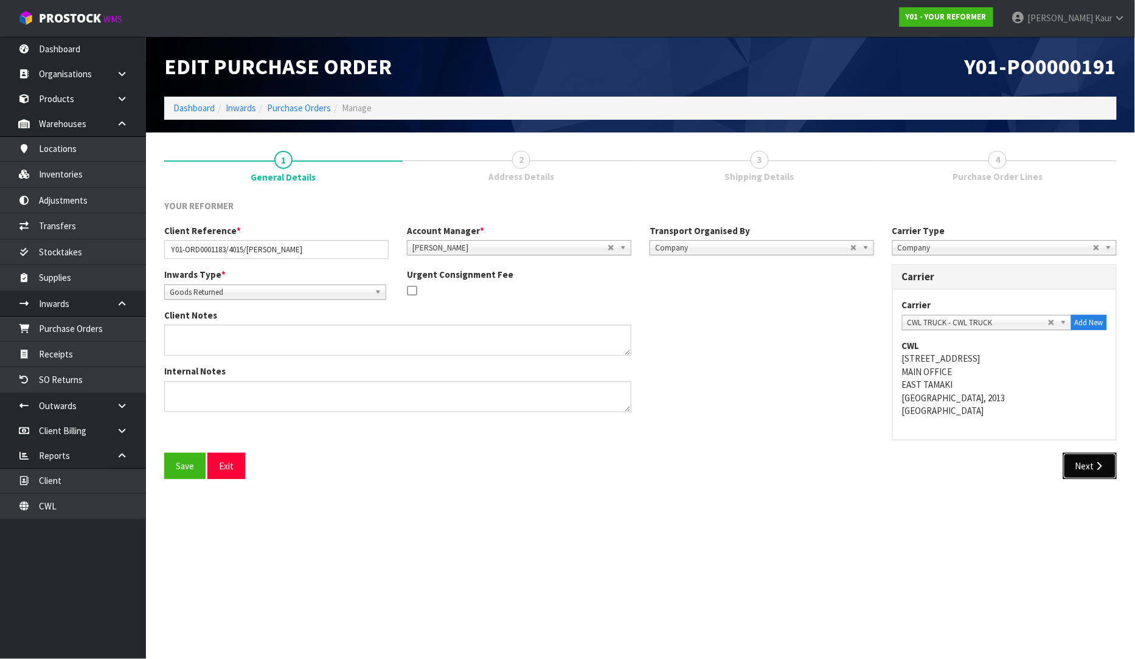
click at [1104, 466] on icon "button" at bounding box center [1099, 465] width 12 height 9
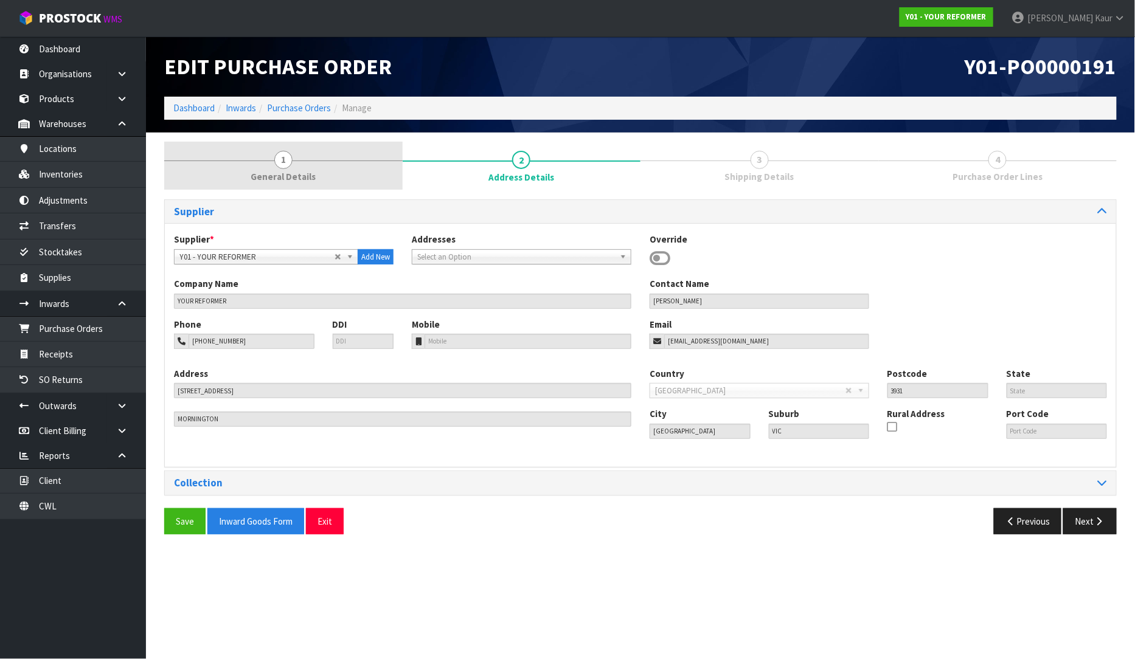
click at [288, 176] on span "General Details" at bounding box center [283, 176] width 65 height 13
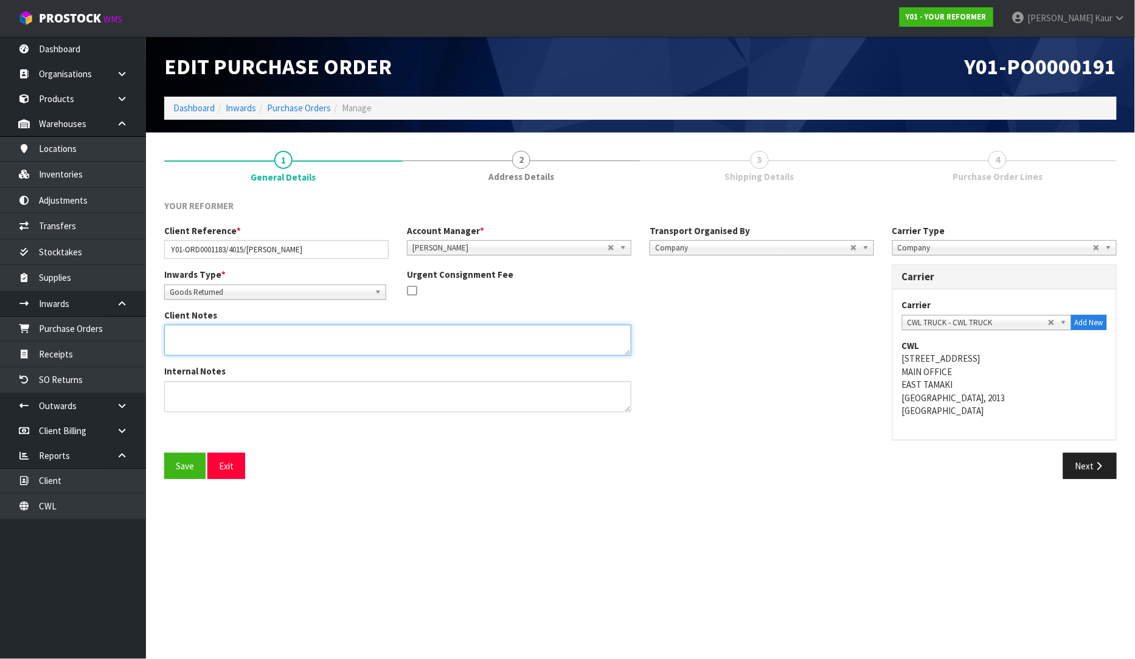
click at [226, 341] on textarea at bounding box center [397, 340] width 467 height 31
type textarea "MISSIN PARTS-PILATES BALL"
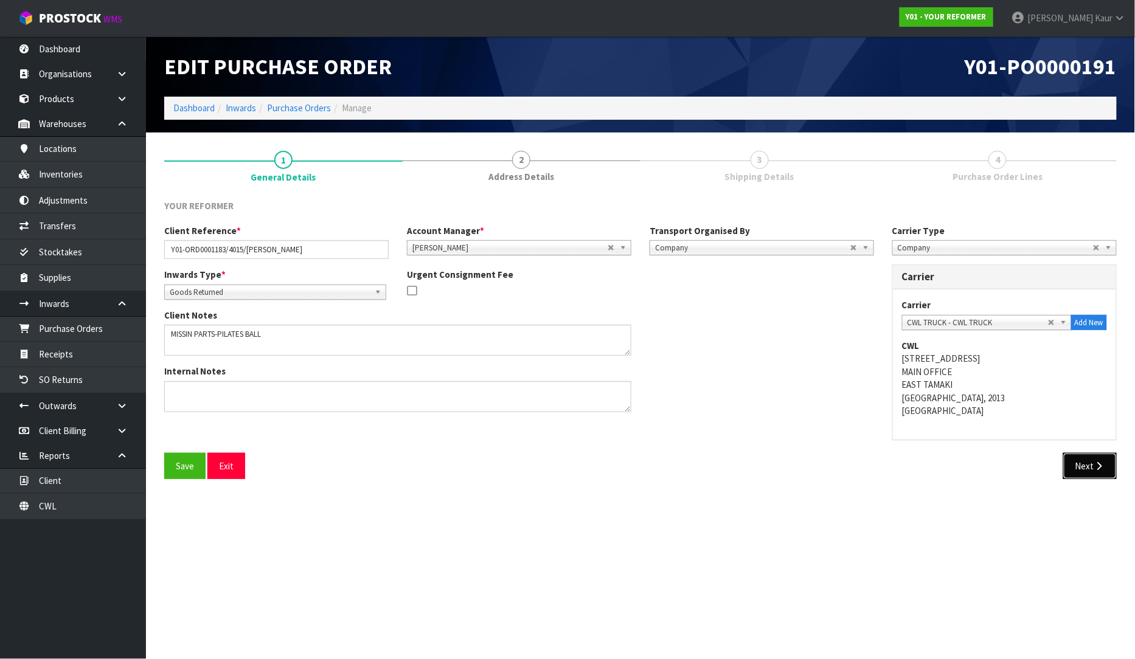
click at [1090, 466] on button "Next" at bounding box center [1090, 466] width 54 height 26
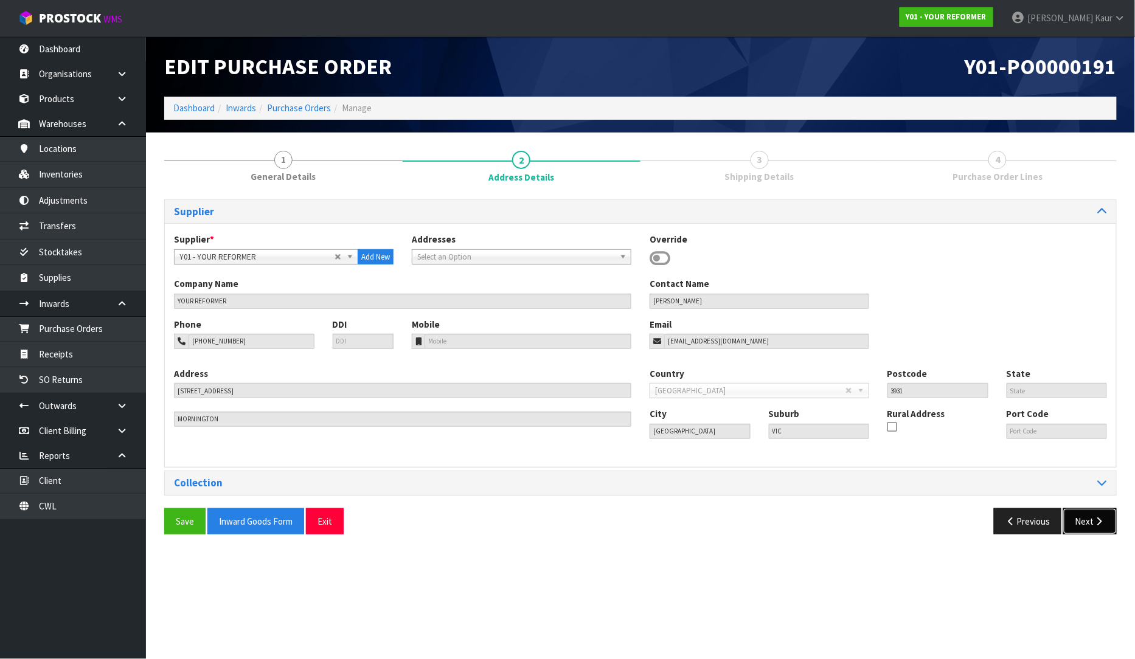
click at [1087, 512] on button "Next" at bounding box center [1090, 521] width 54 height 26
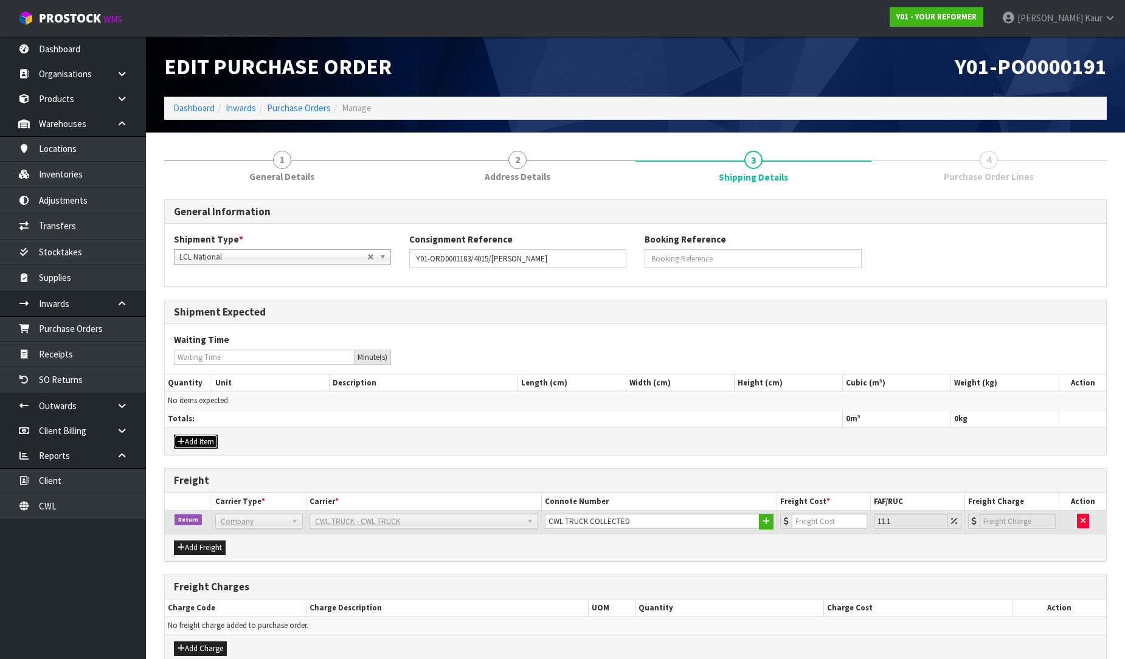
click at [181, 438] on icon "button" at bounding box center [181, 442] width 7 height 8
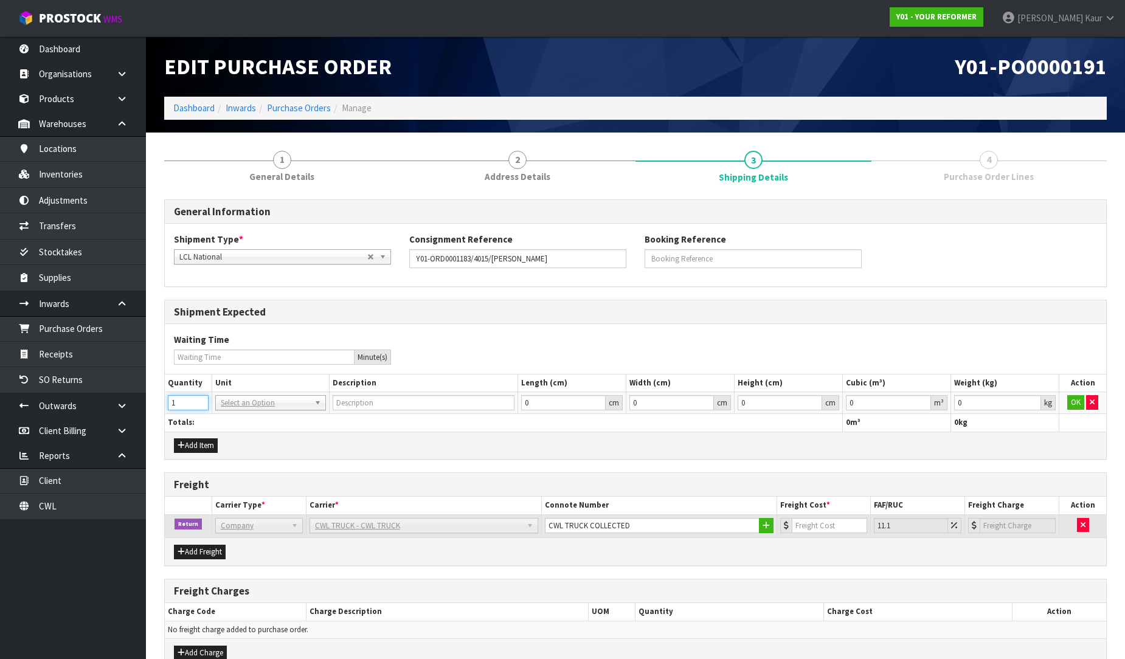
type input "1"
click at [201, 399] on input "1" at bounding box center [188, 402] width 41 height 15
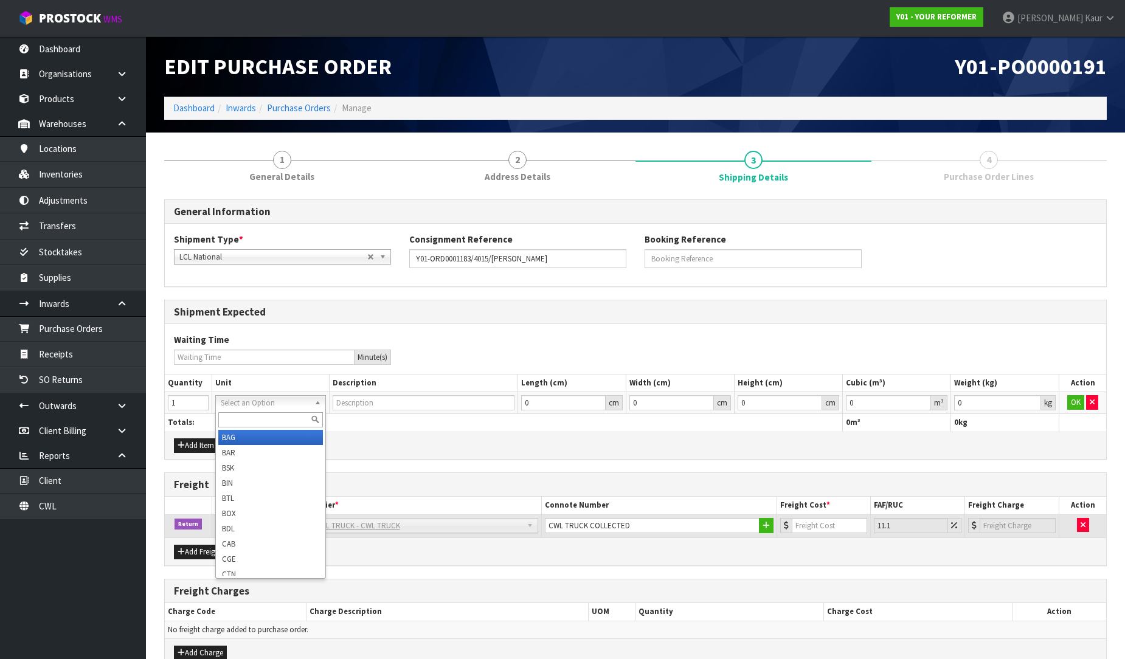
click at [232, 416] on input "text" at bounding box center [270, 419] width 105 height 15
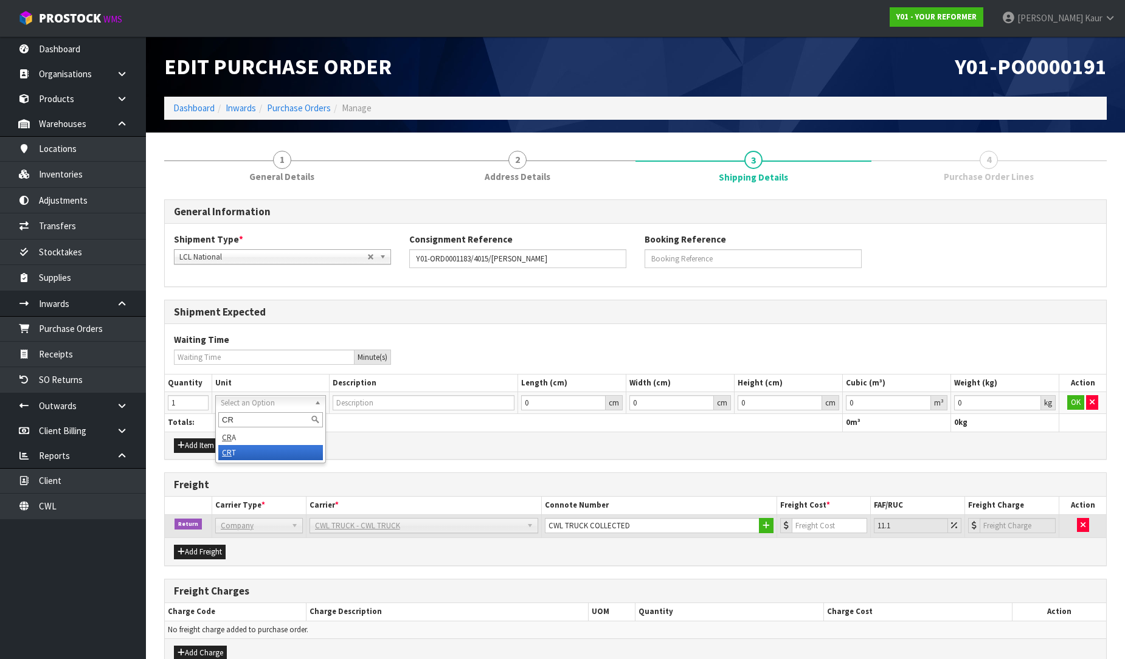
type input "CR"
type input "CRATE"
type input "0.000001"
click at [922, 399] on input "0.000001" at bounding box center [888, 402] width 85 height 15
type input "0.001"
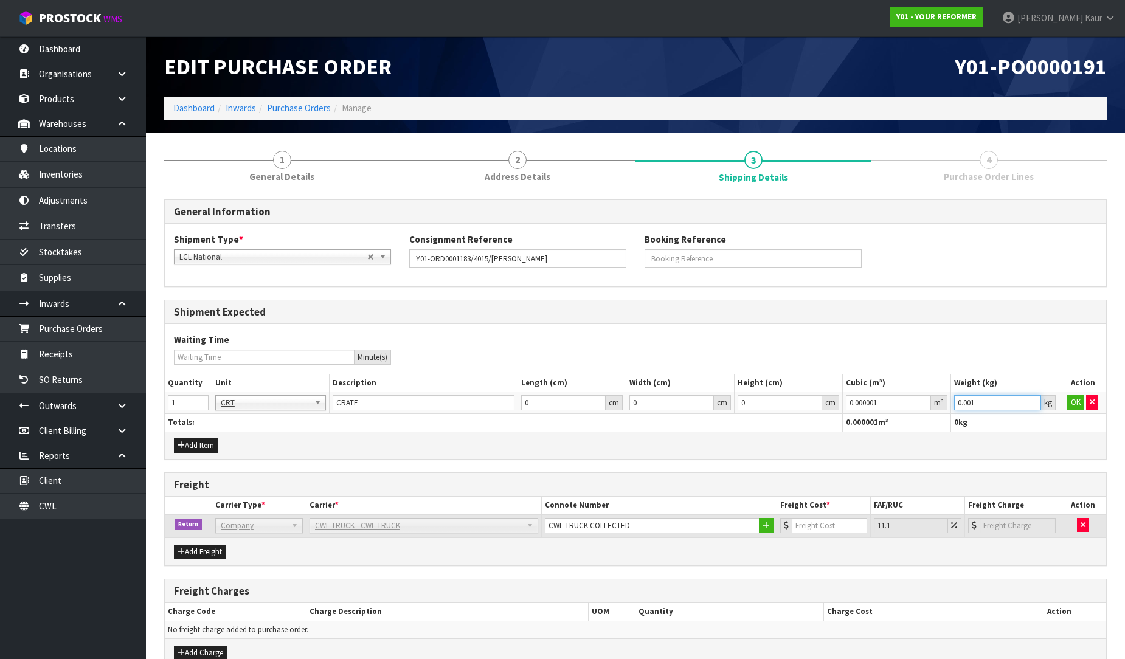
click at [1035, 399] on input "0.001" at bounding box center [997, 402] width 87 height 15
click at [1081, 395] on button "OK" at bounding box center [1075, 402] width 17 height 15
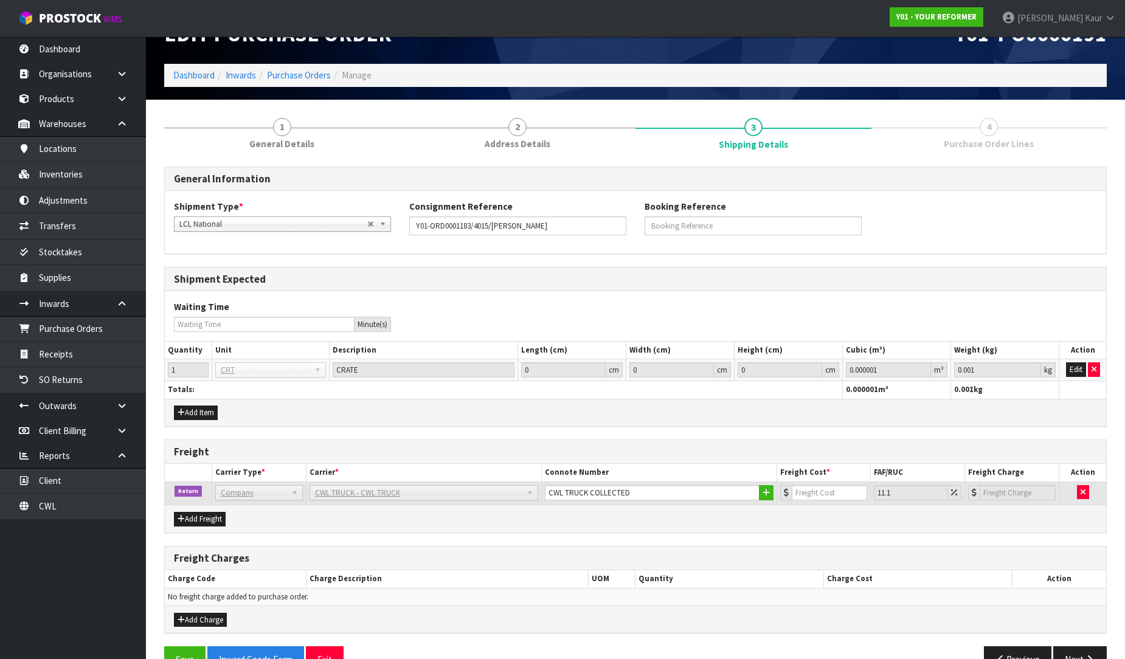
scroll to position [64, 0]
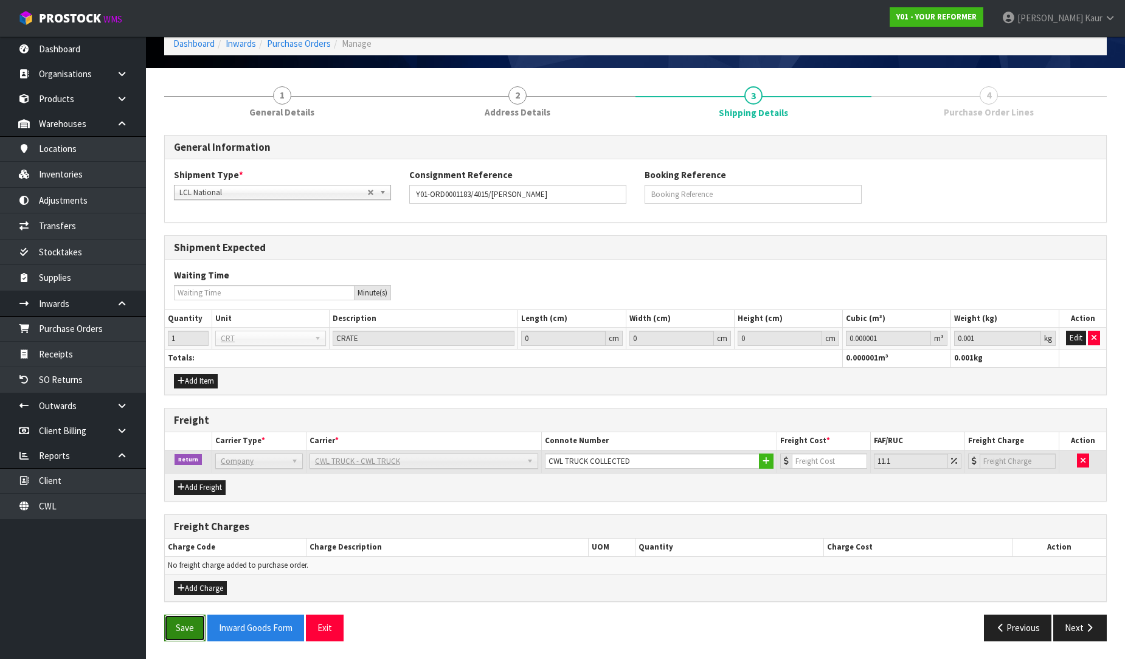
click at [185, 623] on button "Save" at bounding box center [184, 628] width 41 height 26
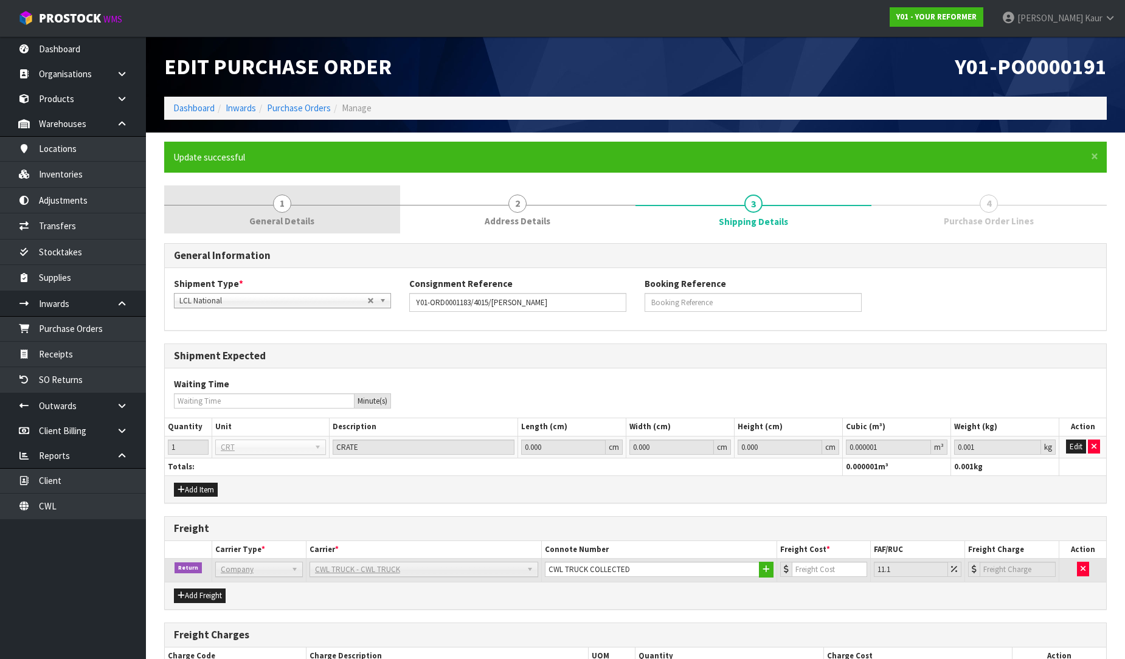
click at [271, 213] on link "1 General Details" at bounding box center [282, 209] width 236 height 48
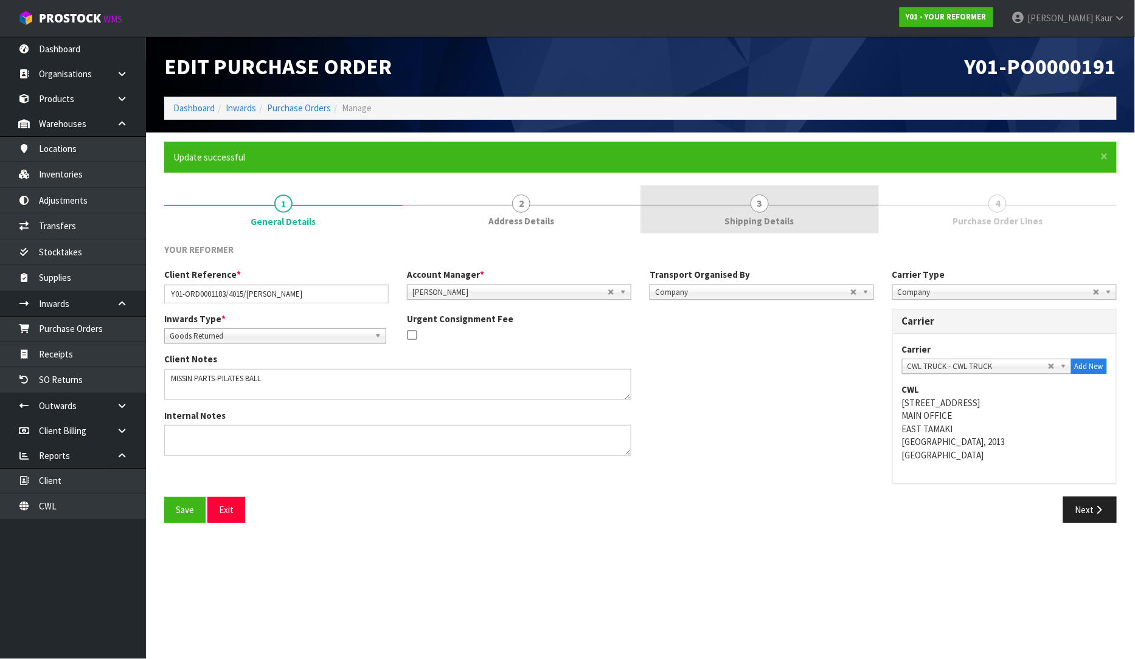
click at [777, 215] on span "Shipping Details" at bounding box center [759, 221] width 69 height 13
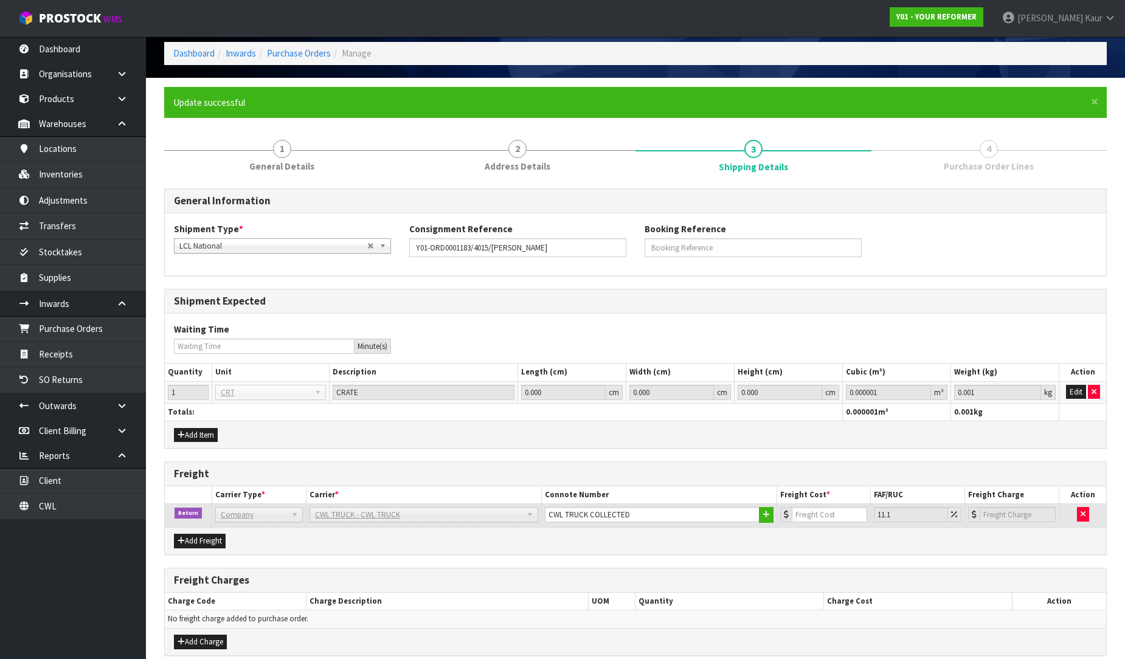
scroll to position [108, 0]
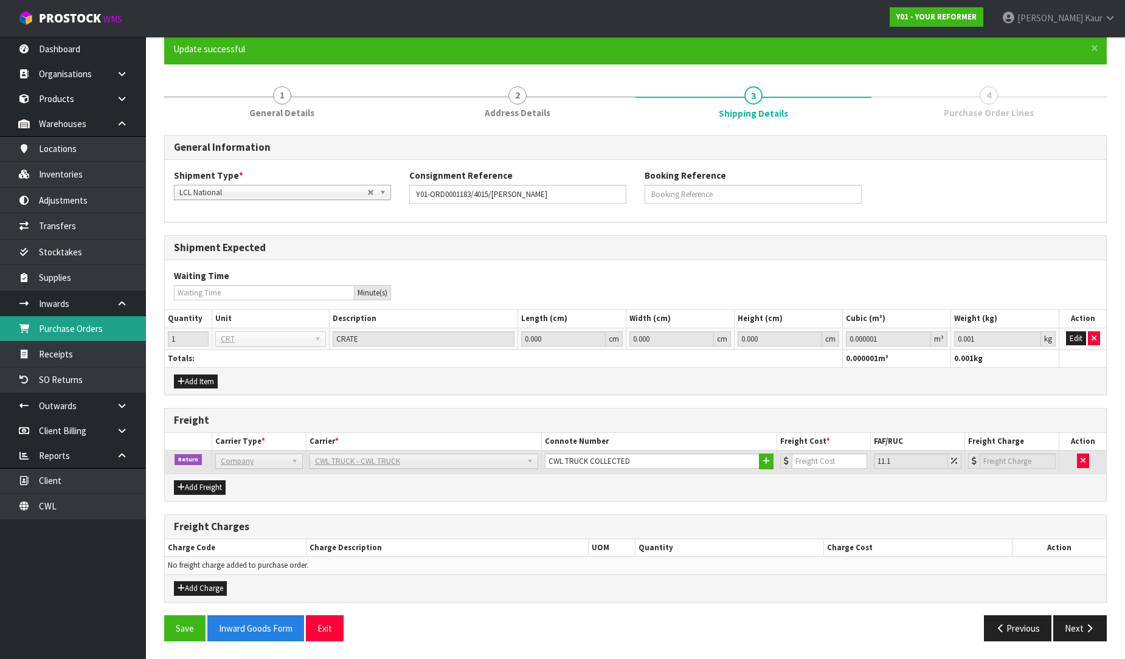
click at [96, 331] on link "Purchase Orders" at bounding box center [73, 328] width 146 height 25
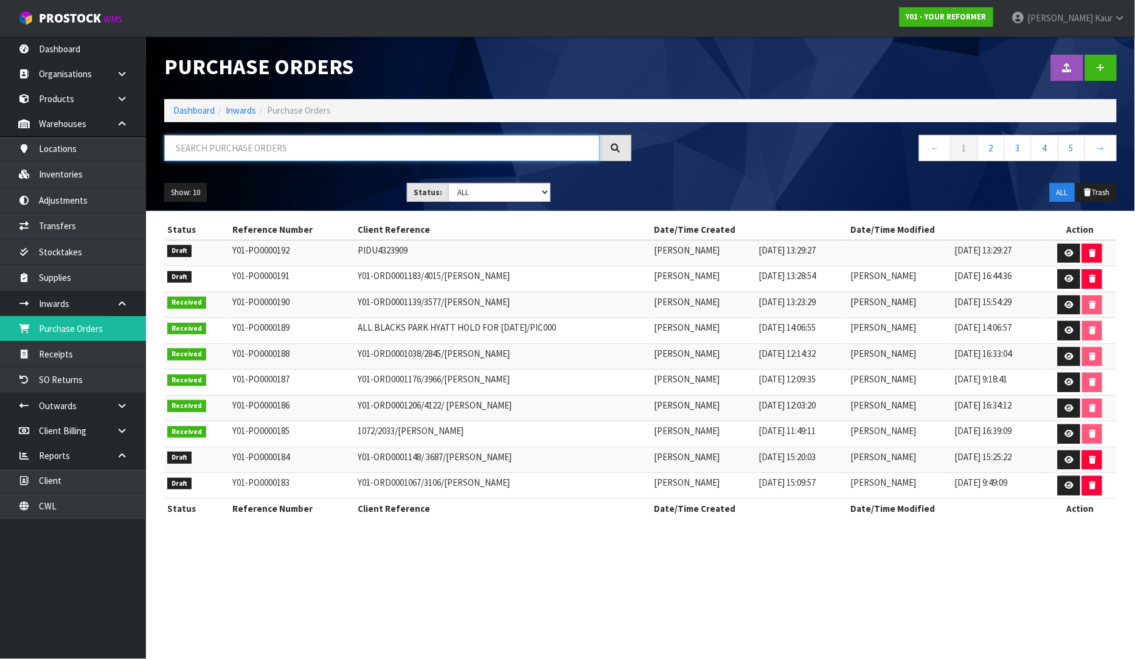
click at [284, 146] on input "text" at bounding box center [381, 148] width 435 height 26
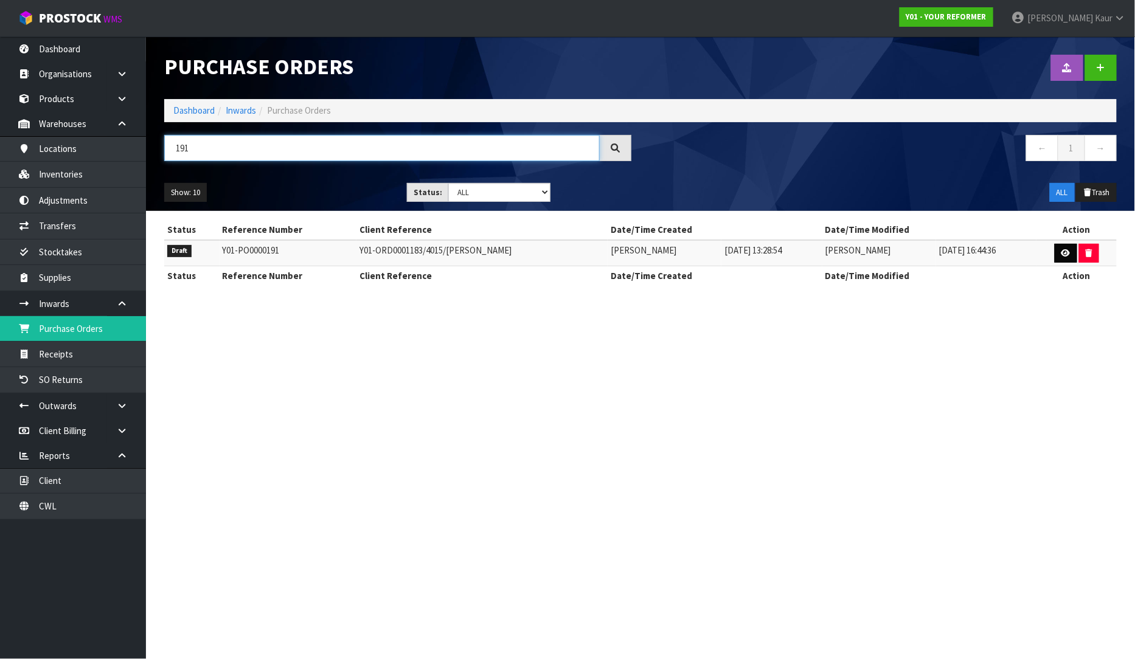
type input "191"
click at [1060, 251] on link at bounding box center [1065, 253] width 22 height 19
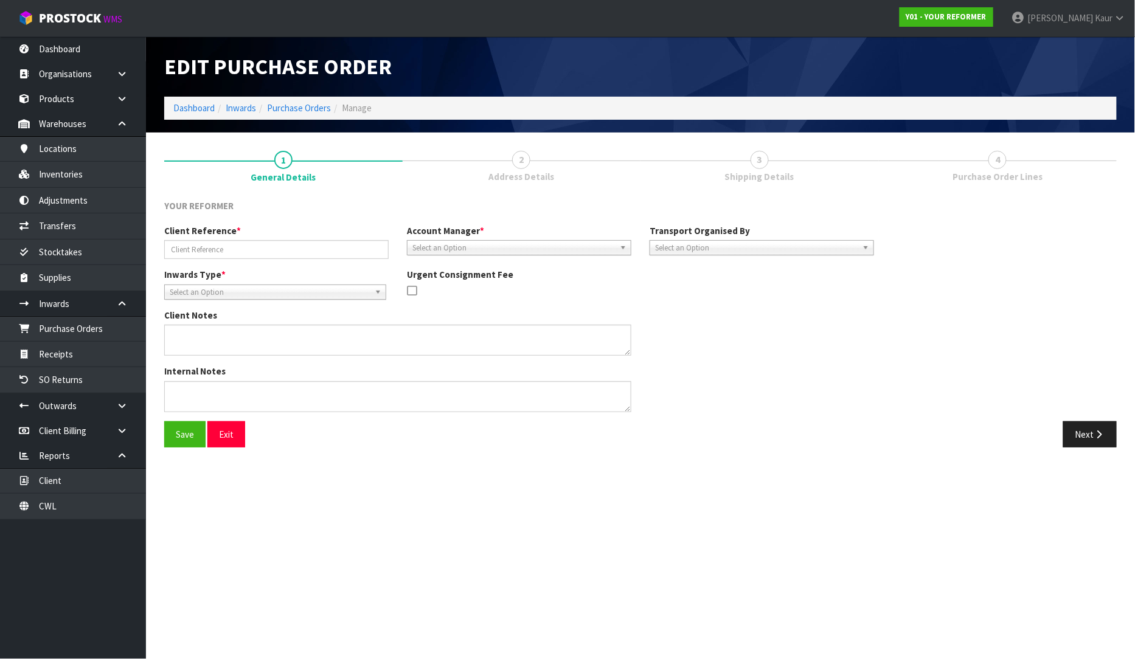
type input "Y01-ORD0001183/4015/ROSA HUTCHISON"
type textarea "MISSIN PARTS-PILATES BALL"
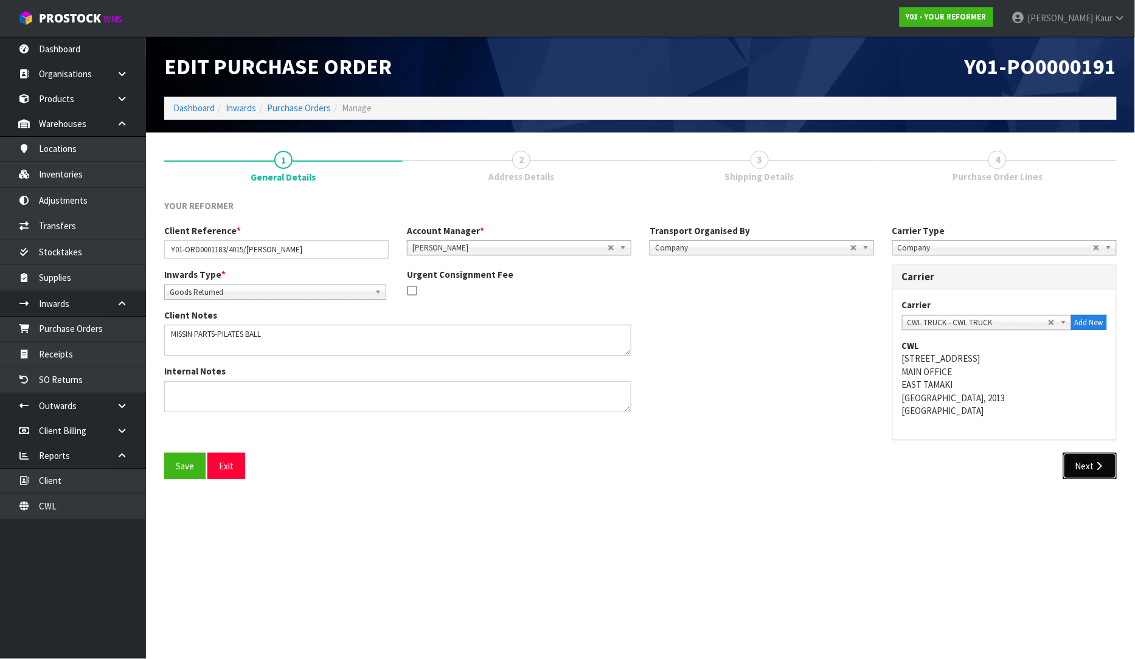
click at [1081, 463] on button "Next" at bounding box center [1090, 466] width 54 height 26
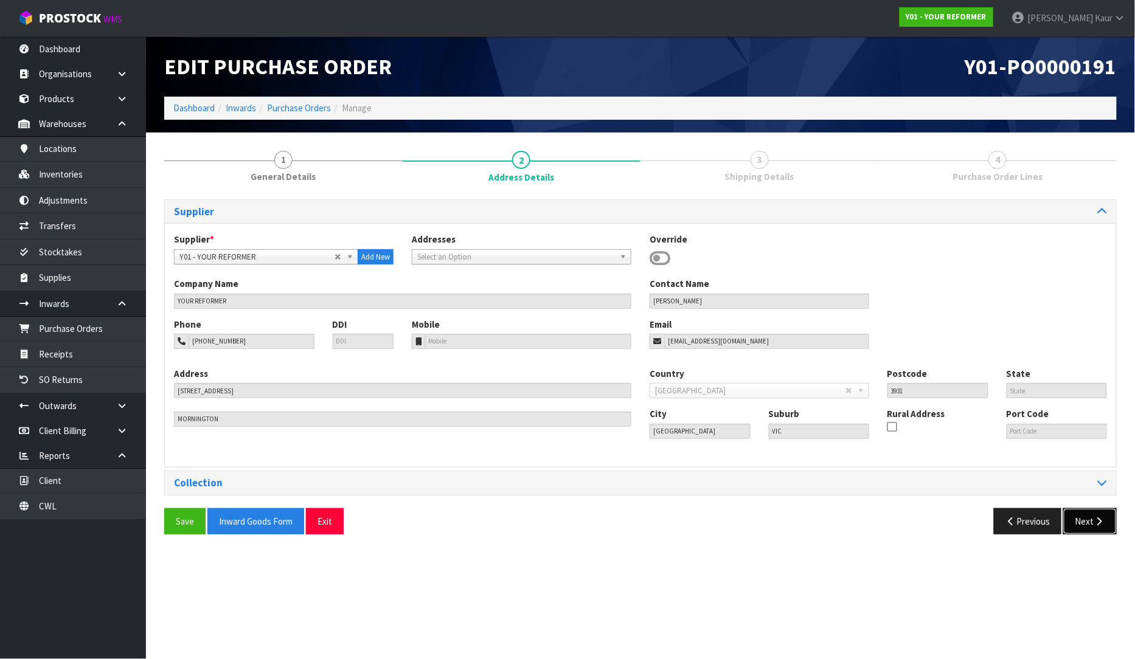
click at [1093, 525] on icon "button" at bounding box center [1099, 521] width 12 height 9
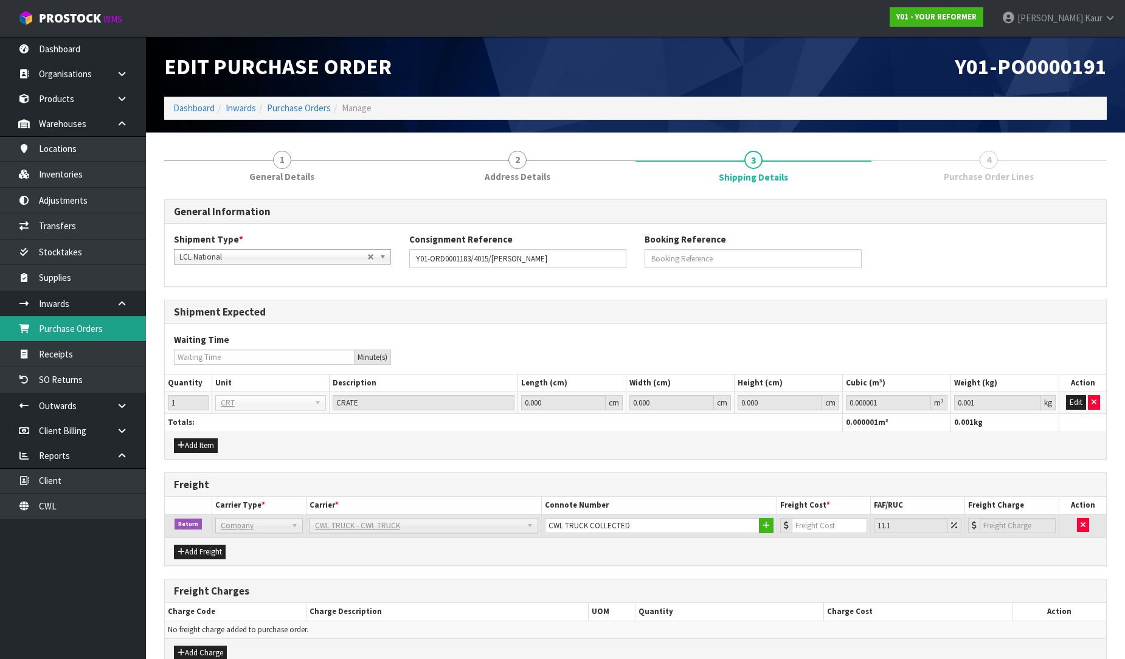
click at [94, 325] on link "Purchase Orders" at bounding box center [73, 328] width 146 height 25
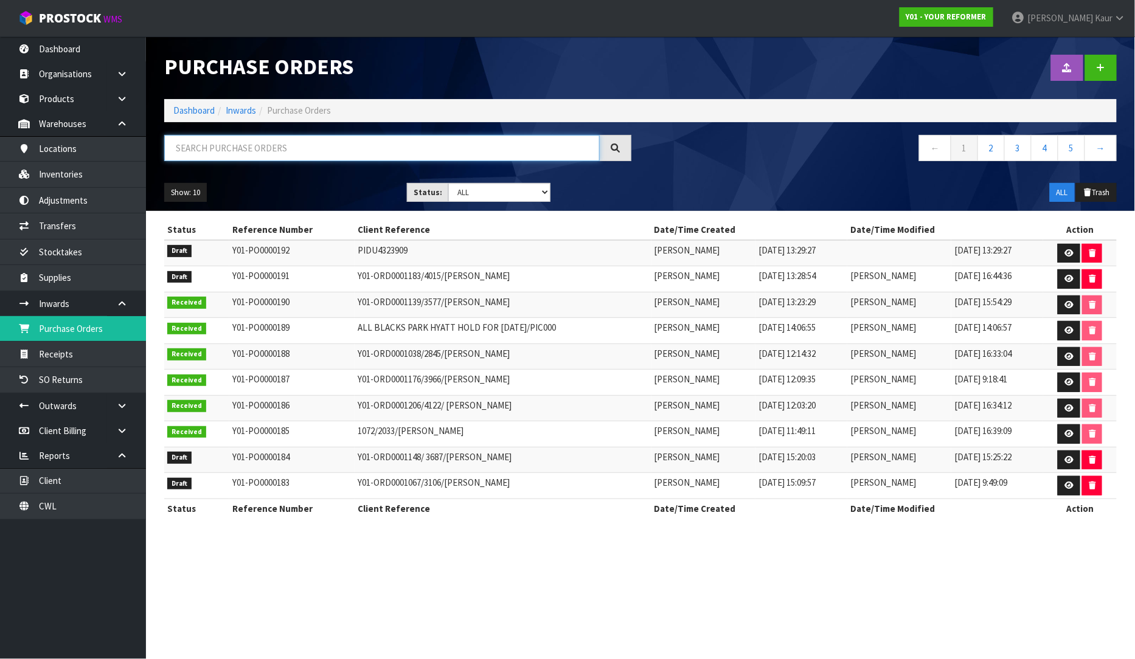
click at [430, 141] on input "text" at bounding box center [381, 148] width 435 height 26
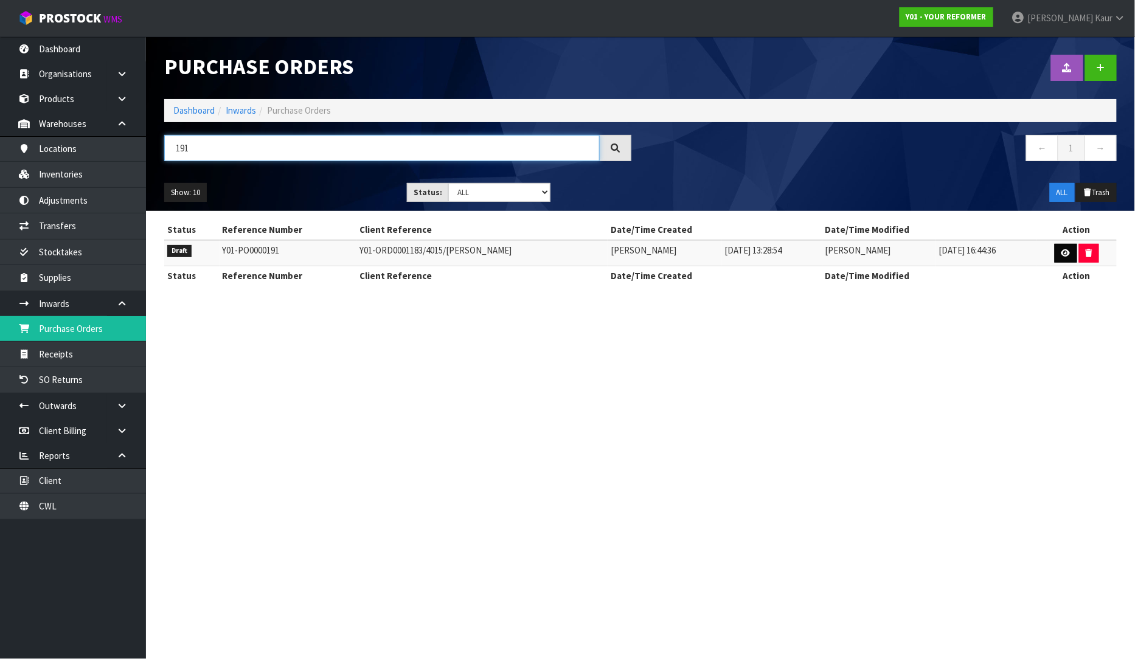
type input "191"
click at [1066, 251] on icon at bounding box center [1065, 253] width 9 height 8
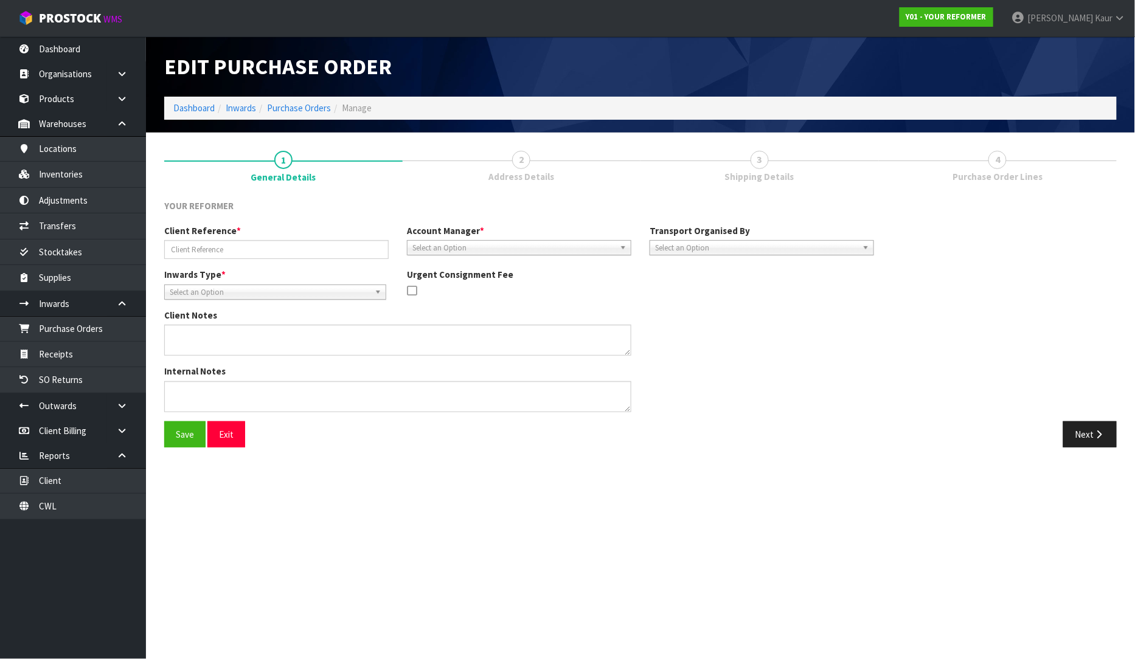
type input "Y01-ORD0001183/4015/ROSA HUTCHISON"
type textarea "MISSIN PARTS-PILATES BALL"
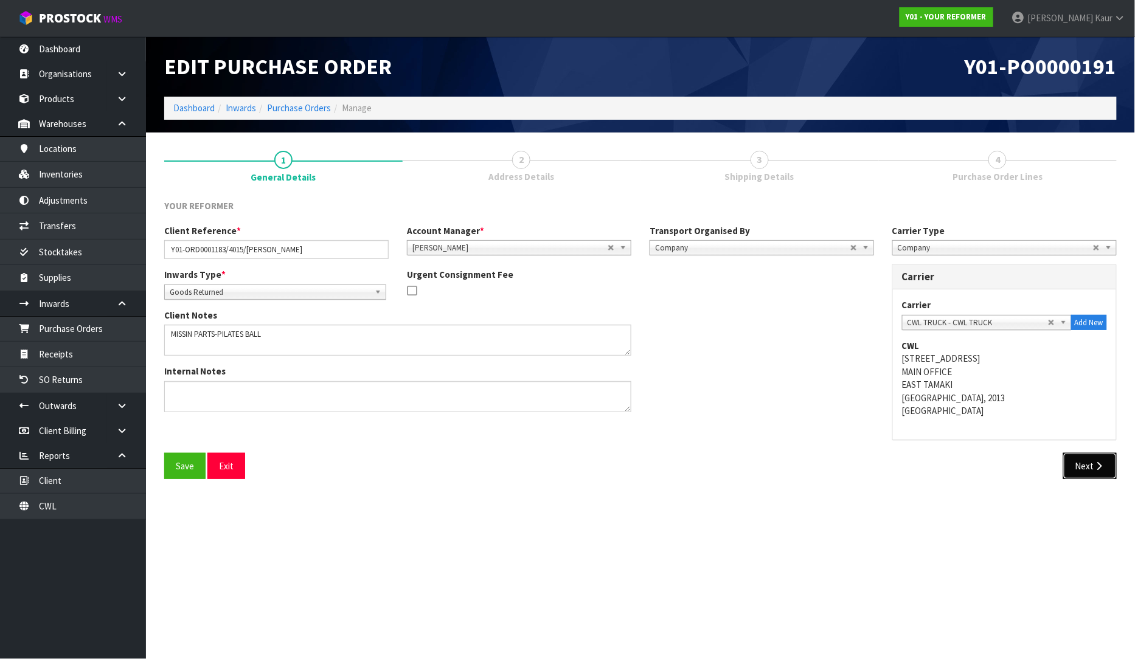
click at [1077, 457] on button "Next" at bounding box center [1090, 466] width 54 height 26
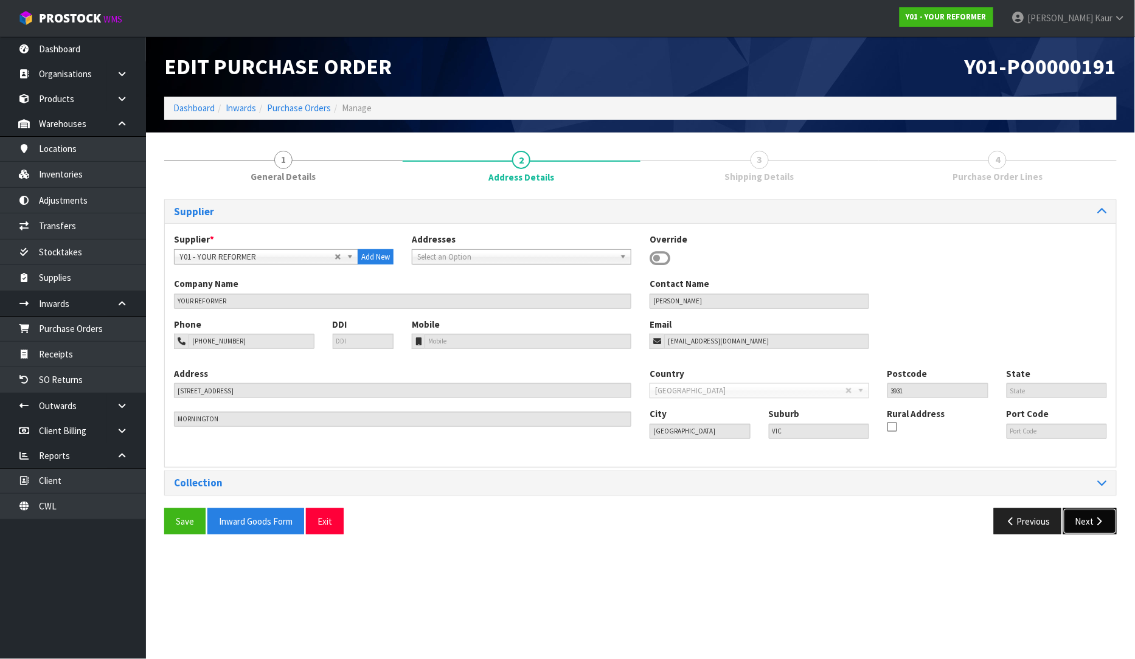
click at [1083, 516] on button "Next" at bounding box center [1090, 521] width 54 height 26
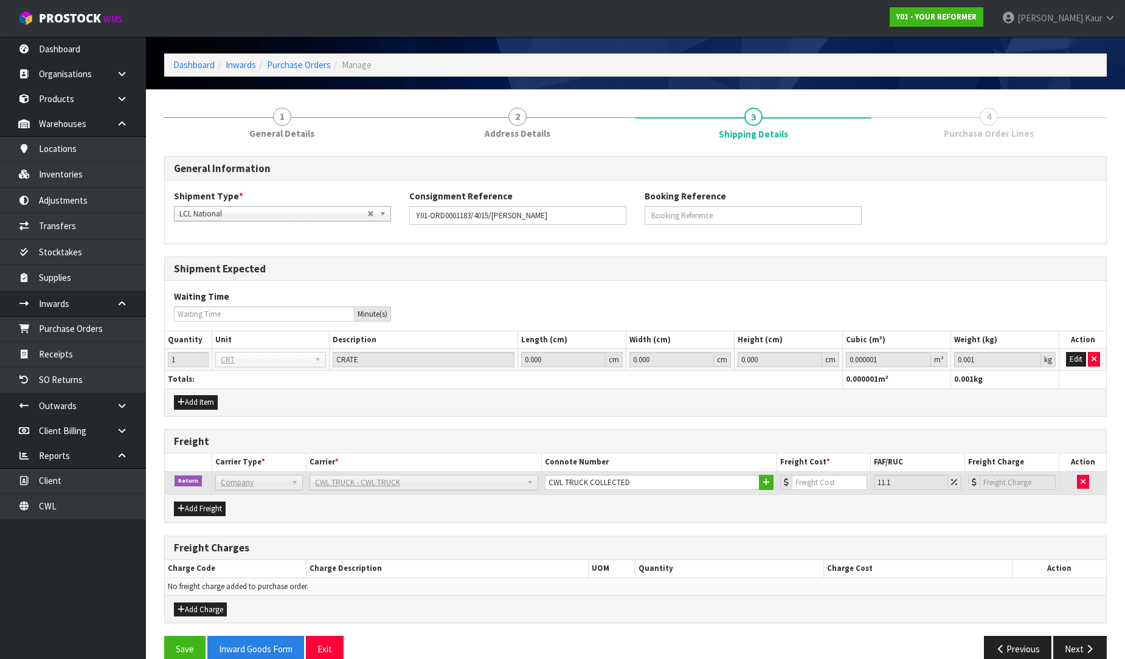
scroll to position [64, 0]
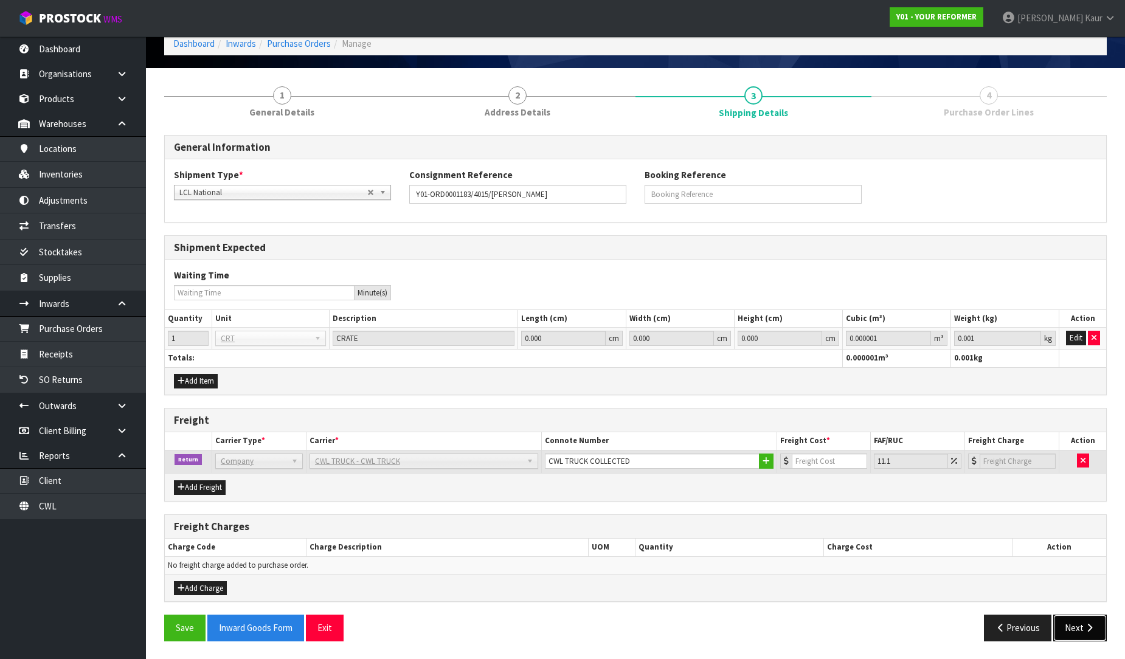
click at [1085, 628] on icon "button" at bounding box center [1089, 627] width 12 height 9
click at [86, 339] on link "Purchase Orders" at bounding box center [73, 328] width 146 height 25
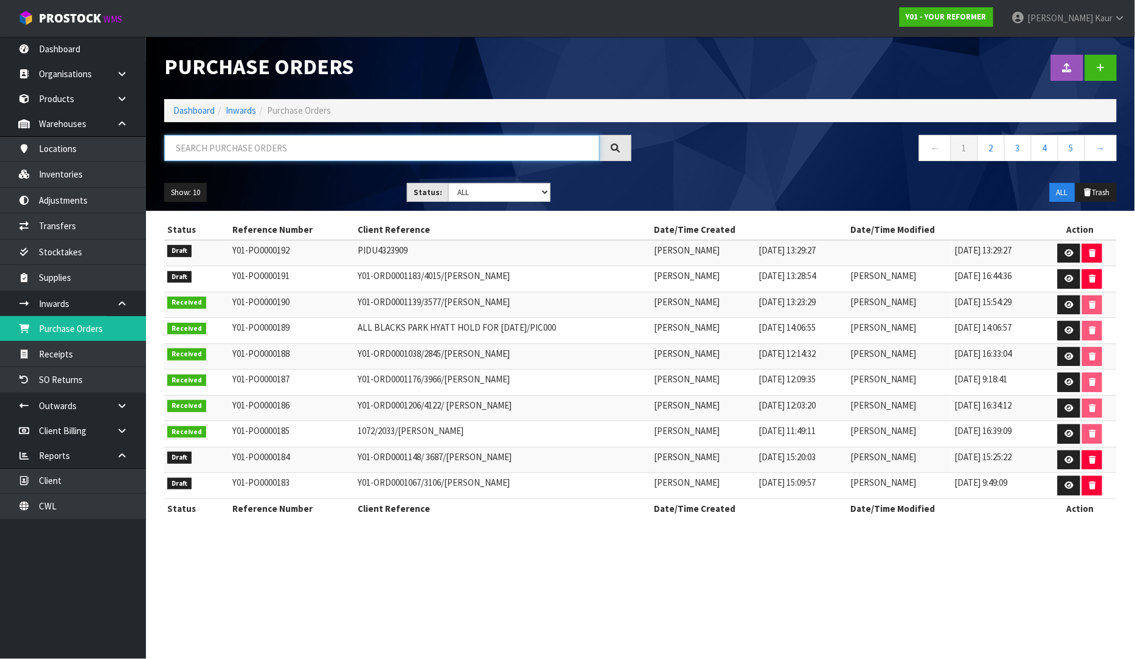
click at [238, 143] on input "text" at bounding box center [381, 148] width 435 height 26
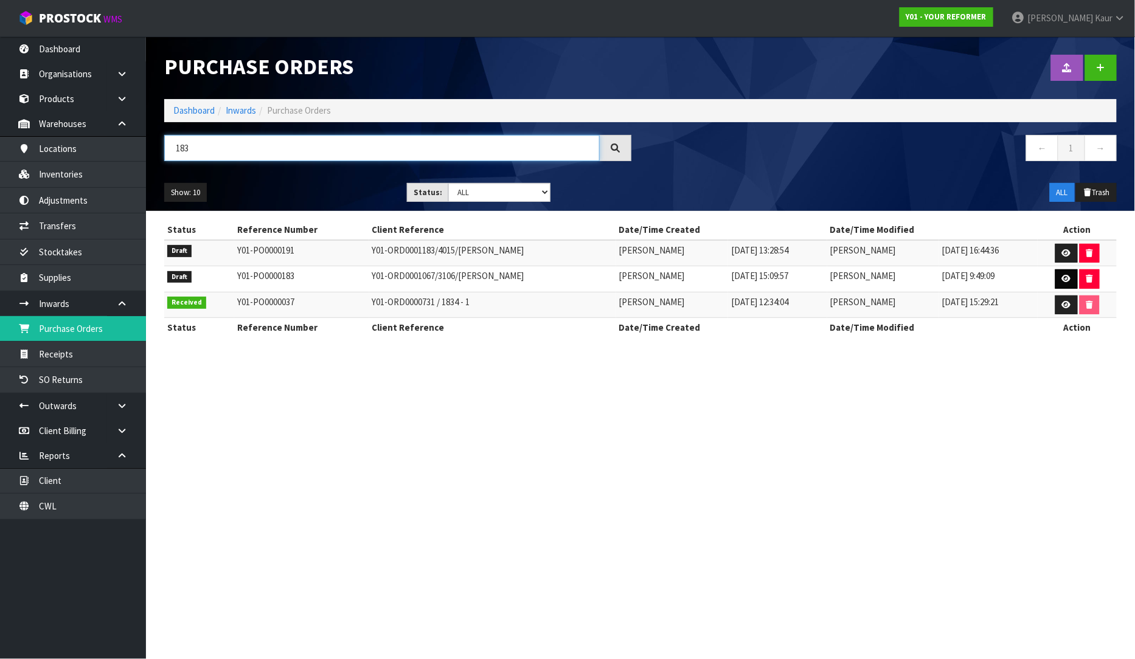
type input "183"
click at [1057, 282] on link at bounding box center [1066, 278] width 22 height 19
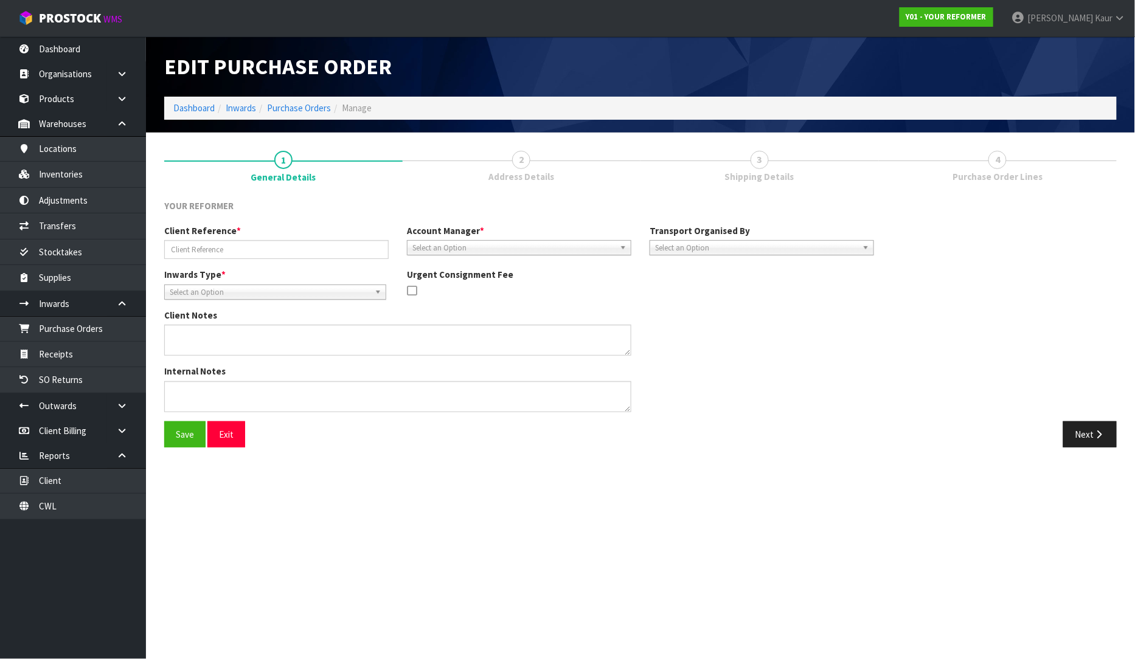
type input "Y01-ORD0001067/3106/ERIN EVANS"
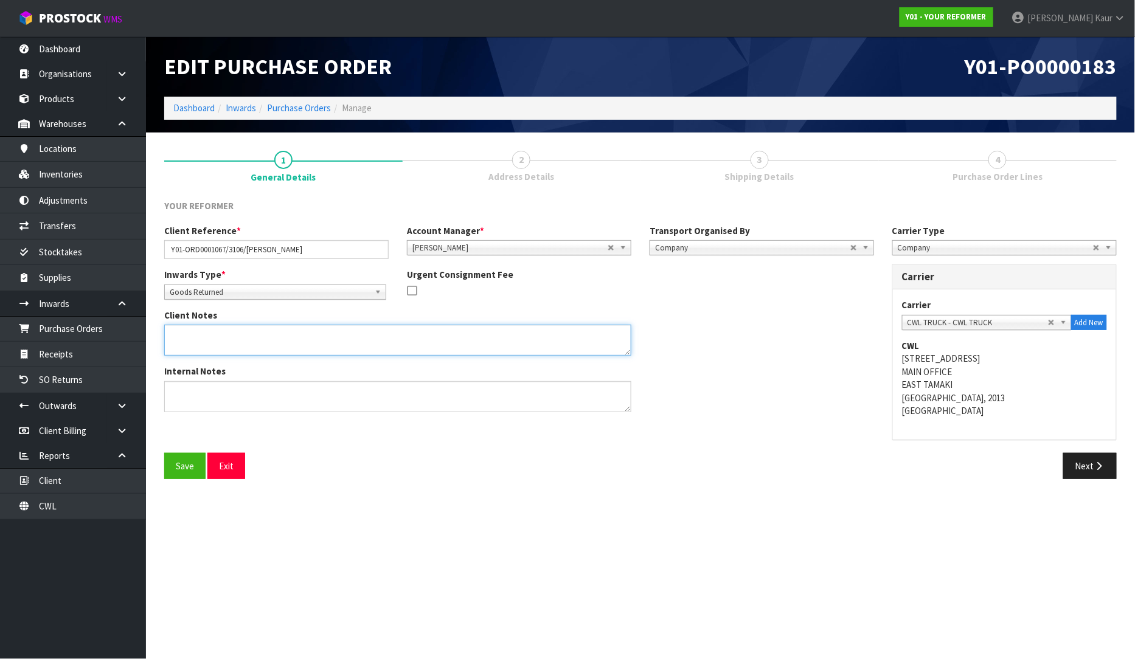
click at [288, 338] on textarea at bounding box center [397, 340] width 467 height 31
type textarea "MISING PARTS-PILATES BALL"
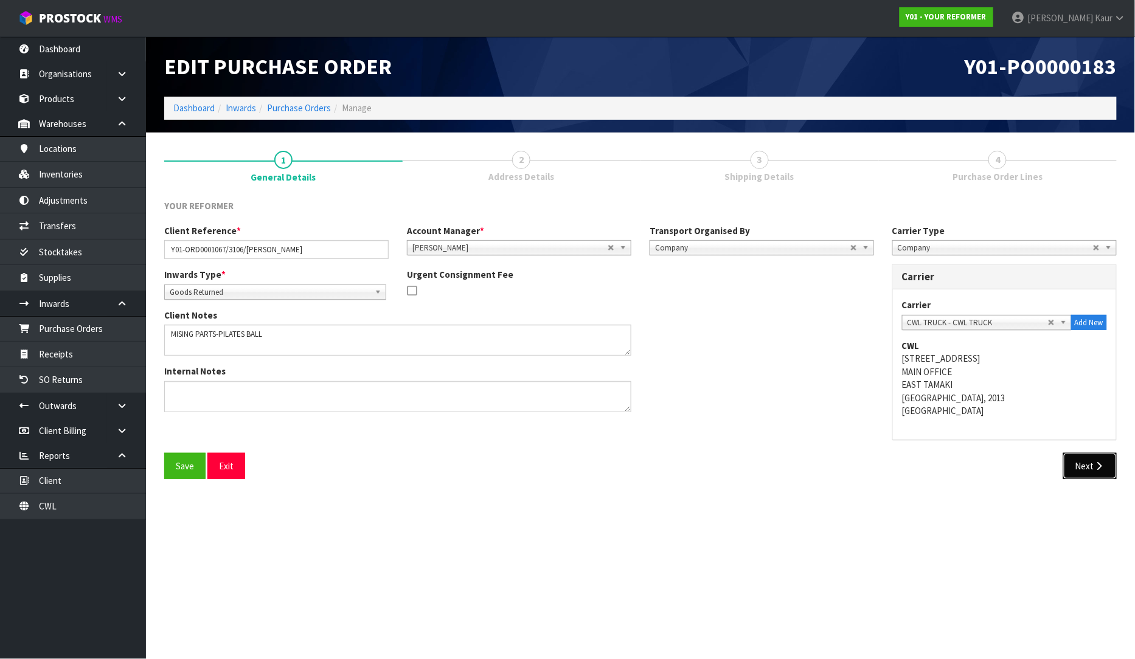
click at [1099, 458] on button "Next" at bounding box center [1090, 466] width 54 height 26
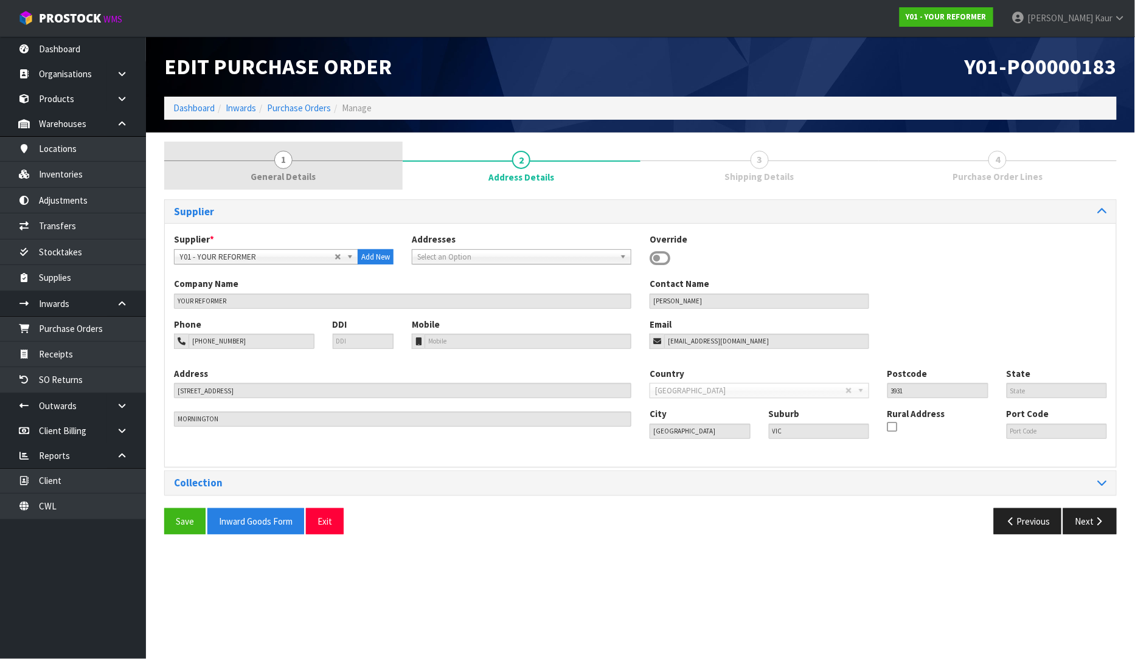
click at [300, 187] on link "1 General Details" at bounding box center [283, 166] width 238 height 48
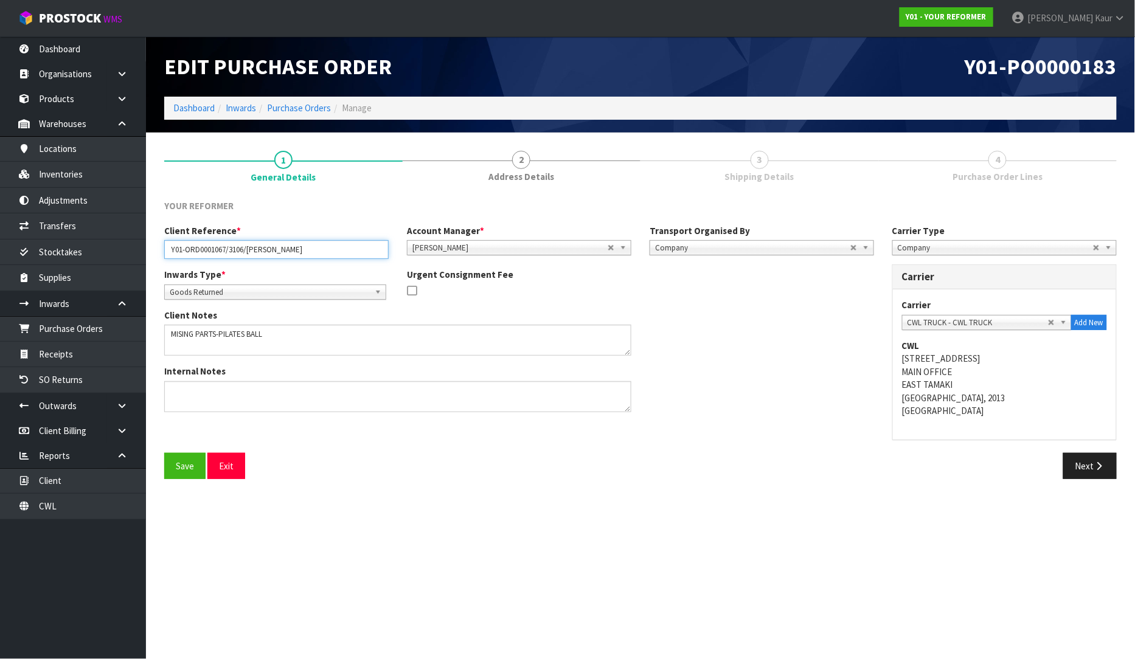
drag, startPoint x: 295, startPoint y: 252, endPoint x: 154, endPoint y: 246, distance: 141.2
click at [154, 246] on section "1 General Details 2 Address Details 3 Shipping Details 4 Purchase Order Lines Y…" at bounding box center [640, 315] width 989 height 365
click at [1073, 466] on button "Next" at bounding box center [1090, 466] width 54 height 26
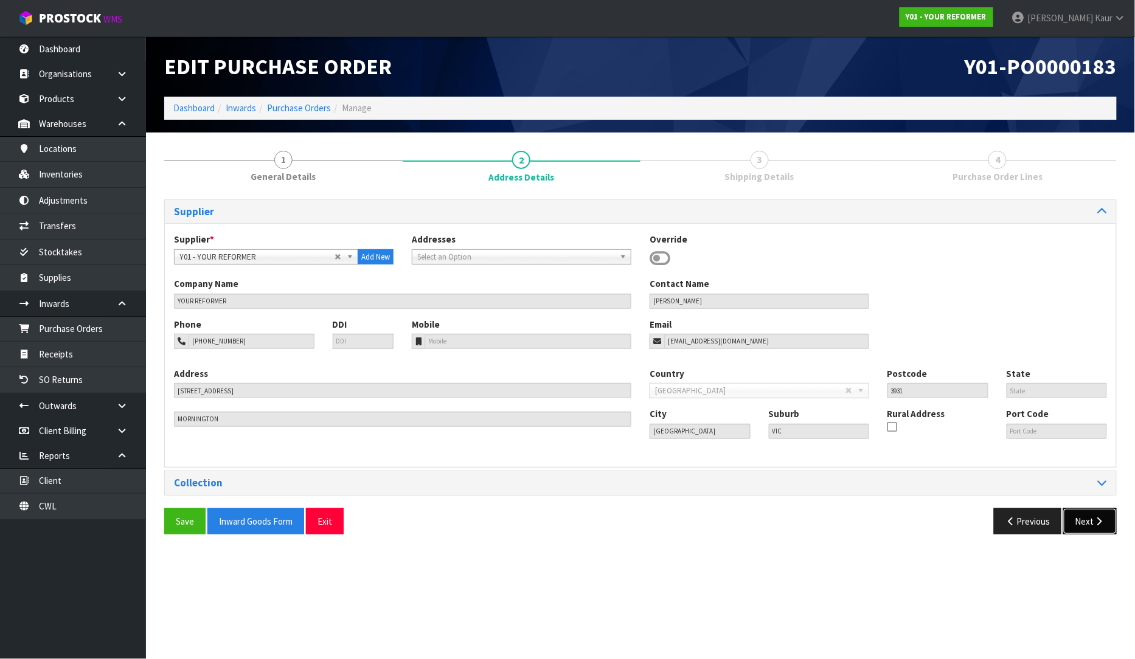
click at [1098, 517] on icon "button" at bounding box center [1099, 521] width 12 height 9
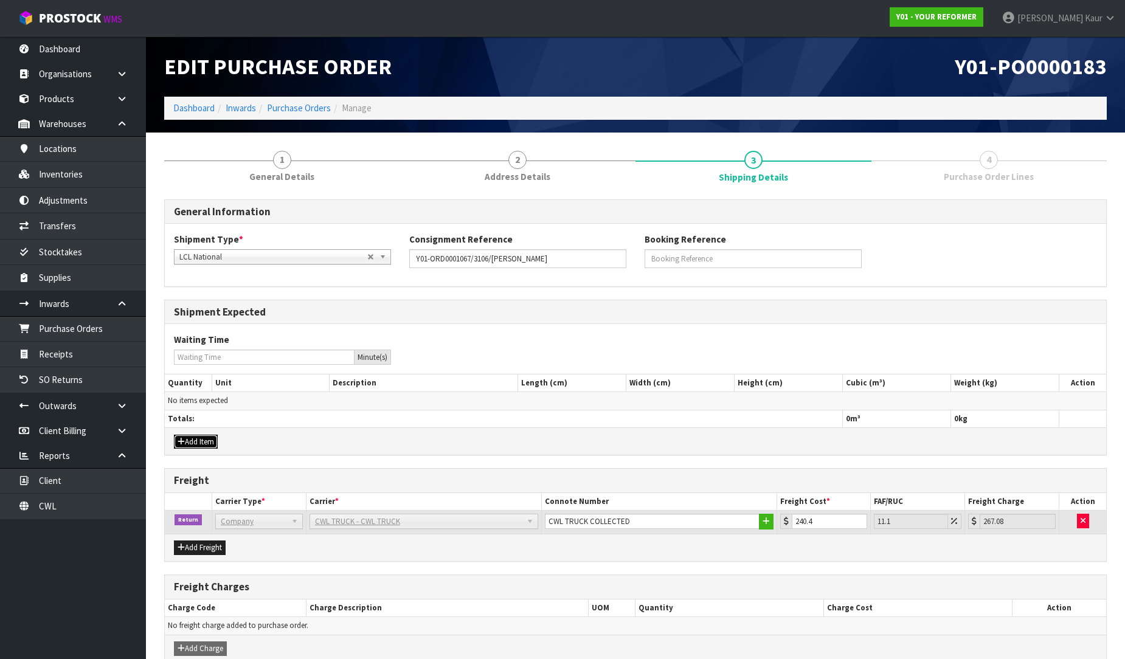
click at [201, 441] on button "Add Item" at bounding box center [196, 442] width 44 height 15
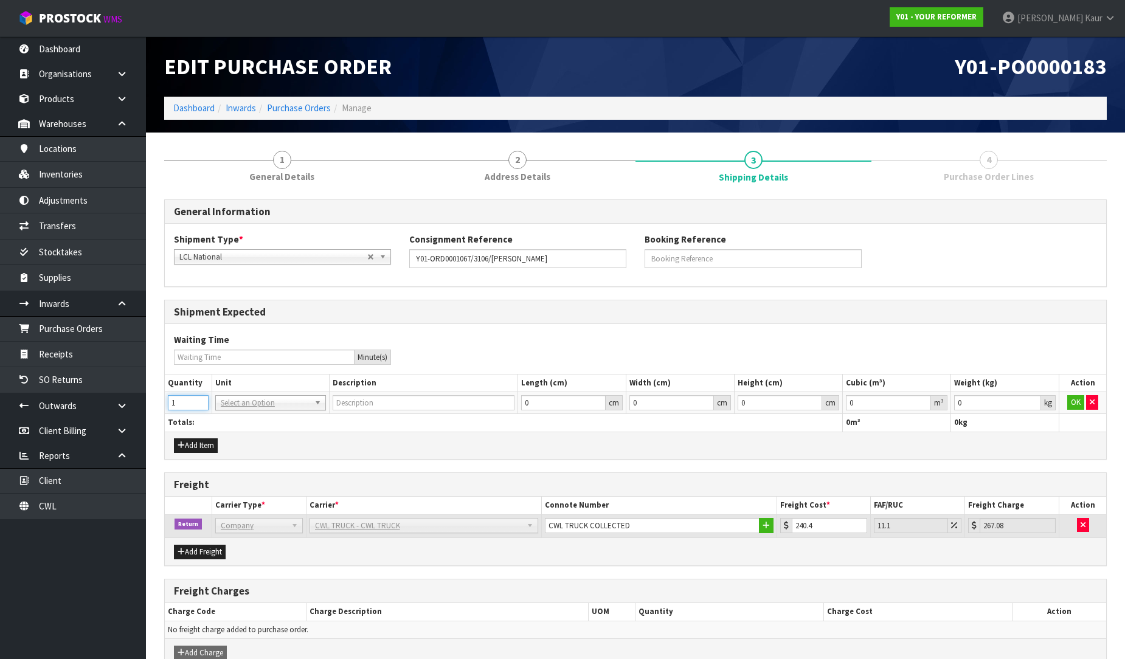
type input "1"
click at [198, 399] on input "1" at bounding box center [188, 402] width 41 height 15
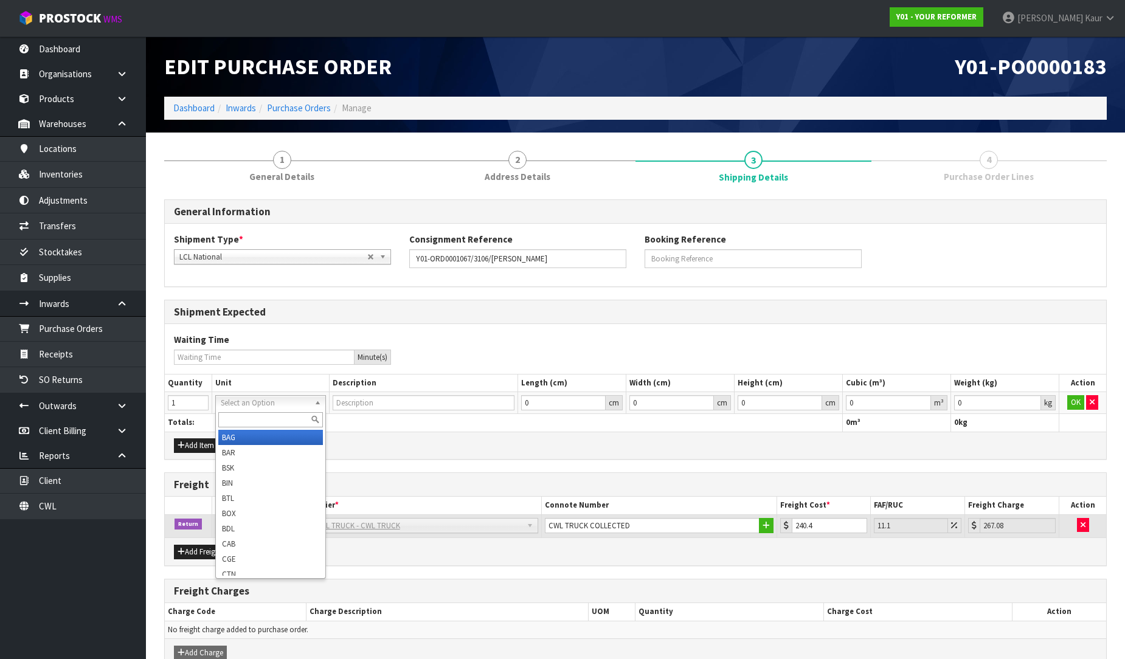
click at [230, 420] on input "text" at bounding box center [270, 419] width 105 height 15
type input "CRT"
type input "CRATE"
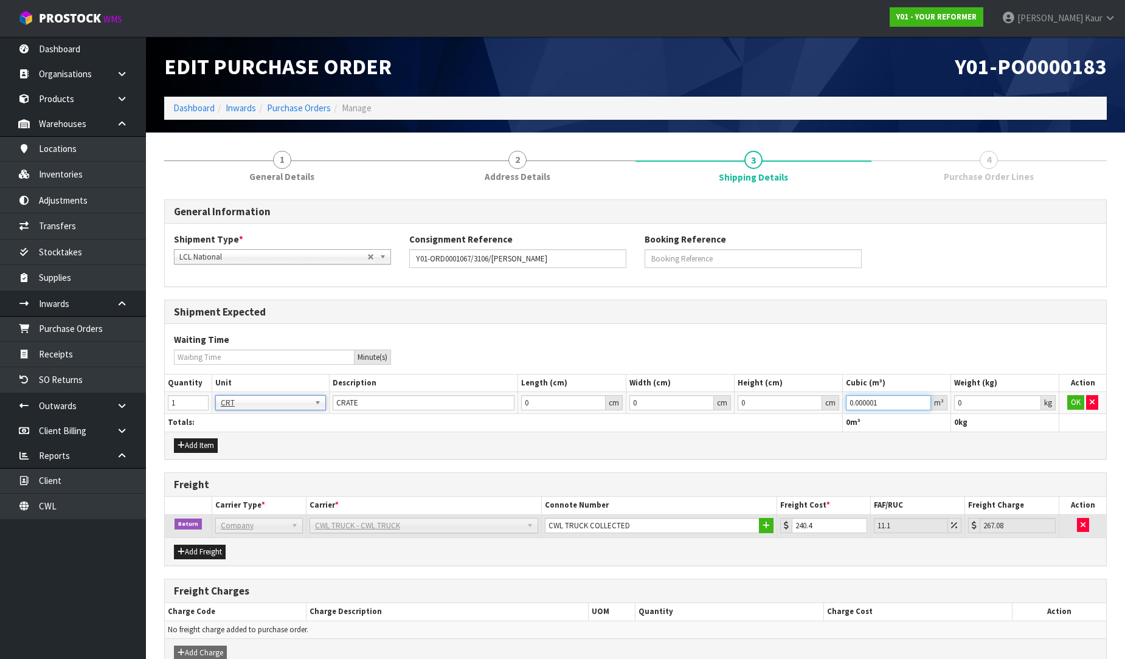
type input "0.000001"
click at [922, 398] on input "0.000001" at bounding box center [888, 402] width 85 height 15
type input "0.001"
click at [1031, 400] on input "0.001" at bounding box center [997, 402] width 87 height 15
click at [1068, 398] on button "OK" at bounding box center [1075, 402] width 17 height 15
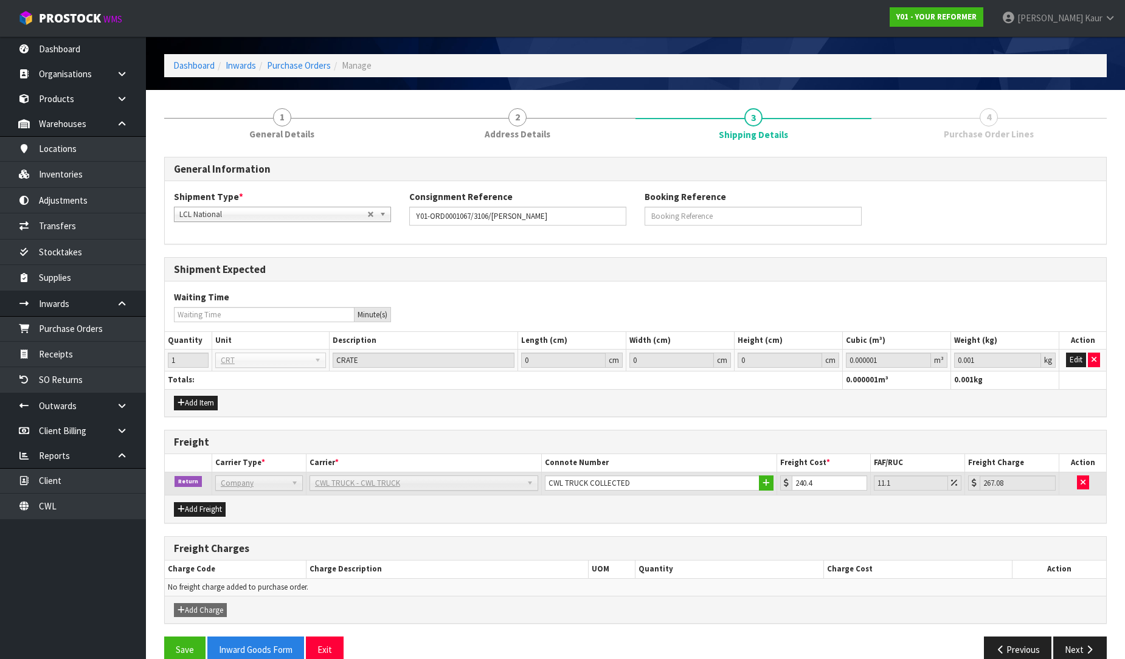
scroll to position [64, 0]
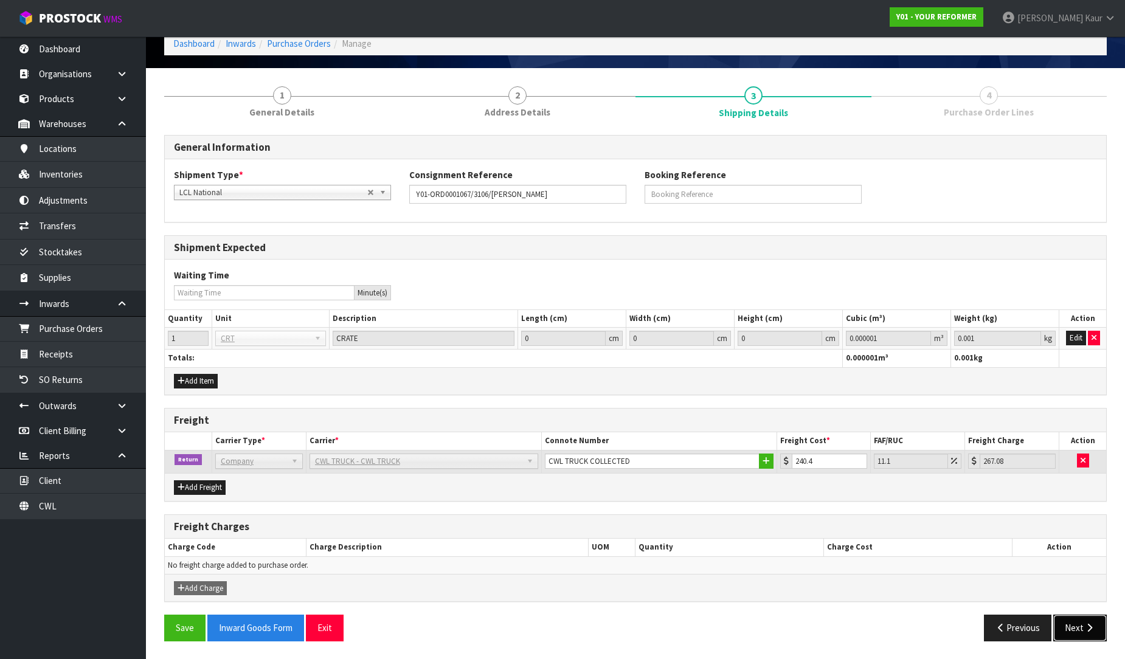
click at [1094, 618] on button "Next" at bounding box center [1080, 628] width 54 height 26
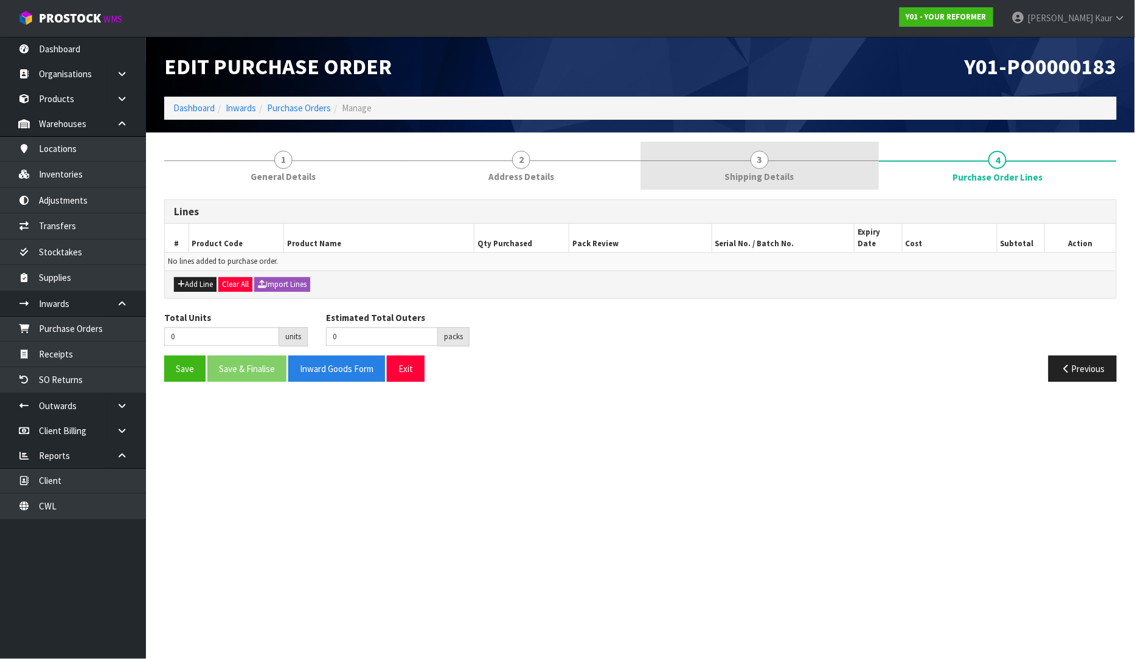
click at [761, 163] on span "3" at bounding box center [759, 160] width 18 height 18
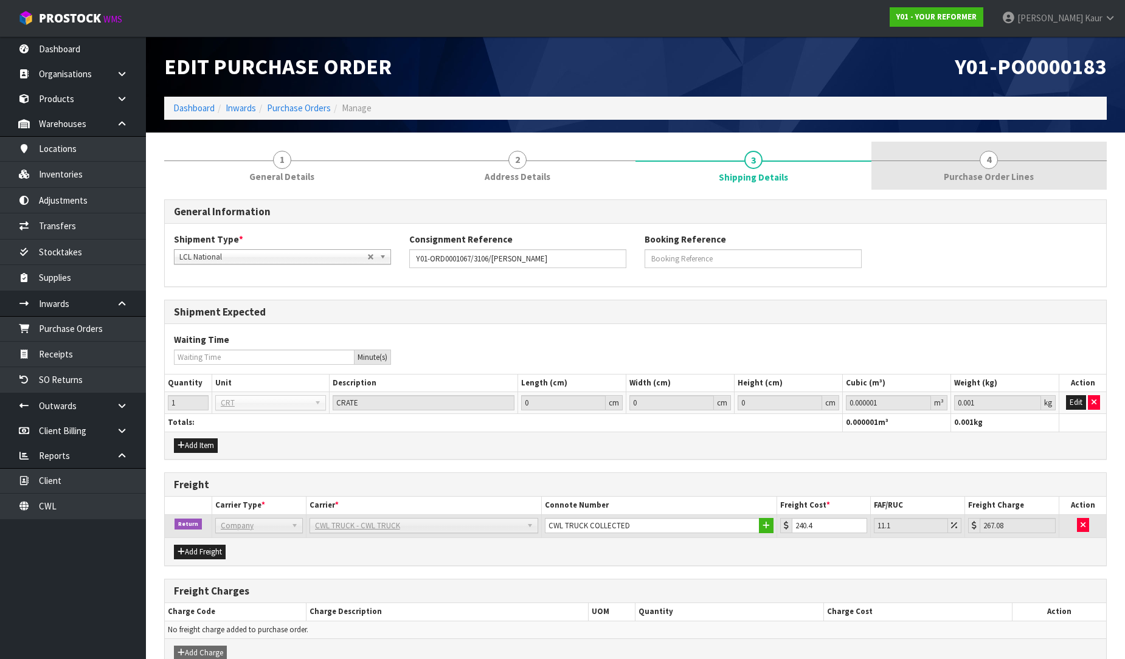
click at [1012, 180] on span "Purchase Order Lines" at bounding box center [989, 176] width 90 height 13
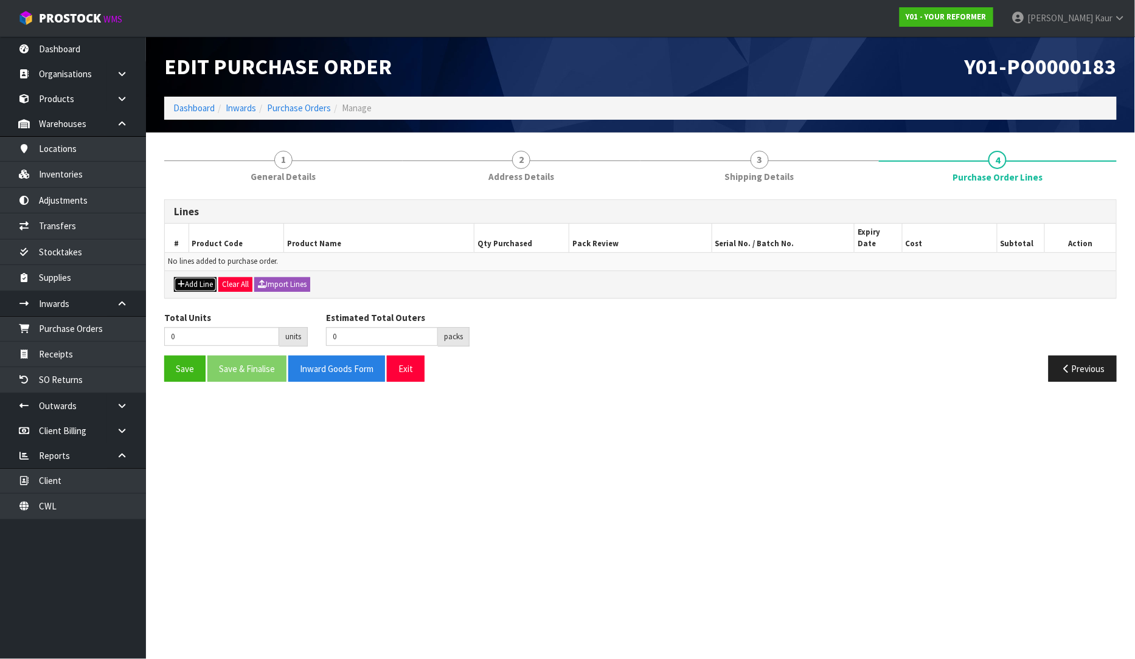
click at [191, 277] on button "Add Line" at bounding box center [195, 284] width 43 height 15
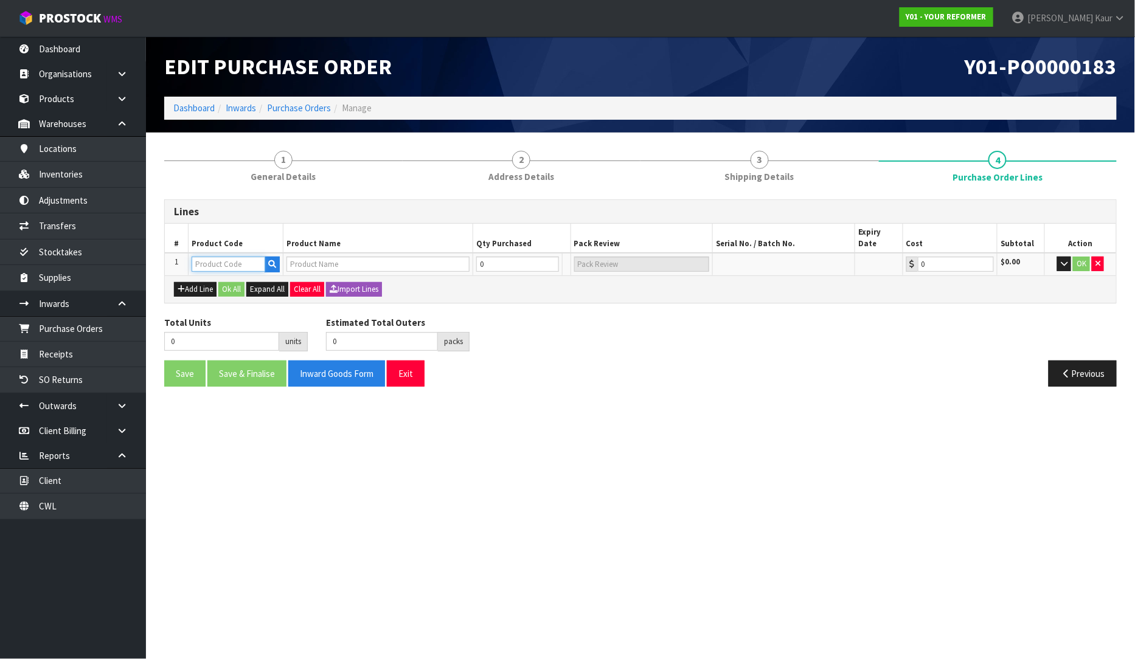
click at [195, 257] on input "text" at bounding box center [229, 264] width 74 height 15
type input "ENVY"
click at [246, 301] on link "ENVY -RENT-01-ASS" at bounding box center [242, 306] width 98 height 16
type input "ENVY-RENT-01-ASS"
type input "ENVY RENTAL ASSEMBLED"
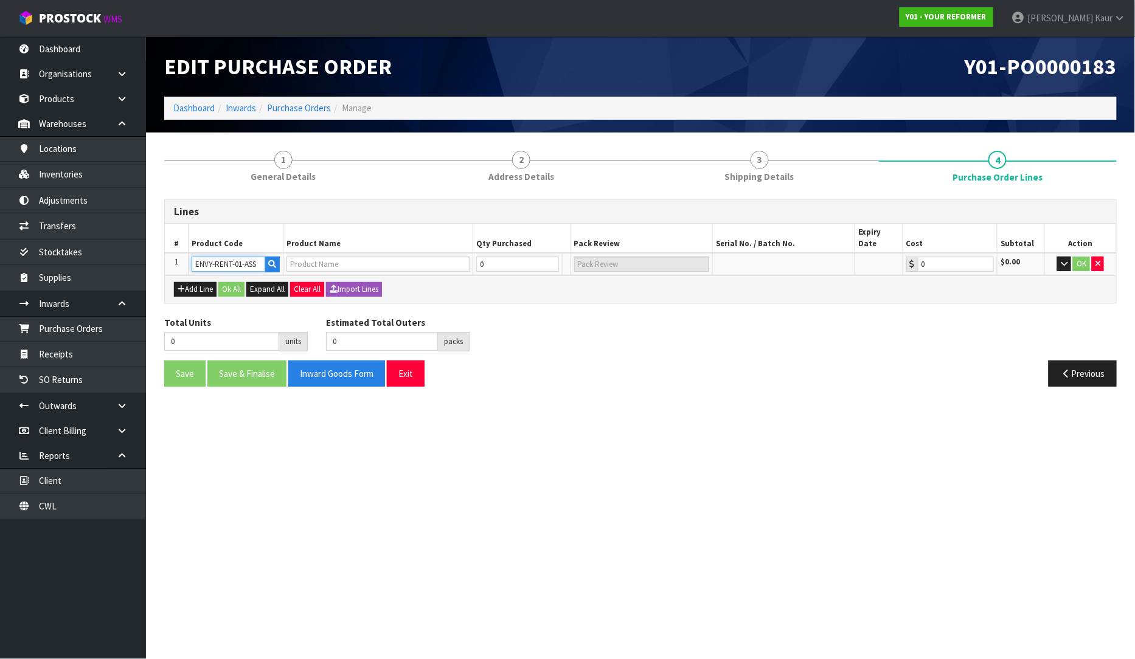
type input "0.00"
click at [483, 257] on input "0" at bounding box center [510, 264] width 73 height 15
type input "1"
type input "1 PLT"
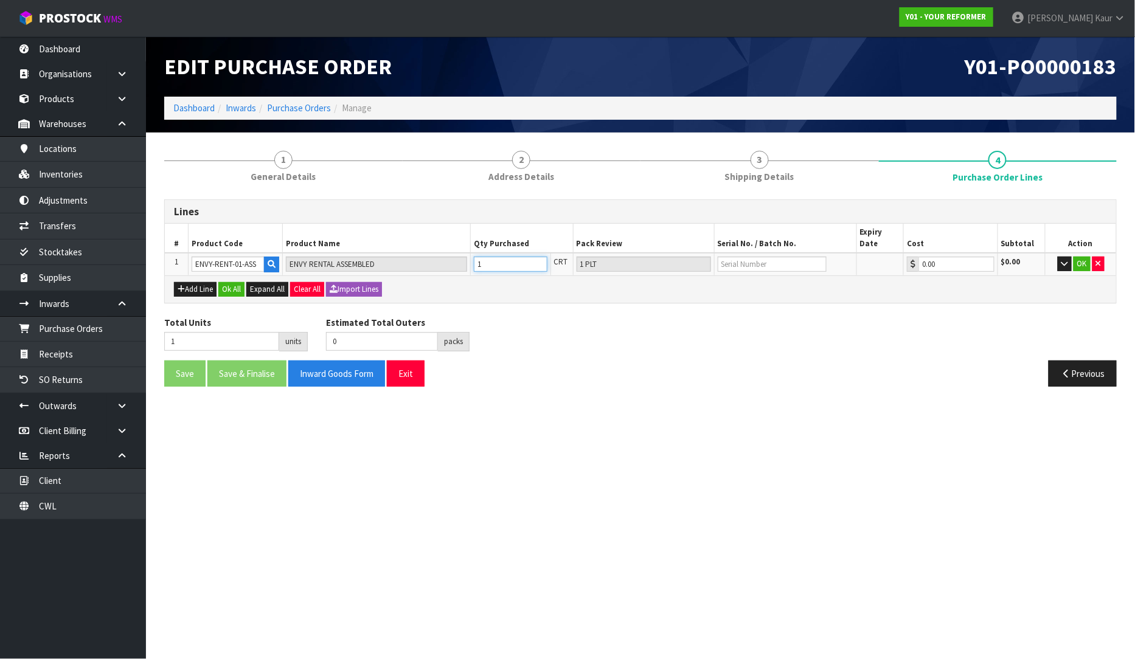
type input "1"
click at [722, 257] on input "text" at bounding box center [771, 264] width 109 height 15
type input "YRENV240011994"
click at [1085, 257] on button "OK" at bounding box center [1081, 264] width 17 height 15
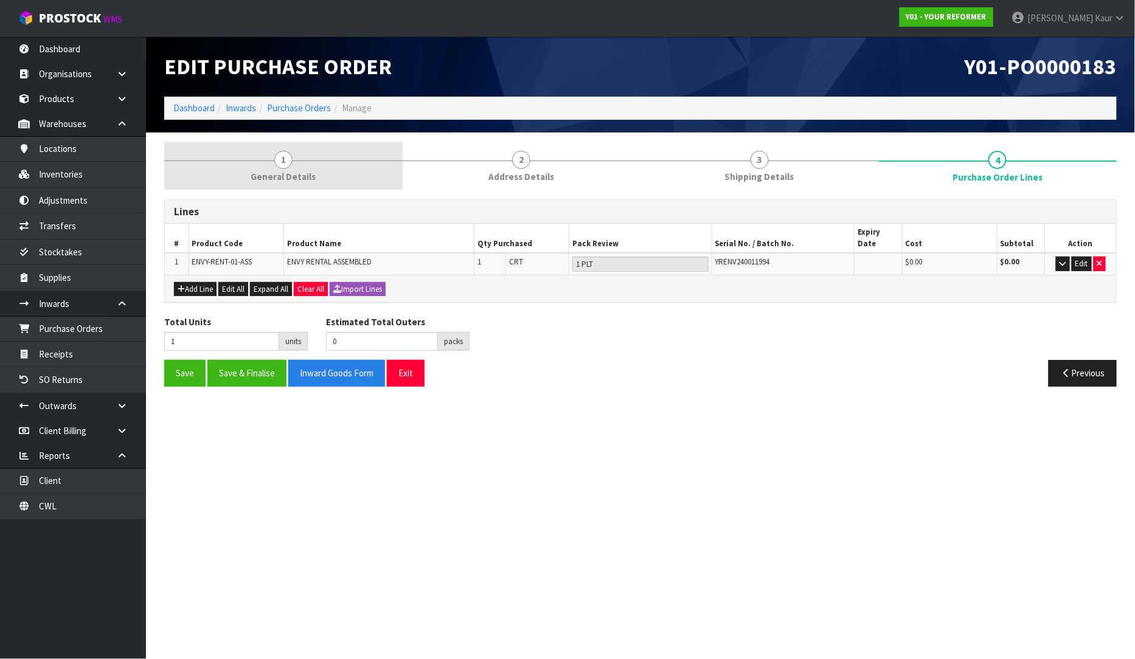
click at [284, 168] on span "1" at bounding box center [283, 160] width 18 height 18
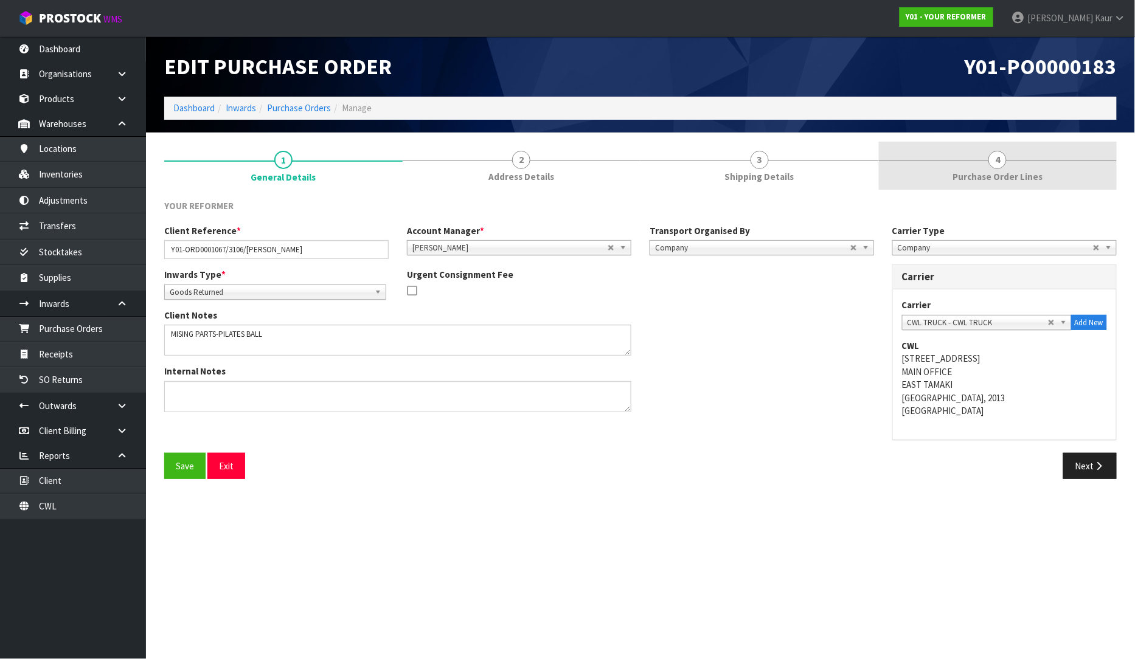
click at [993, 167] on span "4" at bounding box center [997, 160] width 18 height 18
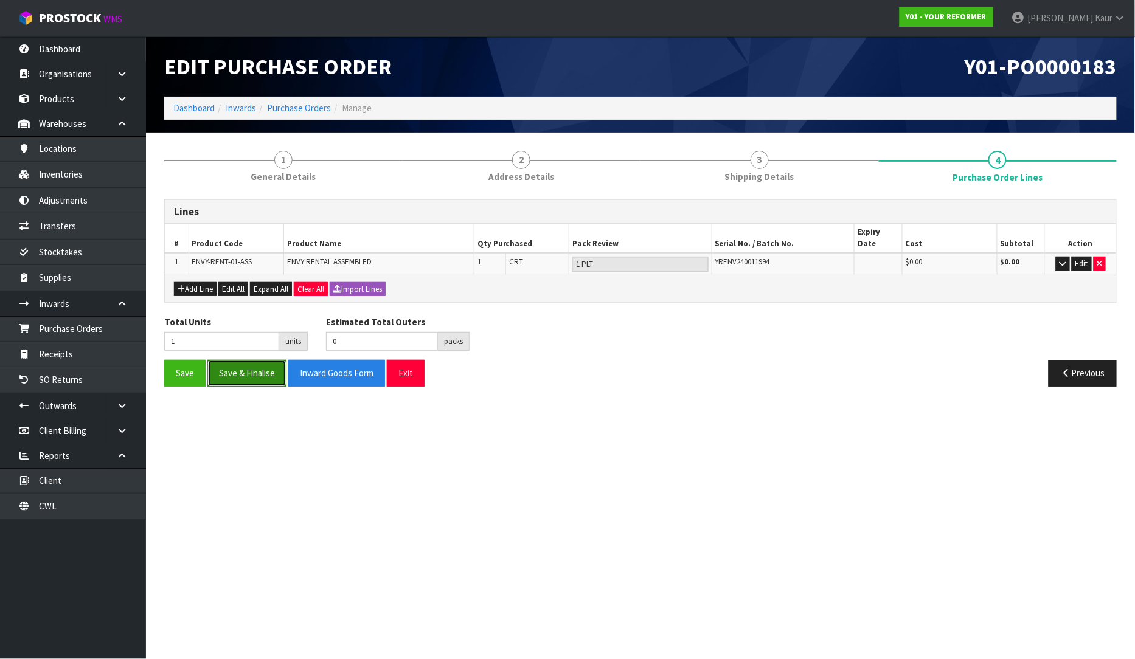
click at [270, 373] on button "Save & Finalise" at bounding box center [246, 373] width 79 height 26
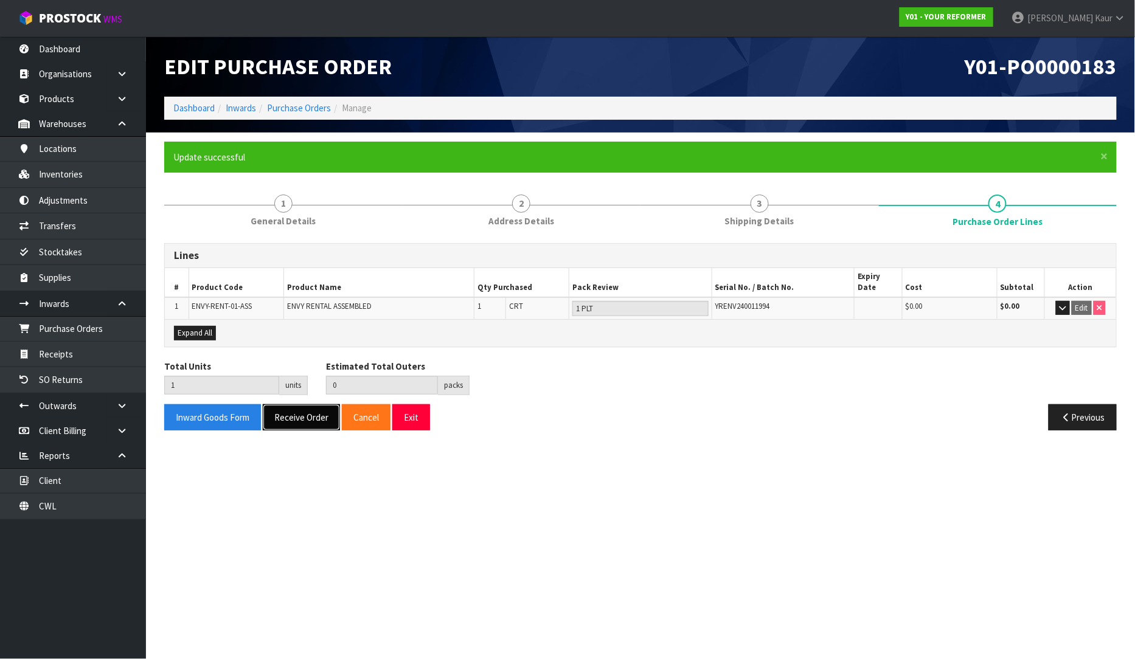
click at [283, 404] on button "Receive Order" at bounding box center [301, 417] width 77 height 26
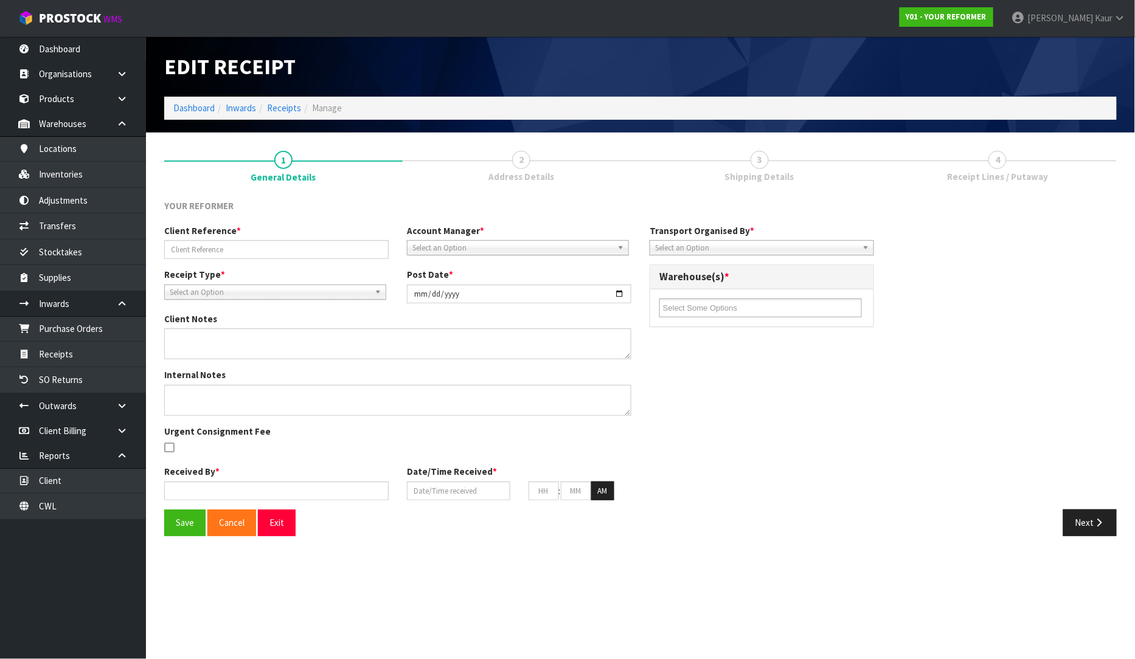
type input "Y01-ORD0001067/3106/ERIN EVANS"
type input "2025-09-30"
type textarea "MISING PARTS-PILATES BALL"
type input "Prabhneet Kaur"
type input "30/09/2025"
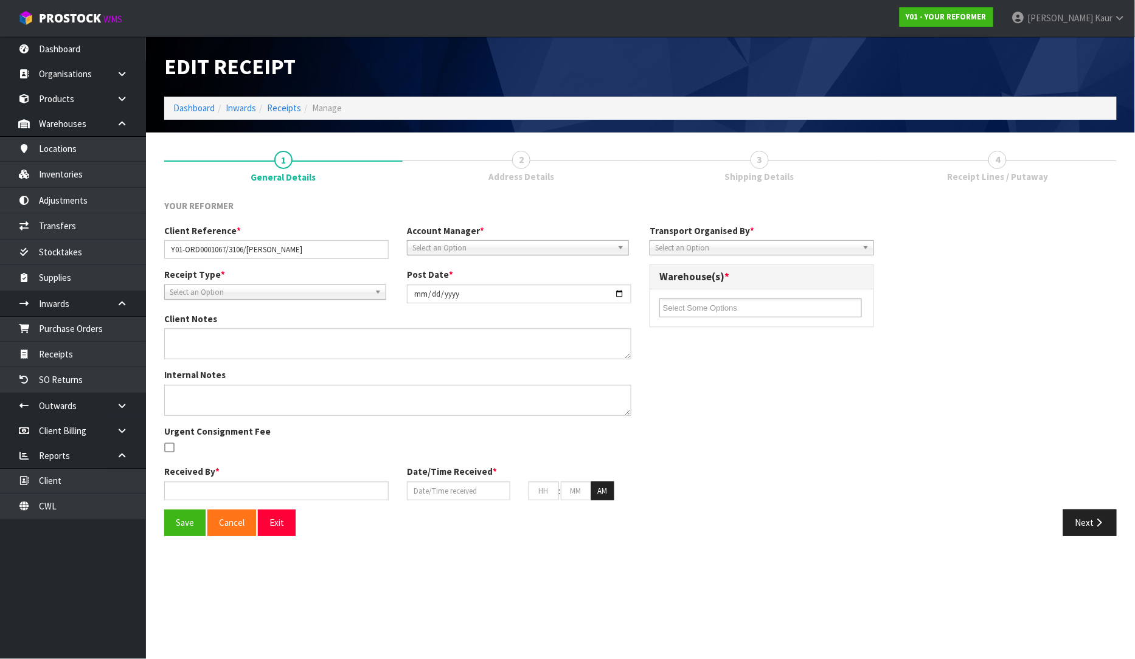
type input "04"
type input "46"
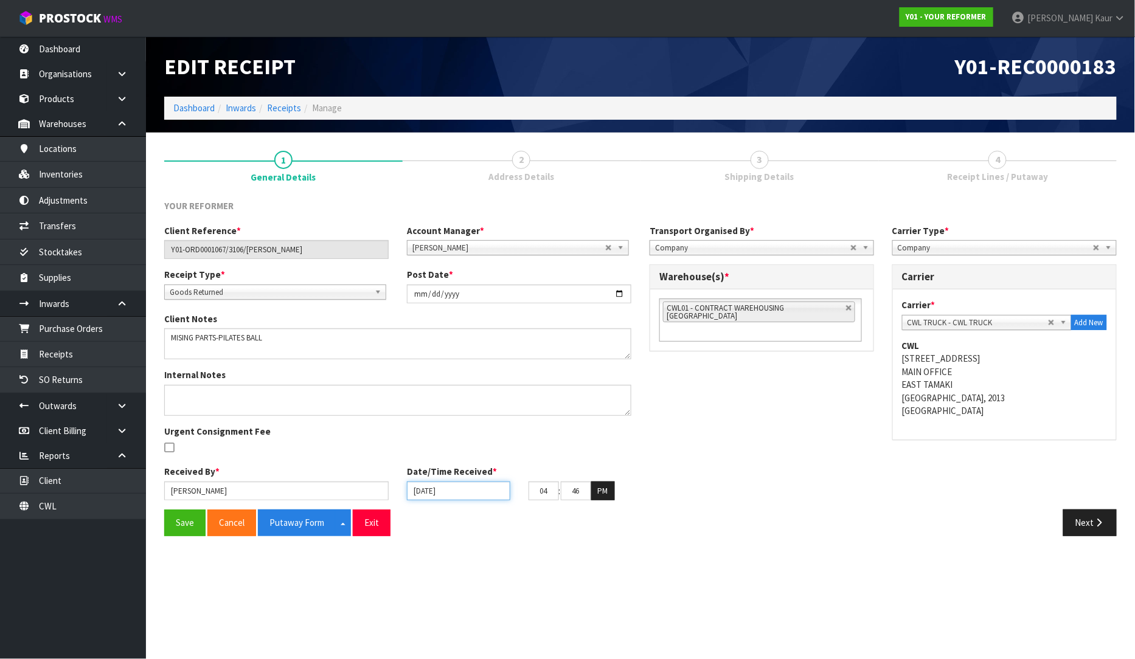
click at [420, 493] on input "30/09/2025" at bounding box center [458, 491] width 103 height 19
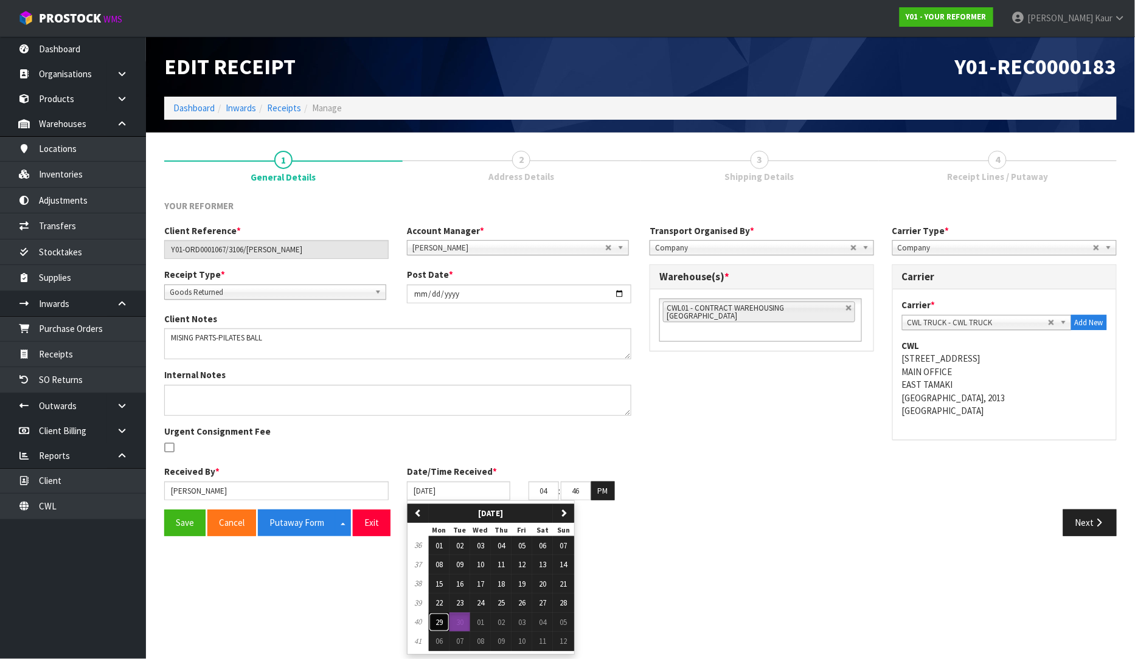
click at [440, 620] on span "29" at bounding box center [438, 622] width 7 height 10
type input "29/09/2025"
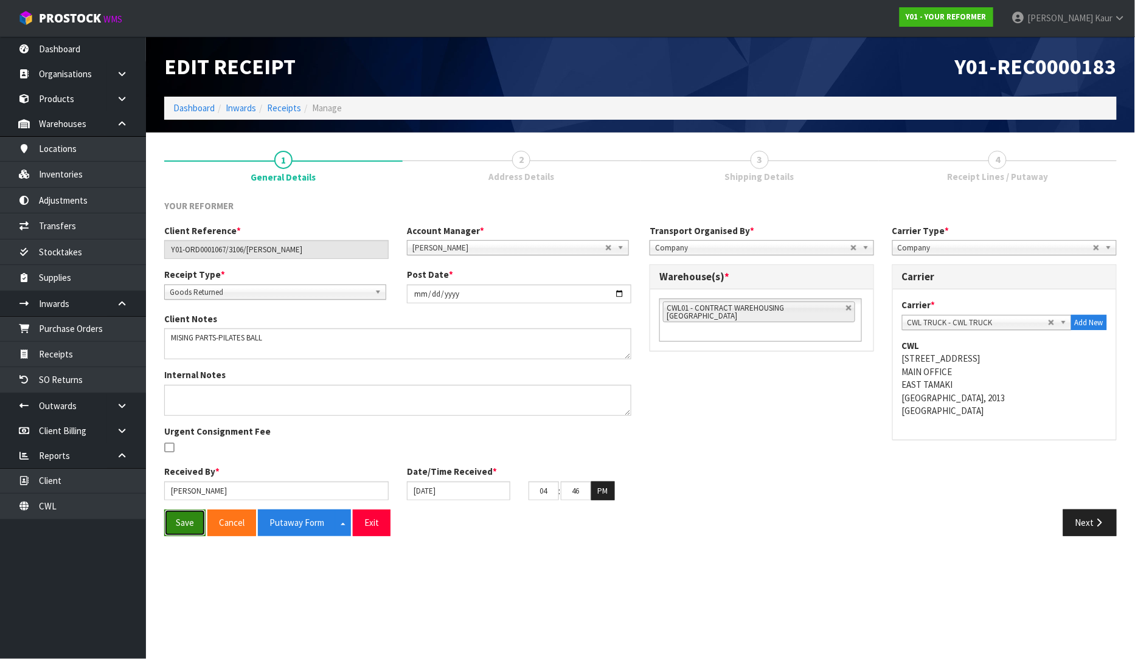
click at [190, 525] on button "Save" at bounding box center [184, 523] width 41 height 26
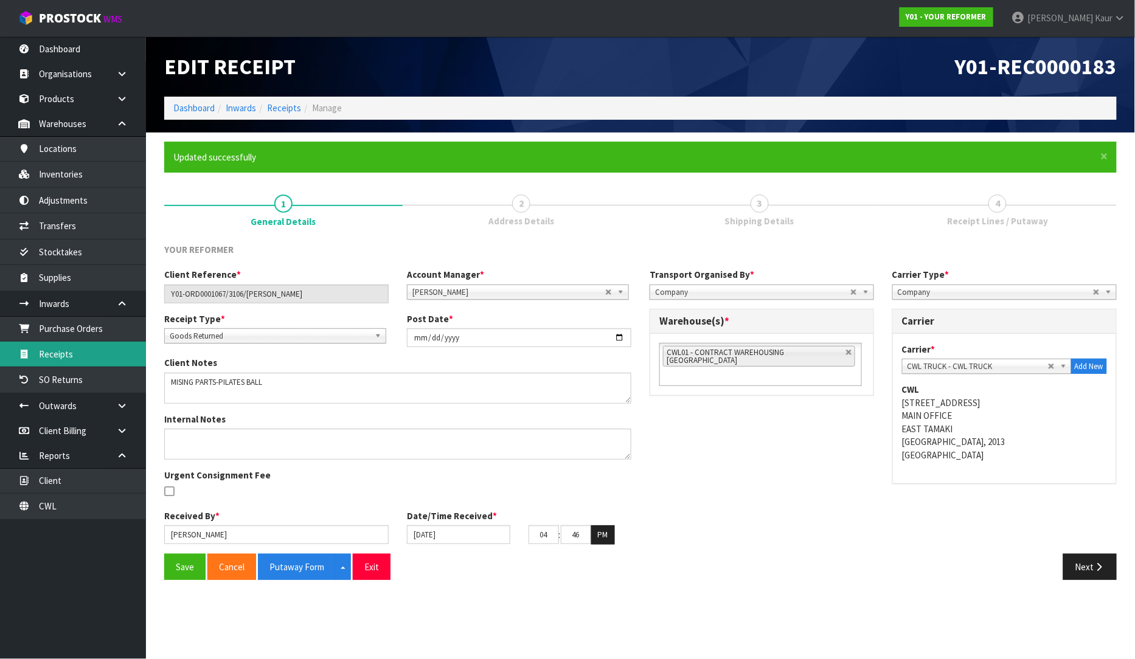
click at [110, 359] on link "Receipts" at bounding box center [73, 354] width 146 height 25
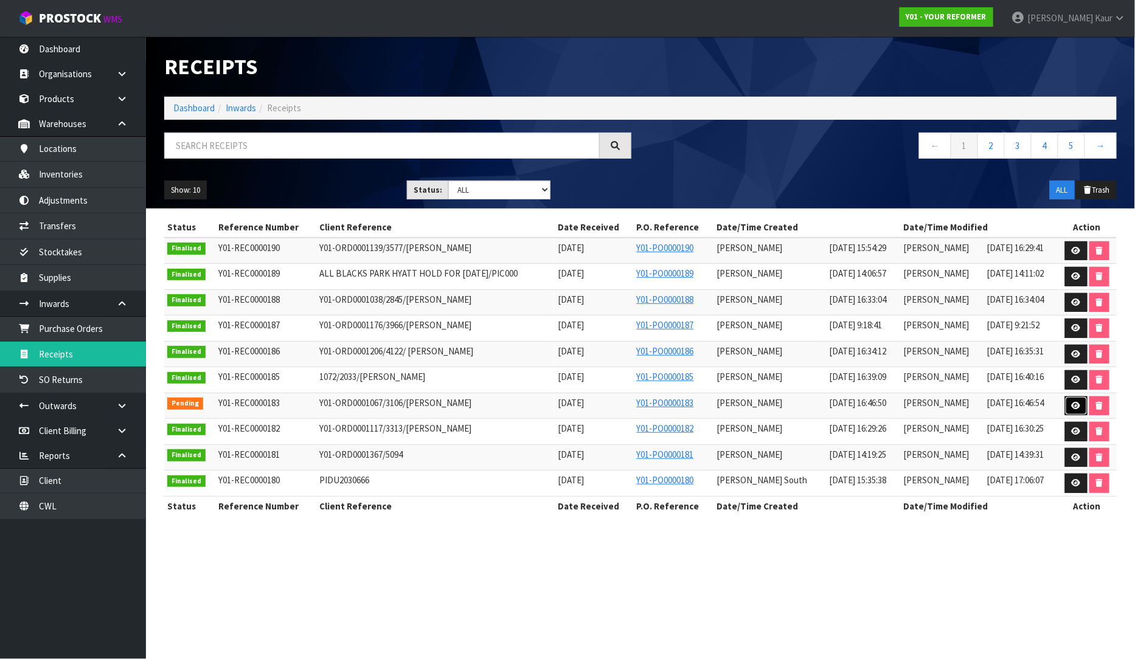
click at [1074, 403] on icon at bounding box center [1075, 406] width 9 height 8
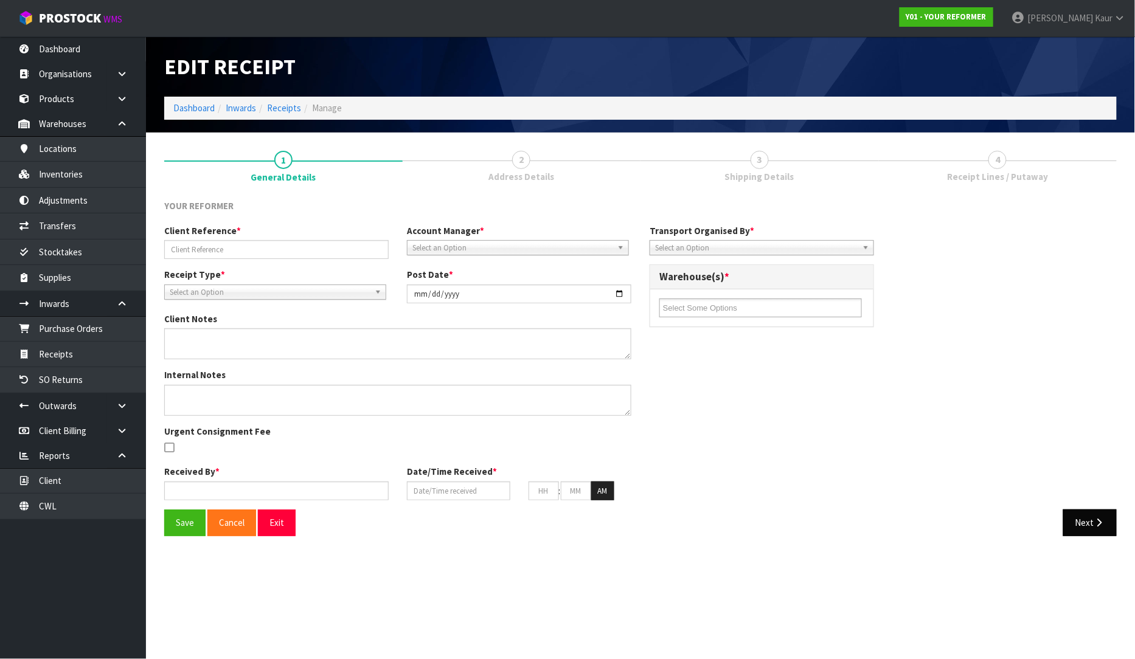
type input "Y01-ORD0001067/3106/ERIN EVANS"
type input "2025-09-30"
type textarea "MISING PARTS-PILATES BALL"
type input "Prabhneet Kaur"
type input "29/09/2025"
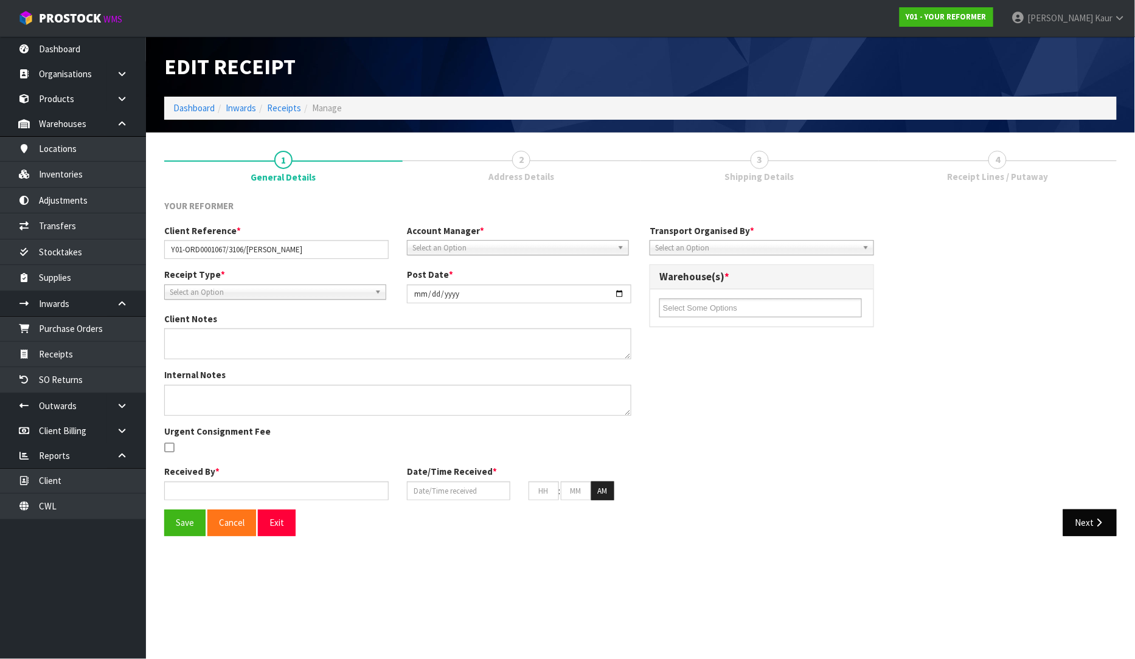
type input "04"
type input "46"
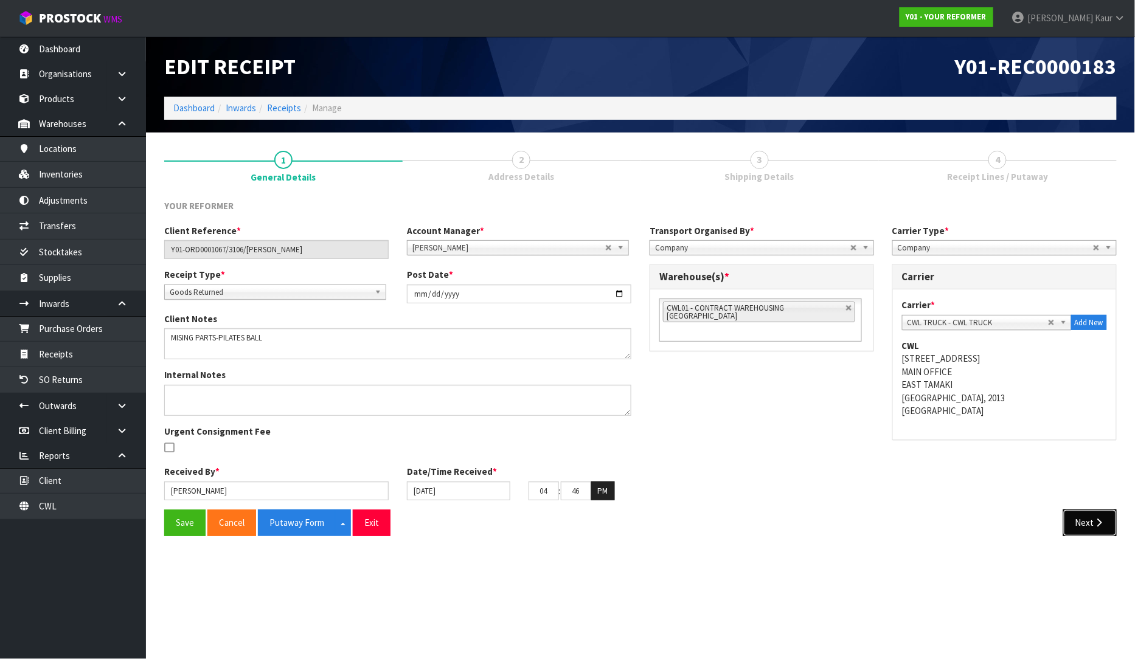
drag, startPoint x: 1083, startPoint y: 522, endPoint x: 1092, endPoint y: 521, distance: 8.5
click at [1083, 522] on button "Next" at bounding box center [1090, 523] width 54 height 26
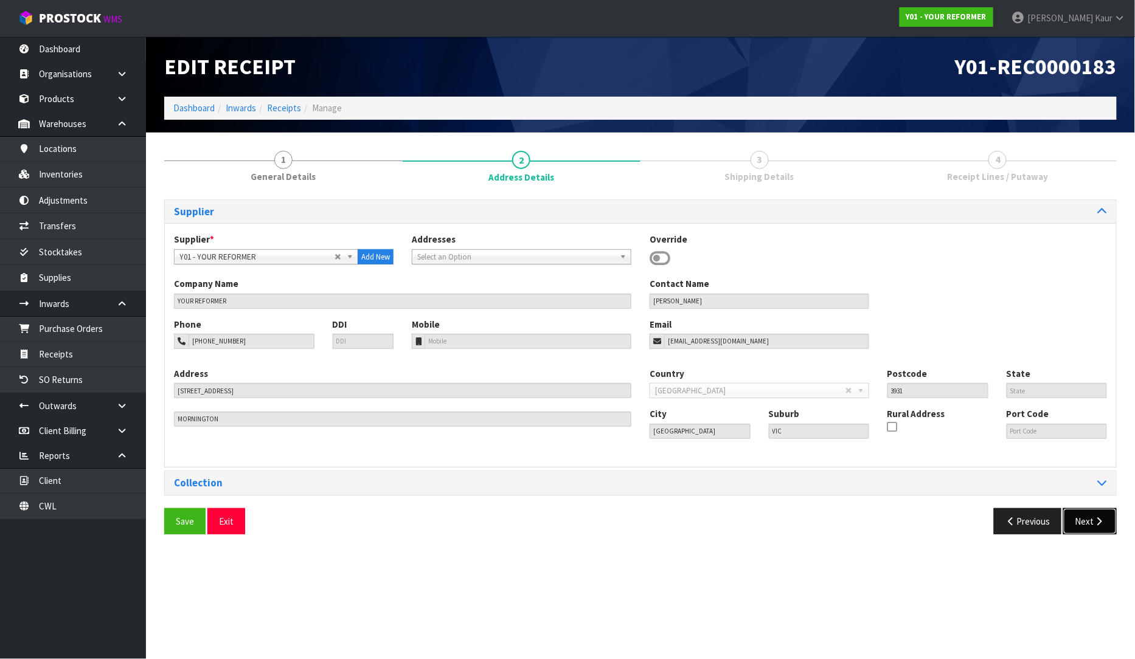
click at [1092, 521] on button "Next" at bounding box center [1090, 521] width 54 height 26
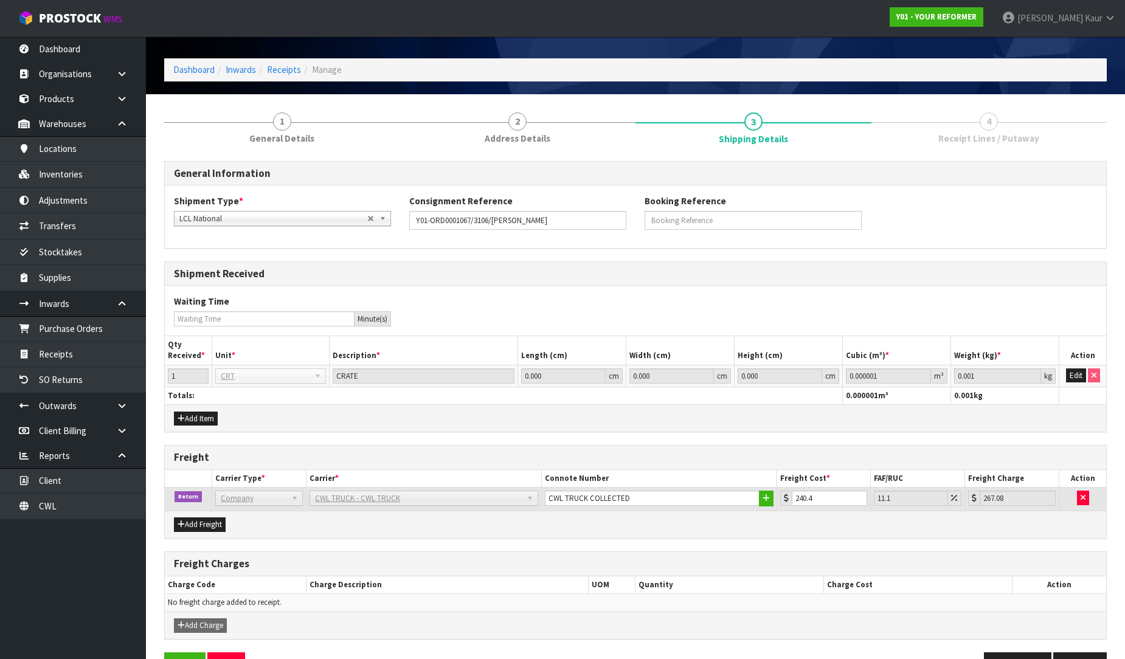
scroll to position [76, 0]
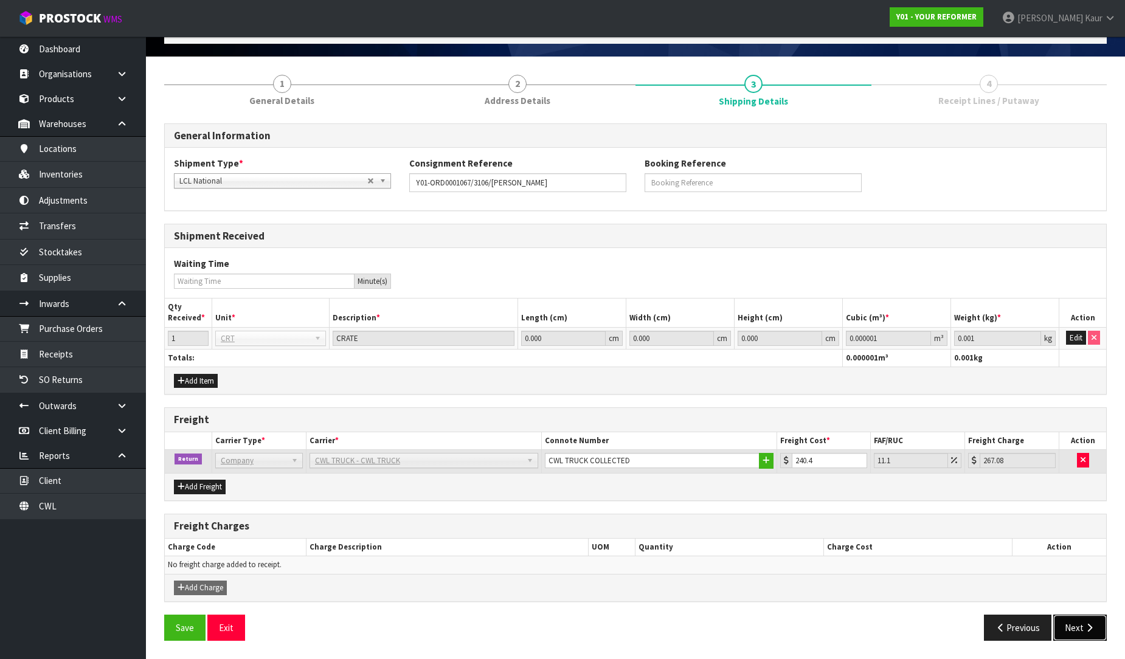
click at [1080, 635] on button "Next" at bounding box center [1080, 628] width 54 height 26
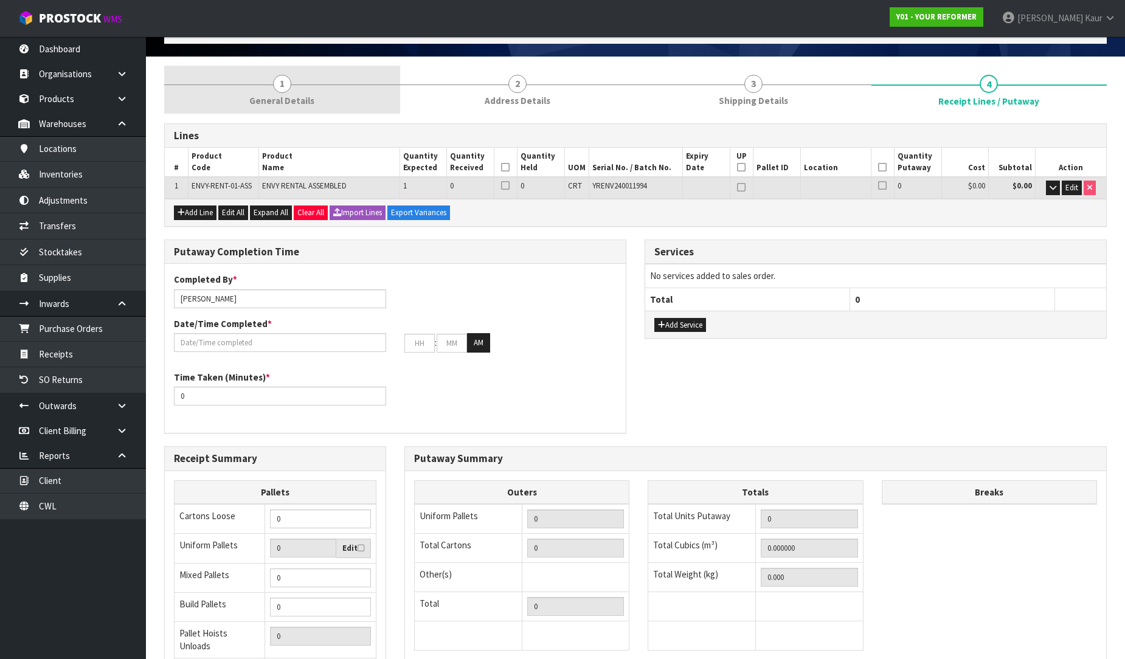
click at [269, 89] on link "1 General Details" at bounding box center [282, 90] width 236 height 48
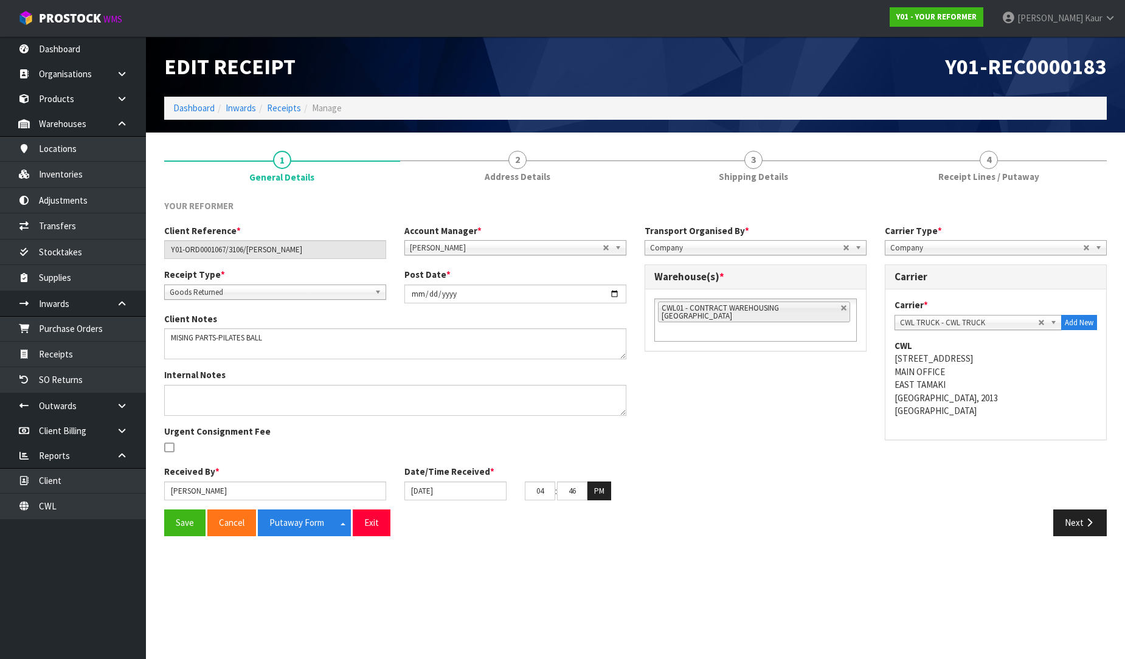
scroll to position [0, 0]
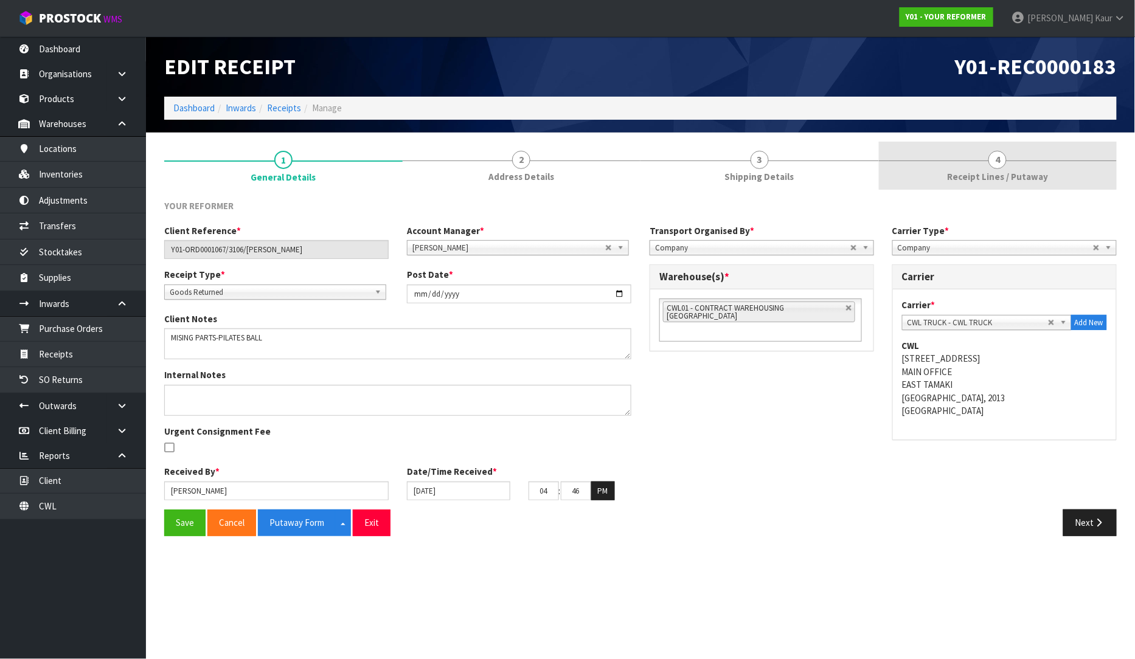
click at [940, 178] on link "4 Receipt Lines / Putaway" at bounding box center [998, 166] width 238 height 48
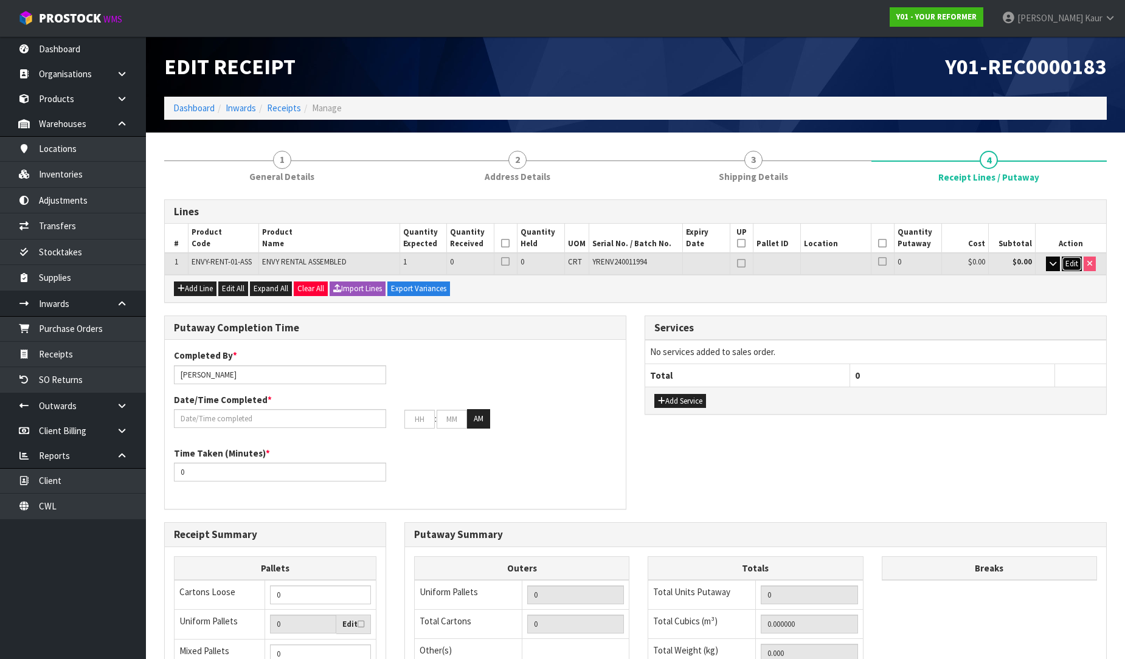
drag, startPoint x: 1079, startPoint y: 264, endPoint x: 1058, endPoint y: 266, distance: 20.7
click at [1075, 264] on button "Edit" at bounding box center [1072, 264] width 20 height 15
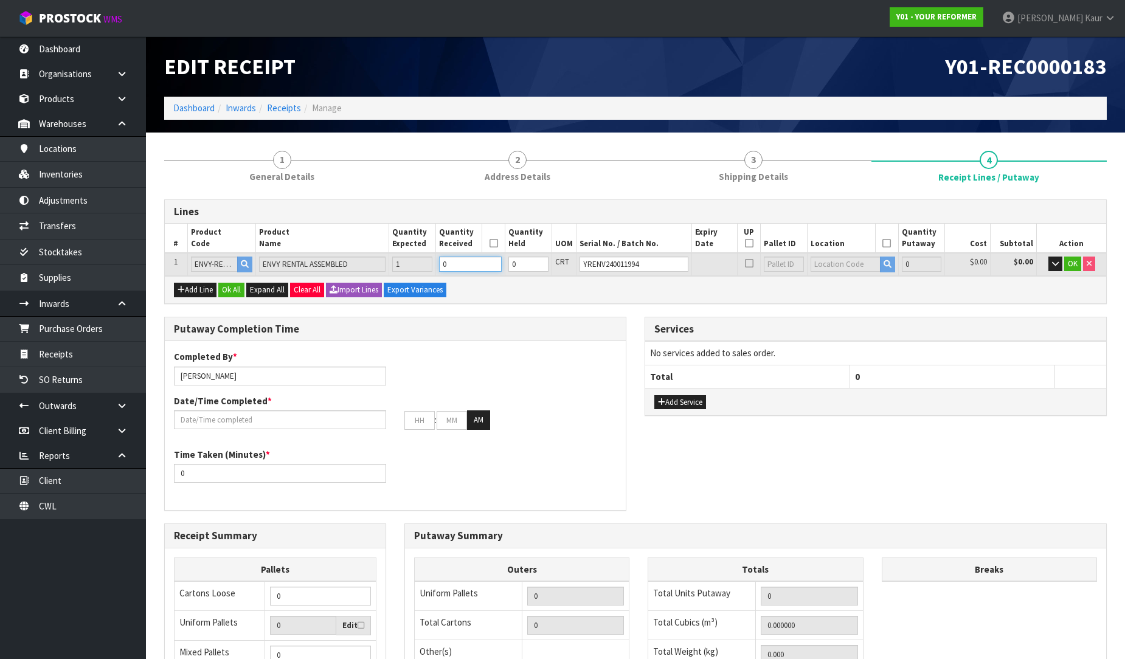
click at [461, 268] on input "0" at bounding box center [470, 264] width 63 height 15
type input "1"
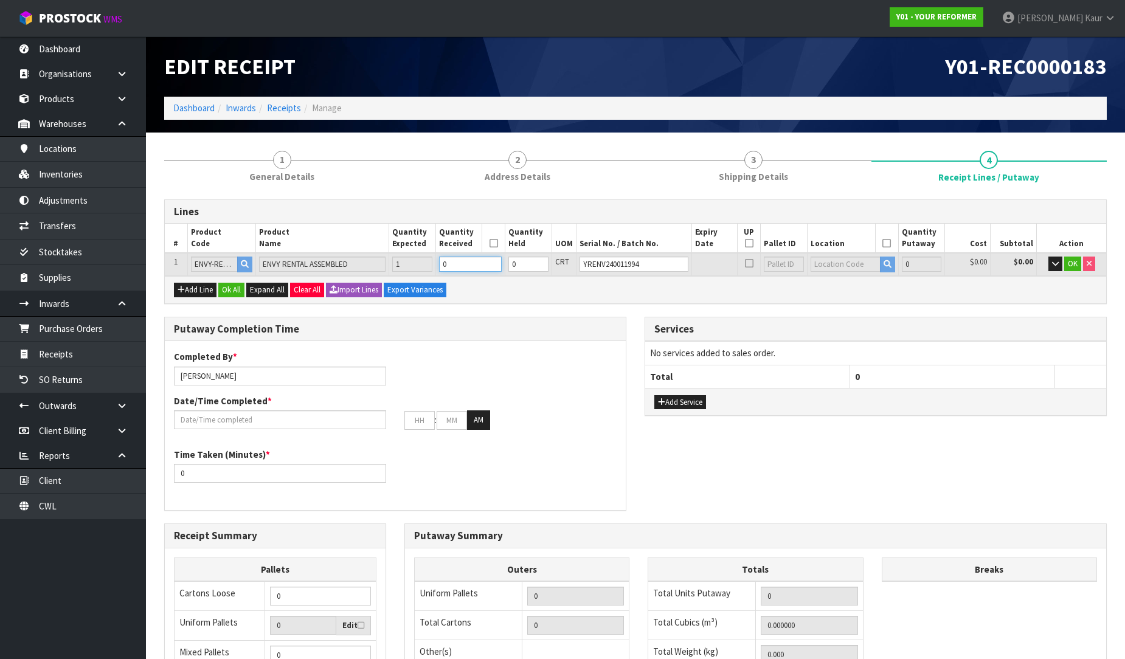
type input "0.825484"
type input "112"
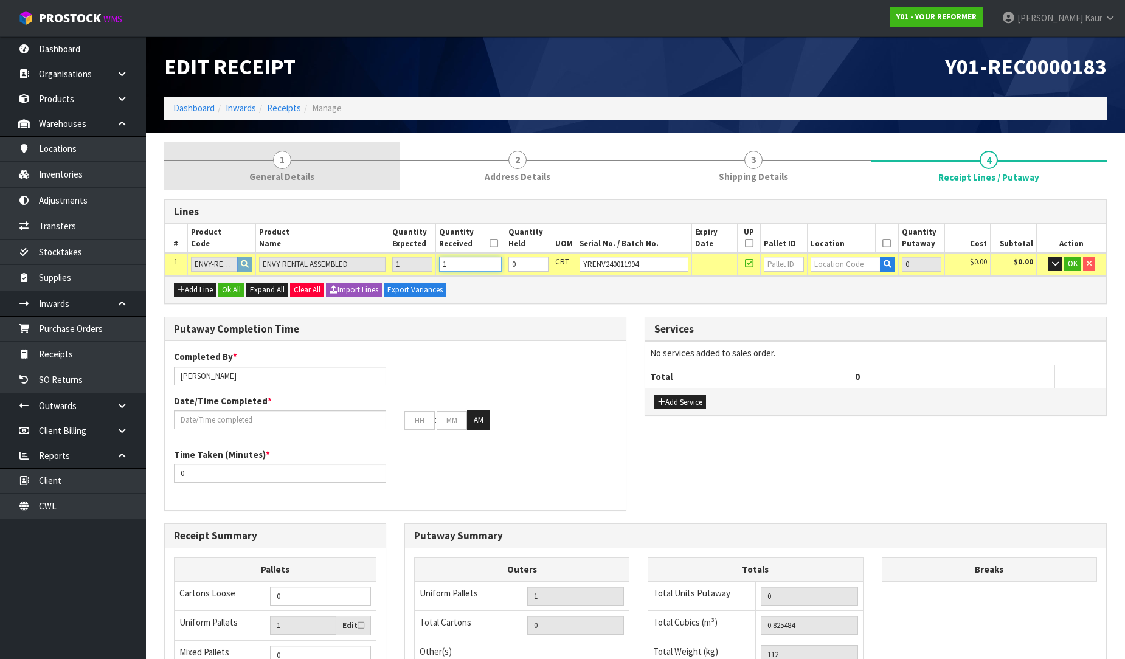
type input "1"
click at [260, 178] on span "General Details" at bounding box center [281, 176] width 65 height 13
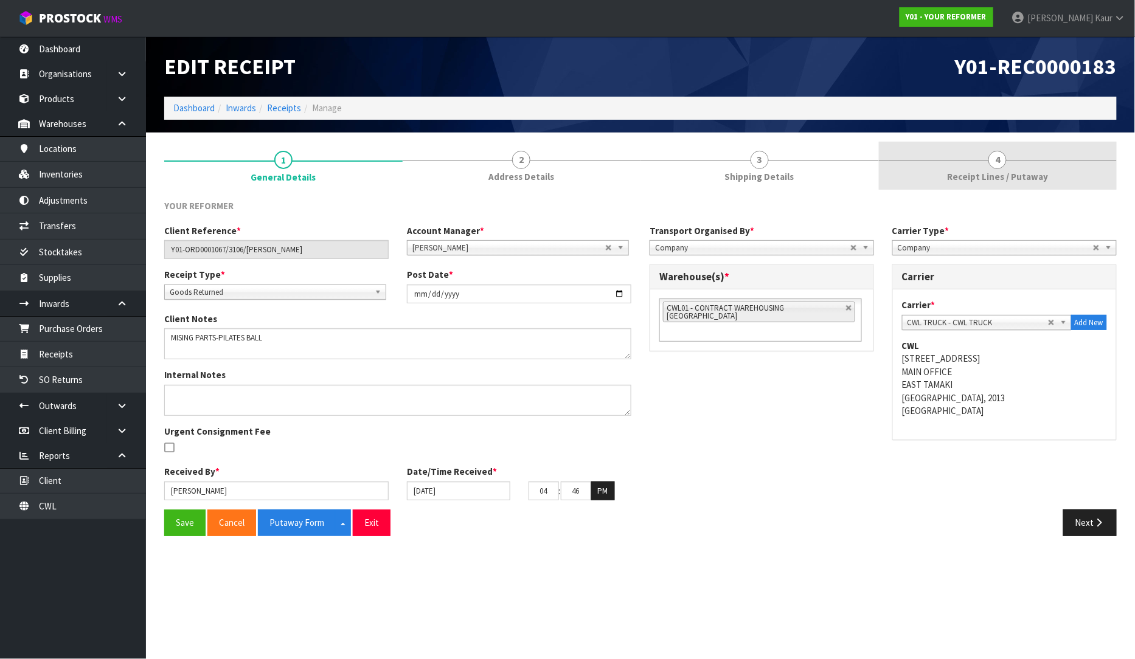
click at [1018, 174] on span "Receipt Lines / Putaway" at bounding box center [997, 176] width 101 height 13
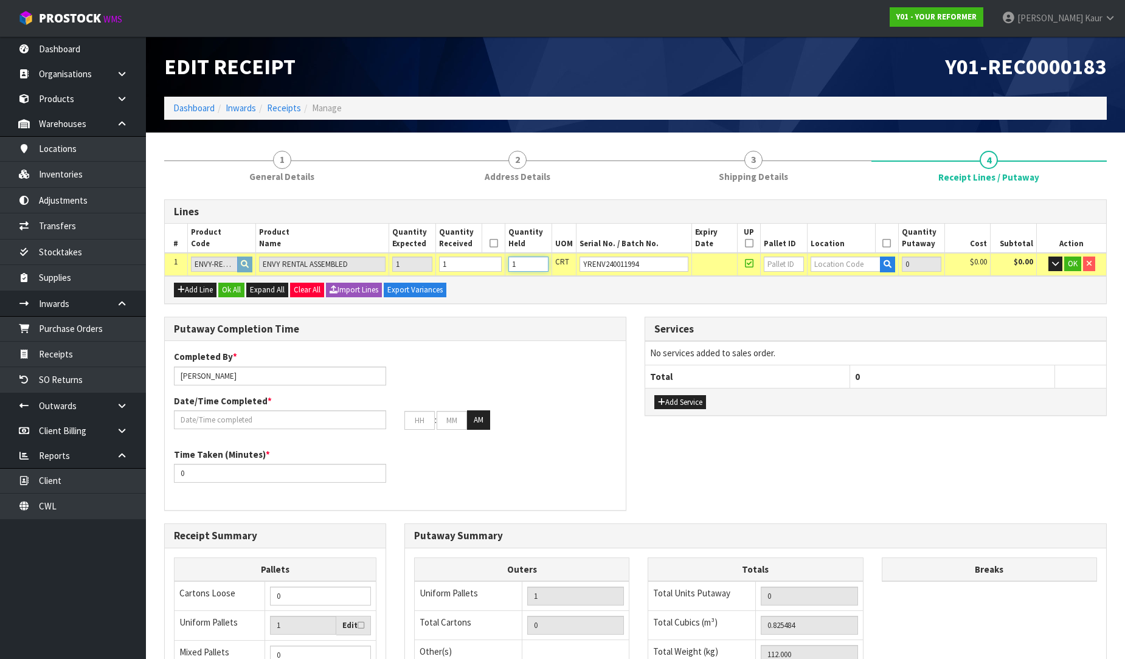
type input "1"
click at [548, 258] on input "1" at bounding box center [528, 264] width 40 height 15
click at [817, 263] on input "text" at bounding box center [845, 264] width 70 height 15
type input "54"
click at [831, 283] on link "54 -01-1-A" at bounding box center [855, 284] width 96 height 16
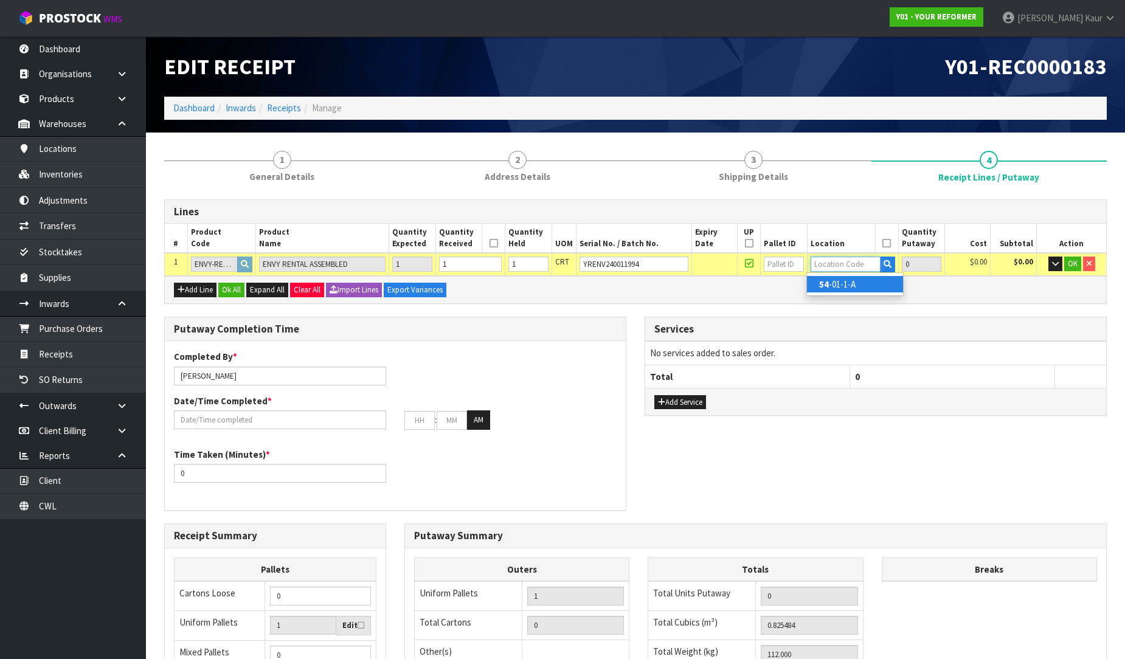
type input "54-01-1-A"
type input "1"
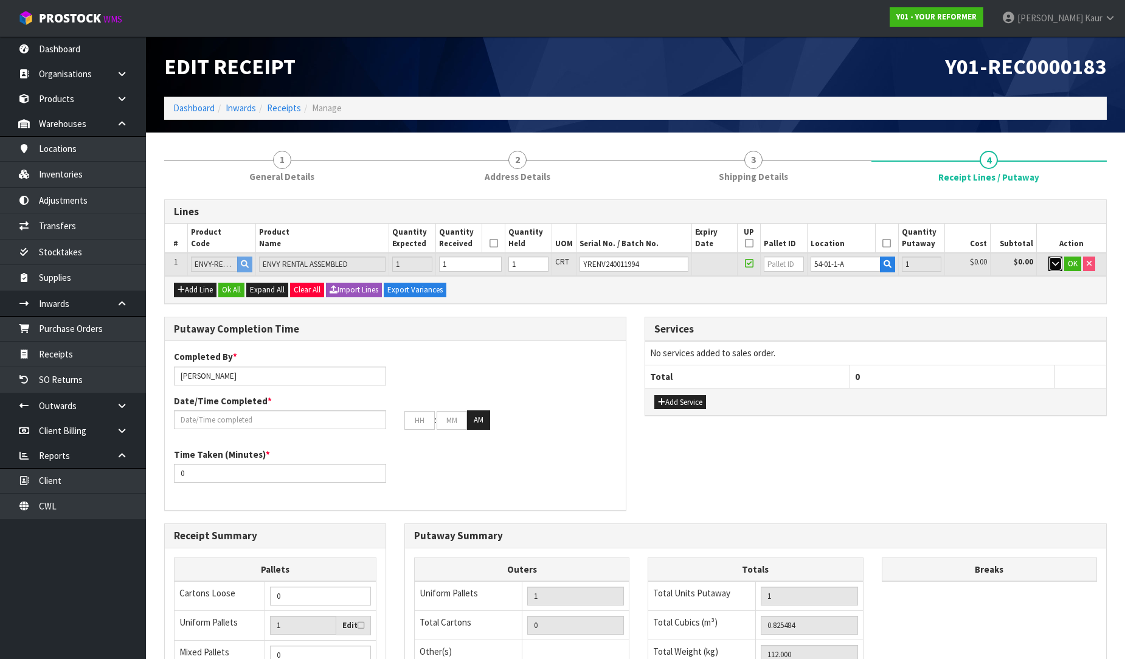
click at [1056, 260] on icon "button" at bounding box center [1055, 264] width 7 height 8
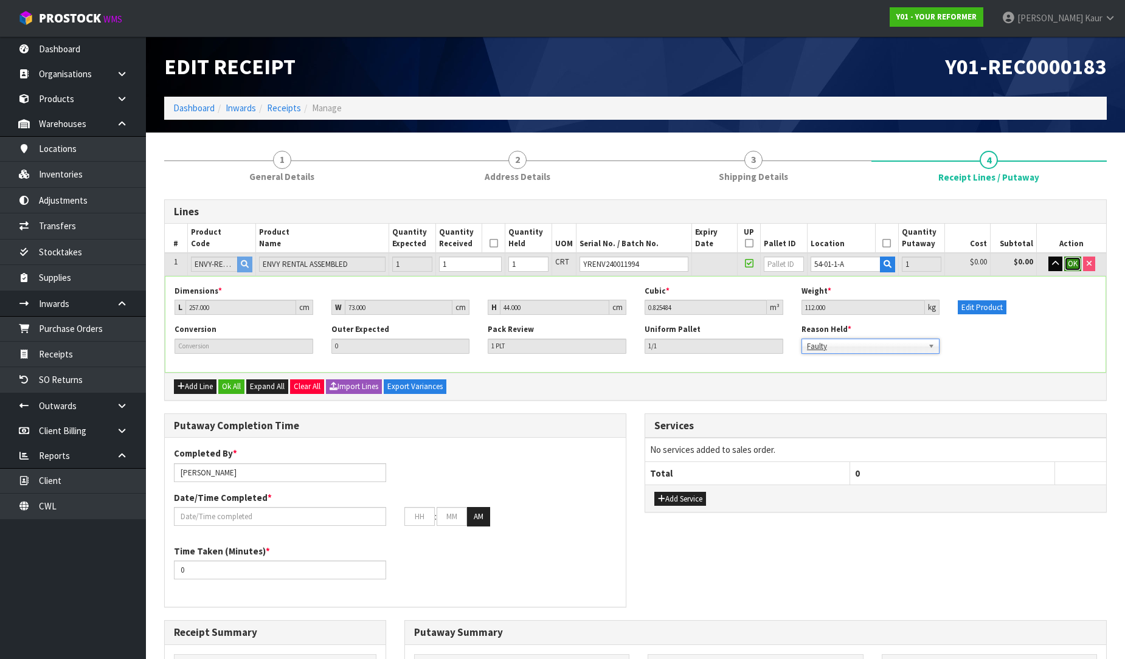
click at [1073, 258] on span "OK" at bounding box center [1073, 263] width 10 height 10
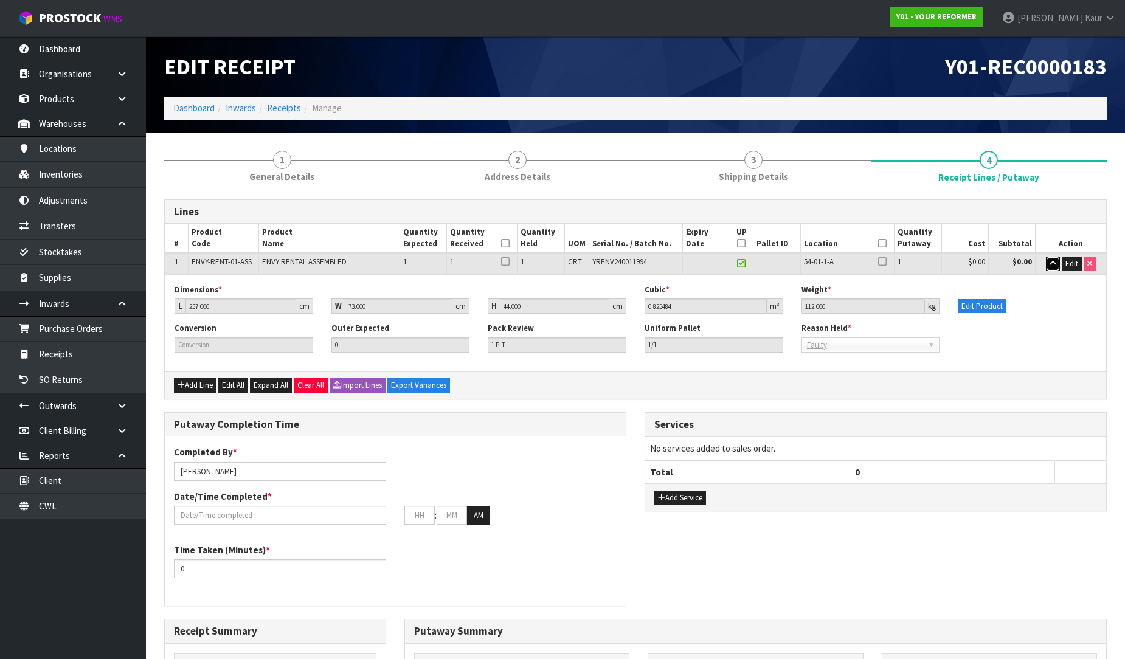
click at [1054, 264] on icon "button" at bounding box center [1052, 264] width 7 height 8
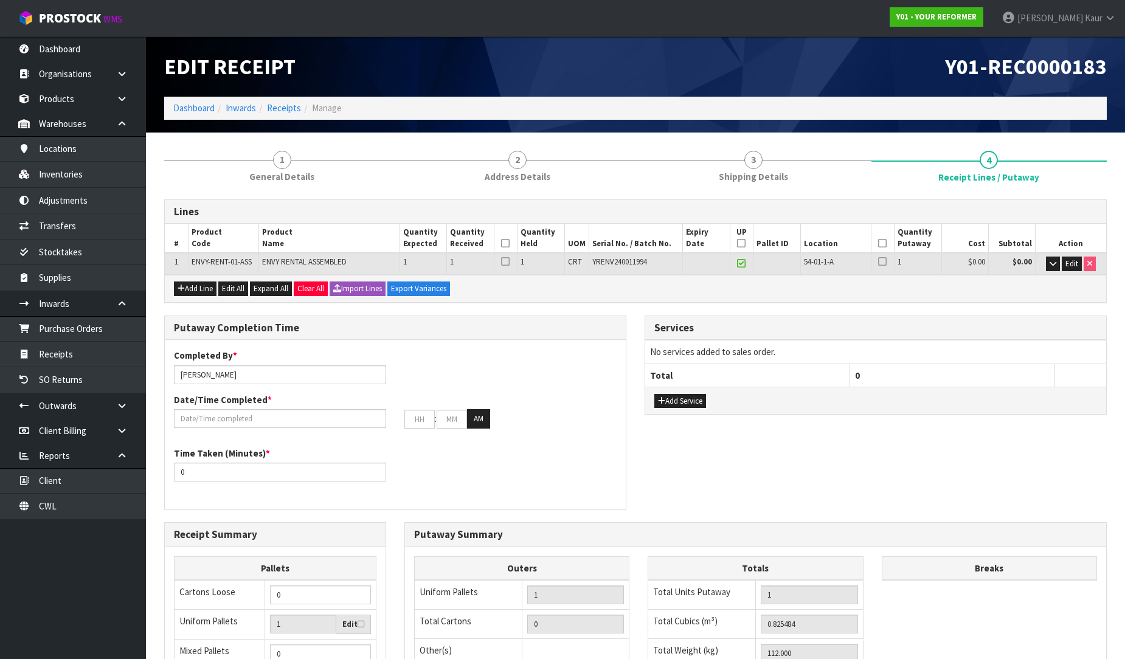
click at [505, 244] on icon at bounding box center [505, 243] width 9 height 1
click at [883, 244] on icon at bounding box center [882, 243] width 9 height 1
click at [744, 244] on icon at bounding box center [741, 243] width 9 height 1
click at [246, 374] on input "Prabhneet Kaur" at bounding box center [280, 374] width 212 height 19
drag, startPoint x: 234, startPoint y: 369, endPoint x: 179, endPoint y: 375, distance: 55.6
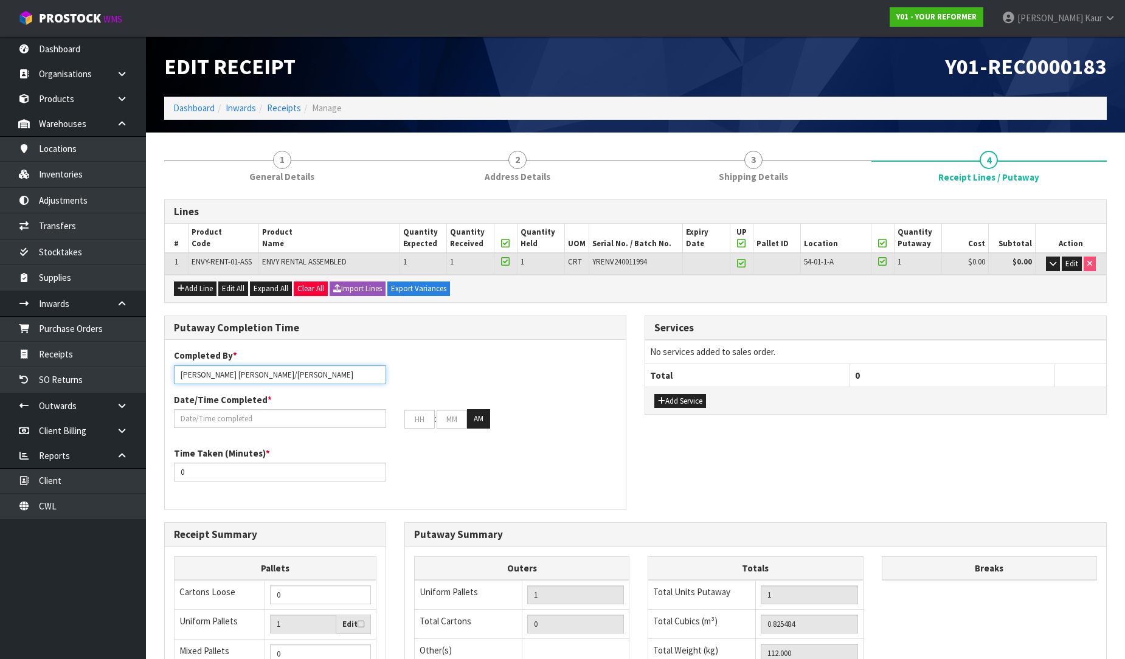
click at [179, 375] on input "Prabhneet Kaur JOHN/RUSSELL" at bounding box center [280, 374] width 212 height 19
type input "JOHN/RUSSELL"
click at [1052, 266] on icon "button" at bounding box center [1052, 264] width 7 height 8
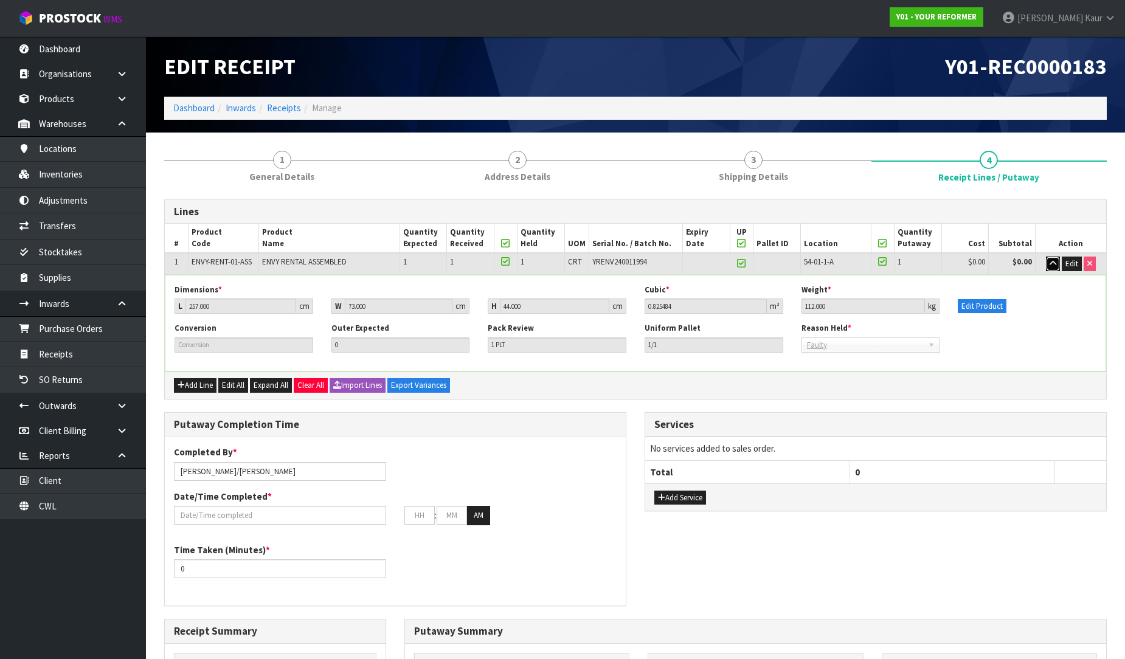
click at [1054, 262] on icon "button" at bounding box center [1052, 264] width 7 height 8
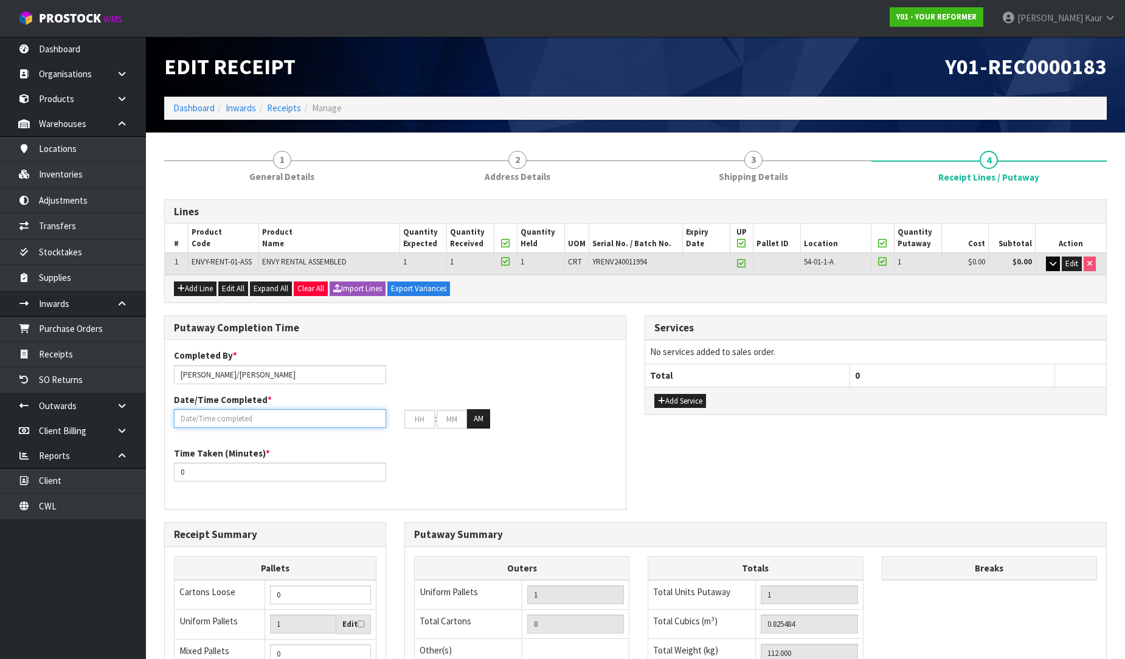
click at [202, 418] on input "text" at bounding box center [280, 418] width 212 height 19
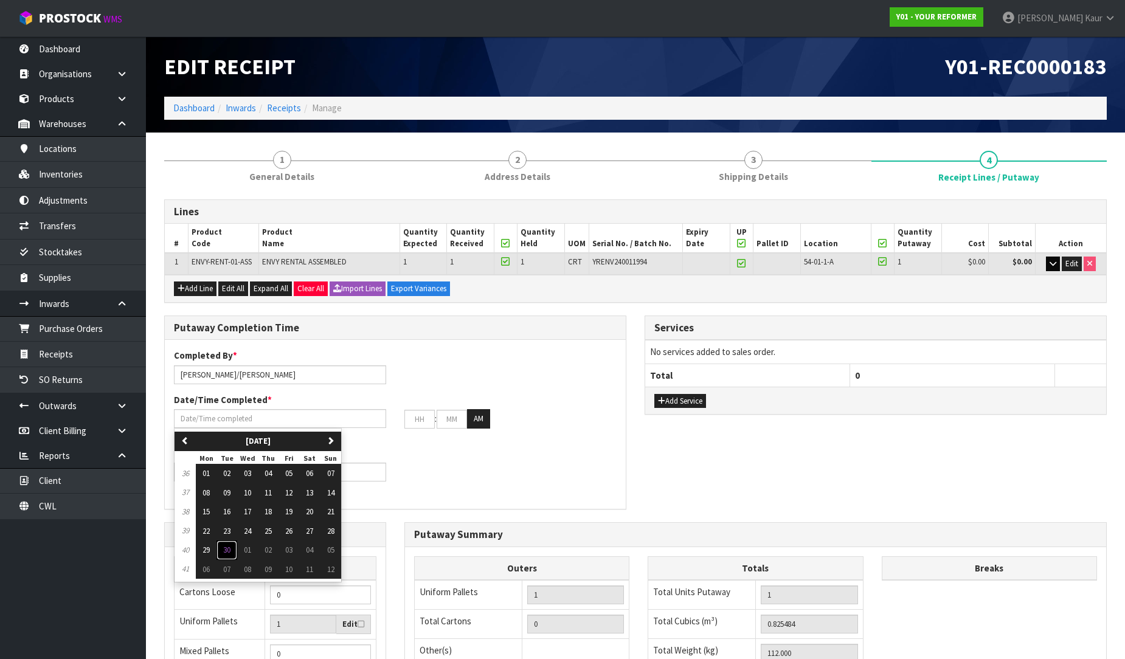
click at [232, 551] on button "30" at bounding box center [226, 550] width 21 height 19
type input "30/09/2025"
type input "12"
type input "00"
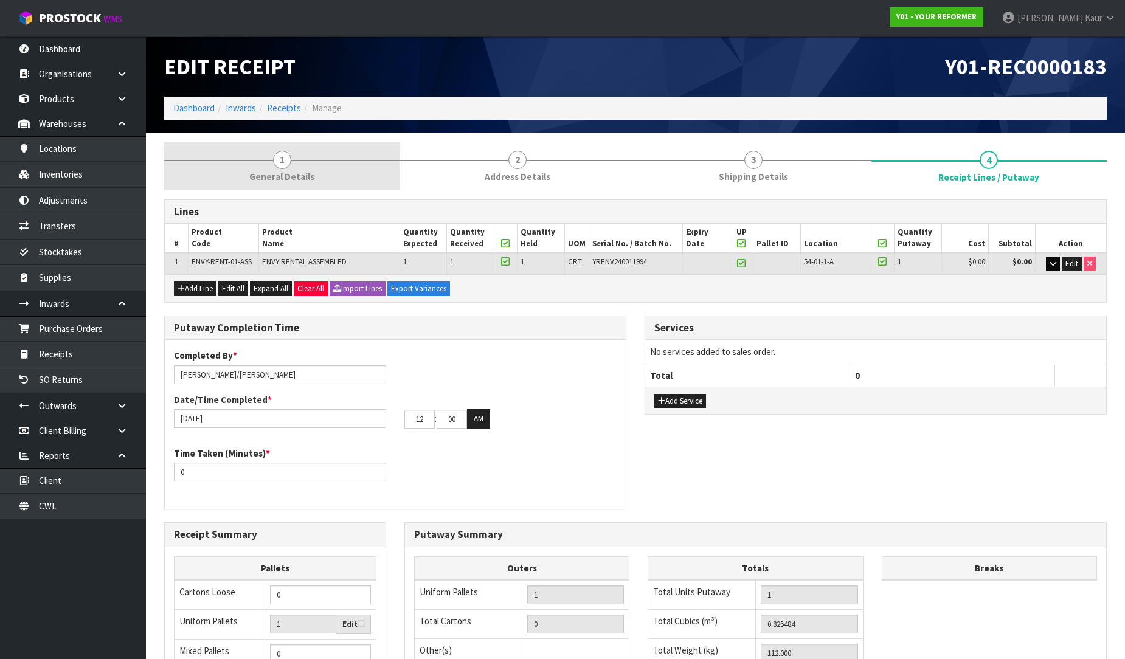
click at [262, 180] on span "General Details" at bounding box center [281, 176] width 65 height 13
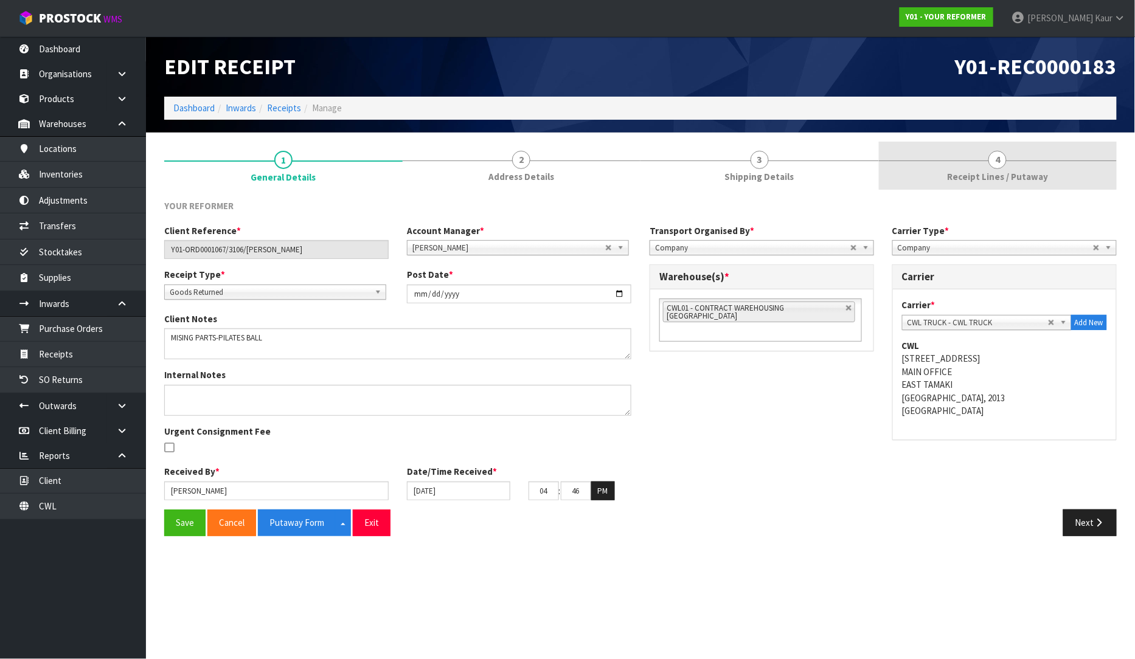
click at [996, 160] on span "4" at bounding box center [997, 160] width 18 height 18
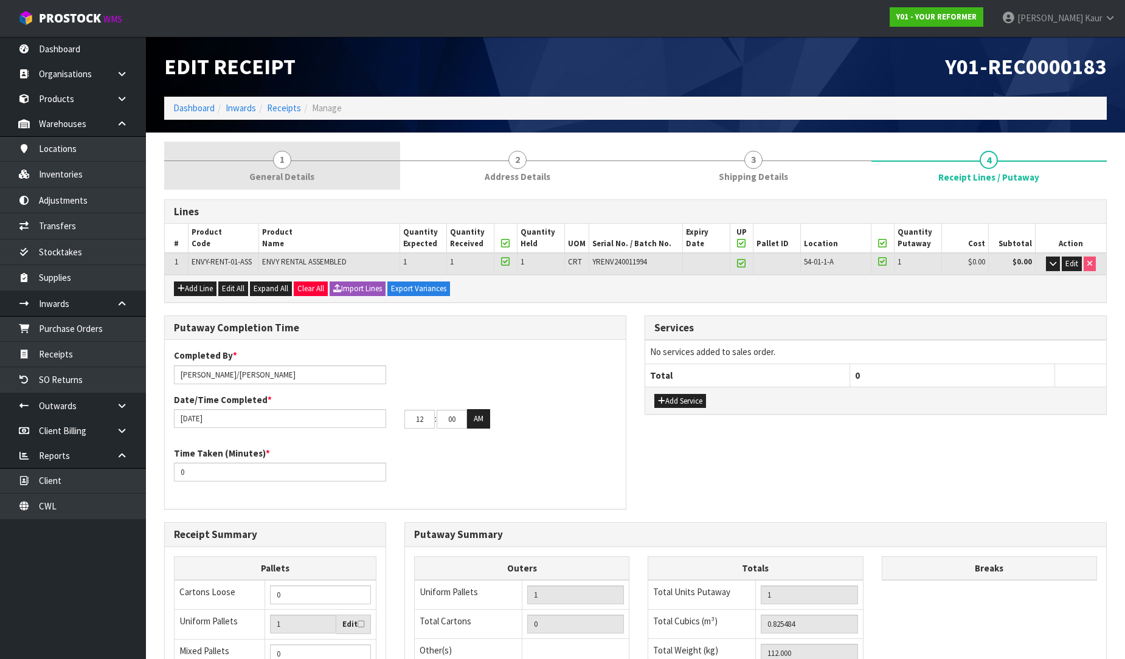
click at [294, 174] on span "General Details" at bounding box center [281, 176] width 65 height 13
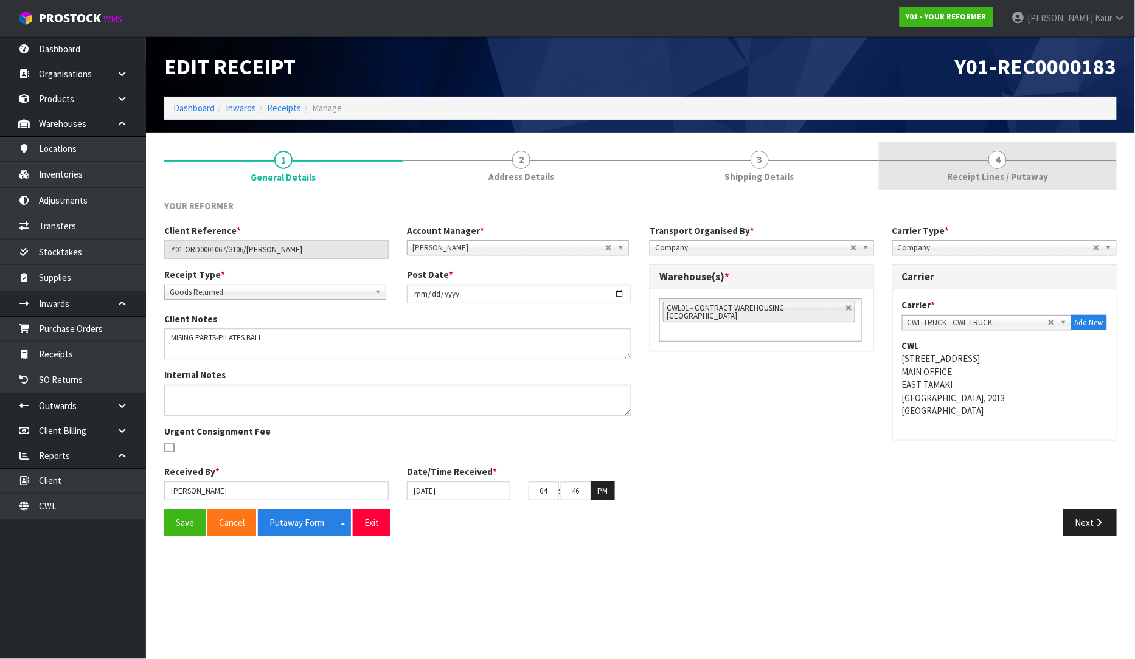
click at [1005, 173] on span "Receipt Lines / Putaway" at bounding box center [997, 176] width 101 height 13
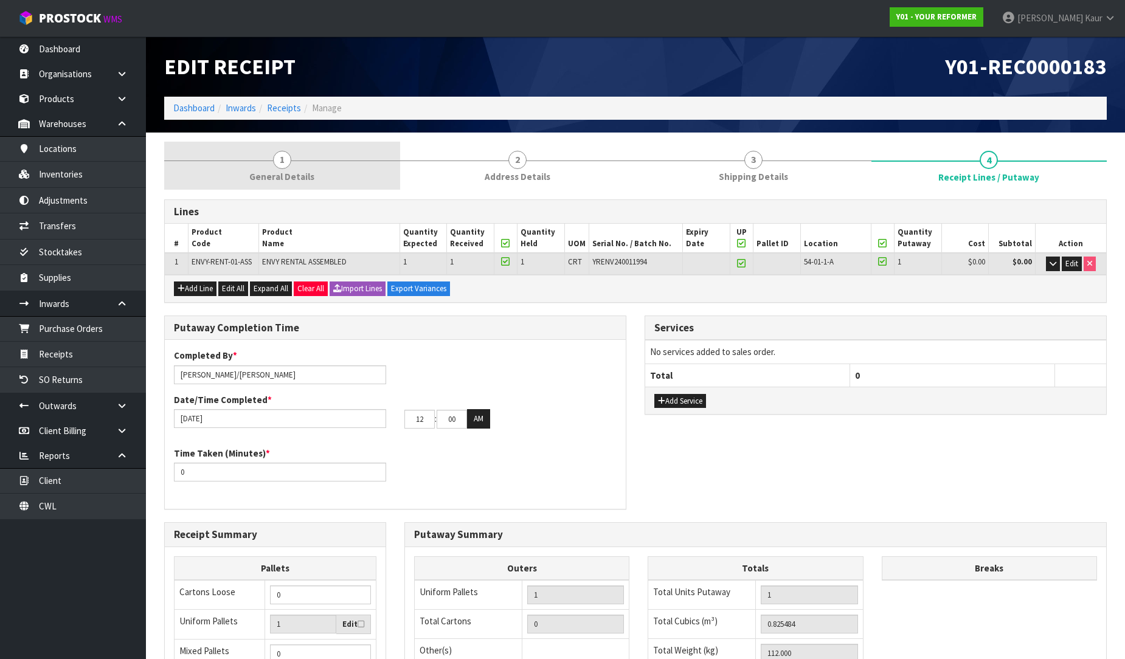
click at [306, 173] on span "General Details" at bounding box center [281, 176] width 65 height 13
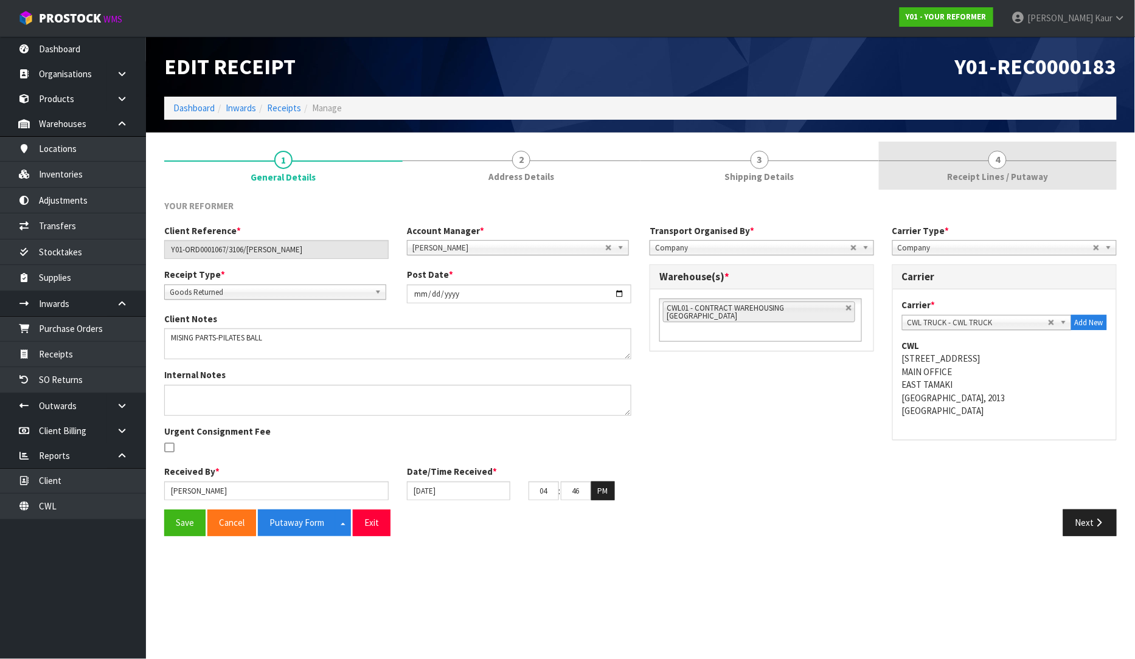
click at [993, 167] on span "4" at bounding box center [997, 160] width 18 height 18
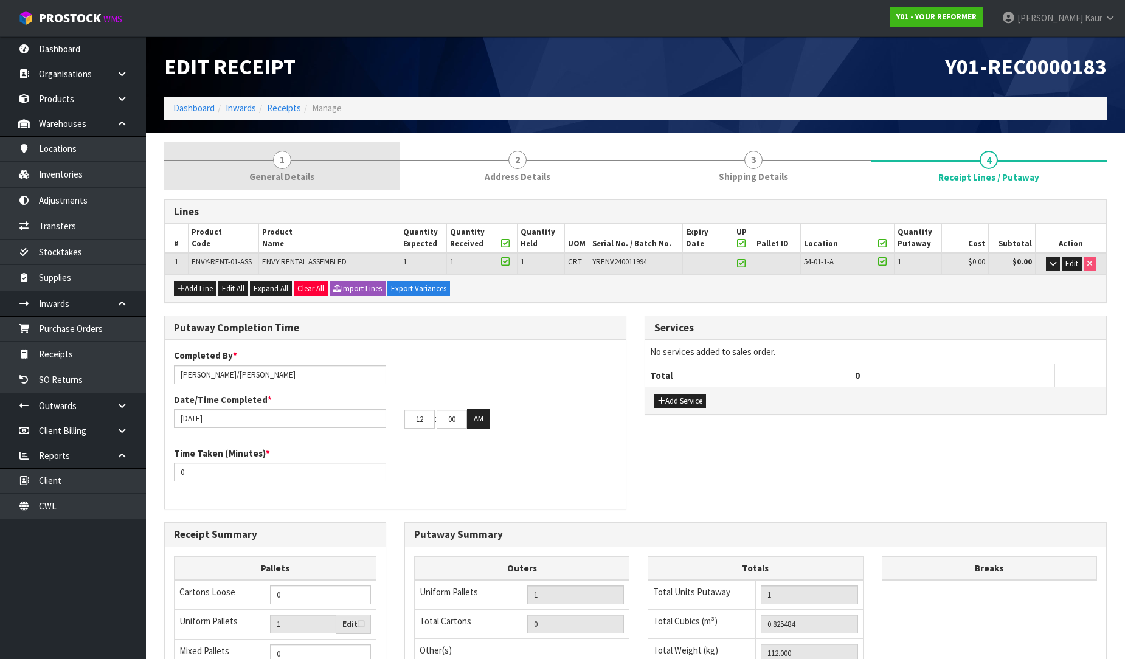
click at [269, 171] on span "General Details" at bounding box center [281, 176] width 65 height 13
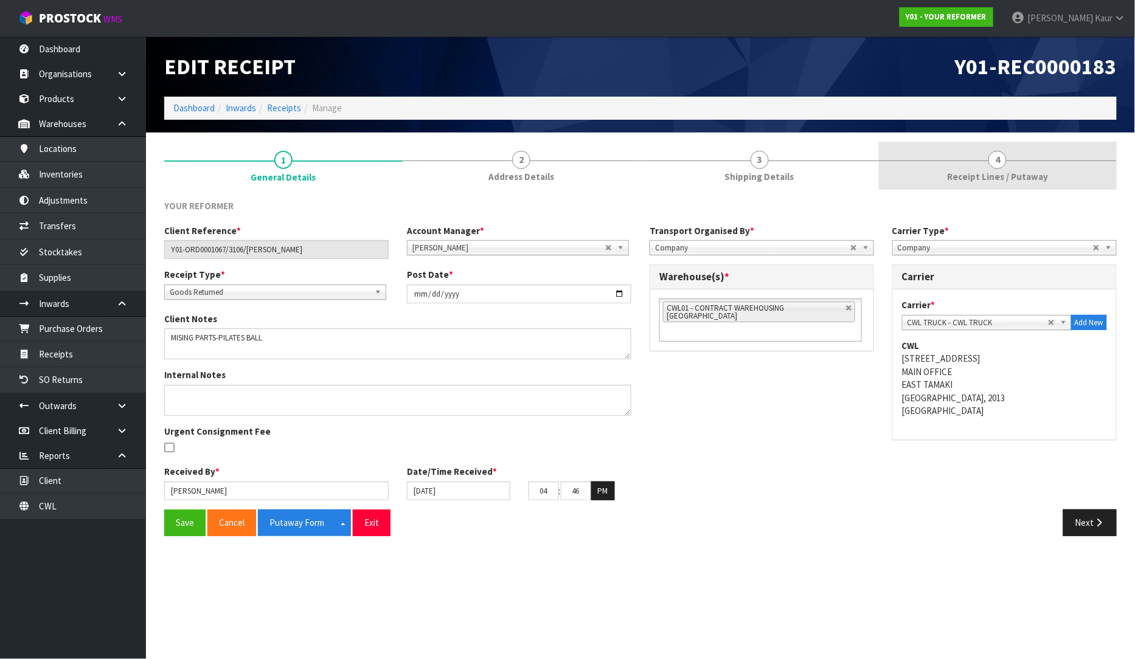
click at [1030, 176] on span "Receipt Lines / Putaway" at bounding box center [997, 176] width 101 height 13
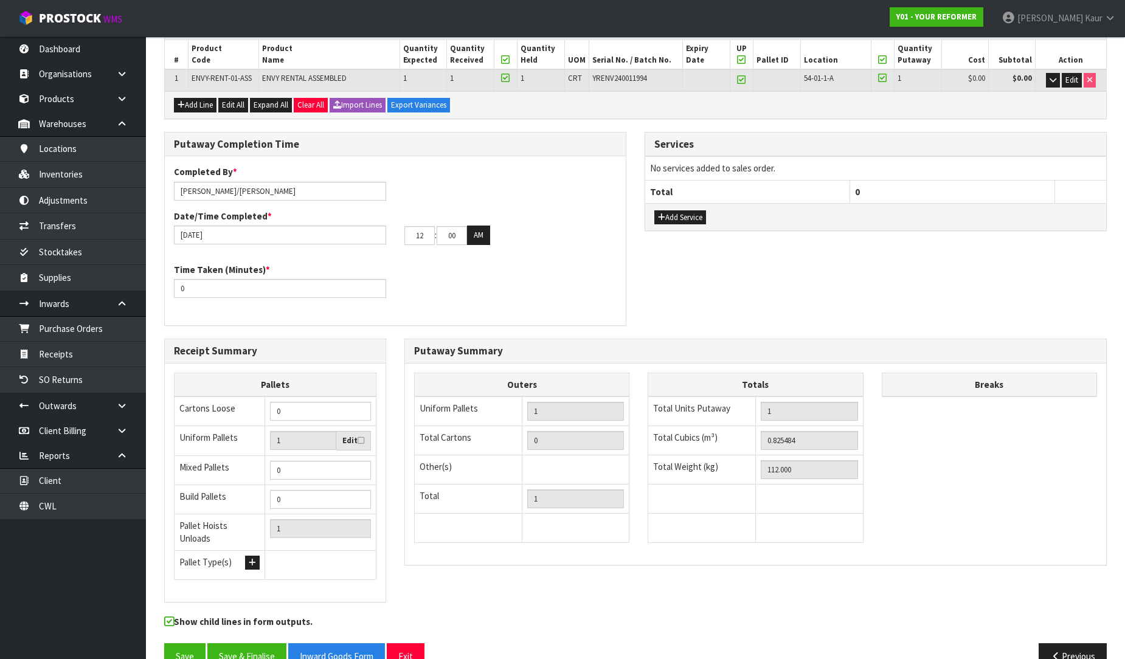
scroll to position [204, 0]
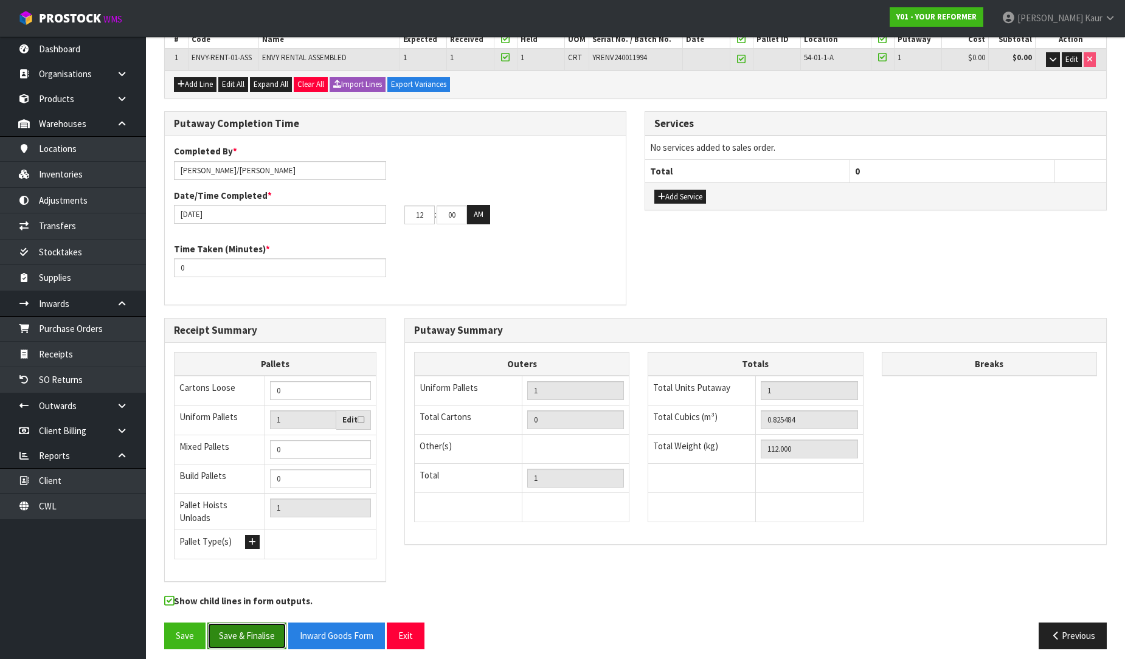
click at [249, 627] on button "Save & Finalise" at bounding box center [246, 636] width 79 height 26
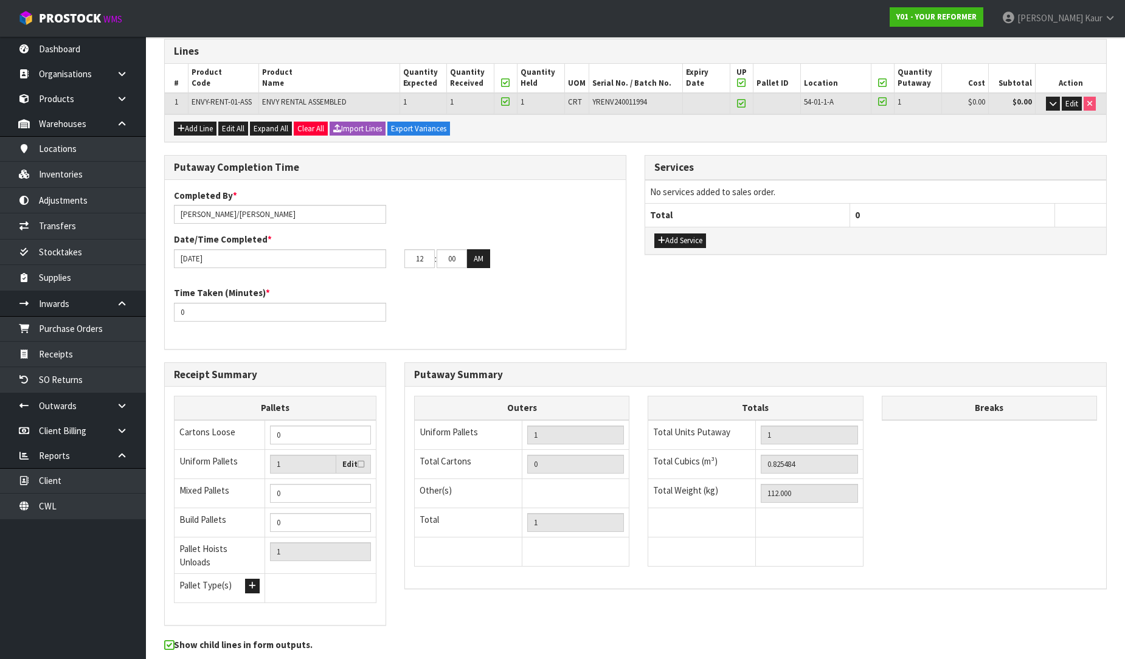
scroll to position [0, 0]
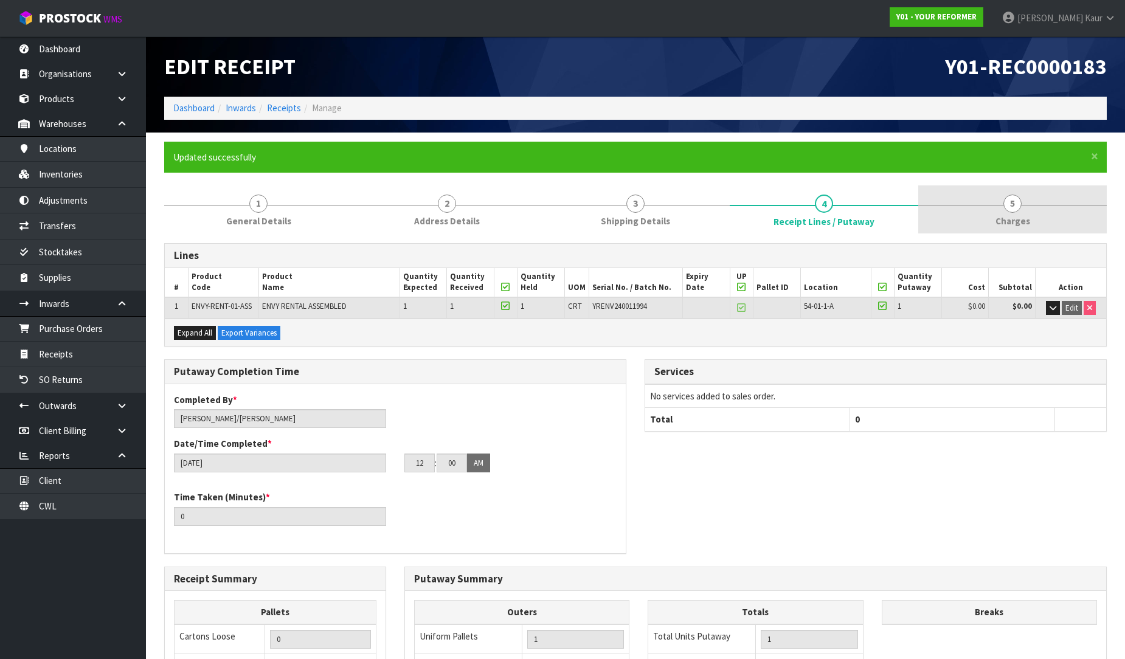
click at [1006, 212] on link "5 Charges" at bounding box center [1012, 209] width 188 height 48
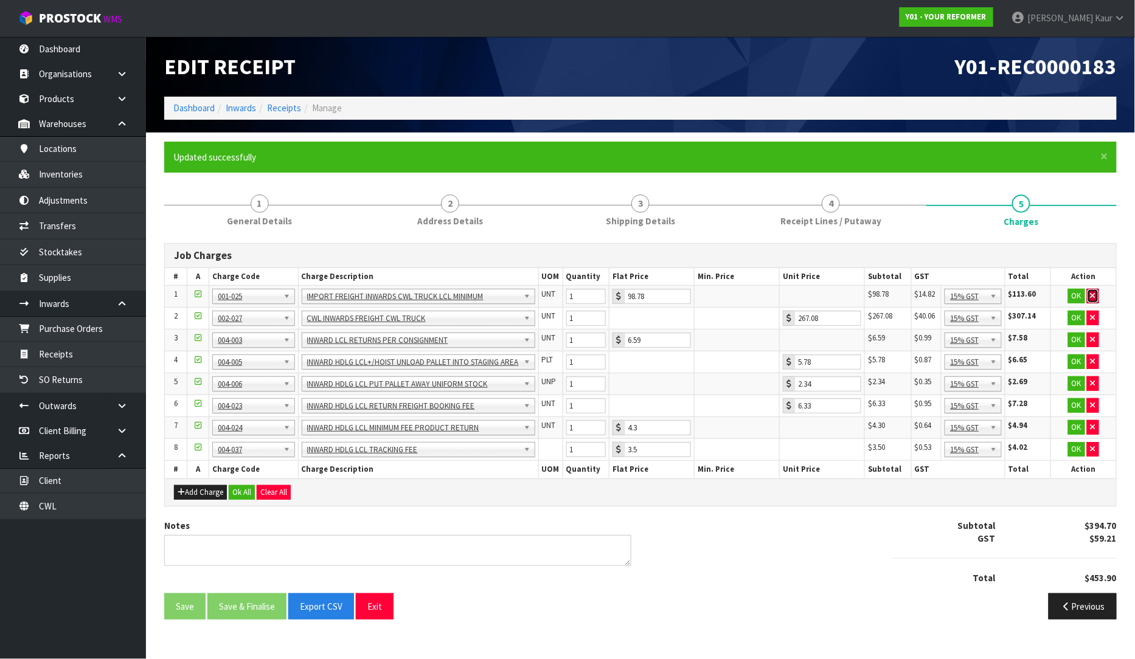
click at [1095, 294] on icon "button" at bounding box center [1092, 296] width 5 height 8
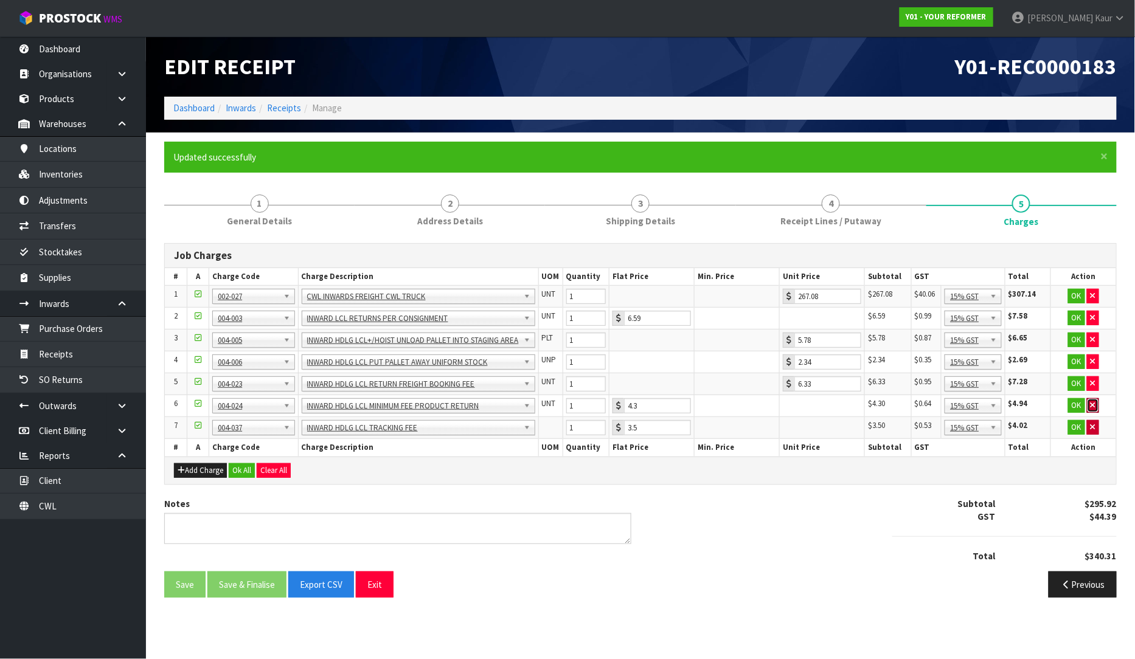
click at [1097, 406] on button "button" at bounding box center [1093, 405] width 12 height 15
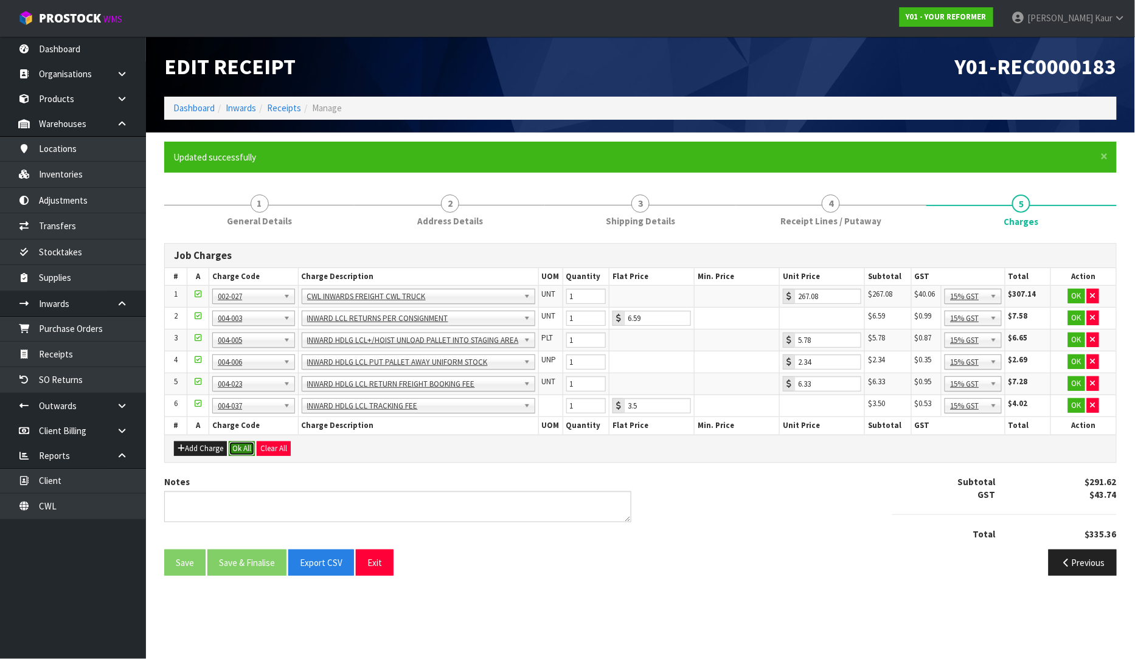
click at [237, 448] on button "Ok All" at bounding box center [242, 448] width 26 height 15
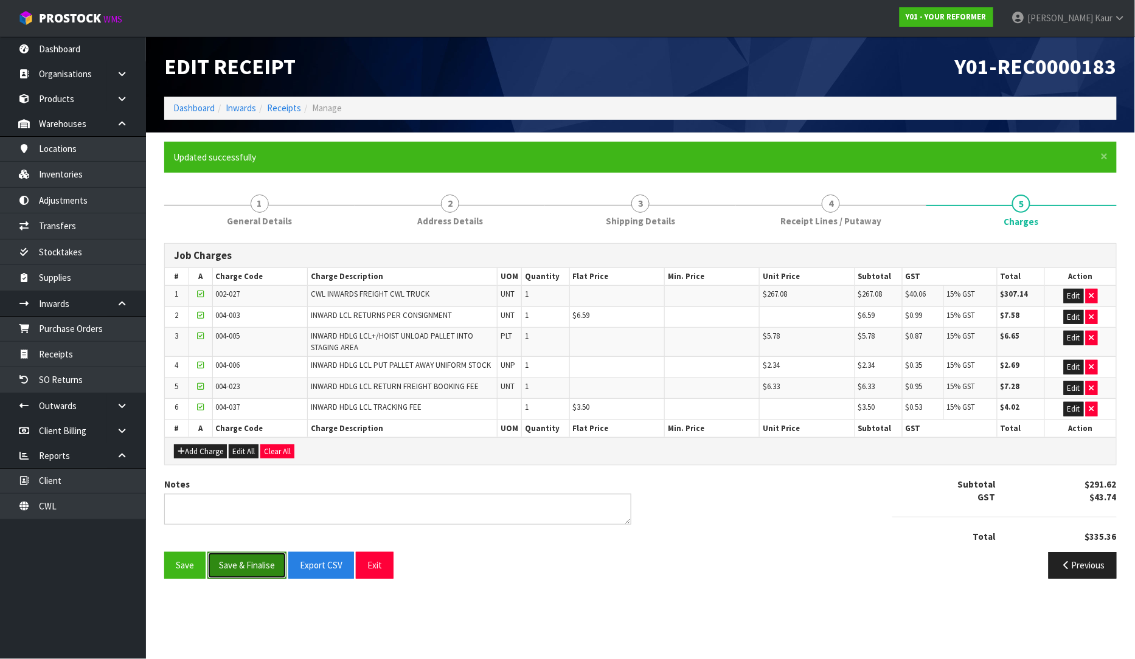
click at [241, 562] on button "Save & Finalise" at bounding box center [246, 565] width 79 height 26
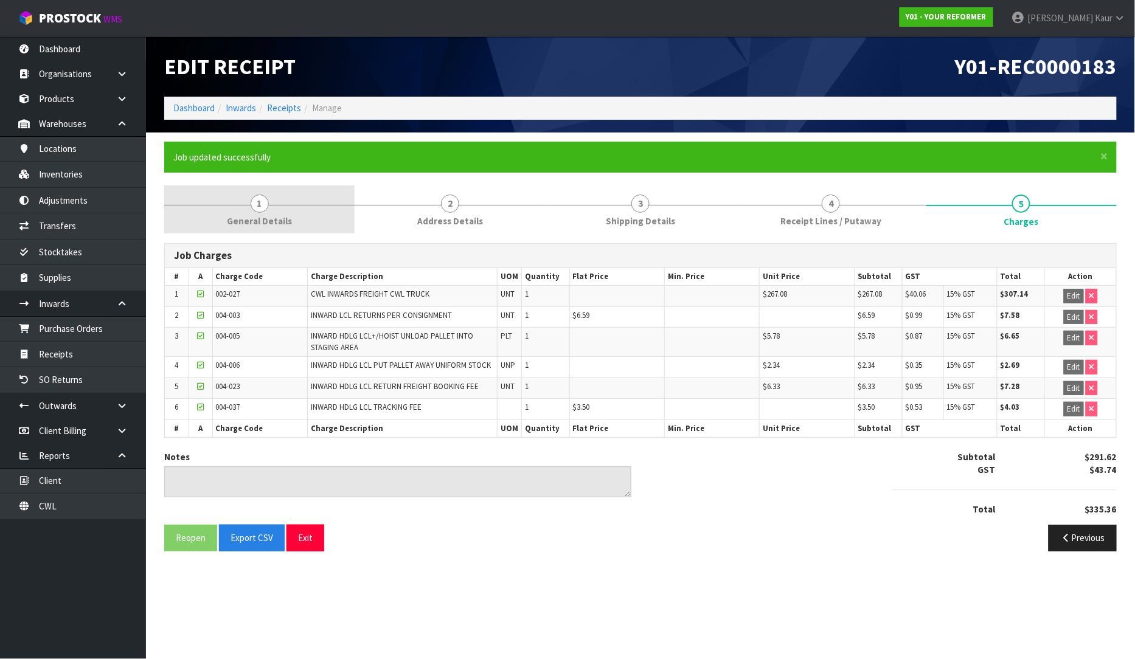
click at [283, 209] on link "1 General Details" at bounding box center [259, 209] width 190 height 48
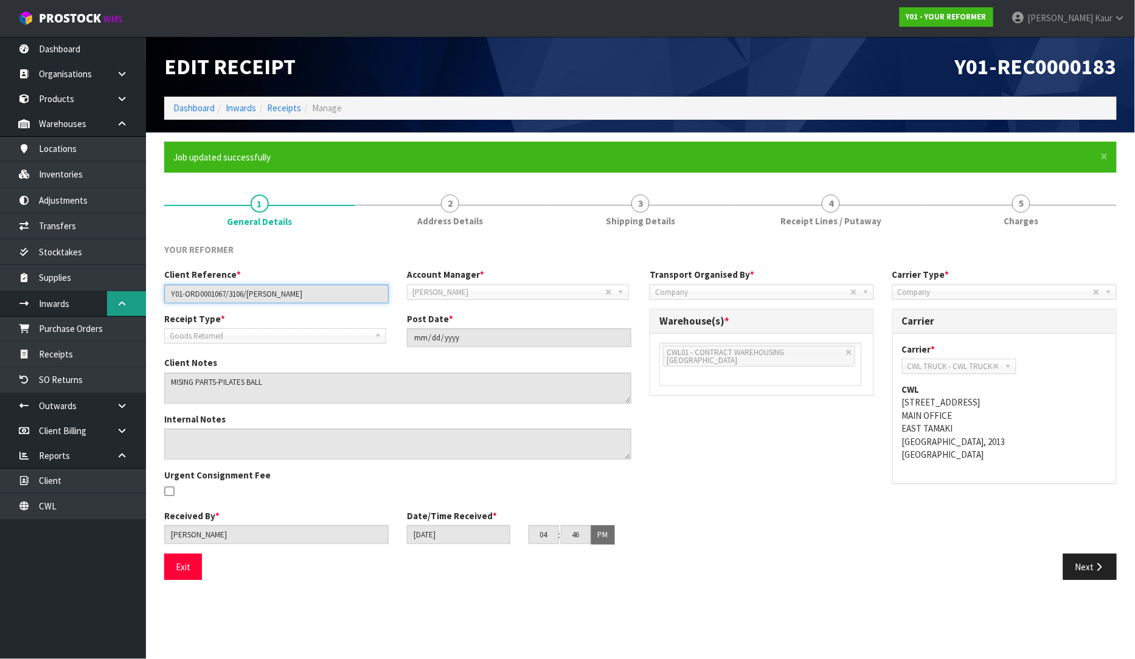
drag, startPoint x: 299, startPoint y: 298, endPoint x: 135, endPoint y: 295, distance: 164.2
click at [135, 295] on body "Toggle navigation ProStock WMS Y01 - YOUR REFORMER Prabhneet Kaur Logout Dashbo…" at bounding box center [567, 329] width 1135 height 659
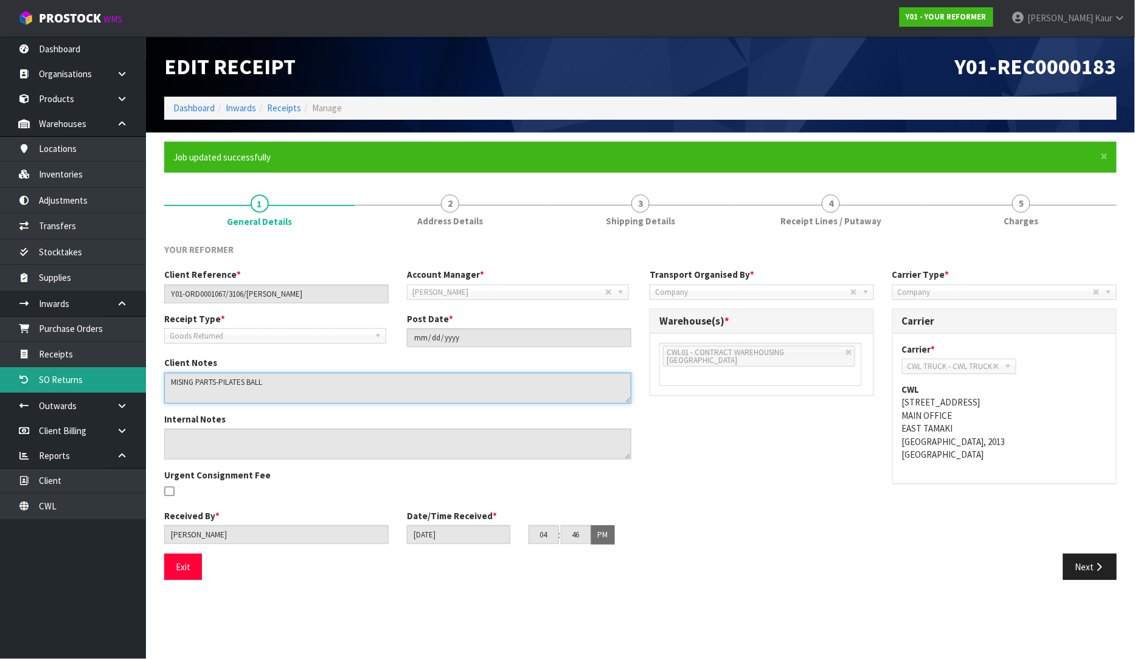
drag, startPoint x: 283, startPoint y: 381, endPoint x: 144, endPoint y: 380, distance: 139.2
click at [144, 380] on body "Toggle navigation ProStock WMS Y01 - YOUR REFORMER Prabhneet Kaur Logout Dashbo…" at bounding box center [567, 329] width 1135 height 659
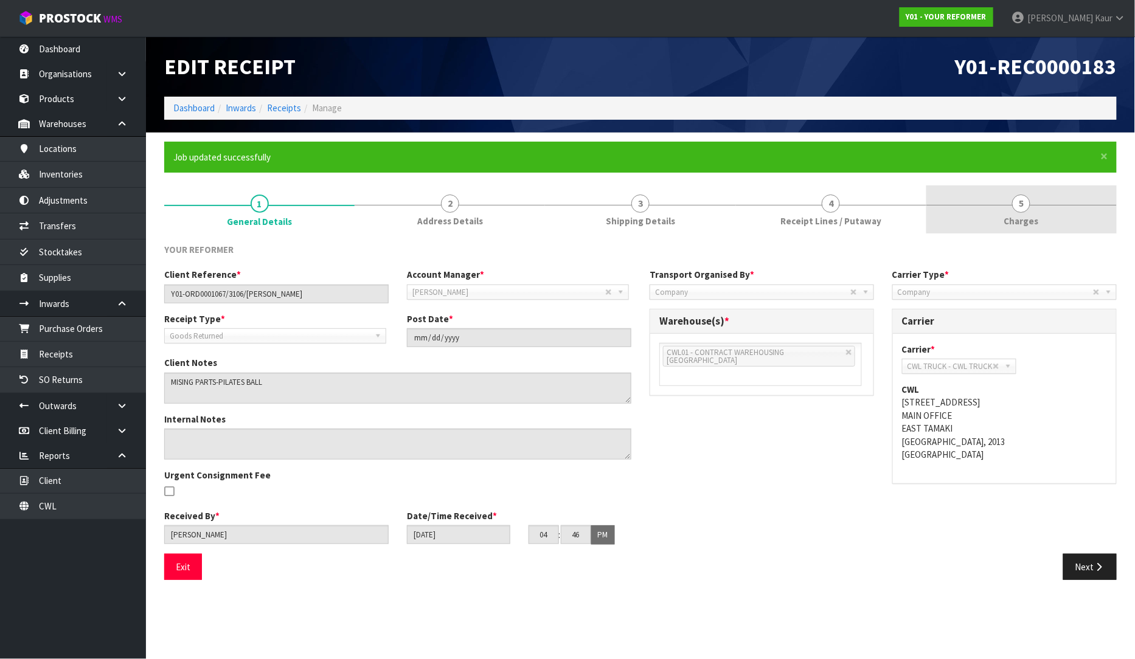
click at [1040, 209] on link "5 Charges" at bounding box center [1021, 209] width 190 height 48
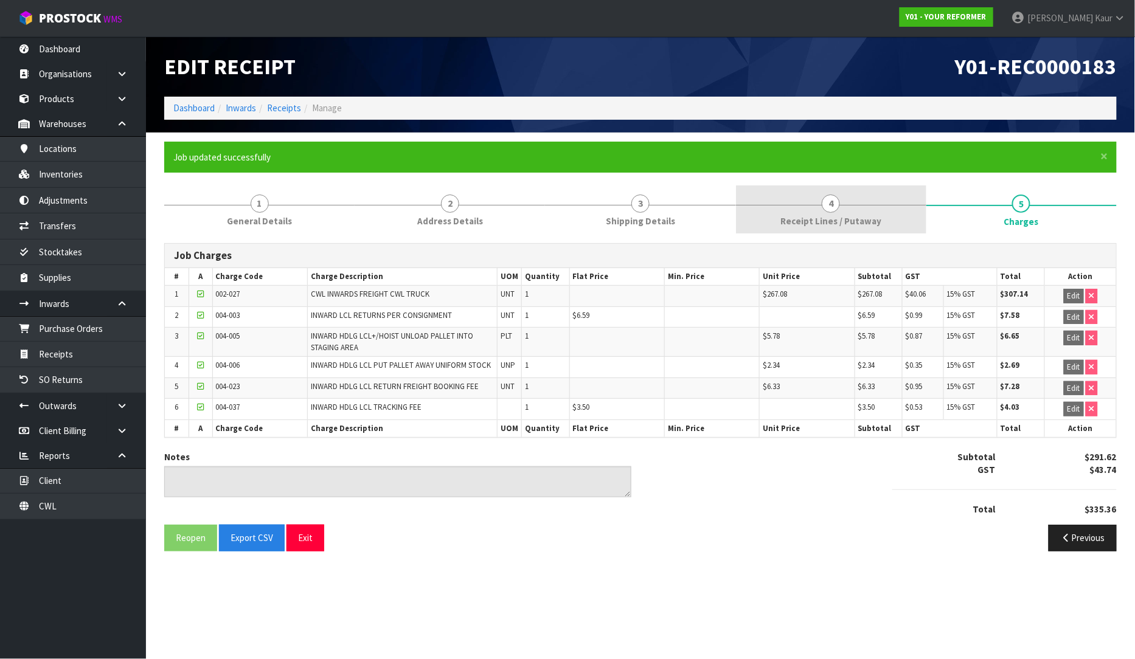
click at [775, 223] on link "4 Receipt Lines / Putaway" at bounding box center [831, 209] width 190 height 48
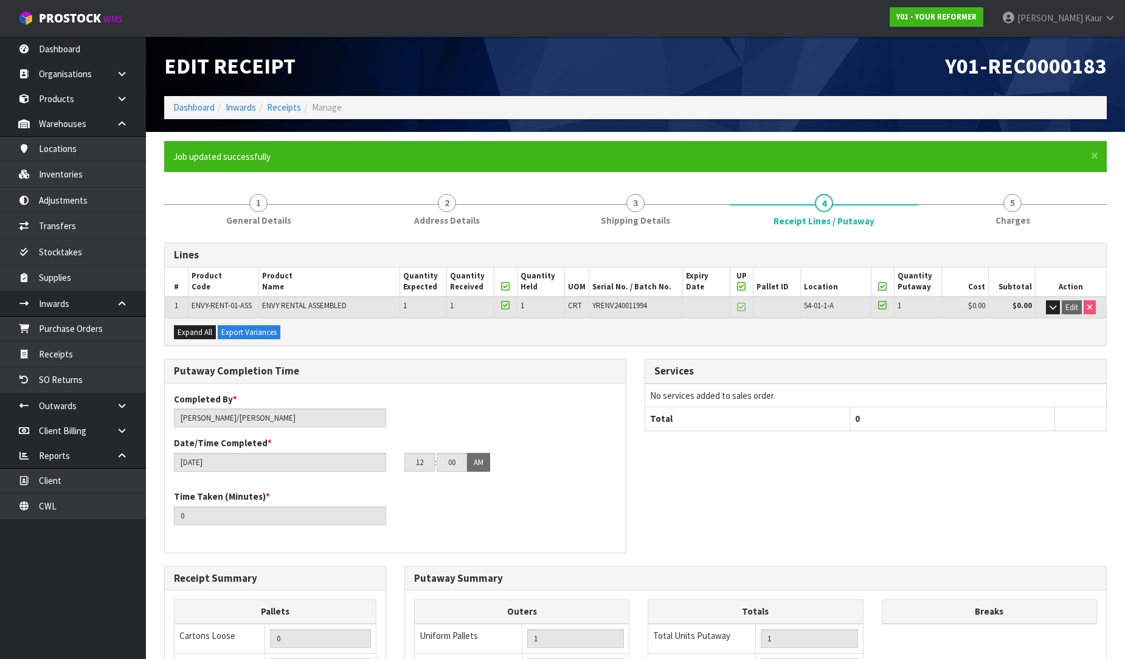
scroll to position [248, 0]
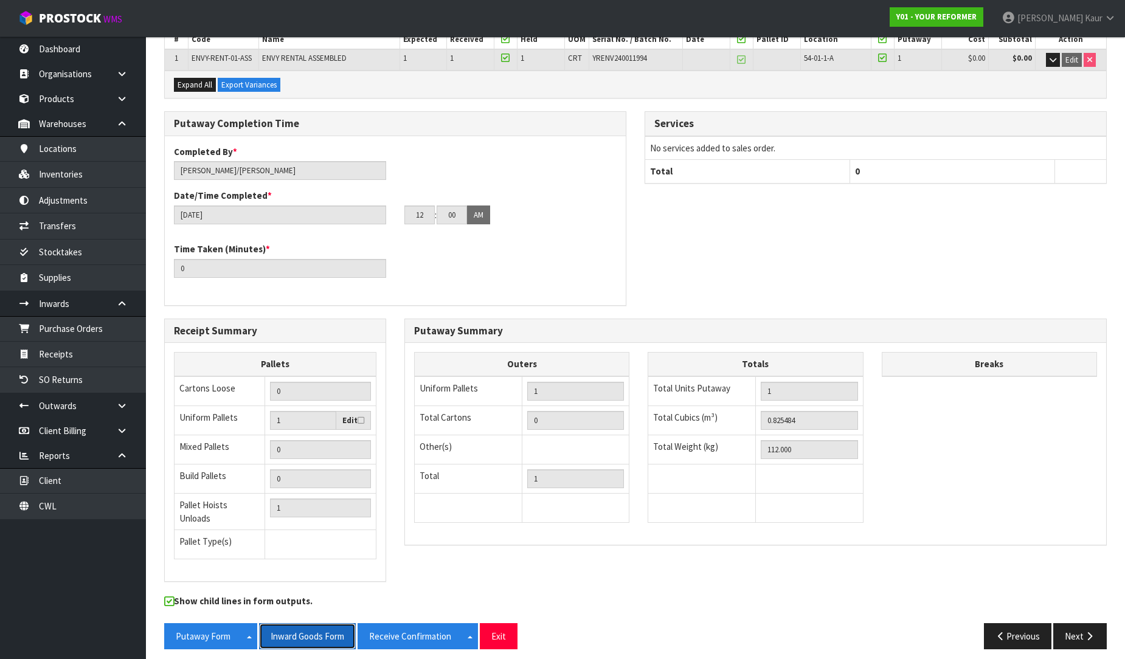
click at [311, 623] on button "Inward Goods Form" at bounding box center [307, 636] width 97 height 26
click at [97, 50] on link "Dashboard" at bounding box center [73, 48] width 146 height 25
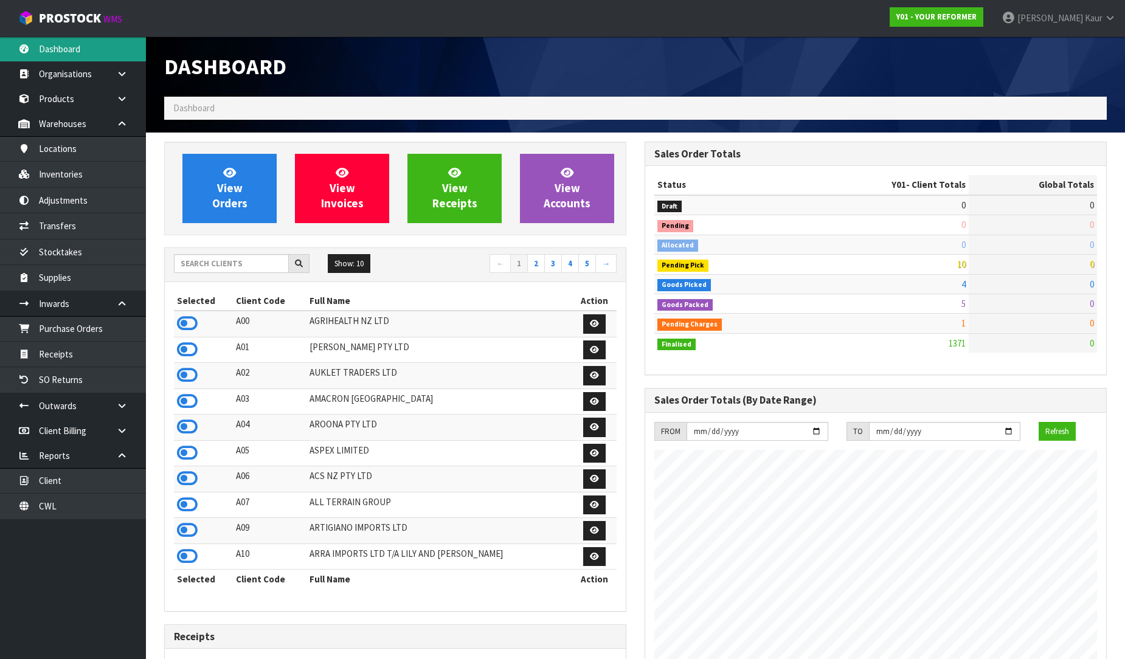
scroll to position [823, 480]
click at [199, 257] on input "text" at bounding box center [231, 263] width 115 height 19
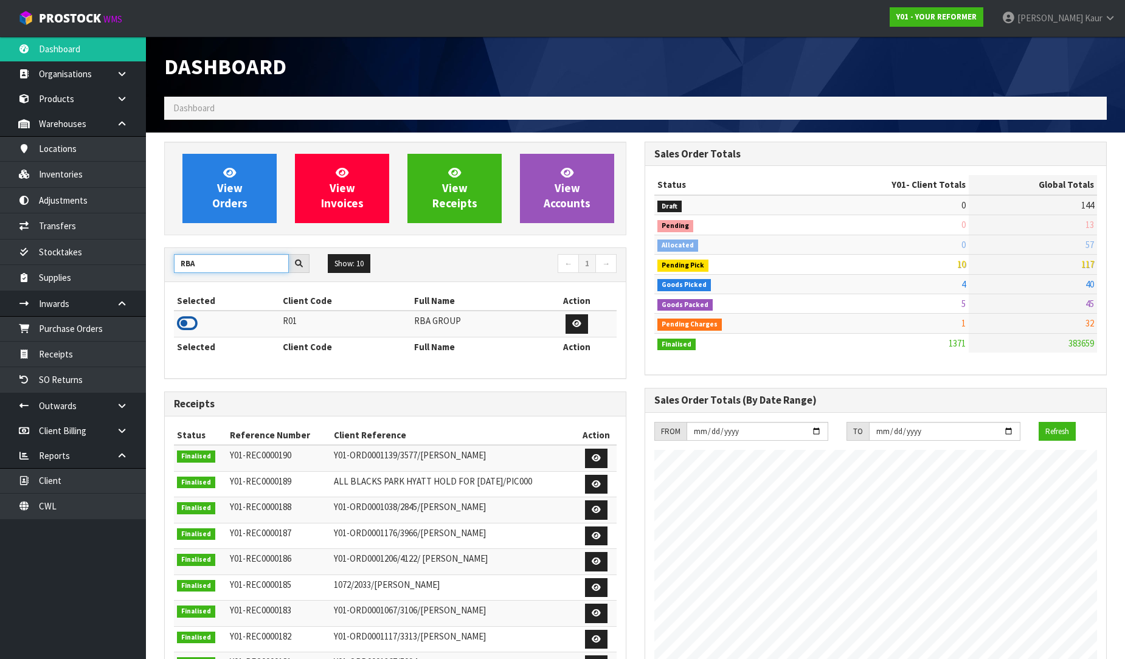
type input "RBA"
click at [186, 327] on icon at bounding box center [187, 323] width 21 height 18
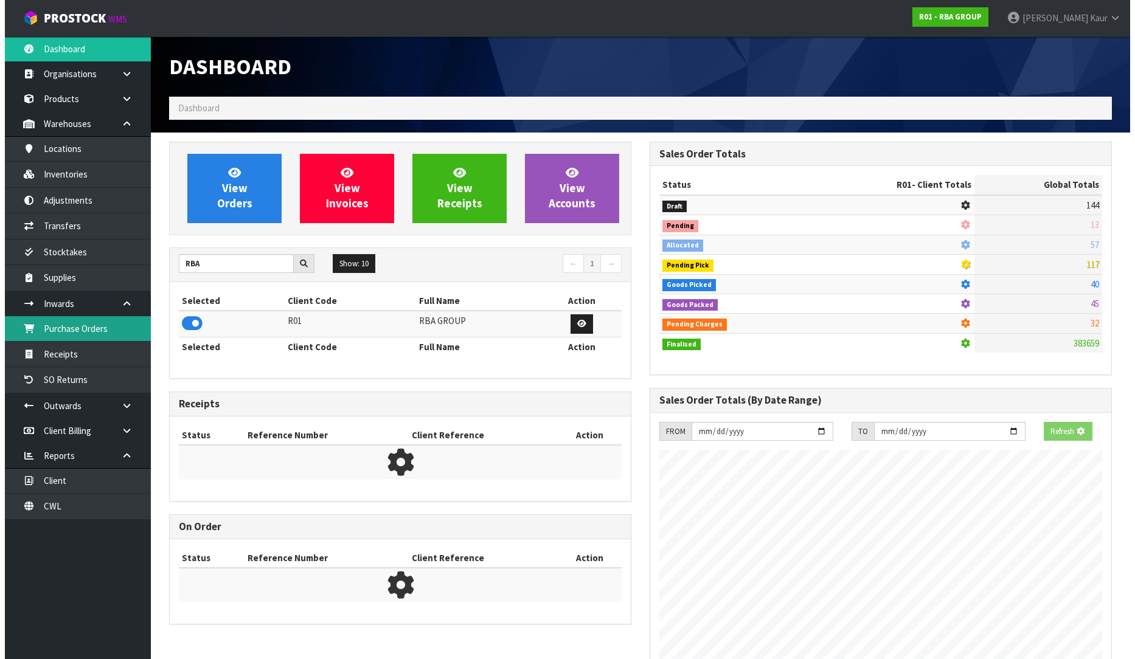
scroll to position [607255, 607533]
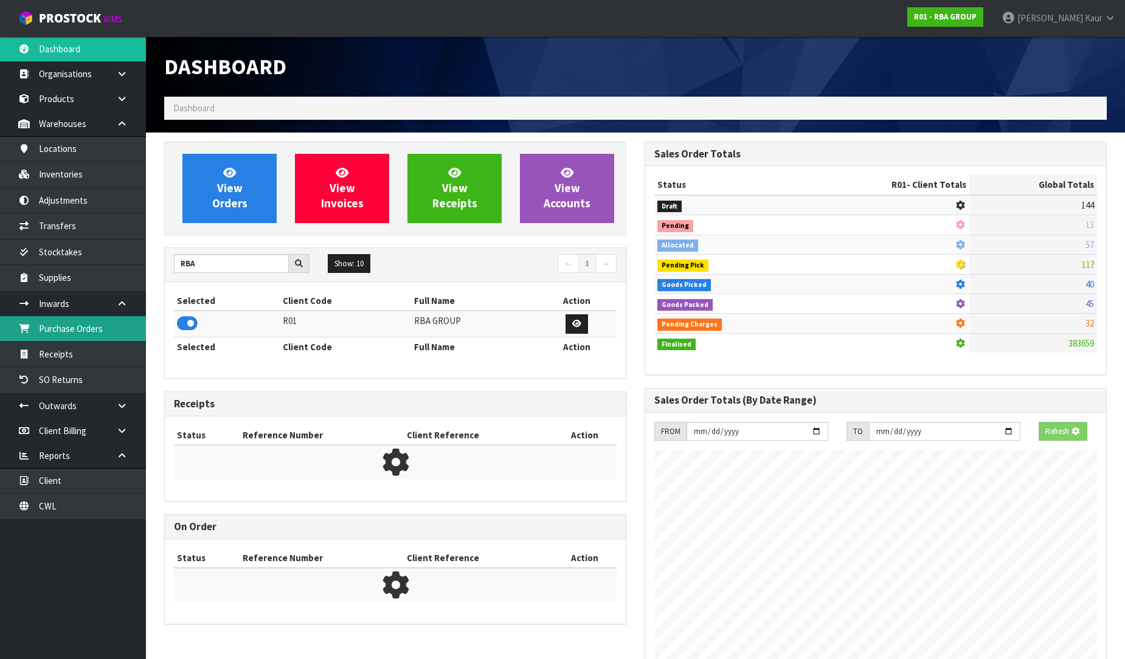
click at [81, 329] on link "Purchase Orders" at bounding box center [73, 328] width 146 height 25
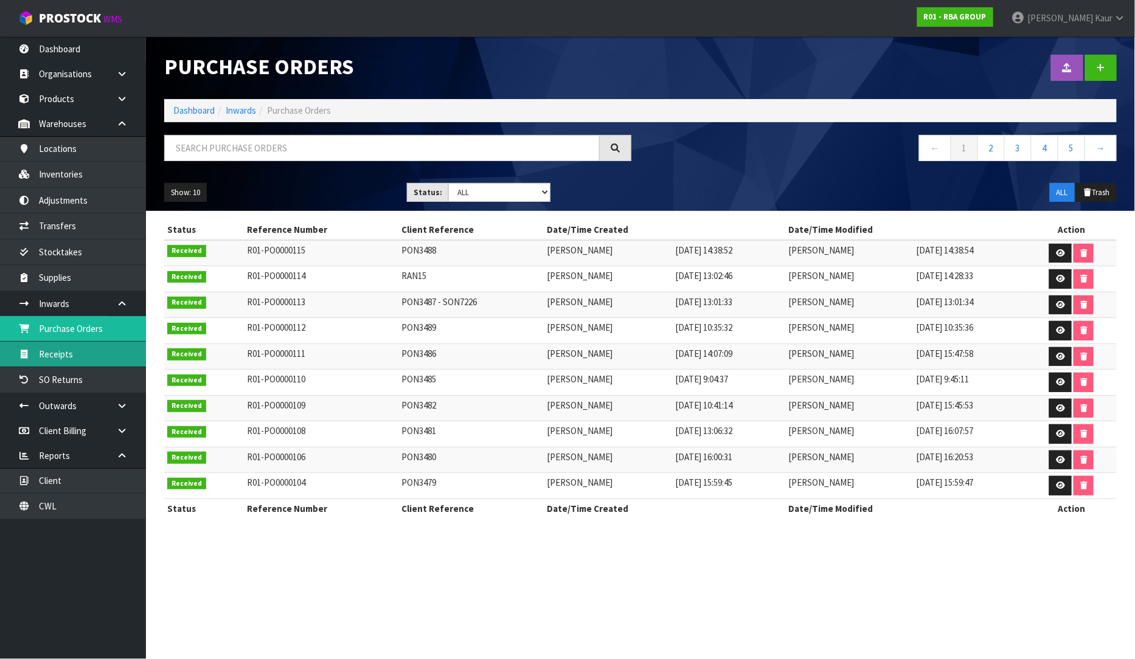
click at [92, 359] on link "Receipts" at bounding box center [73, 354] width 146 height 25
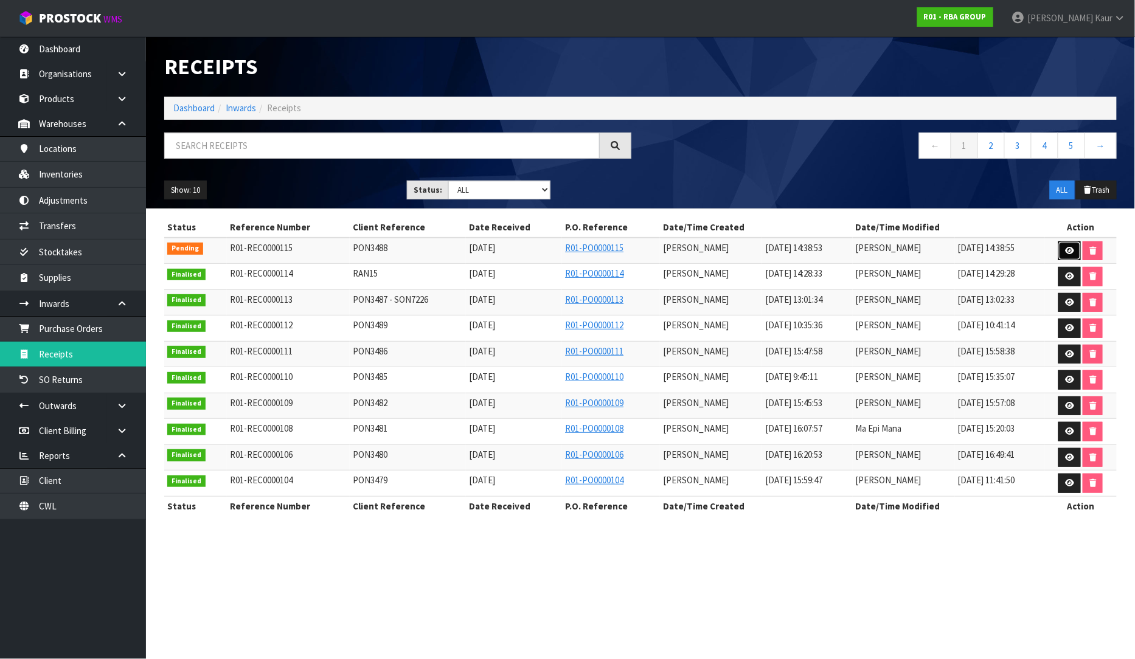
click at [1077, 252] on link at bounding box center [1069, 250] width 22 height 19
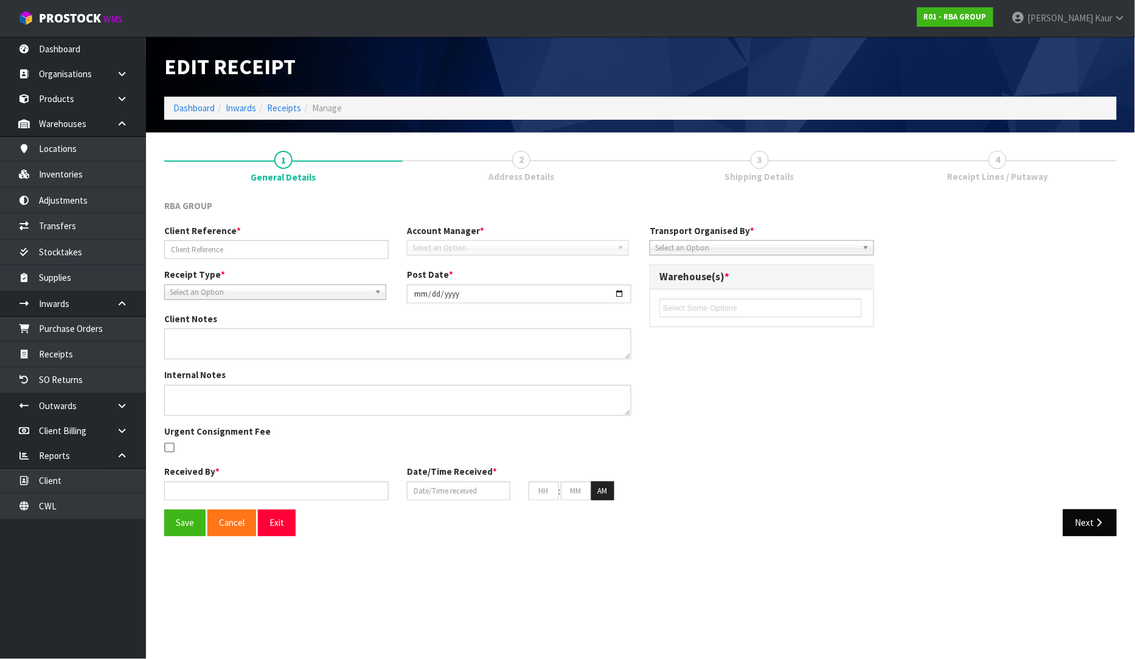
type input "PON3488"
type input "2025-09-30"
type input "Prabhneet Kaur"
type input "30/09/2025"
type input "02"
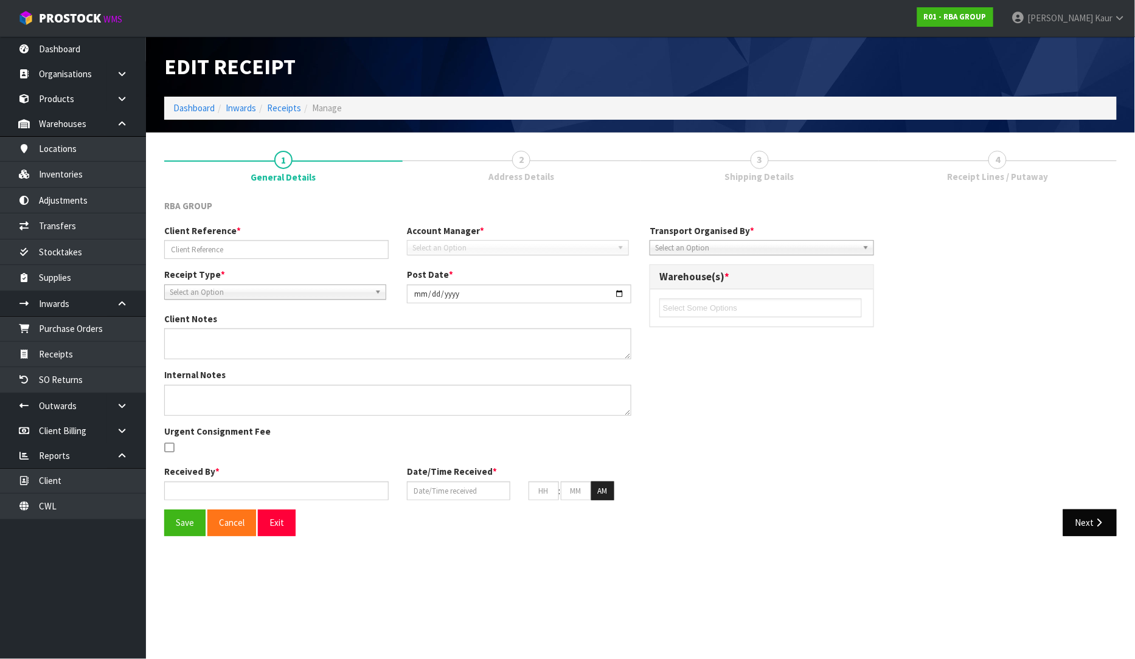
type input "38"
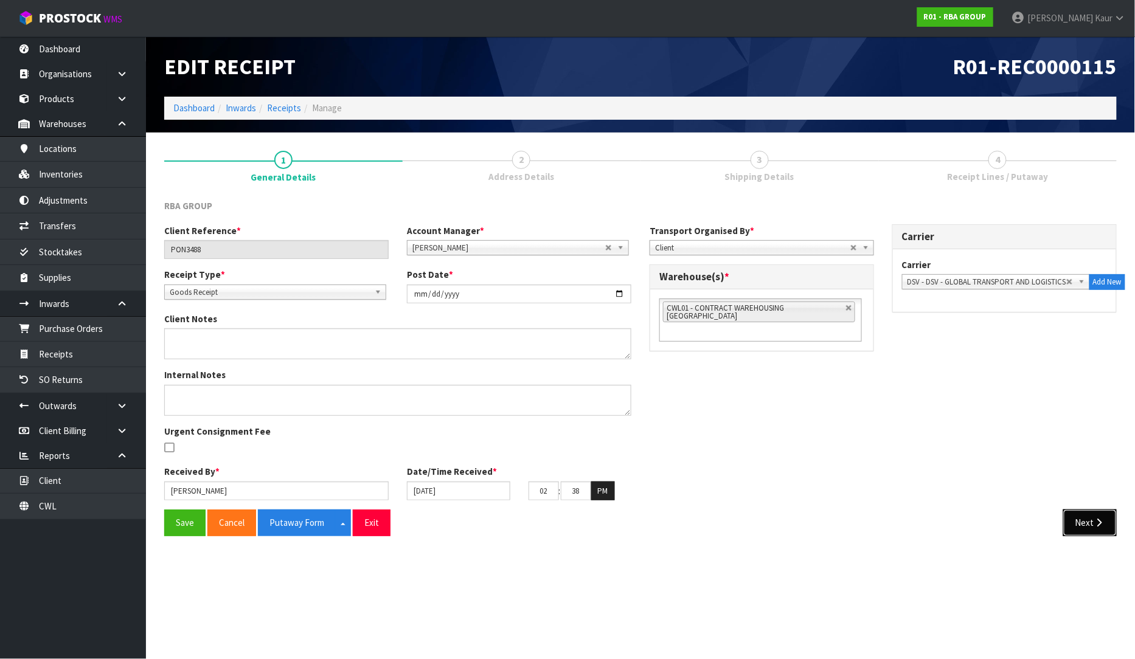
click at [1111, 528] on button "Next" at bounding box center [1090, 523] width 54 height 26
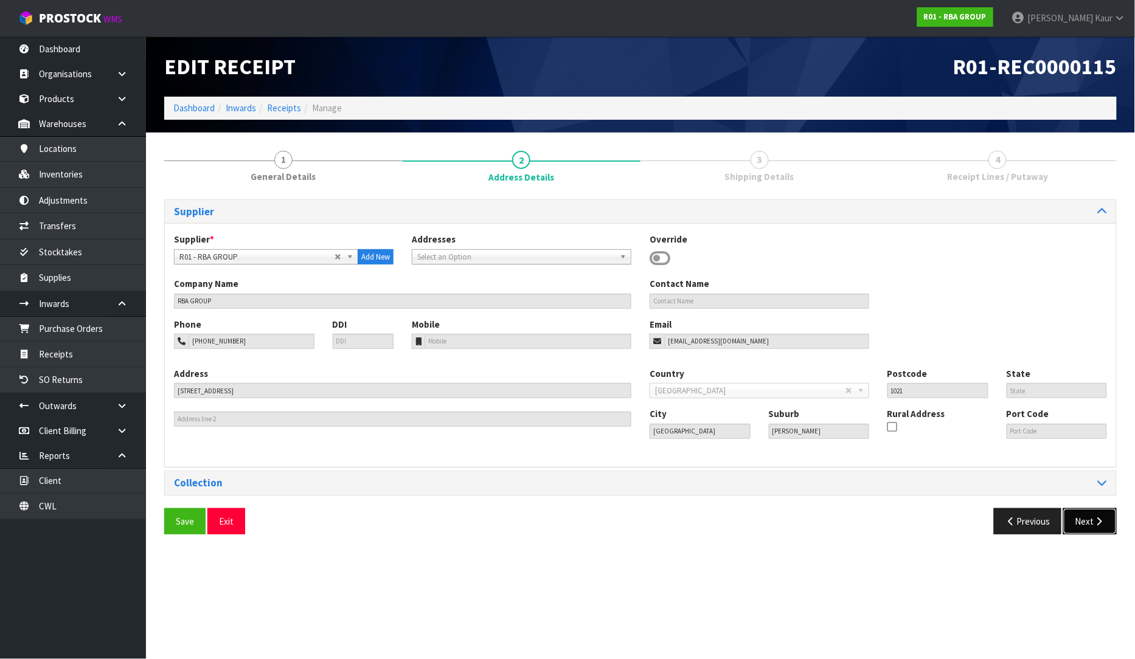
click at [1107, 527] on button "Next" at bounding box center [1090, 521] width 54 height 26
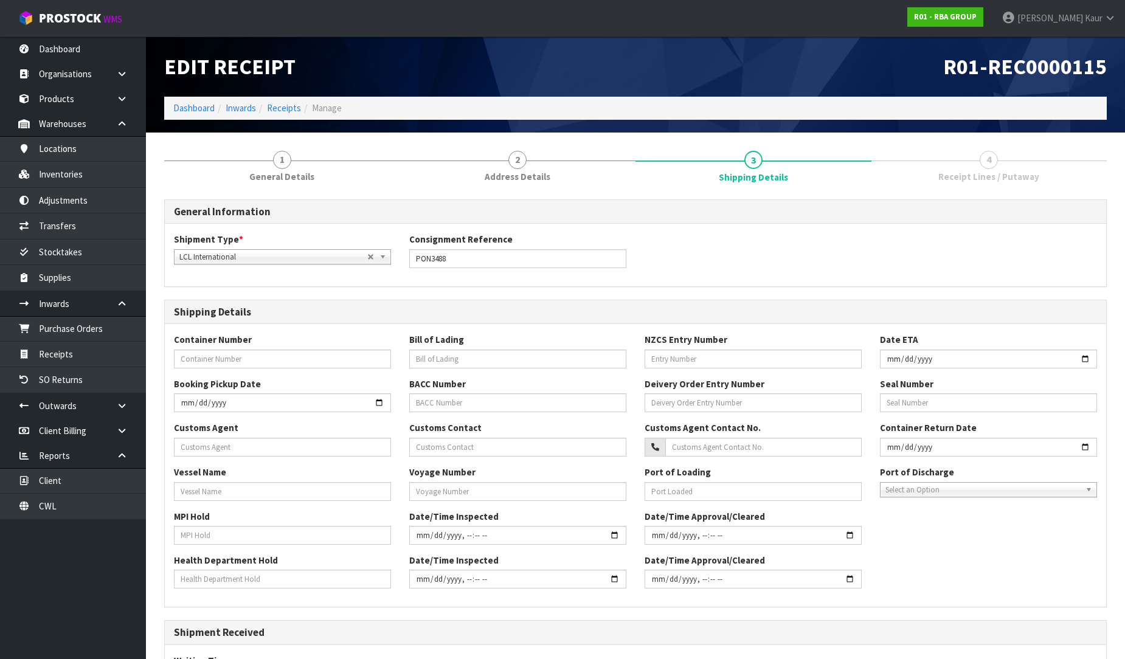
scroll to position [190, 0]
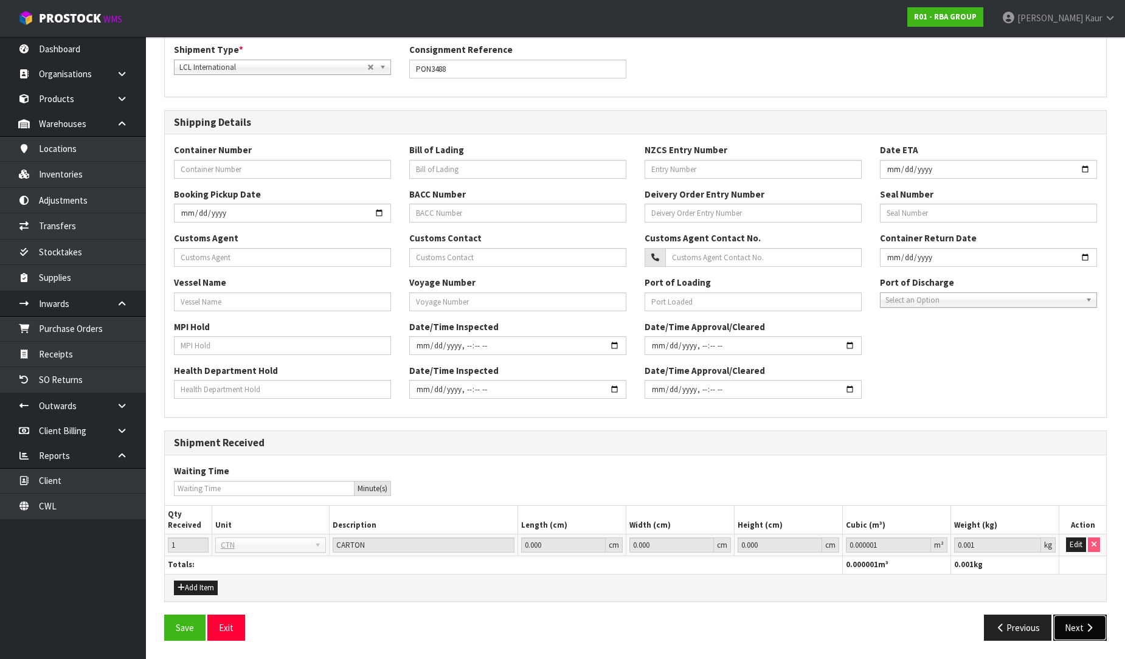
click at [1081, 634] on button "Next" at bounding box center [1080, 628] width 54 height 26
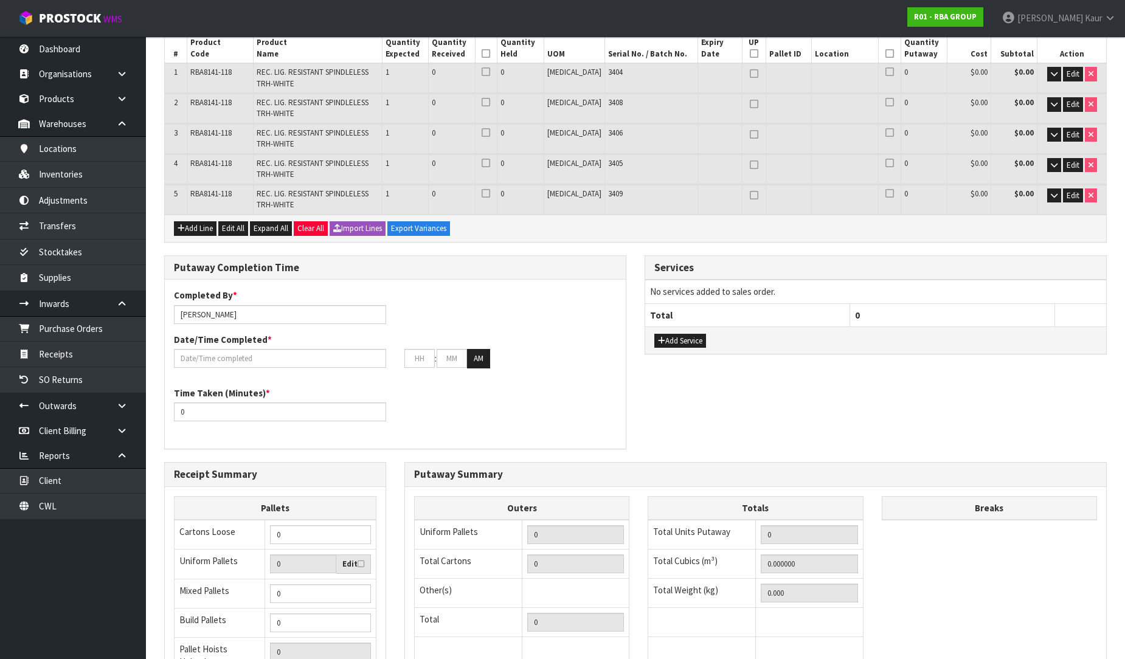
scroll to position [0, 0]
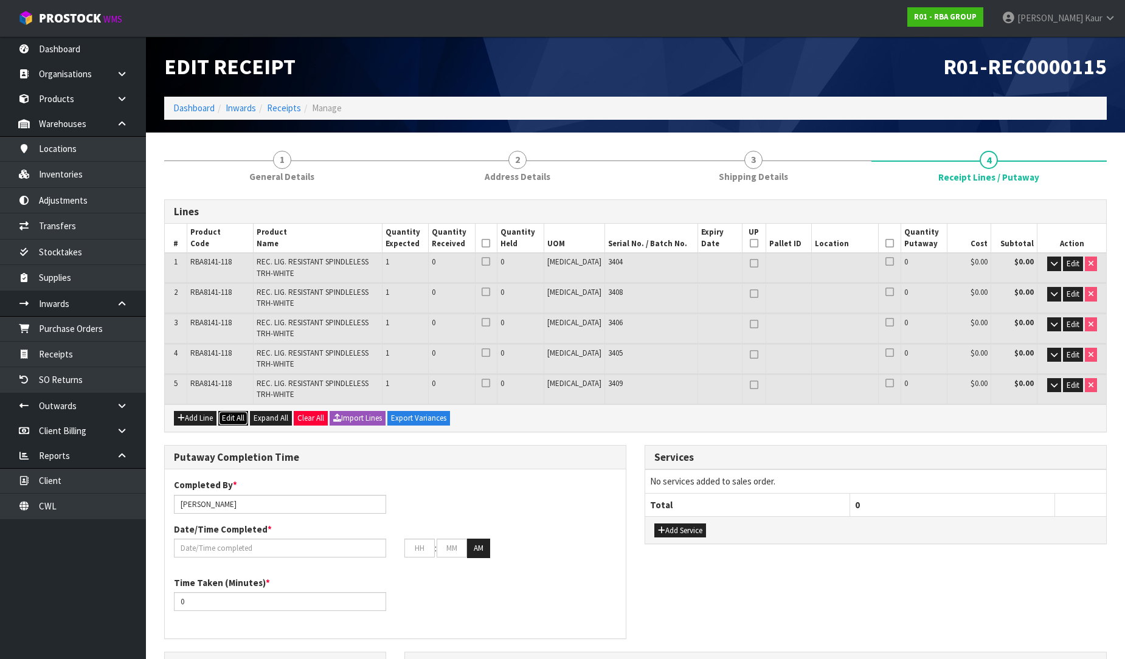
click at [227, 416] on button "Edit All" at bounding box center [233, 418] width 30 height 15
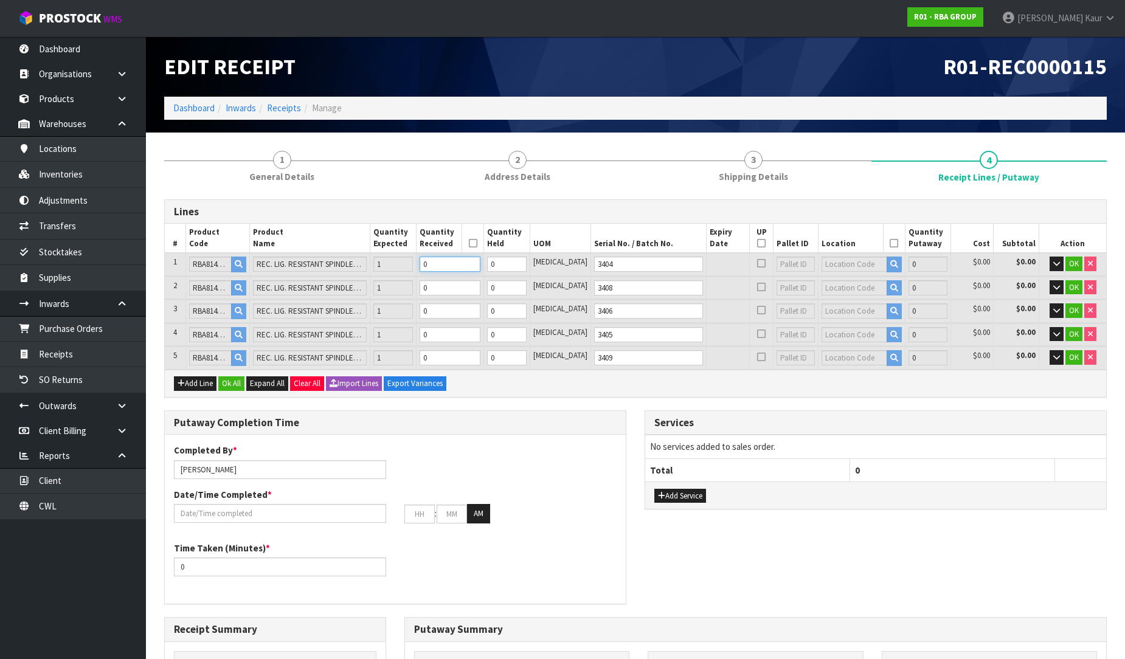
click at [463, 265] on input "0" at bounding box center [450, 264] width 61 height 15
type input "1"
type input "0.018252"
type input "1.45"
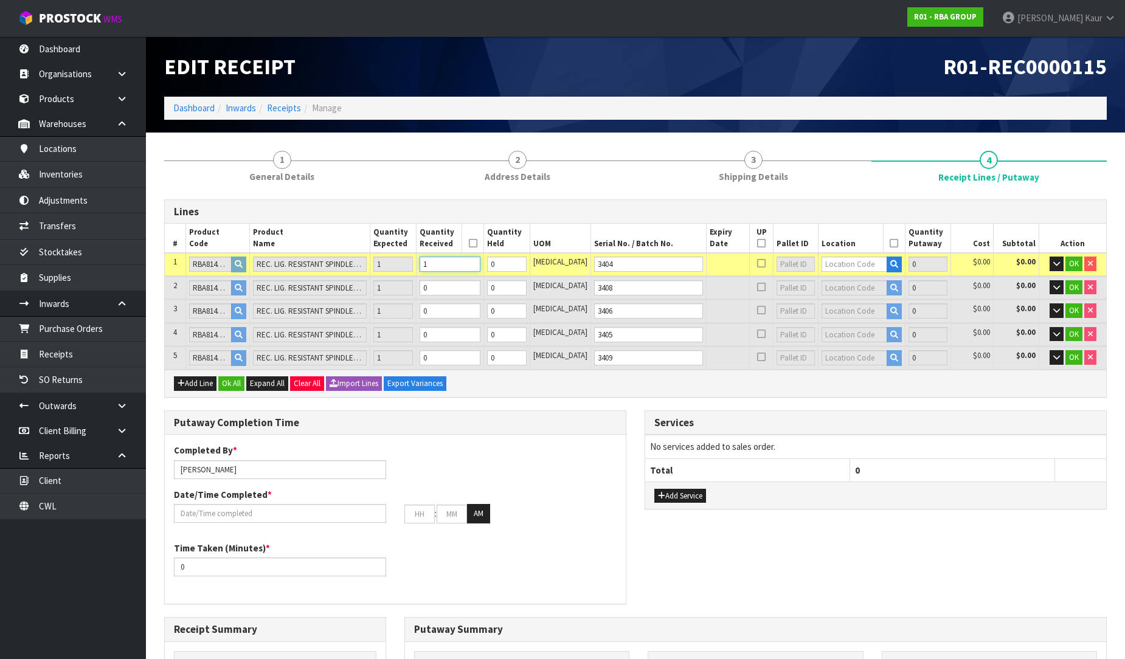
type input "1"
click at [457, 294] on td "0" at bounding box center [449, 288] width 67 height 22
click at [467, 286] on input "0" at bounding box center [450, 287] width 61 height 15
type input "2"
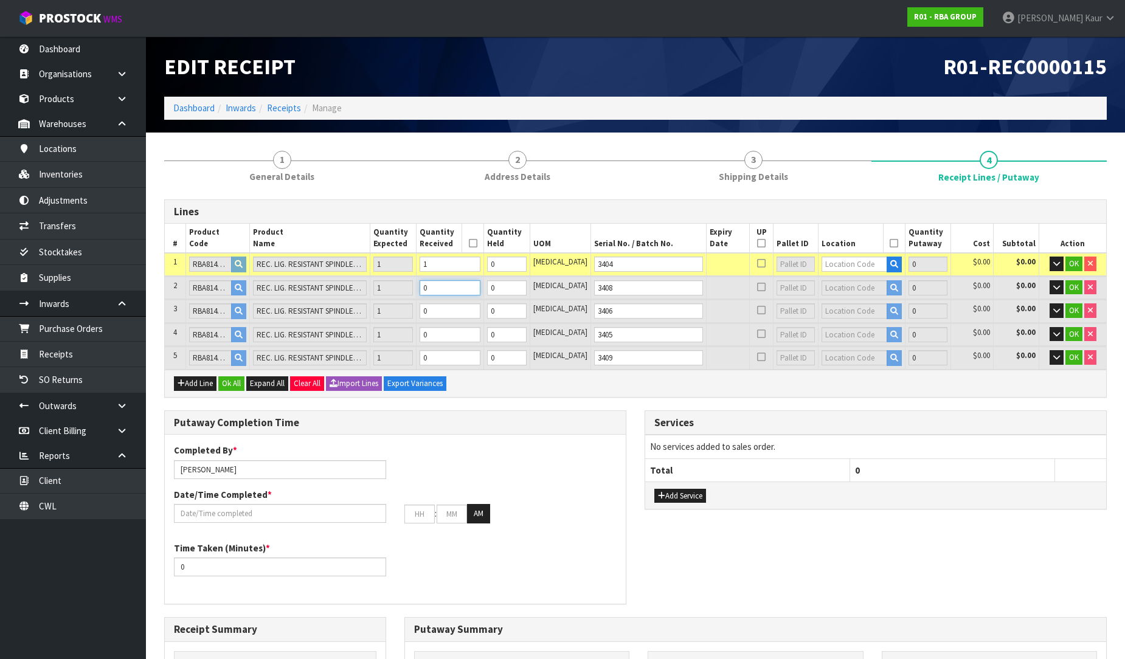
type input "0.036504"
type input "2.9"
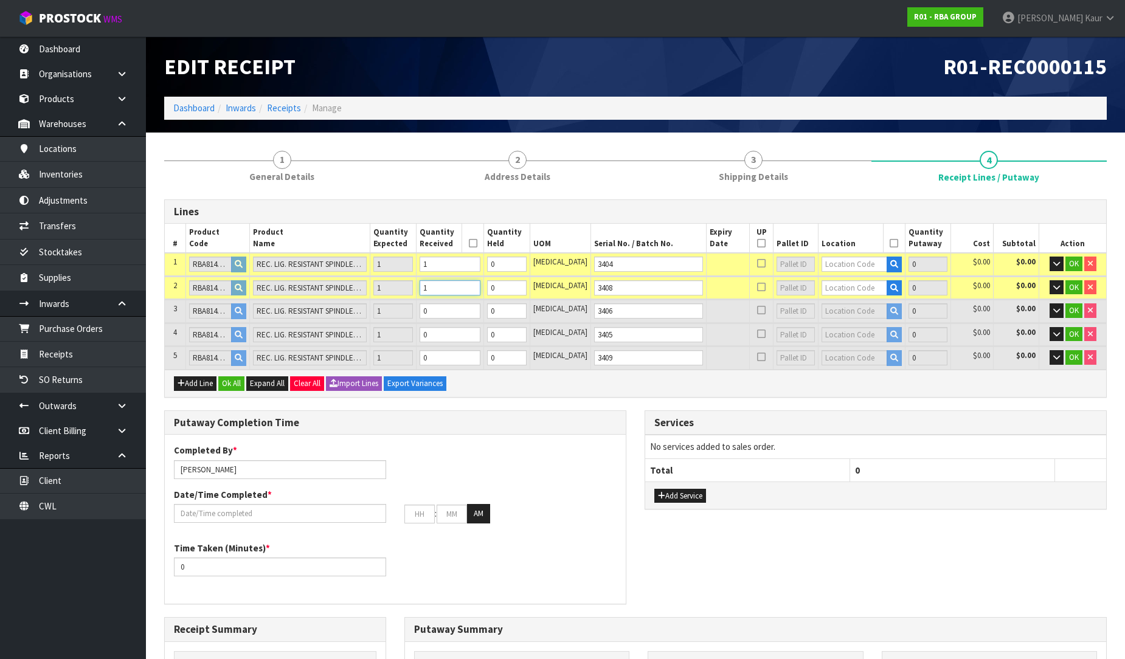
type input "1"
click at [463, 305] on input "0" at bounding box center [450, 310] width 61 height 15
type input "3"
type input "0.054756"
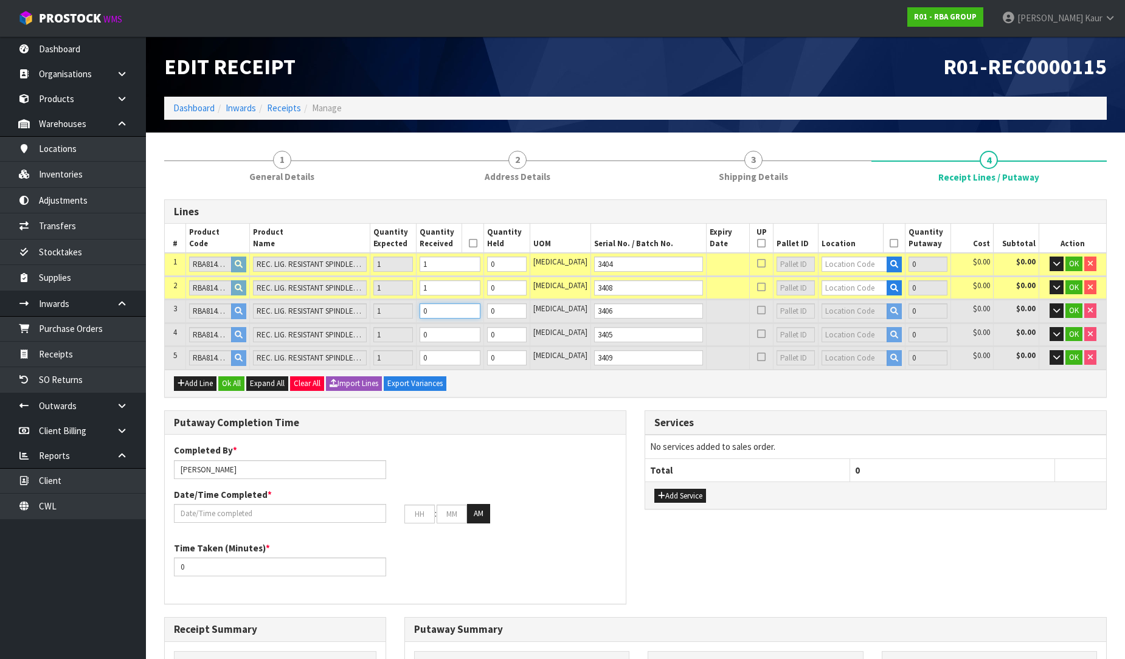
type input "4.35"
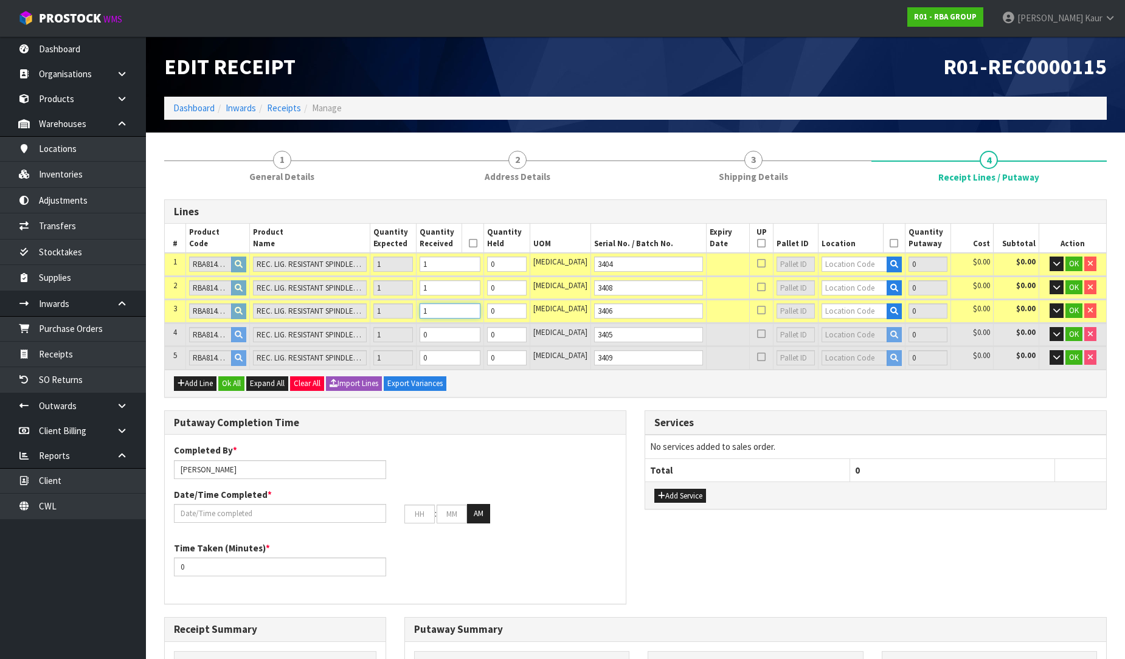
type input "1"
click at [460, 329] on input "0" at bounding box center [450, 334] width 61 height 15
type input "4"
type input "0.073008"
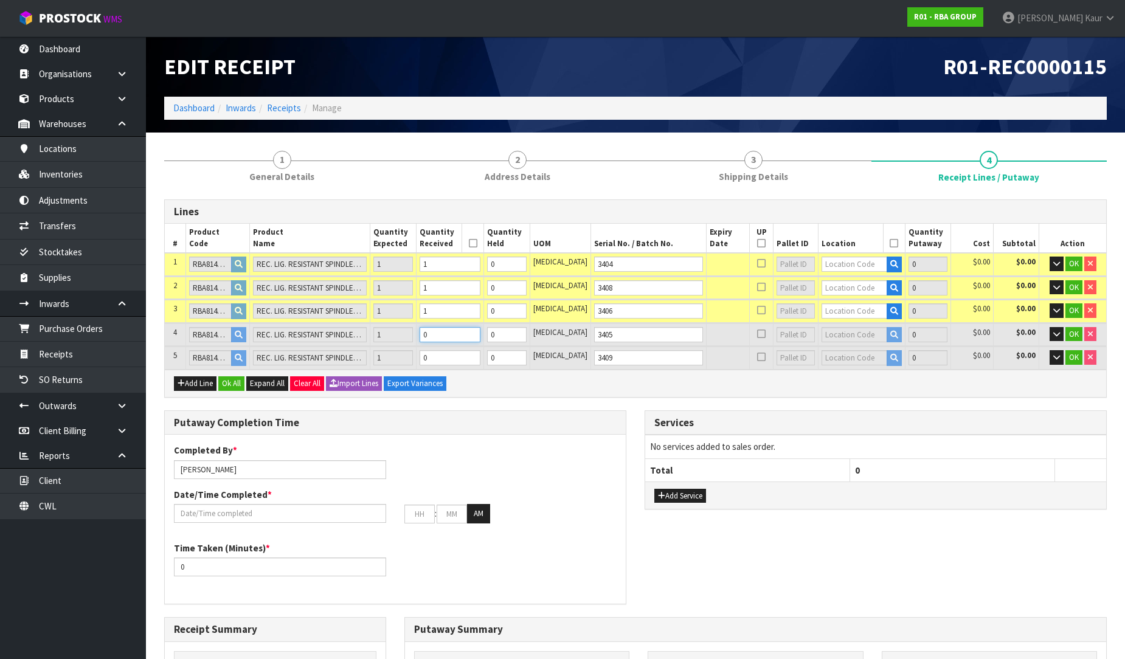
type input "5.8"
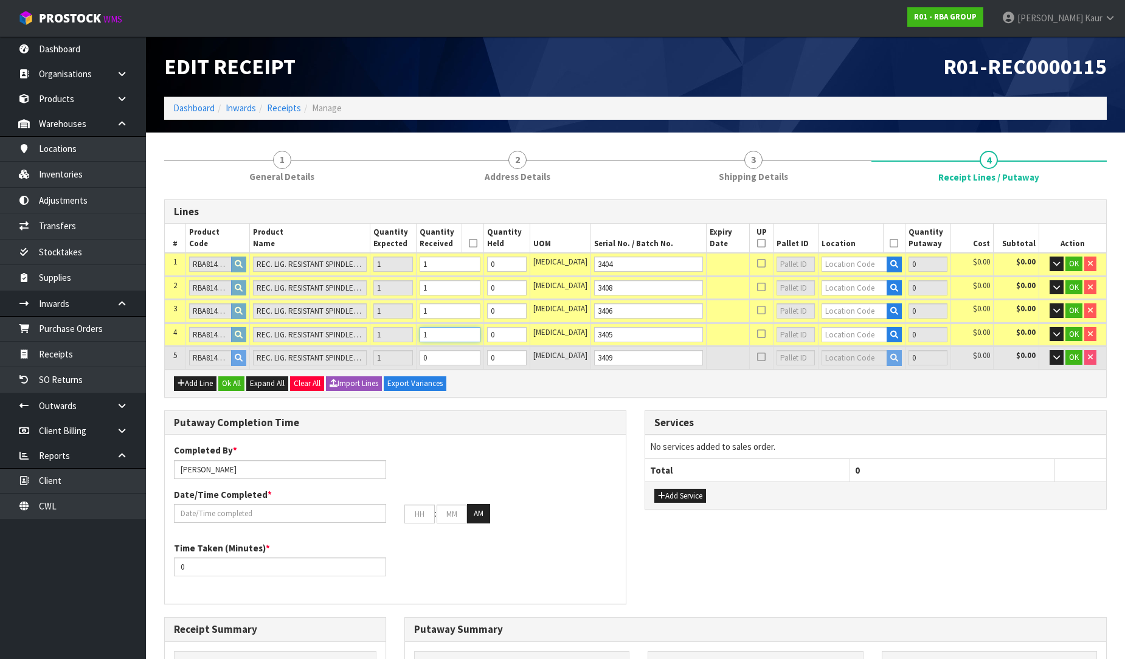
type input "1"
click at [460, 363] on td "0" at bounding box center [449, 358] width 67 height 22
click at [477, 359] on input "0" at bounding box center [450, 357] width 61 height 15
type input "1"
type input "5"
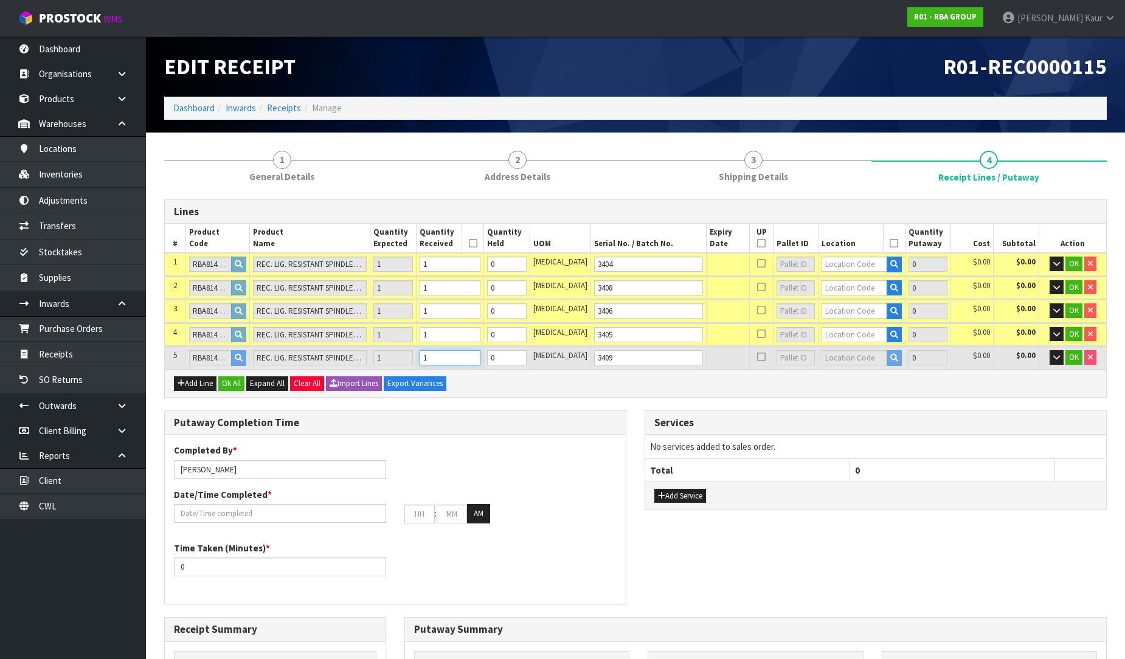
type input "5"
type input "0.09126"
type input "7.25"
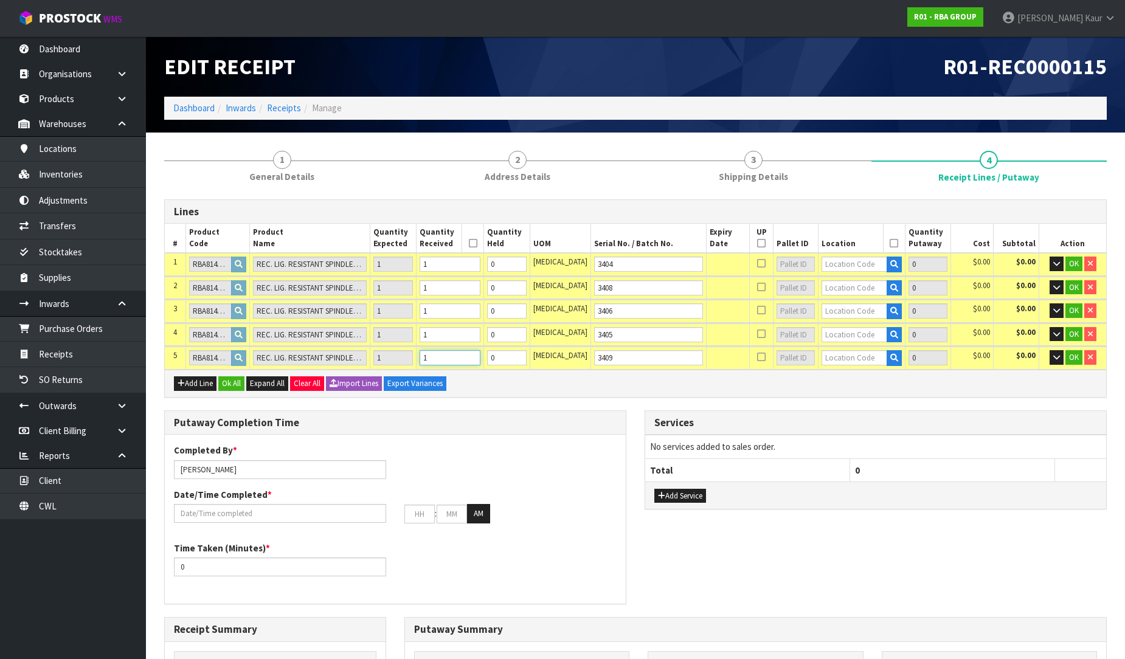
type input "1"
click at [821, 263] on input "text" at bounding box center [853, 264] width 65 height 15
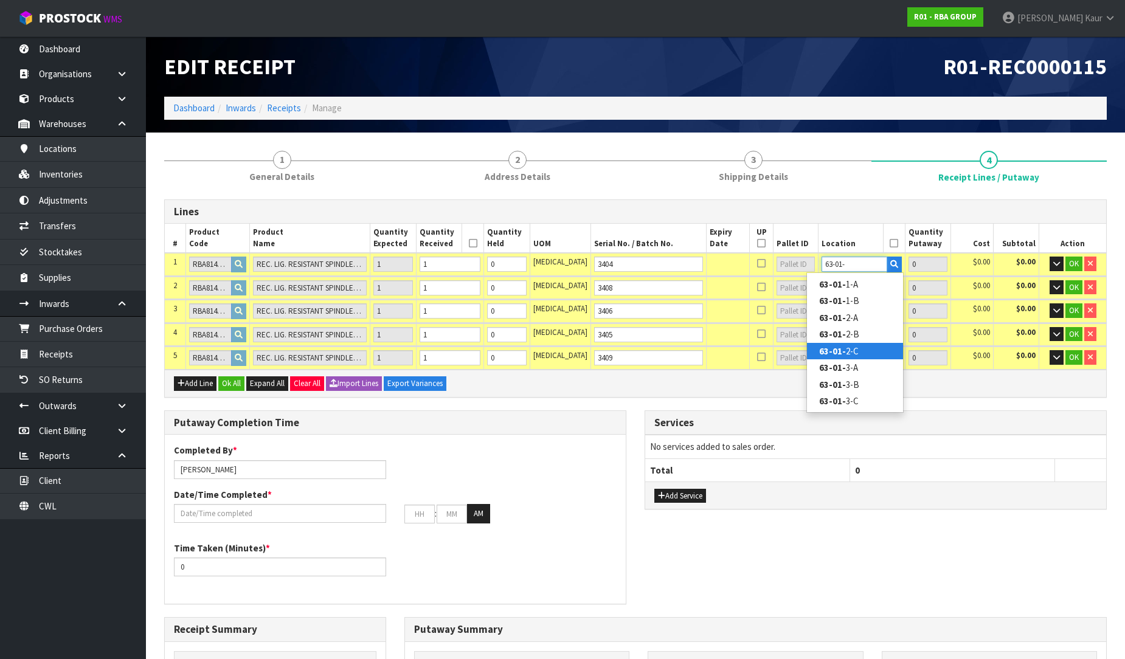
type input "63-01-"
click at [836, 347] on strong "63-01-" at bounding box center [832, 351] width 27 height 12
type input "1"
type input "63-01-2-C"
type input "1"
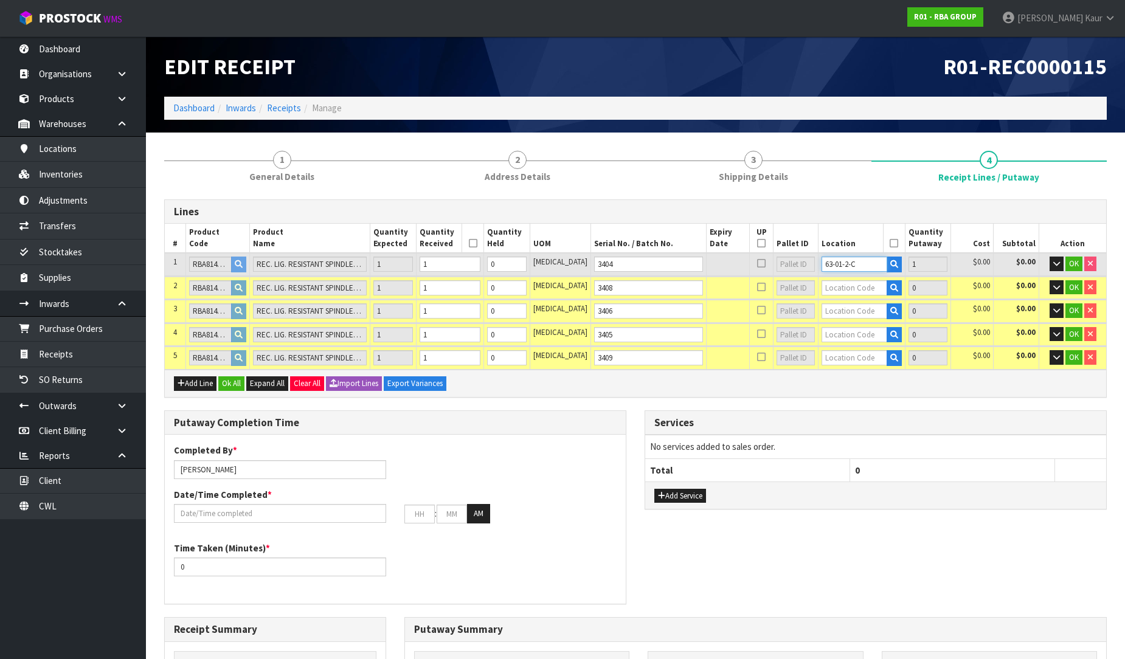
click at [795, 264] on tr "1 RBA8141-118 REC. LIG. RESISTANT SPINDLELESS TRH-WHITE 1 1 0 PCE 3404 63-01-2-…" at bounding box center [635, 264] width 941 height 22
click at [821, 285] on input "text" at bounding box center [853, 287] width 65 height 15
paste input "63-01-2-C"
type input "63-01-2-C"
type input "2"
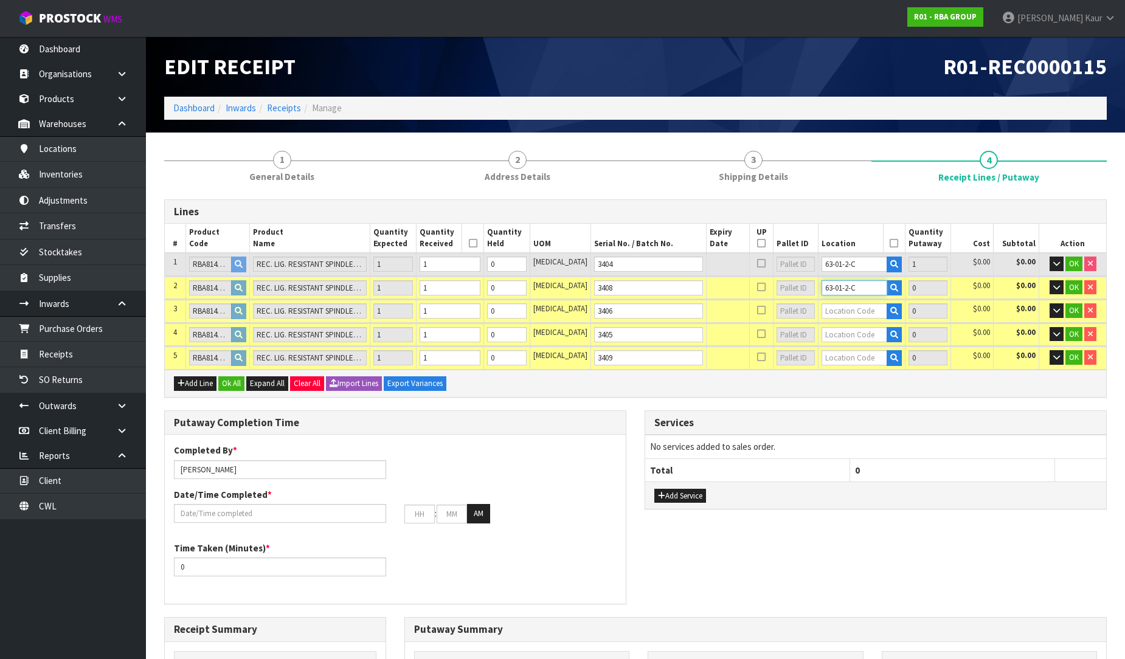
type input "1"
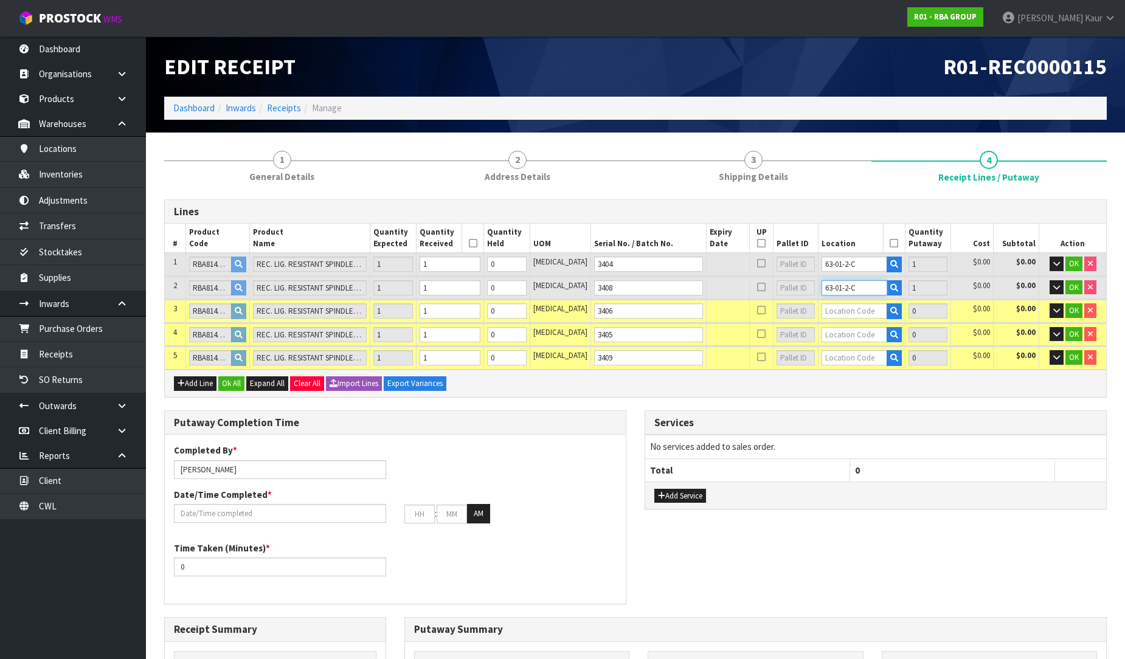
type input "63-01-2-C"
click at [820, 300] on td at bounding box center [861, 311] width 86 height 22
click at [823, 307] on input "text" at bounding box center [853, 310] width 65 height 15
paste input "63-01-2-C"
type input "63-01-2-C"
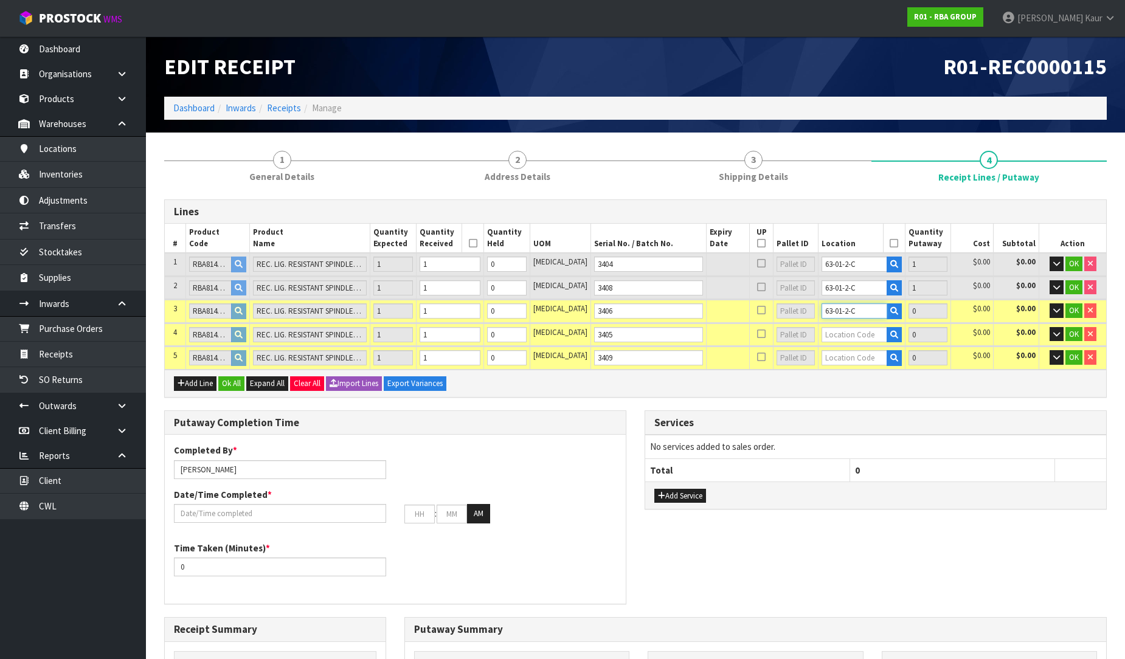
type input "3"
type input "1"
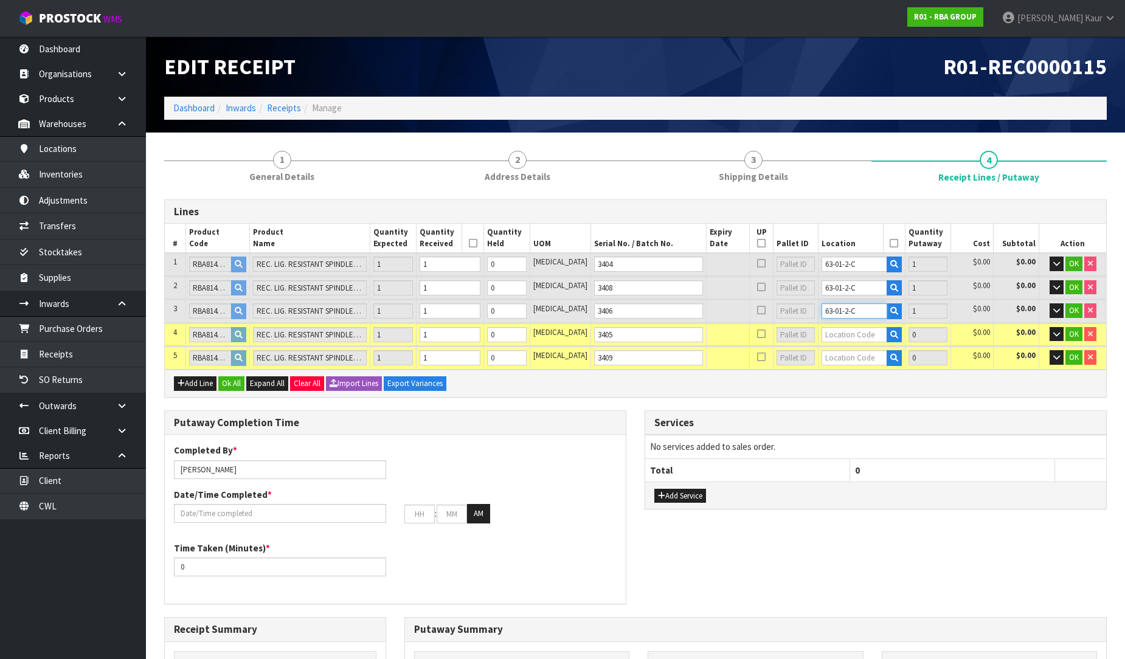
type input "63-01-2-C"
click at [829, 335] on input "text" at bounding box center [853, 334] width 65 height 15
paste input "63-01-2-C"
type input "63-01-2-C"
type input "4"
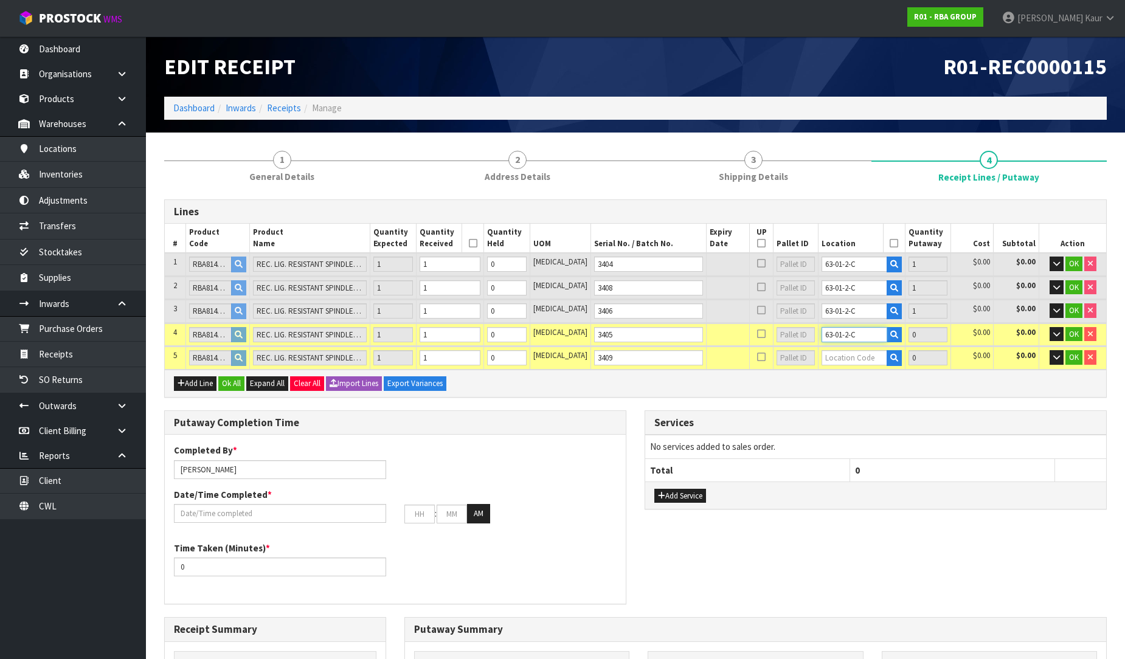
type input "1"
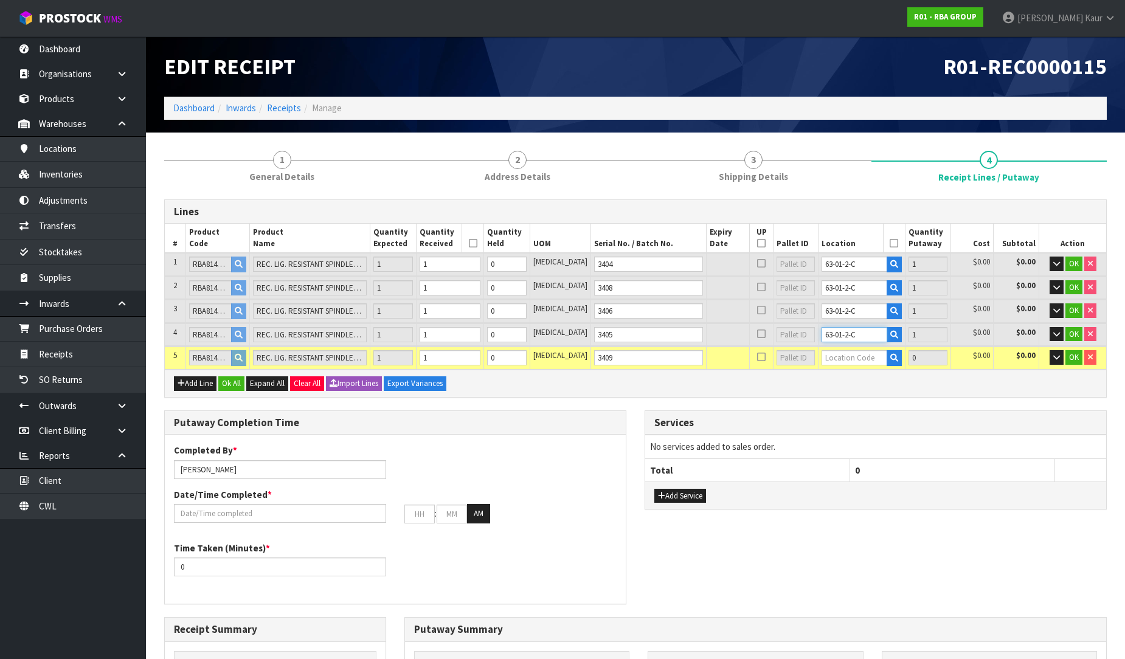
type input "63-01-2-C"
click at [830, 359] on input "text" at bounding box center [853, 357] width 65 height 15
paste input "63-01-2-C"
type input "63-01-2-C"
type input "5"
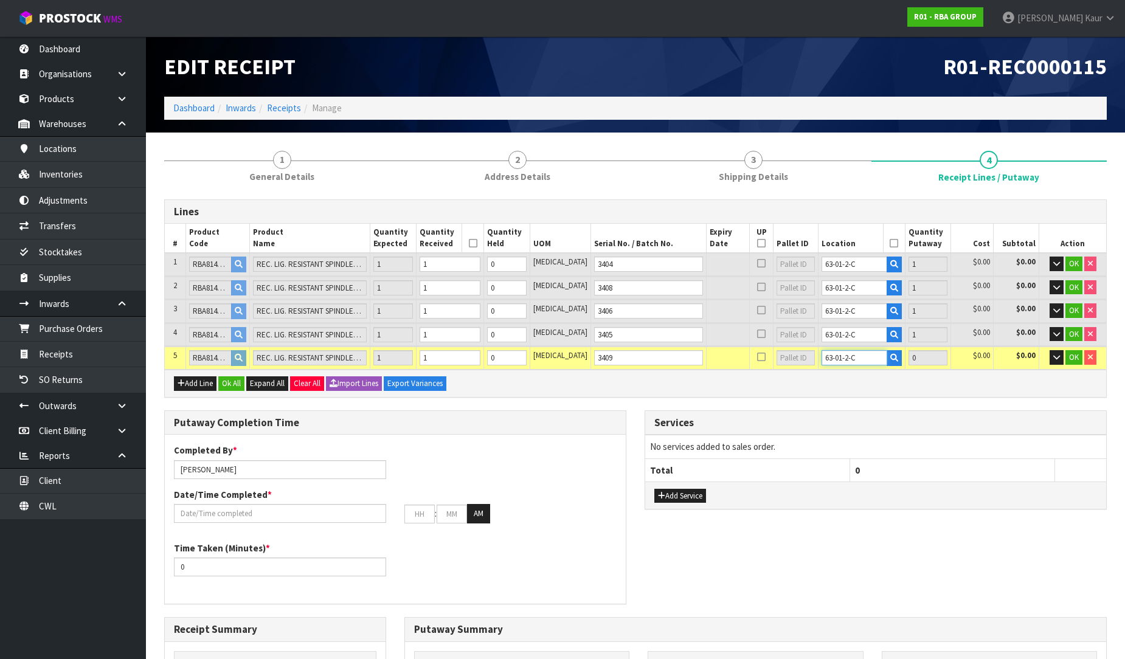
type input "1"
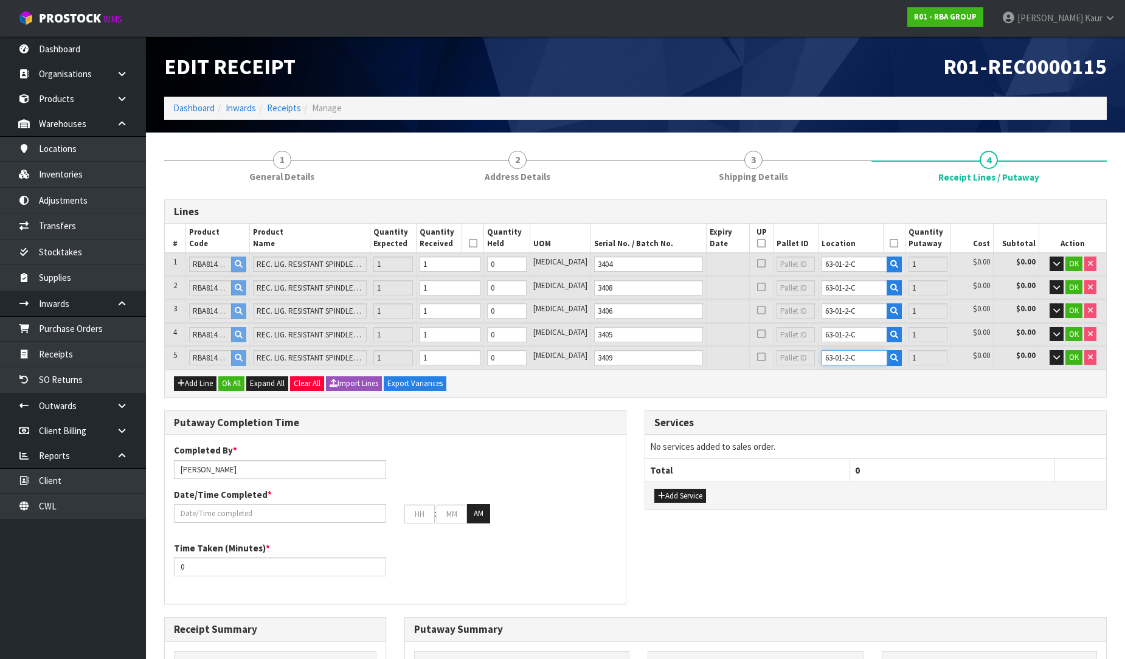
type input "63-01-2-C"
click at [241, 467] on input "Prabhneet Kaur" at bounding box center [280, 469] width 212 height 19
drag, startPoint x: 232, startPoint y: 469, endPoint x: 162, endPoint y: 466, distance: 69.4
click at [162, 466] on div "Putaway Completion Time Completed By * Prabhneet Kaur RUSSELL Date/Time Complet…" at bounding box center [395, 513] width 480 height 207
type input "RUSSELL"
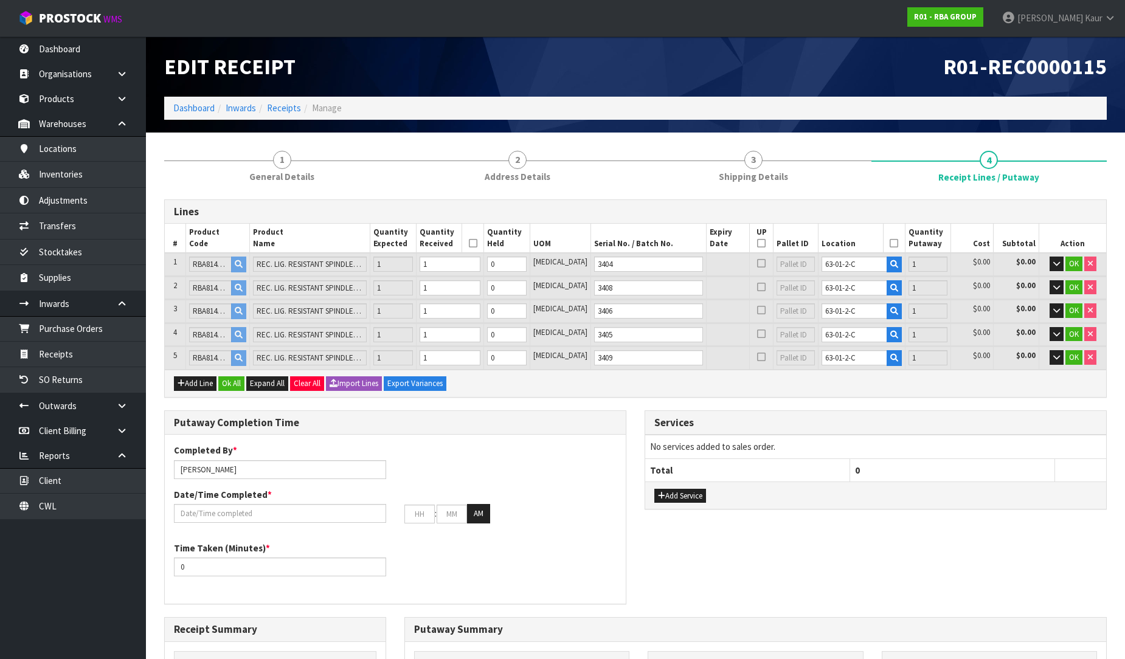
click at [209, 522] on div "Completed By * RUSSELL Date/Time Completed * : : AM" at bounding box center [395, 488] width 461 height 88
click at [236, 376] on button "Ok All" at bounding box center [231, 383] width 26 height 15
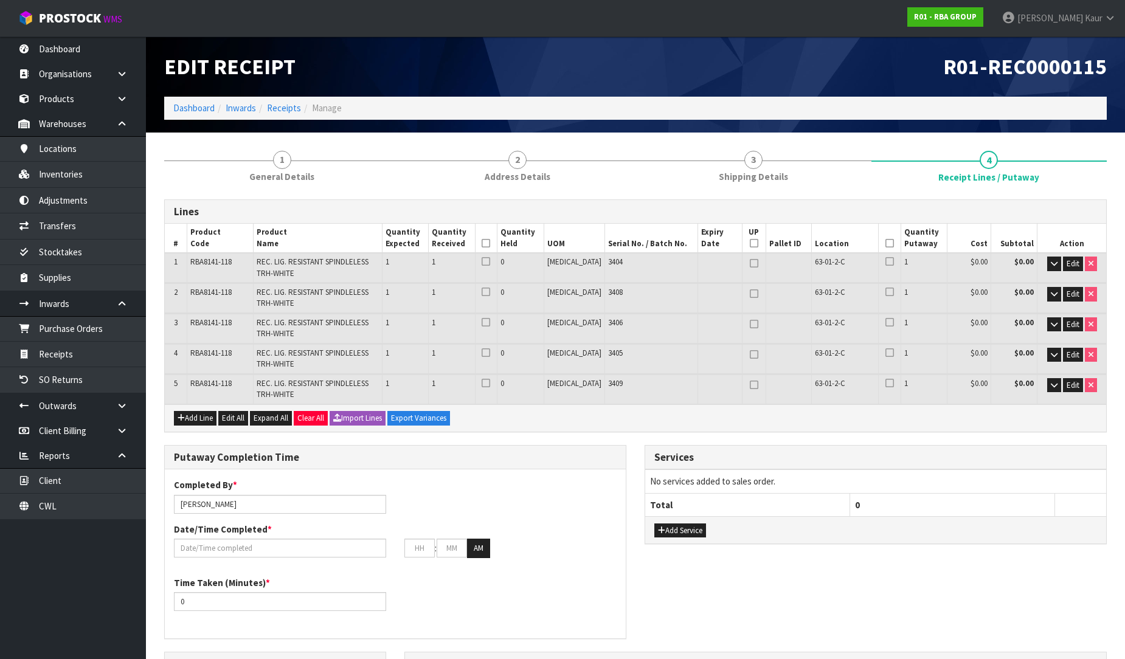
click at [497, 241] on th at bounding box center [486, 238] width 22 height 29
click at [490, 243] on icon at bounding box center [486, 243] width 9 height 1
click at [885, 243] on icon at bounding box center [889, 243] width 9 height 1
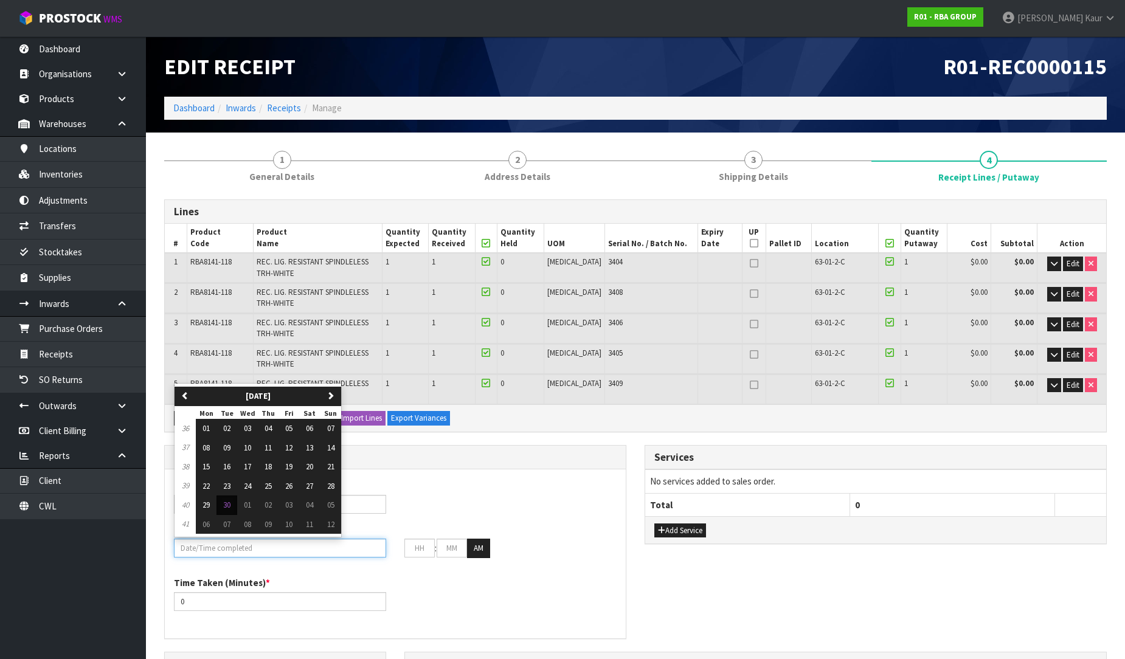
click at [195, 548] on input "text" at bounding box center [280, 548] width 212 height 19
drag, startPoint x: 231, startPoint y: 499, endPoint x: 209, endPoint y: 518, distance: 28.9
click at [229, 500] on span "30" at bounding box center [226, 505] width 7 height 10
type input "30/09/2025"
type input "12"
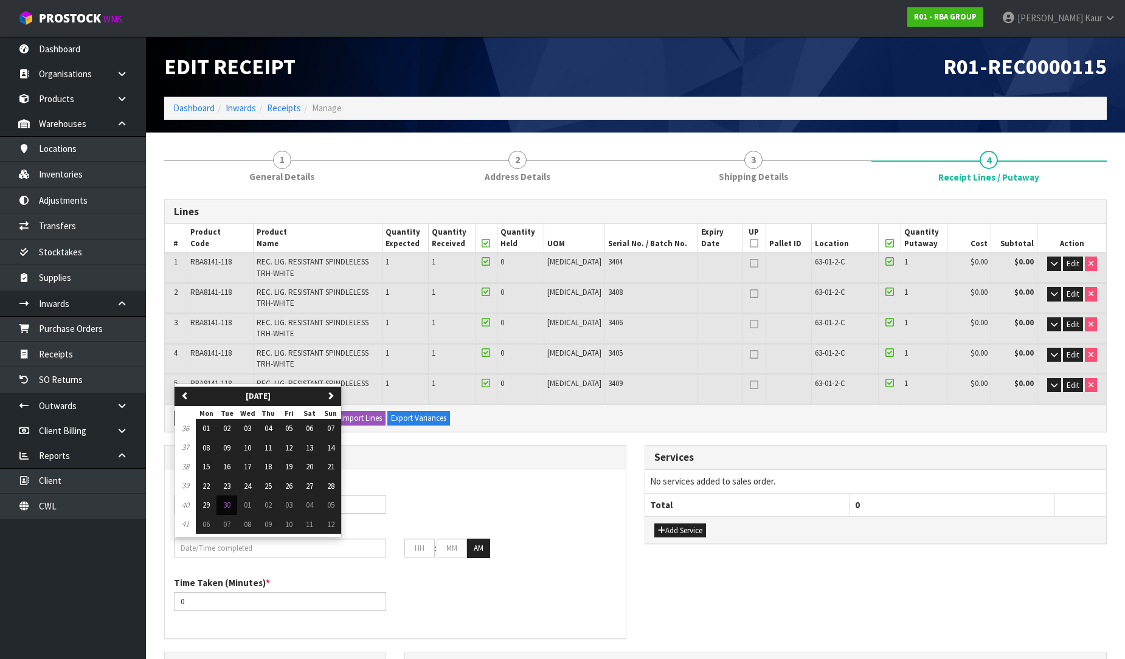
type input "00"
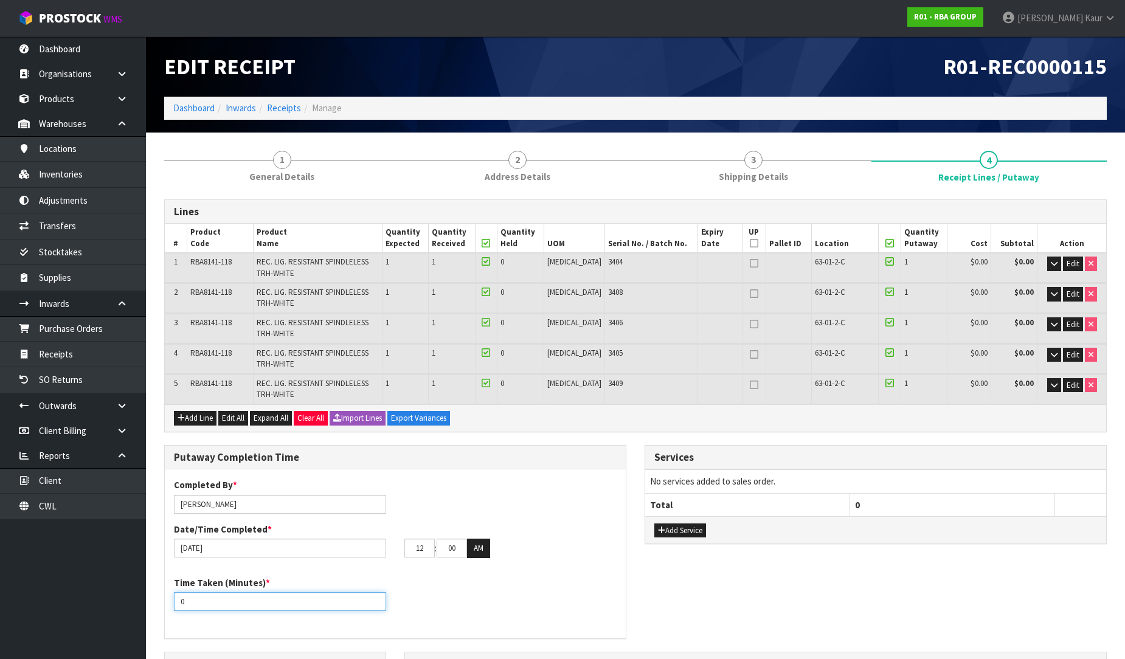
drag, startPoint x: 187, startPoint y: 601, endPoint x: 167, endPoint y: 601, distance: 20.1
click at [167, 601] on div "Time Taken (Minutes) * 0" at bounding box center [280, 593] width 230 height 35
type input "15"
drag, startPoint x: 432, startPoint y: 548, endPoint x: 375, endPoint y: 548, distance: 57.2
click at [375, 548] on div "30/09/2025 12 : 00 : 00 AM" at bounding box center [395, 548] width 461 height 19
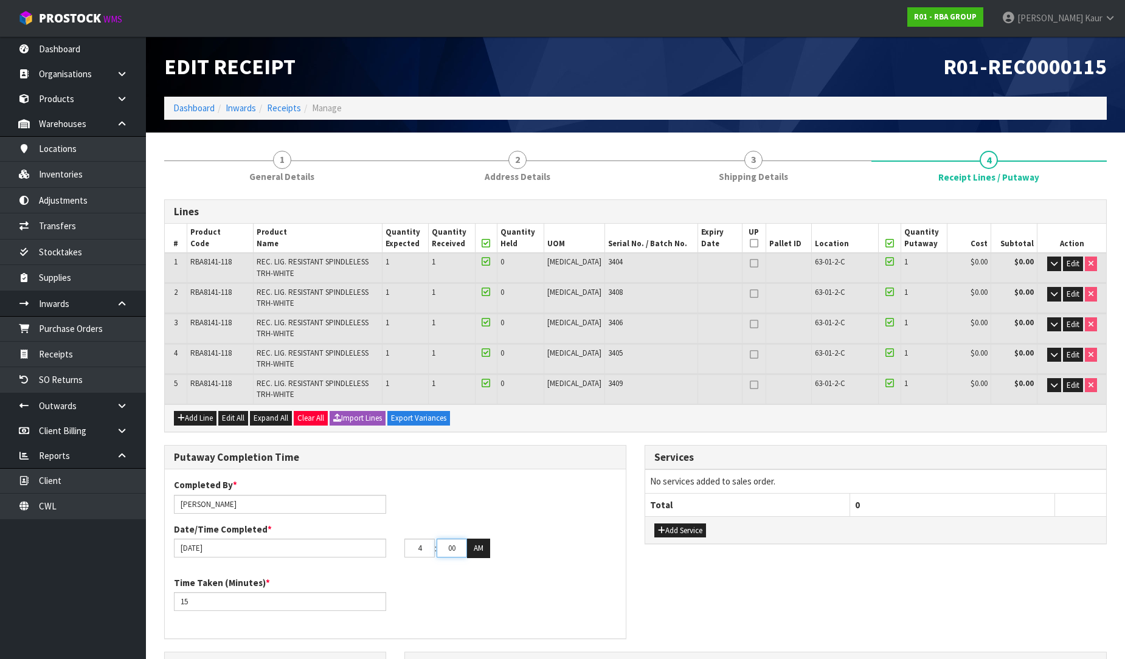
type input "04"
drag, startPoint x: 458, startPoint y: 544, endPoint x: 429, endPoint y: 548, distance: 28.9
click at [429, 548] on tr "04 : 00 : 00 AM" at bounding box center [447, 548] width 86 height 19
type input "54"
click at [475, 545] on button "AM" at bounding box center [478, 548] width 23 height 19
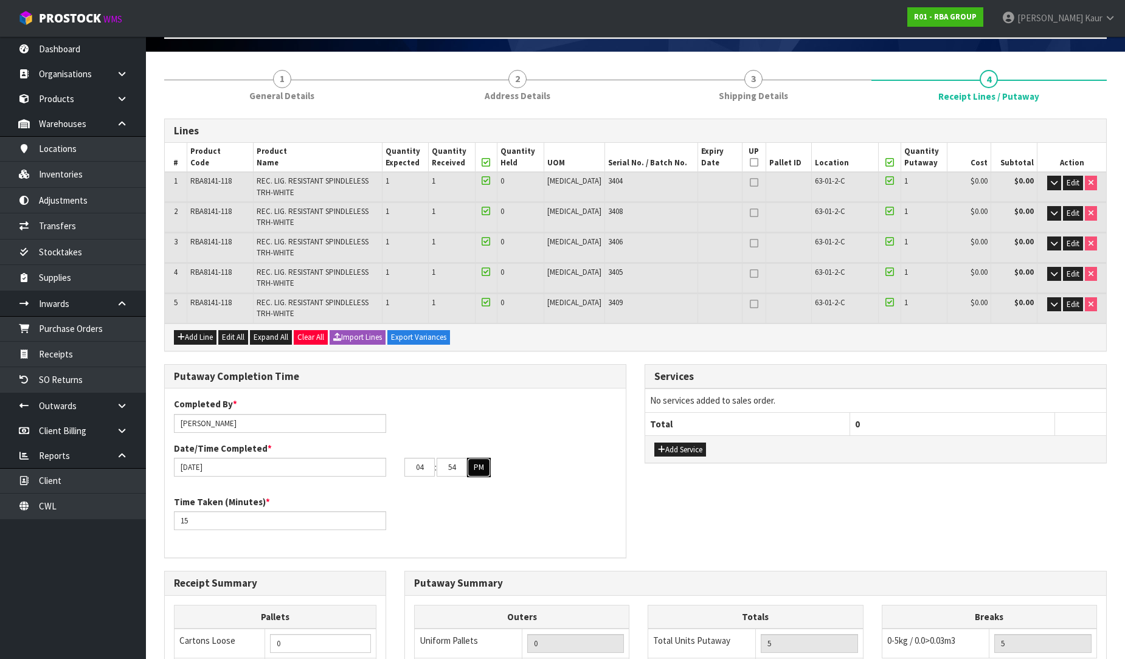
scroll to position [61, 0]
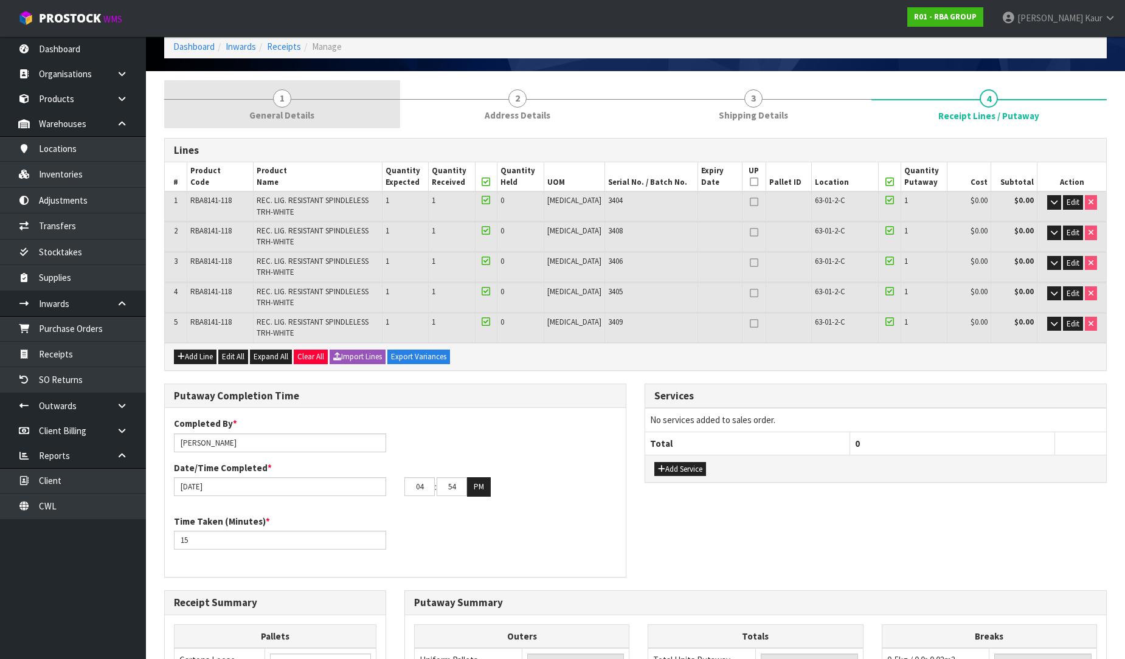
click at [283, 105] on span "1" at bounding box center [282, 98] width 18 height 18
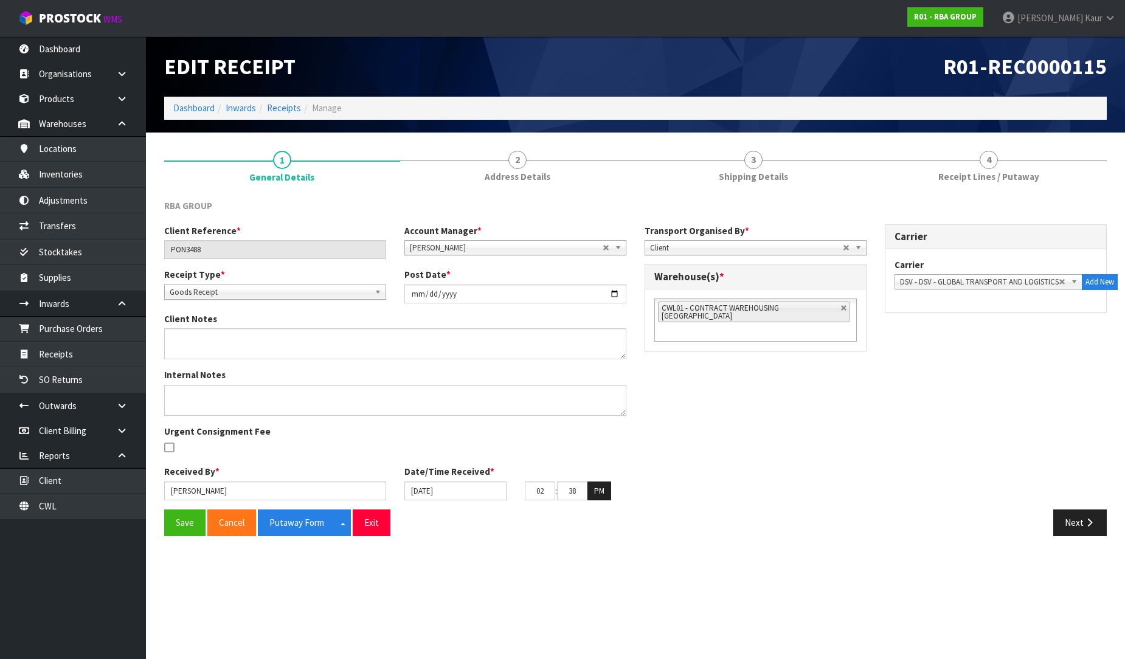
scroll to position [0, 0]
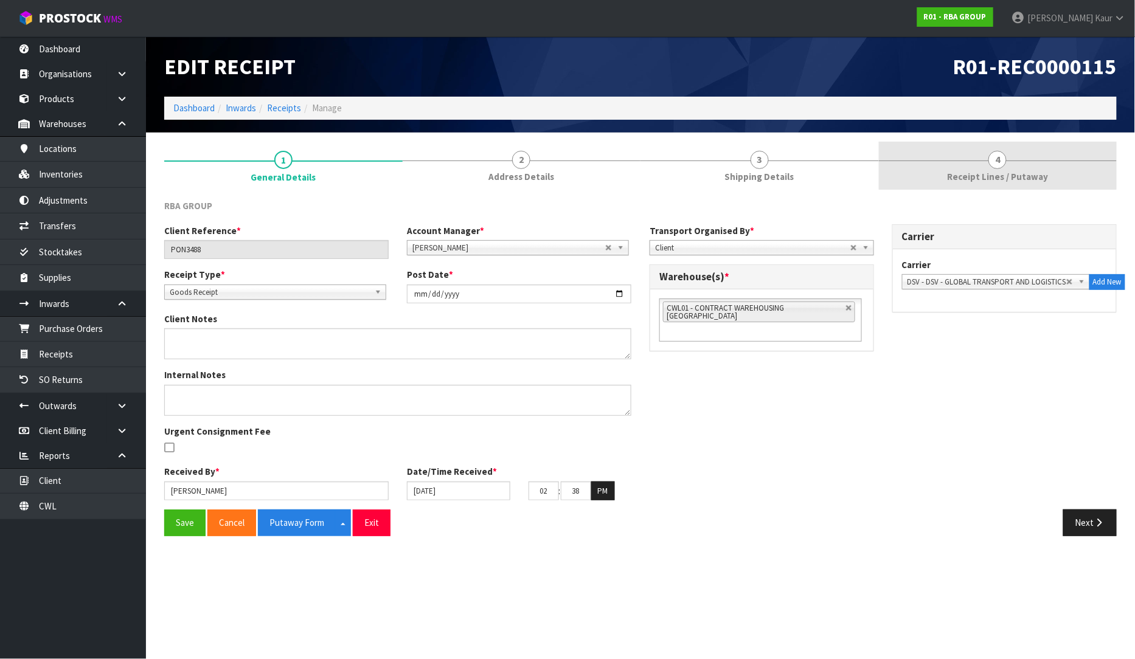
click at [987, 173] on span "Receipt Lines / Putaway" at bounding box center [997, 176] width 101 height 13
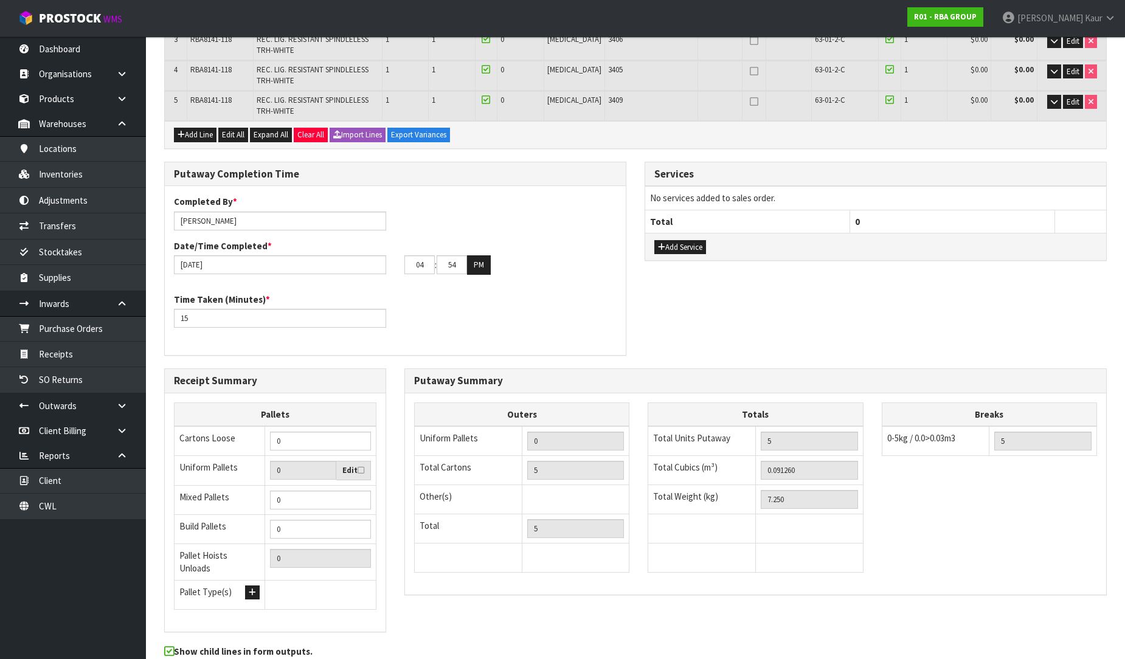
scroll to position [331, 0]
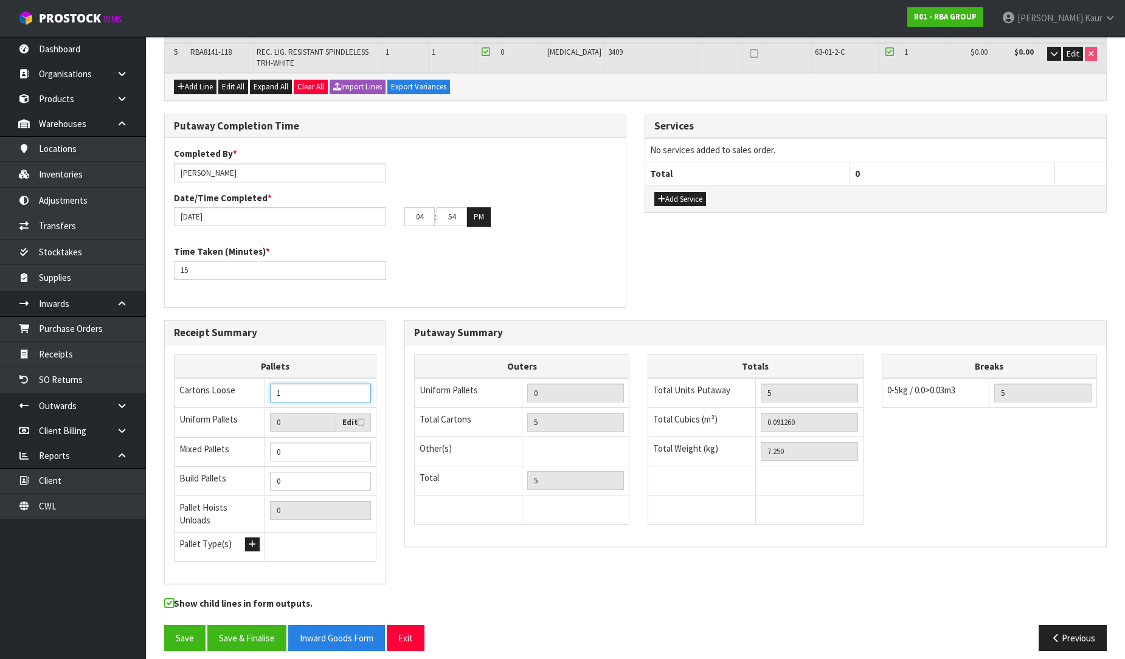
type input "1"
click at [361, 387] on input "1" at bounding box center [320, 393] width 101 height 19
click at [248, 631] on button "Save & Finalise" at bounding box center [246, 638] width 79 height 26
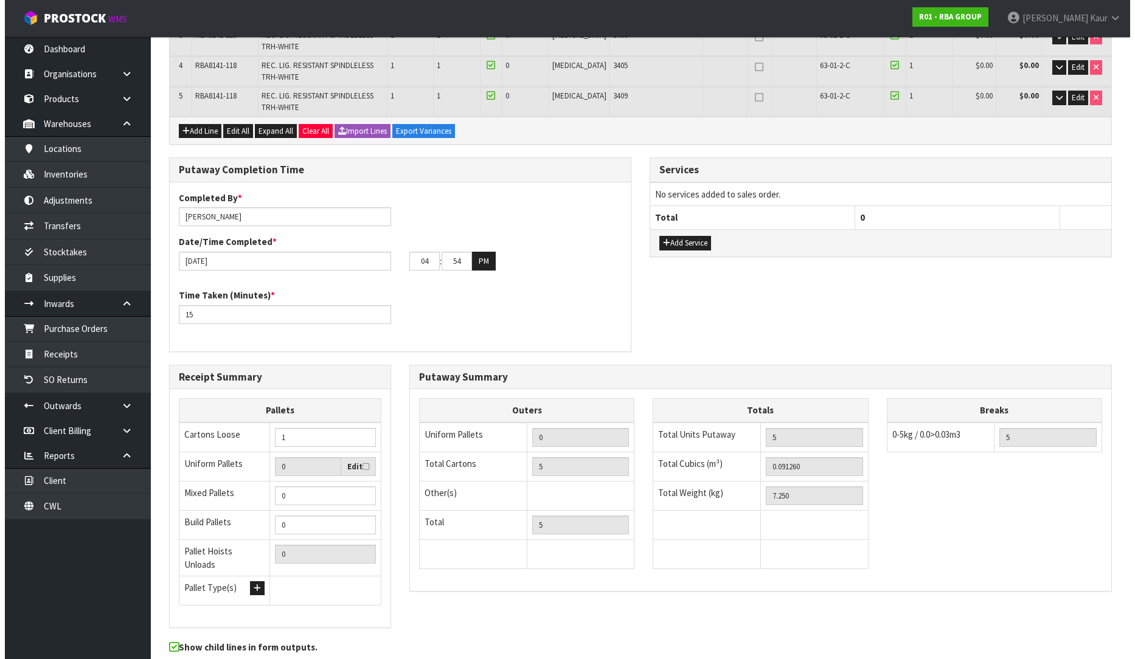
scroll to position [0, 0]
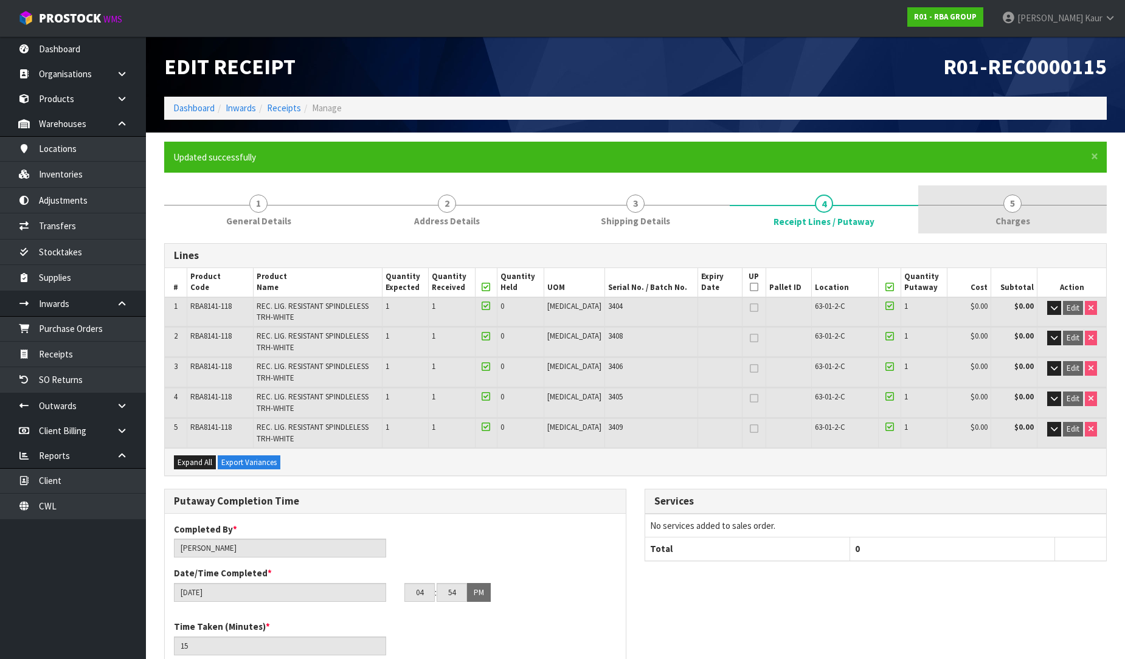
click at [1012, 212] on span "5" at bounding box center [1012, 204] width 18 height 18
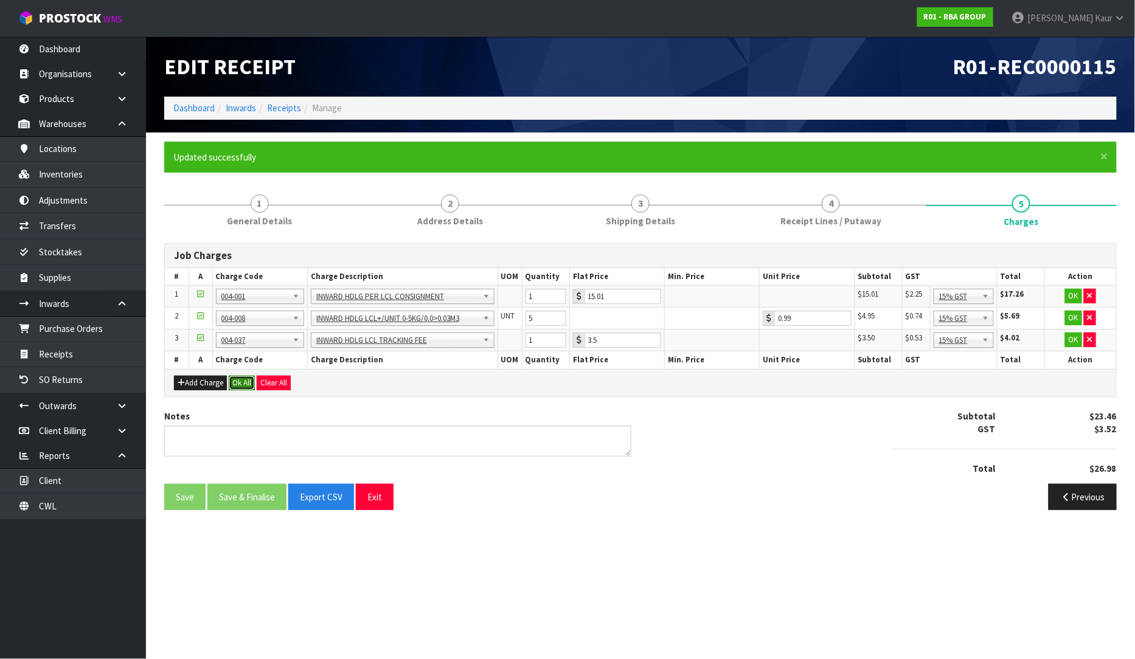
drag, startPoint x: 245, startPoint y: 378, endPoint x: 238, endPoint y: 396, distance: 19.6
click at [245, 378] on button "Ok All" at bounding box center [242, 383] width 26 height 15
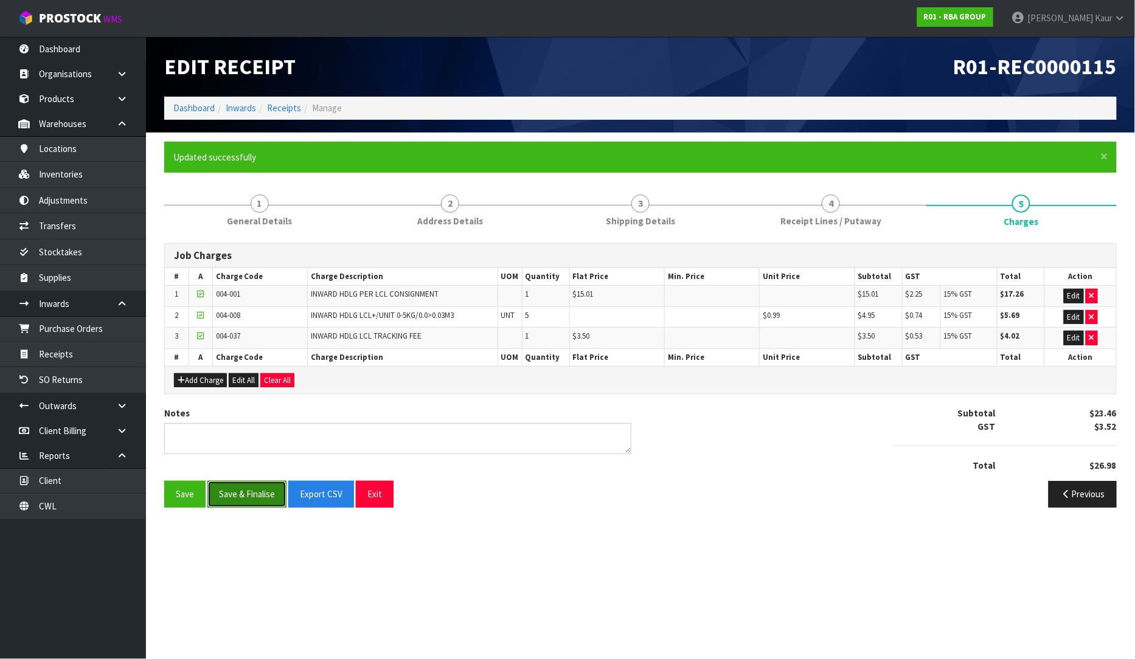
click at [241, 496] on button "Save & Finalise" at bounding box center [246, 494] width 79 height 26
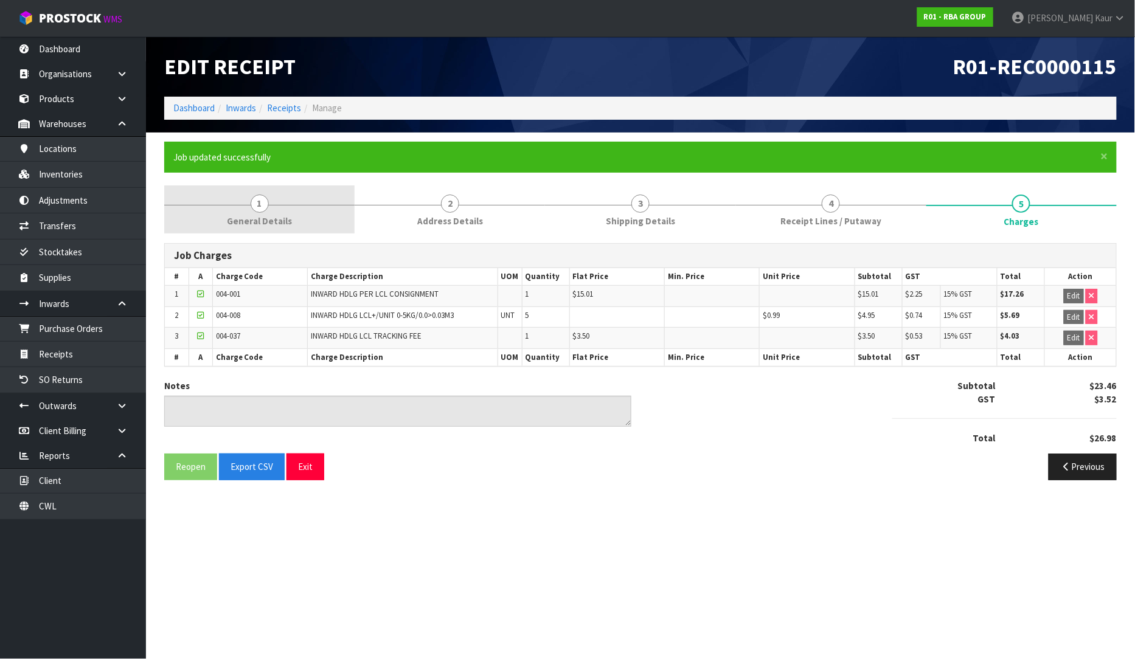
click at [220, 204] on link "1 General Details" at bounding box center [259, 209] width 190 height 48
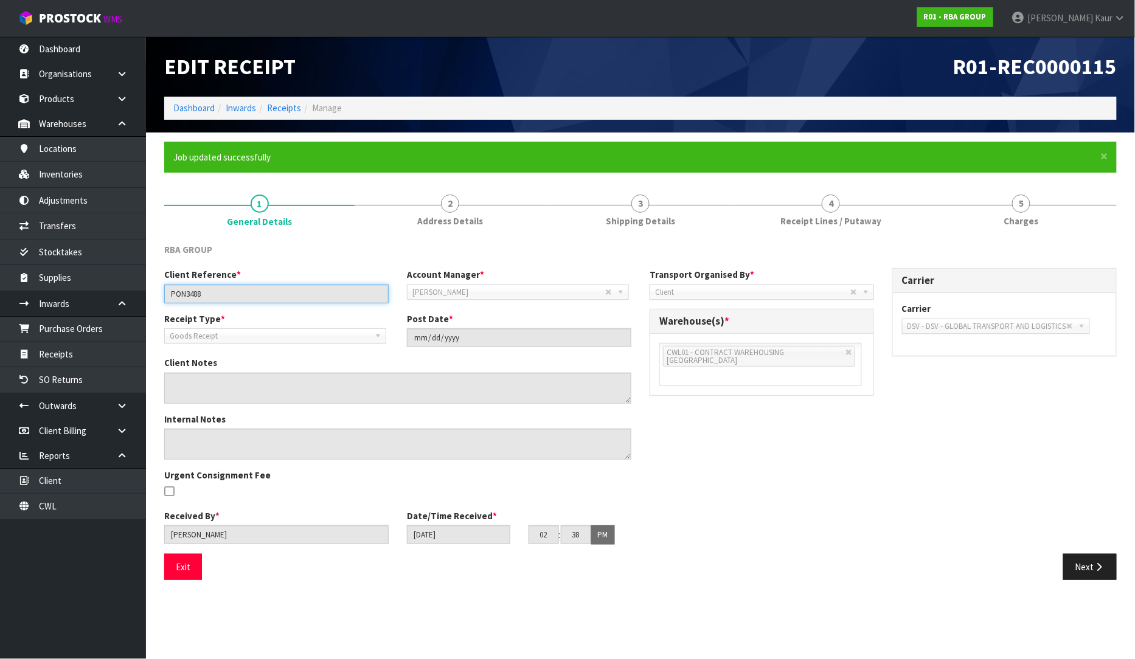
drag, startPoint x: 227, startPoint y: 294, endPoint x: 156, endPoint y: 295, distance: 71.8
click at [156, 295] on div "Client Reference * PON3488" at bounding box center [276, 285] width 243 height 35
click at [770, 217] on link "4 Receipt Lines / Putaway" at bounding box center [831, 209] width 190 height 48
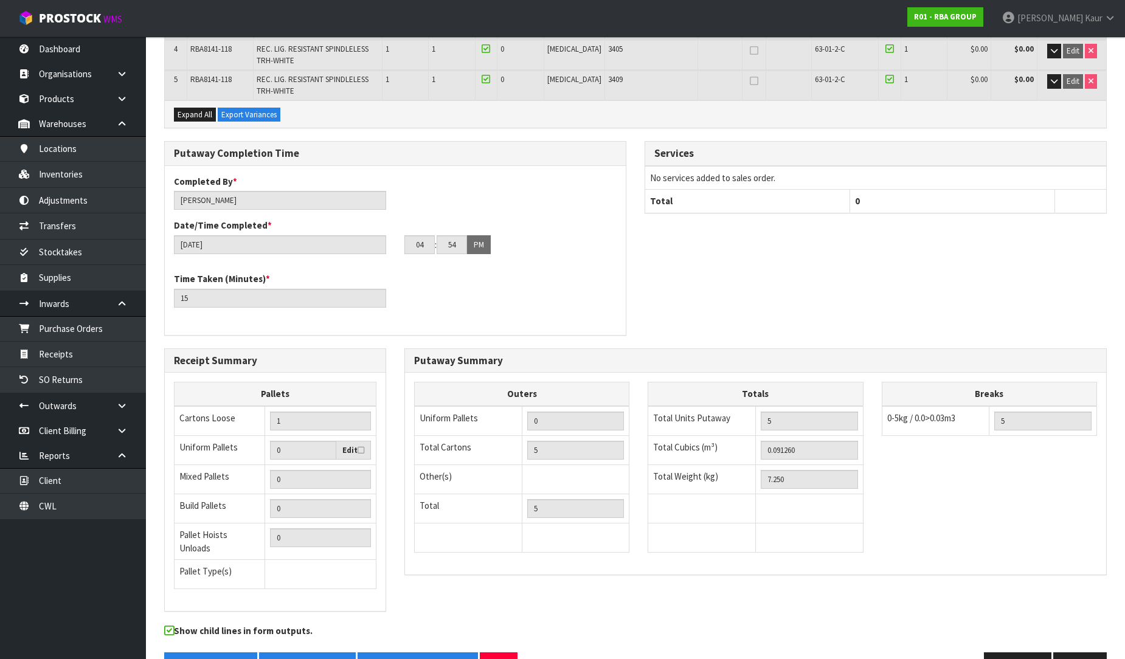
scroll to position [376, 0]
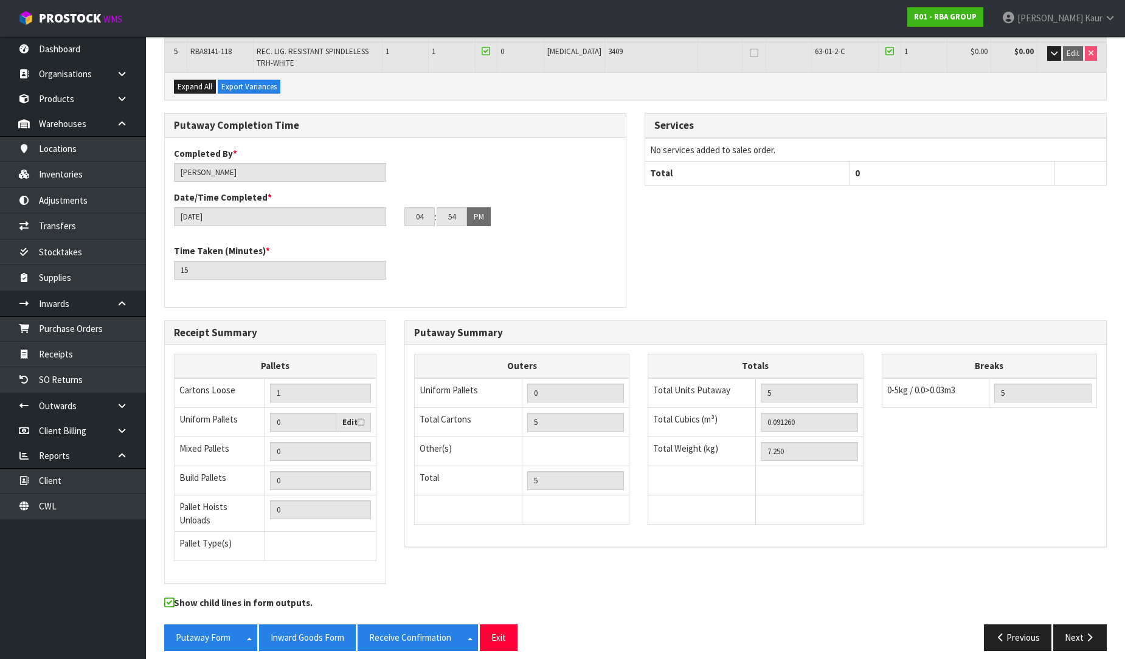
click at [418, 541] on div "Outers Uniform Pallets 0 Total Cartons 5 Other(s) Bag x 0 Bar x 0 Basket x 0 Bi…" at bounding box center [755, 445] width 701 height 201
click at [295, 629] on button "Inward Goods Form" at bounding box center [307, 637] width 97 height 26
click at [83, 40] on link "Dashboard" at bounding box center [73, 48] width 146 height 25
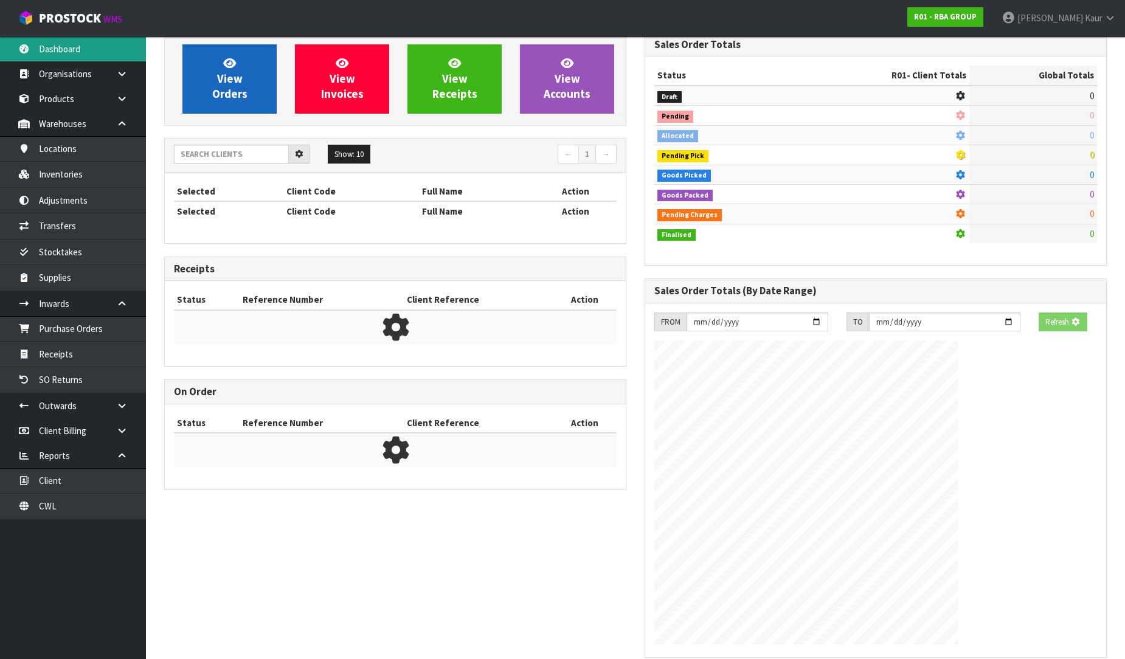
scroll to position [9, 0]
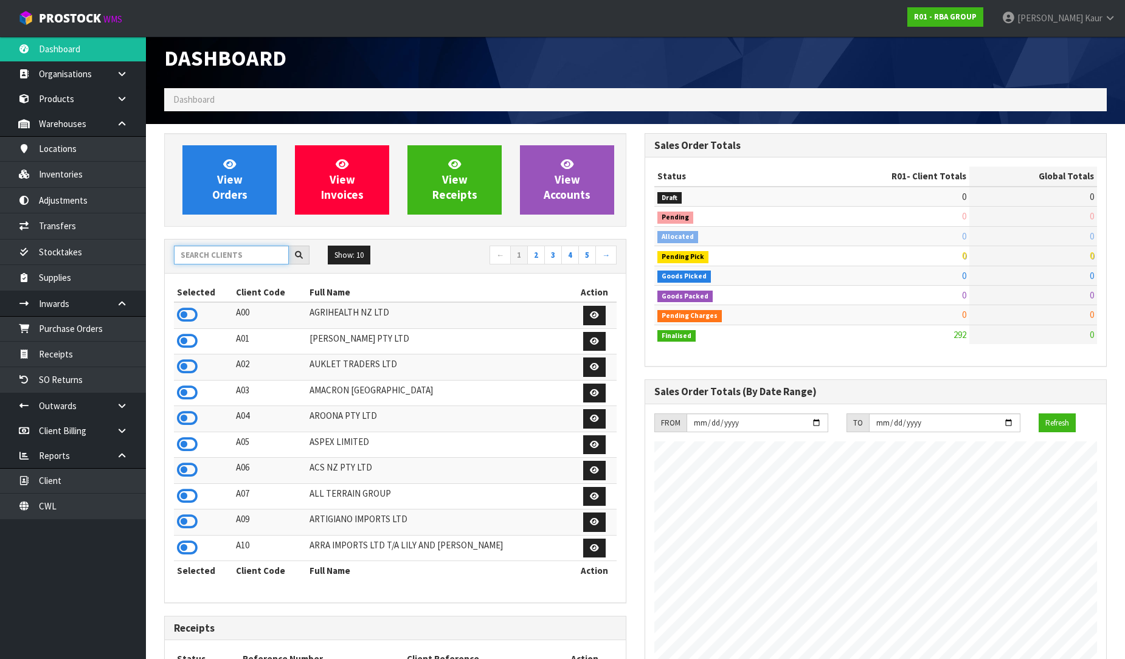
click at [216, 257] on input "text" at bounding box center [231, 255] width 115 height 19
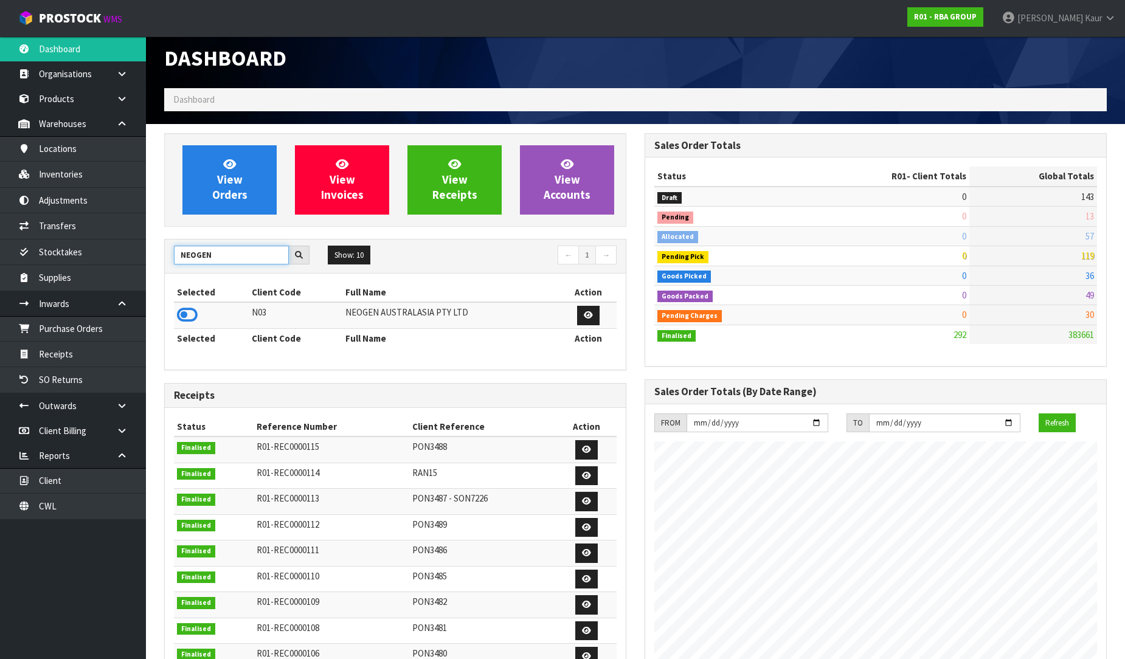
type input "NEOGEN"
drag, startPoint x: 187, startPoint y: 325, endPoint x: 175, endPoint y: 310, distance: 19.1
click at [180, 318] on td at bounding box center [211, 315] width 75 height 26
click at [175, 310] on td at bounding box center [211, 315] width 75 height 26
click at [184, 319] on icon at bounding box center [187, 315] width 21 height 18
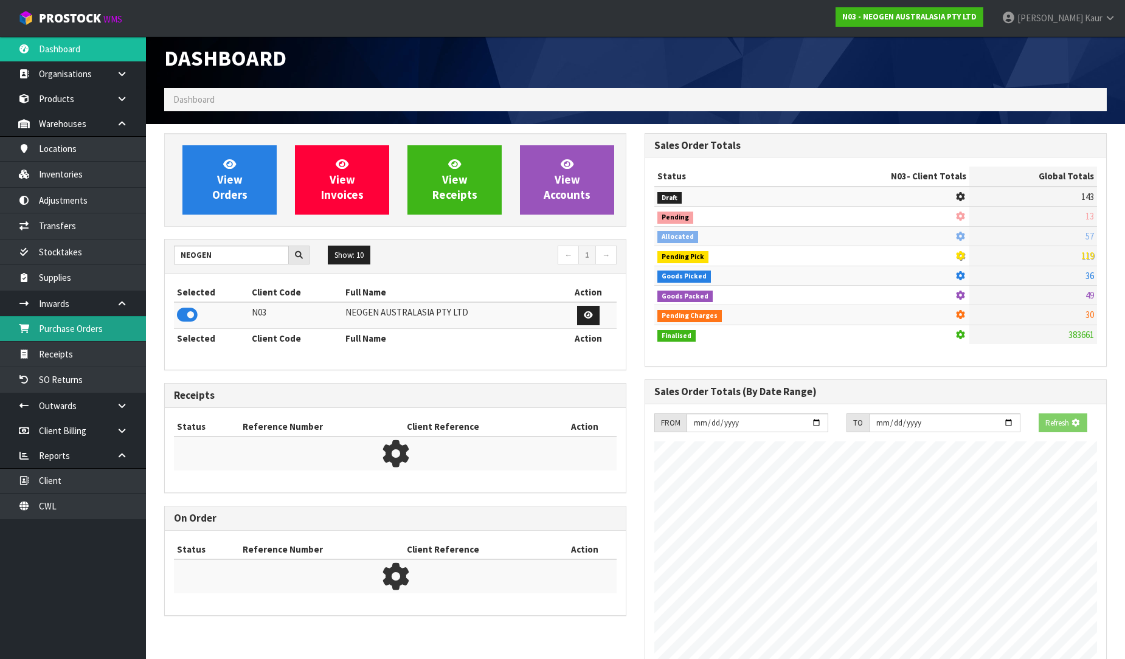
scroll to position [758, 480]
click at [118, 327] on link "Purchase Orders" at bounding box center [73, 328] width 146 height 25
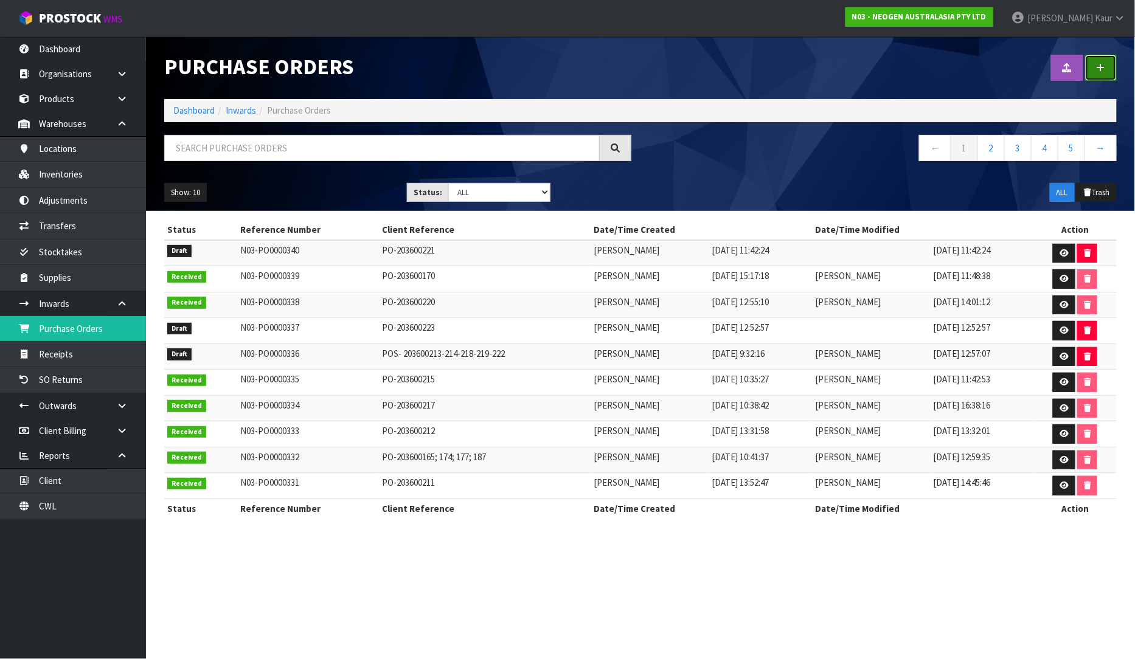
click at [1111, 64] on link at bounding box center [1101, 68] width 32 height 26
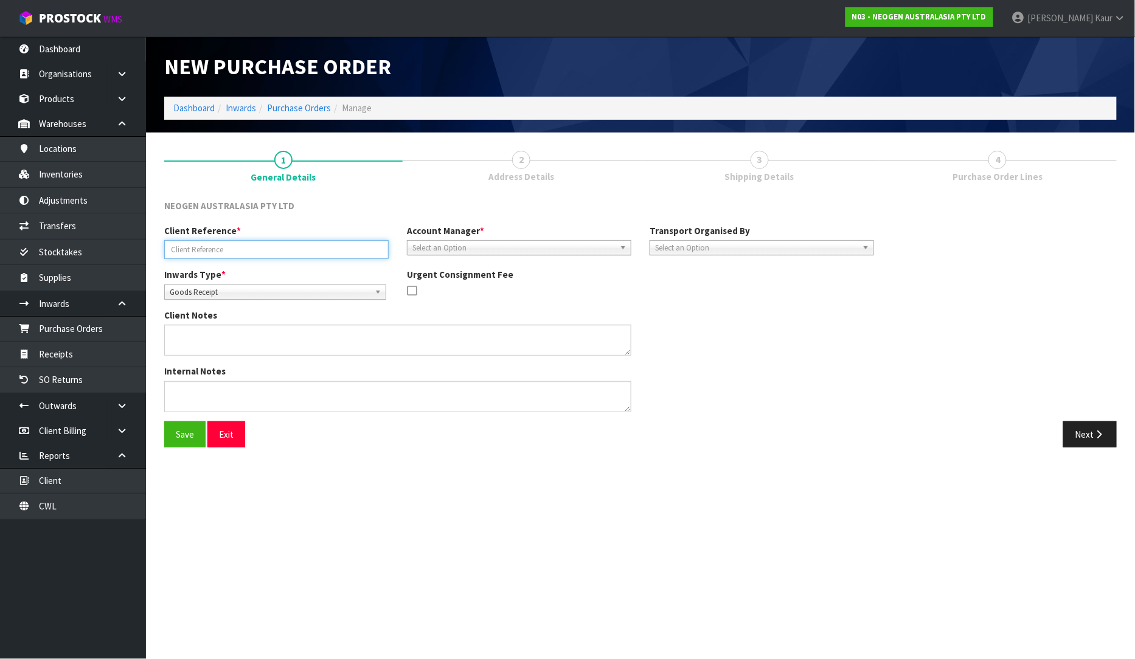
click at [209, 249] on input "text" at bounding box center [276, 249] width 224 height 19
paste input "PO-203600227"
type input "PO-203600227"
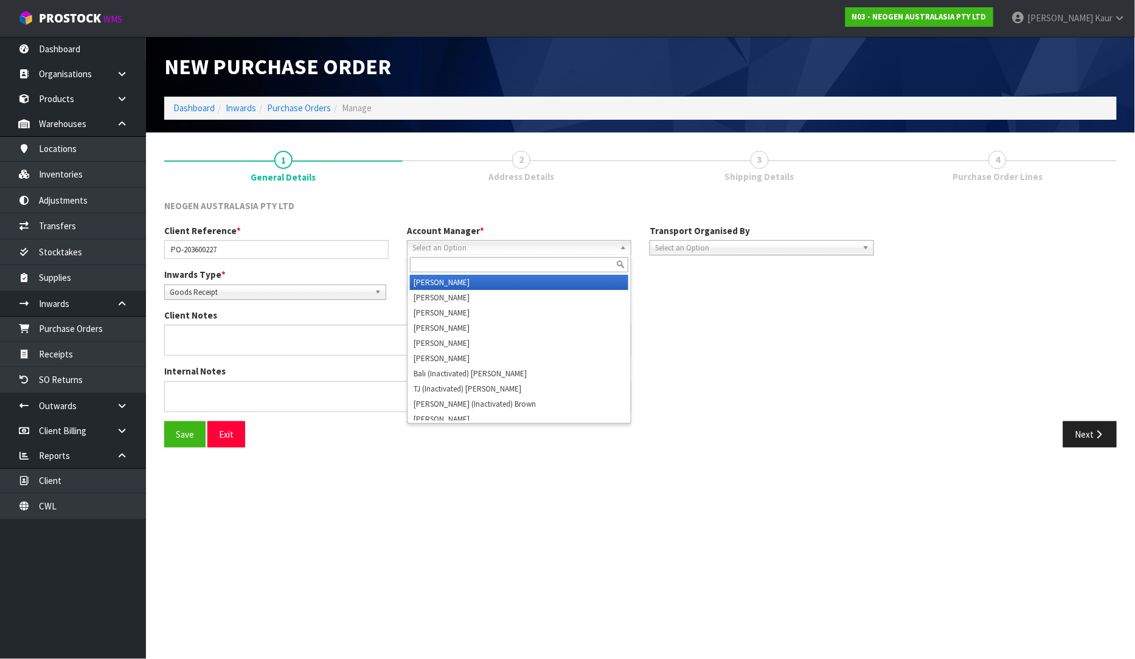
click at [440, 251] on span "Select an Option" at bounding box center [513, 248] width 202 height 15
type input "v"
click at [448, 278] on li "V ineeta Lingam" at bounding box center [519, 282] width 218 height 15
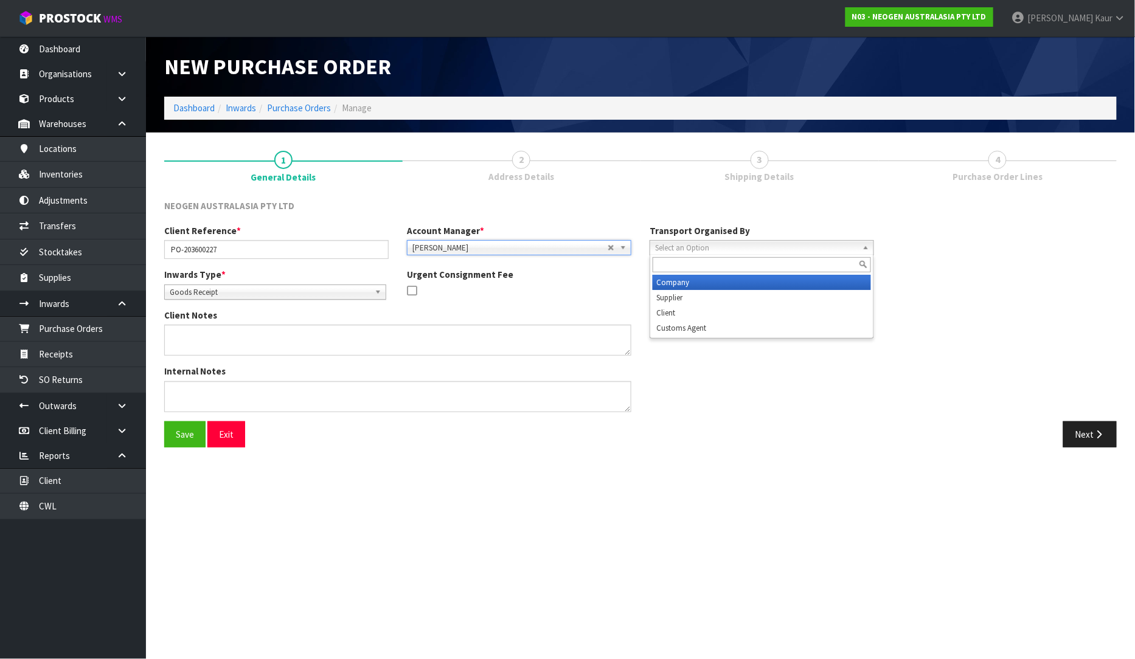
click at [667, 251] on span "Select an Option" at bounding box center [756, 248] width 202 height 15
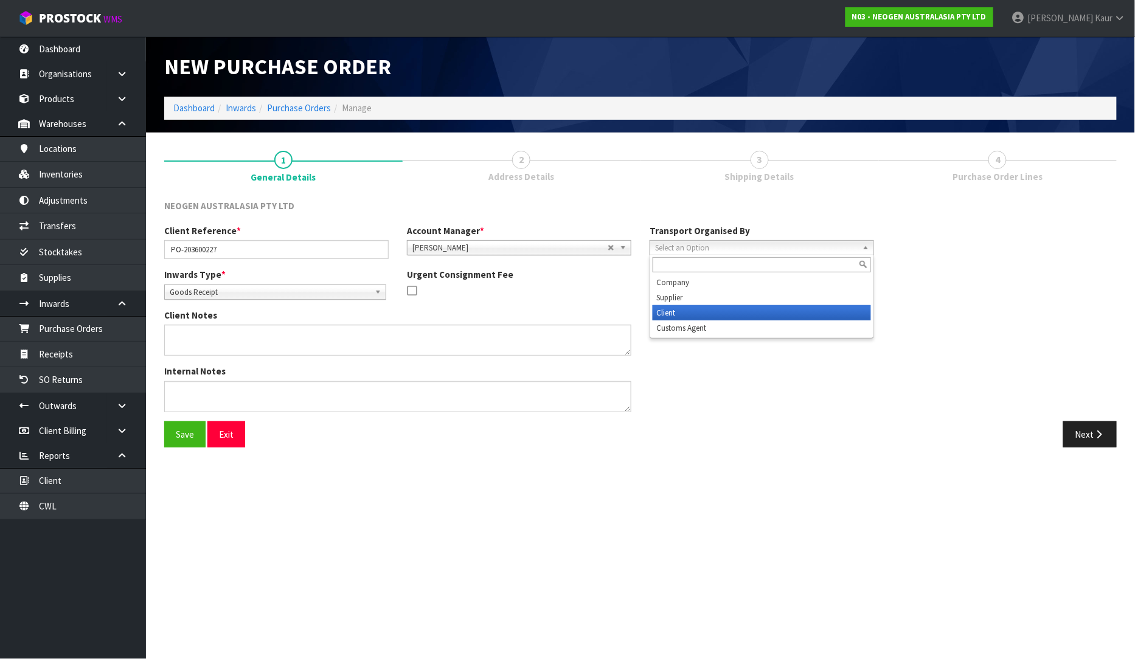
click at [685, 313] on li "Client" at bounding box center [761, 312] width 218 height 15
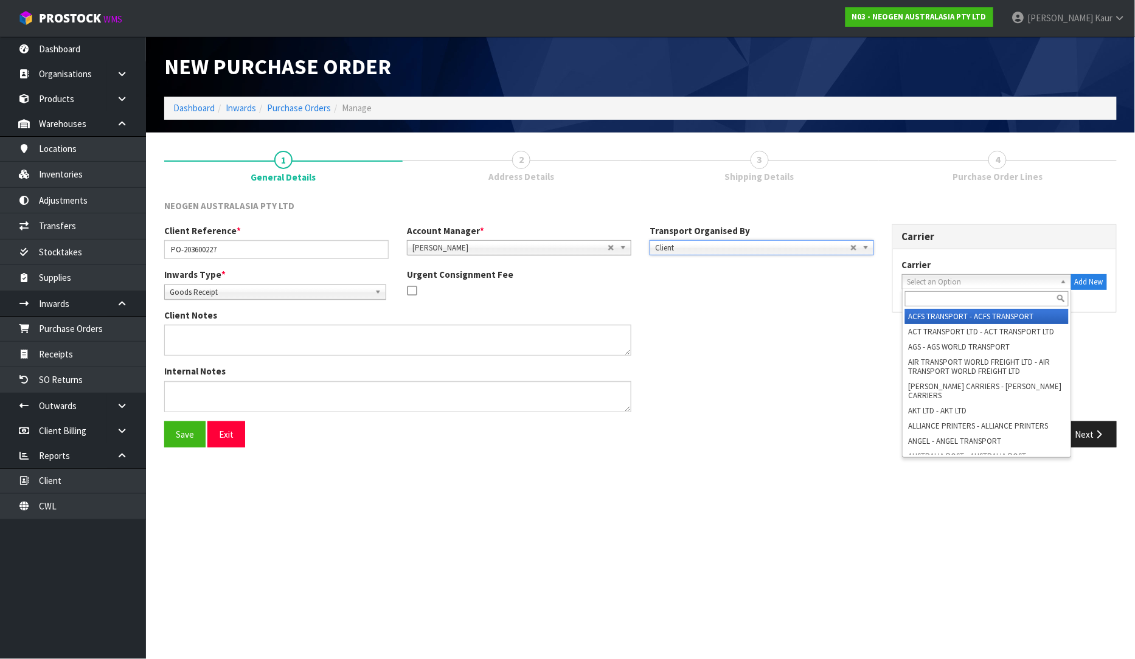
click at [928, 277] on span "Select an Option" at bounding box center [981, 282] width 148 height 15
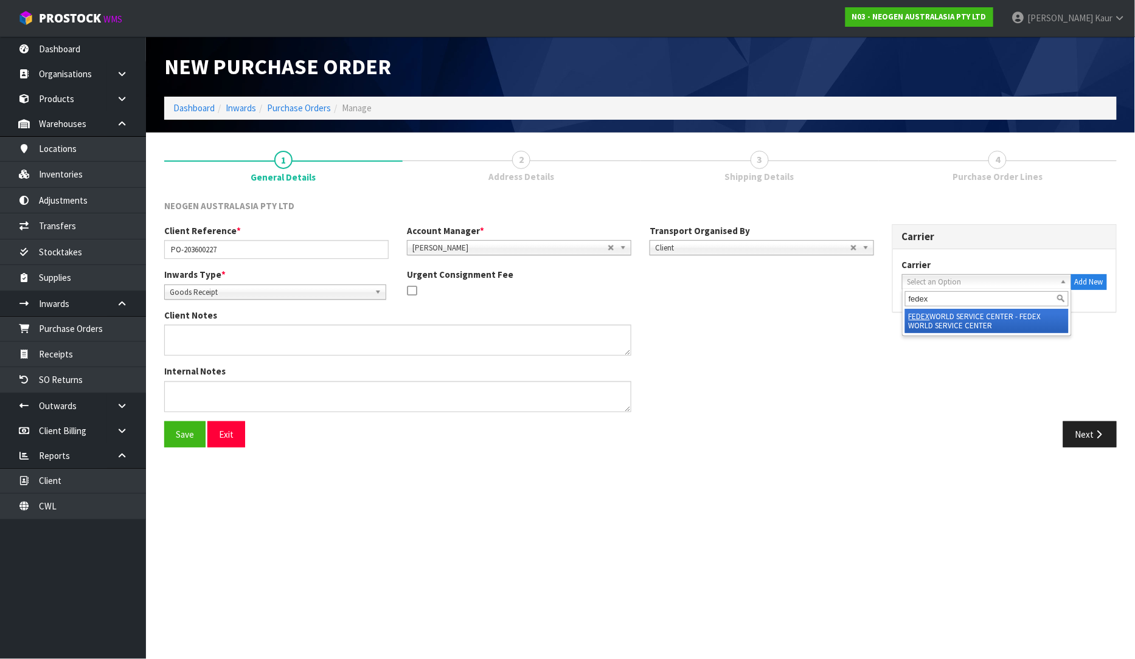
type input "fedex"
click at [986, 327] on li "FEDEX WORLD SERVICE CENTER - FEDEX WORLD SERVICE CENTER" at bounding box center [987, 321] width 164 height 24
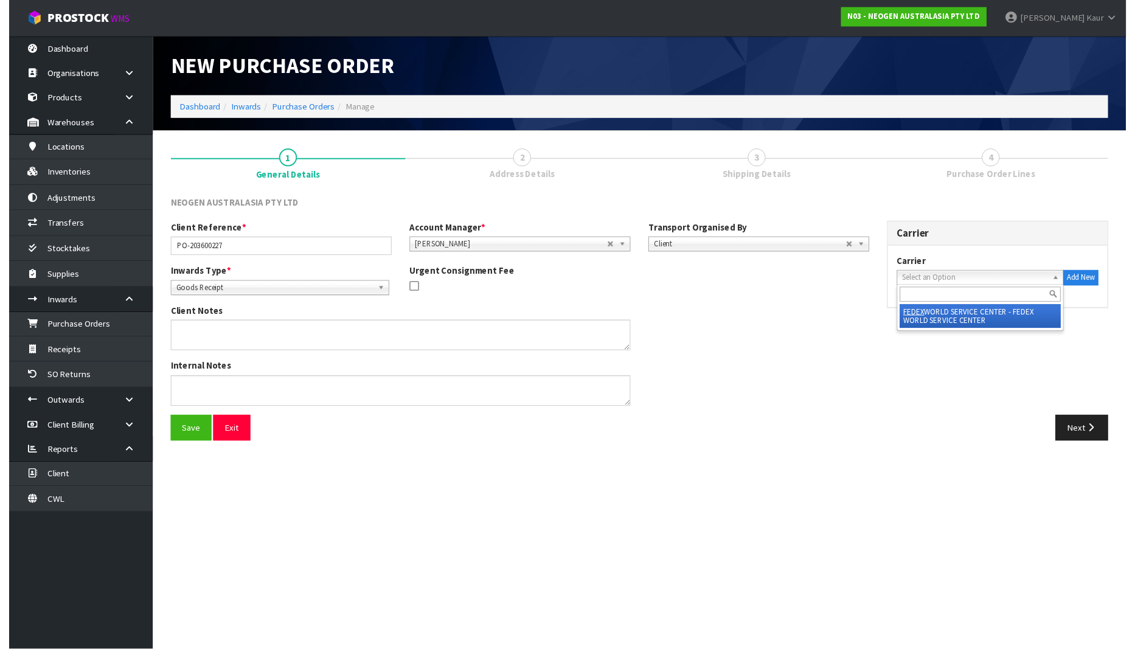
scroll to position [0, 9]
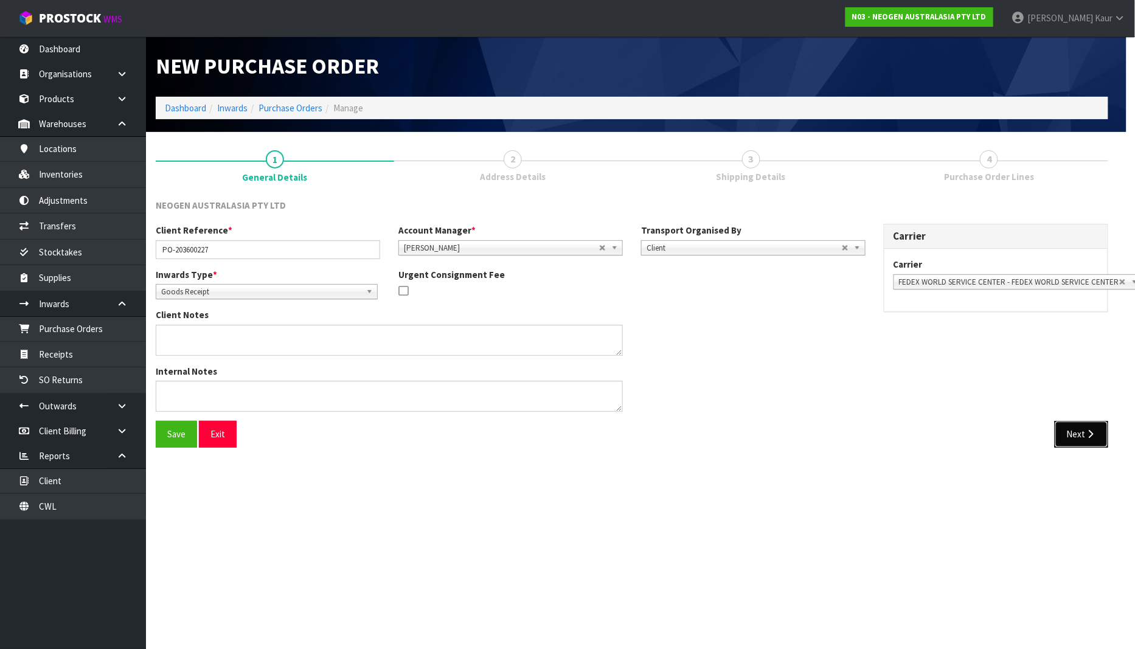
click at [1067, 441] on button "Next" at bounding box center [1081, 434] width 54 height 26
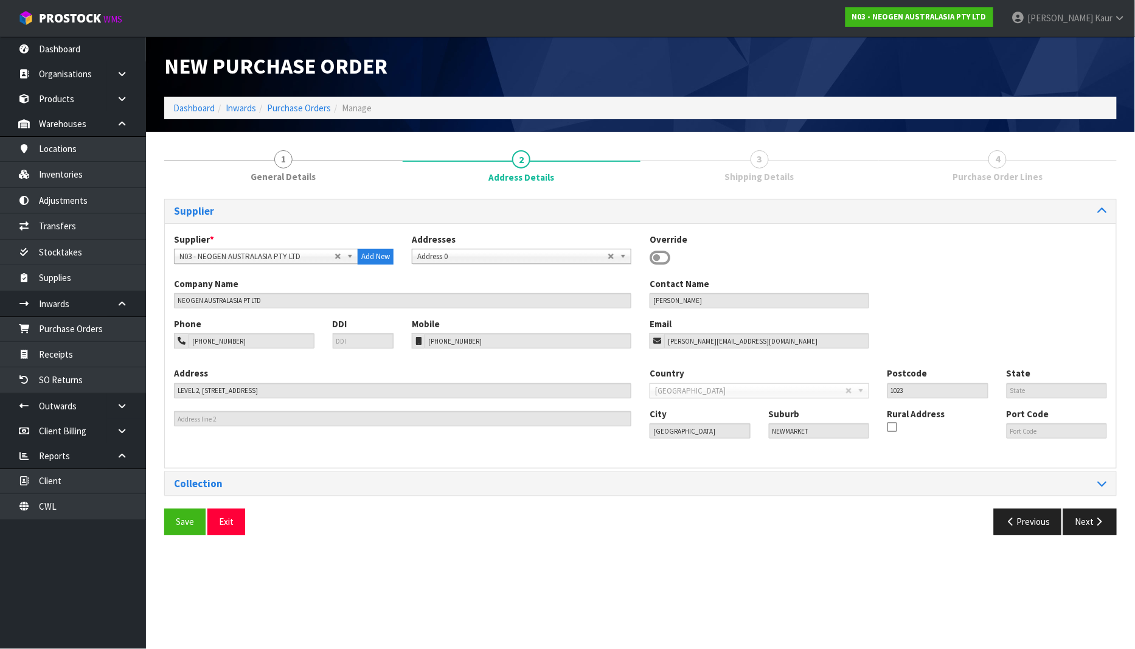
click at [1079, 446] on section "New Purchase Order Dashboard Inwards Purchase Orders Manage 1 General Details 2…" at bounding box center [567, 324] width 1135 height 649
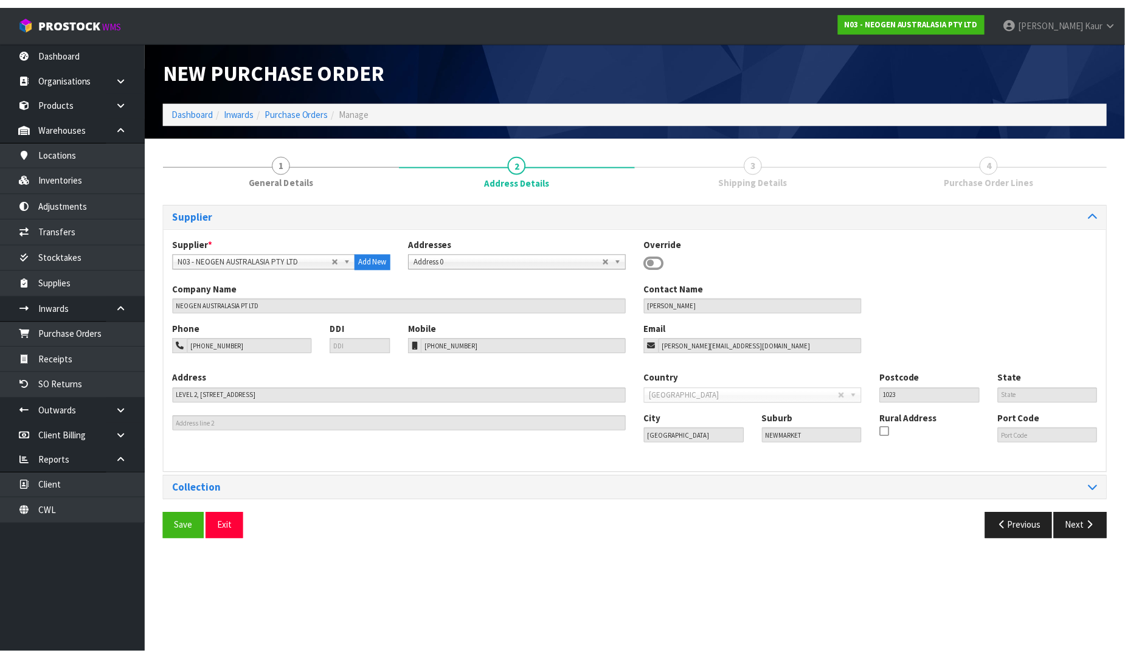
scroll to position [0, 0]
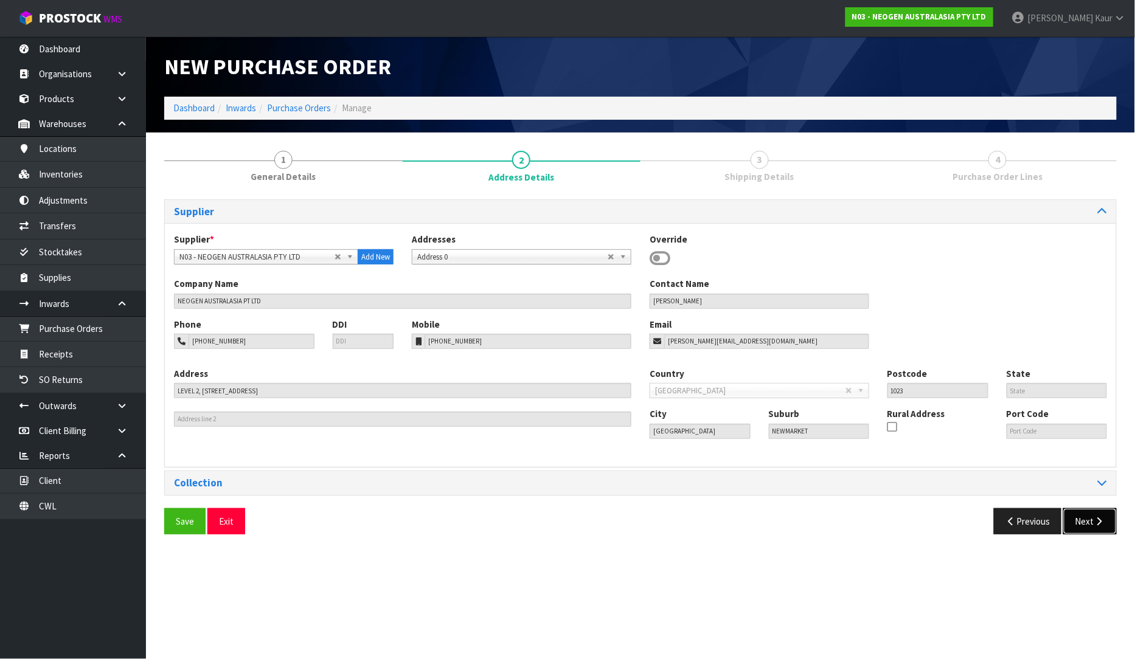
click at [1088, 519] on button "Next" at bounding box center [1090, 521] width 54 height 26
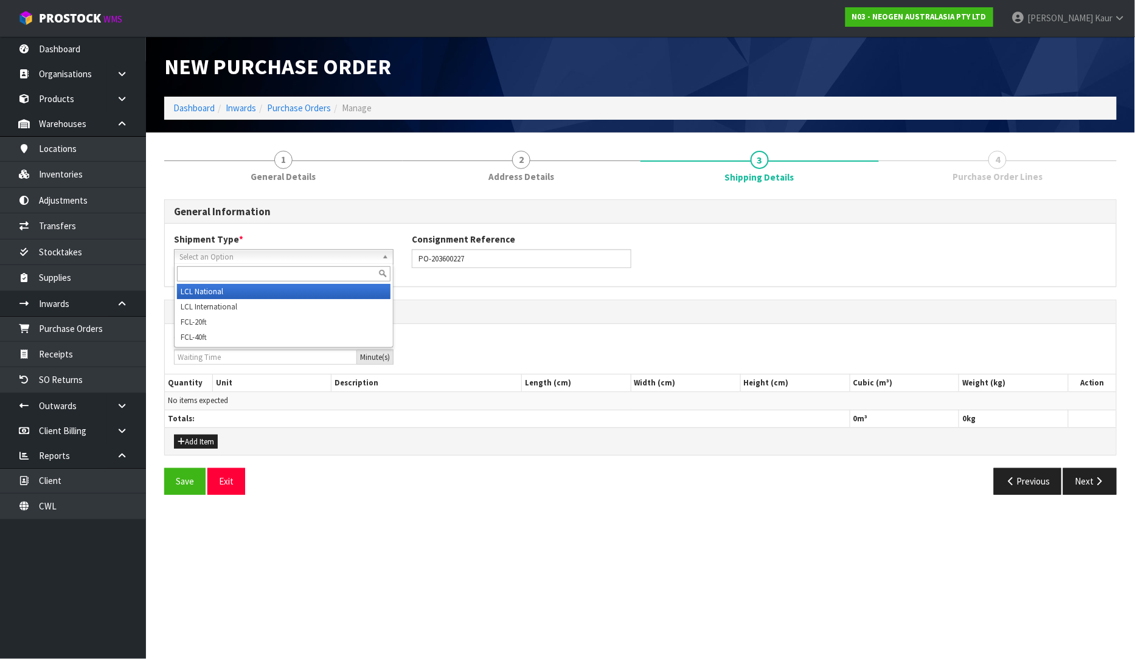
click at [290, 257] on span "Select an Option" at bounding box center [278, 257] width 198 height 15
click at [249, 292] on li "LCL National" at bounding box center [283, 291] width 213 height 15
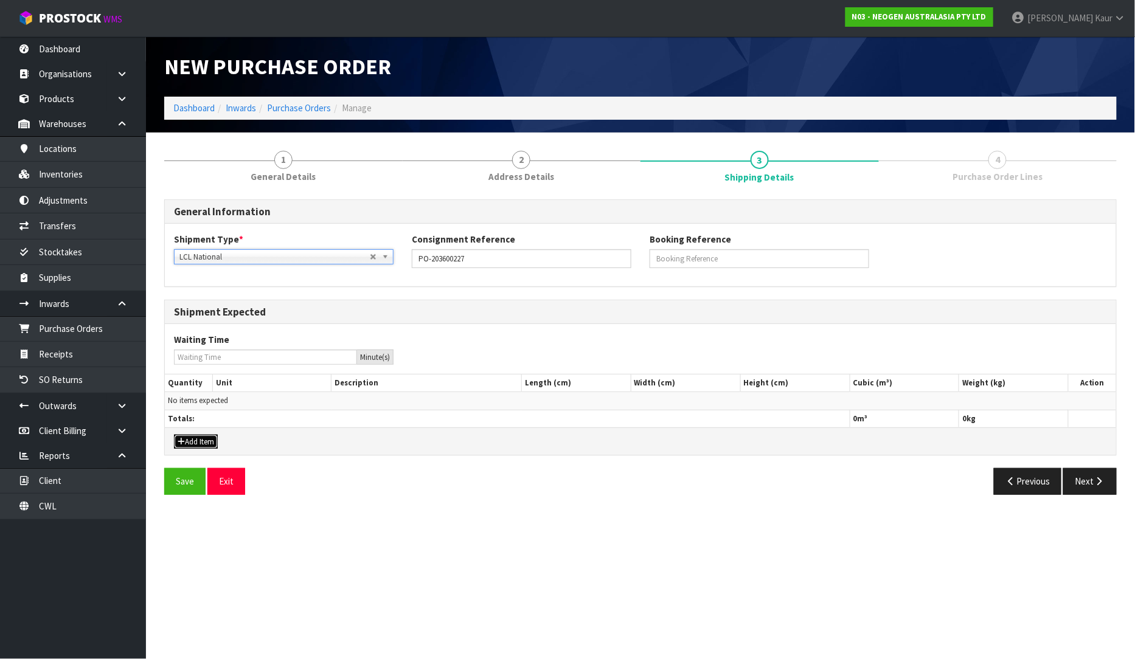
click at [192, 440] on button "Add Item" at bounding box center [196, 442] width 44 height 15
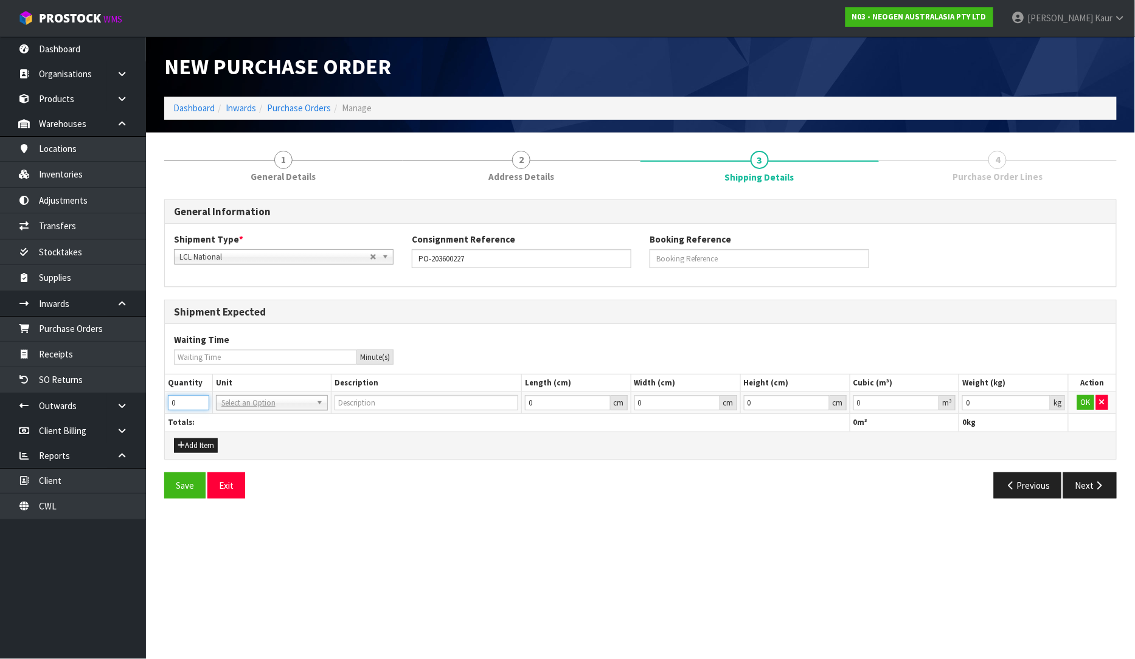
click at [198, 396] on input "0" at bounding box center [188, 402] width 41 height 15
type input "1"
click at [203, 402] on input "1" at bounding box center [188, 402] width 41 height 15
click at [246, 416] on input "text" at bounding box center [272, 419] width 106 height 15
type input "ctn"
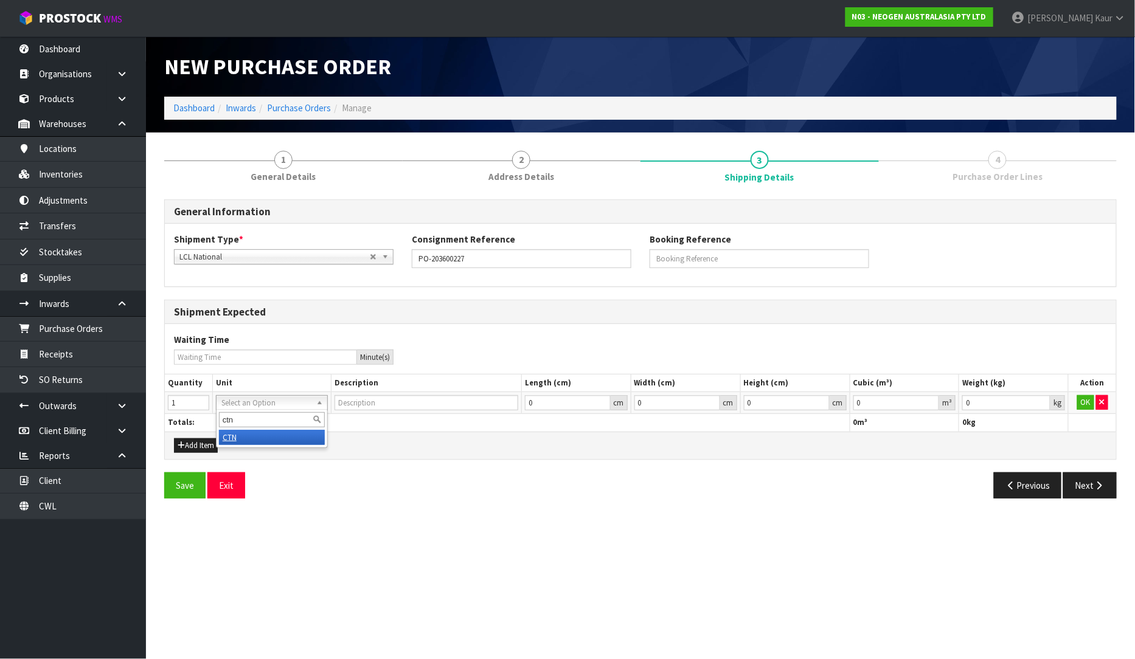
type input "CARTON"
type input "0.000001"
click at [928, 403] on input "0.000001" at bounding box center [896, 402] width 86 height 15
type input "0.001"
click at [1042, 403] on input "0.001" at bounding box center [1006, 402] width 88 height 15
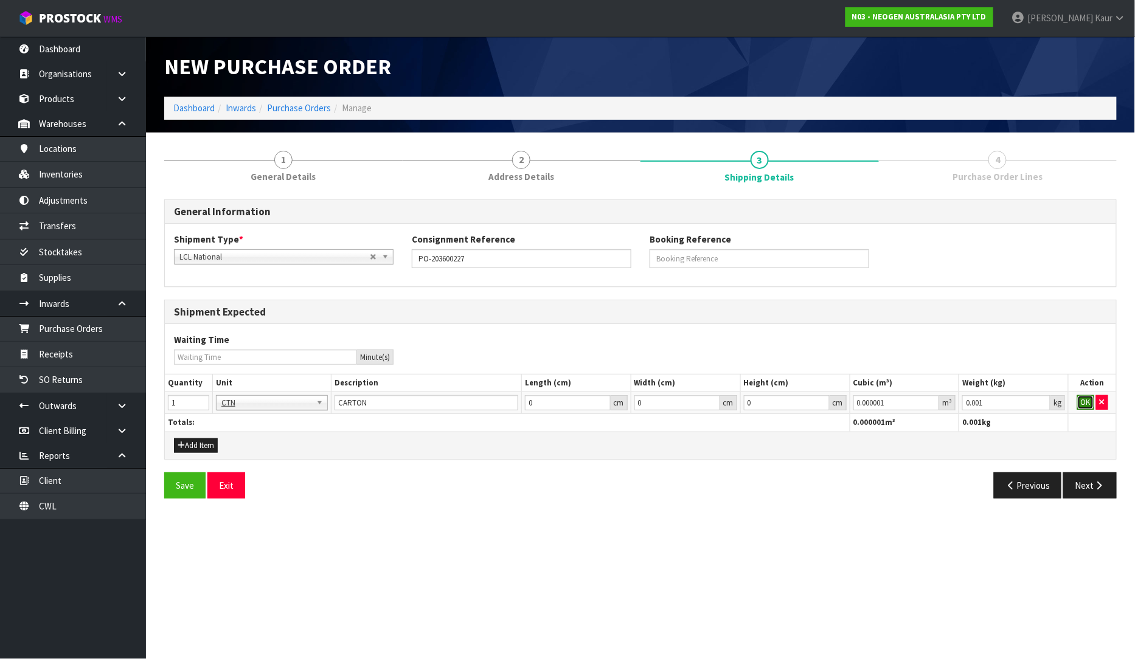
click at [1091, 400] on button "OK" at bounding box center [1085, 402] width 17 height 15
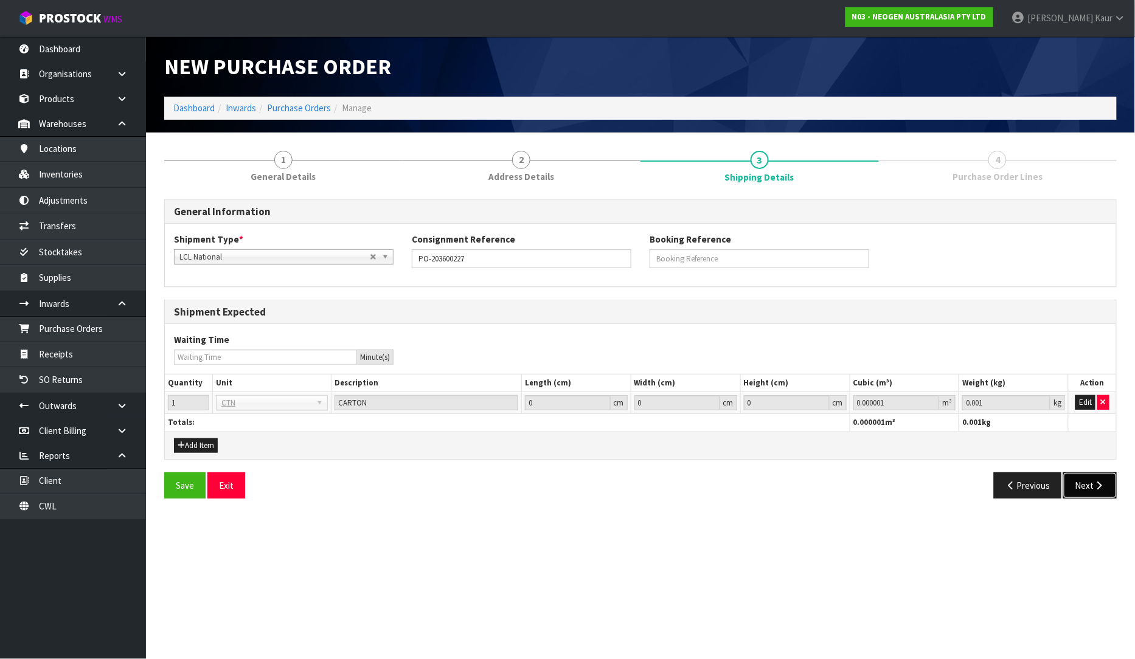
click at [1096, 484] on icon "button" at bounding box center [1099, 485] width 12 height 9
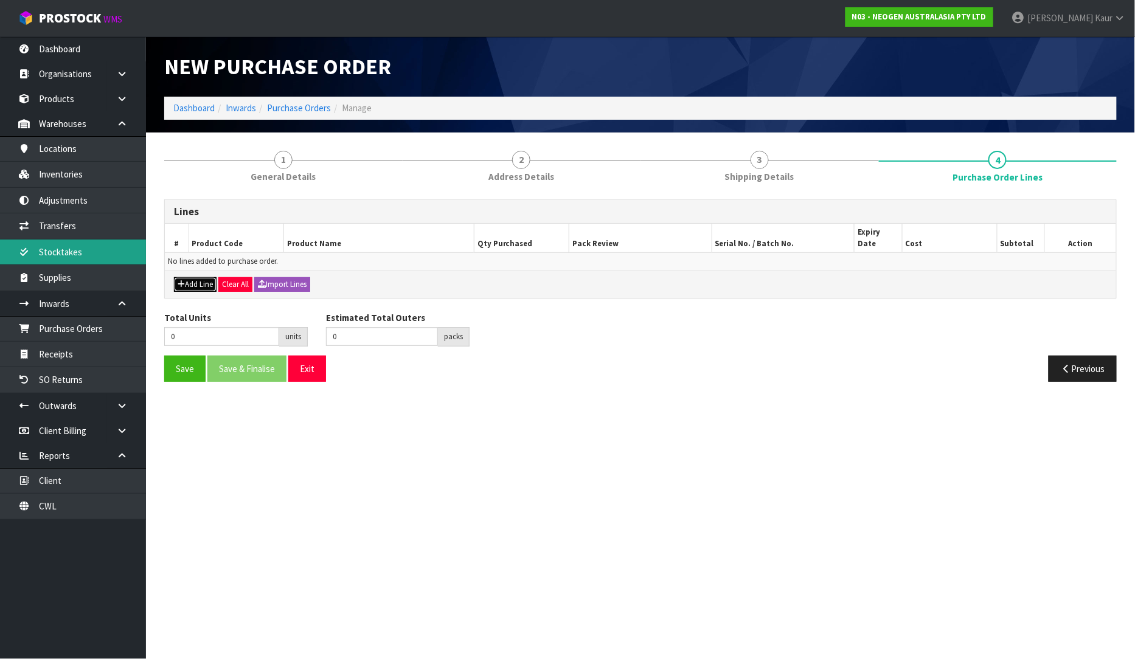
click at [192, 277] on button "Add Line" at bounding box center [195, 284] width 43 height 15
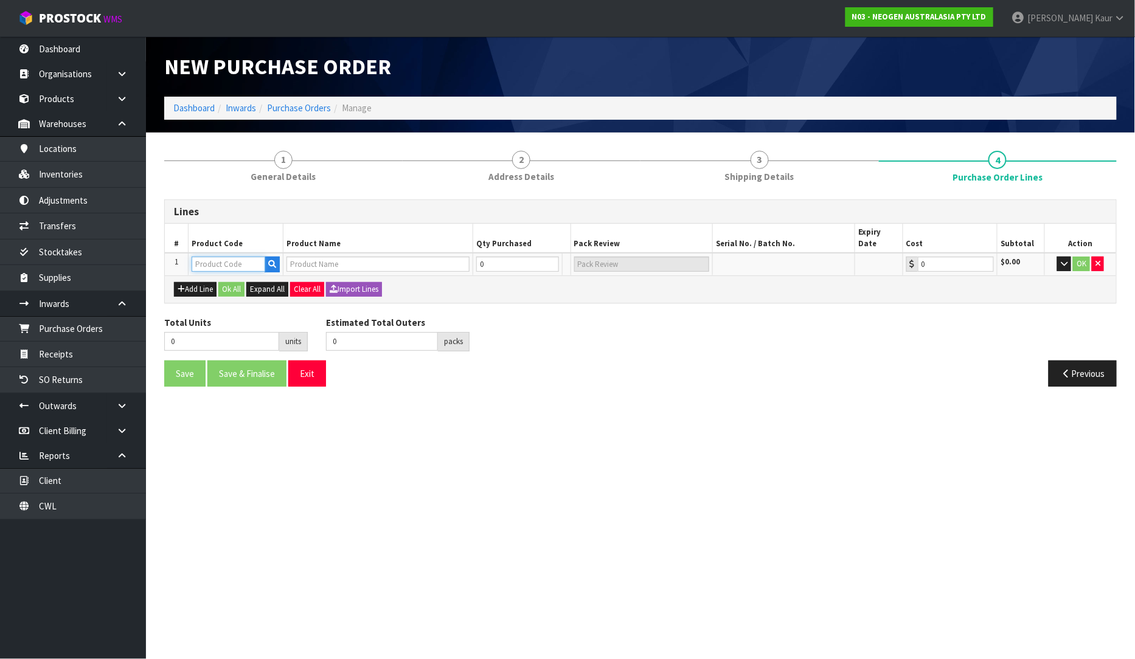
click at [215, 257] on input "text" at bounding box center [229, 264] width 74 height 15
paste input "700005496"
type input "700005496"
type input "7100264323 - 6478 PETRIFILM RAP AEROB PLT 50EA/CS PL"
type input "0.00"
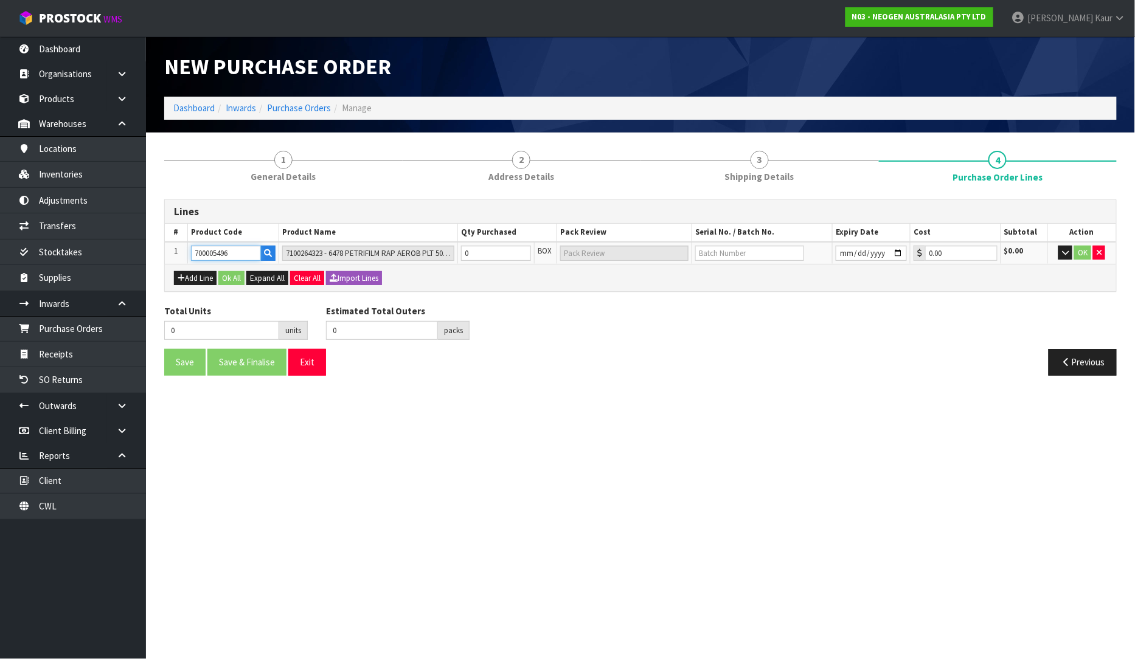
type input "700005496"
click at [503, 252] on input "0" at bounding box center [496, 253] width 70 height 15
type input "2"
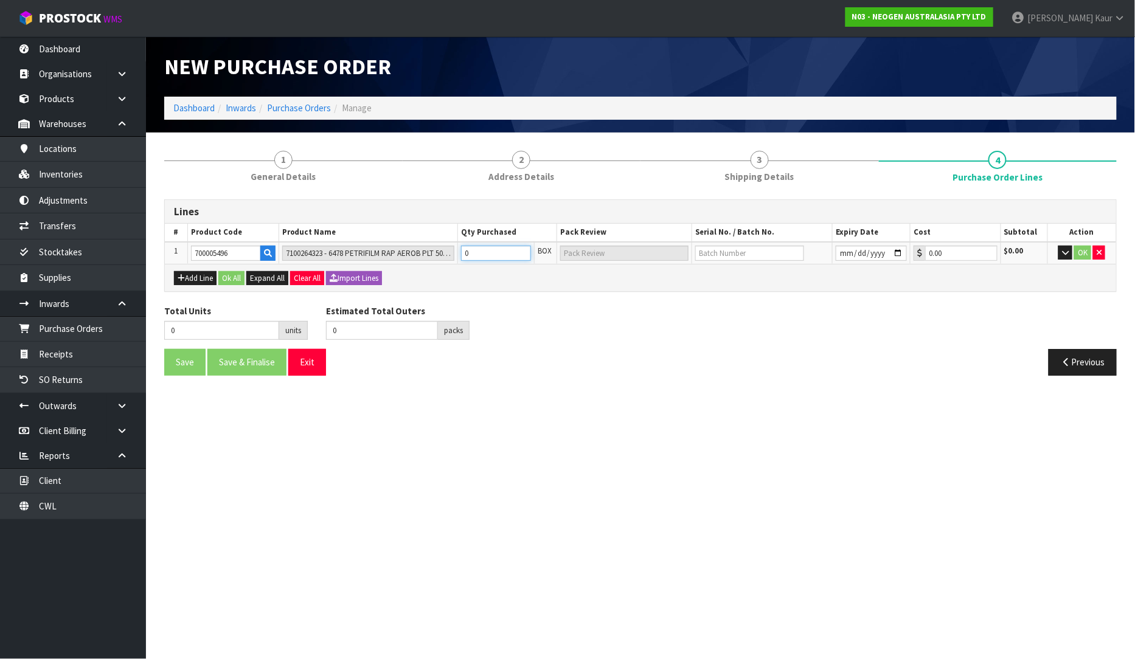
type input "2 CTN"
type input "2"
click at [701, 253] on input "text" at bounding box center [749, 253] width 109 height 15
paste input "418325135C"
type input "418325135C"
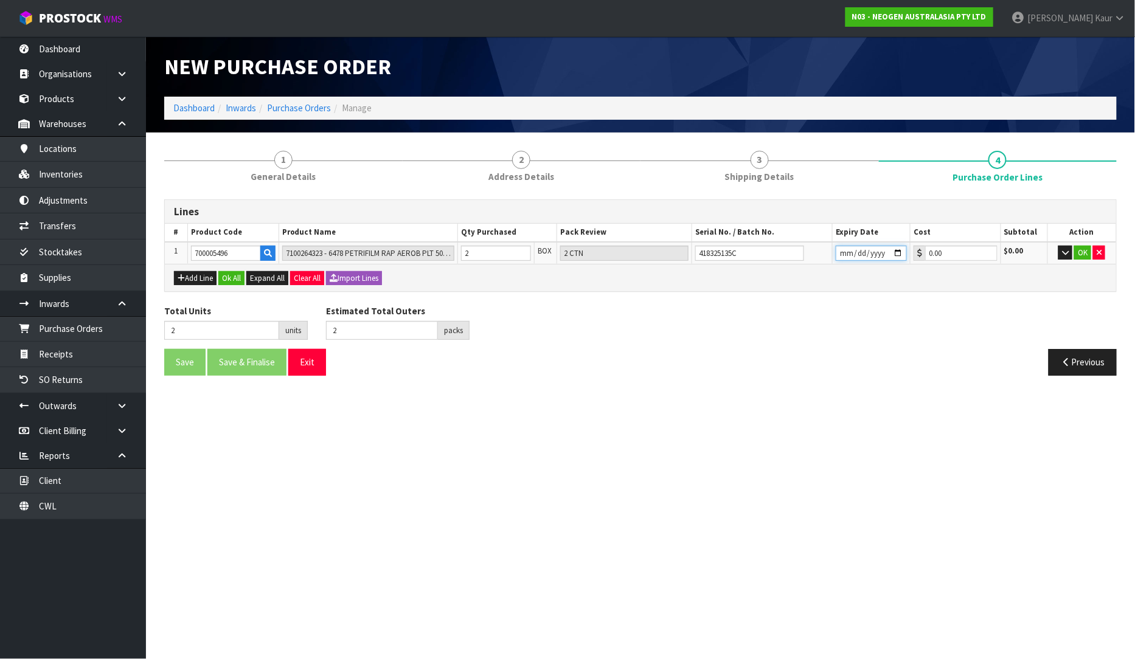
click at [838, 252] on input "date" at bounding box center [870, 253] width 71 height 15
type input "2026-11-13"
click at [1077, 256] on button "OK" at bounding box center [1082, 253] width 17 height 15
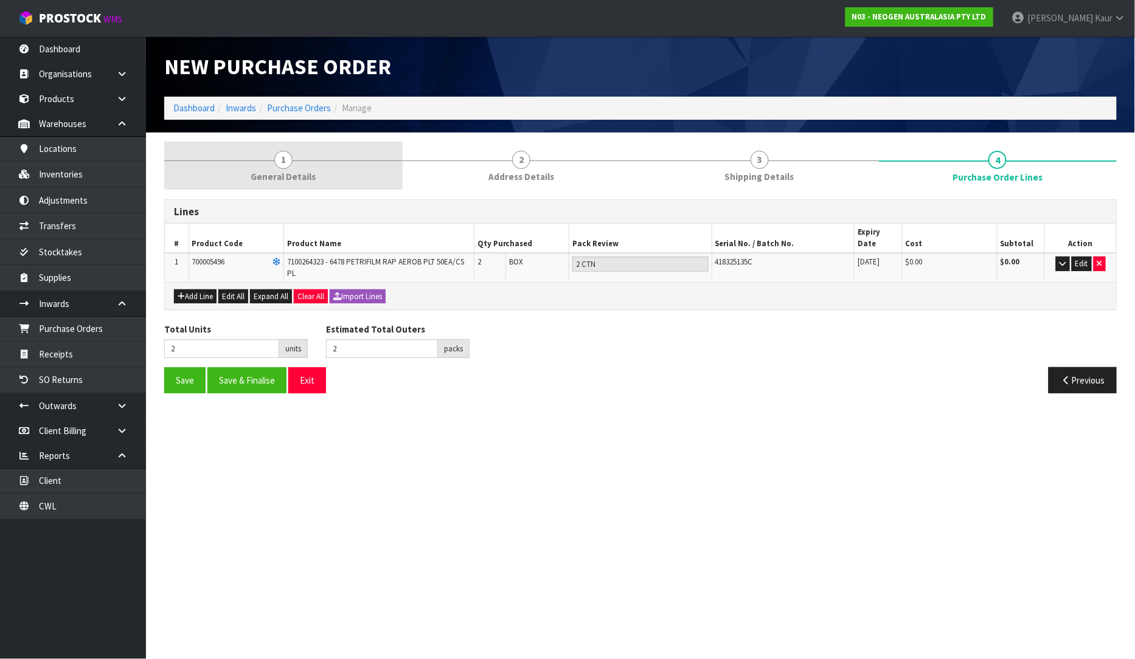
click at [240, 172] on link "1 General Details" at bounding box center [283, 166] width 238 height 48
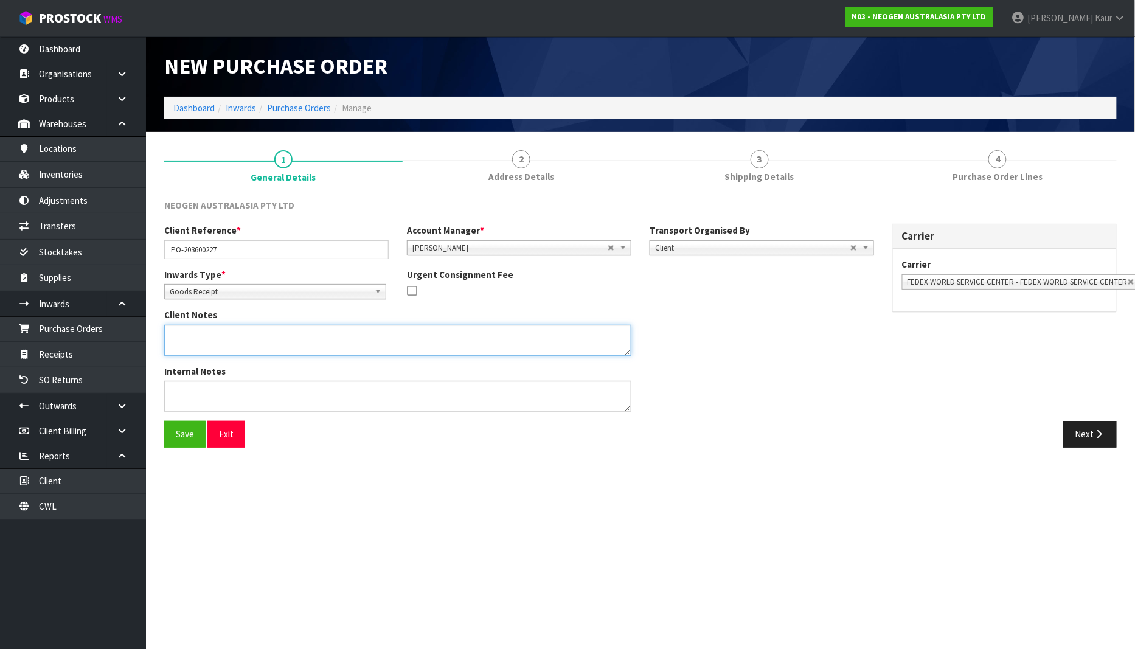
click at [188, 333] on textarea at bounding box center [397, 340] width 467 height 31
paste textarea "418325135C"
type textarea "418325135C"
drag, startPoint x: 232, startPoint y: 336, endPoint x: 110, endPoint y: 336, distance: 122.2
click at [110, 336] on body "Toggle navigation ProStock WMS N03 - NEOGEN AUSTRALASIA PTY LTD Prabhneet Kaur …" at bounding box center [567, 324] width 1135 height 649
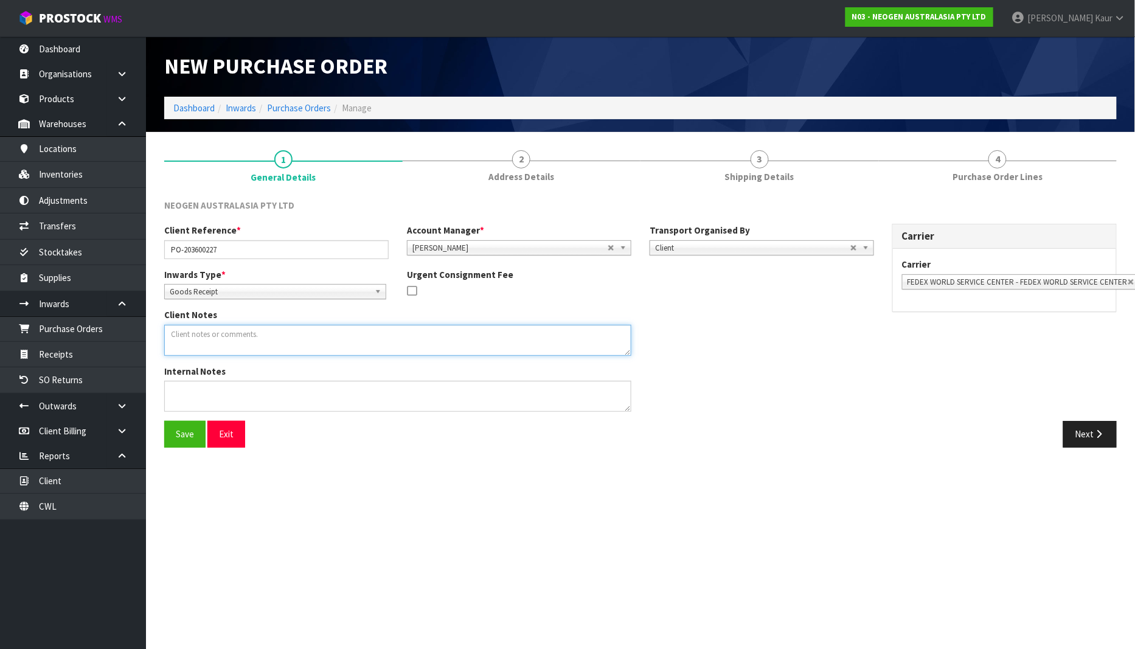
click at [208, 340] on textarea at bounding box center [397, 340] width 467 height 31
paste textarea "700005496"
type textarea "700005496 PUT ON HELD QA UNTIL TESTING CLEARANCE"
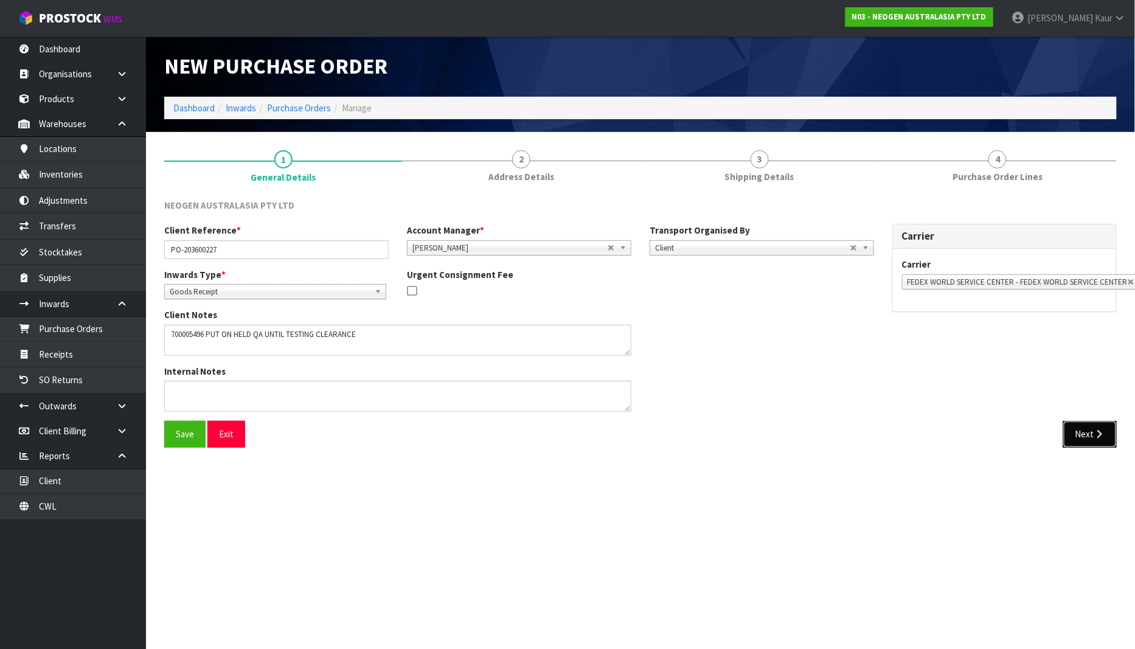
click at [1107, 428] on button "Next" at bounding box center [1090, 434] width 54 height 26
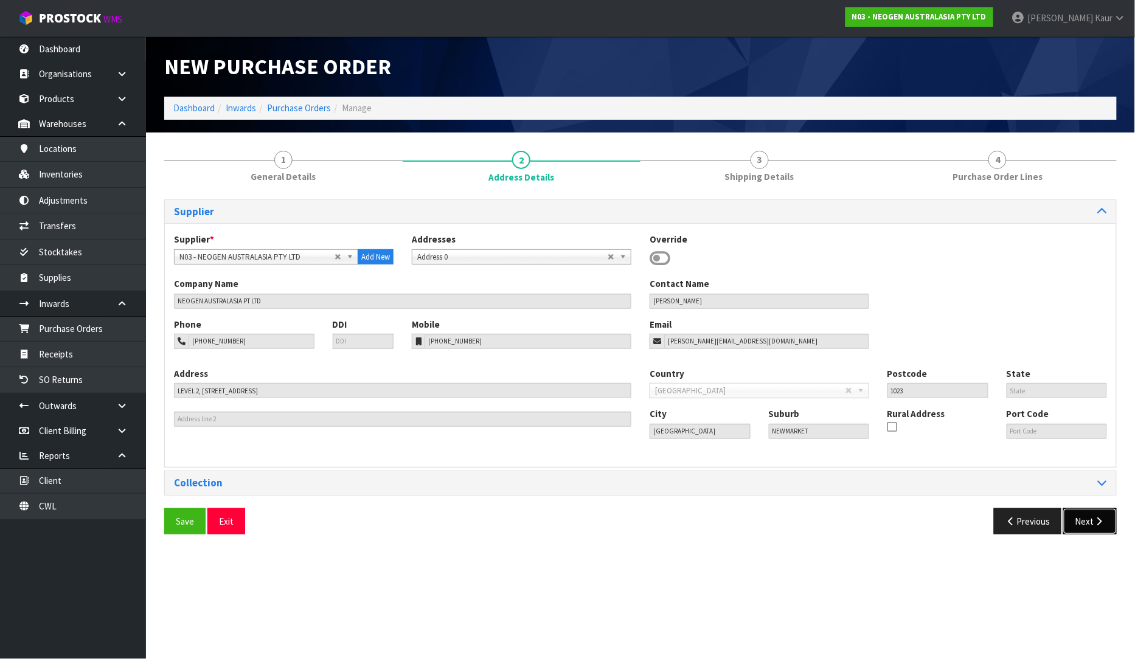
click at [1087, 530] on button "Next" at bounding box center [1090, 521] width 54 height 26
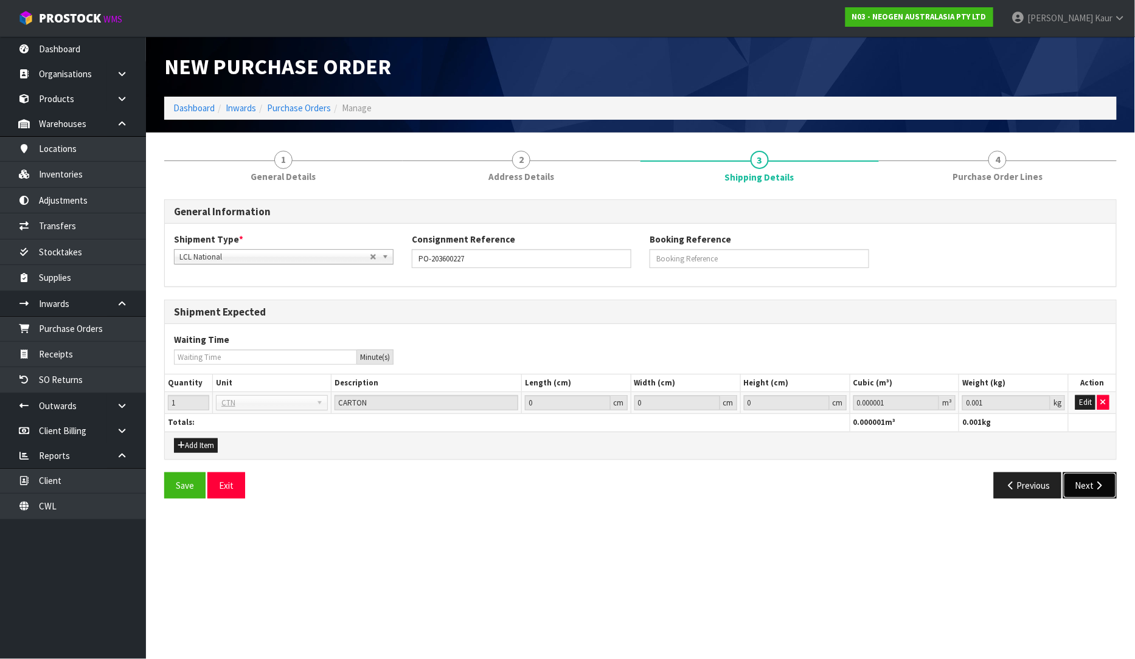
click at [1092, 494] on button "Next" at bounding box center [1090, 485] width 54 height 26
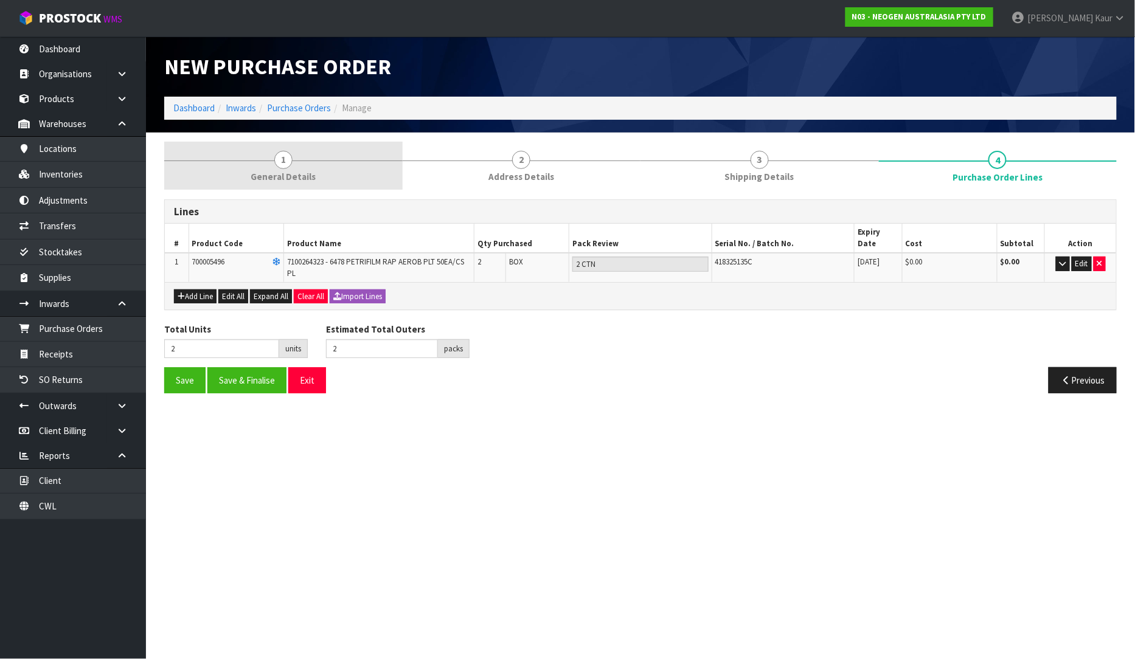
click at [271, 178] on span "General Details" at bounding box center [283, 176] width 65 height 13
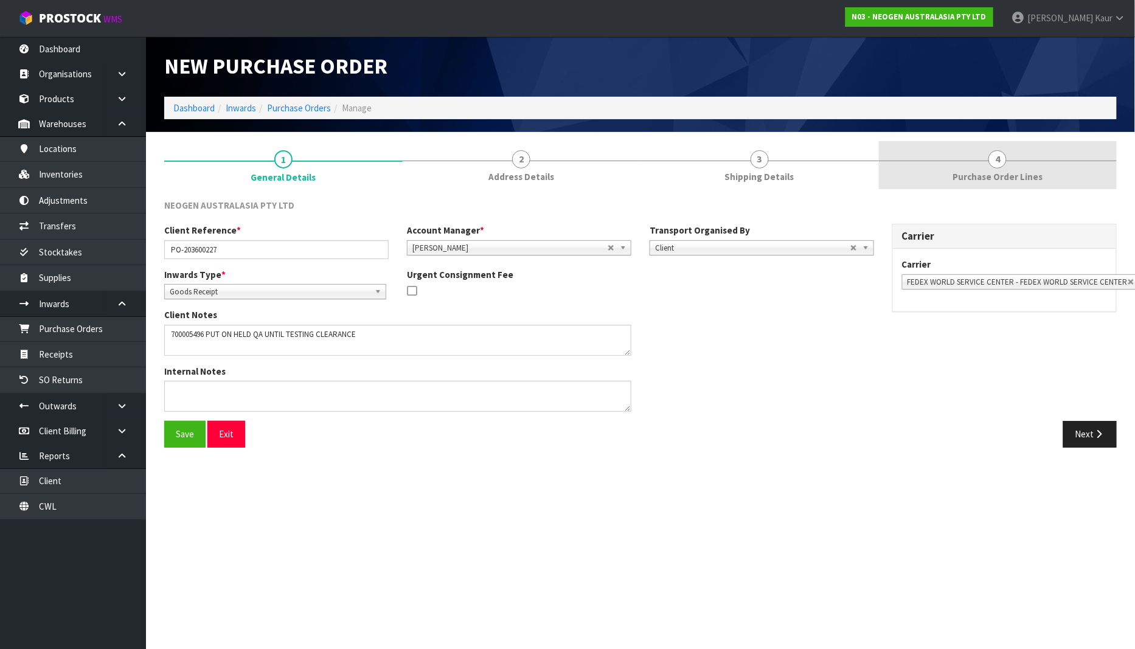
click at [1012, 180] on span "Purchase Order Lines" at bounding box center [997, 176] width 90 height 13
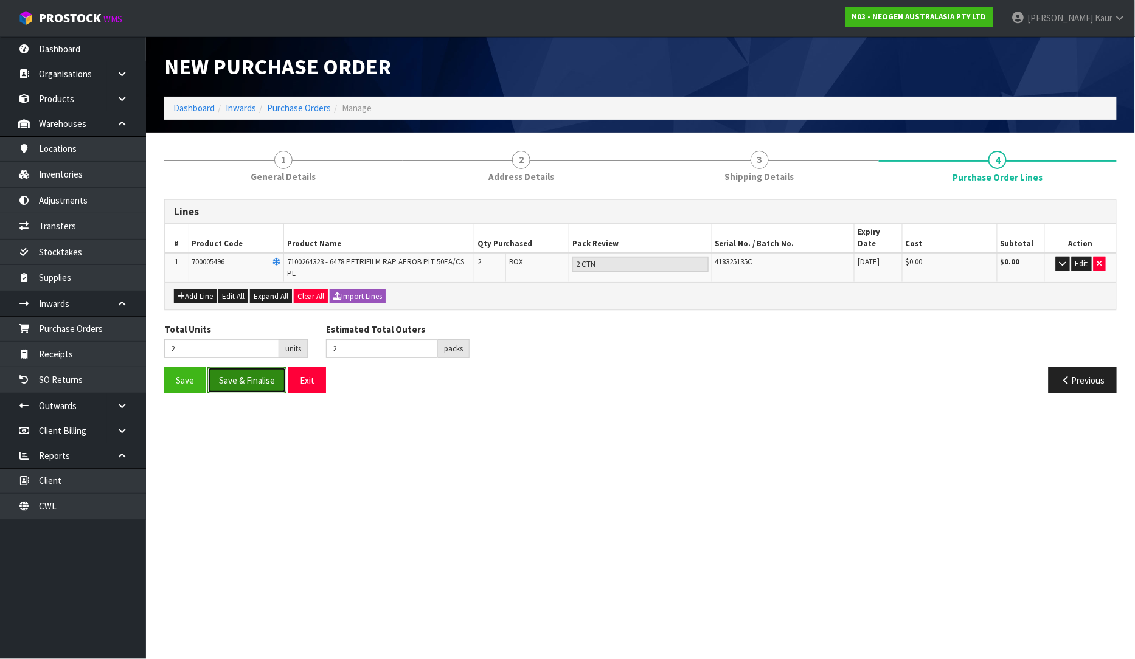
click at [239, 377] on button "Save & Finalise" at bounding box center [246, 380] width 79 height 26
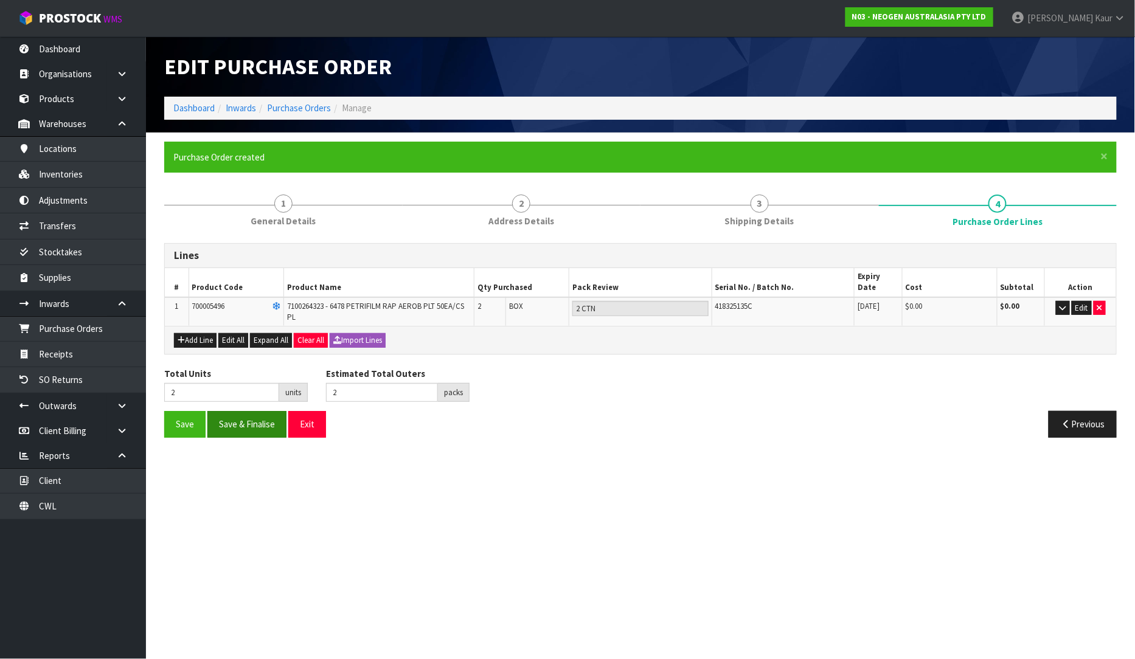
type input "0"
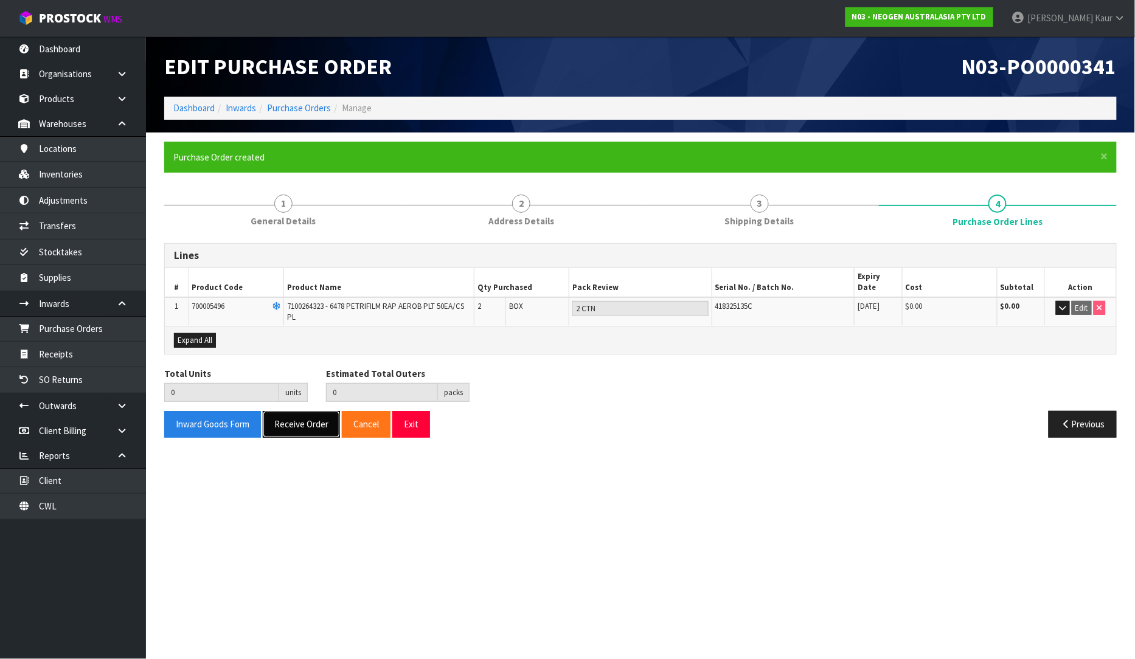
click at [284, 411] on button "Receive Order" at bounding box center [301, 424] width 77 height 26
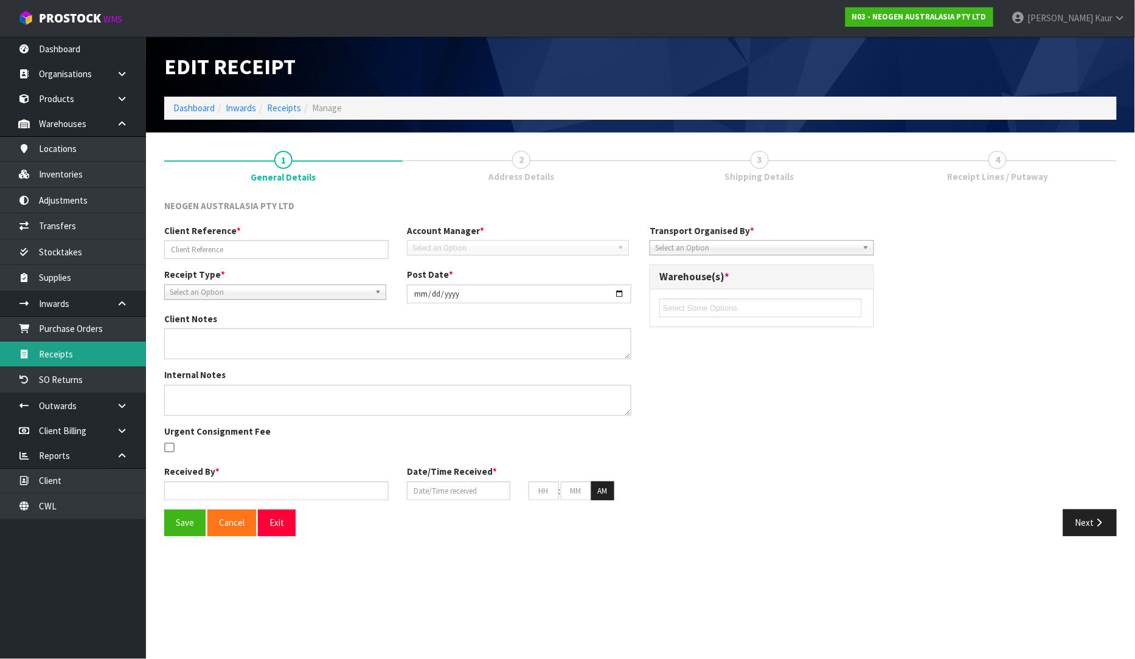
type input "PO-203600227"
type input "2025-09-30"
type textarea "700005496 PUT ON HELD QA UNTIL TESTING CLEARANCE"
type input "Prabhneet Kaur"
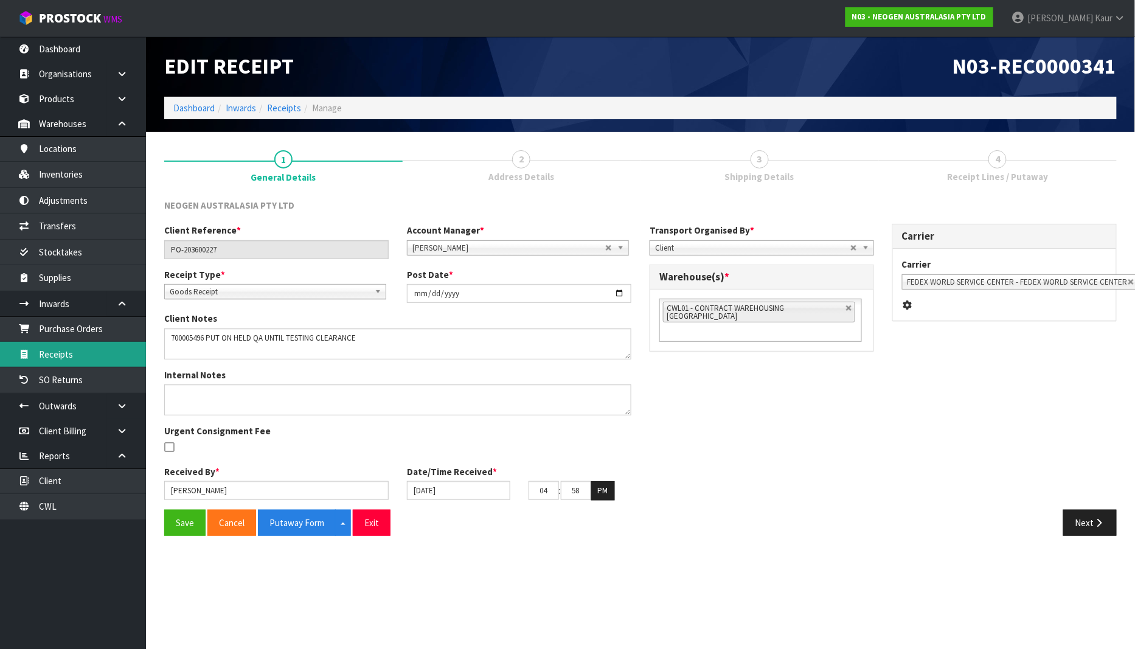
click at [91, 361] on link "Receipts" at bounding box center [73, 354] width 146 height 25
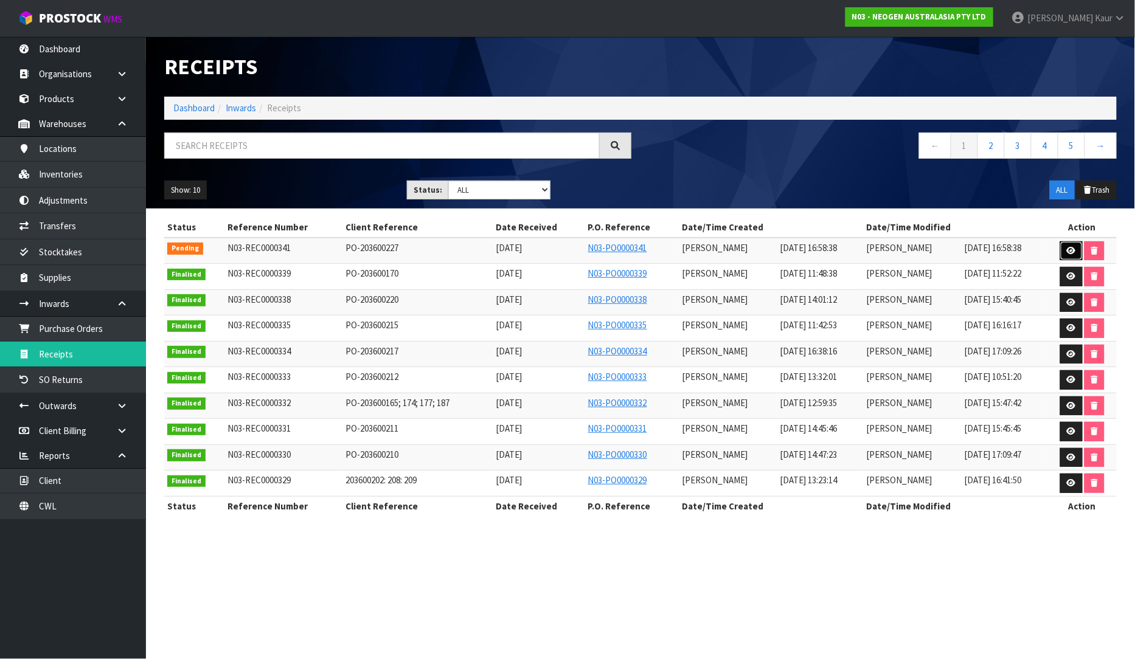
click at [1073, 244] on link at bounding box center [1071, 250] width 22 height 19
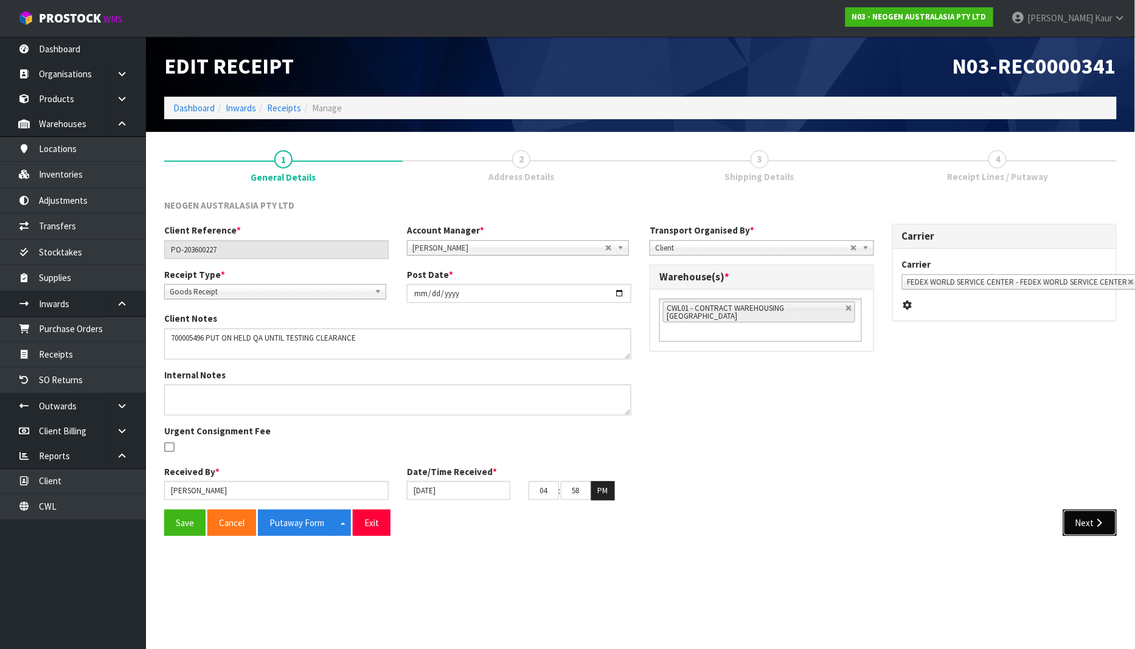
click at [1076, 530] on button "Next" at bounding box center [1090, 523] width 54 height 26
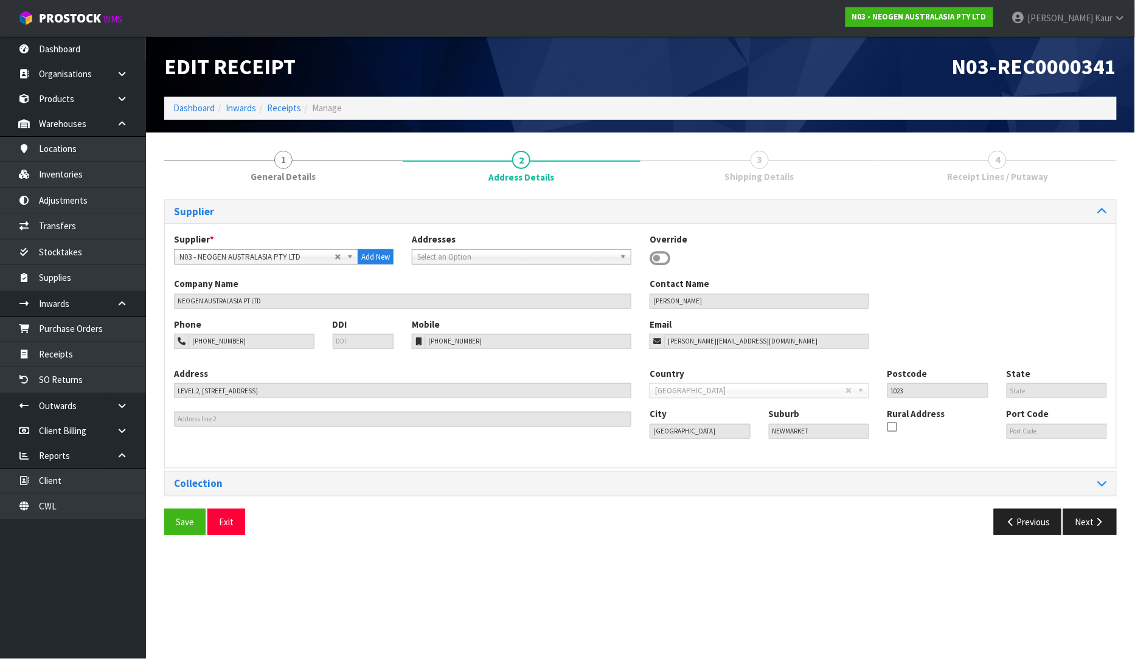
click at [1096, 520] on div "Save Exit Previous Next" at bounding box center [640, 526] width 970 height 35
click at [1096, 520] on icon "button" at bounding box center [1099, 521] width 12 height 9
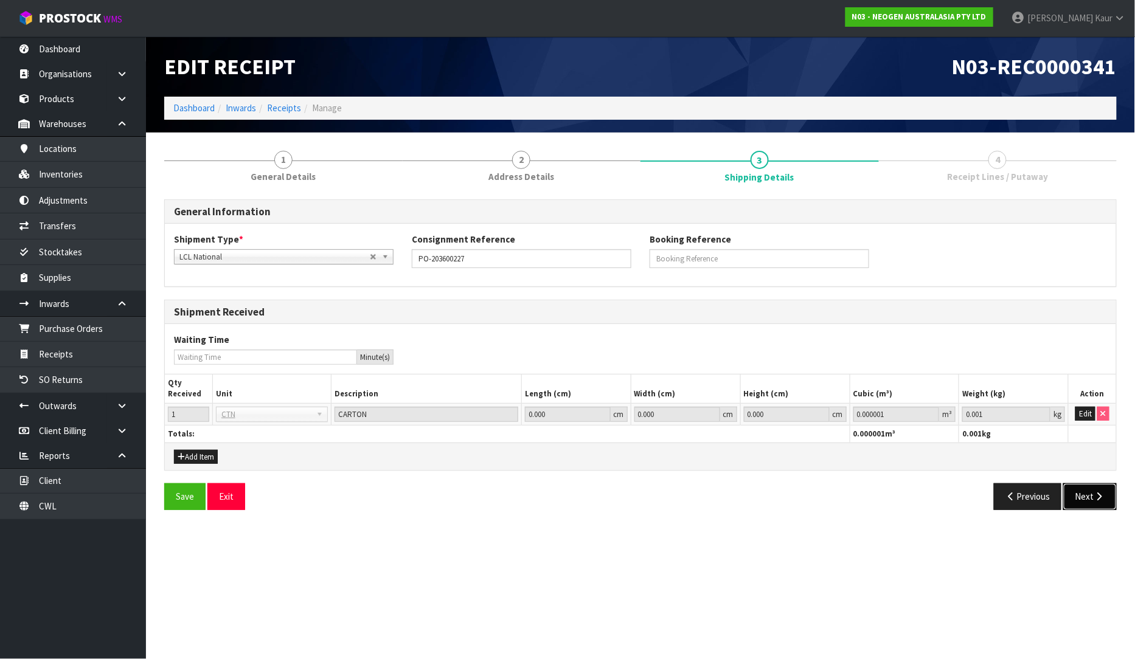
click at [1098, 501] on button "Next" at bounding box center [1090, 496] width 54 height 26
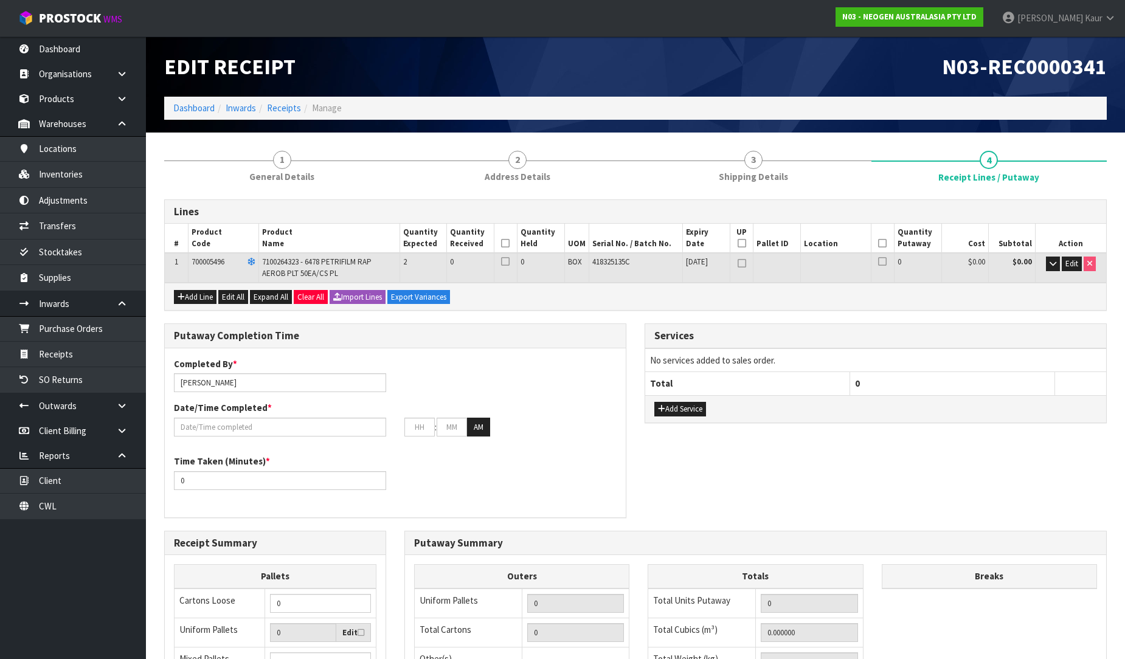
click at [1069, 264] on span "Edit" at bounding box center [1071, 263] width 13 height 10
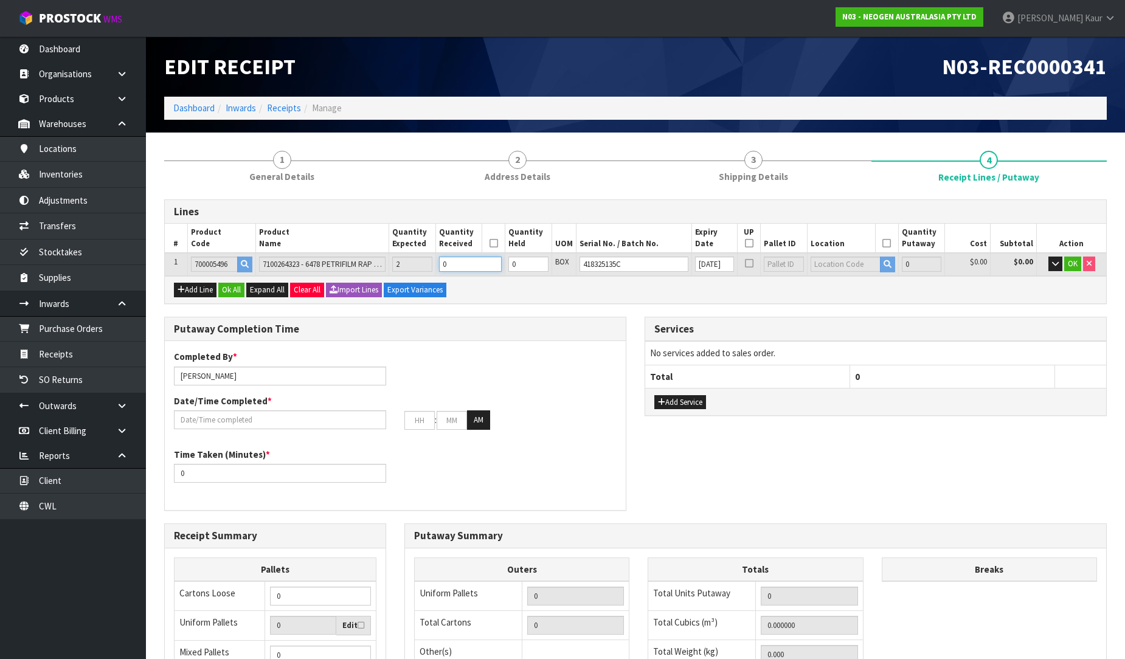
click at [475, 269] on input "0" at bounding box center [470, 264] width 63 height 15
type input "2"
type input "0.002584"
type input "0.4"
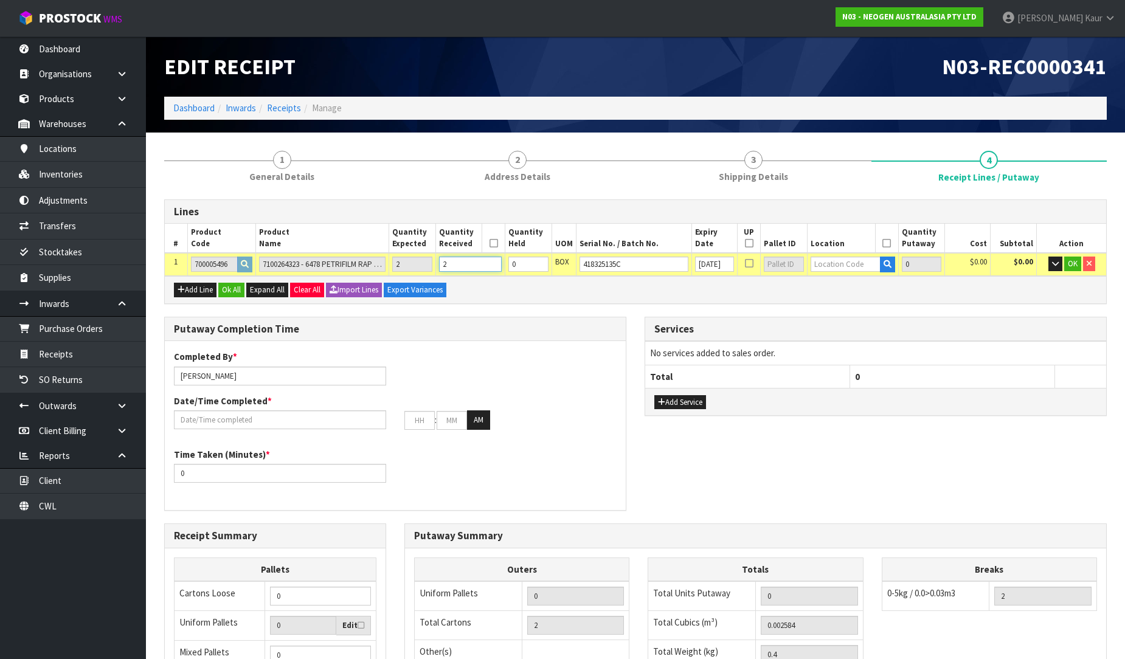
type input "2"
click at [835, 262] on input "text" at bounding box center [845, 264] width 70 height 15
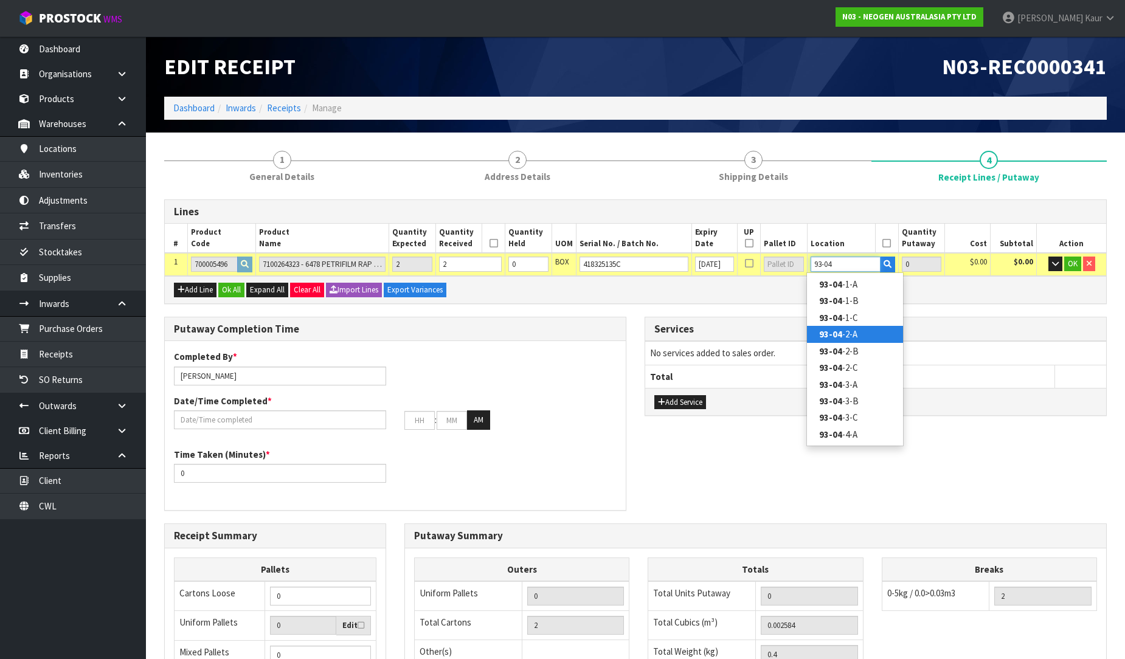
type input "93-04"
click at [852, 333] on link "93-04 -2-A" at bounding box center [855, 334] width 96 height 16
type input "2"
type input "93-04-2-A"
type input "2"
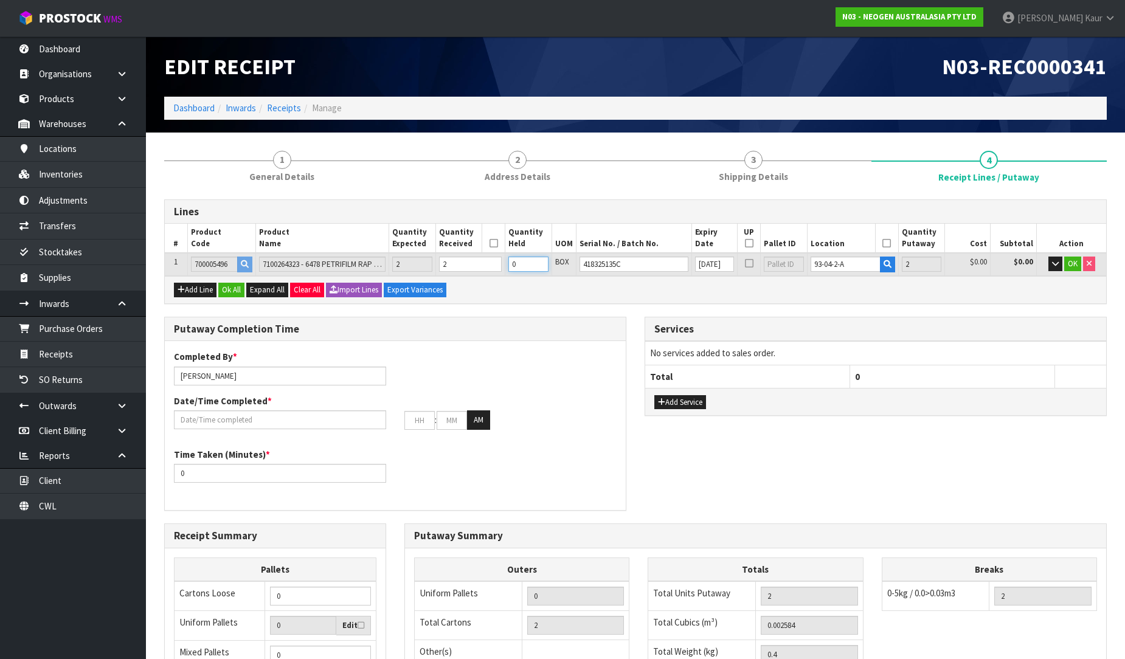
click at [535, 262] on input "0" at bounding box center [528, 264] width 40 height 15
type input "2"
click at [1058, 261] on icon "button" at bounding box center [1055, 264] width 7 height 8
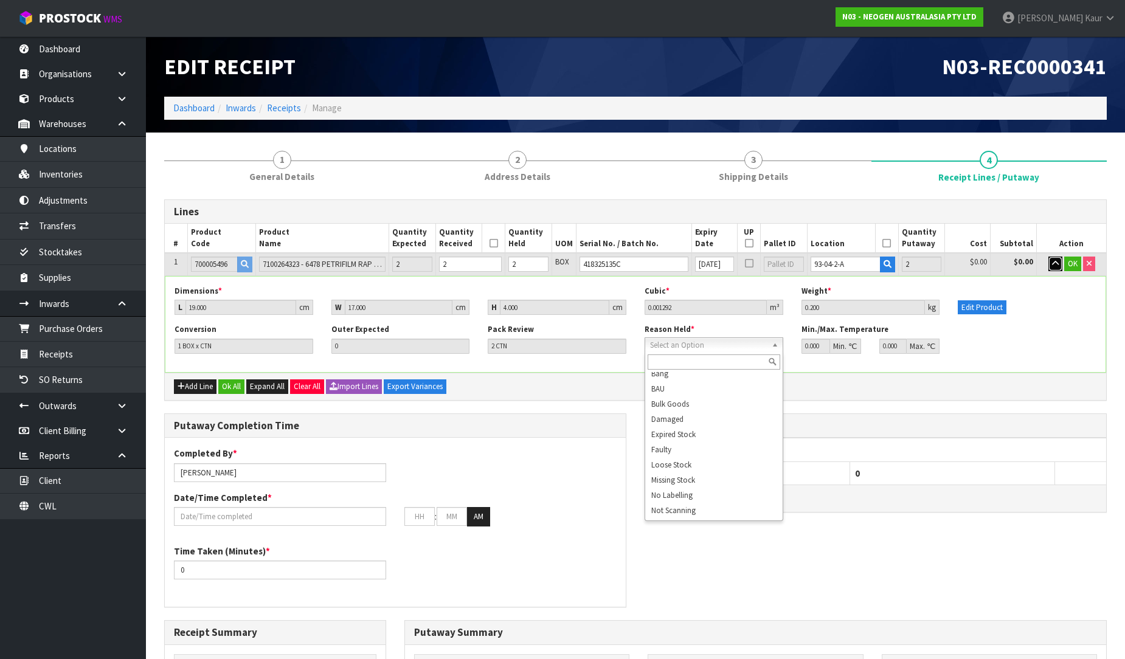
scroll to position [134, 0]
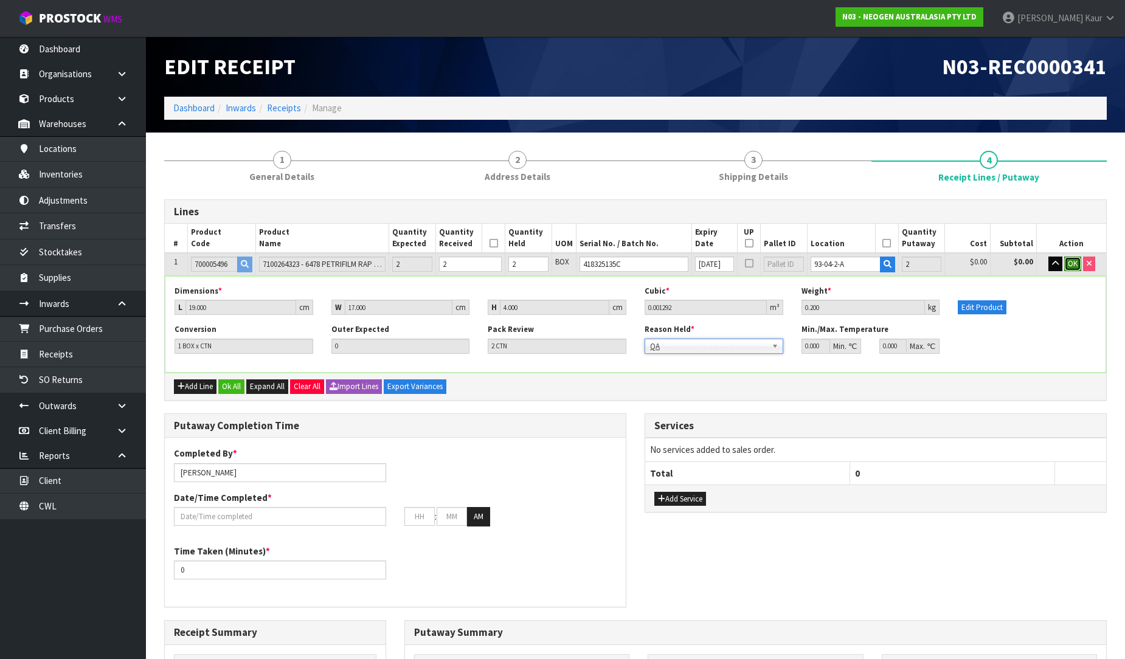
click at [1074, 261] on span "OK" at bounding box center [1073, 263] width 10 height 10
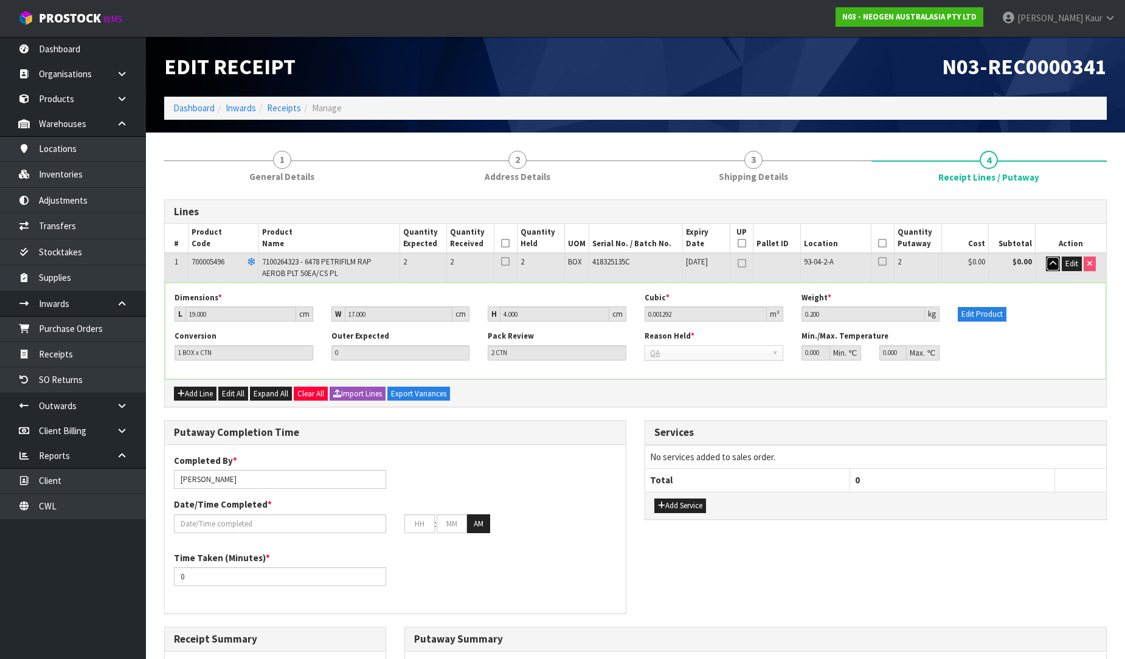
click at [1052, 261] on icon "button" at bounding box center [1052, 264] width 7 height 8
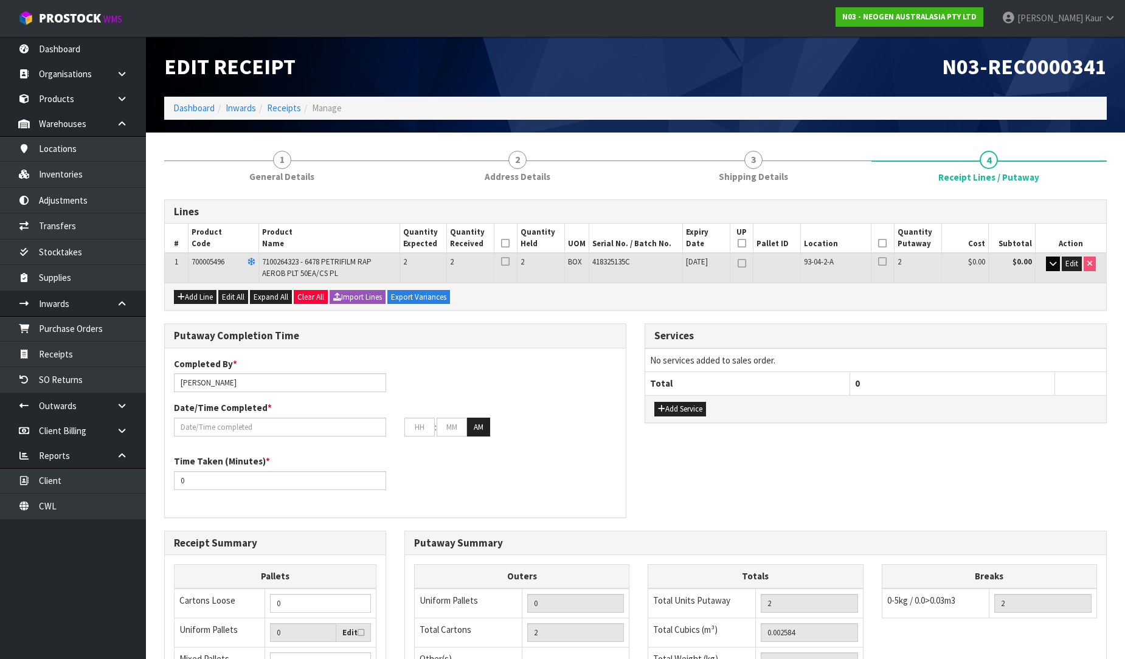
click at [507, 243] on icon at bounding box center [505, 243] width 9 height 1
click at [882, 243] on icon at bounding box center [882, 243] width 9 height 1
click at [232, 429] on input "text" at bounding box center [280, 427] width 212 height 19
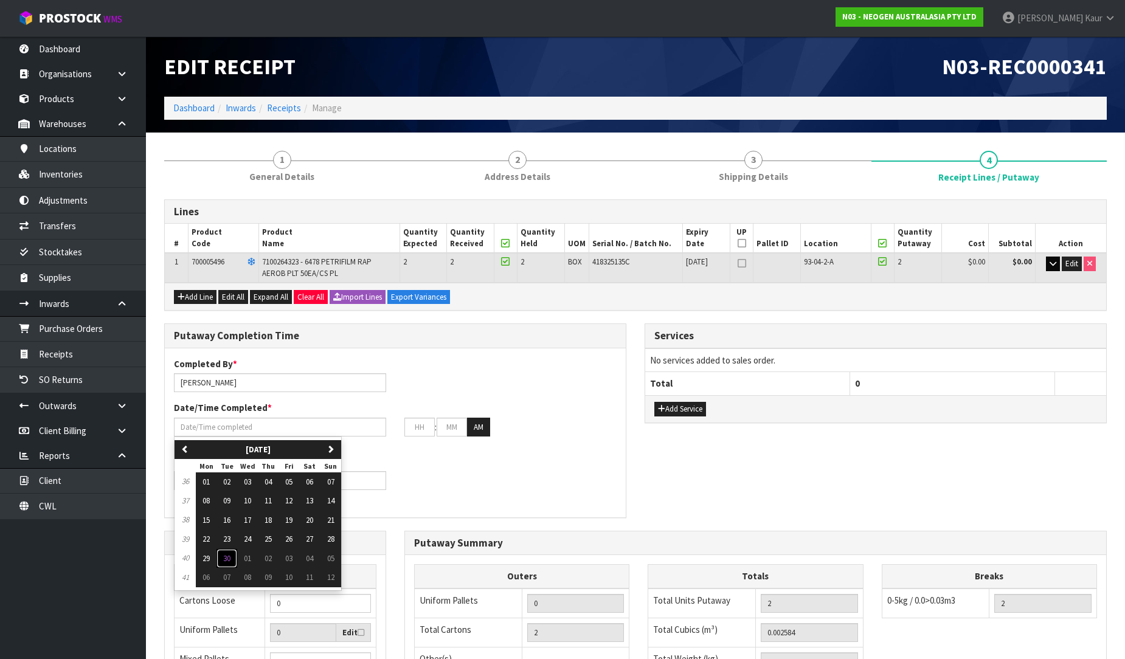
click at [230, 556] on span "30" at bounding box center [226, 558] width 7 height 10
type input "[DATE]"
type input "12"
type input "00"
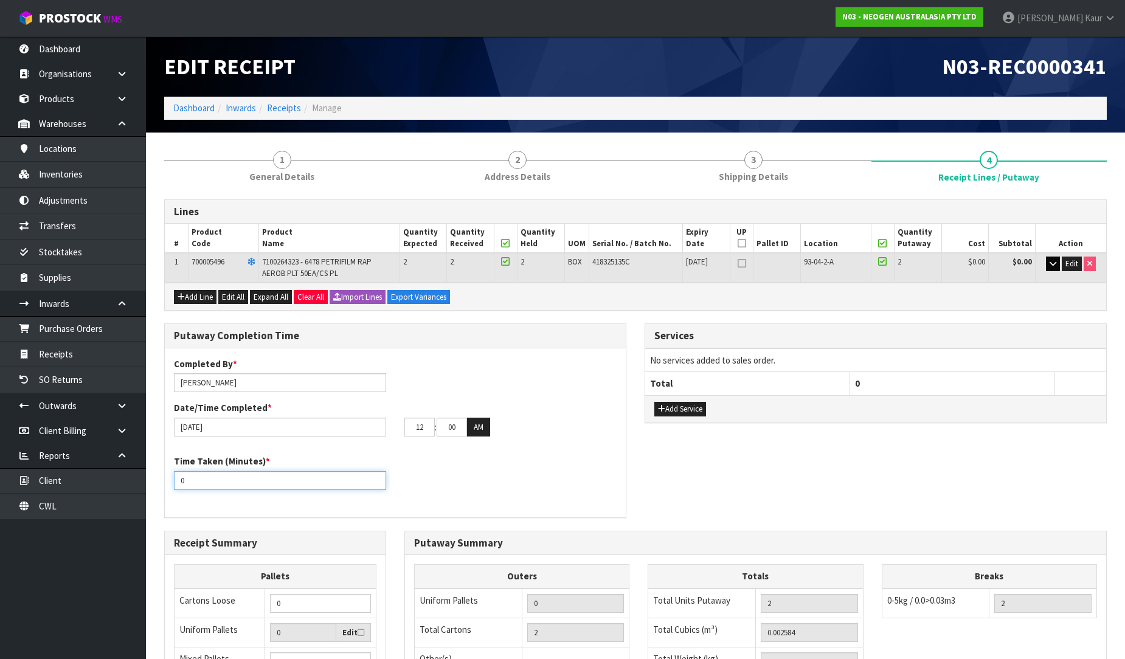
drag, startPoint x: 198, startPoint y: 483, endPoint x: 160, endPoint y: 483, distance: 38.3
click at [160, 483] on div "Putaway Completion Time Completed By * Prabhneet Kaur Date/Time Completed * 30/…" at bounding box center [395, 426] width 480 height 207
type input "15"
drag, startPoint x: 416, startPoint y: 429, endPoint x: 402, endPoint y: 427, distance: 14.6
click at [402, 427] on div "12 : 00 : 00 AM" at bounding box center [510, 427] width 230 height 19
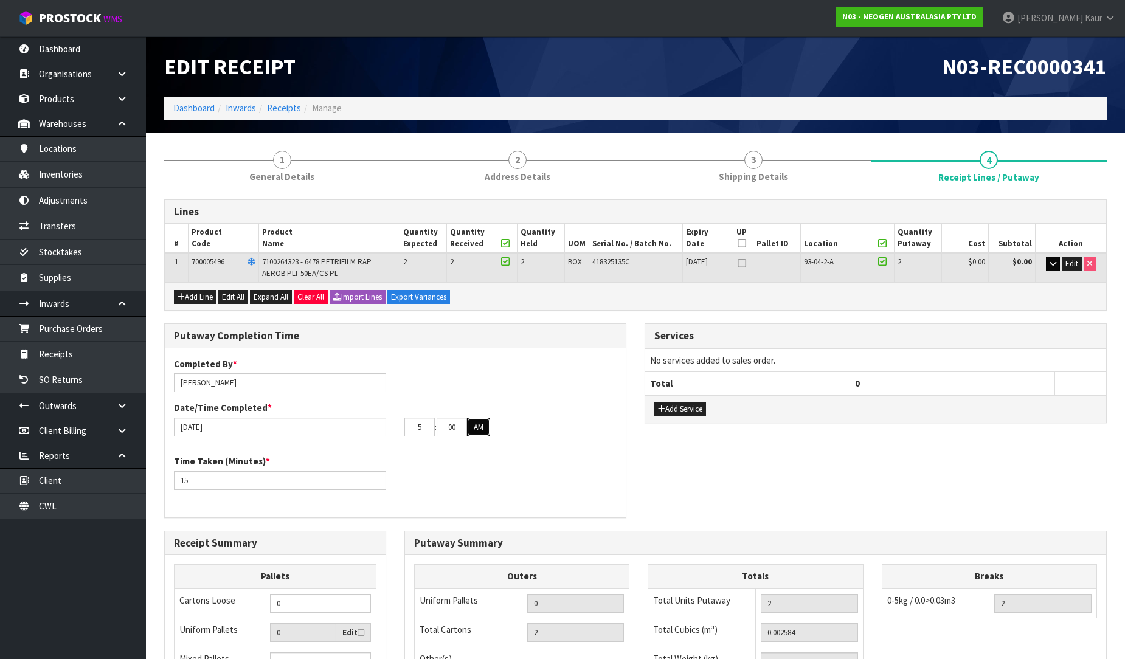
type input "05"
click at [479, 426] on button "AM" at bounding box center [478, 427] width 23 height 19
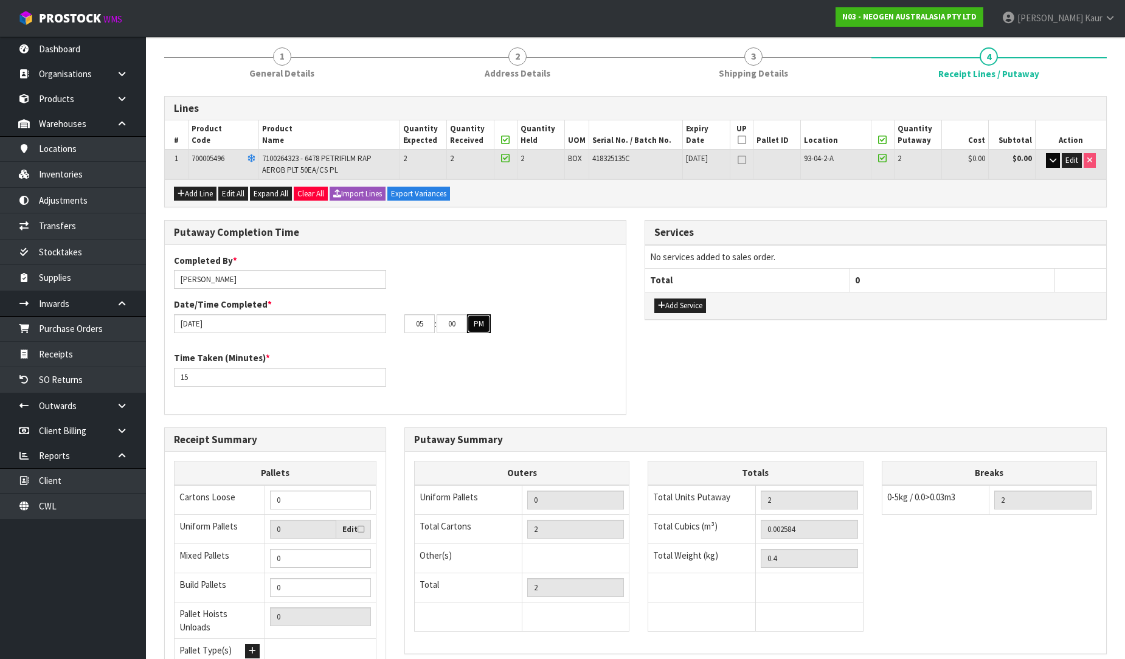
scroll to position [213, 0]
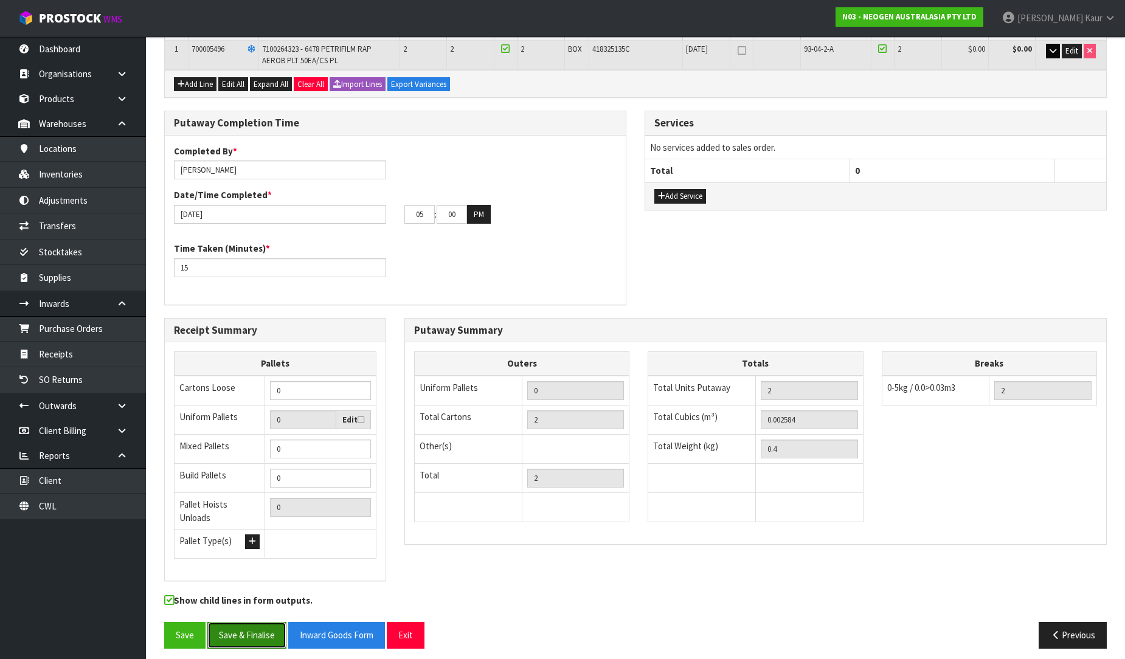
click at [232, 629] on button "Save & Finalise" at bounding box center [246, 635] width 79 height 26
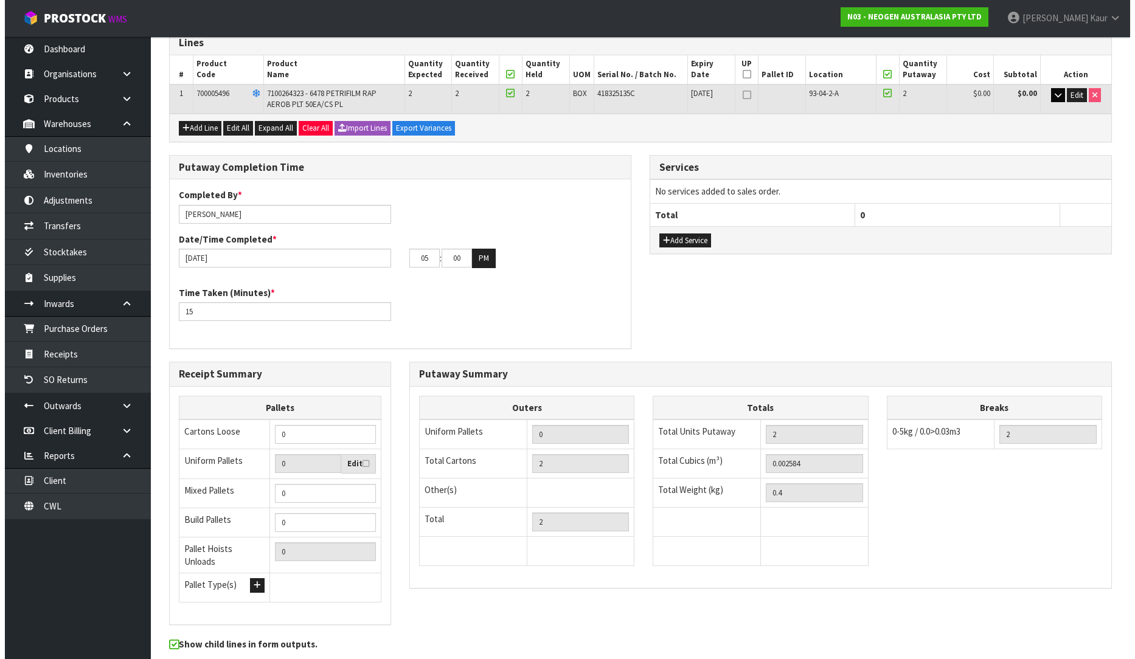
scroll to position [0, 0]
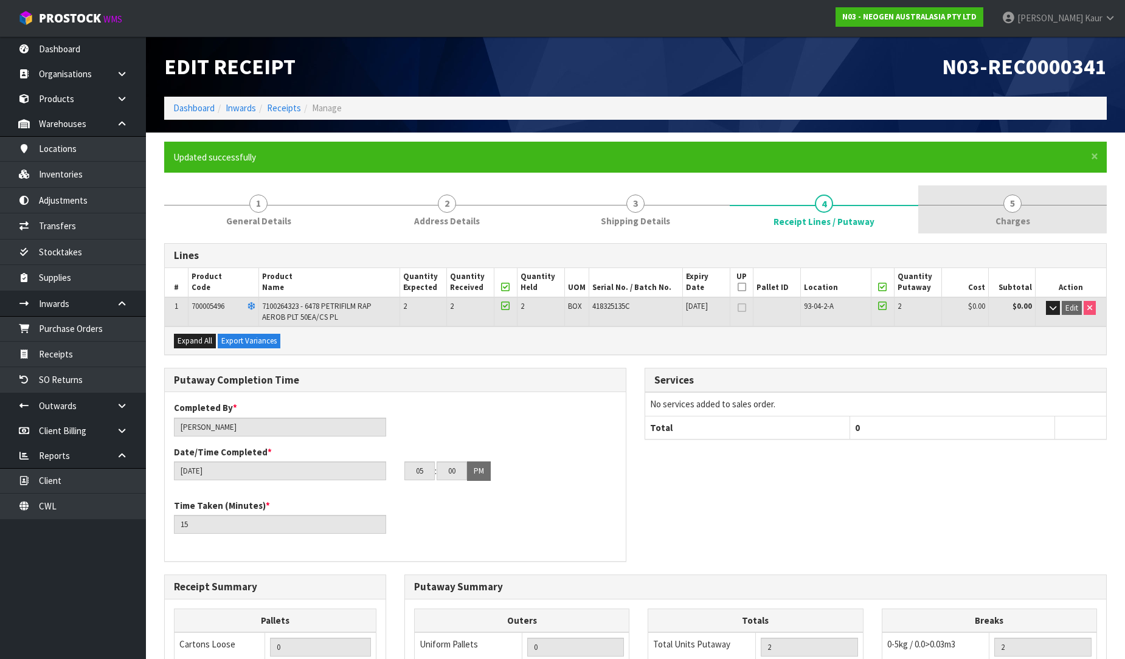
click at [1006, 218] on span "Charges" at bounding box center [1012, 221] width 35 height 13
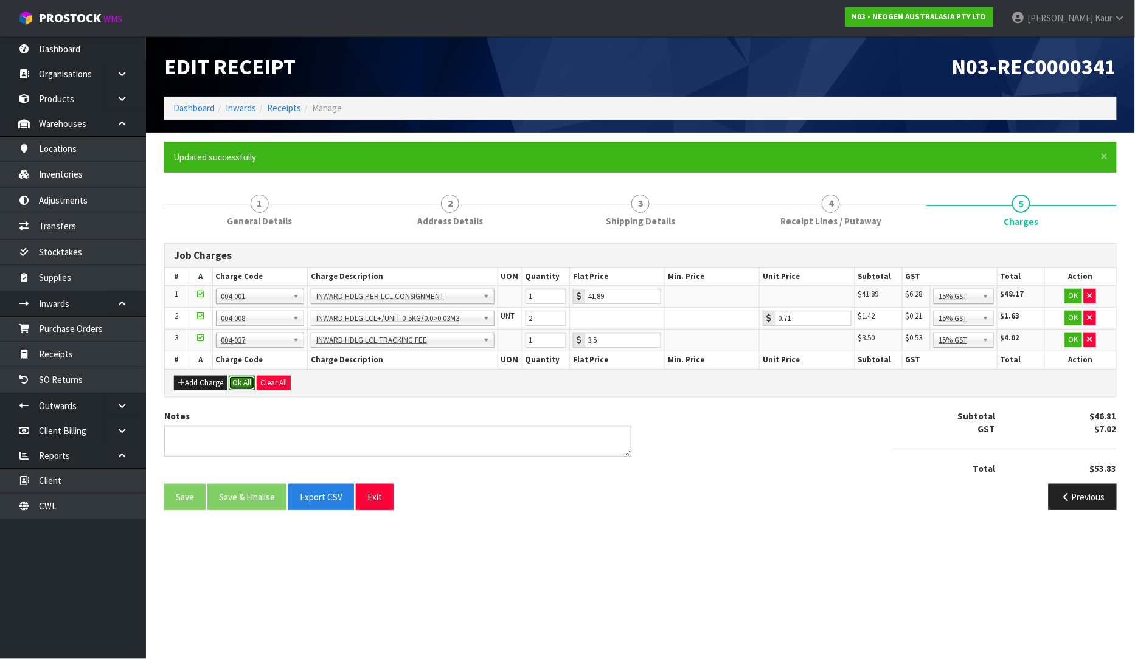
click at [238, 382] on button "Ok All" at bounding box center [242, 383] width 26 height 15
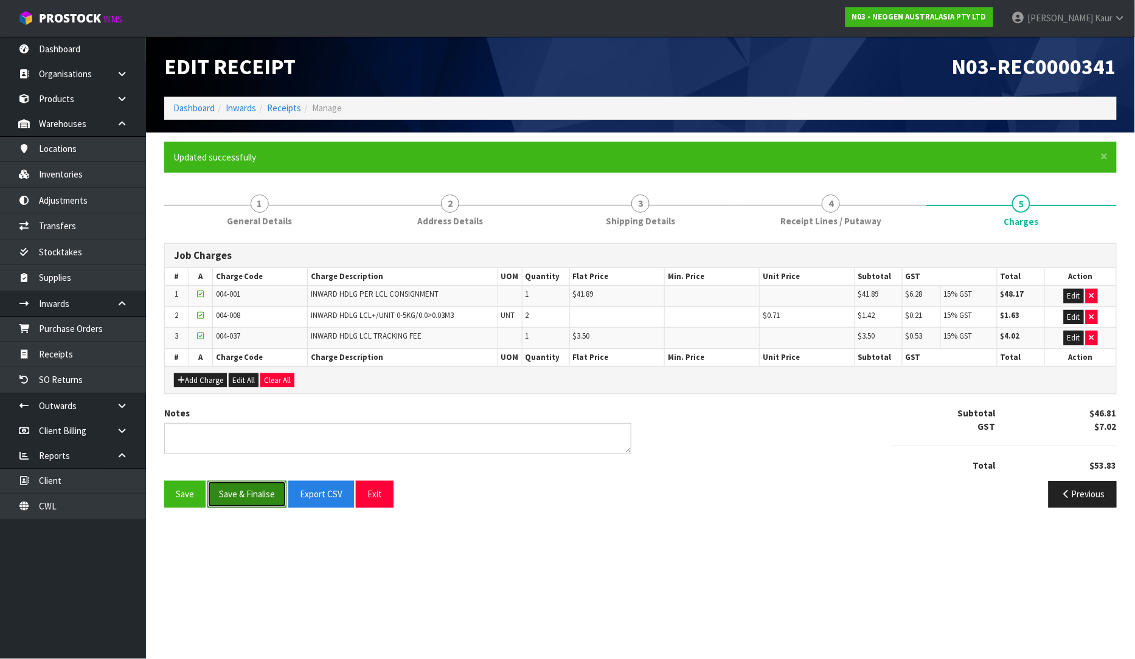
click at [235, 494] on button "Save & Finalise" at bounding box center [246, 494] width 79 height 26
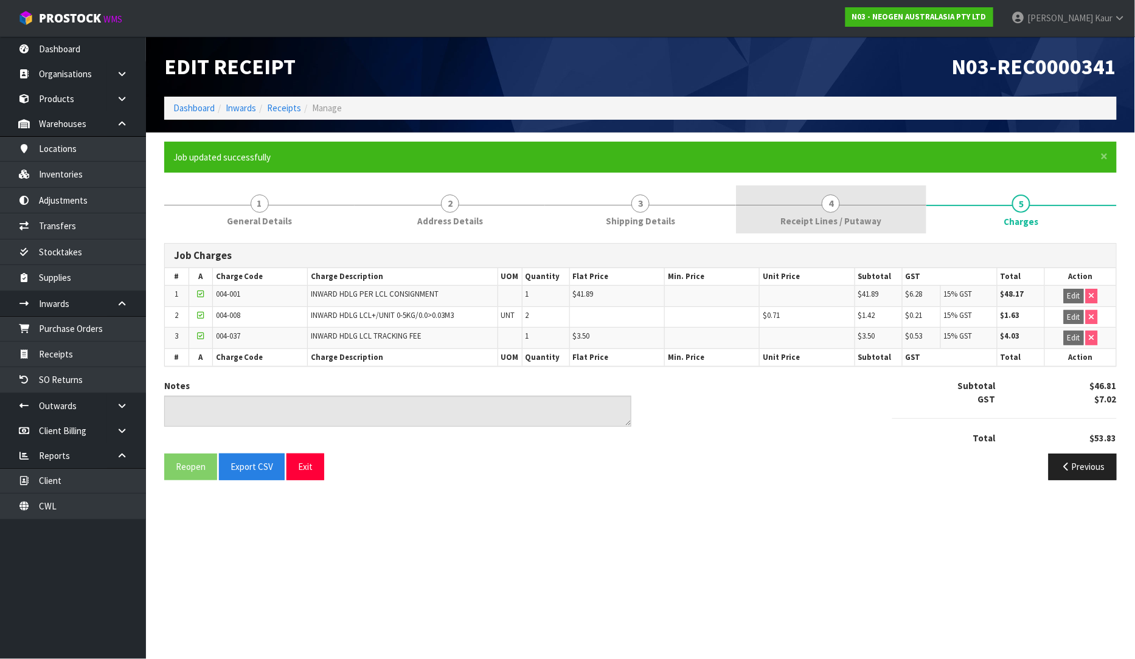
click at [776, 211] on link "4 Receipt Lines / Putaway" at bounding box center [831, 209] width 190 height 48
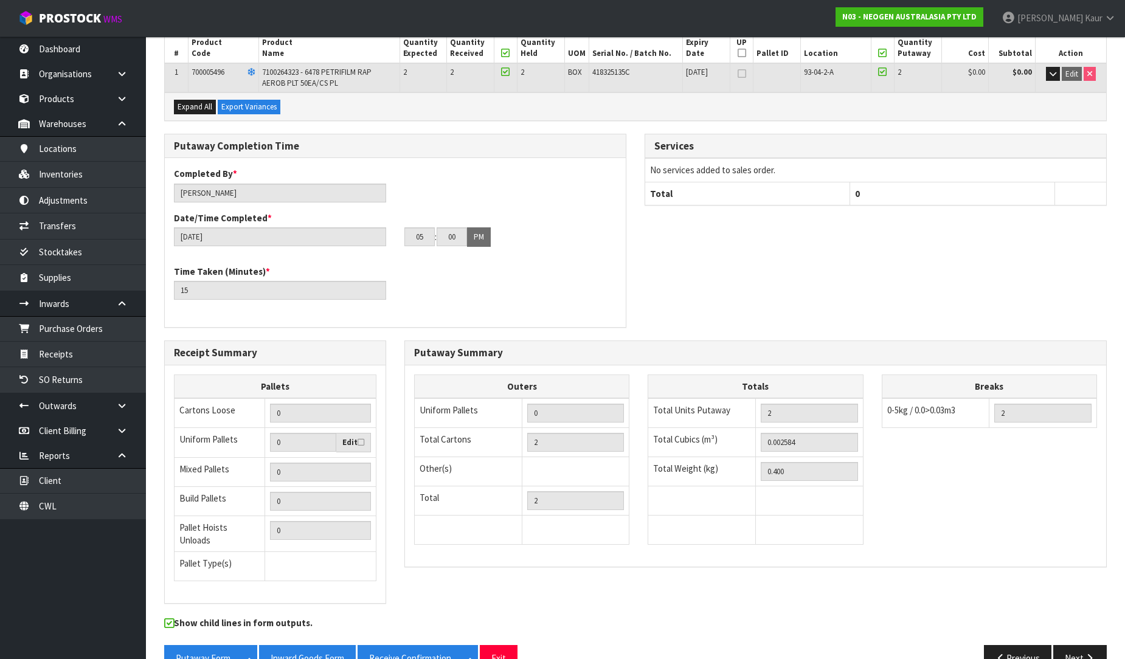
scroll to position [257, 0]
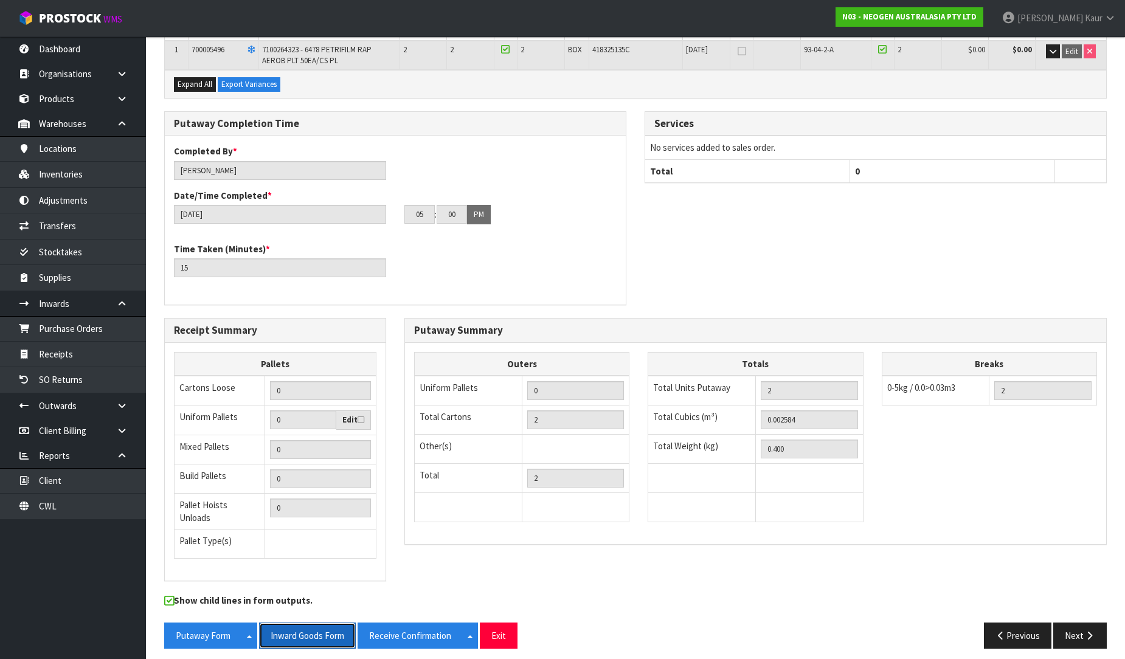
click at [300, 624] on button "Inward Goods Form" at bounding box center [307, 636] width 97 height 26
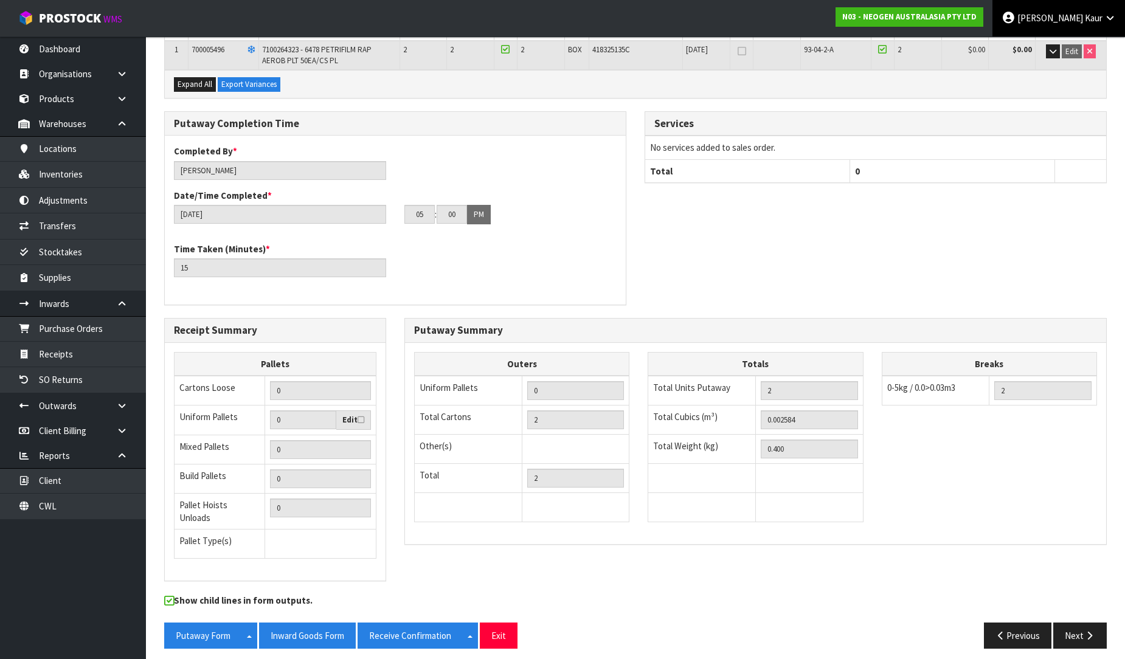
click at [1113, 19] on icon at bounding box center [1110, 17] width 12 height 9
click at [1048, 49] on icon at bounding box center [1044, 49] width 8 height 1
